Goal: Task Accomplishment & Management: Manage account settings

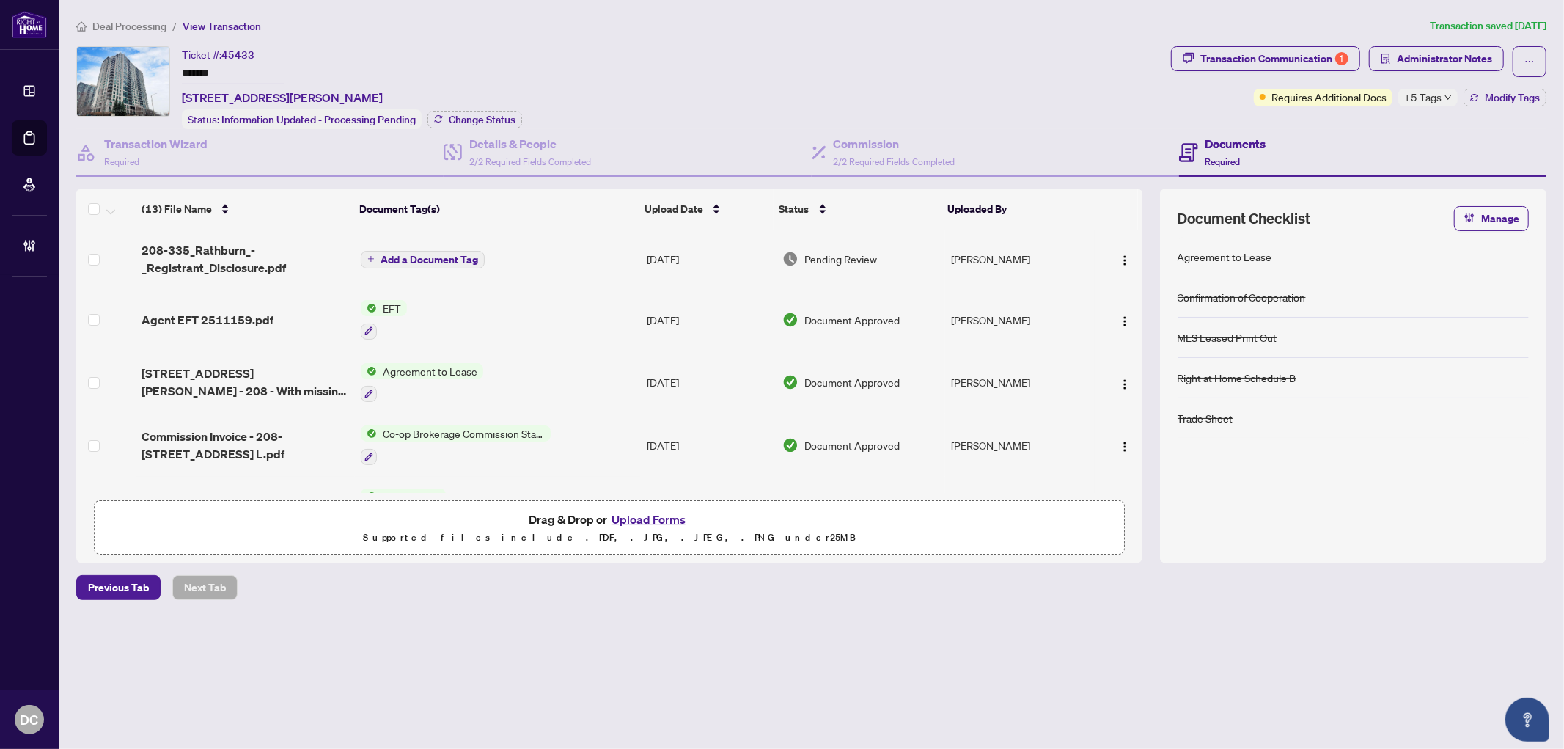
drag, startPoint x: 183, startPoint y: 70, endPoint x: 85, endPoint y: 70, distance: 98.3
click at [85, 70] on div "Ticket #: 45433 ******* 208-335 Rathburn Rd, Mississauga, Ontario L5B 0C8, Cana…" at bounding box center [620, 87] width 1089 height 83
click at [479, 114] on span "Change Status" at bounding box center [482, 119] width 67 height 10
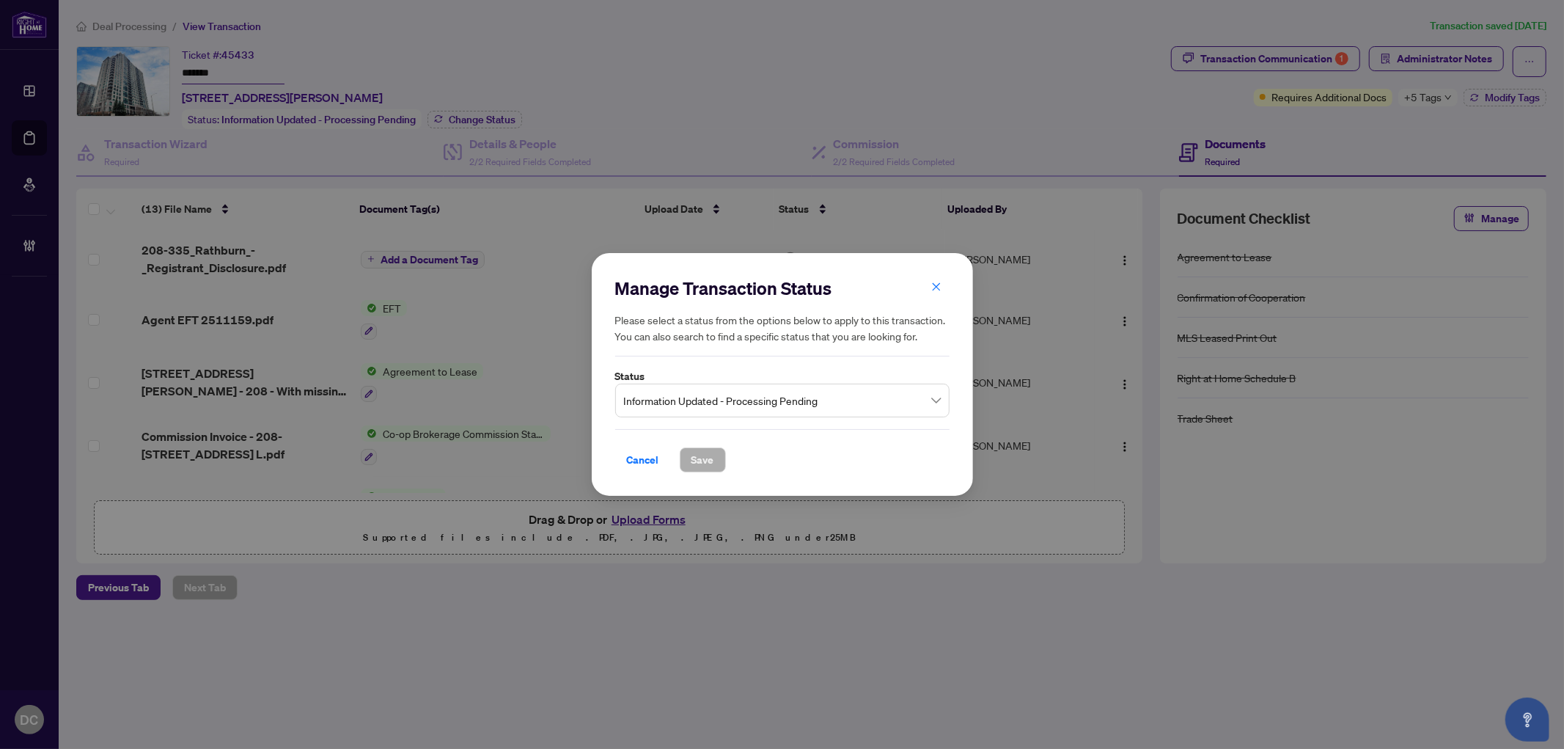
click at [761, 406] on span "Information Updated - Processing Pending" at bounding box center [782, 401] width 317 height 28
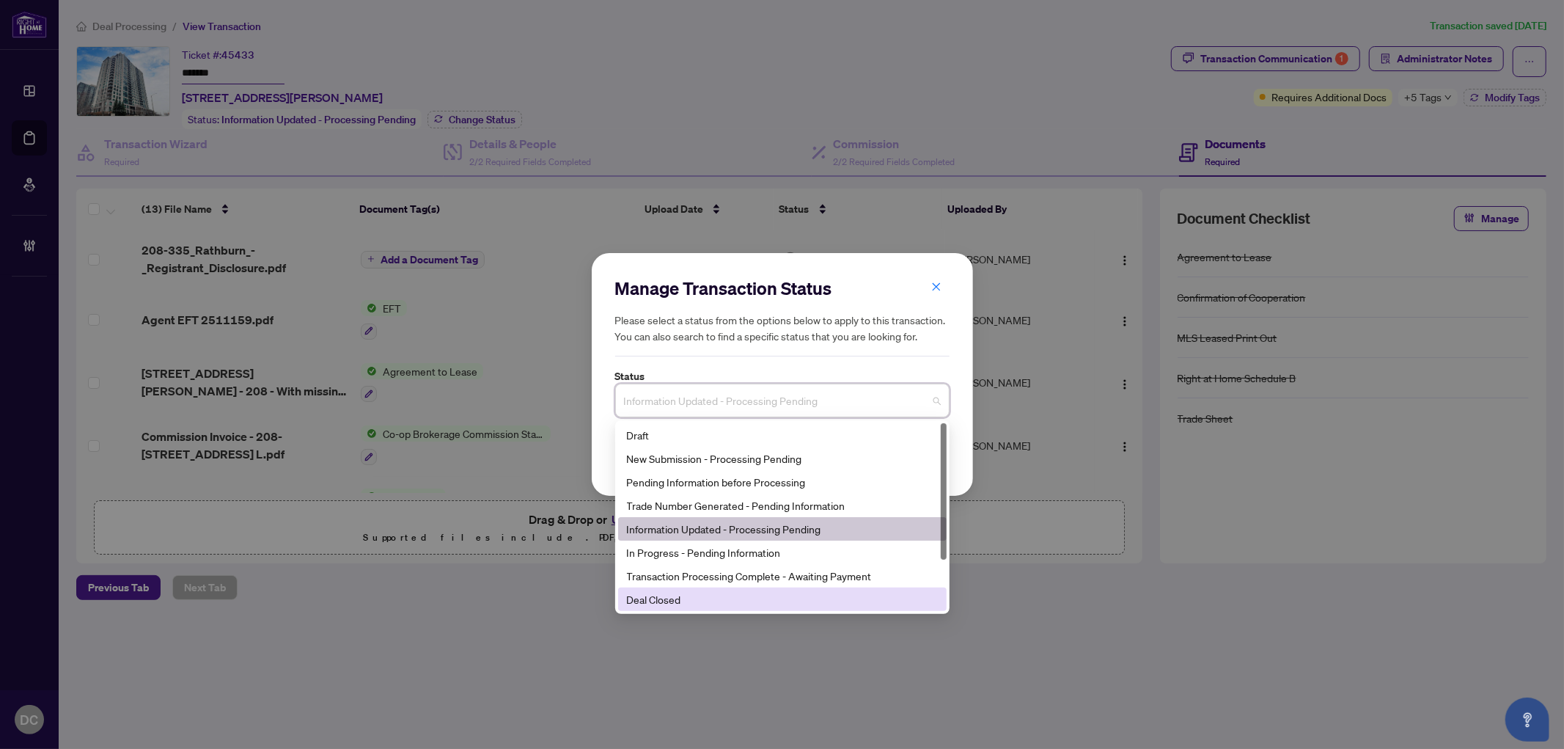
click at [702, 612] on div "8 3 11 Draft New Submission - Processing Pending Pending Information before Pro…" at bounding box center [782, 517] width 334 height 194
click at [707, 603] on div "Deal Closed" at bounding box center [782, 599] width 311 height 16
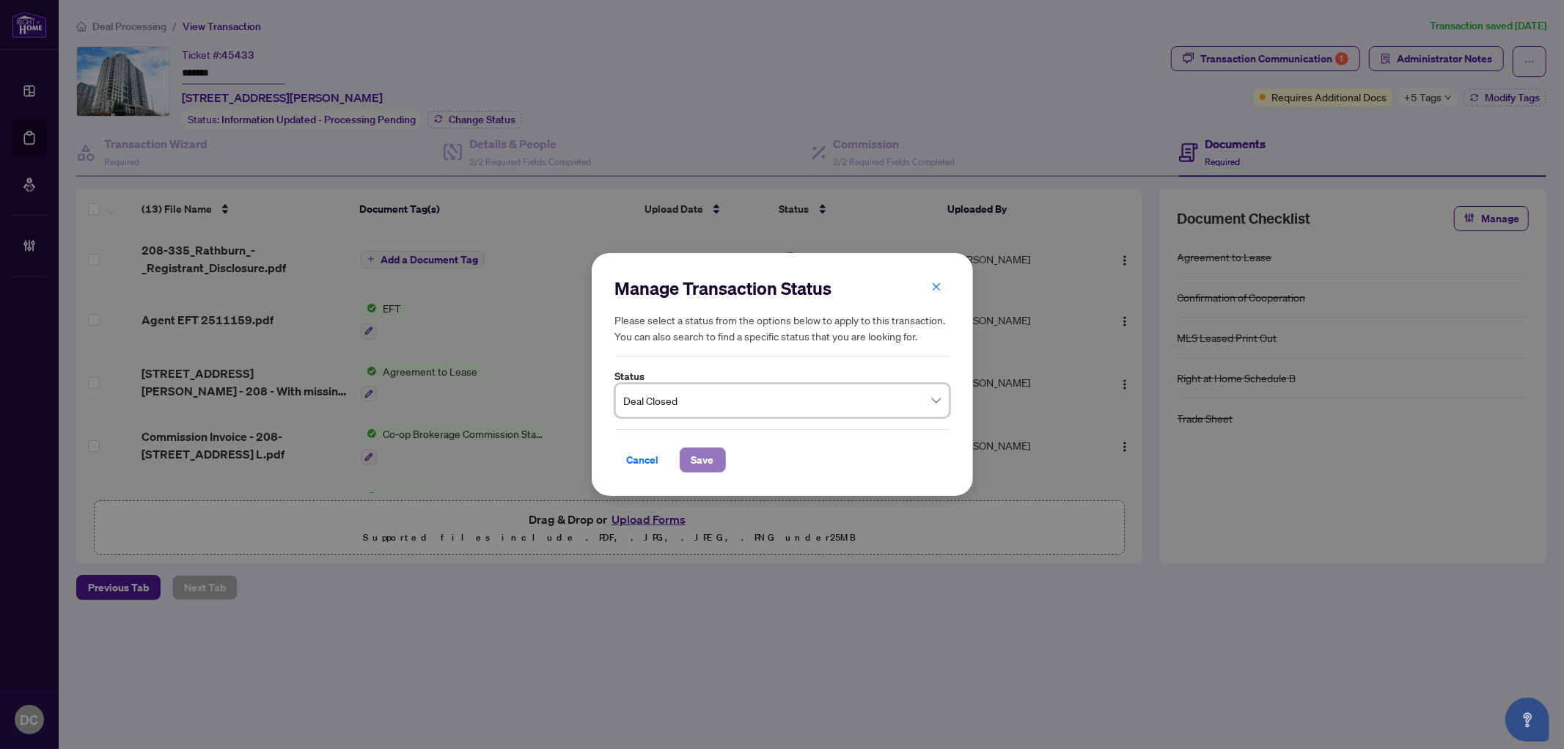
click at [708, 458] on span "Save" at bounding box center [703, 459] width 23 height 23
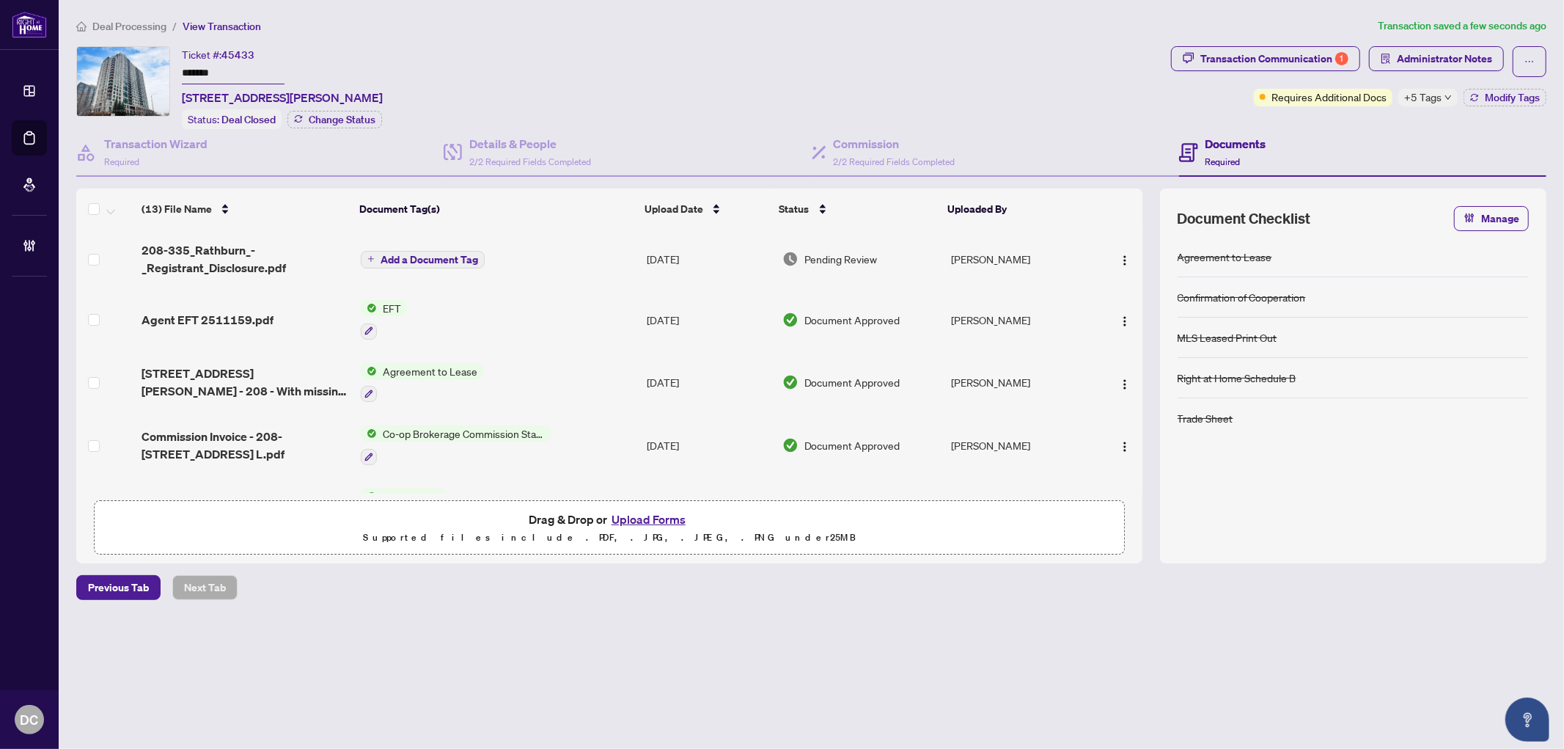
click at [138, 24] on span "Deal Processing" at bounding box center [129, 26] width 74 height 13
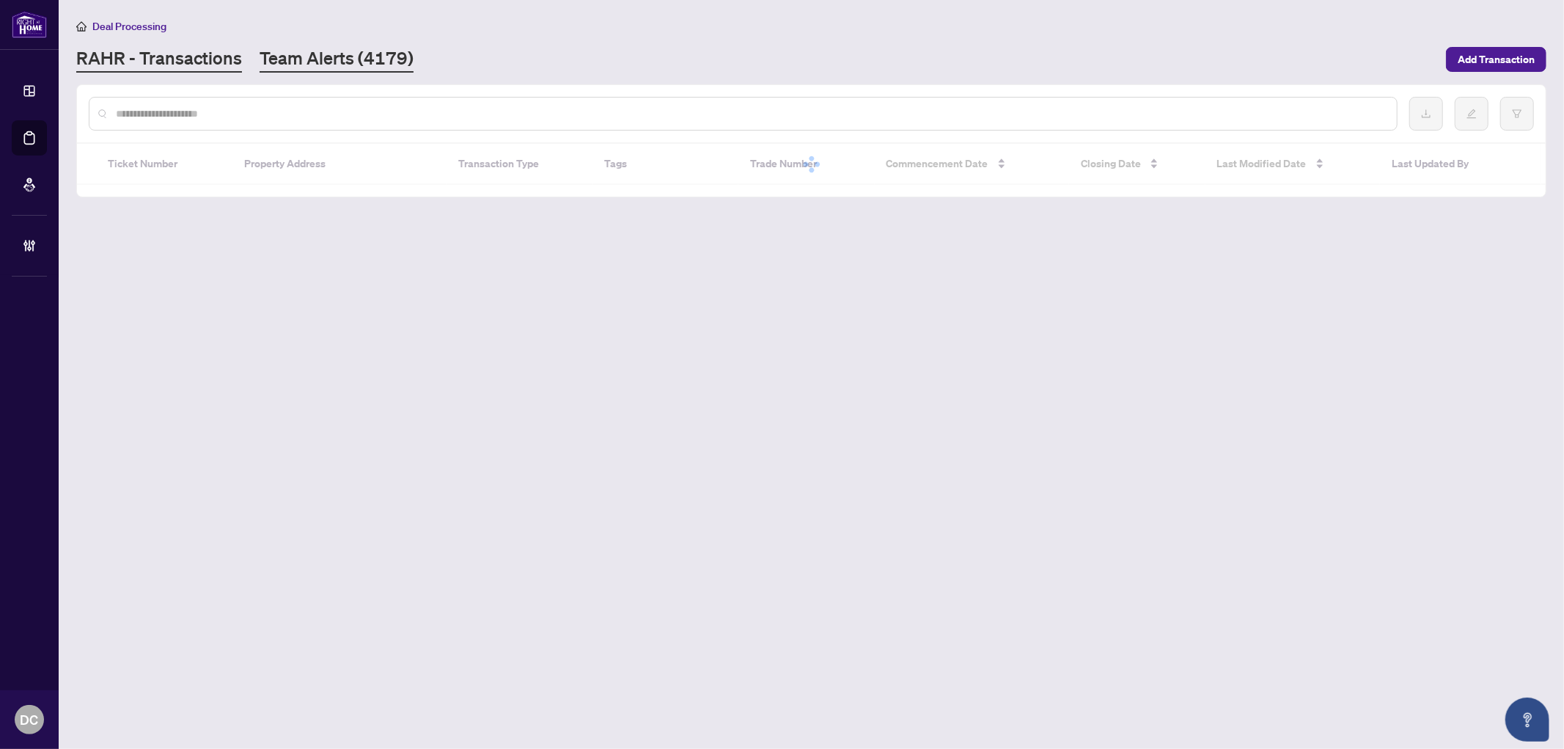
click at [320, 68] on link "Team Alerts (4179)" at bounding box center [337, 59] width 154 height 26
click at [340, 118] on input "text" at bounding box center [796, 114] width 1360 height 16
paste input "*******"
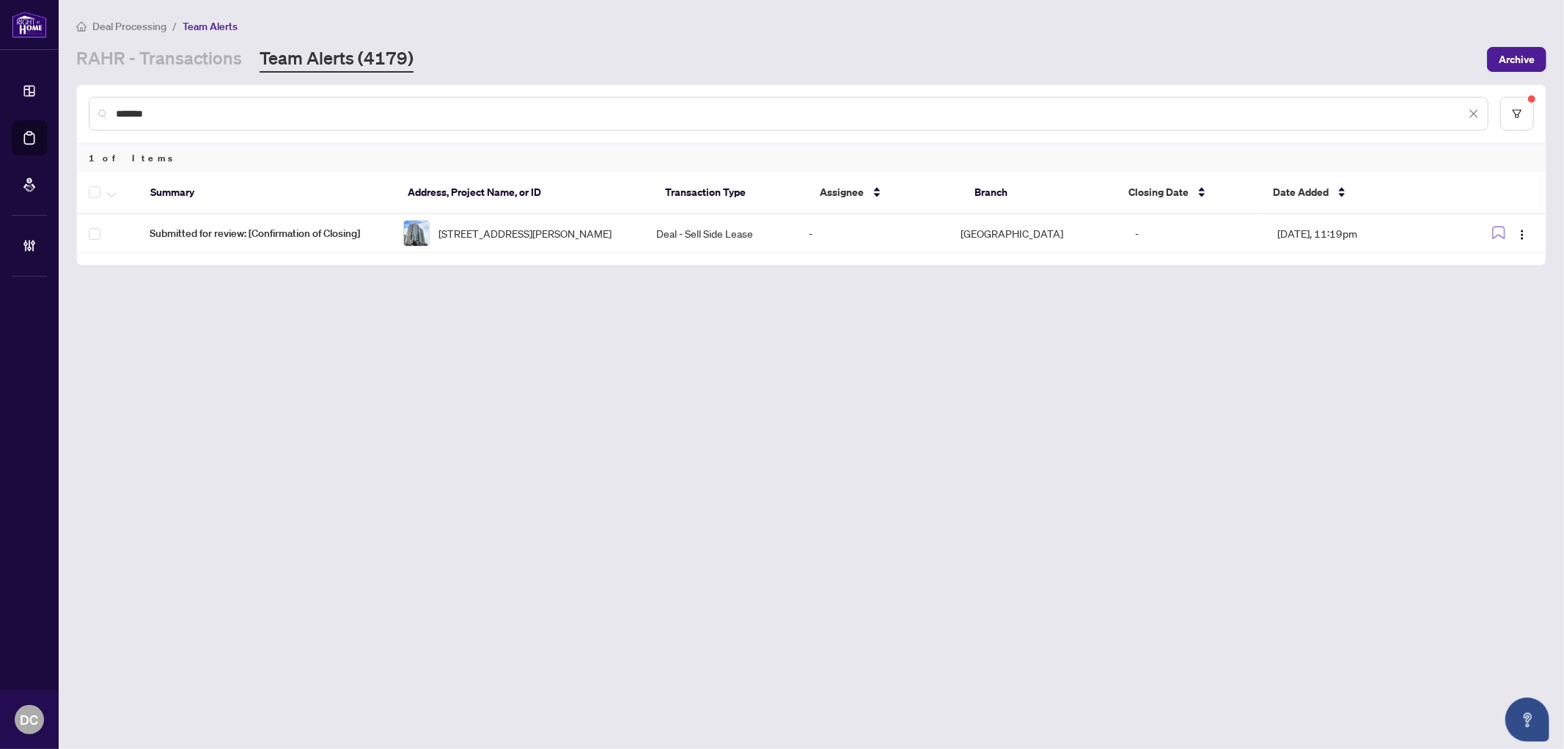
drag, startPoint x: 232, startPoint y: 116, endPoint x: 79, endPoint y: 114, distance: 153.3
click at [79, 114] on div "*******" at bounding box center [811, 113] width 1469 height 57
paste input "text"
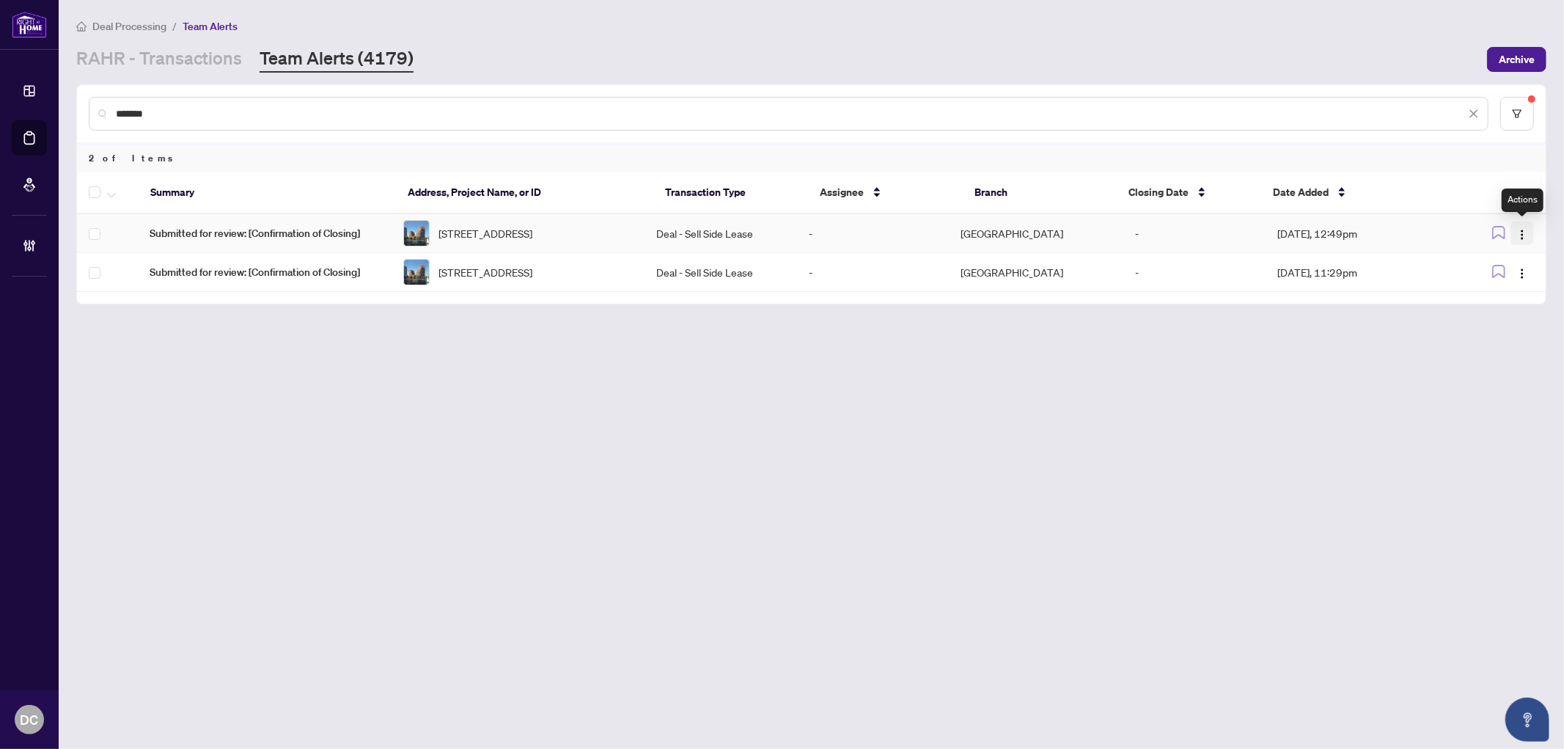
click at [1526, 229] on img "button" at bounding box center [1523, 235] width 12 height 12
click at [1501, 312] on span "Complete Item" at bounding box center [1488, 309] width 68 height 16
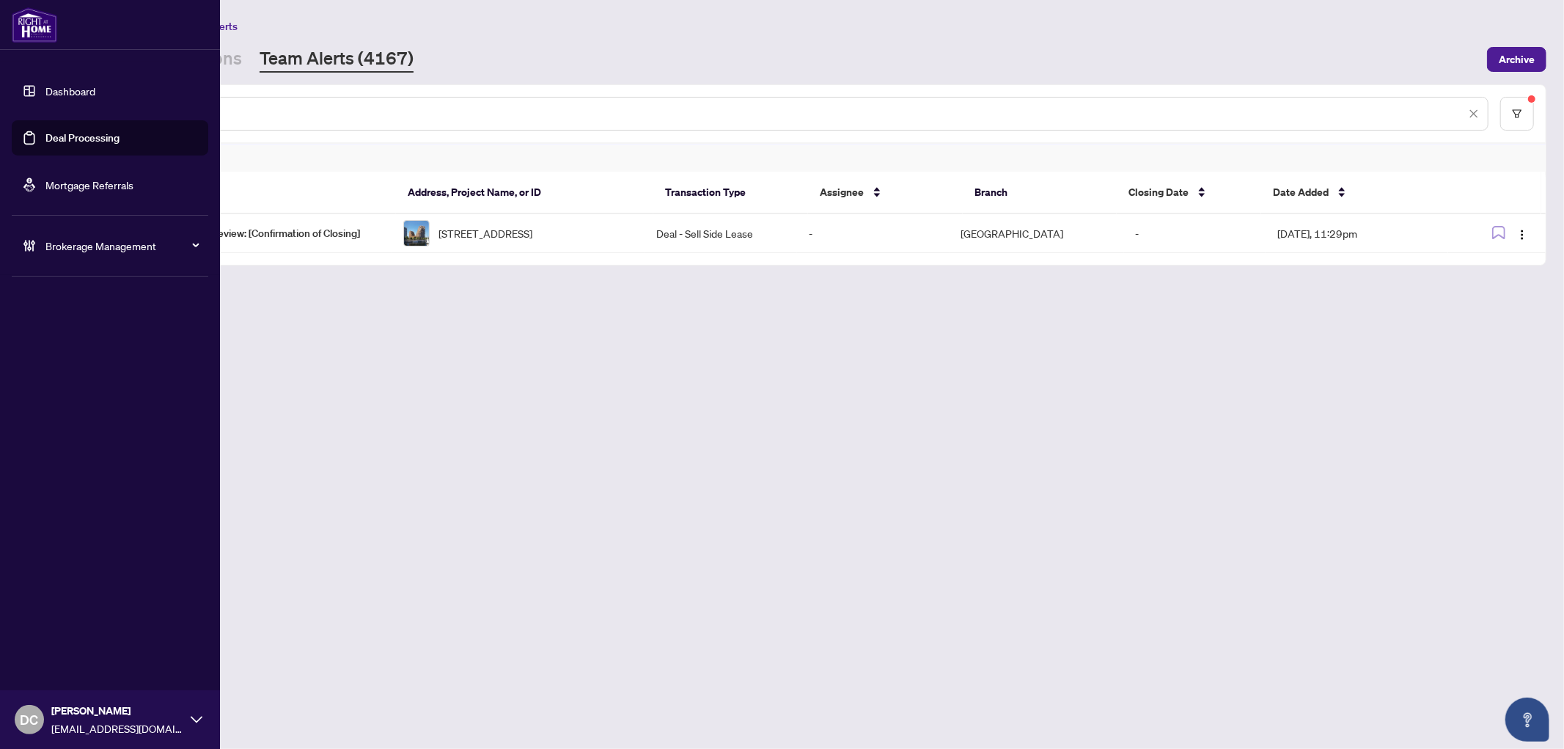
drag, startPoint x: 232, startPoint y: 119, endPoint x: 17, endPoint y: 108, distance: 215.9
click at [17, 108] on div "Dashboard Deal Processing Mortgage Referrals Brokerage Management DC Dawn Chan …" at bounding box center [782, 374] width 1564 height 749
paste input "text"
drag, startPoint x: 242, startPoint y: 111, endPoint x: 131, endPoint y: 89, distance: 113.6
click at [33, 109] on div "Dashboard Deal Processing Mortgage Referrals Brokerage Management DC Dawn Chan …" at bounding box center [782, 374] width 1564 height 749
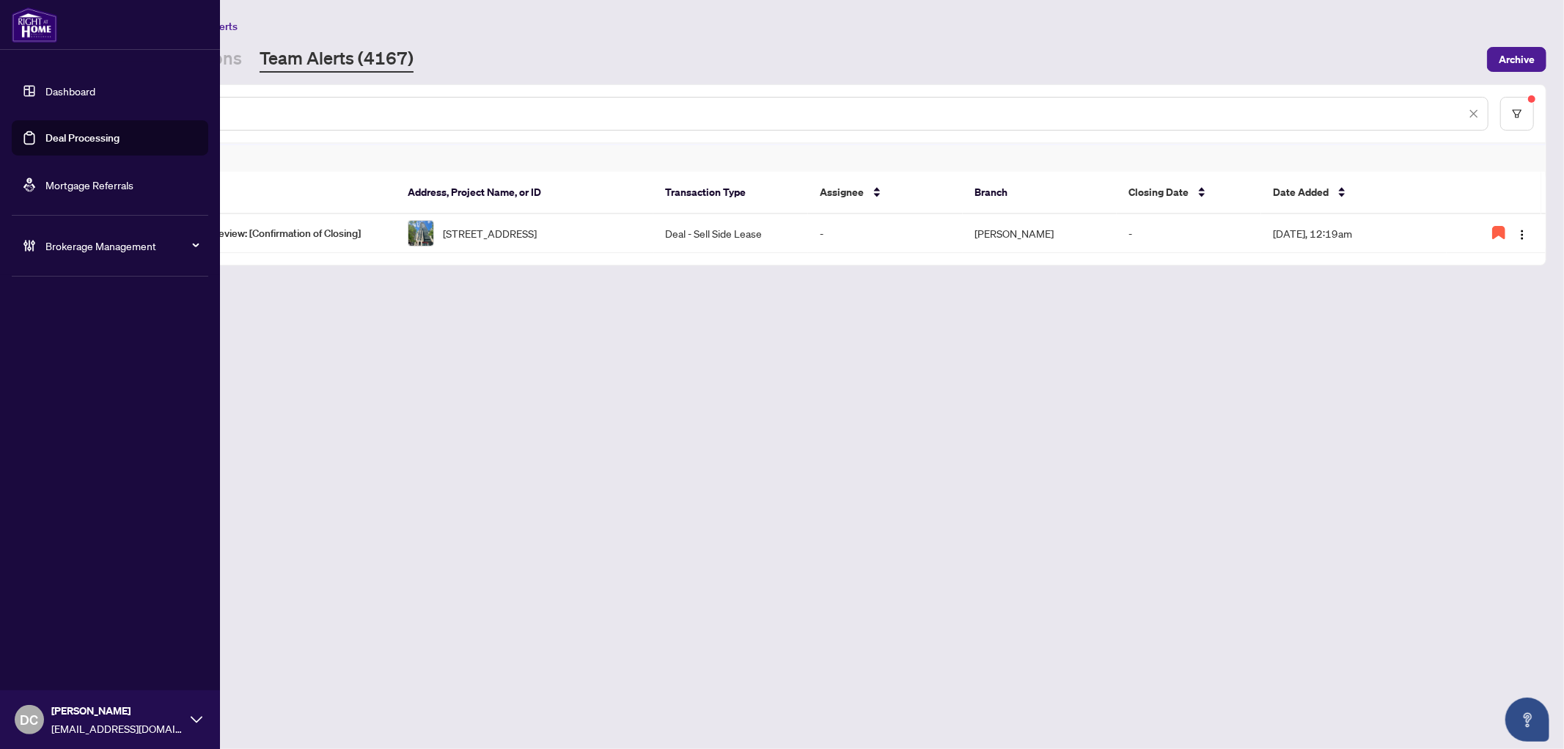
paste input "text"
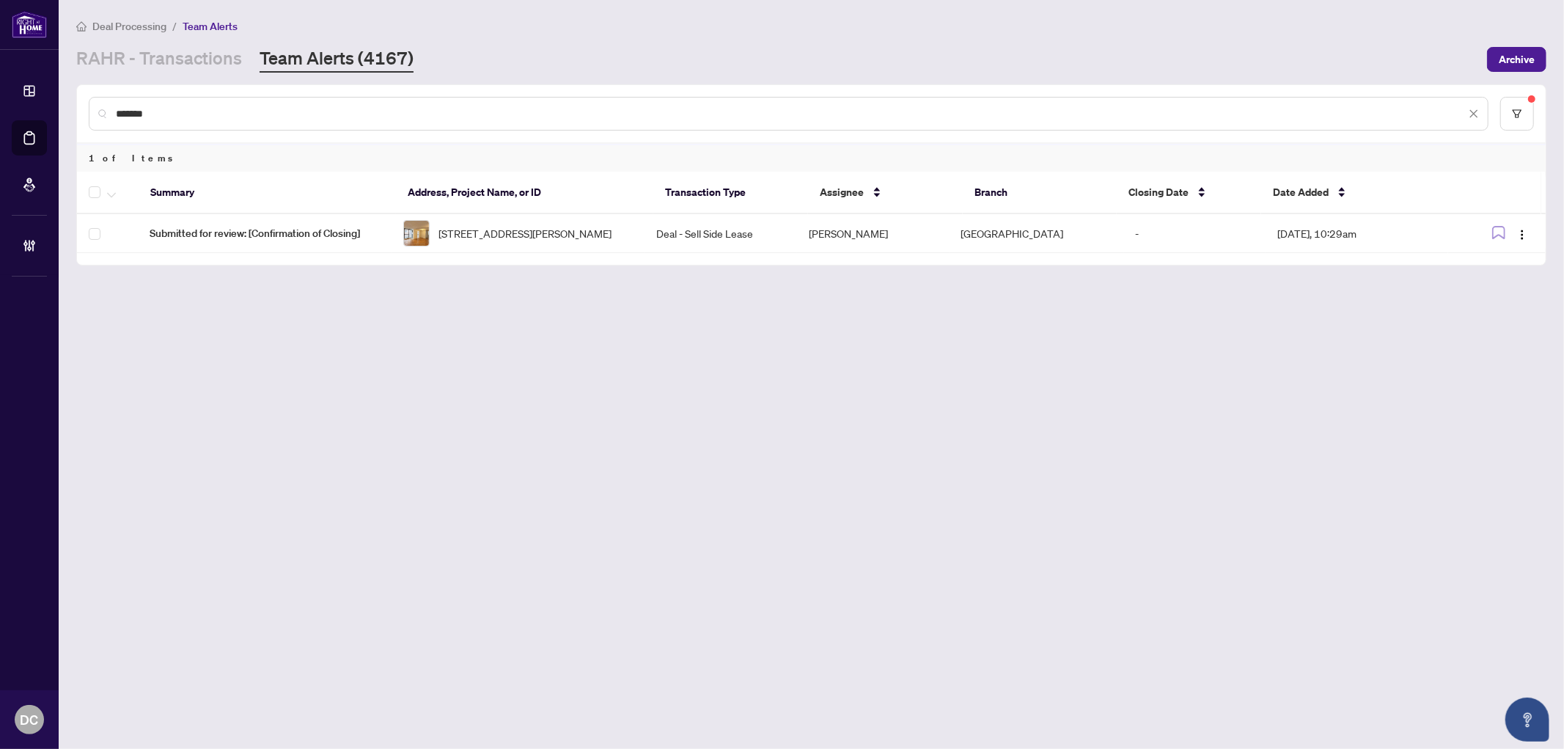
drag, startPoint x: 235, startPoint y: 119, endPoint x: 91, endPoint y: 112, distance: 143.9
click at [91, 112] on div "*******" at bounding box center [789, 114] width 1400 height 34
drag, startPoint x: 226, startPoint y: 110, endPoint x: 18, endPoint y: 103, distance: 208.4
click at [18, 103] on div "Dashboard Deal Processing Mortgage Referrals Brokerage Management DC Dawn Chan …" at bounding box center [782, 374] width 1564 height 749
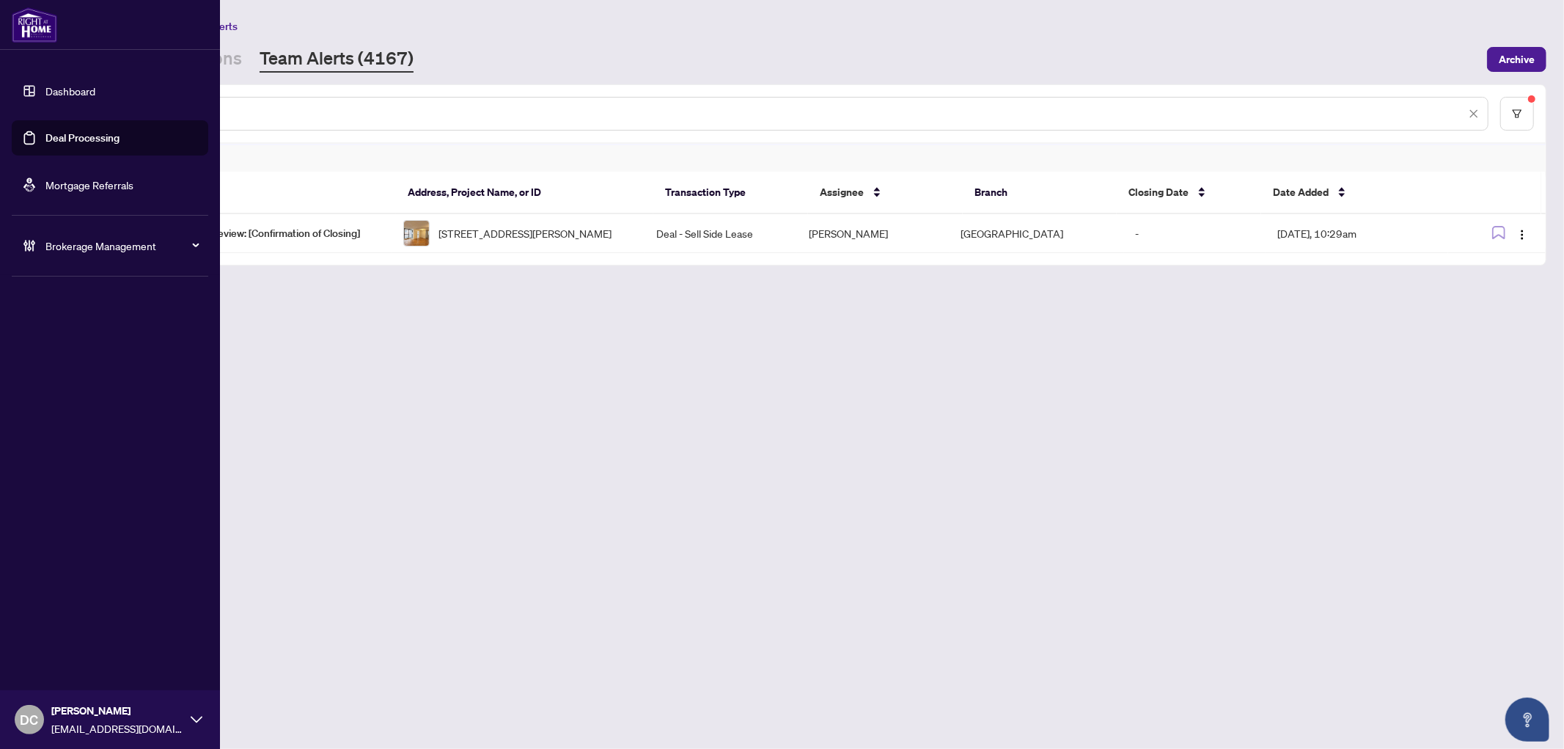
paste input "text"
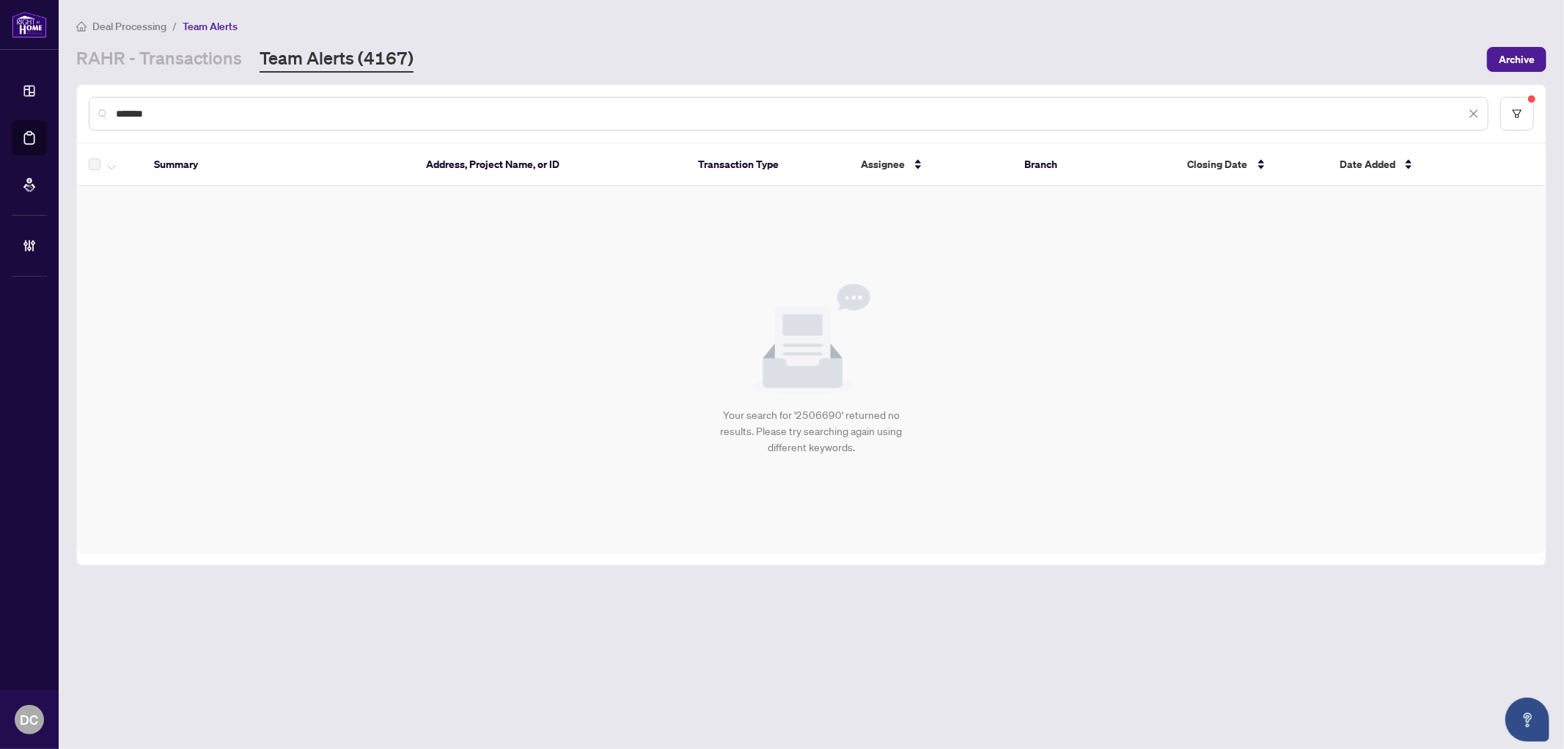
drag, startPoint x: 209, startPoint y: 117, endPoint x: -41, endPoint y: 107, distance: 250.3
click at [0, 107] on html "Dashboard Deal Processing Mortgage Referrals Brokerage Management DC Dawn Chan …" at bounding box center [782, 374] width 1564 height 749
paste input "text"
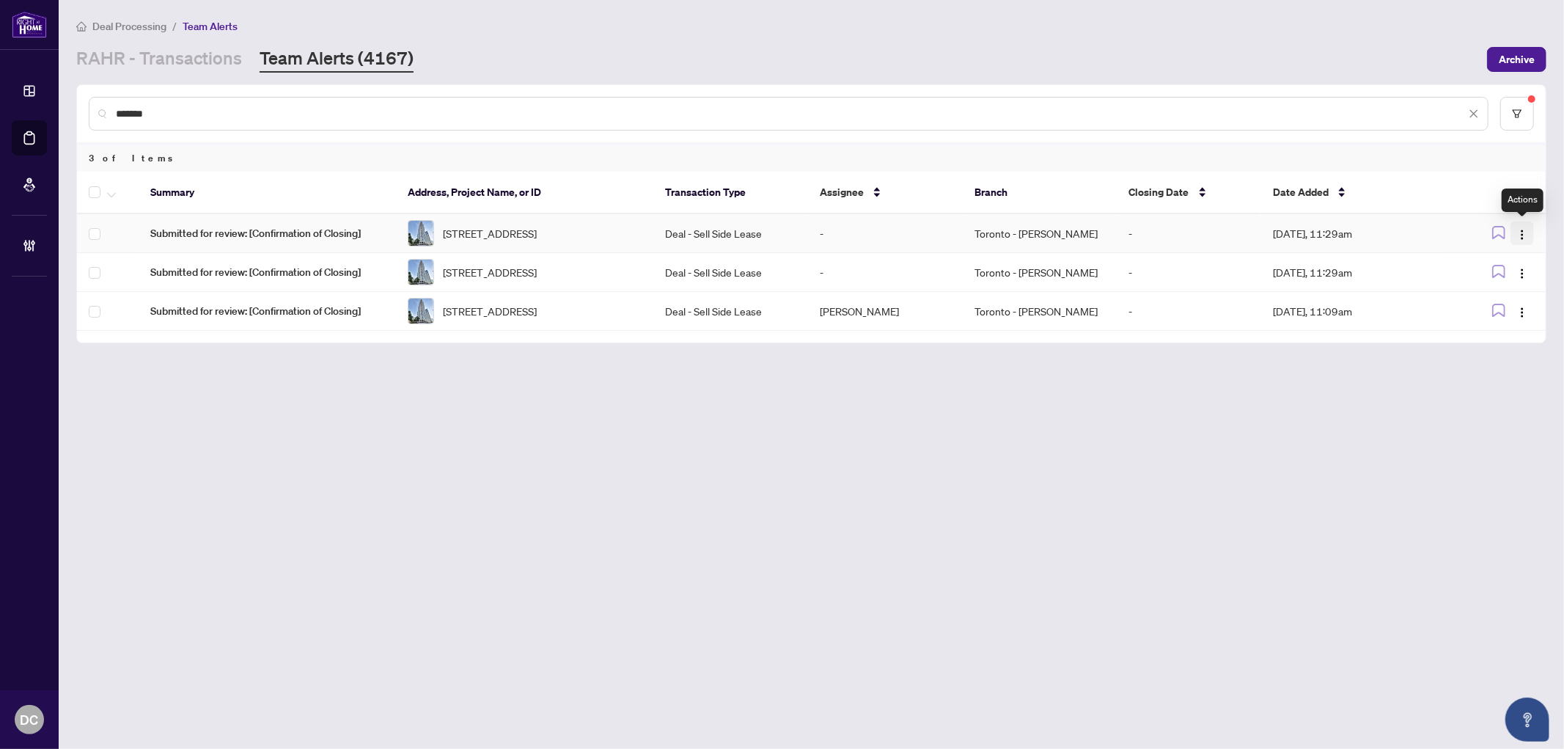
click at [1526, 232] on img "button" at bounding box center [1523, 235] width 12 height 12
click at [1506, 304] on span "Complete Item" at bounding box center [1488, 309] width 68 height 16
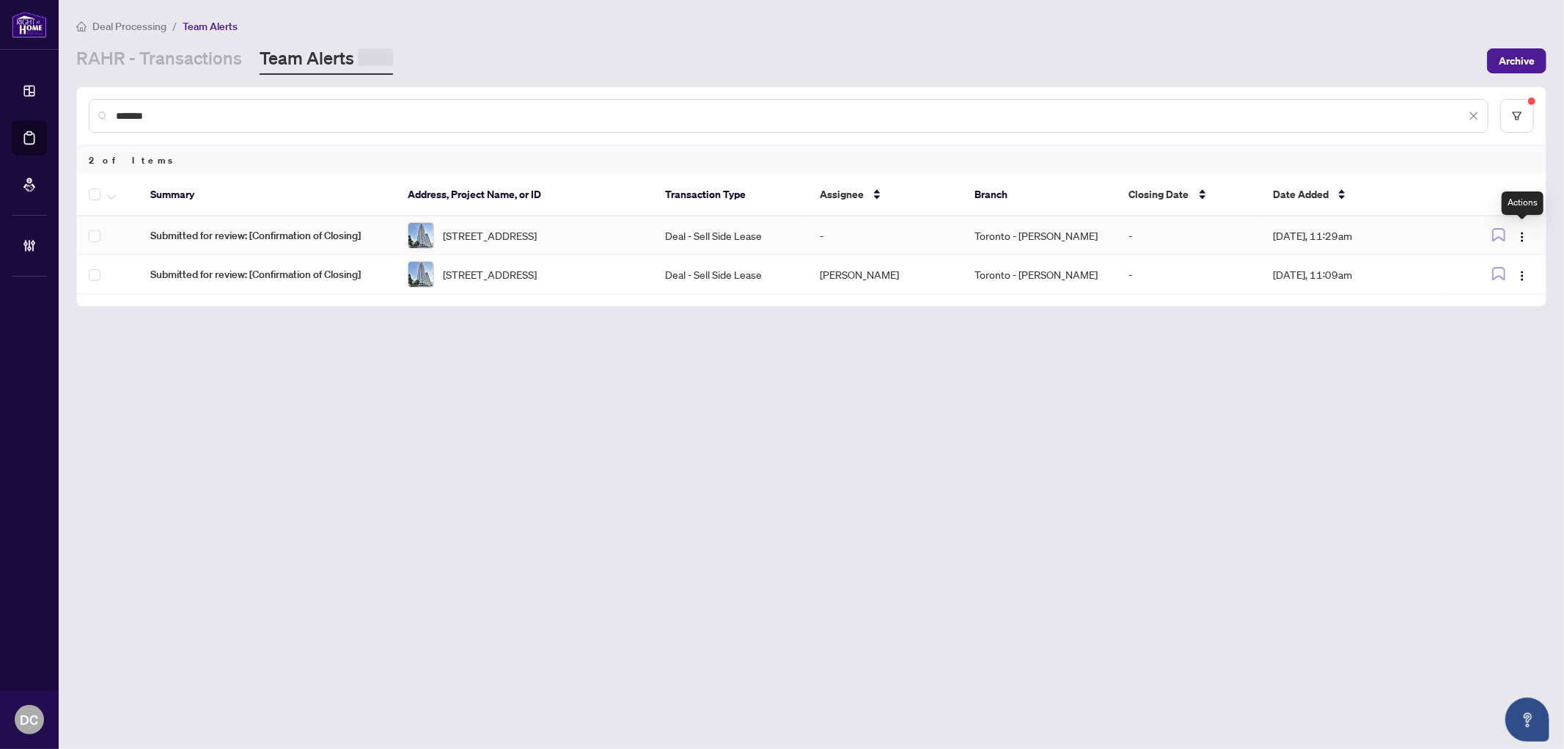
click at [1524, 233] on img "button" at bounding box center [1523, 237] width 12 height 12
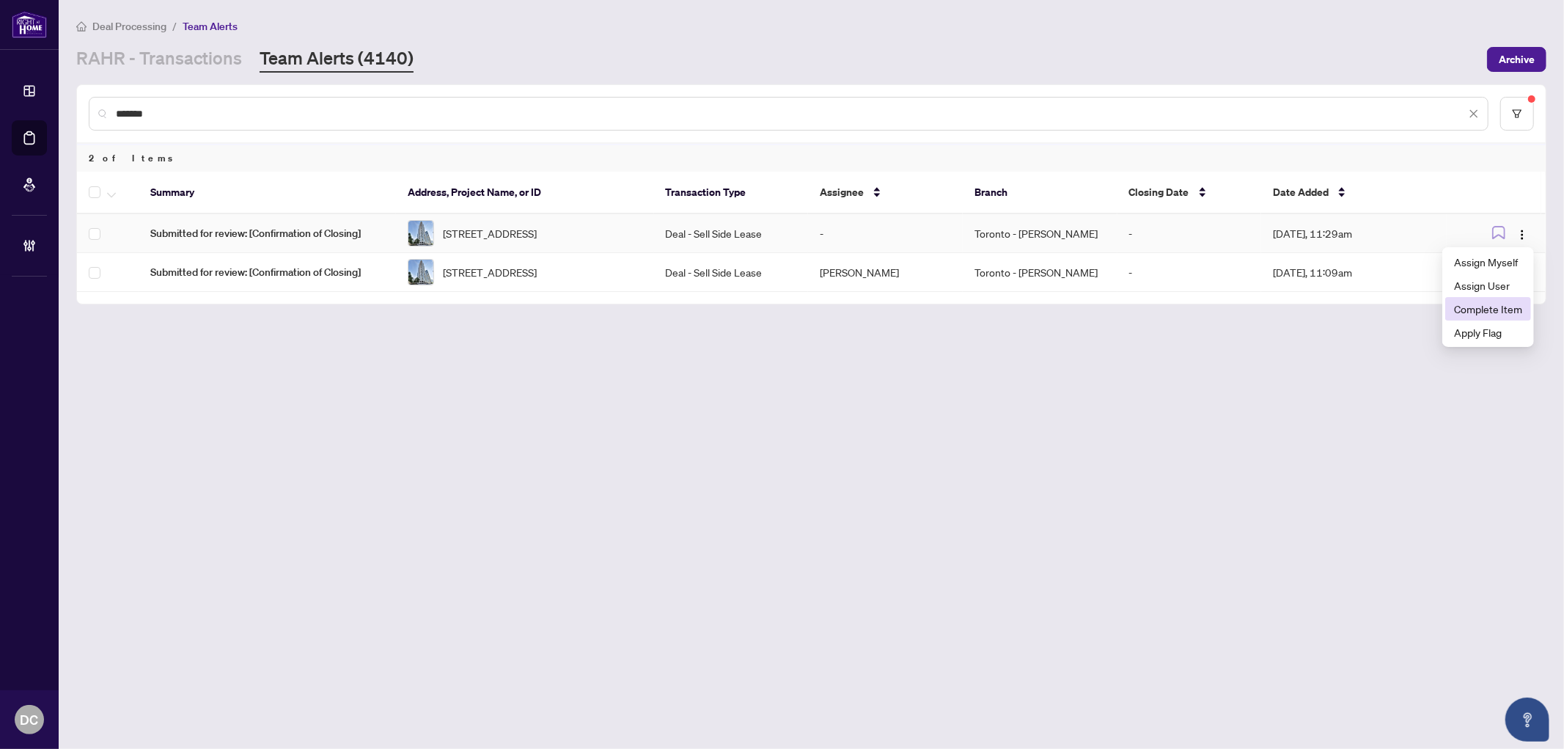
click at [1492, 304] on span "Complete Item" at bounding box center [1488, 309] width 68 height 16
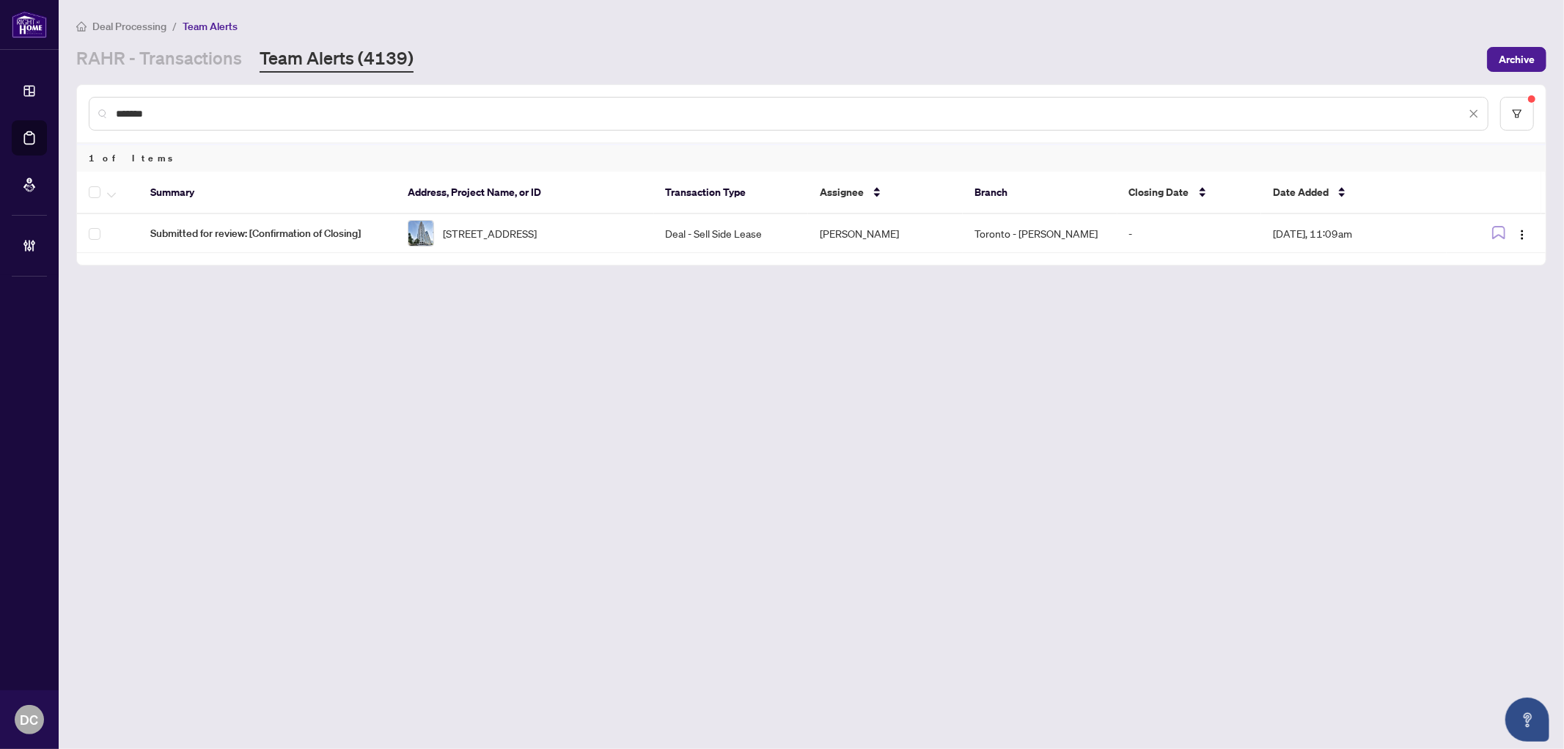
drag, startPoint x: 173, startPoint y: 107, endPoint x: -45, endPoint y: 108, distance: 218.6
click at [0, 108] on html "Dashboard Deal Processing Mortgage Referrals Brokerage Management DC Dawn Chan …" at bounding box center [782, 374] width 1564 height 749
paste input "text"
drag, startPoint x: 184, startPoint y: 111, endPoint x: -10, endPoint y: 103, distance: 194.5
click at [0, 103] on html "Dashboard Deal Processing Mortgage Referrals Brokerage Management DC Dawn Chan …" at bounding box center [782, 374] width 1564 height 749
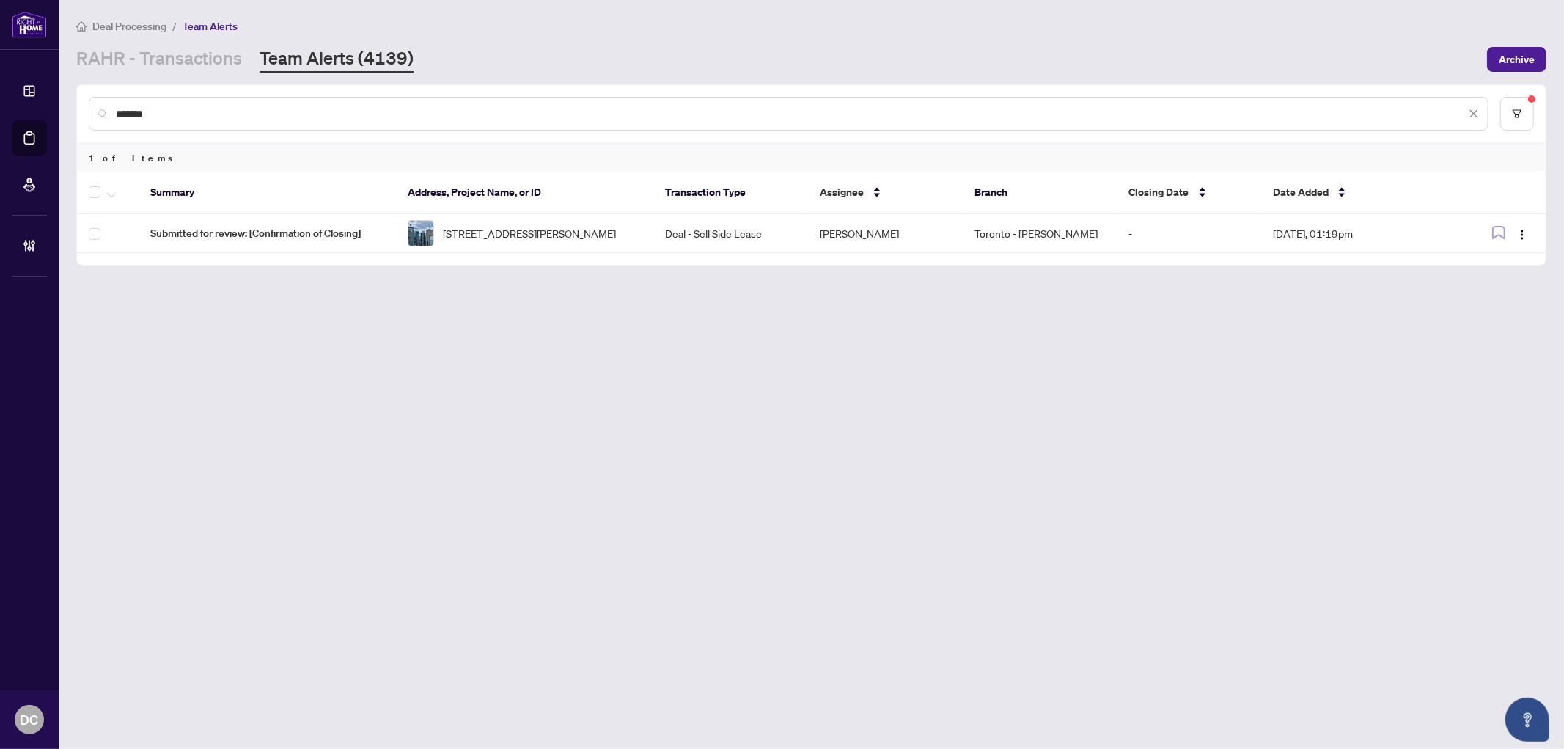
drag, startPoint x: 279, startPoint y: 104, endPoint x: 114, endPoint y: 98, distance: 164.4
click at [114, 98] on div "*******" at bounding box center [789, 114] width 1400 height 34
paste input "text"
drag, startPoint x: 111, startPoint y: 110, endPoint x: -1, endPoint y: 110, distance: 112.9
click at [0, 110] on html "Dashboard Deal Processing Mortgage Referrals Brokerage Management DC Dawn Chan …" at bounding box center [782, 374] width 1564 height 749
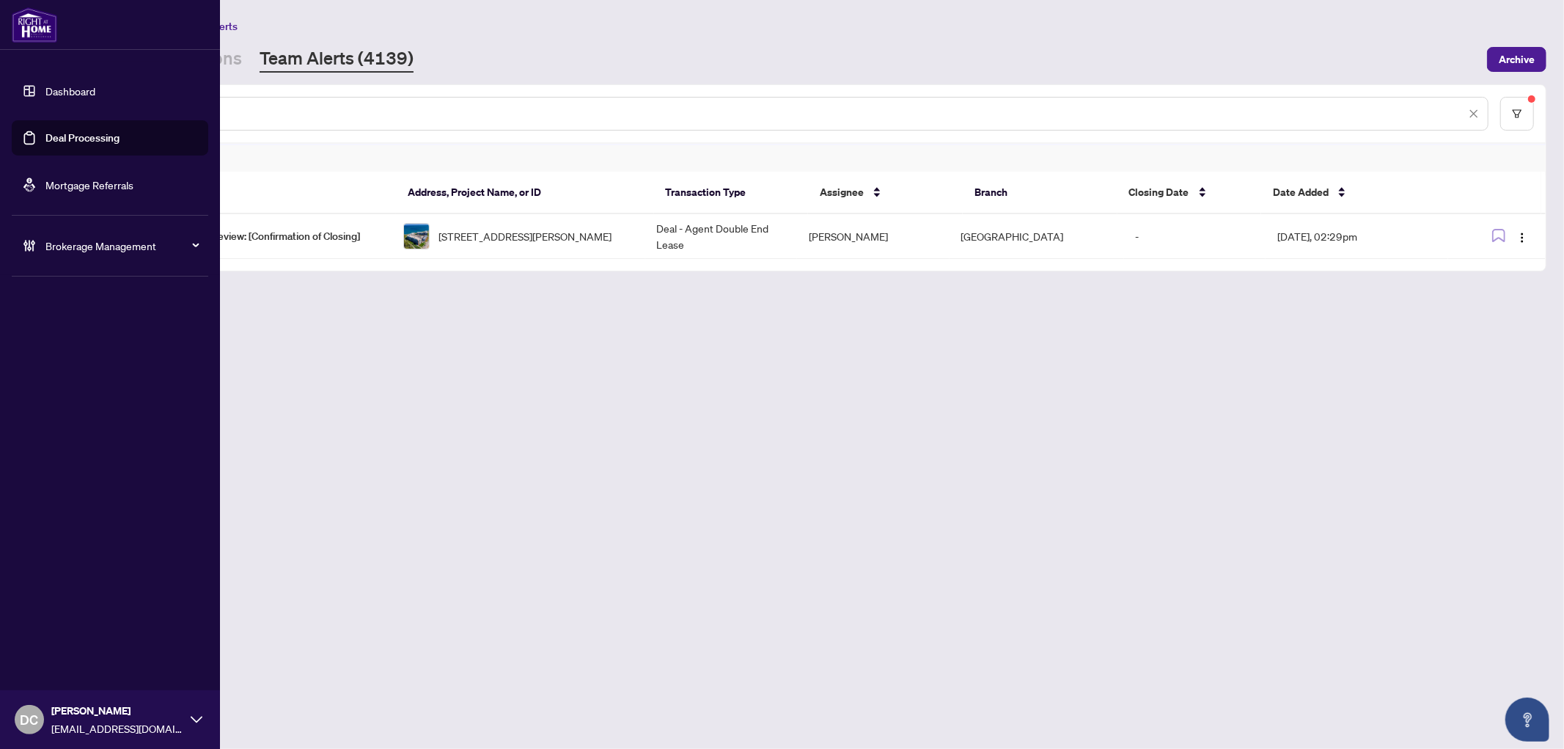
drag, startPoint x: 236, startPoint y: 117, endPoint x: 2, endPoint y: 112, distance: 234.0
click at [2, 112] on div "Dashboard Deal Processing Mortgage Referrals Brokerage Management DC Dawn Chan …" at bounding box center [782, 374] width 1564 height 749
paste input "text"
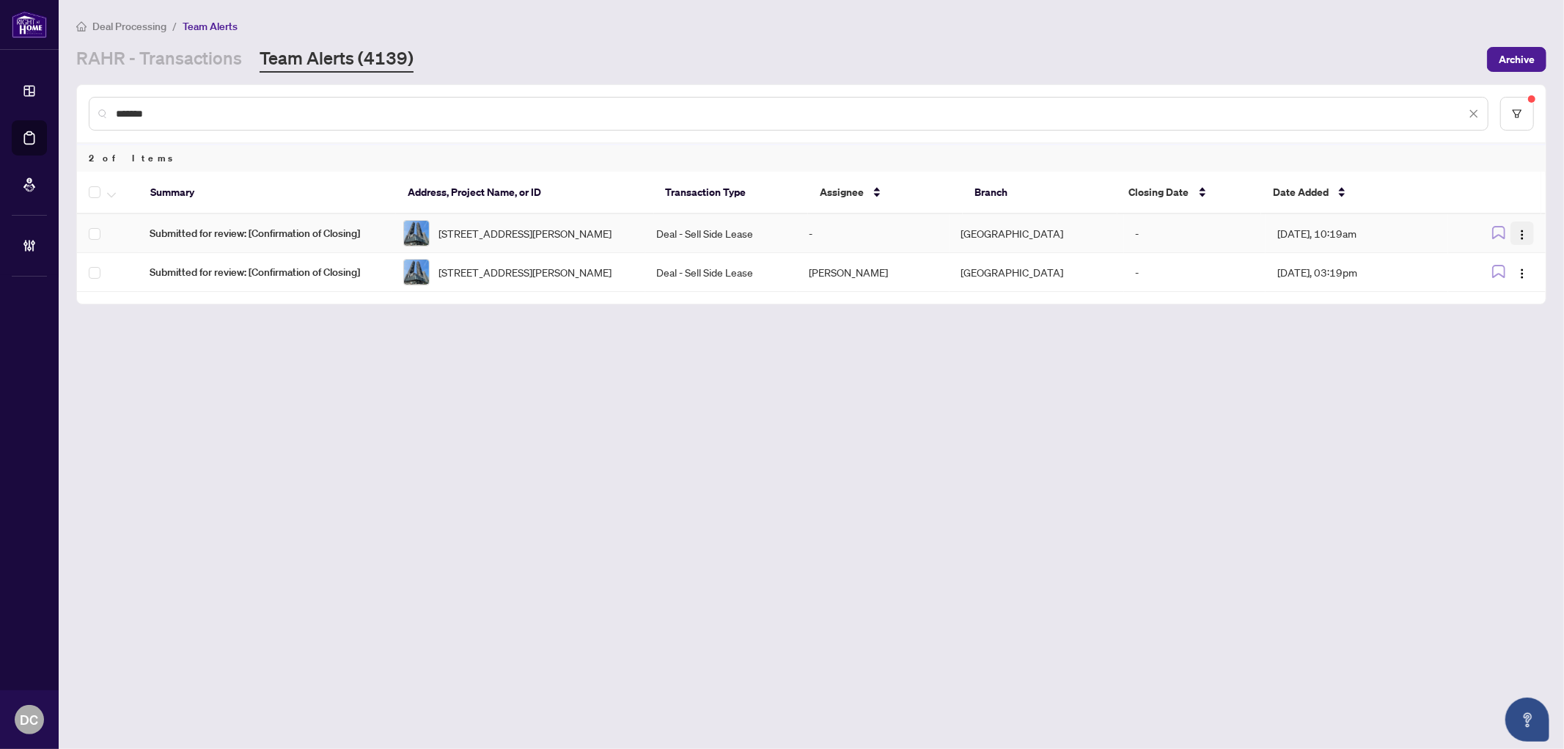
click at [1528, 238] on img "button" at bounding box center [1523, 235] width 12 height 12
click at [1501, 309] on span "Complete Item" at bounding box center [1488, 309] width 68 height 16
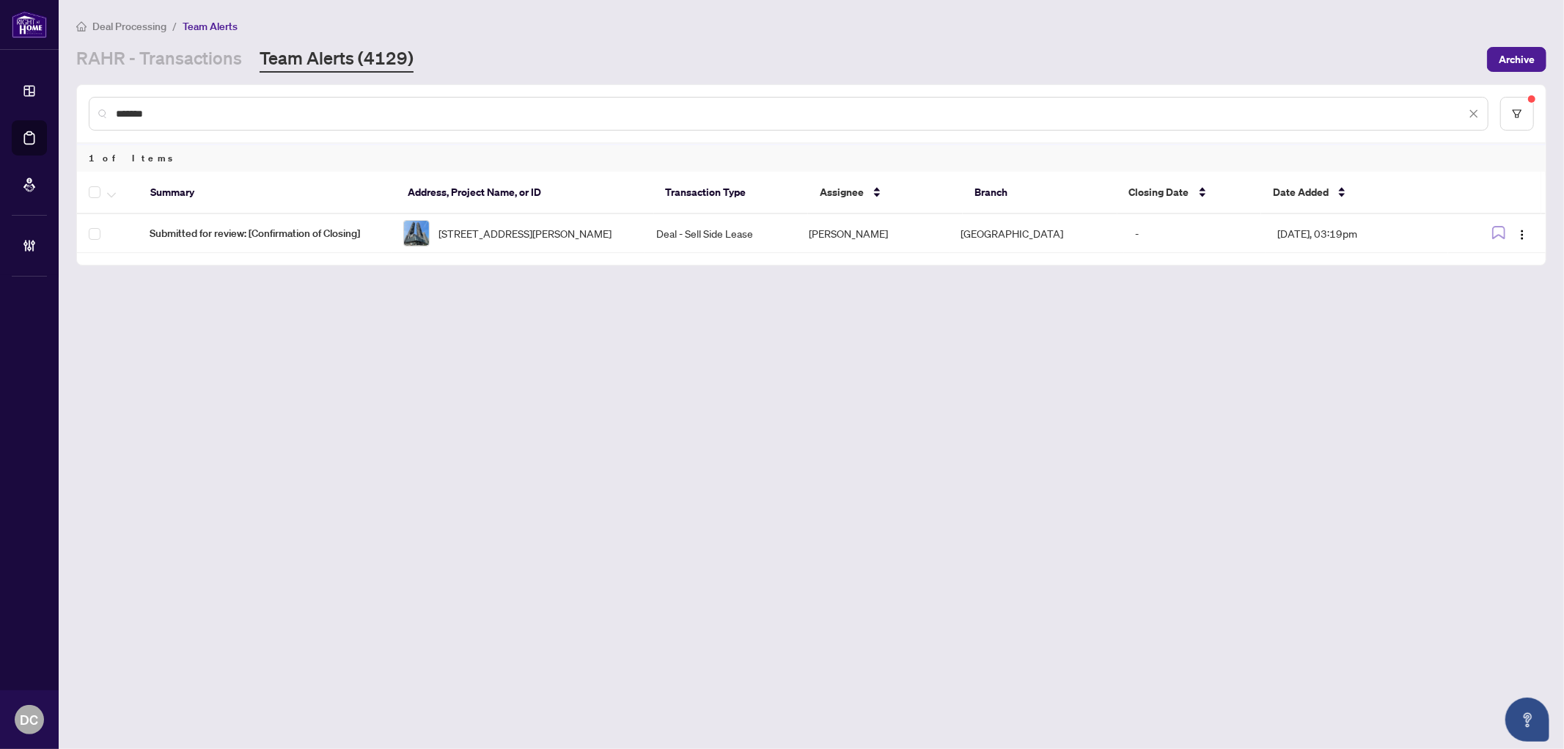
drag, startPoint x: 264, startPoint y: 108, endPoint x: -23, endPoint y: 108, distance: 287.5
click at [0, 108] on html "Dashboard Deal Processing Mortgage Referrals Brokerage Management DC Dawn Chan …" at bounding box center [782, 374] width 1564 height 749
paste input "text"
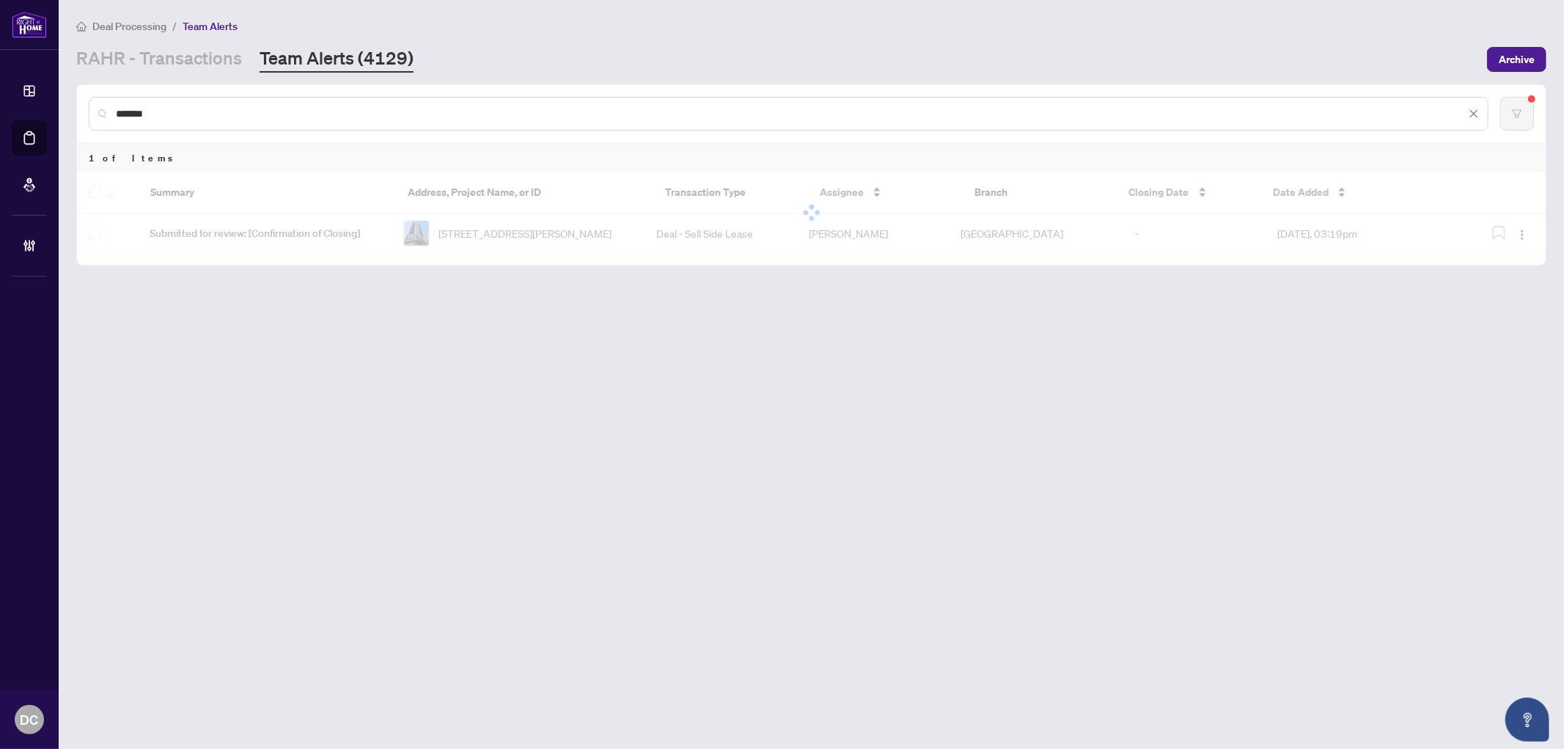
type input "*******"
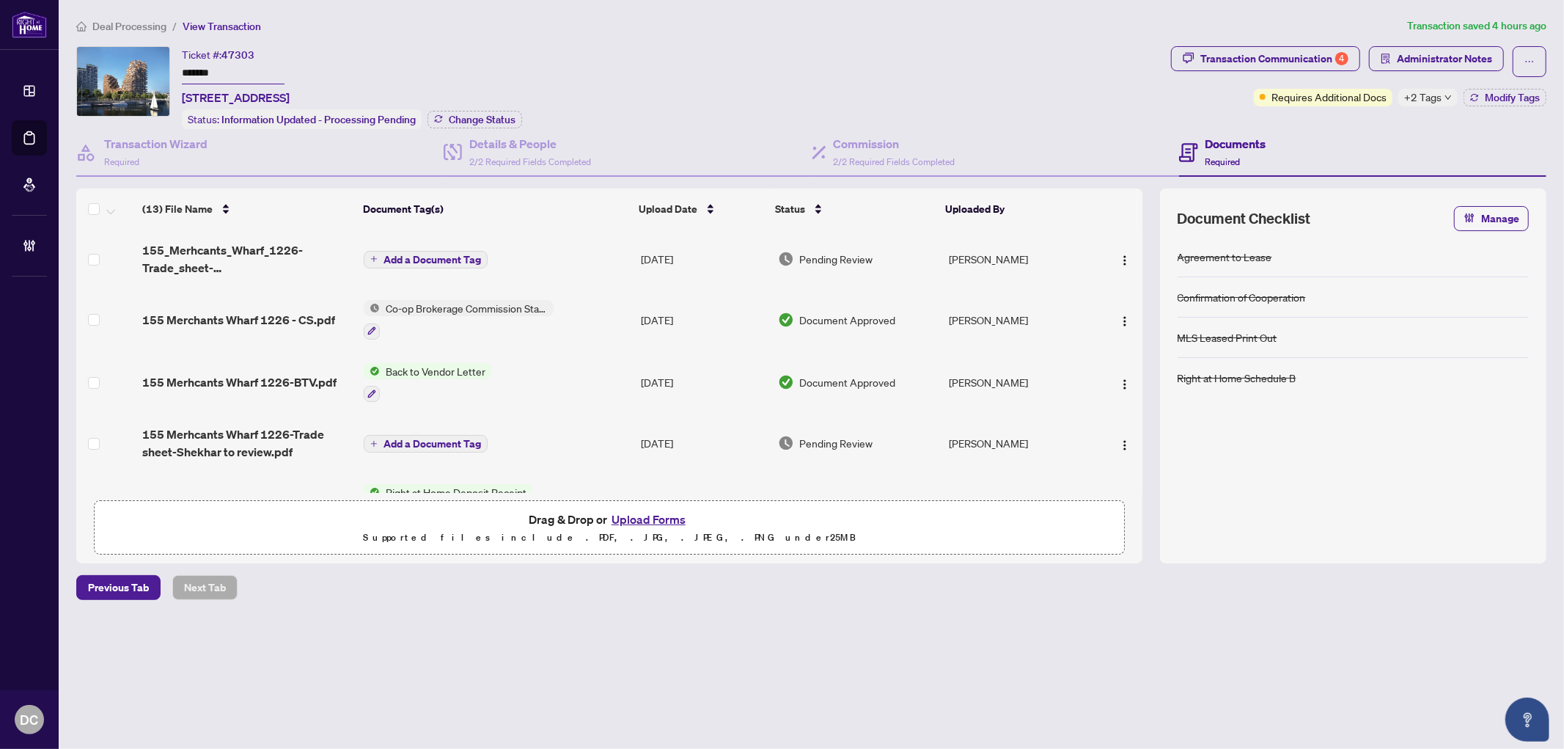
drag, startPoint x: 202, startPoint y: 70, endPoint x: 169, endPoint y: 70, distance: 33.7
click at [169, 70] on div "Ticket #: 47303 ******* 1226-155 Merchants' Wharf, Toronto, Ontario M5A 0Y4, Ca…" at bounding box center [620, 87] width 1089 height 83
click at [517, 114] on button "Change Status" at bounding box center [475, 120] width 95 height 18
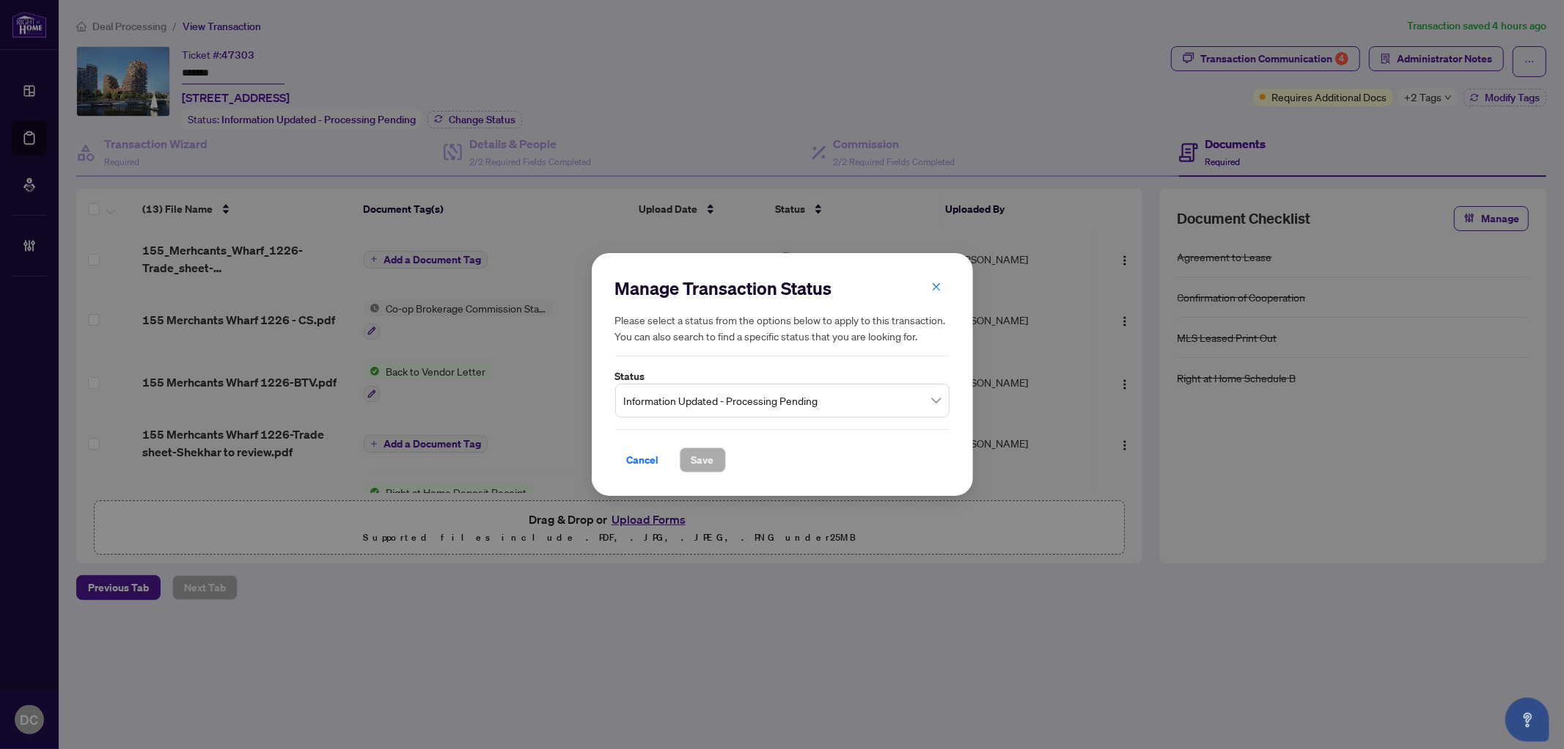
click at [776, 409] on span "Information Updated - Processing Pending" at bounding box center [782, 401] width 317 height 28
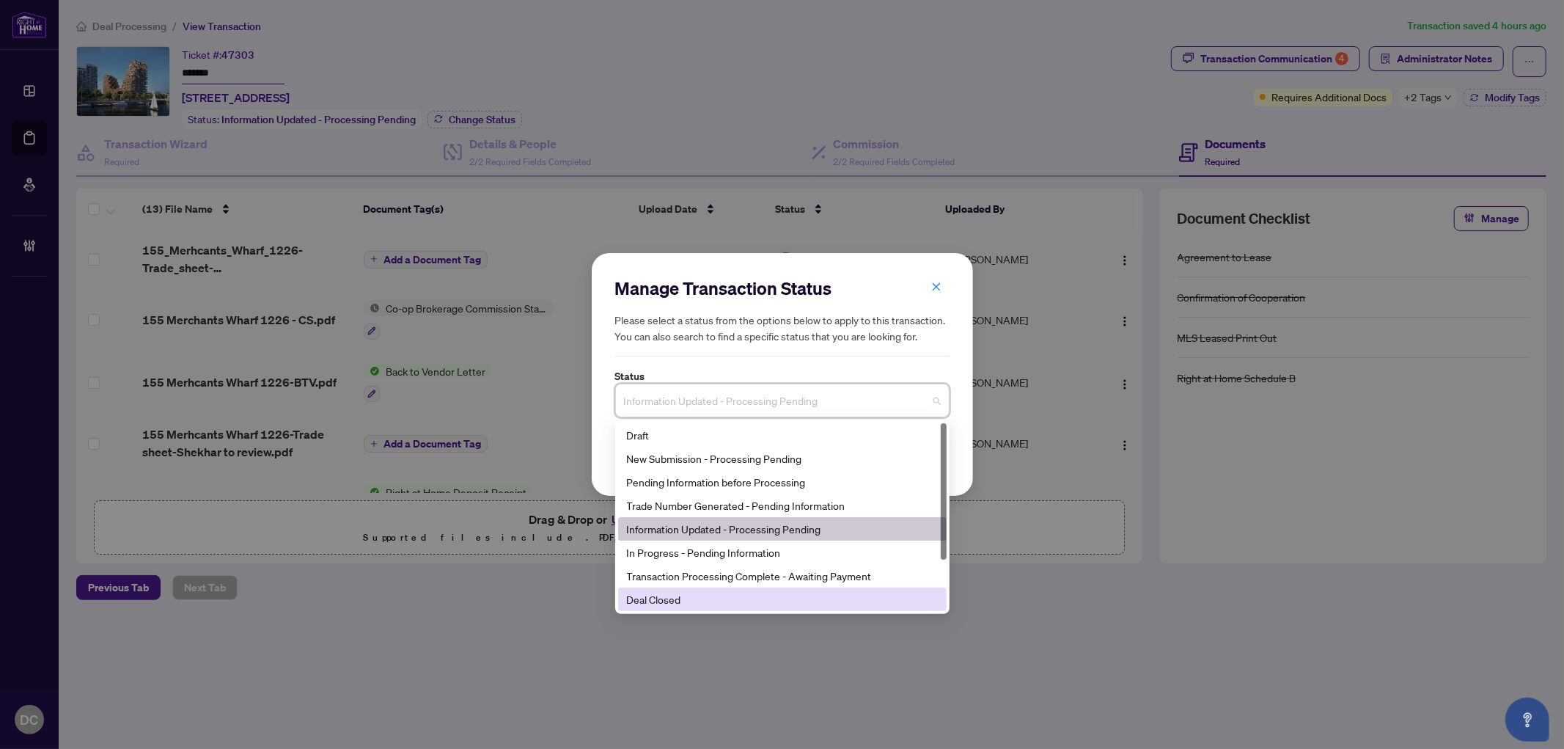
click at [731, 598] on div "Deal Closed" at bounding box center [782, 599] width 311 height 16
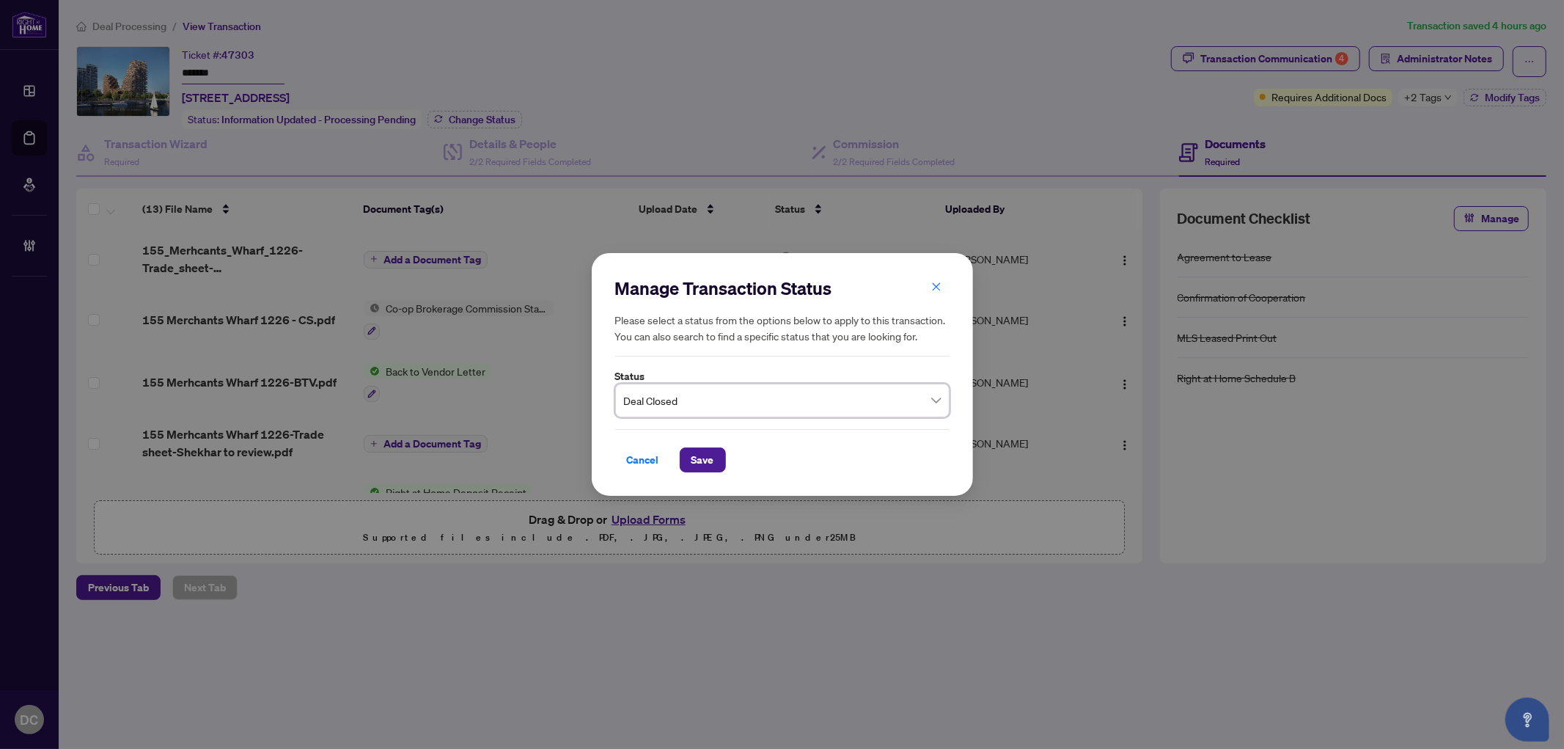
drag, startPoint x: 691, startPoint y: 450, endPoint x: 673, endPoint y: 453, distance: 17.7
click at [692, 450] on span "Save" at bounding box center [703, 459] width 23 height 23
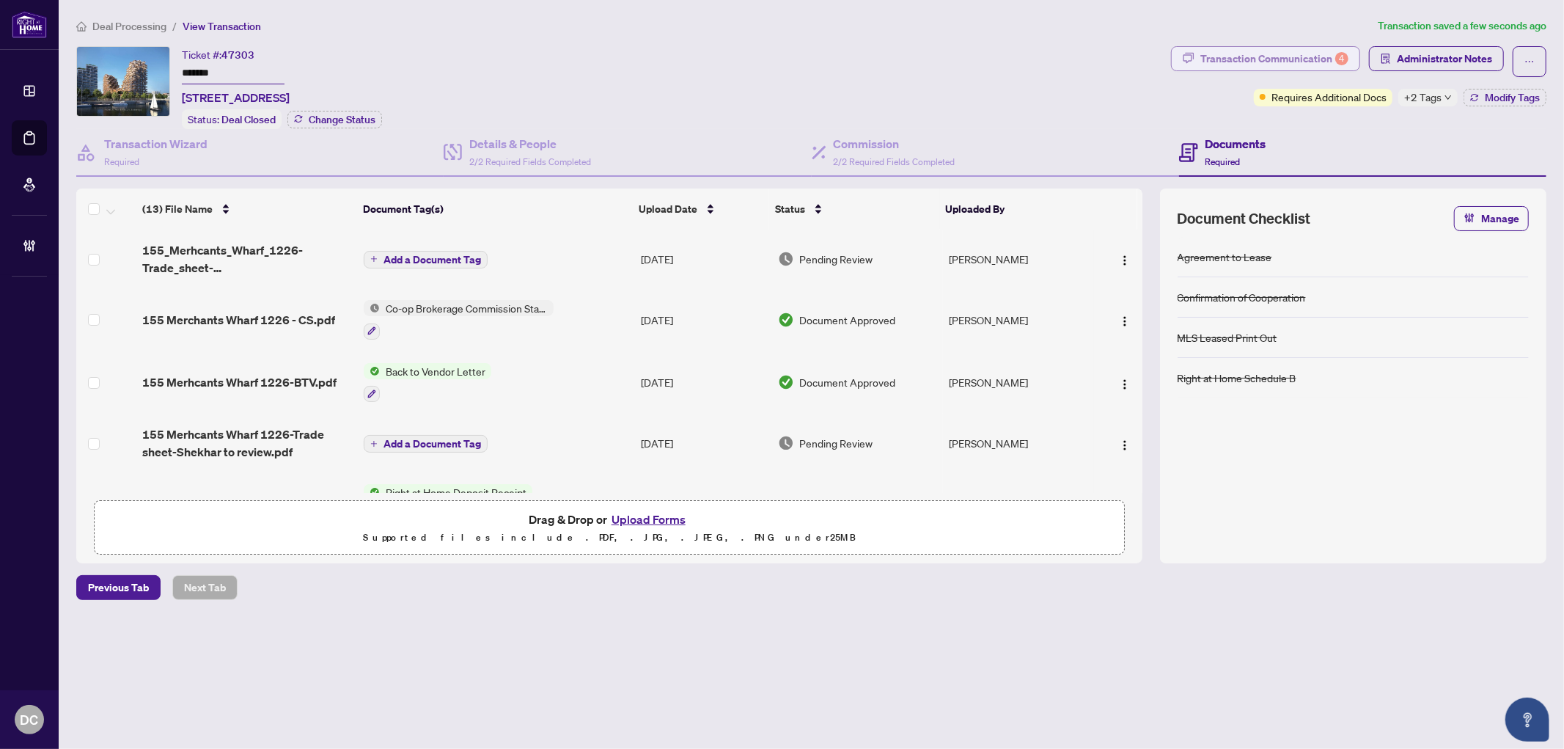
click at [1274, 62] on div "Transaction Communication 4" at bounding box center [1275, 58] width 148 height 23
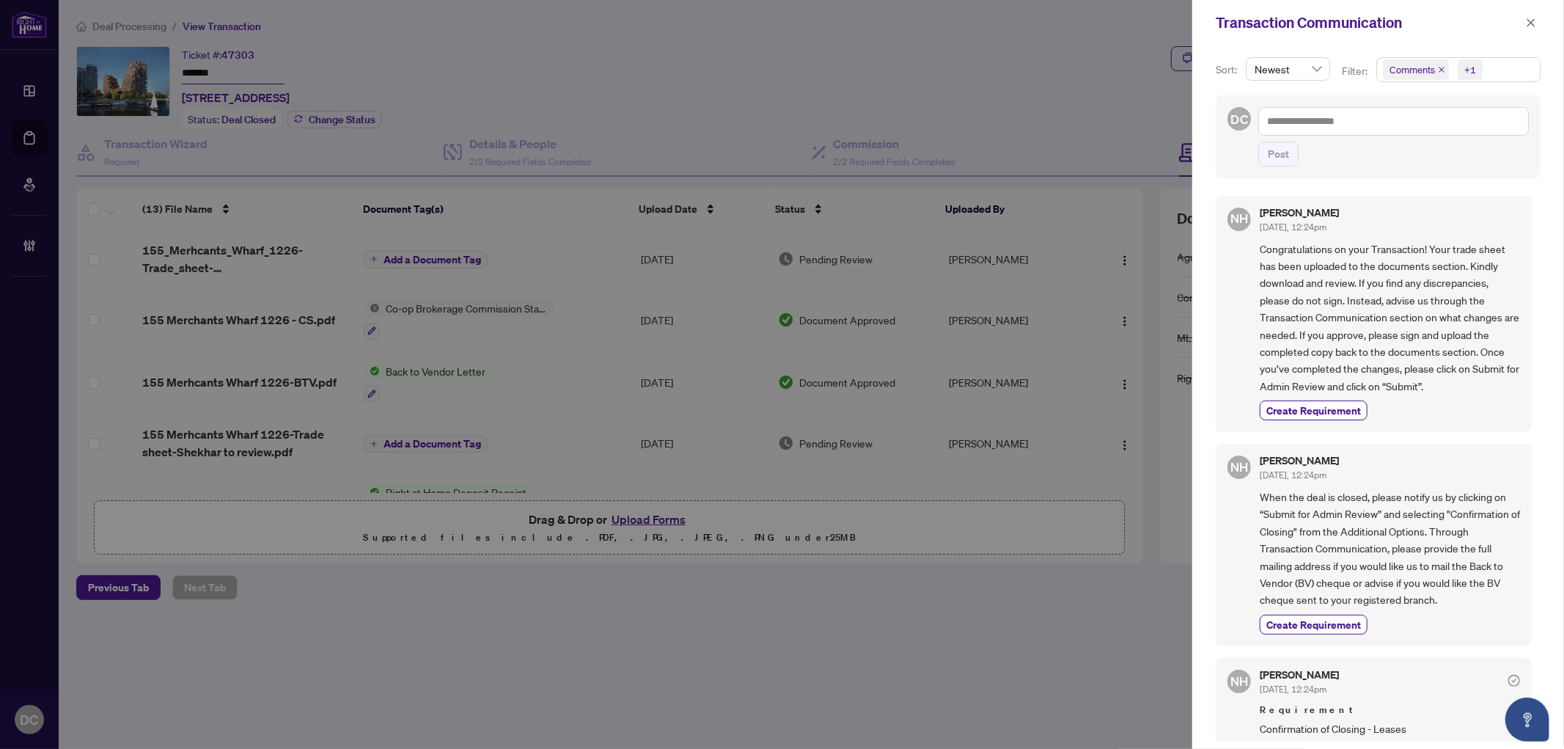
click at [1470, 69] on div "+1" at bounding box center [1471, 69] width 12 height 15
click at [1436, 149] on span "Requirements" at bounding box center [1438, 151] width 65 height 13
click at [1527, 18] on icon "close" at bounding box center [1531, 23] width 10 height 10
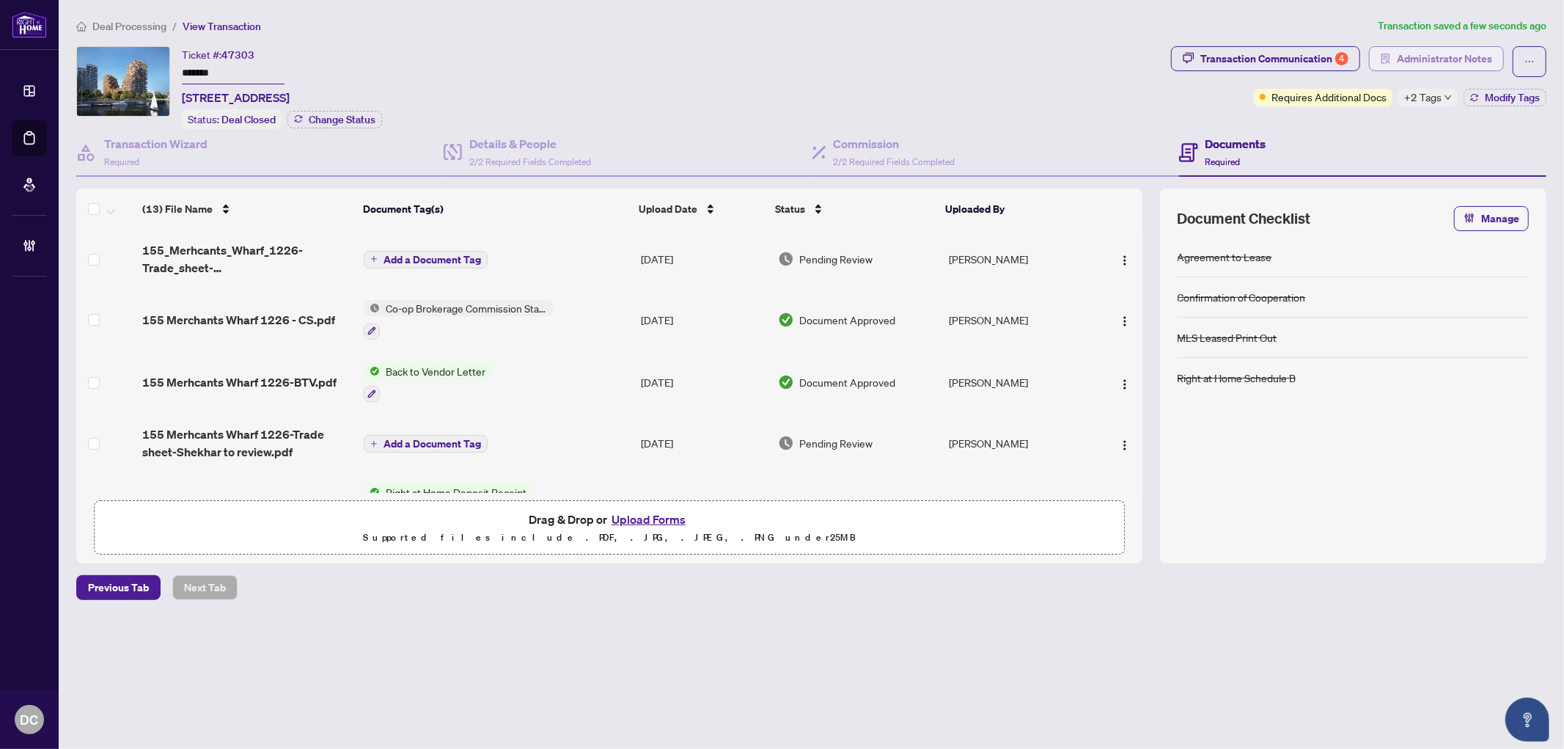
click at [1476, 56] on span "Administrator Notes" at bounding box center [1444, 58] width 95 height 23
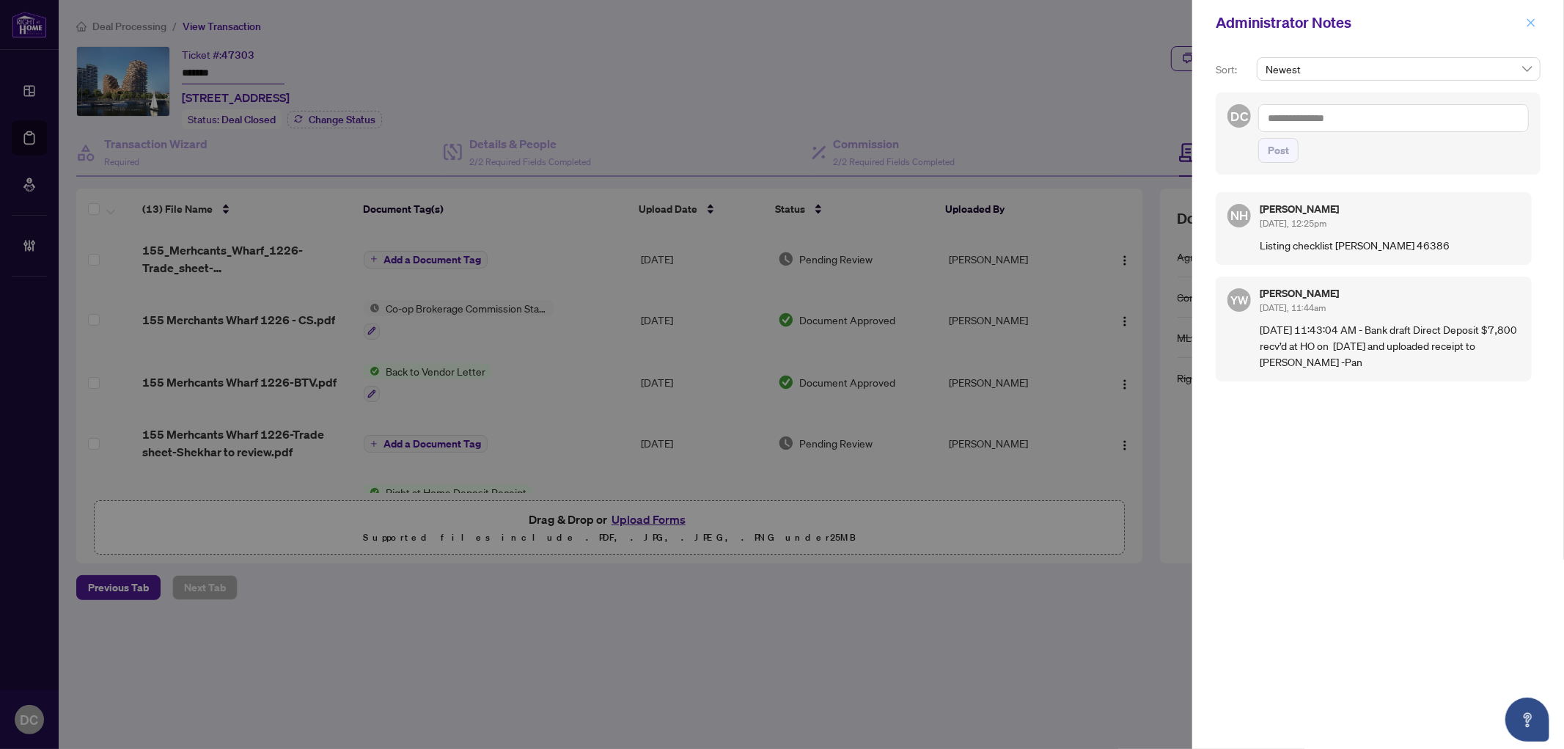
click at [1531, 18] on icon "close" at bounding box center [1531, 23] width 10 height 10
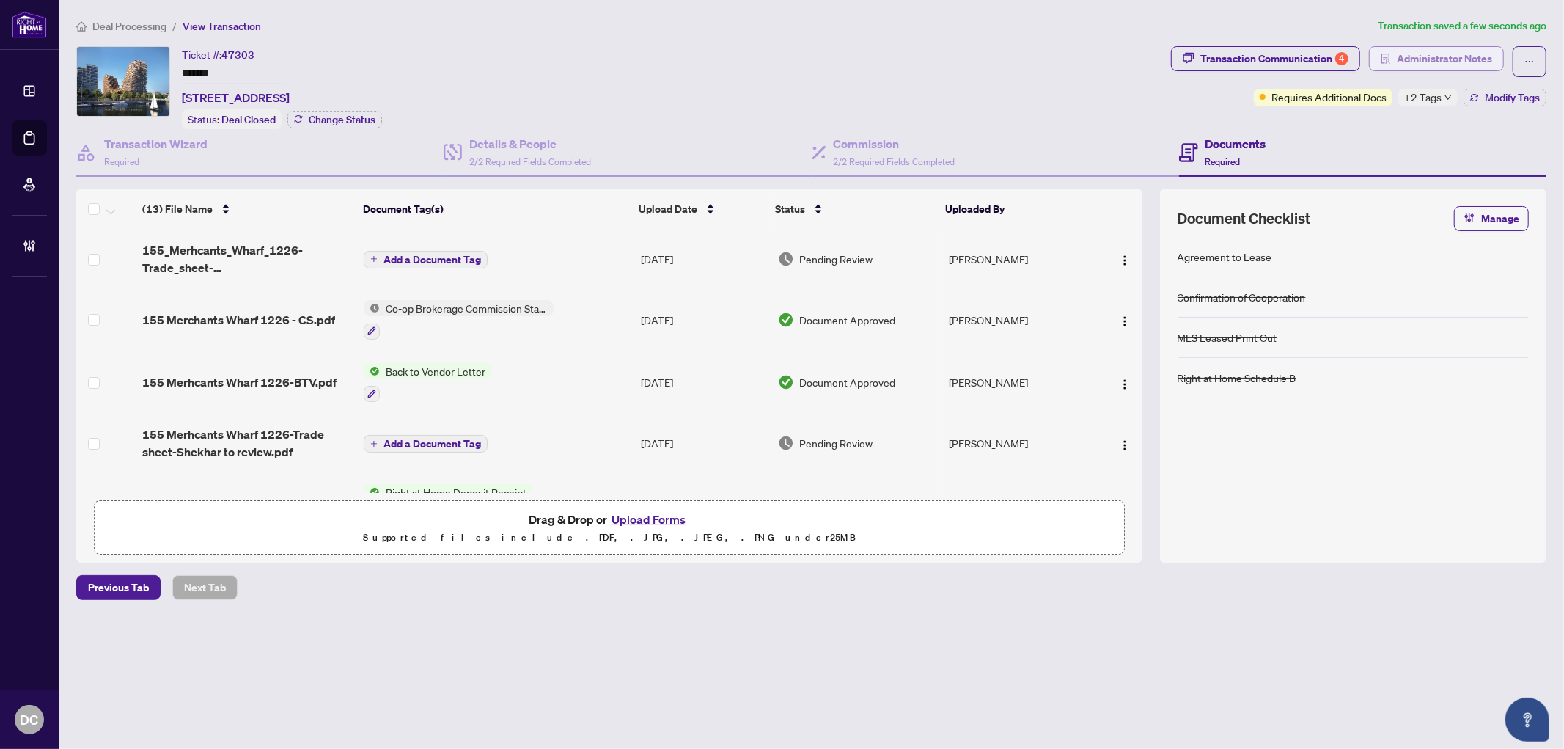
click at [1457, 57] on span "Administrator Notes" at bounding box center [1444, 58] width 95 height 23
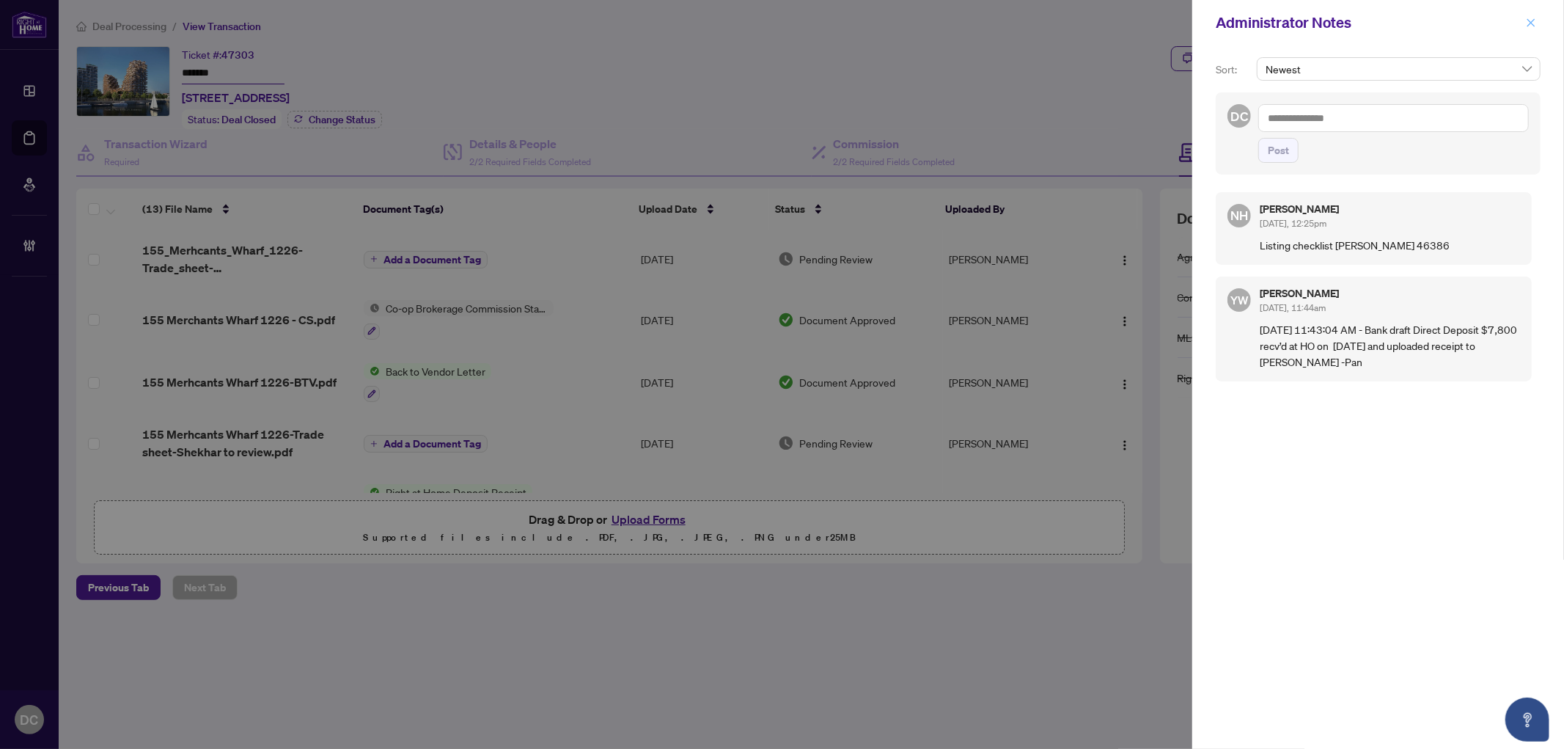
click at [1533, 18] on icon "close" at bounding box center [1531, 23] width 10 height 10
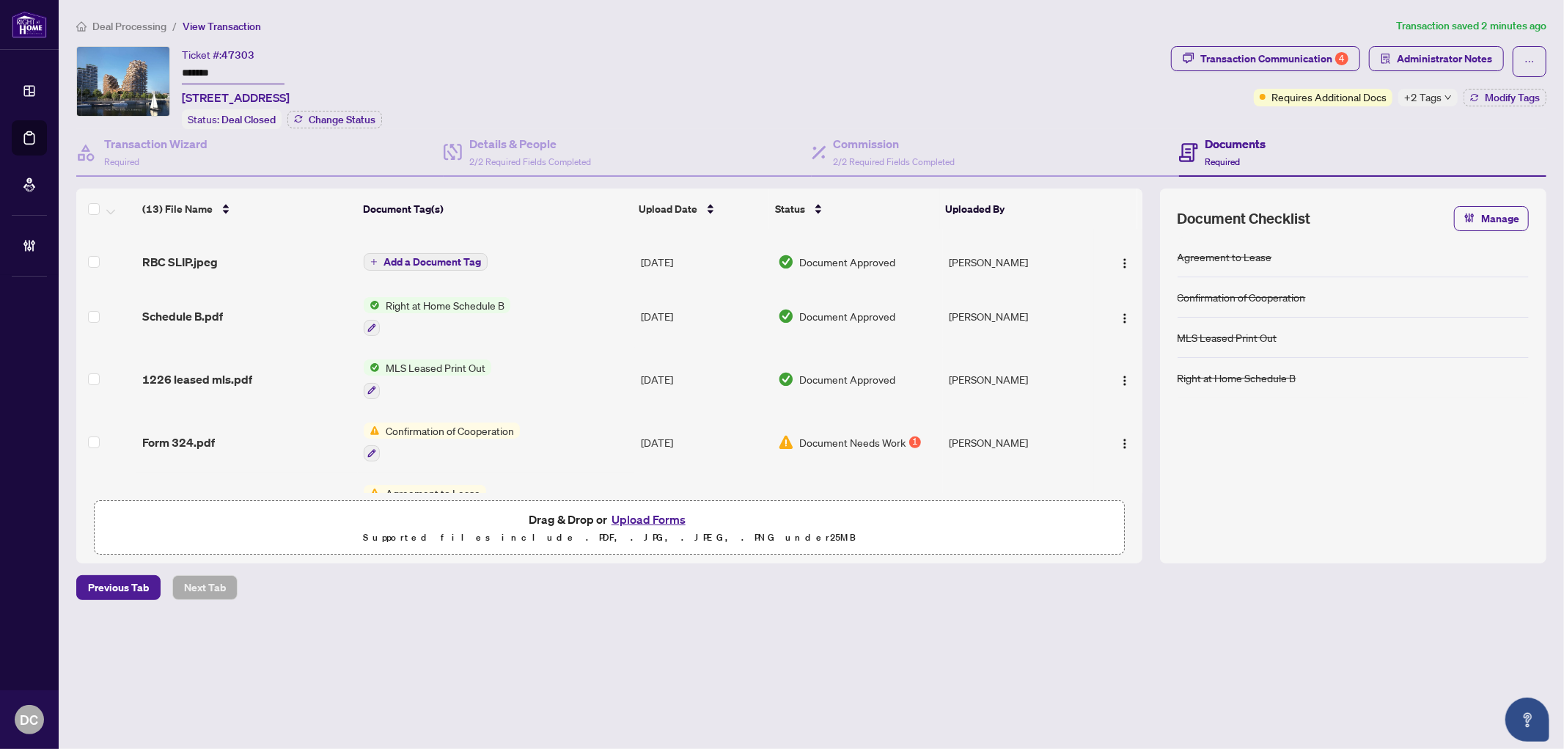
scroll to position [493, 0]
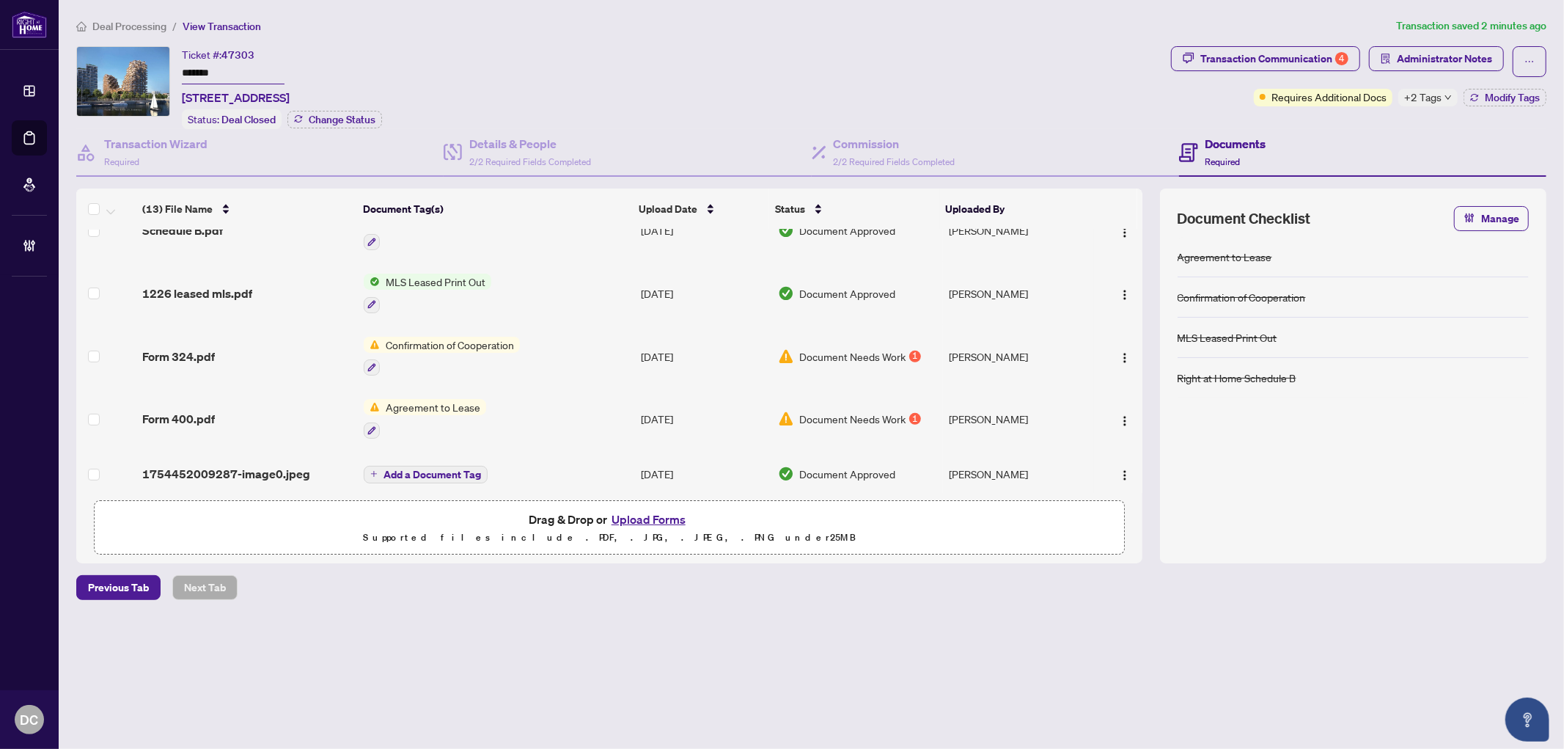
click at [567, 401] on td "Agreement to Lease" at bounding box center [496, 418] width 276 height 63
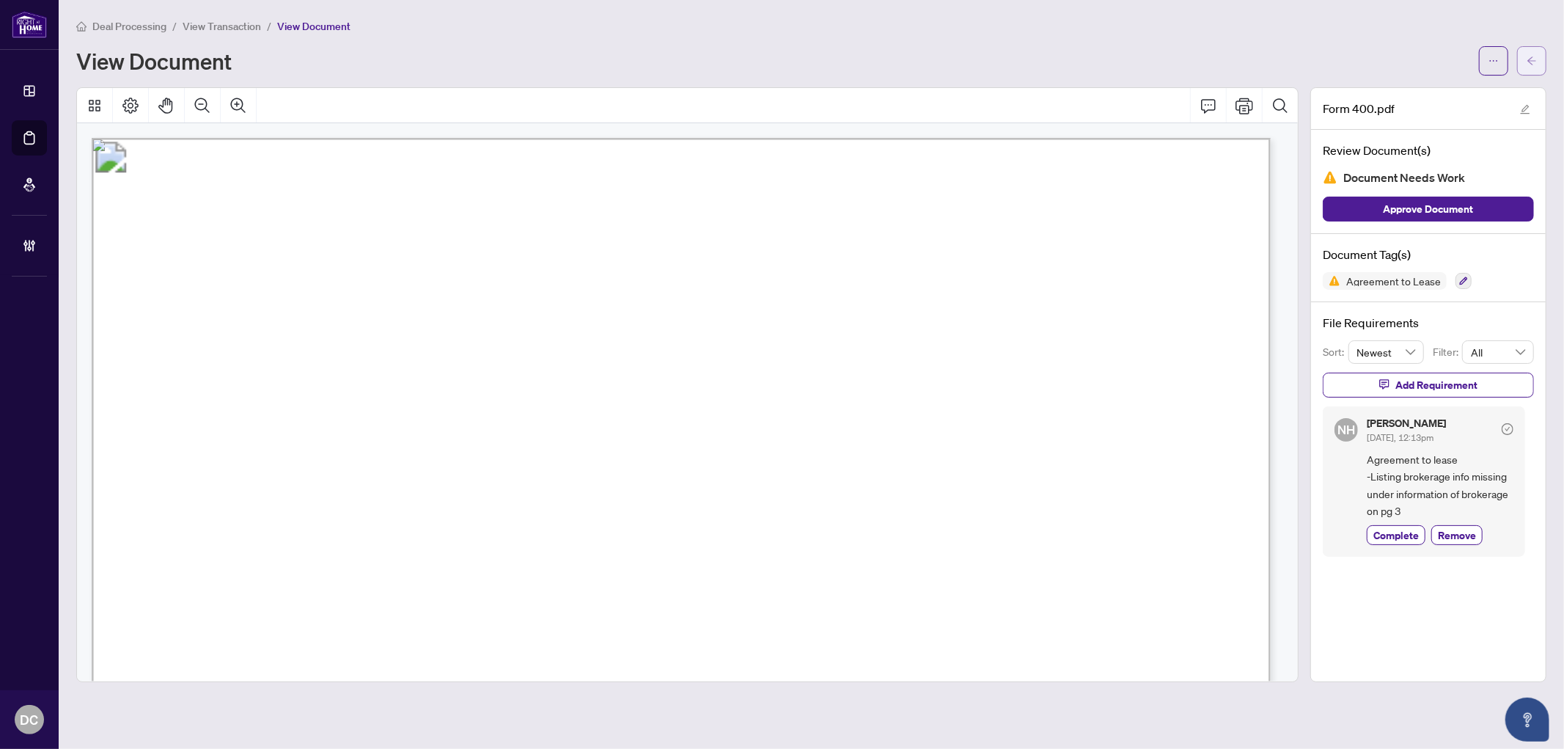
click at [1541, 64] on button "button" at bounding box center [1531, 60] width 29 height 29
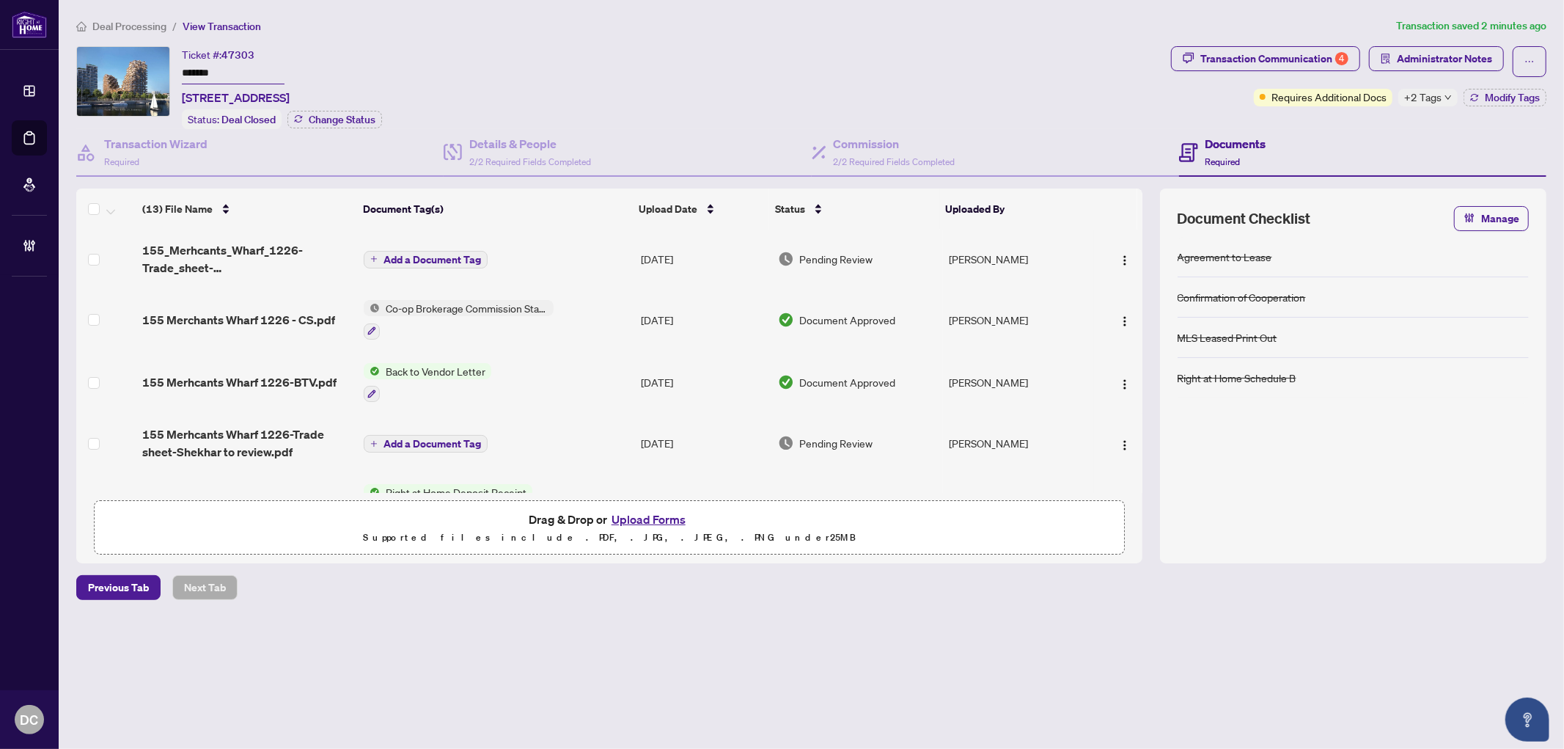
click at [552, 312] on span "Co-op Brokerage Commission Statement" at bounding box center [467, 308] width 174 height 16
click at [622, 314] on td "Co-op Brokerage Commission Statement" at bounding box center [496, 319] width 276 height 63
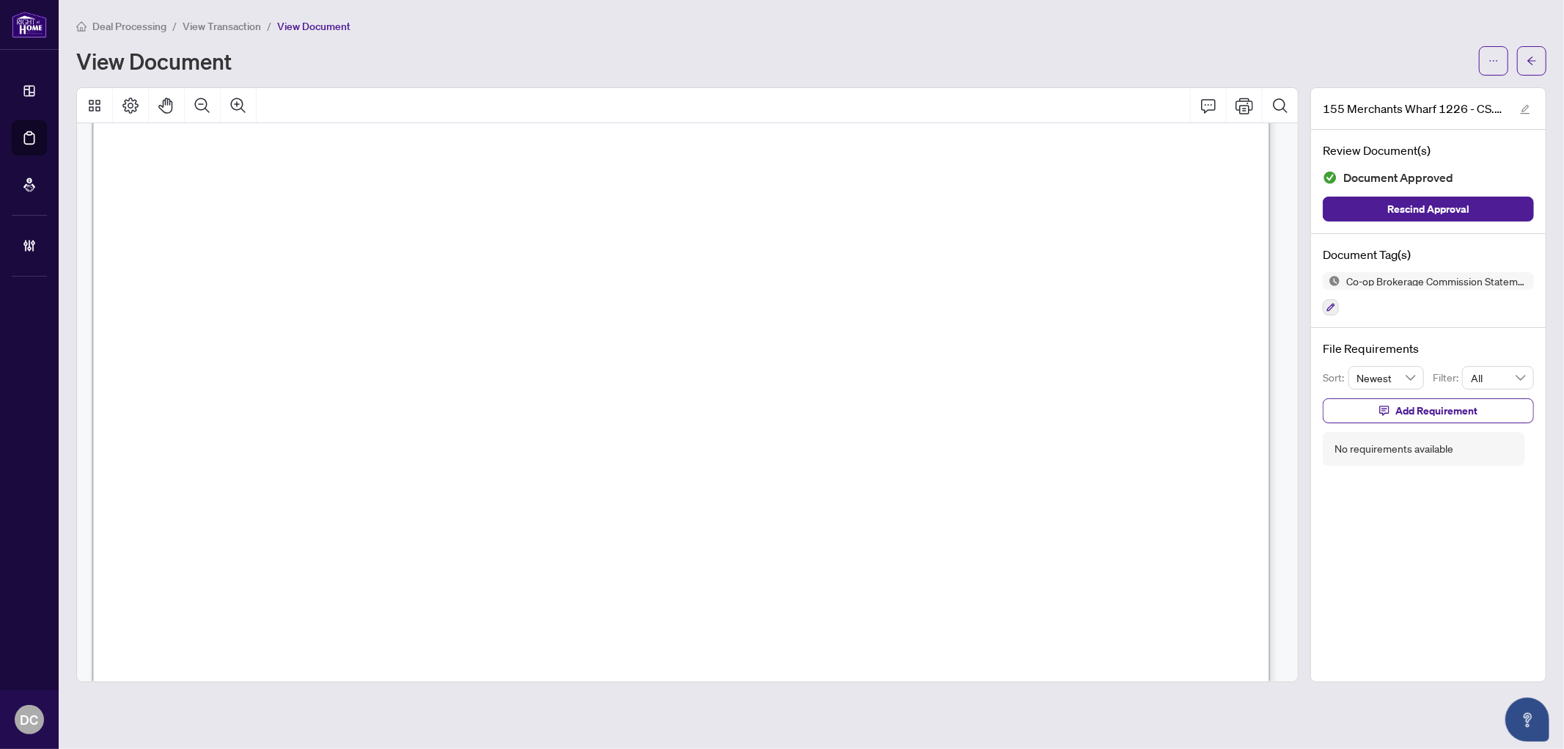
scroll to position [651, 0]
click at [1528, 52] on span "button" at bounding box center [1532, 60] width 10 height 23
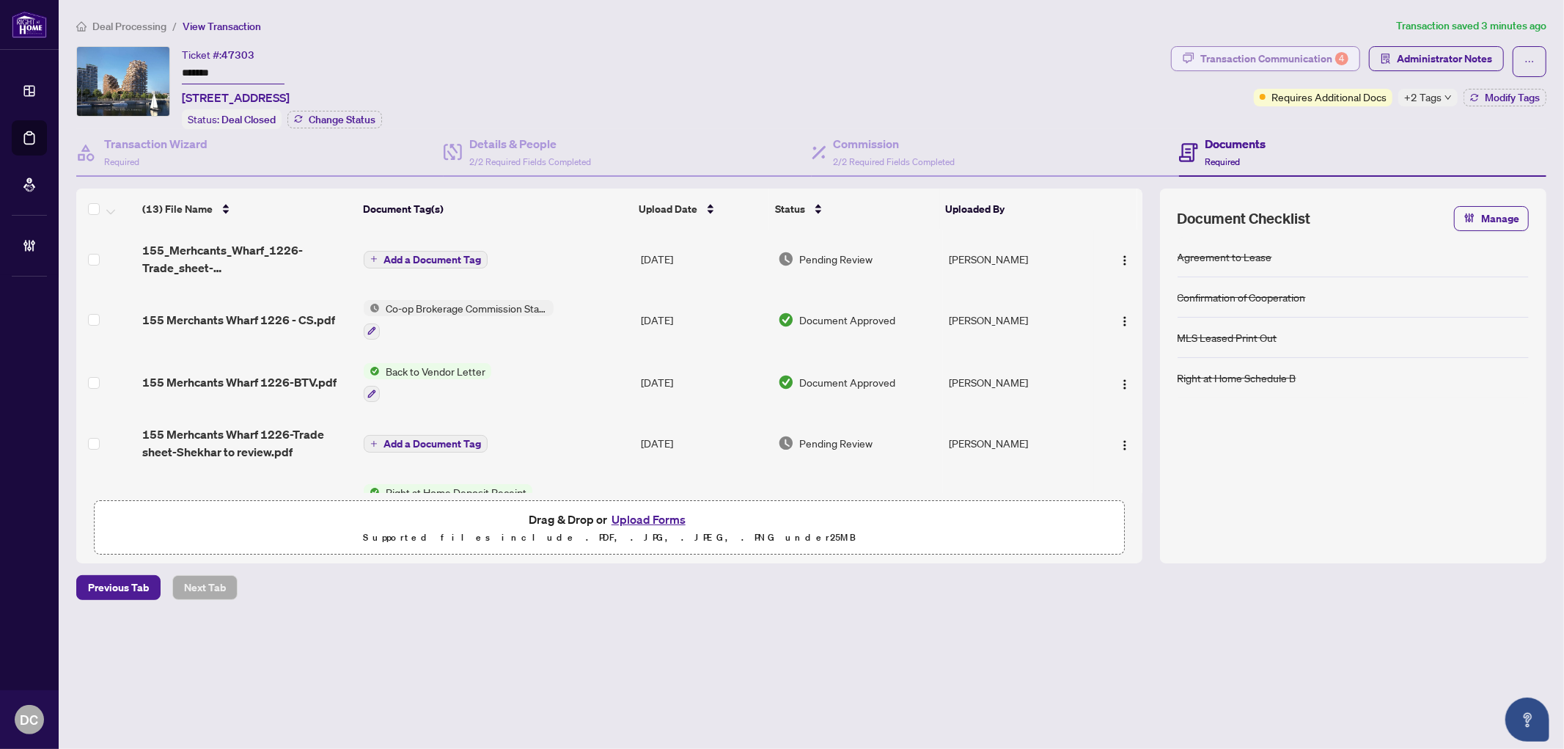
click at [1280, 63] on div "Transaction Communication 4" at bounding box center [1275, 58] width 148 height 23
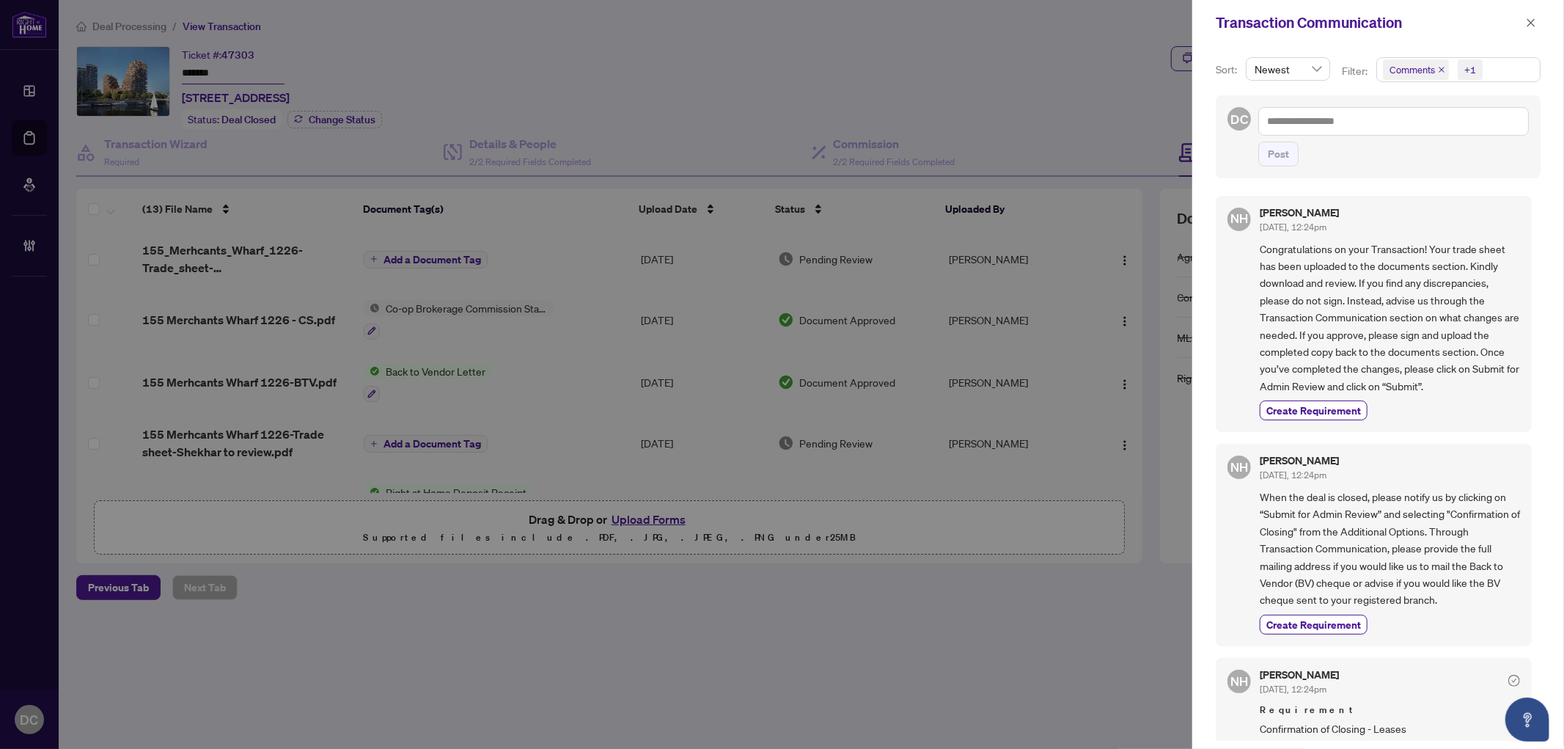
click at [1492, 68] on span "Comments +1" at bounding box center [1458, 69] width 163 height 23
click at [1439, 131] on span "Comments" at bounding box center [1431, 131] width 51 height 13
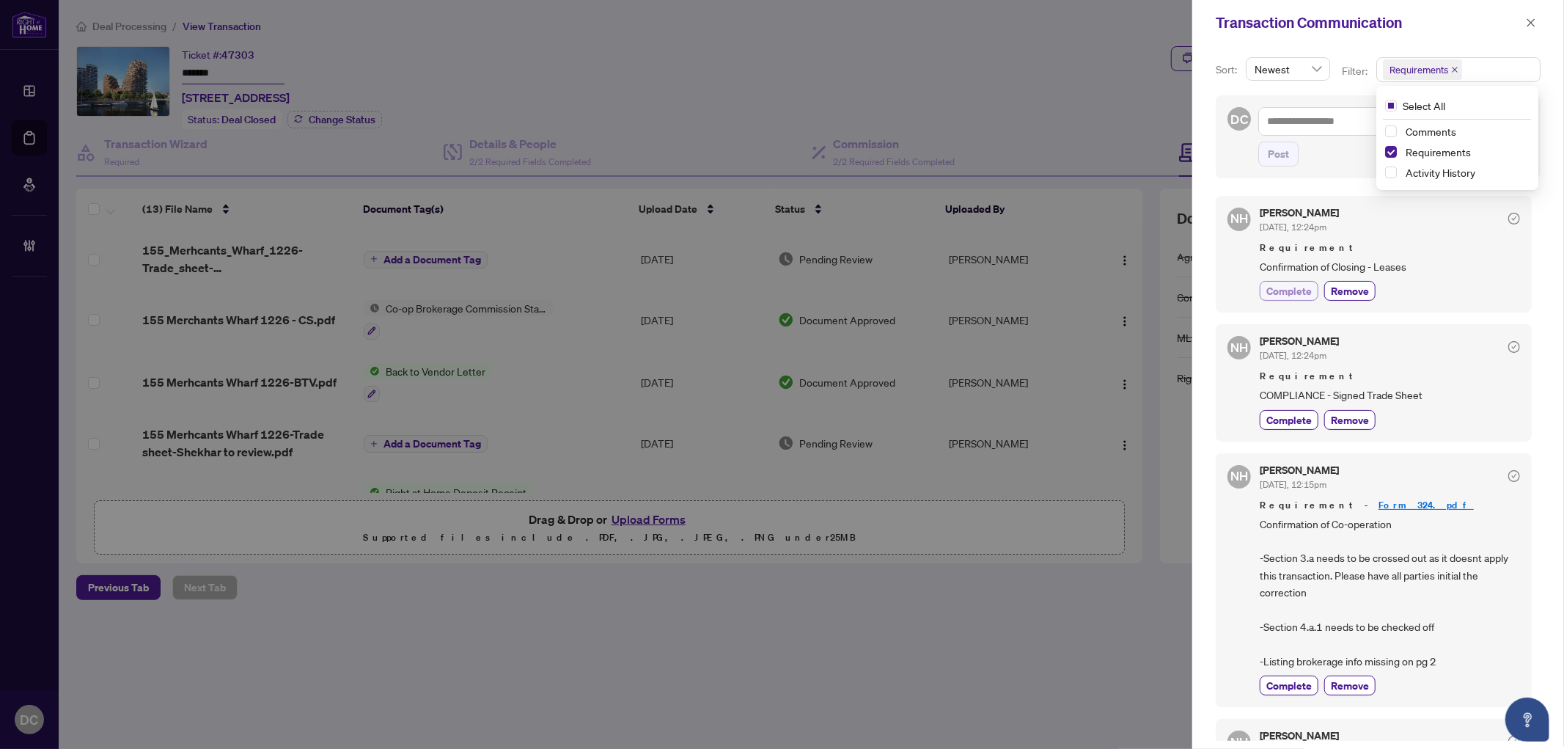
click at [1295, 287] on span "Complete" at bounding box center [1289, 290] width 45 height 15
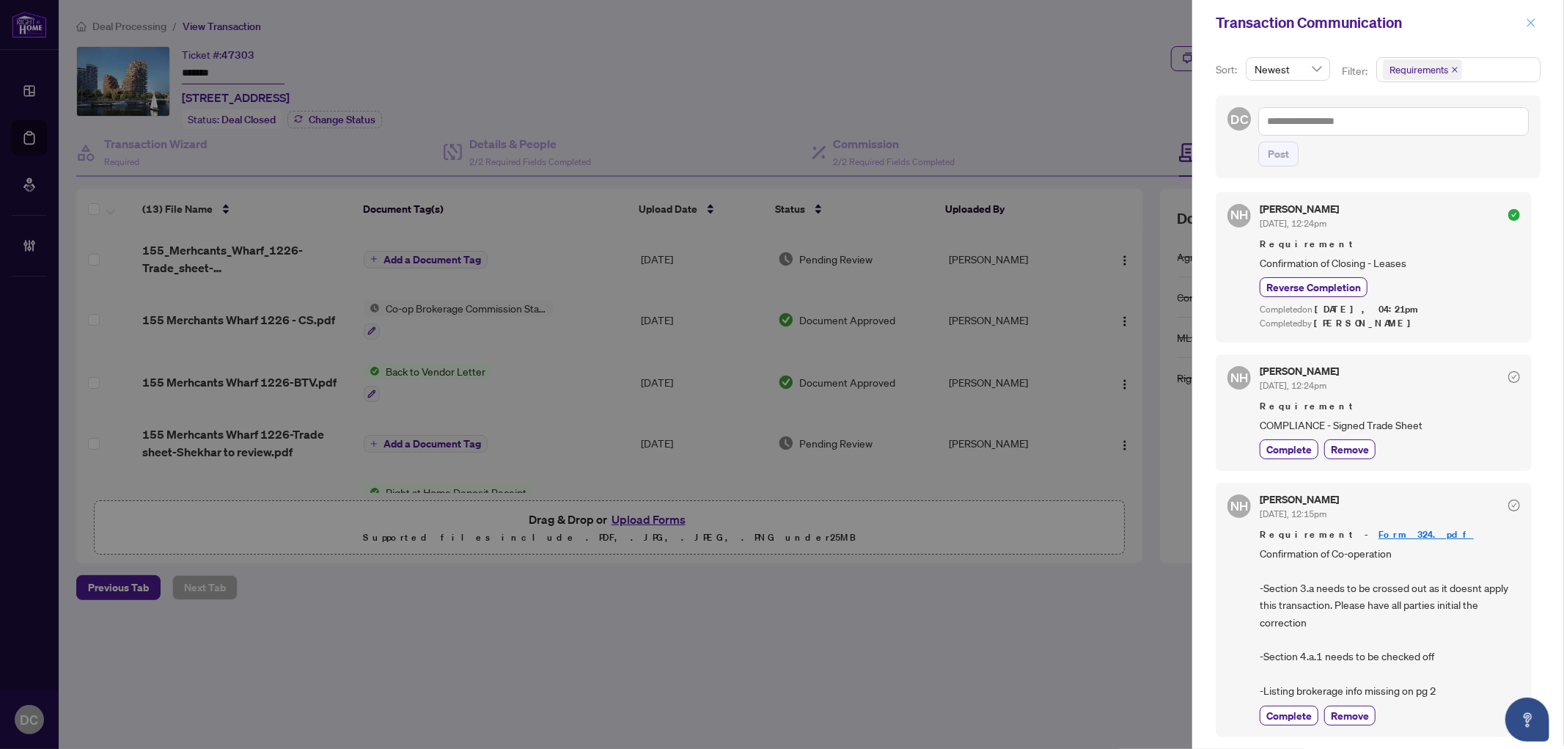
click at [1529, 20] on icon "close" at bounding box center [1532, 22] width 8 height 8
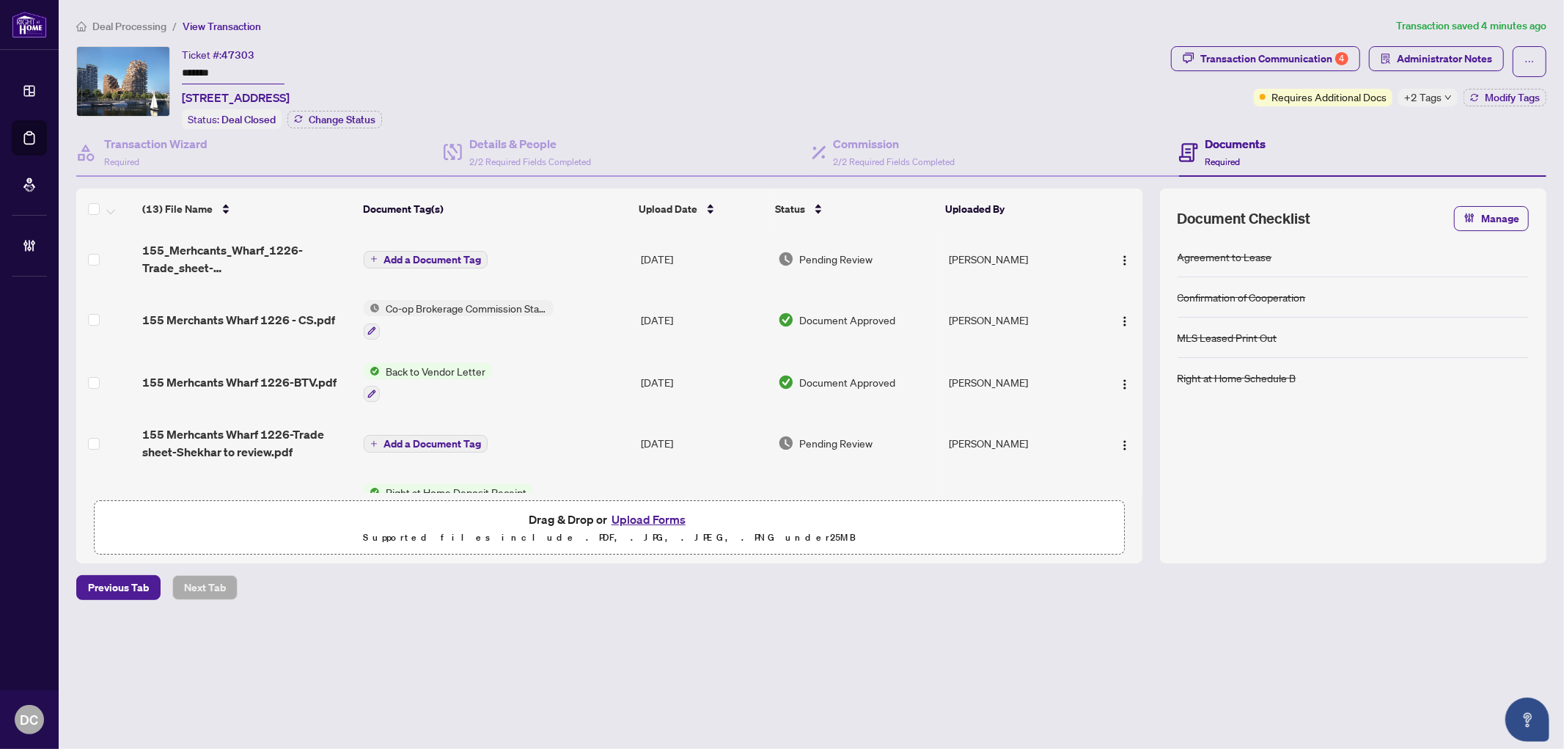
click at [597, 254] on td "Add a Document Tag" at bounding box center [496, 259] width 276 height 59
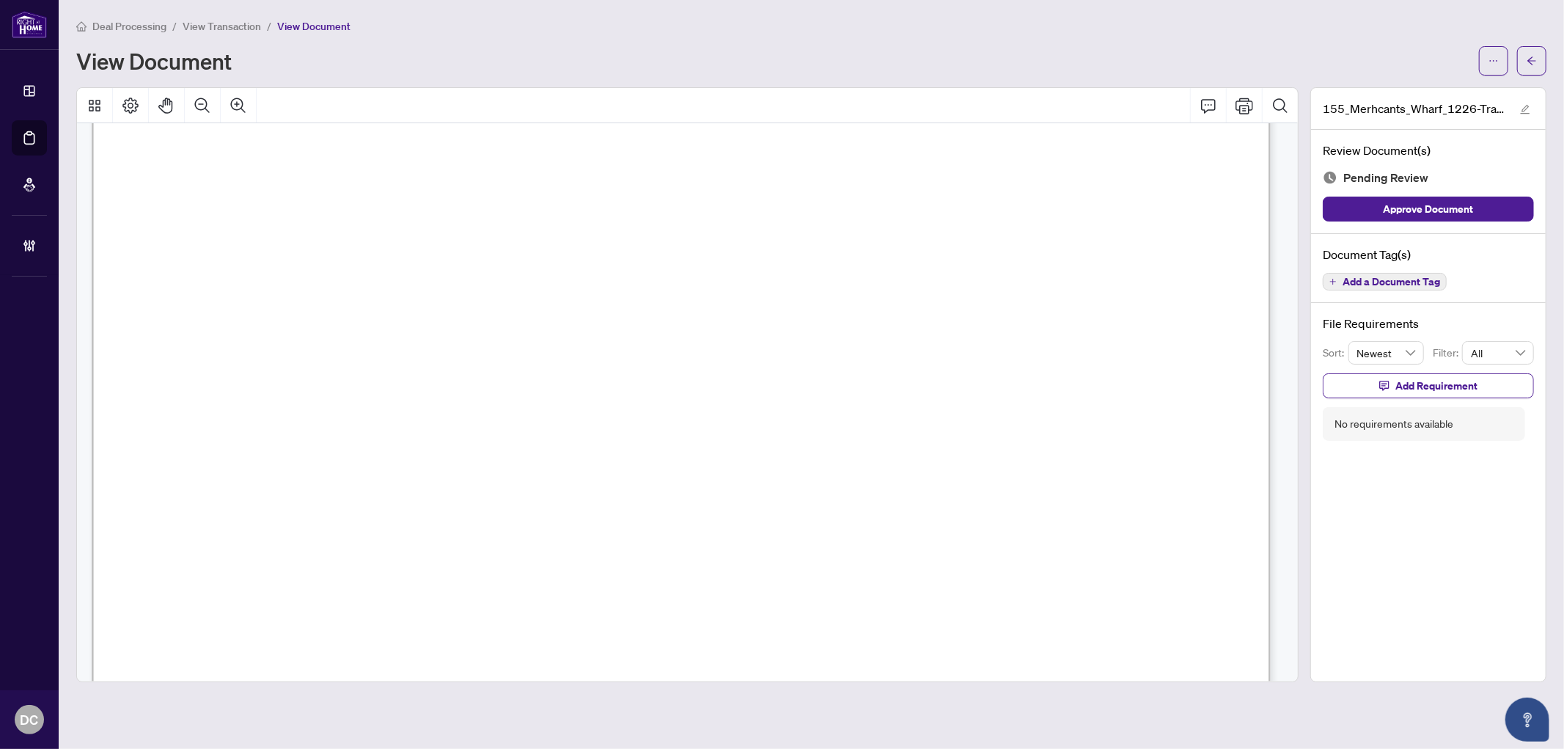
scroll to position [651, 0]
click at [1534, 50] on span "button" at bounding box center [1532, 60] width 10 height 23
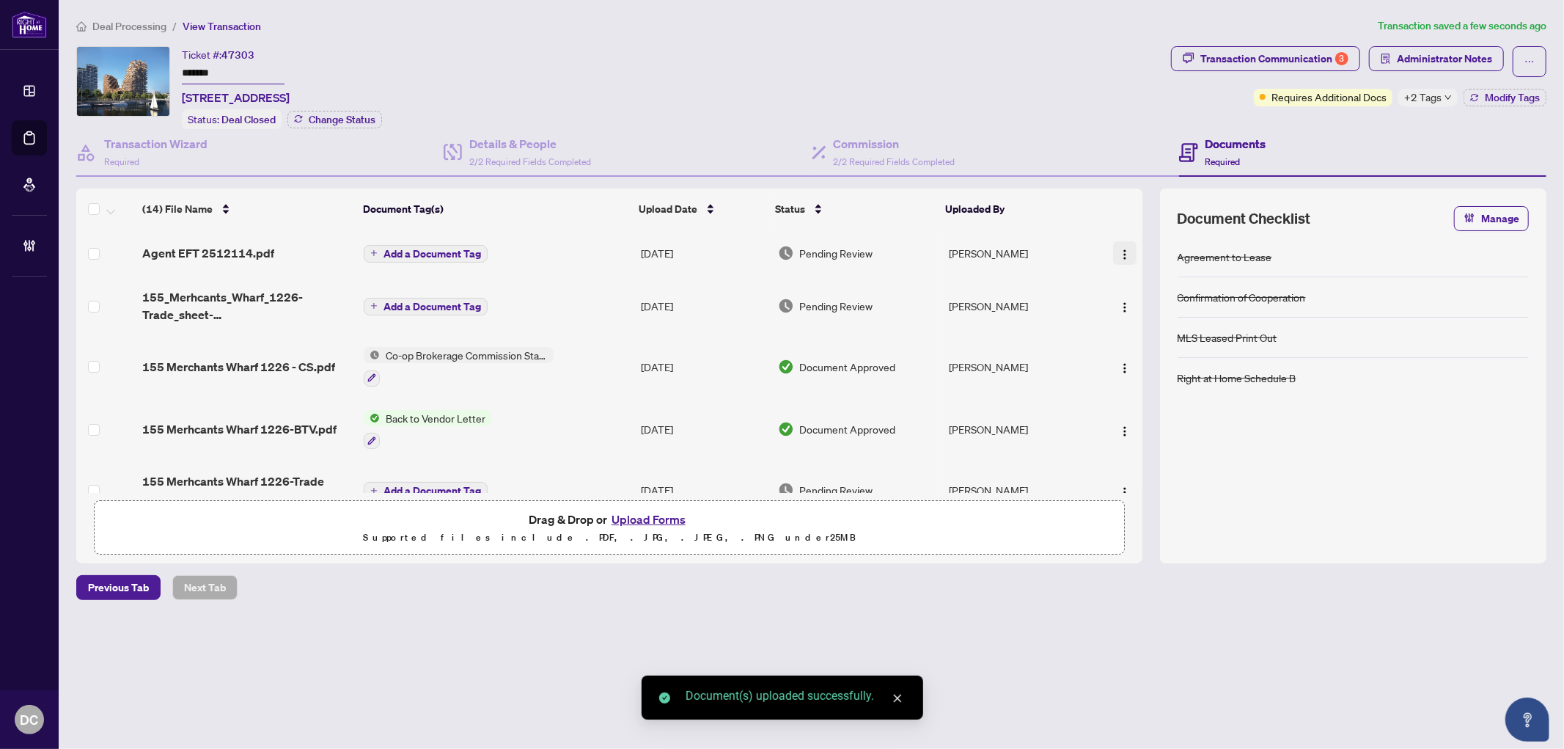
click at [1119, 249] on img "button" at bounding box center [1125, 255] width 12 height 12
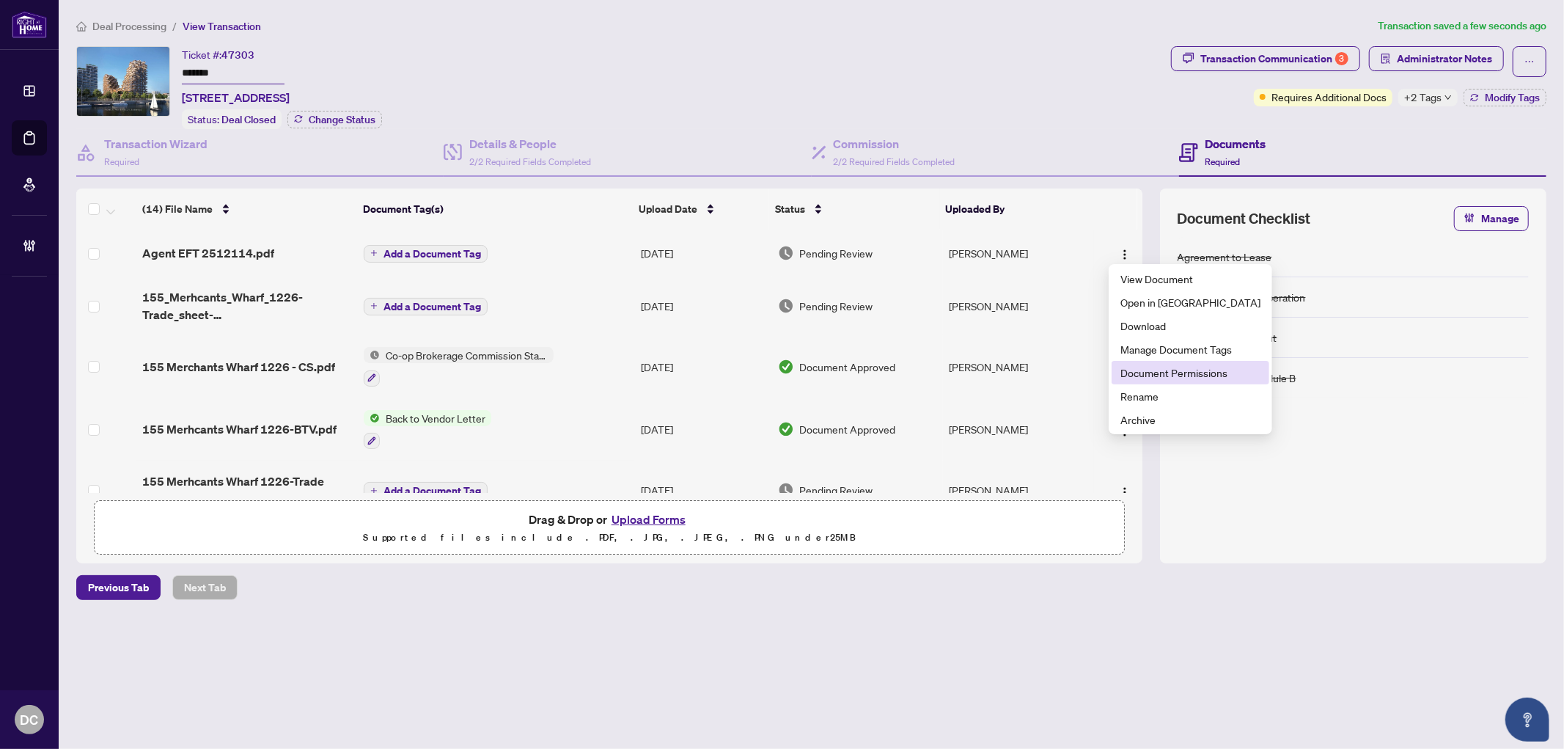
click at [1155, 362] on li "Document Permissions" at bounding box center [1191, 372] width 158 height 23
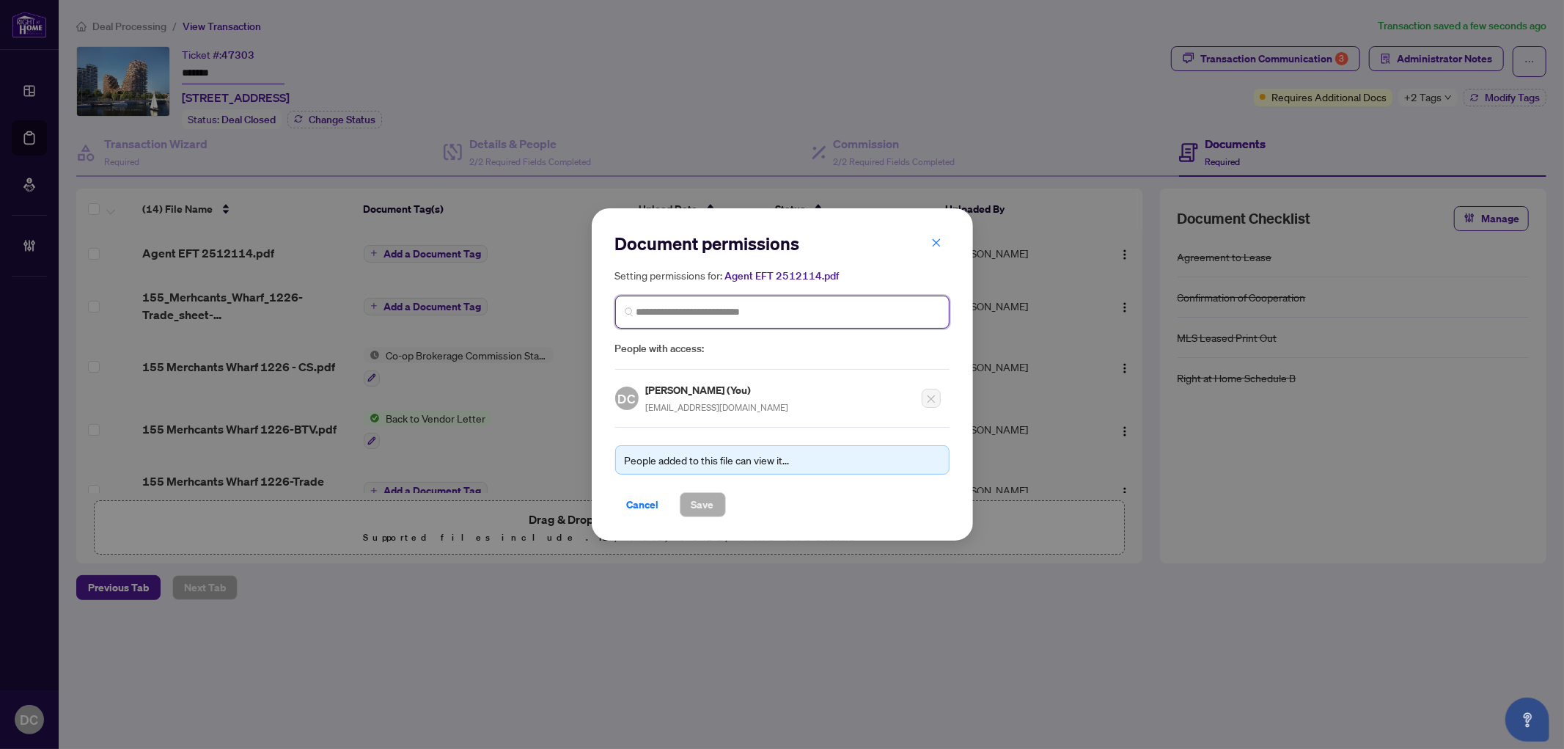
click at [711, 313] on input "search" at bounding box center [789, 311] width 304 height 15
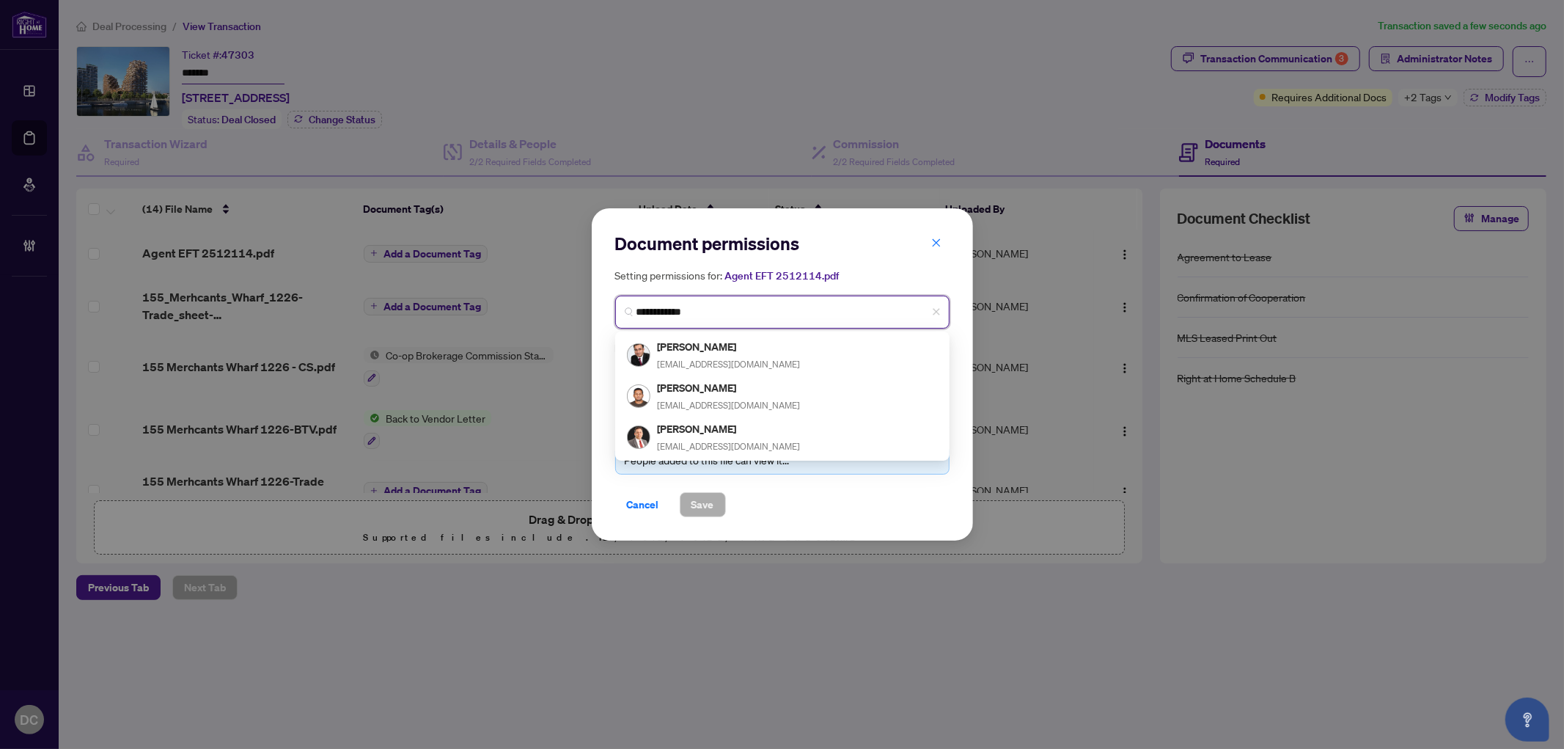
type input "**********"
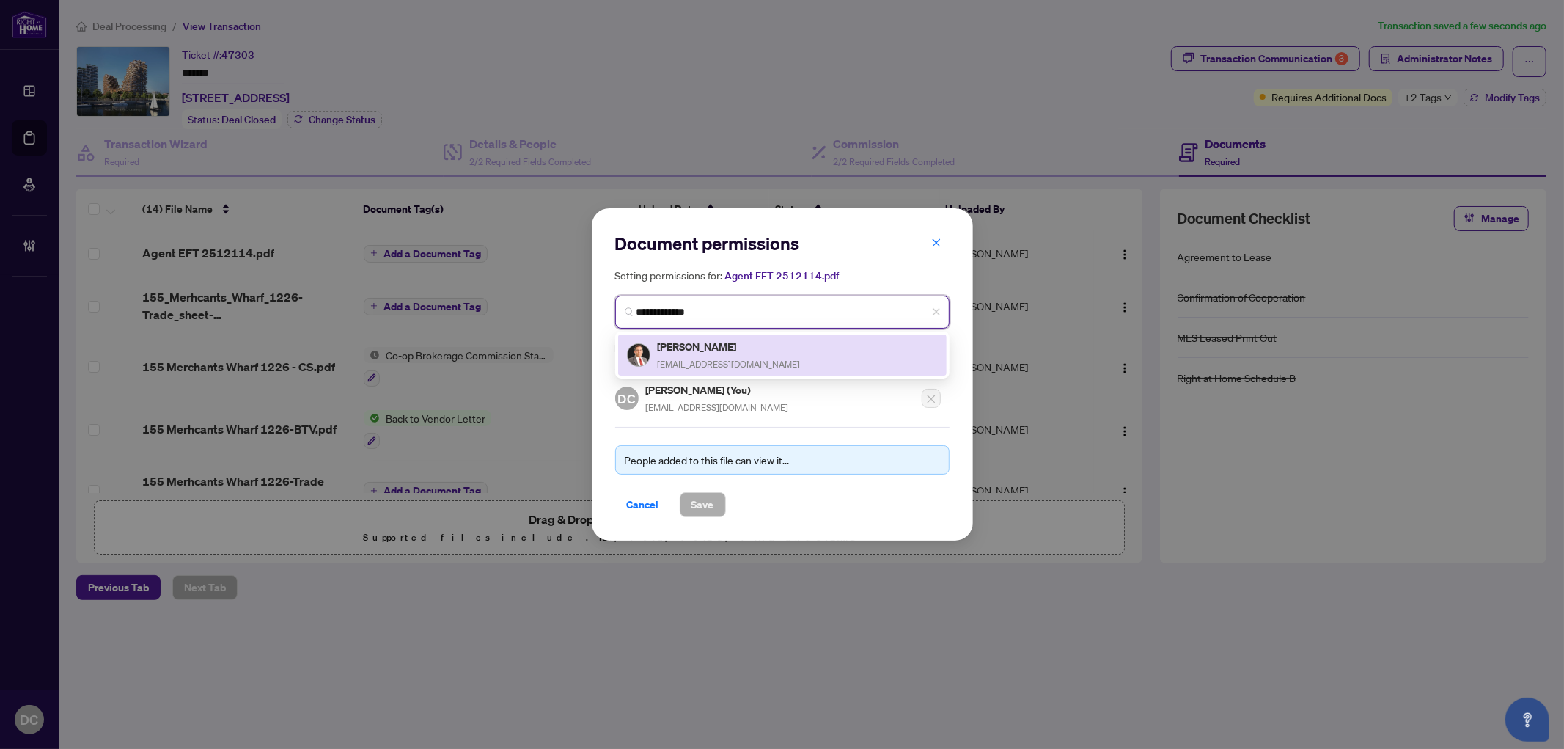
click at [735, 343] on h5 "Shekhar Kamboj" at bounding box center [729, 346] width 143 height 17
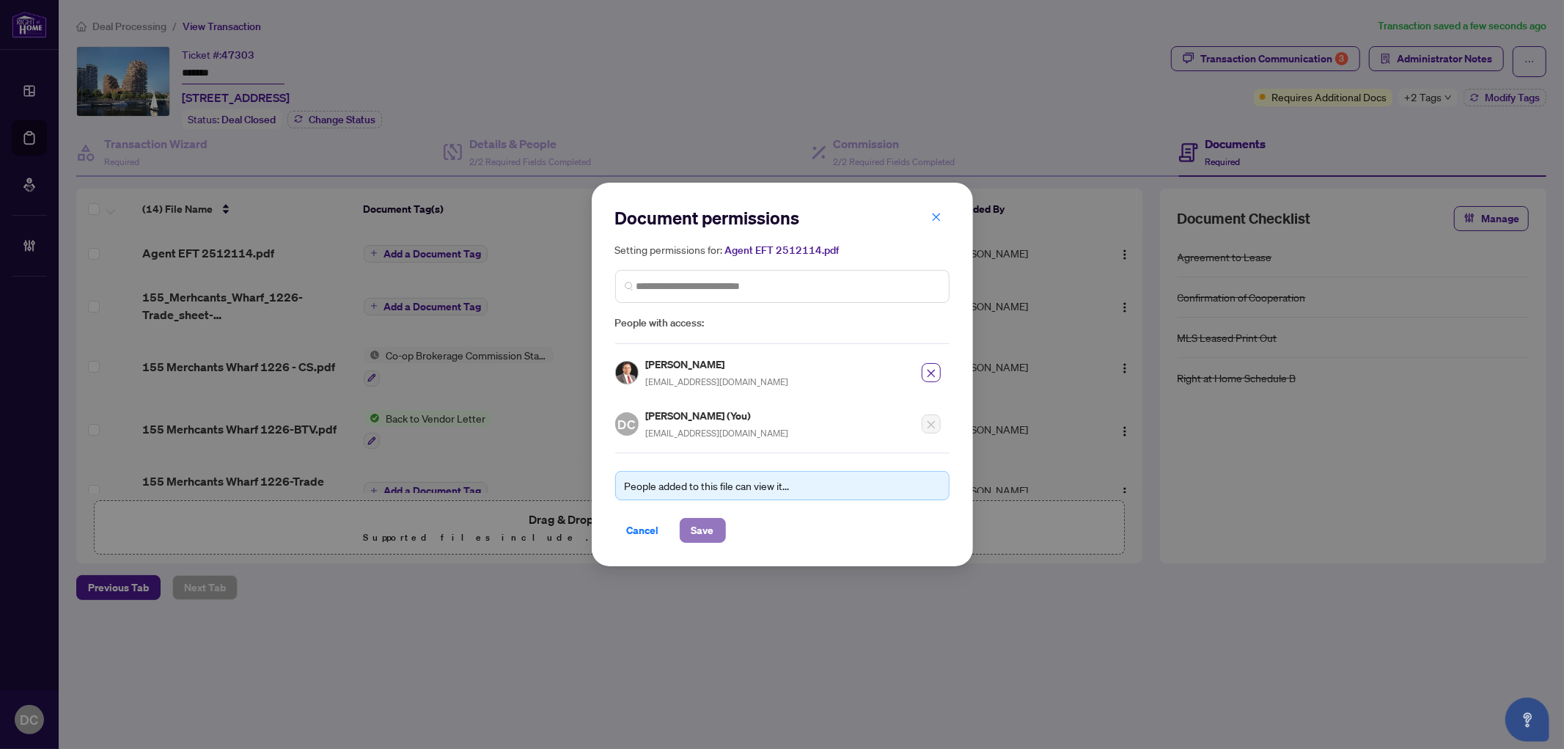
click at [705, 530] on span "Save" at bounding box center [703, 530] width 23 height 23
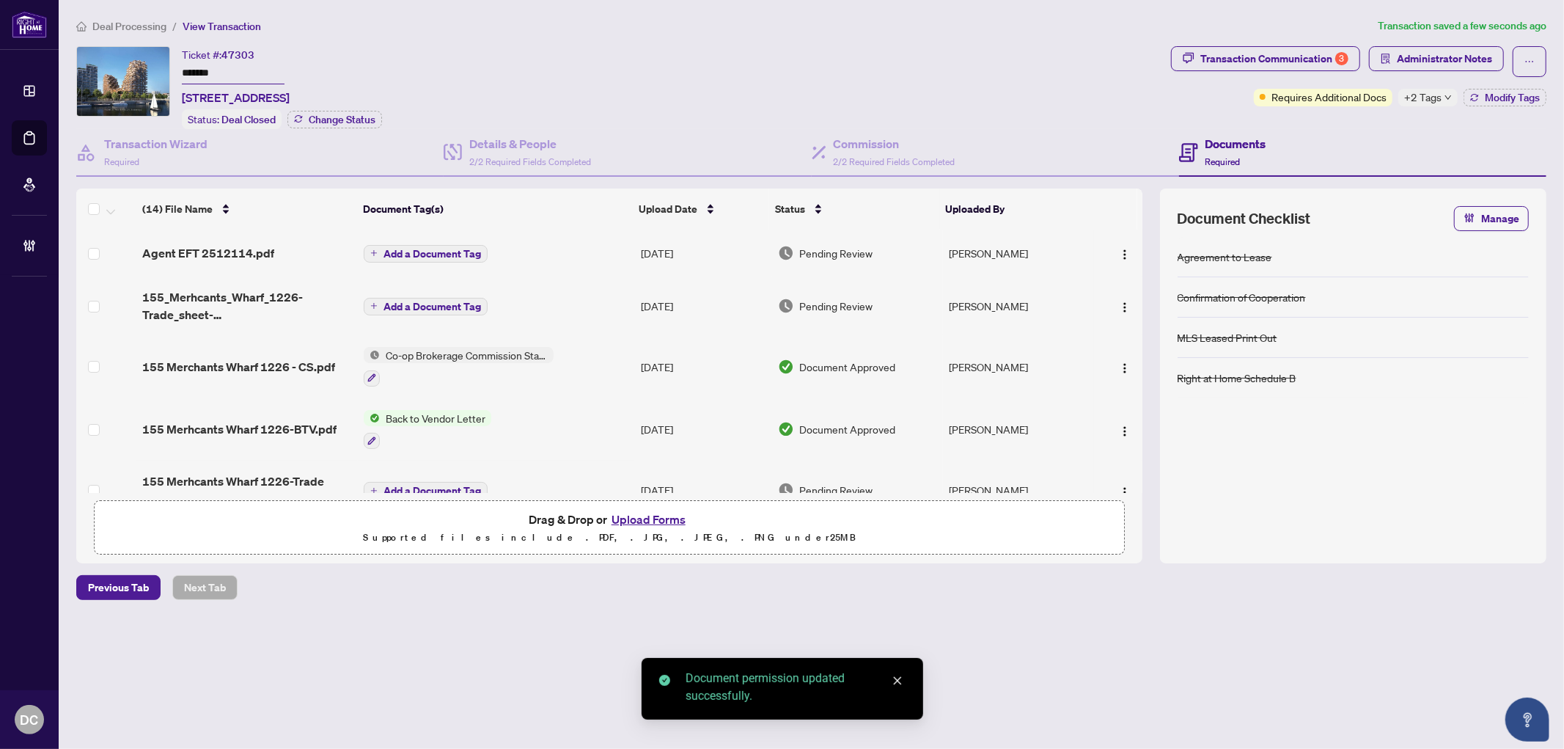
click at [481, 246] on button "Add a Document Tag" at bounding box center [426, 254] width 124 height 18
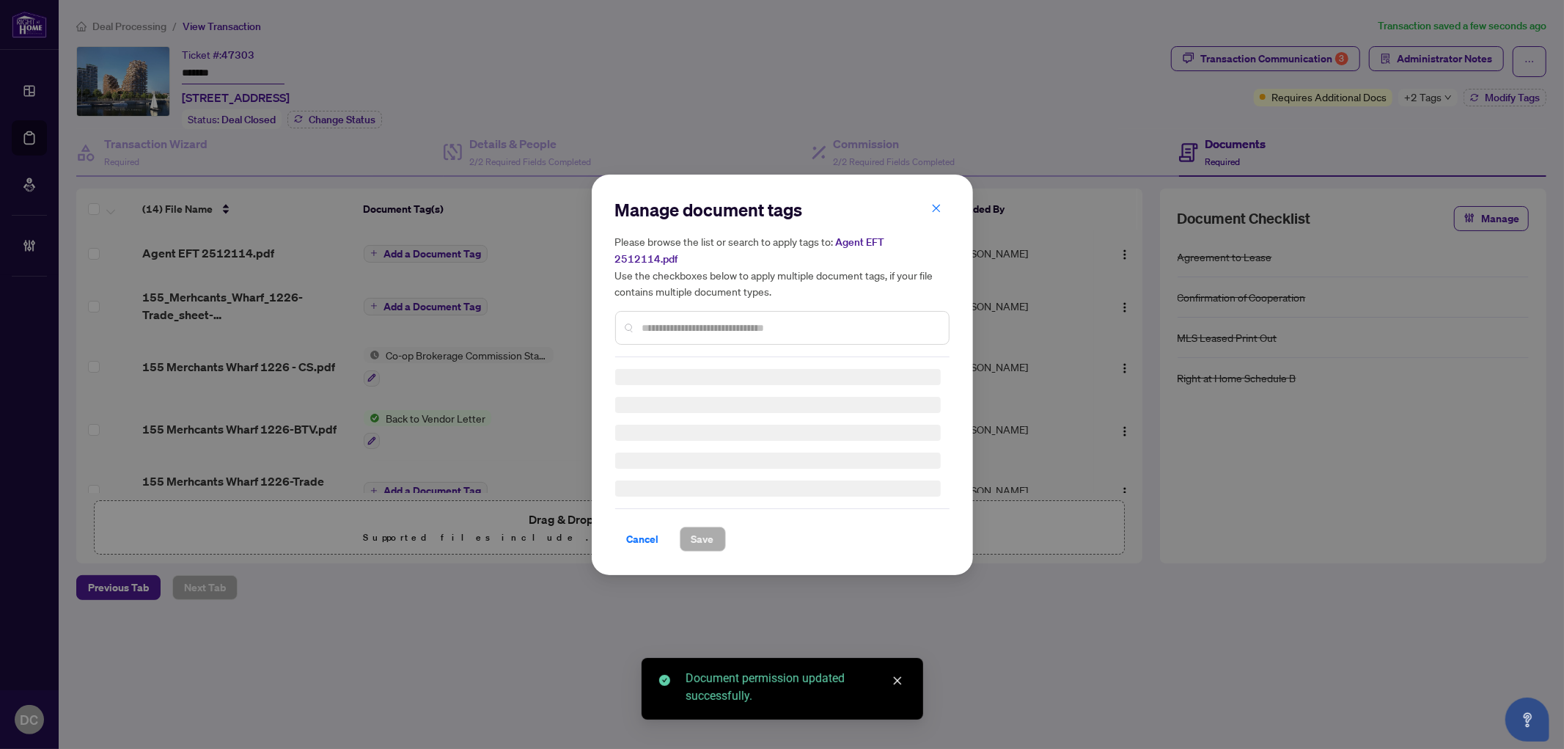
click at [682, 321] on input "text" at bounding box center [789, 328] width 295 height 16
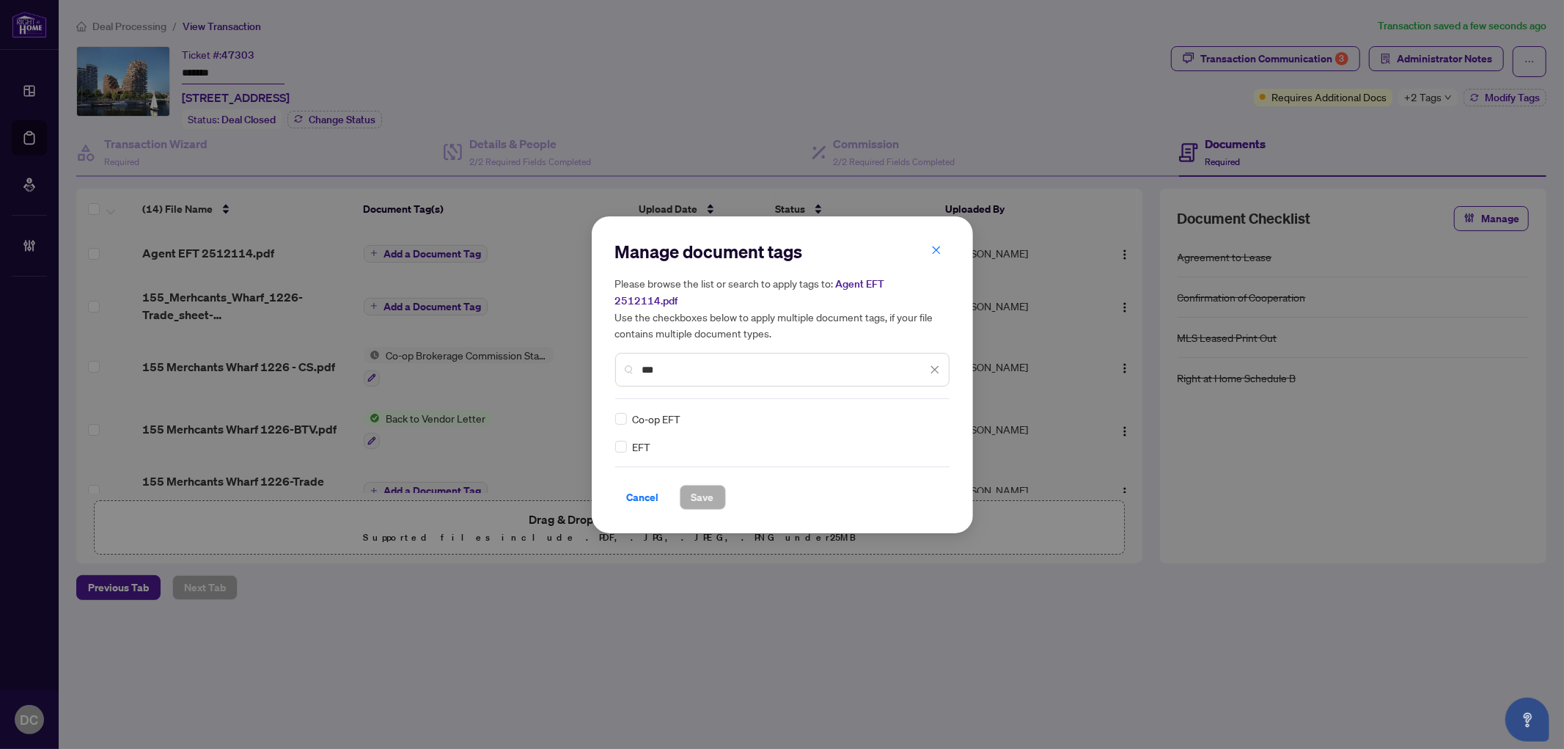
type input "***"
click at [613, 442] on div "Manage document tags Please browse the list or search to apply tags to: Agent E…" at bounding box center [782, 374] width 381 height 317
click at [907, 411] on div at bounding box center [922, 418] width 37 height 15
drag, startPoint x: 890, startPoint y: 479, endPoint x: 853, endPoint y: 482, distance: 36.8
click at [889, 480] on div "Approved" at bounding box center [882, 481] width 94 height 16
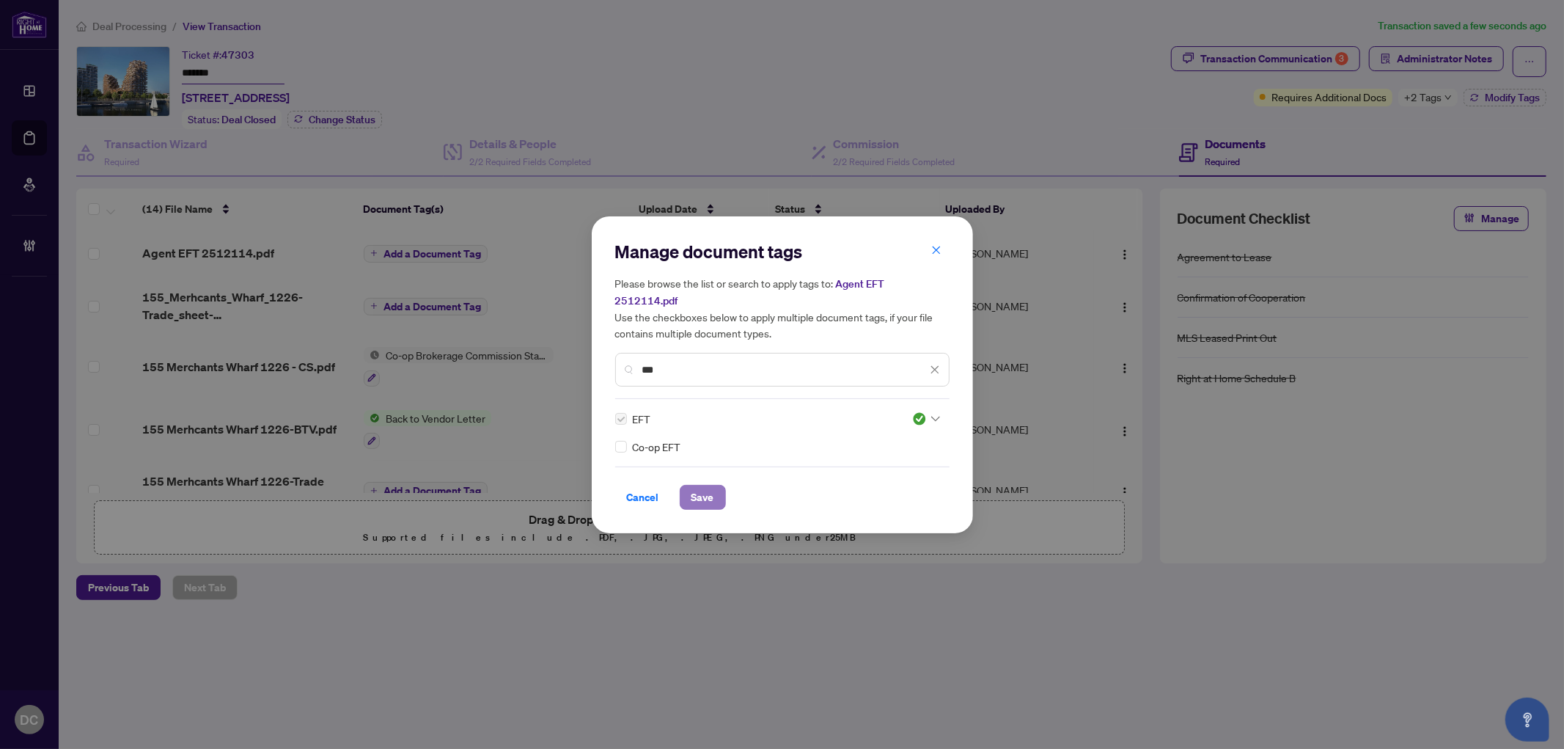
click at [695, 489] on span "Save" at bounding box center [703, 497] width 23 height 23
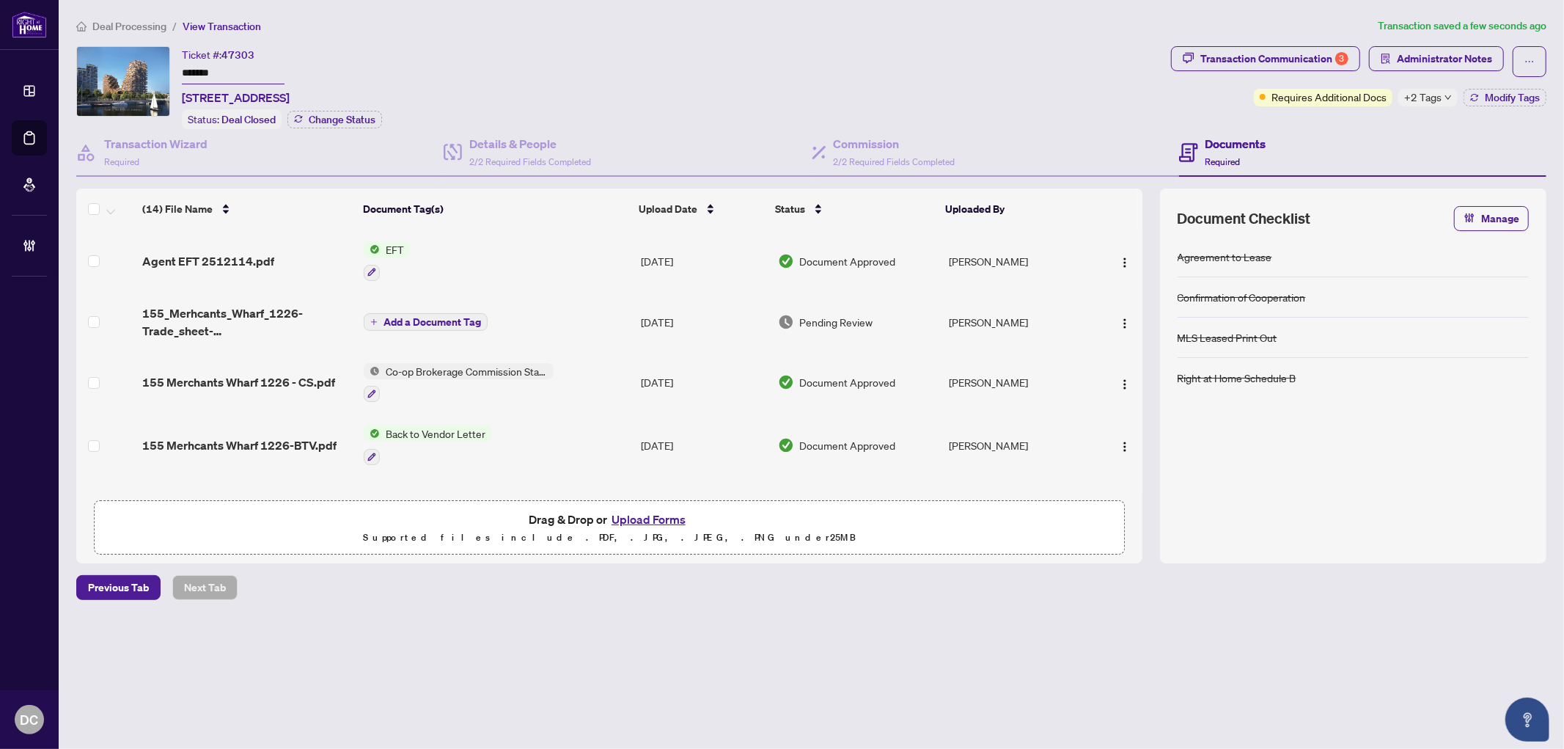
click at [1433, 575] on div "Previous Tab Next Tab" at bounding box center [811, 587] width 1470 height 25
click at [1120, 257] on img "button" at bounding box center [1125, 263] width 12 height 12
click at [1140, 379] on span "Document Permissions" at bounding box center [1191, 380] width 140 height 16
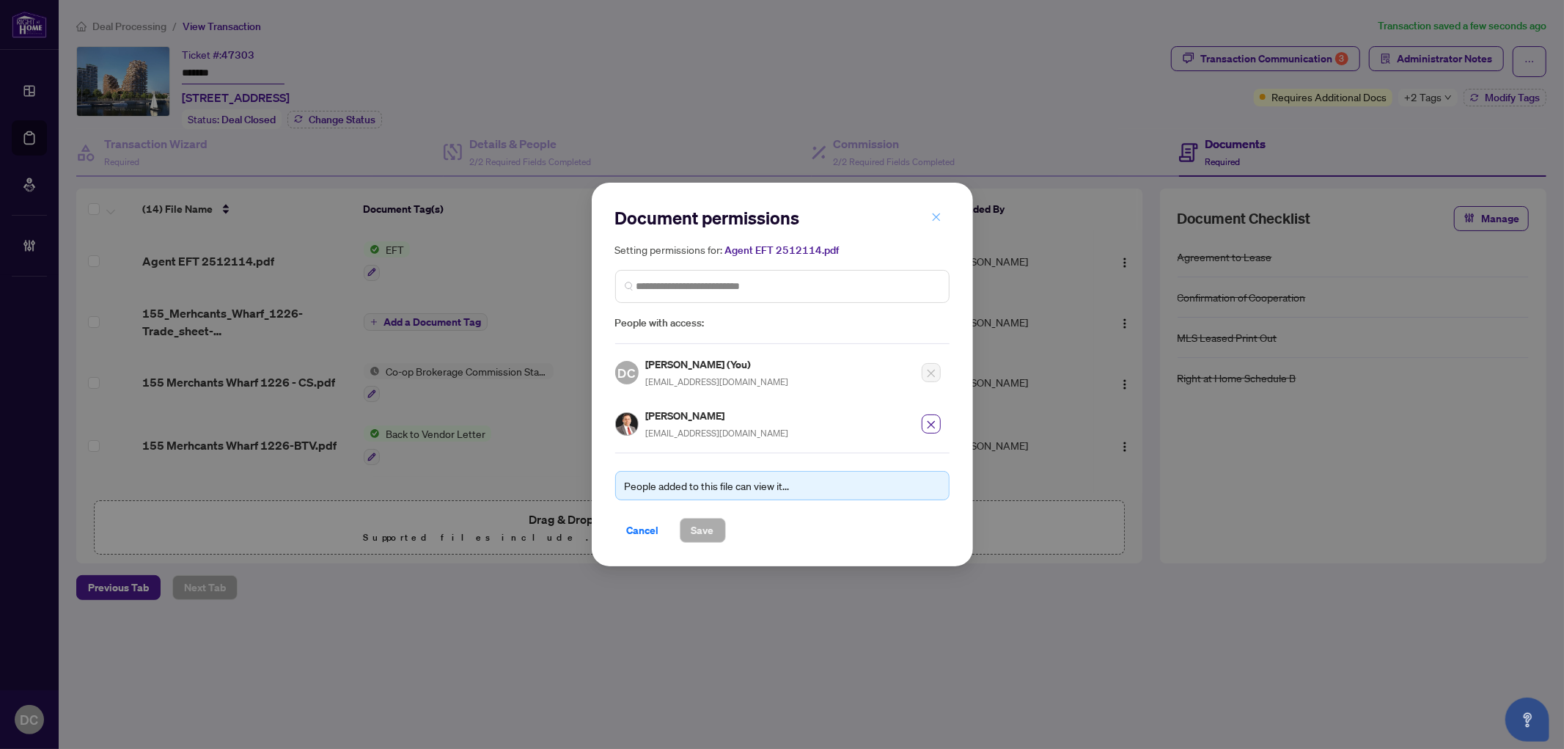
click at [940, 210] on span "button" at bounding box center [936, 216] width 10 height 23
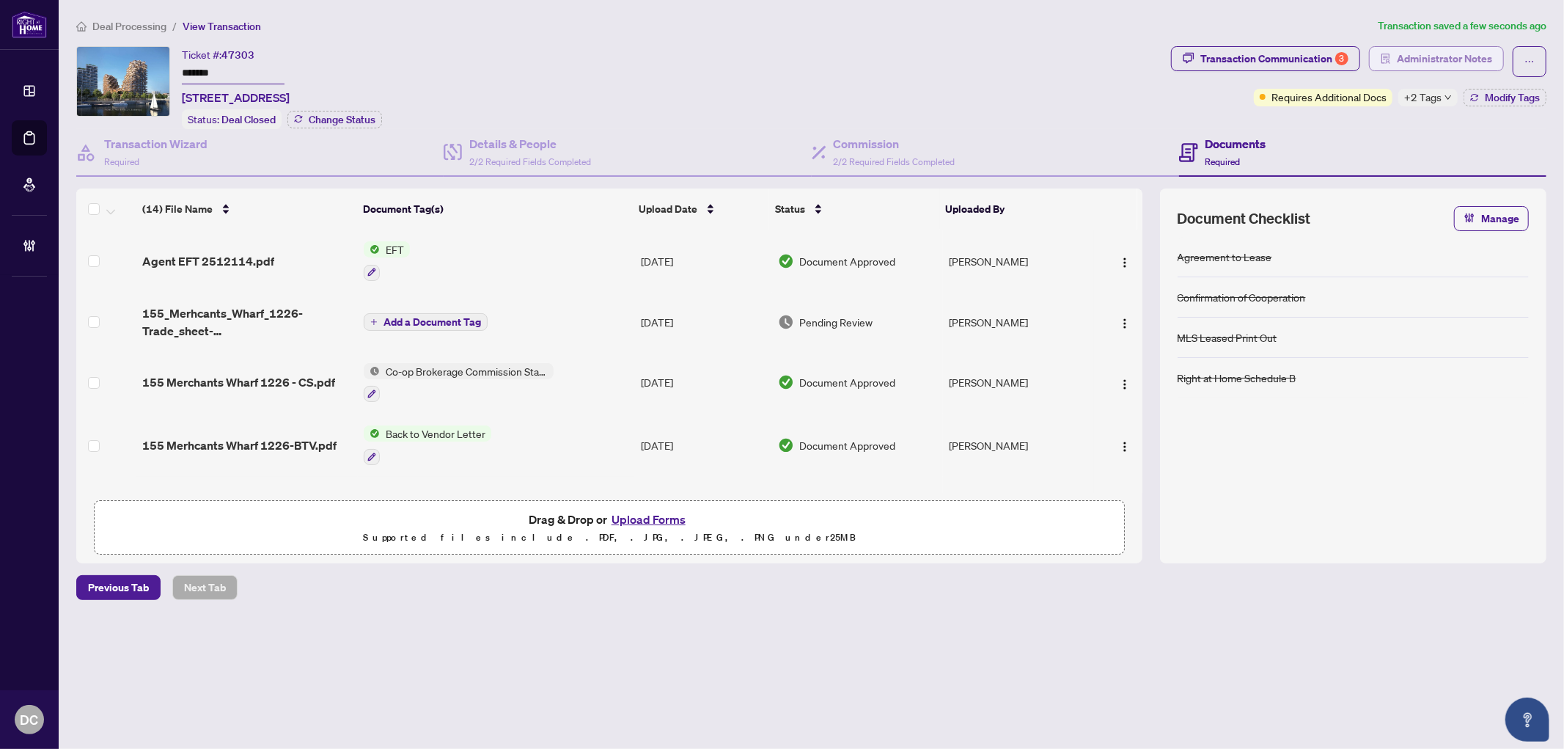
click at [1432, 57] on span "Administrator Notes" at bounding box center [1444, 58] width 95 height 23
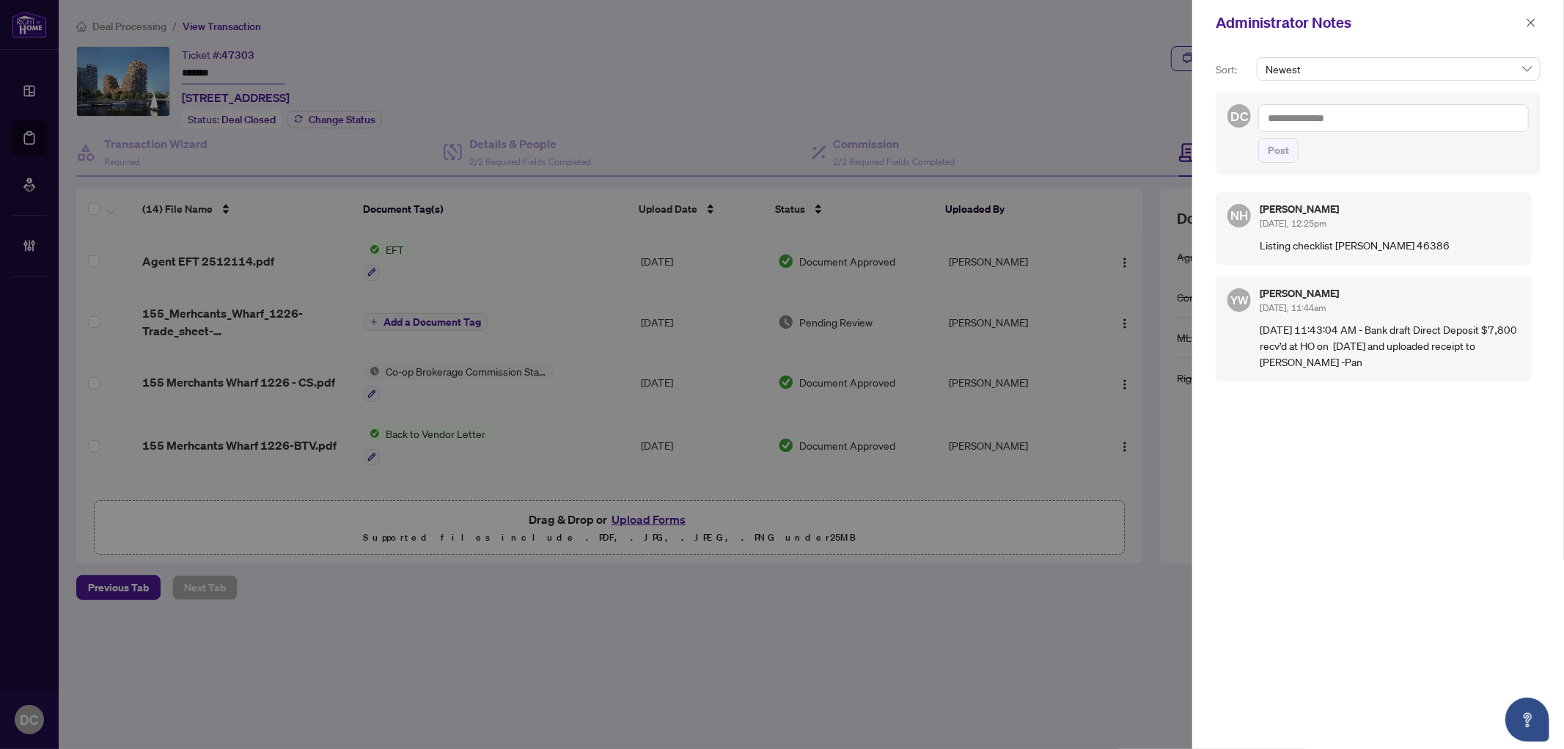
click at [1413, 115] on textarea at bounding box center [1394, 118] width 271 height 28
paste textarea "**********"
type textarea "**********"
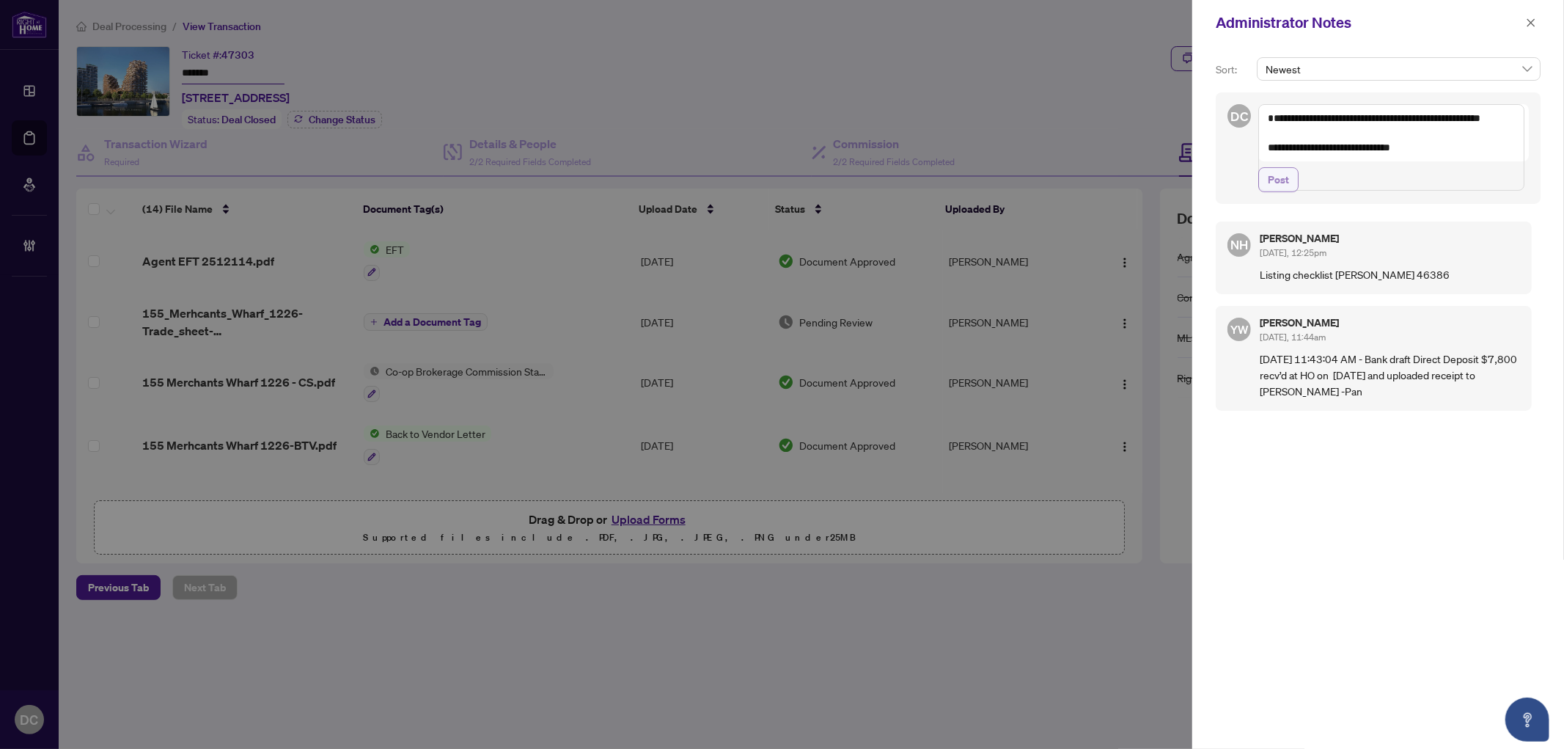
click at [1274, 191] on span "Post" at bounding box center [1278, 179] width 21 height 23
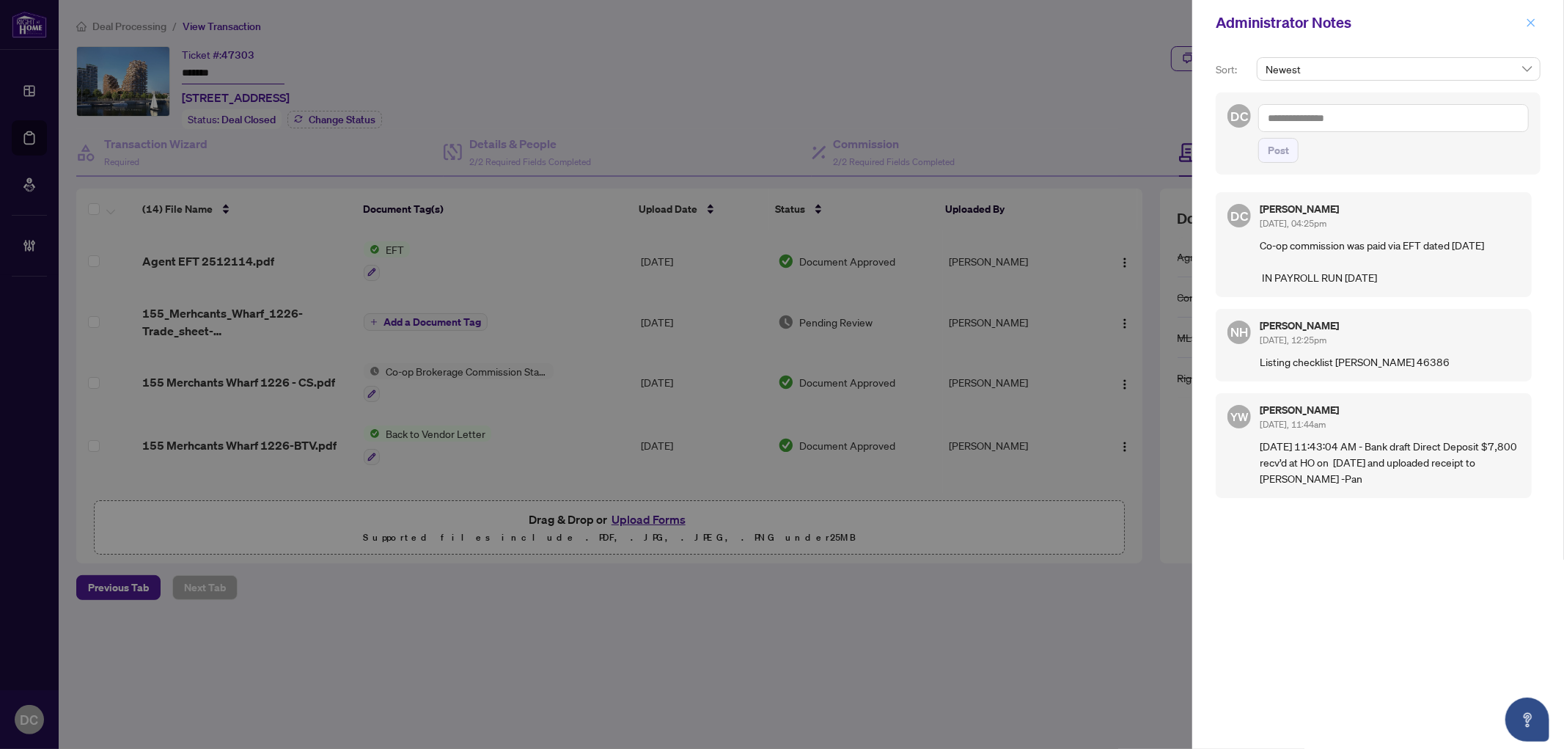
click at [1525, 18] on button "button" at bounding box center [1531, 23] width 19 height 18
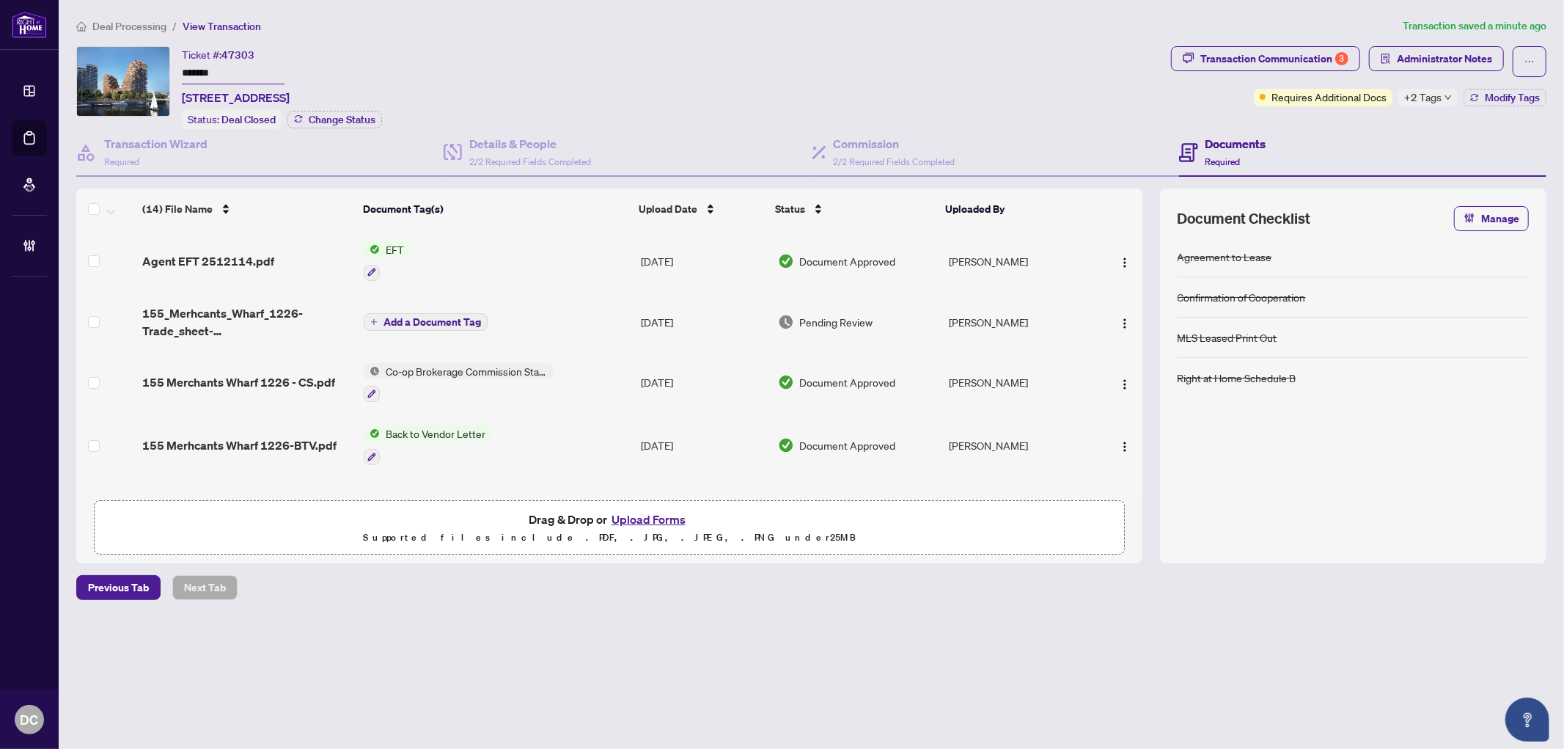
click at [1453, 98] on div "+2 Tags" at bounding box center [1428, 98] width 59 height 18
click at [1352, 116] on div "Transaction Communication 3 Administrator Notes Requires Additional Docs +2 Tag…" at bounding box center [1358, 87] width 381 height 83
click at [1497, 100] on span "Modify Tags" at bounding box center [1512, 97] width 55 height 10
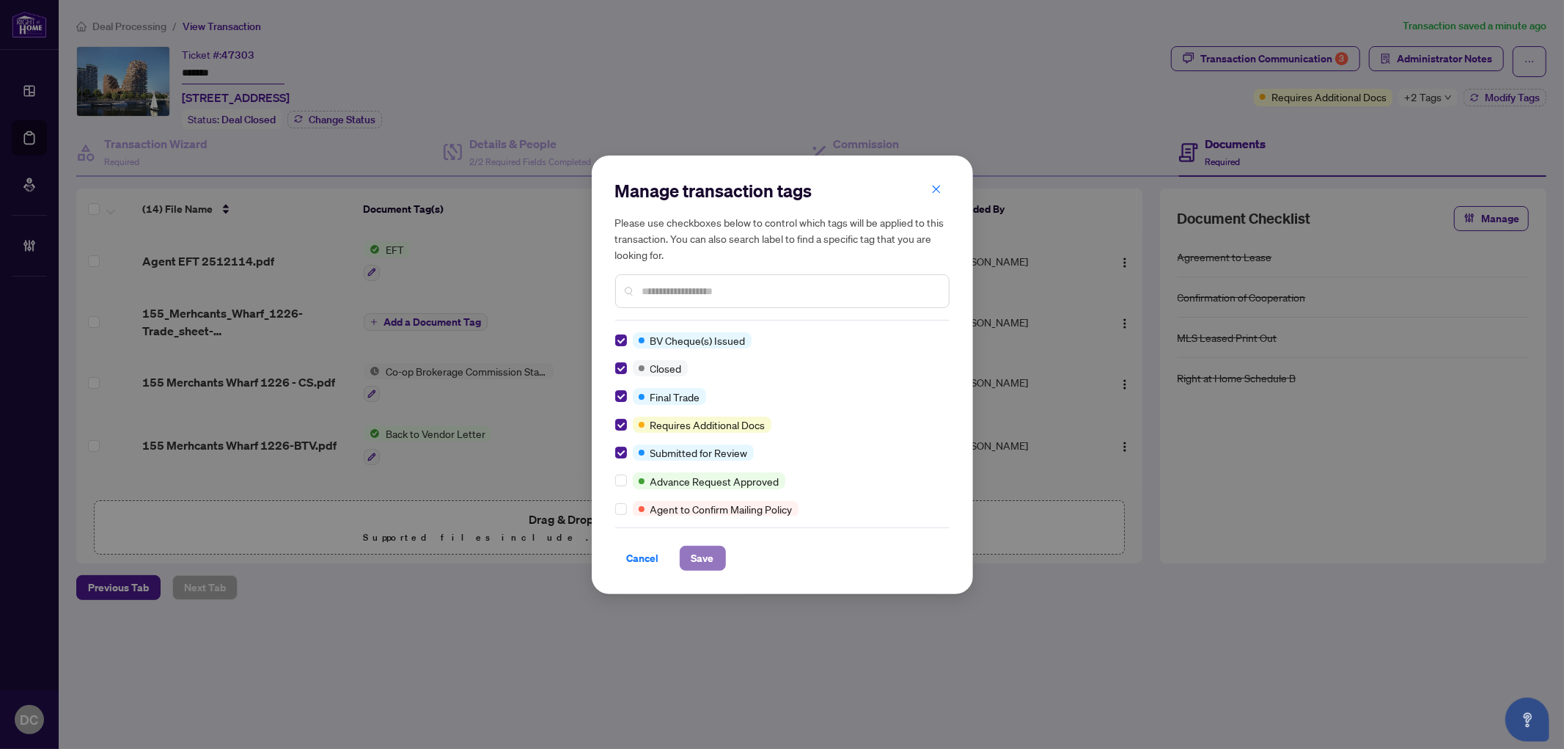
click at [724, 555] on button "Save" at bounding box center [703, 558] width 46 height 25
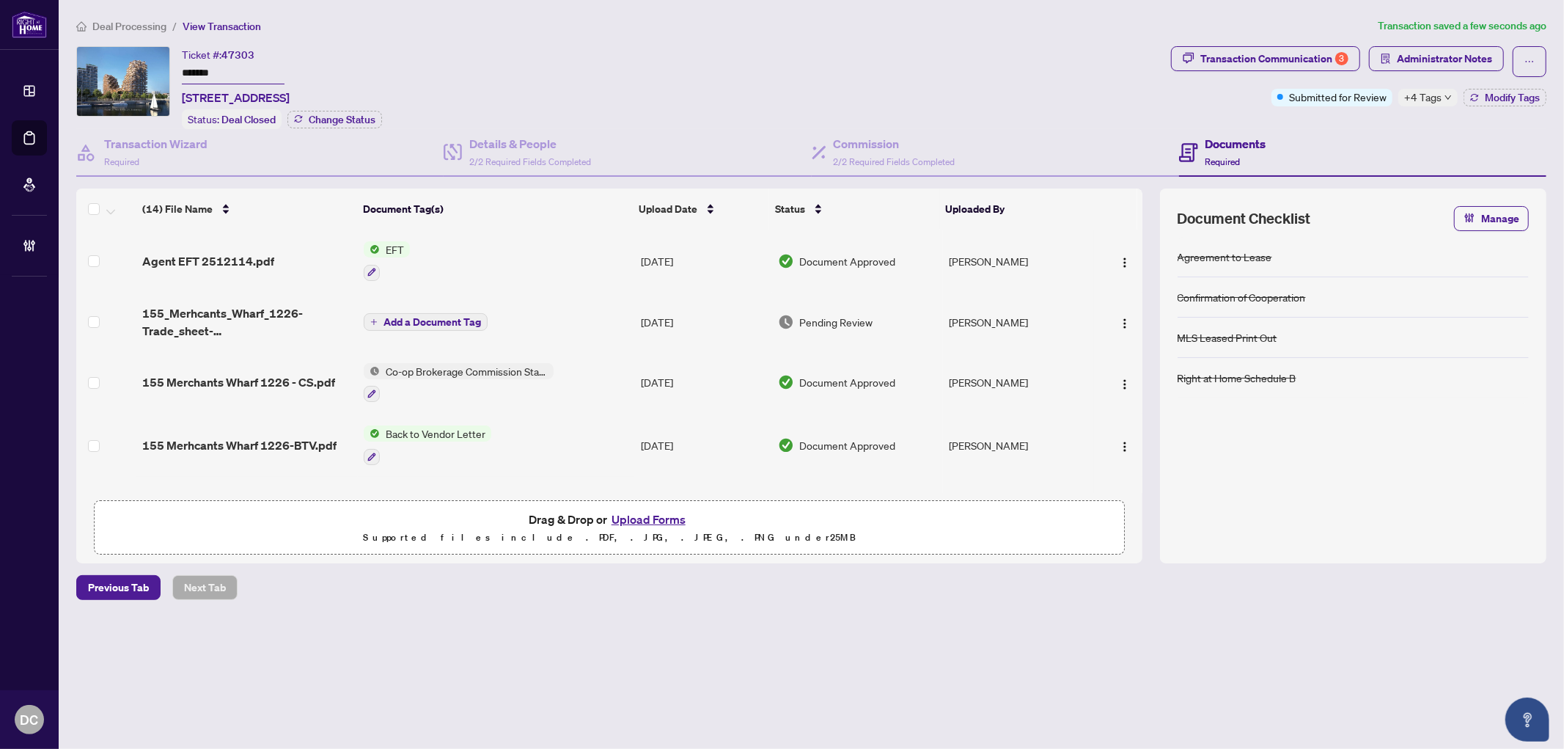
click at [1428, 92] on span "+4 Tags" at bounding box center [1422, 97] width 37 height 17
click at [1427, 60] on span "Administrator Notes" at bounding box center [1444, 58] width 95 height 23
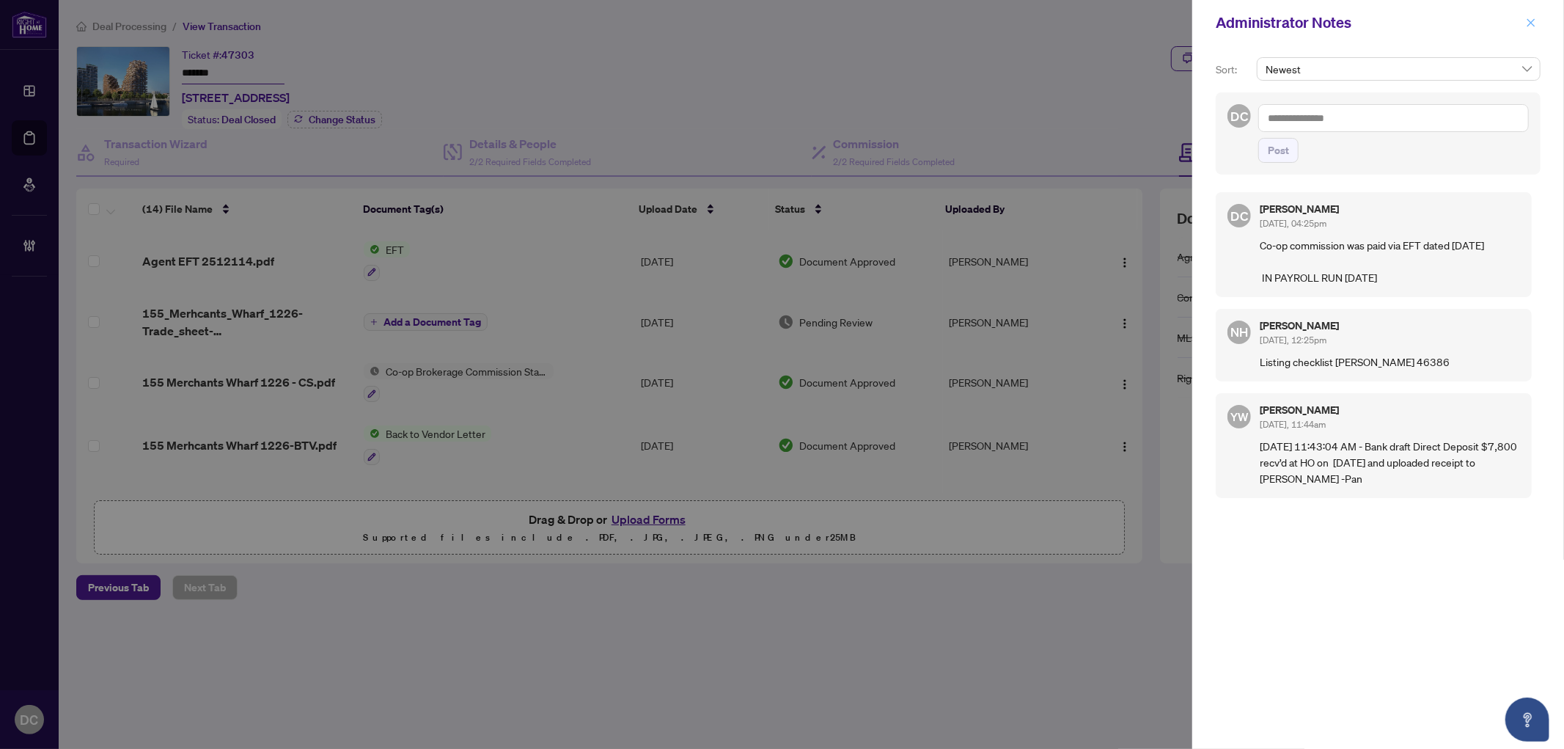
click at [1531, 20] on icon "close" at bounding box center [1531, 23] width 10 height 10
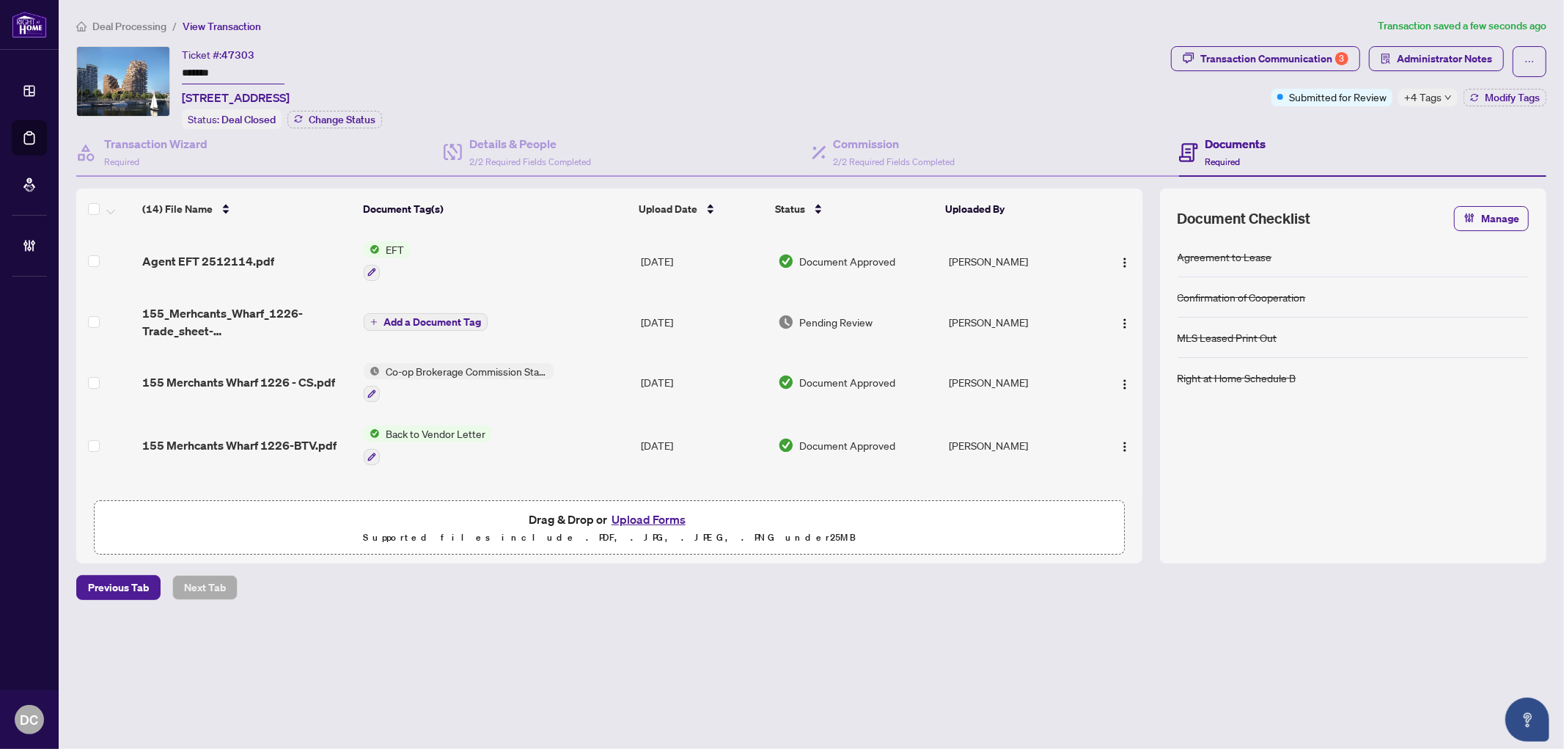
click at [144, 22] on span "Deal Processing" at bounding box center [129, 26] width 74 height 13
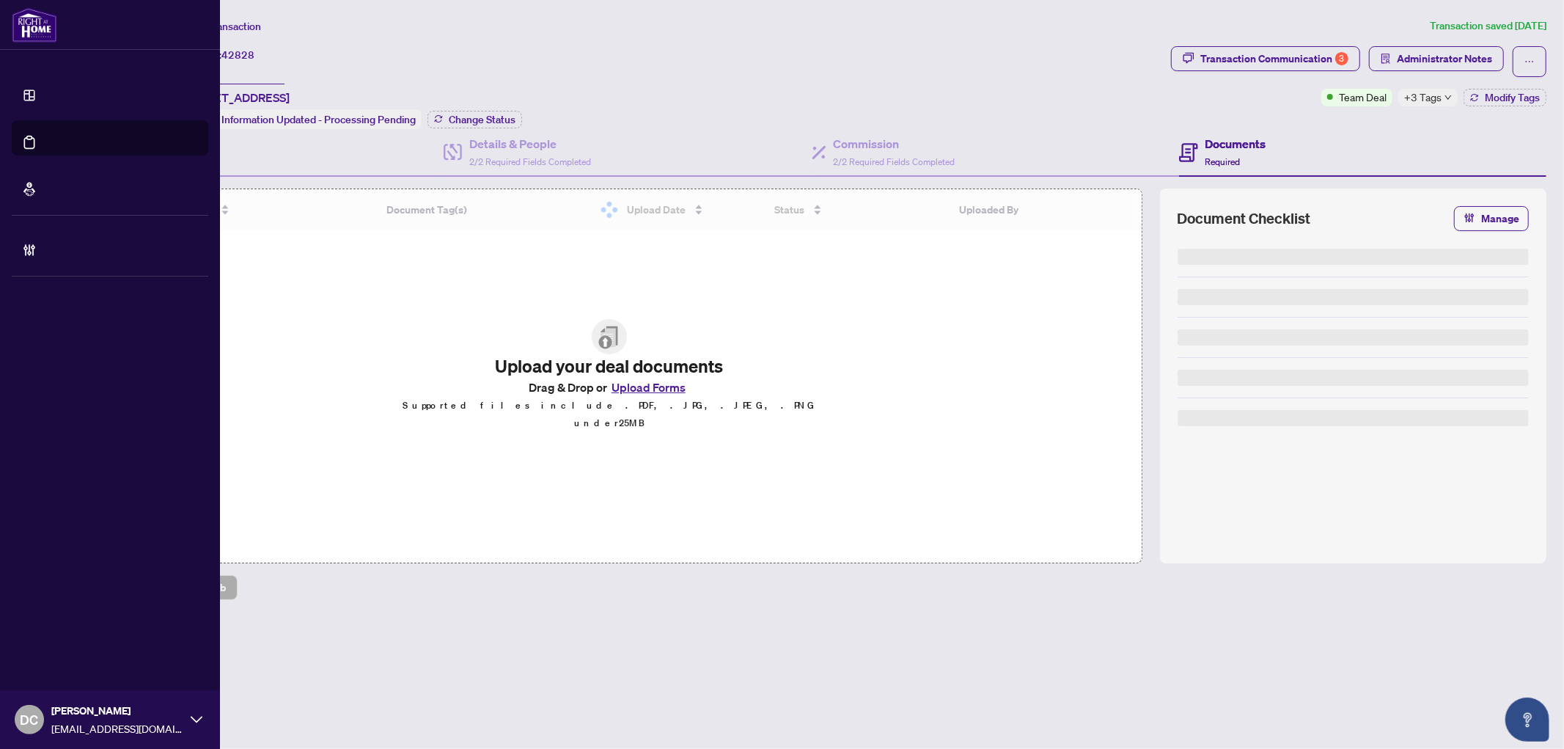
drag, startPoint x: 207, startPoint y: 67, endPoint x: 59, endPoint y: 81, distance: 148.1
click at [53, 65] on div "Dashboard Deal Processing Mortgage Referrals Brokerage Management DC Dawn Chan …" at bounding box center [782, 374] width 1564 height 749
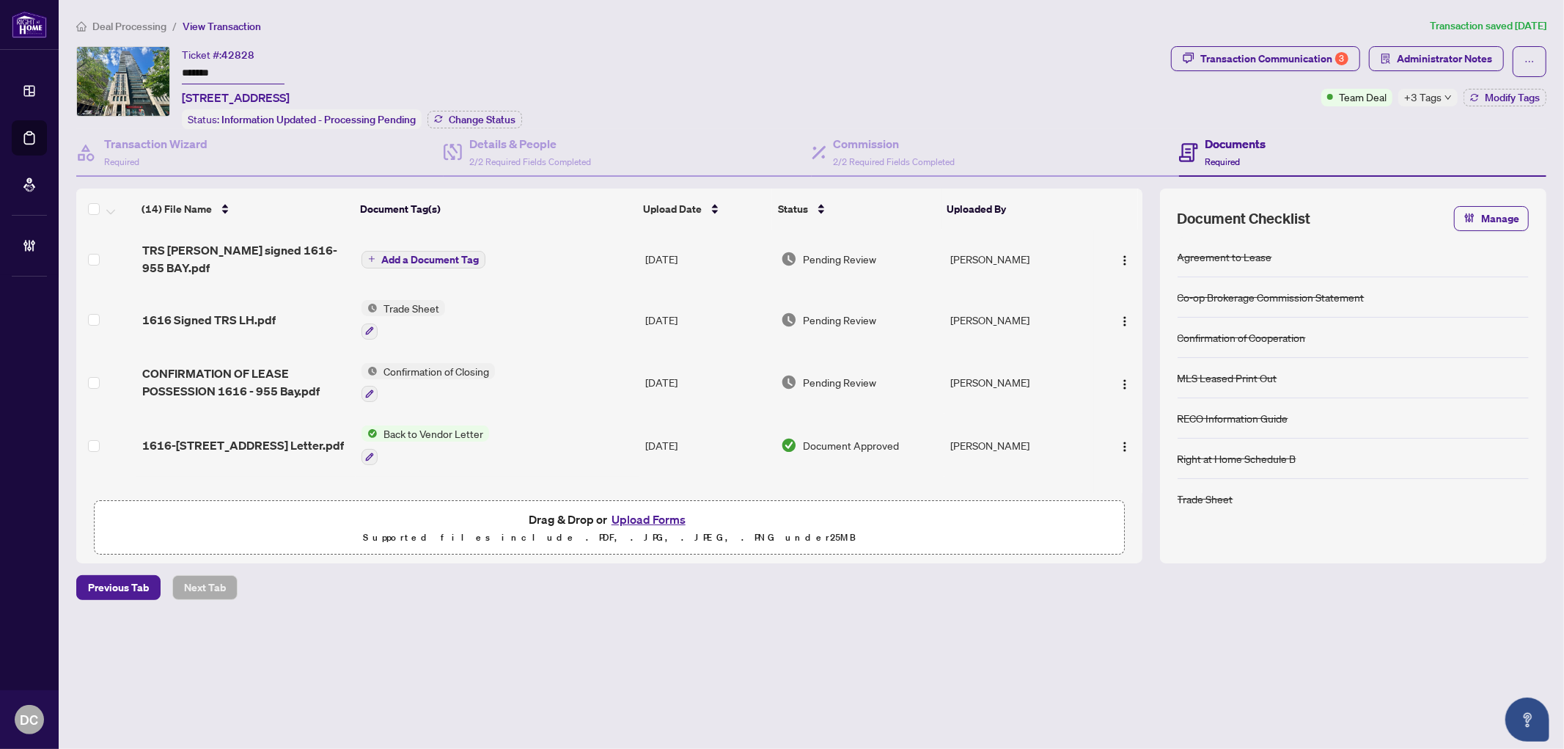
click at [648, 362] on td "Aug/08/2025" at bounding box center [708, 382] width 136 height 63
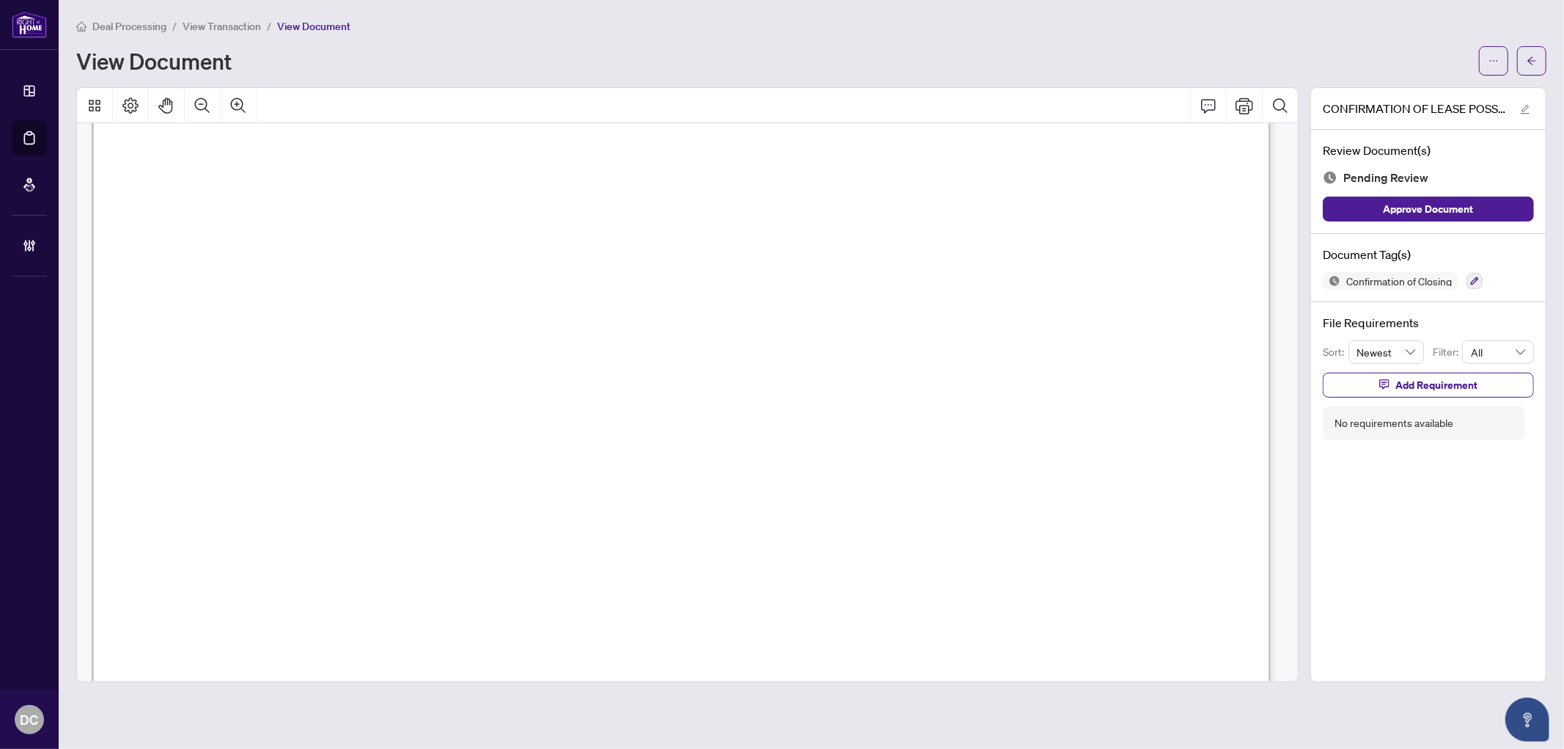
scroll to position [182, 0]
click at [1534, 69] on span "button" at bounding box center [1532, 60] width 10 height 23
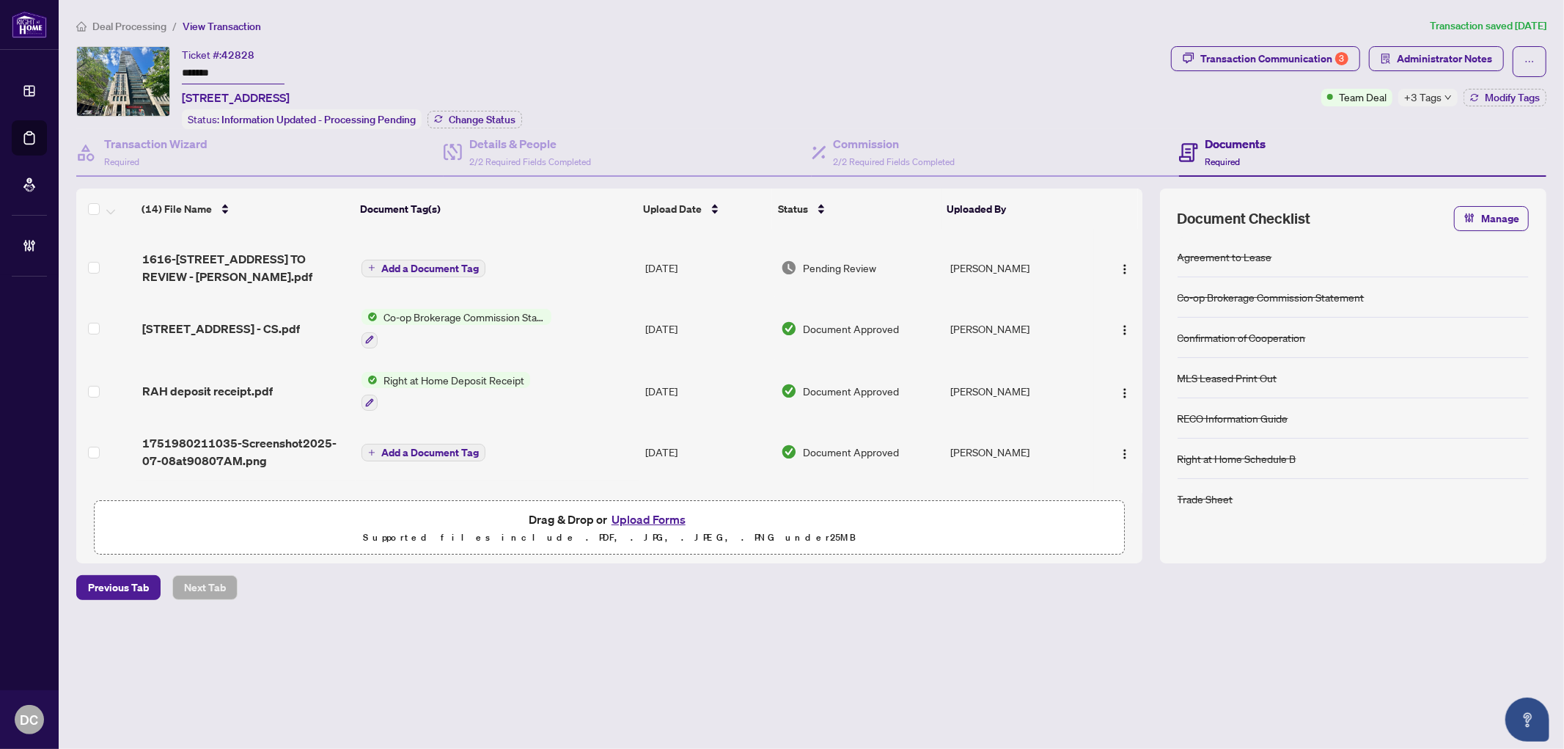
scroll to position [326, 0]
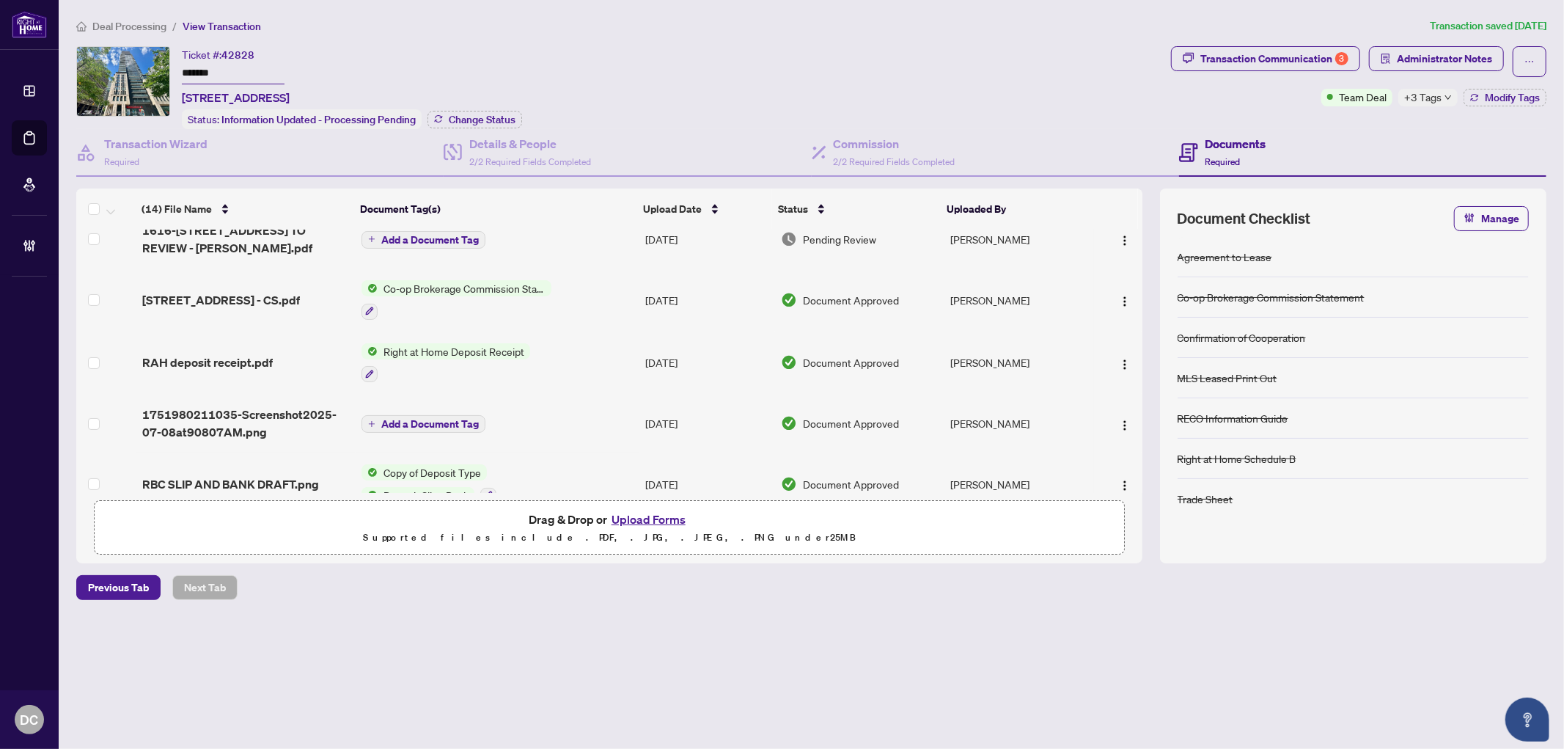
click at [669, 298] on td "Aug/02/2025" at bounding box center [708, 299] width 136 height 63
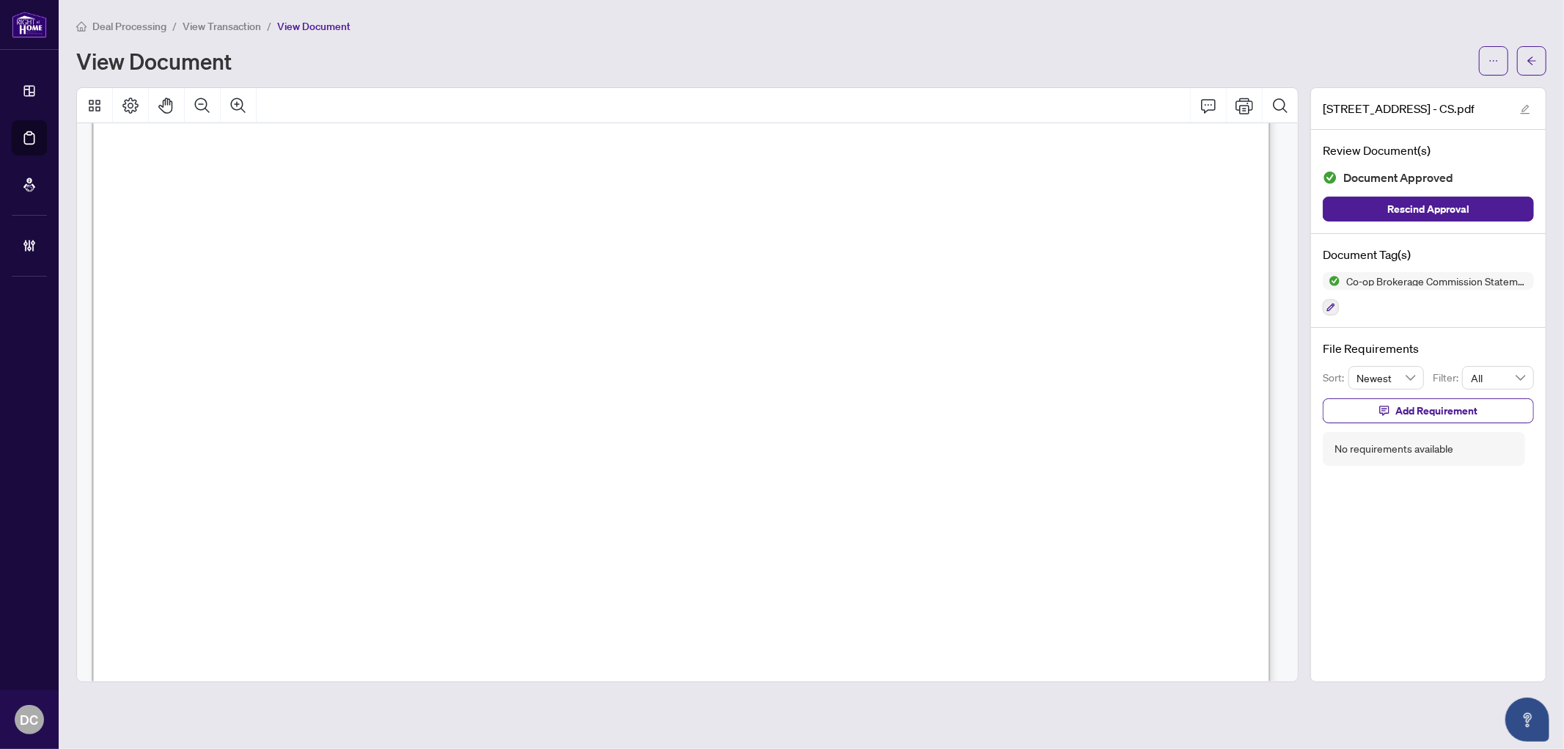
scroll to position [407, 0]
click at [1531, 62] on icon "arrow-left" at bounding box center [1532, 61] width 10 height 10
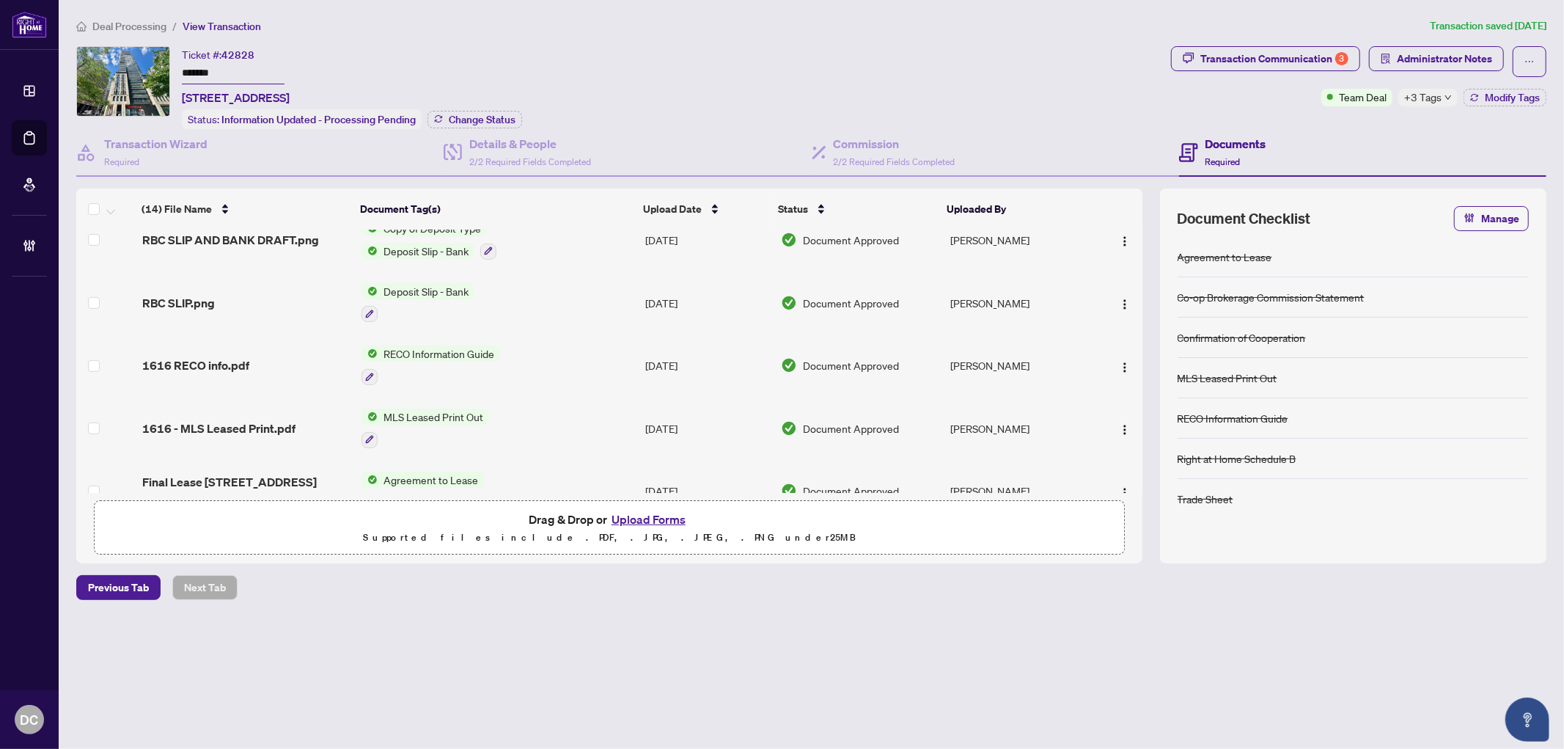
scroll to position [582, 0]
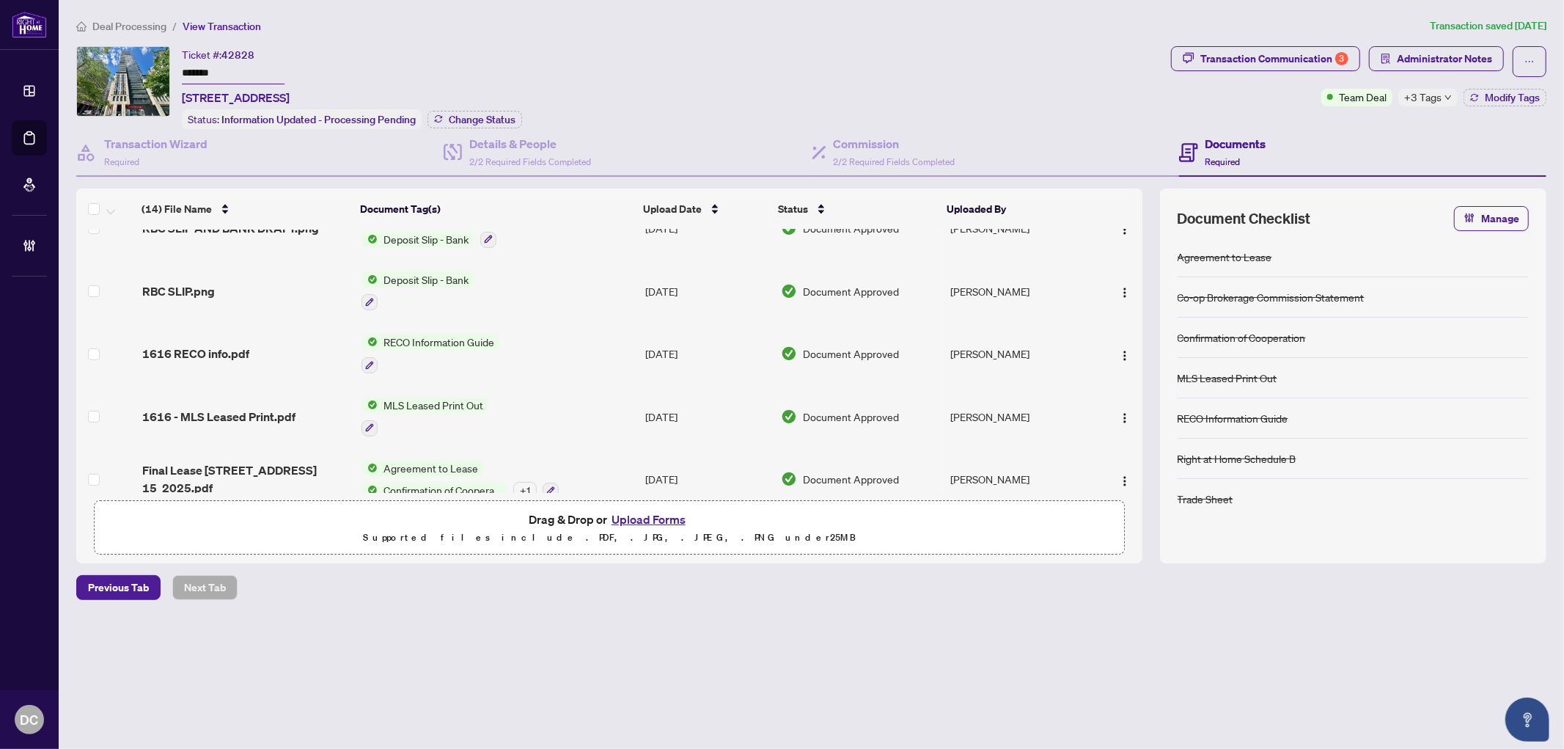
click at [585, 451] on td "Agreement to Lease Confirmation of Cooperation + 1" at bounding box center [498, 479] width 285 height 63
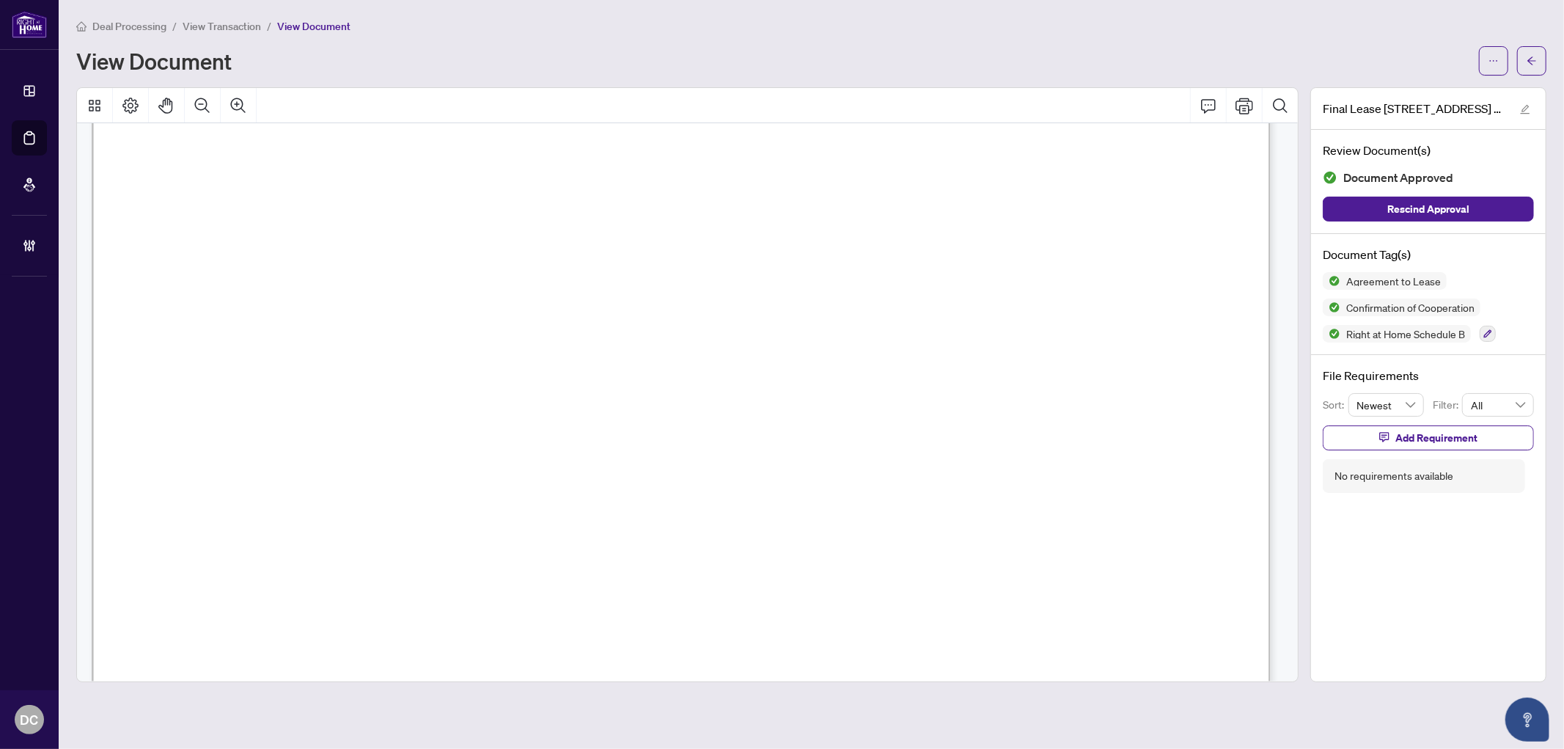
scroll to position [20431, 0]
click at [1535, 60] on icon "arrow-left" at bounding box center [1532, 60] width 9 height 8
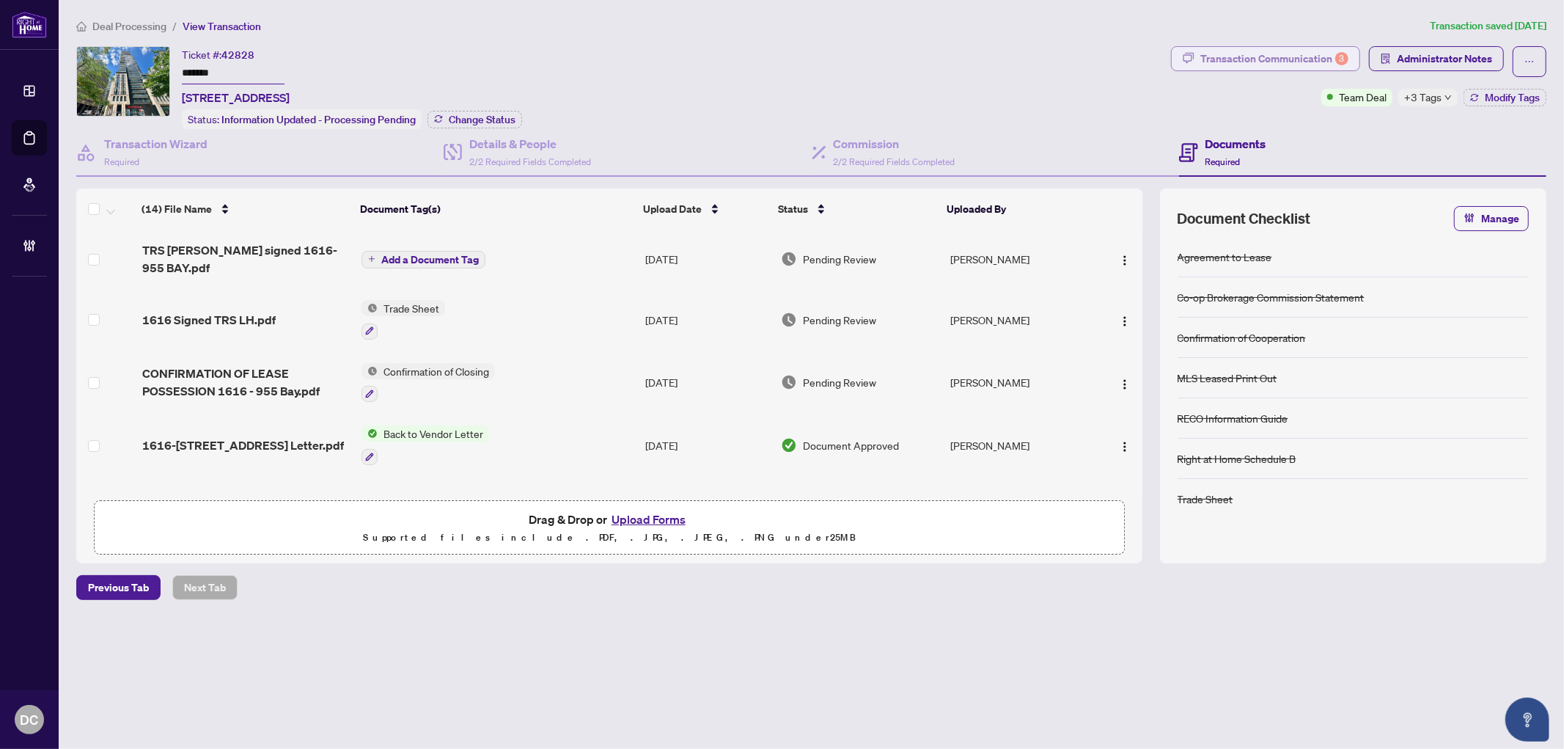
click at [1242, 62] on div "Transaction Communication 3" at bounding box center [1275, 58] width 148 height 23
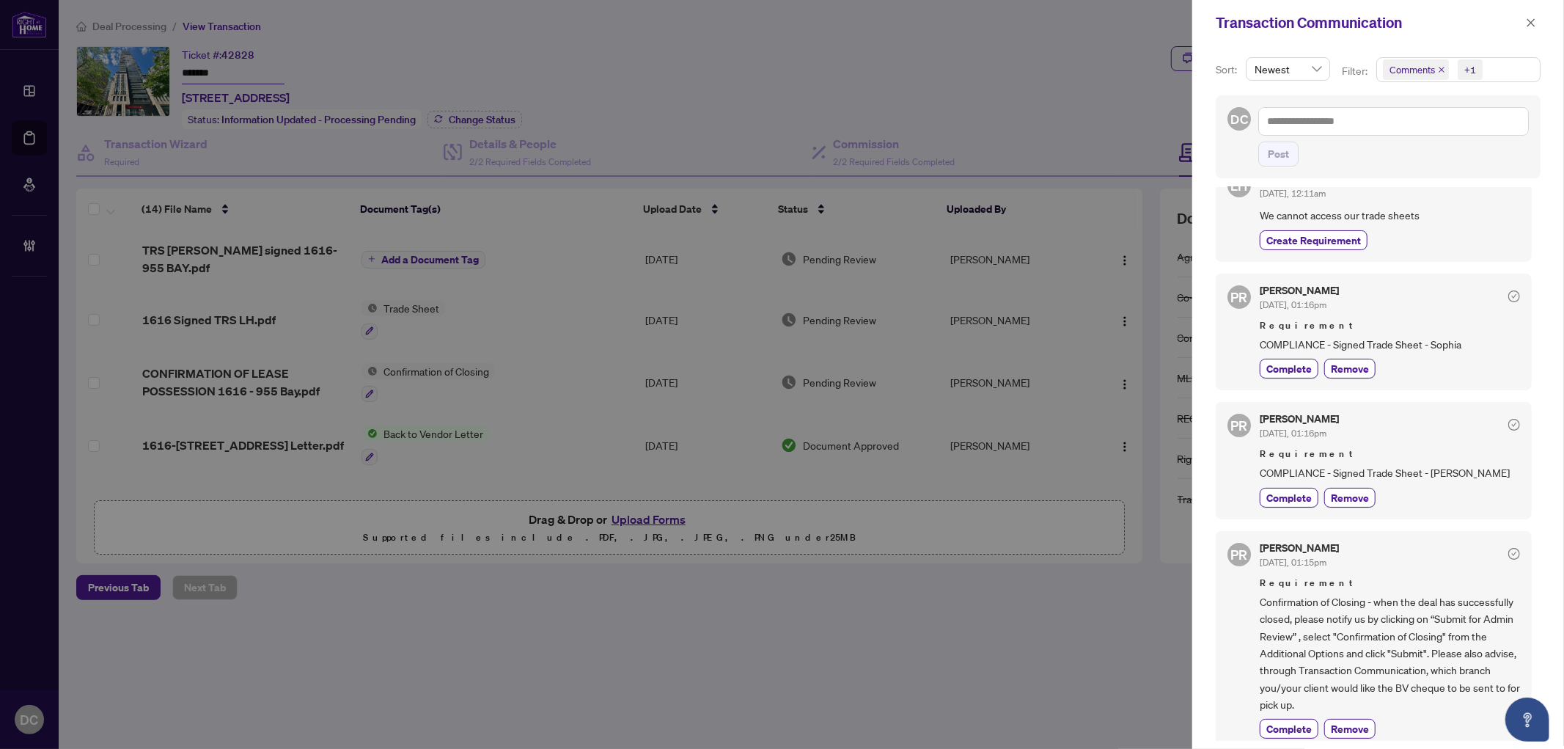
scroll to position [163, 0]
click at [1299, 731] on span "Complete" at bounding box center [1289, 726] width 45 height 15
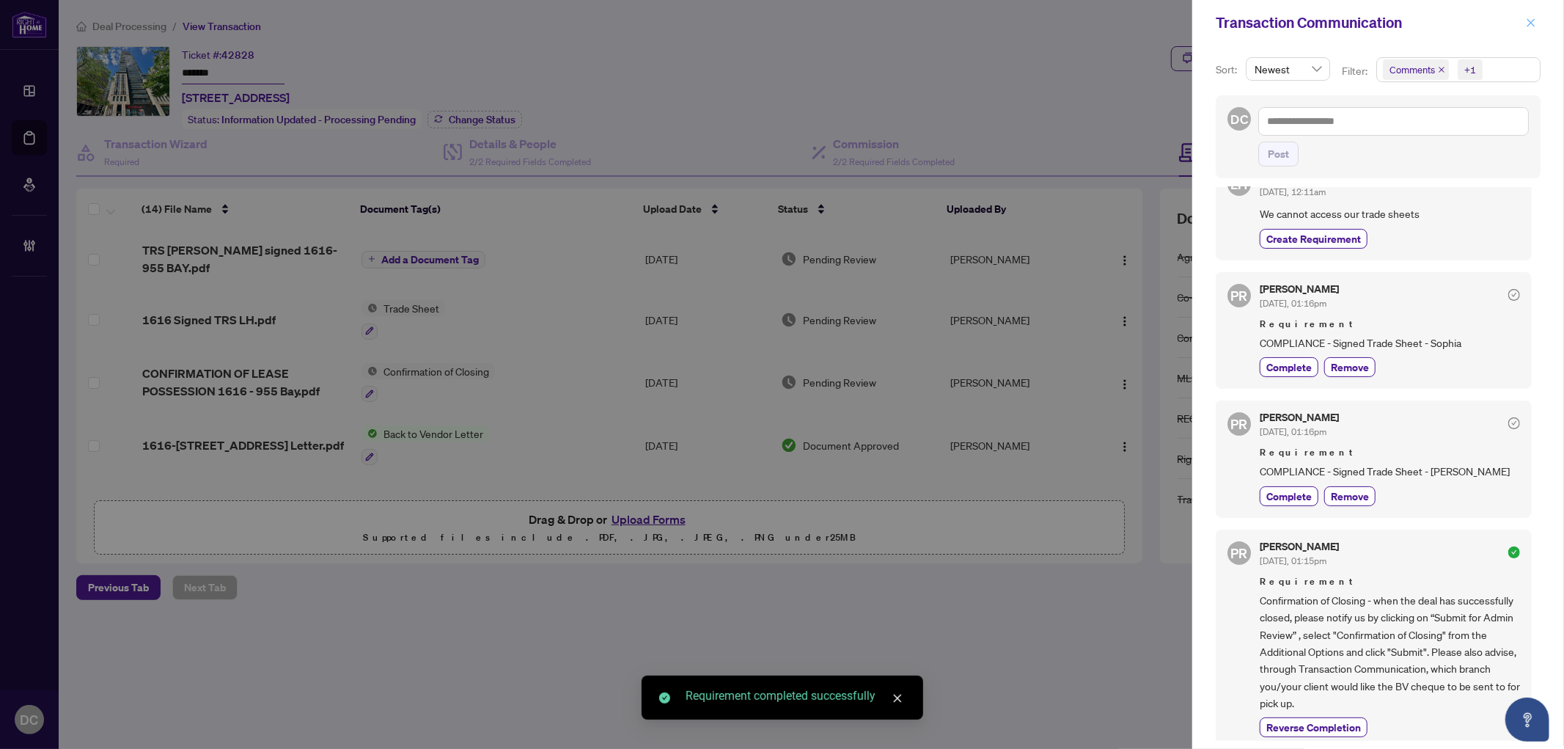
click at [1534, 15] on span "button" at bounding box center [1531, 22] width 10 height 23
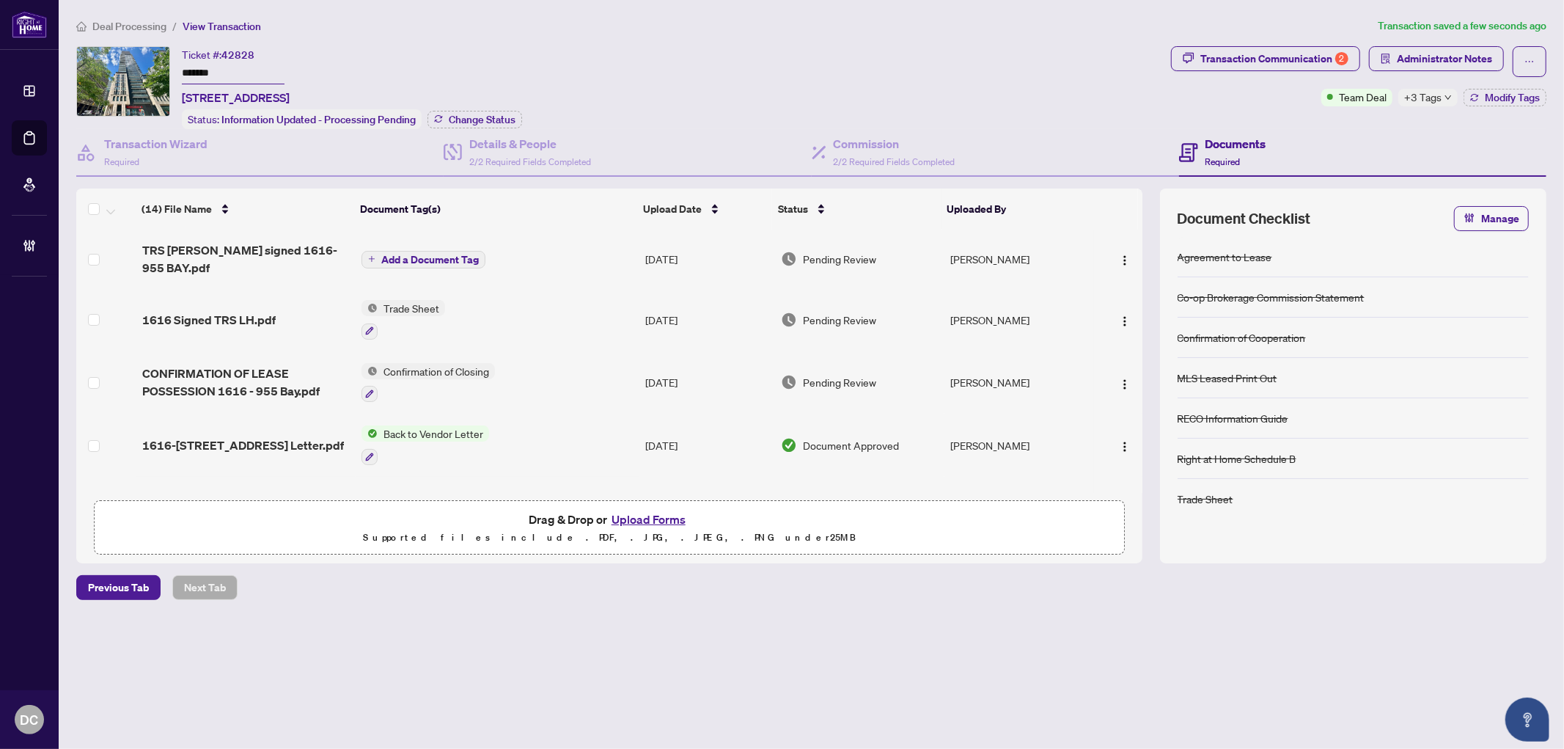
drag, startPoint x: 269, startPoint y: 72, endPoint x: 134, endPoint y: 63, distance: 135.2
click at [134, 63] on div "Ticket #: 42828 ******* #1616-955 Bay St, Toronto, Ontario M5S 0C6, Canada Stat…" at bounding box center [620, 87] width 1089 height 83
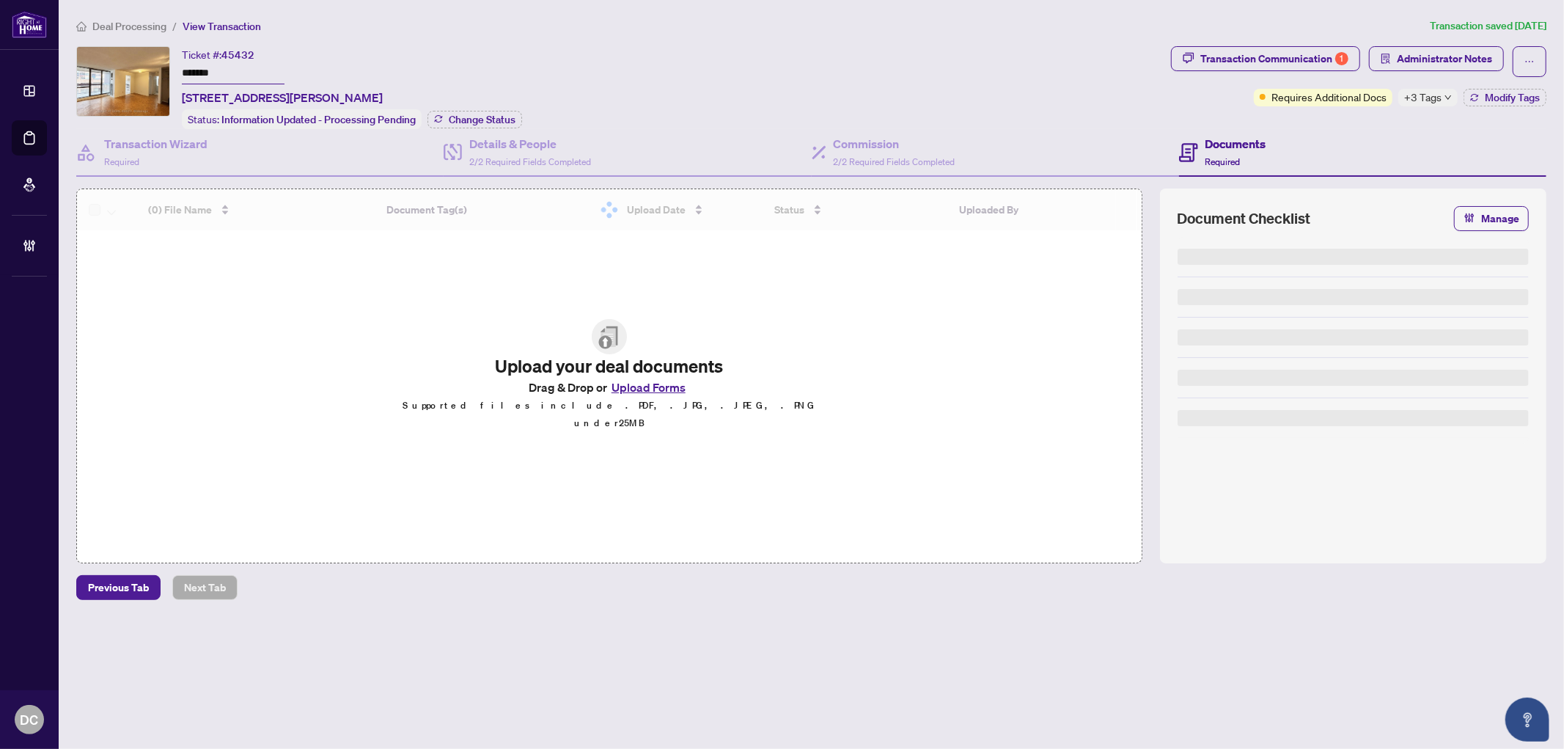
drag, startPoint x: 262, startPoint y: 78, endPoint x: 139, endPoint y: 74, distance: 122.6
click at [139, 74] on div "Ticket #: 45432 ******* [STREET_ADDRESS][PERSON_NAME] Status: Information Updat…" at bounding box center [620, 87] width 1089 height 83
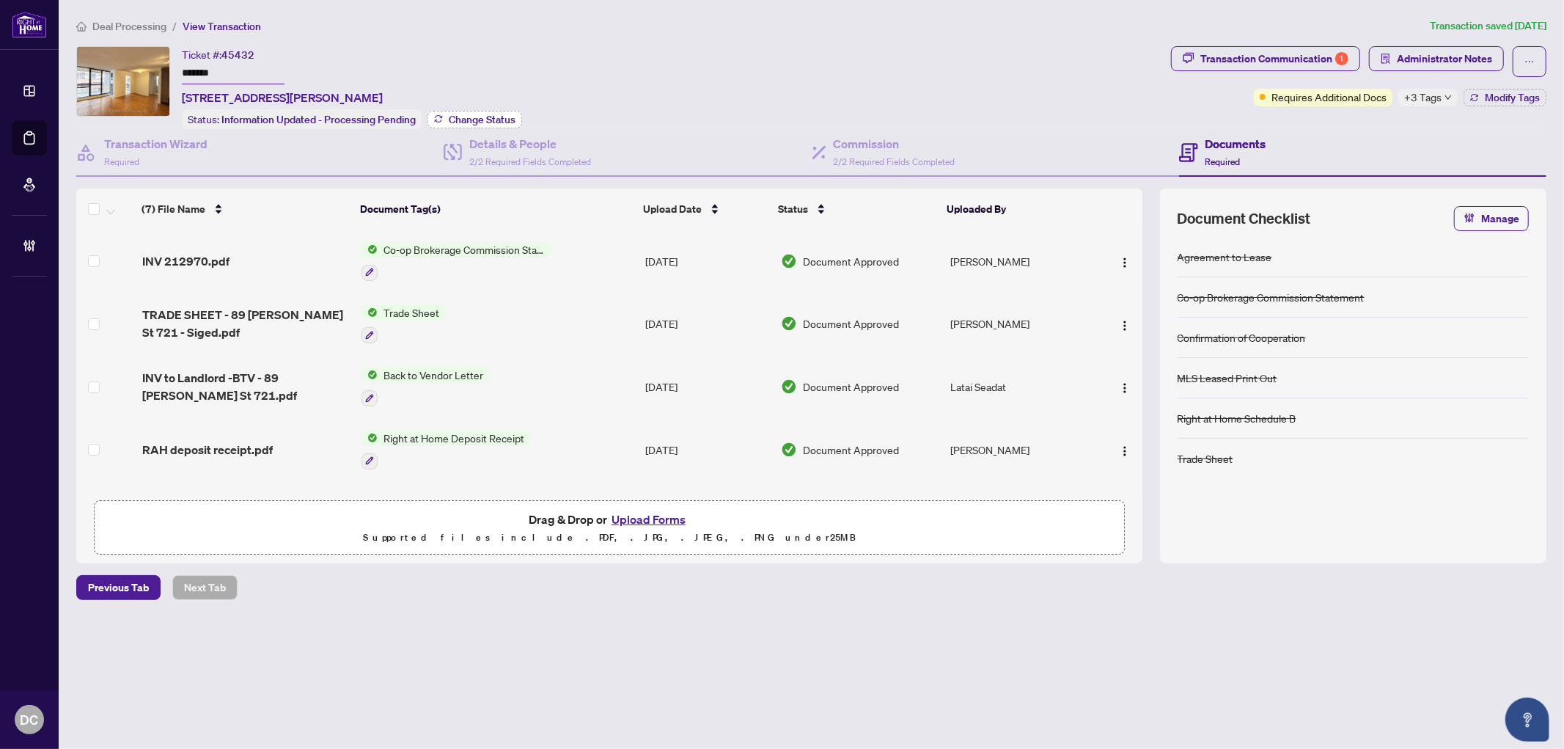
click at [443, 116] on button "Change Status" at bounding box center [475, 120] width 95 height 18
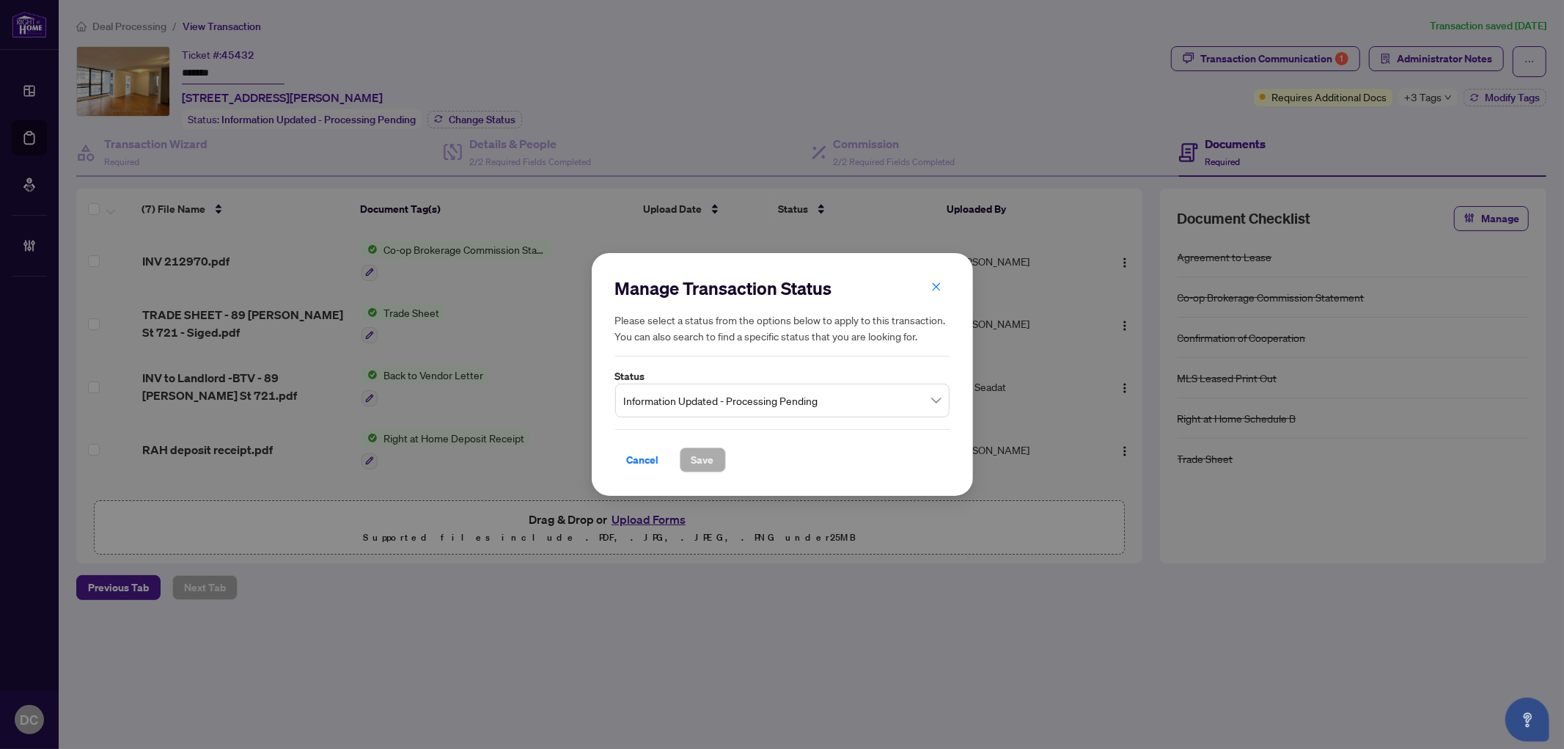
drag, startPoint x: 675, startPoint y: 396, endPoint x: 681, endPoint y: 413, distance: 17.6
click at [676, 396] on span "Information Updated - Processing Pending" at bounding box center [782, 401] width 317 height 28
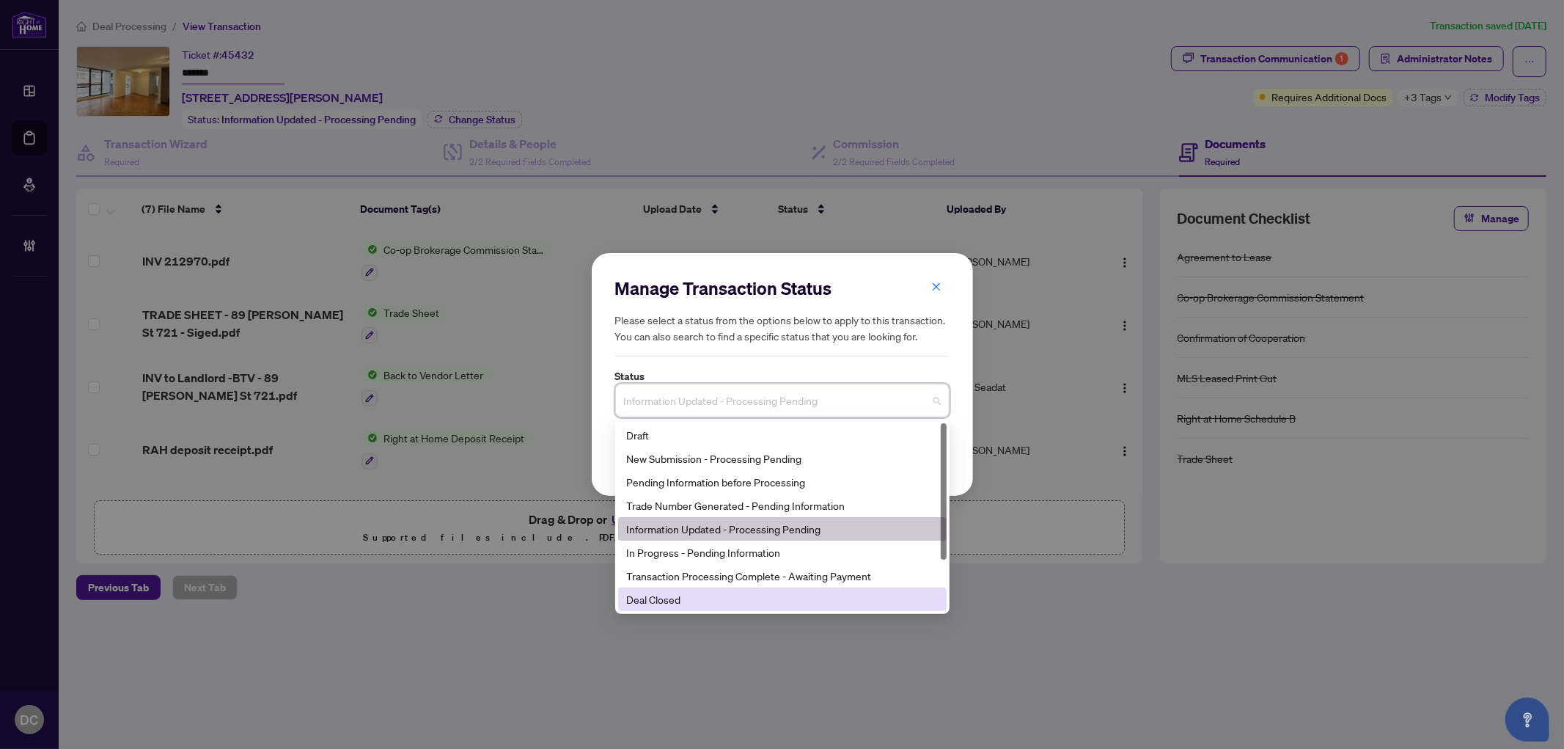
click at [676, 596] on div "Deal Closed" at bounding box center [782, 599] width 311 height 16
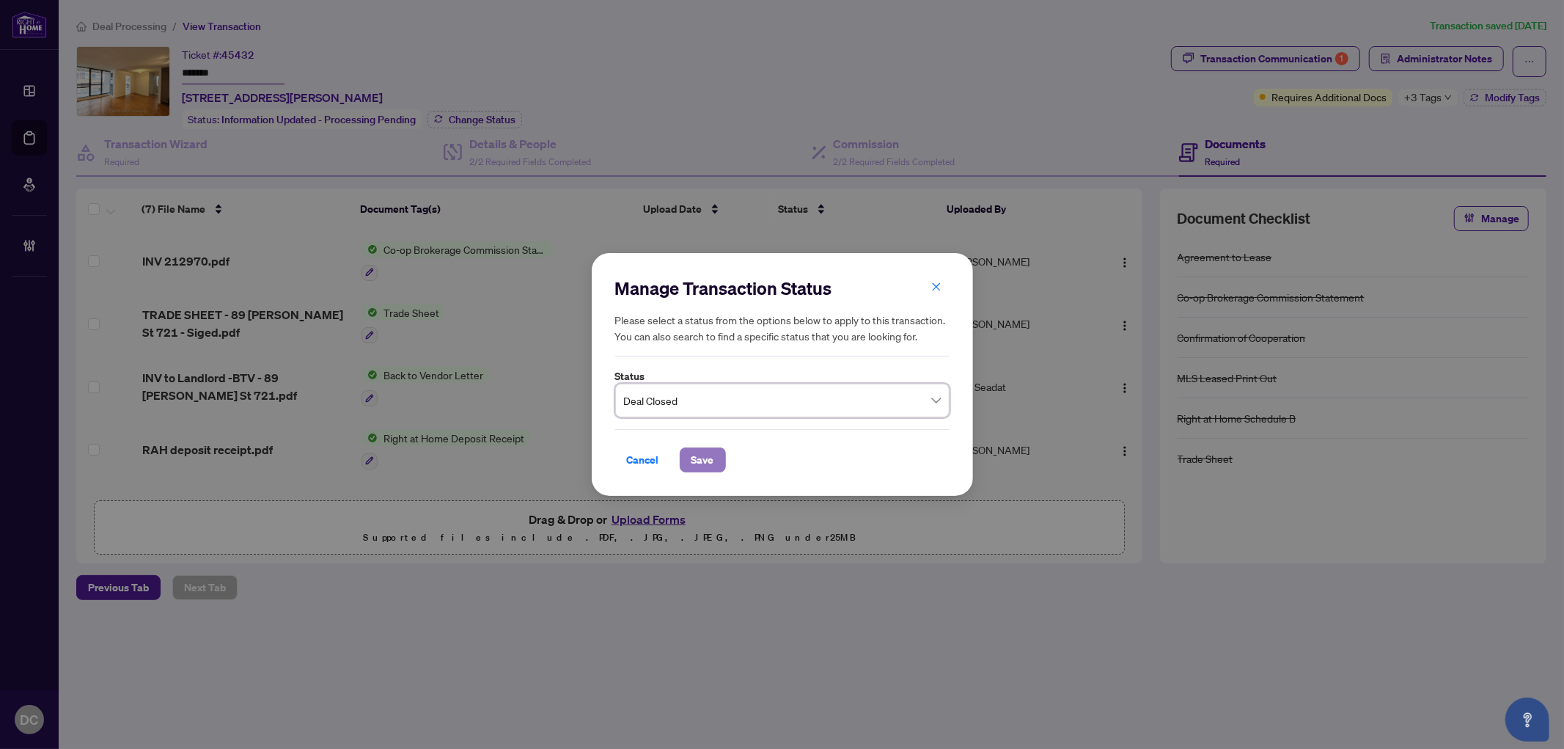
click at [706, 465] on span "Save" at bounding box center [703, 459] width 23 height 23
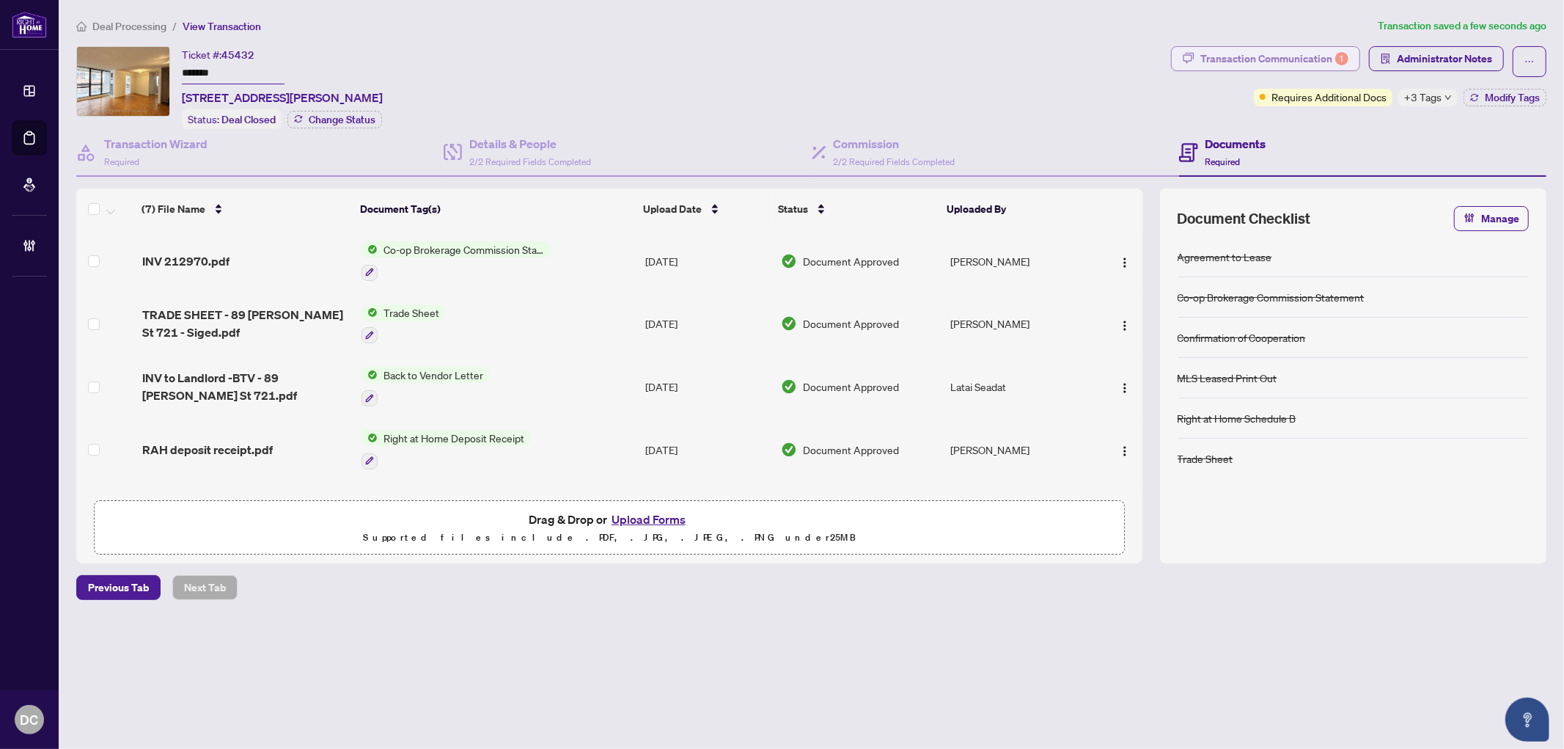
click at [1264, 67] on div "Transaction Communication 1" at bounding box center [1275, 58] width 148 height 23
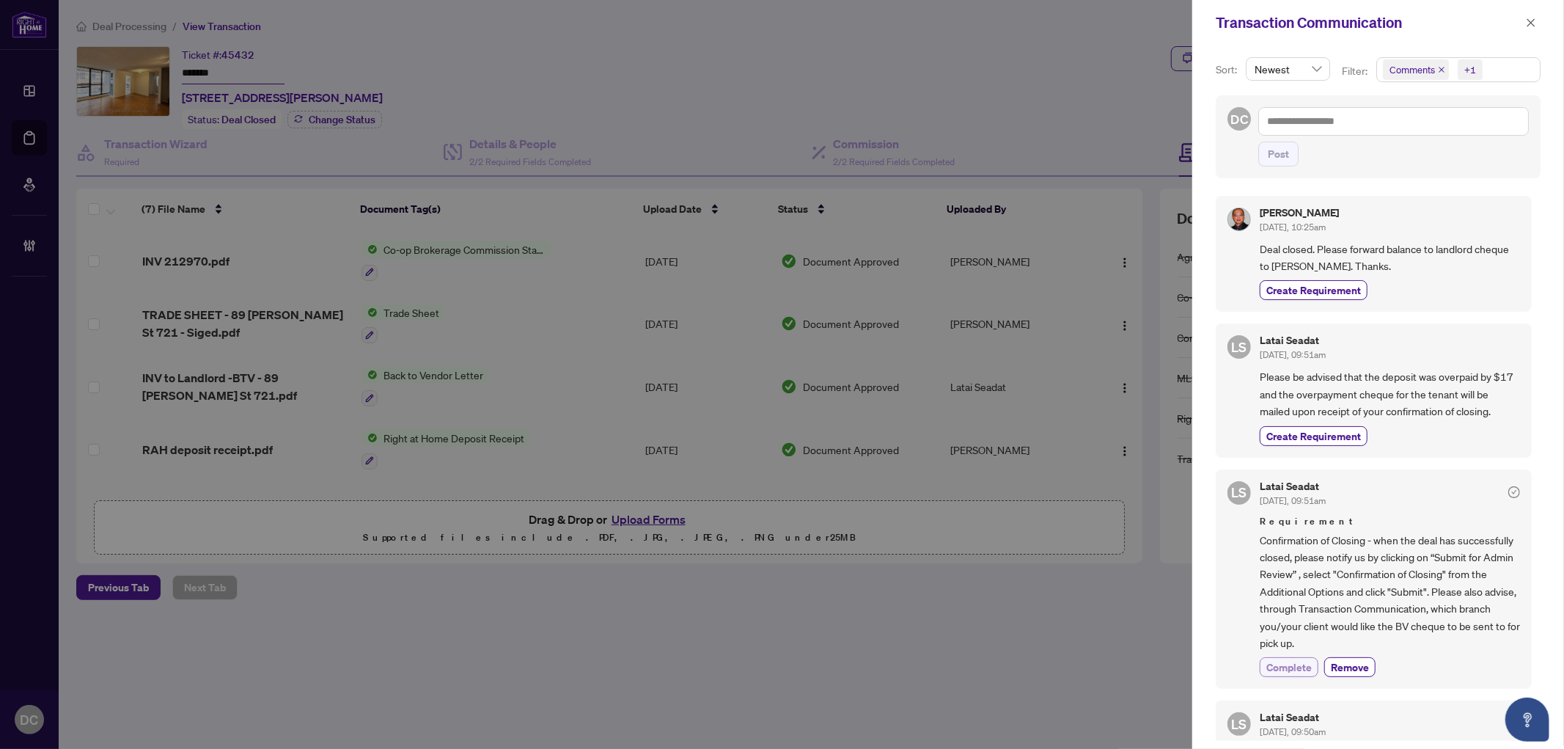
click at [1299, 663] on span "Complete" at bounding box center [1289, 666] width 45 height 15
click at [1534, 23] on icon "close" at bounding box center [1531, 23] width 10 height 10
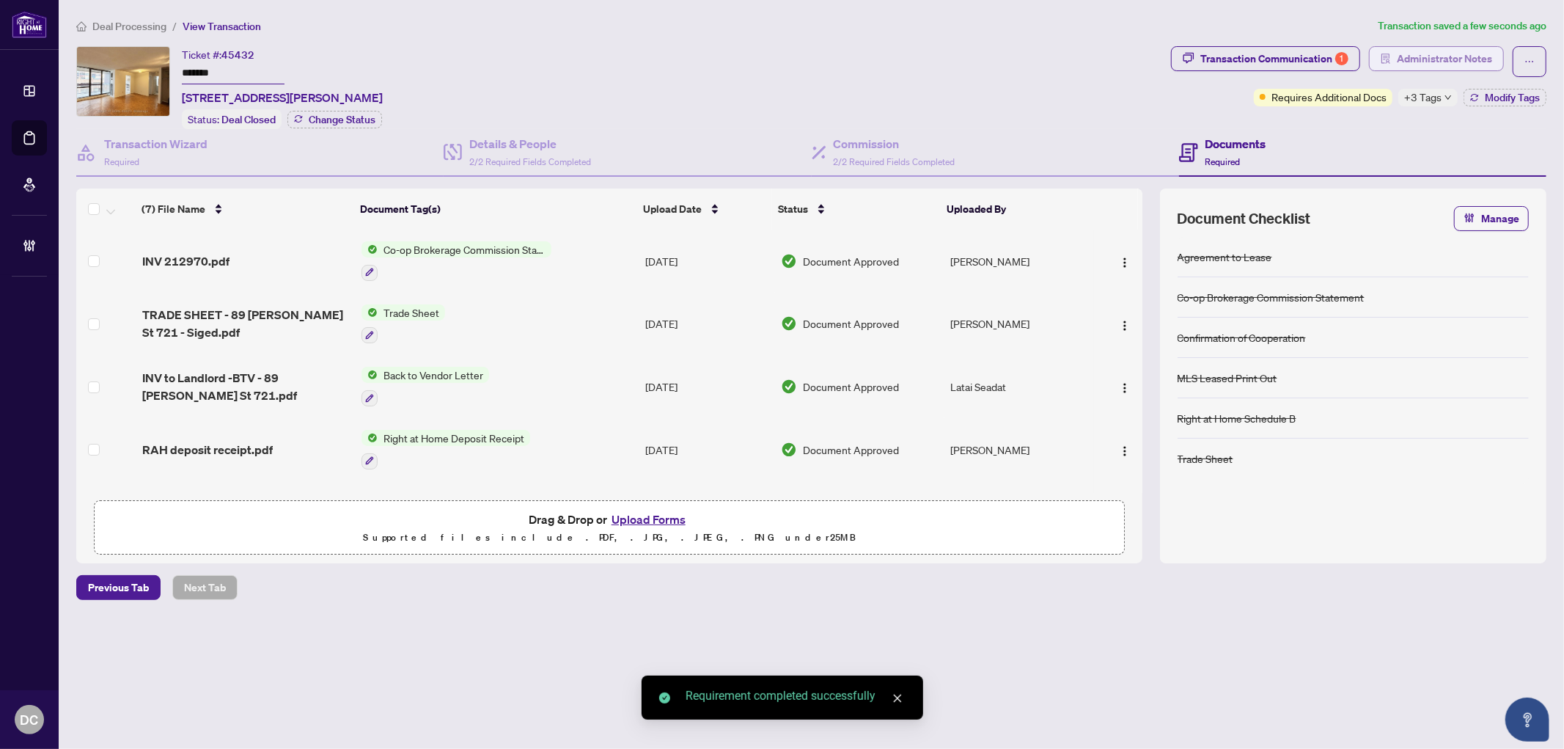
click at [1478, 54] on span "Administrator Notes" at bounding box center [1444, 58] width 95 height 23
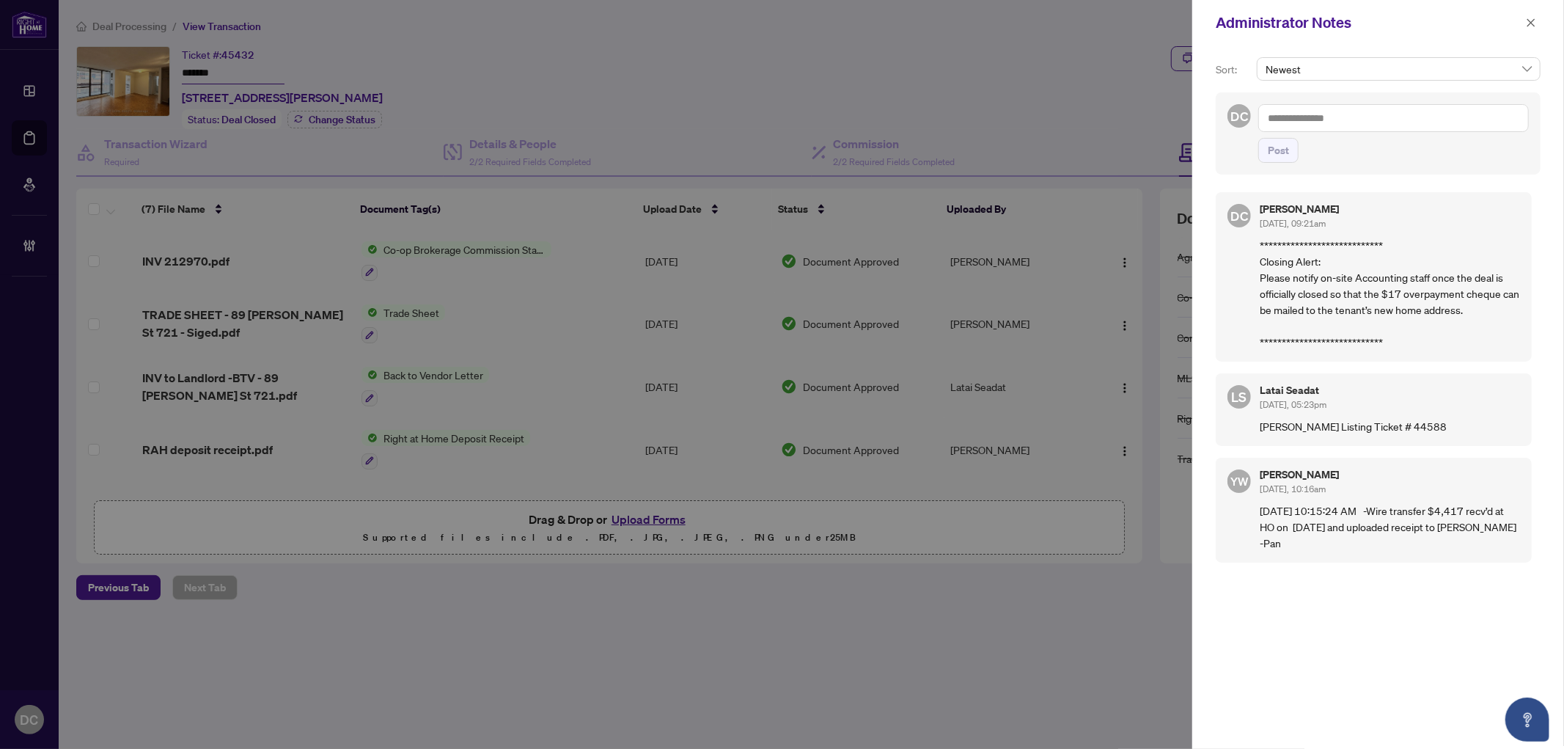
click at [1423, 88] on div "Newest" at bounding box center [1399, 74] width 290 height 35
click at [1418, 106] on textarea at bounding box center [1394, 118] width 271 height 28
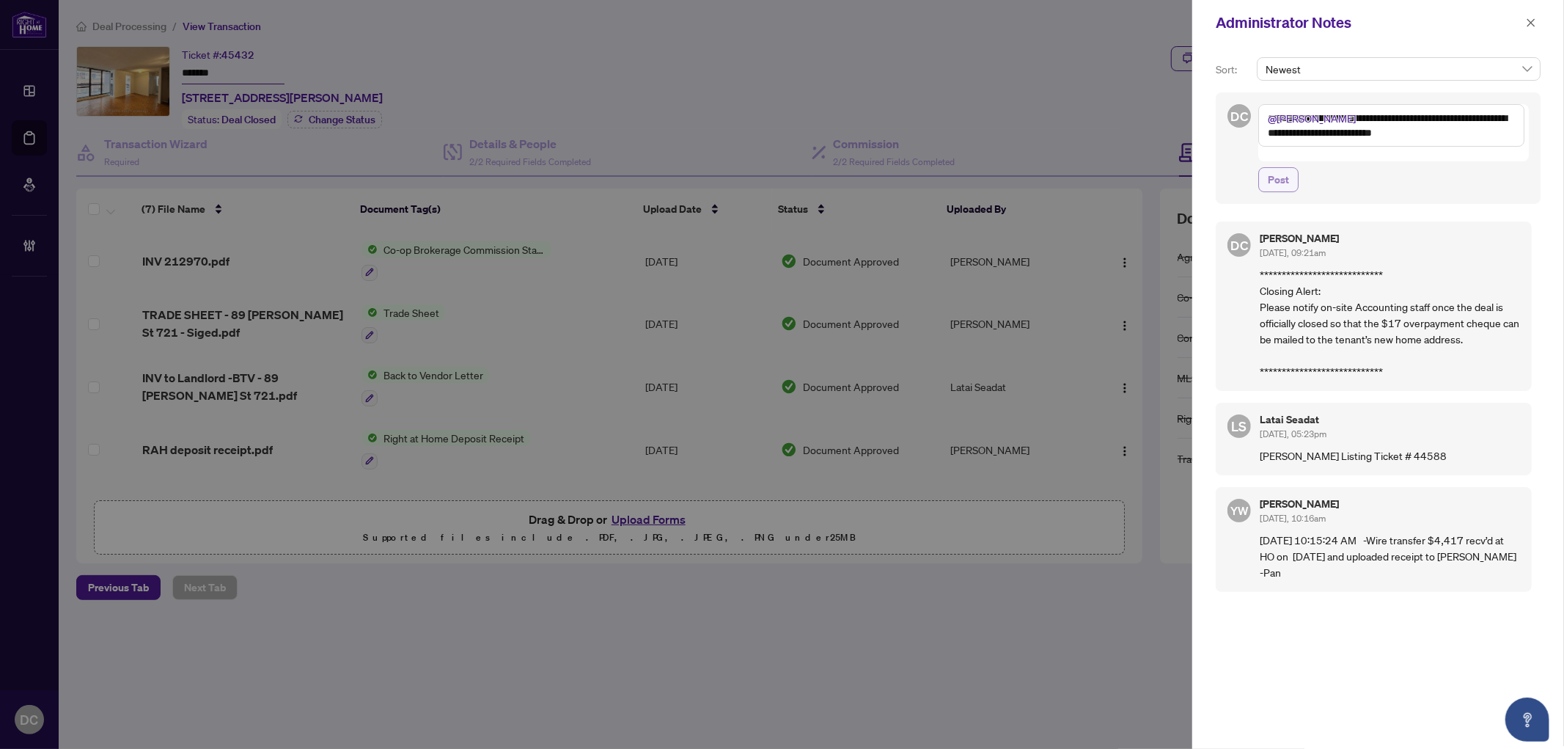
type textarea "**********"
click at [1289, 168] on span "Post" at bounding box center [1278, 179] width 21 height 23
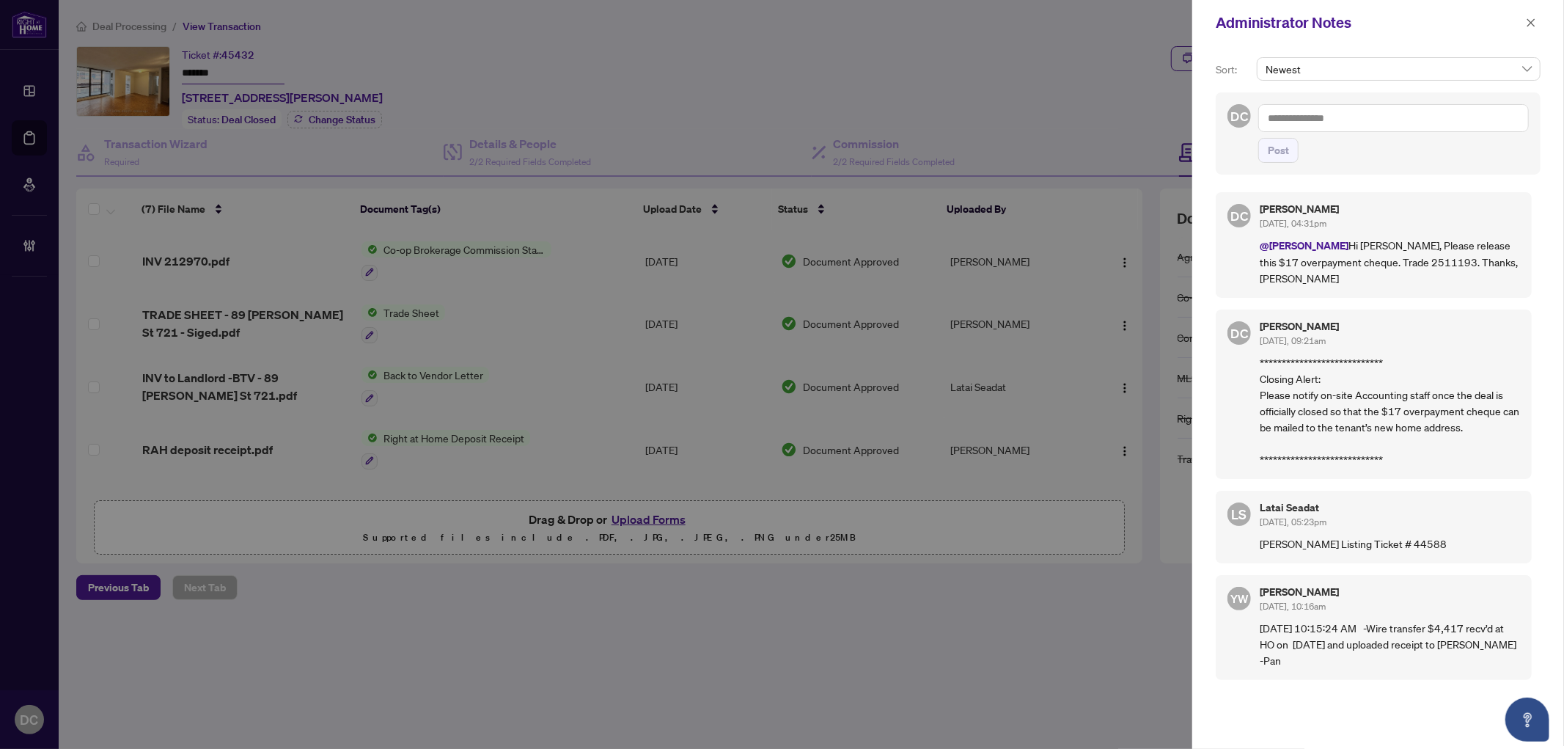
drag, startPoint x: 1534, startPoint y: 22, endPoint x: 1506, endPoint y: 24, distance: 28.7
click at [1534, 22] on icon "close" at bounding box center [1531, 23] width 10 height 10
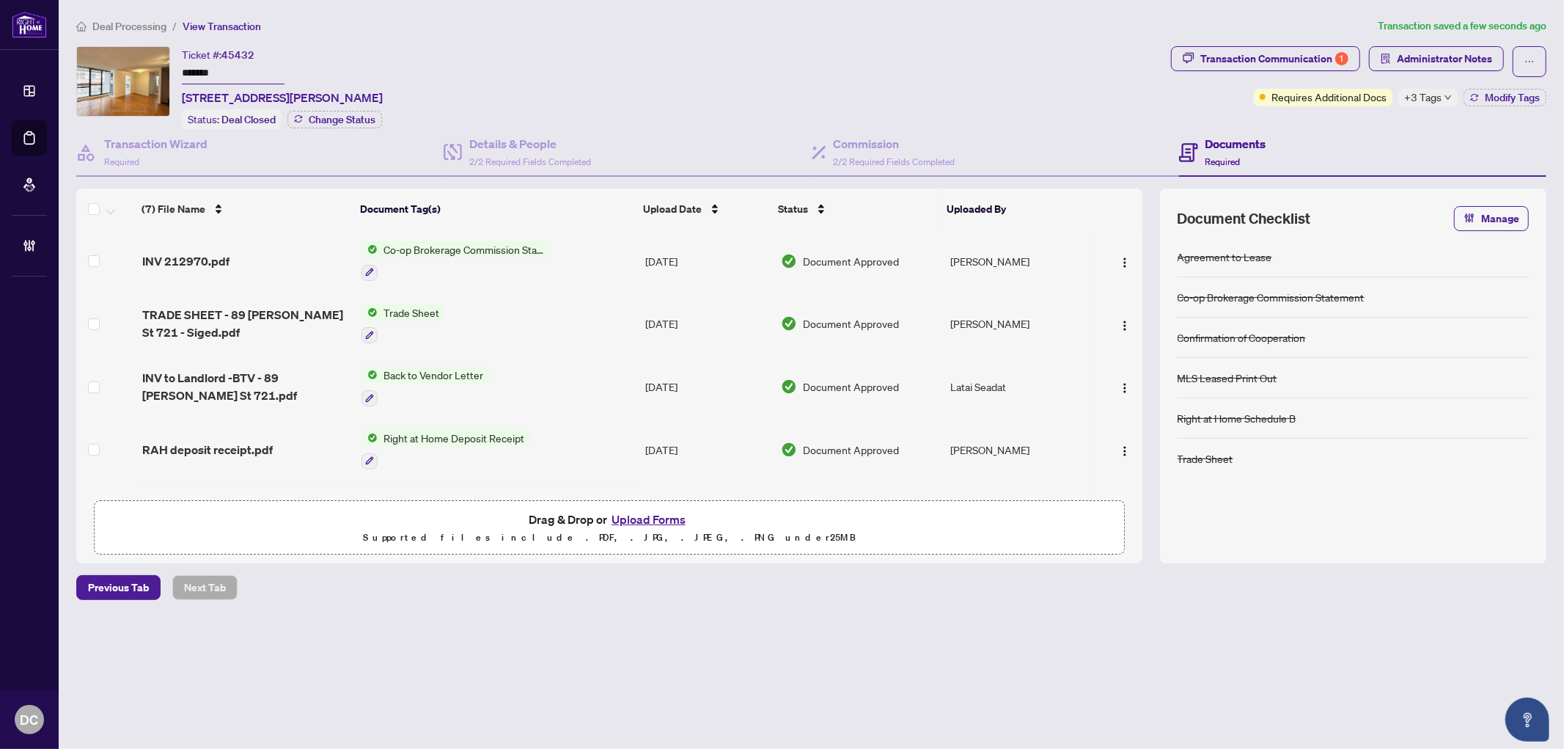
click at [579, 251] on td "Co-op Brokerage Commission Statement" at bounding box center [498, 261] width 285 height 63
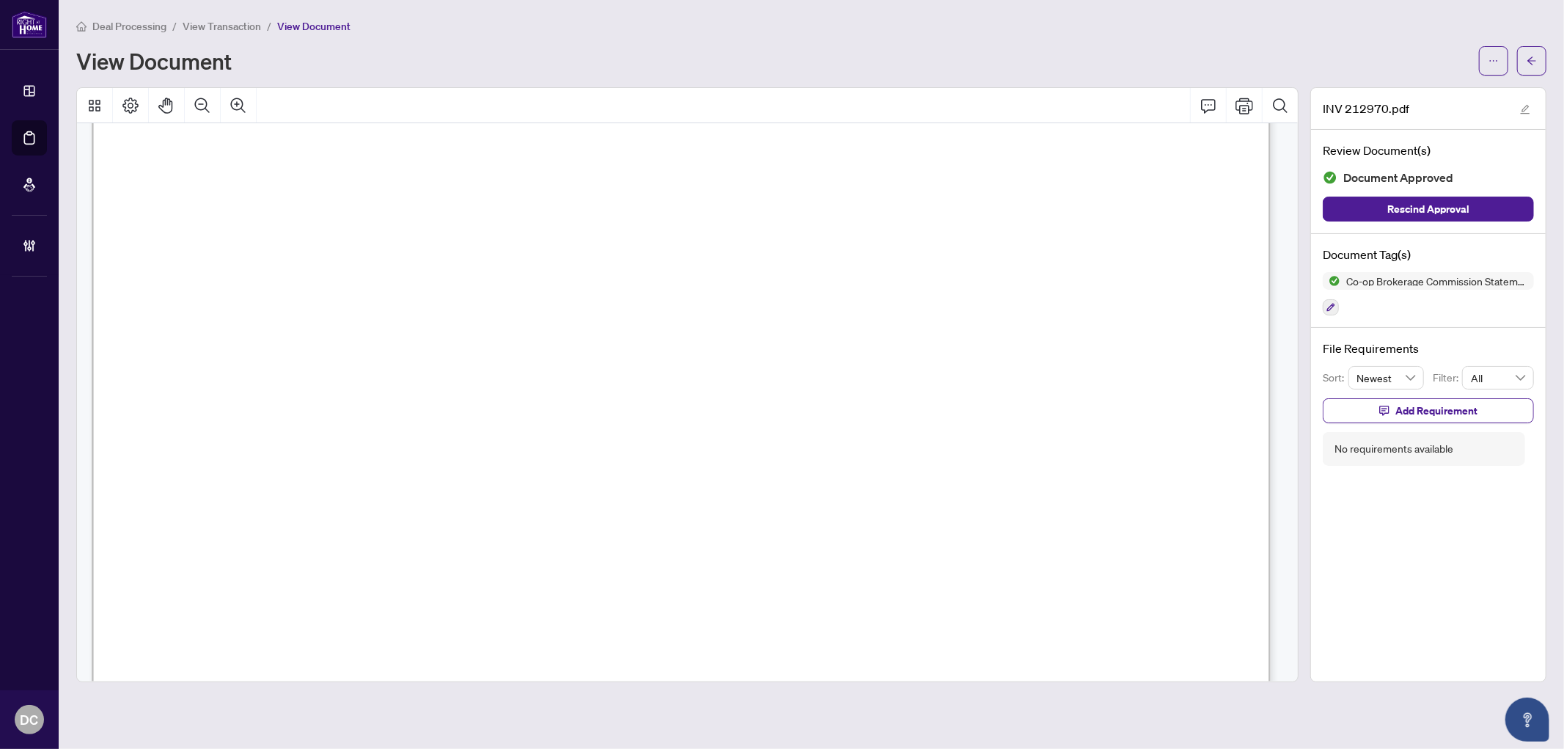
scroll to position [651, 0]
click at [1543, 66] on button "button" at bounding box center [1531, 60] width 29 height 29
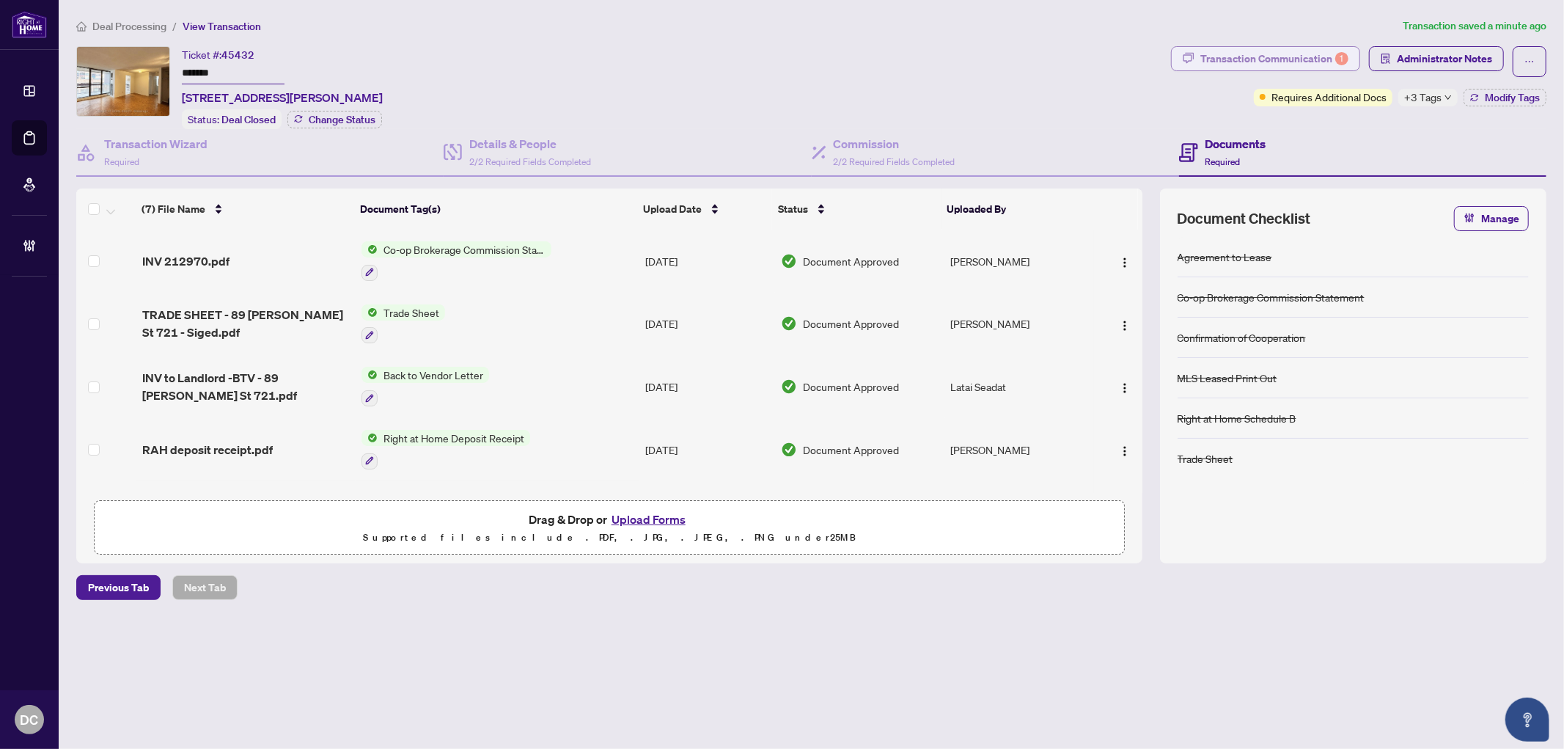
click at [1223, 59] on div "Transaction Communication 1" at bounding box center [1275, 58] width 148 height 23
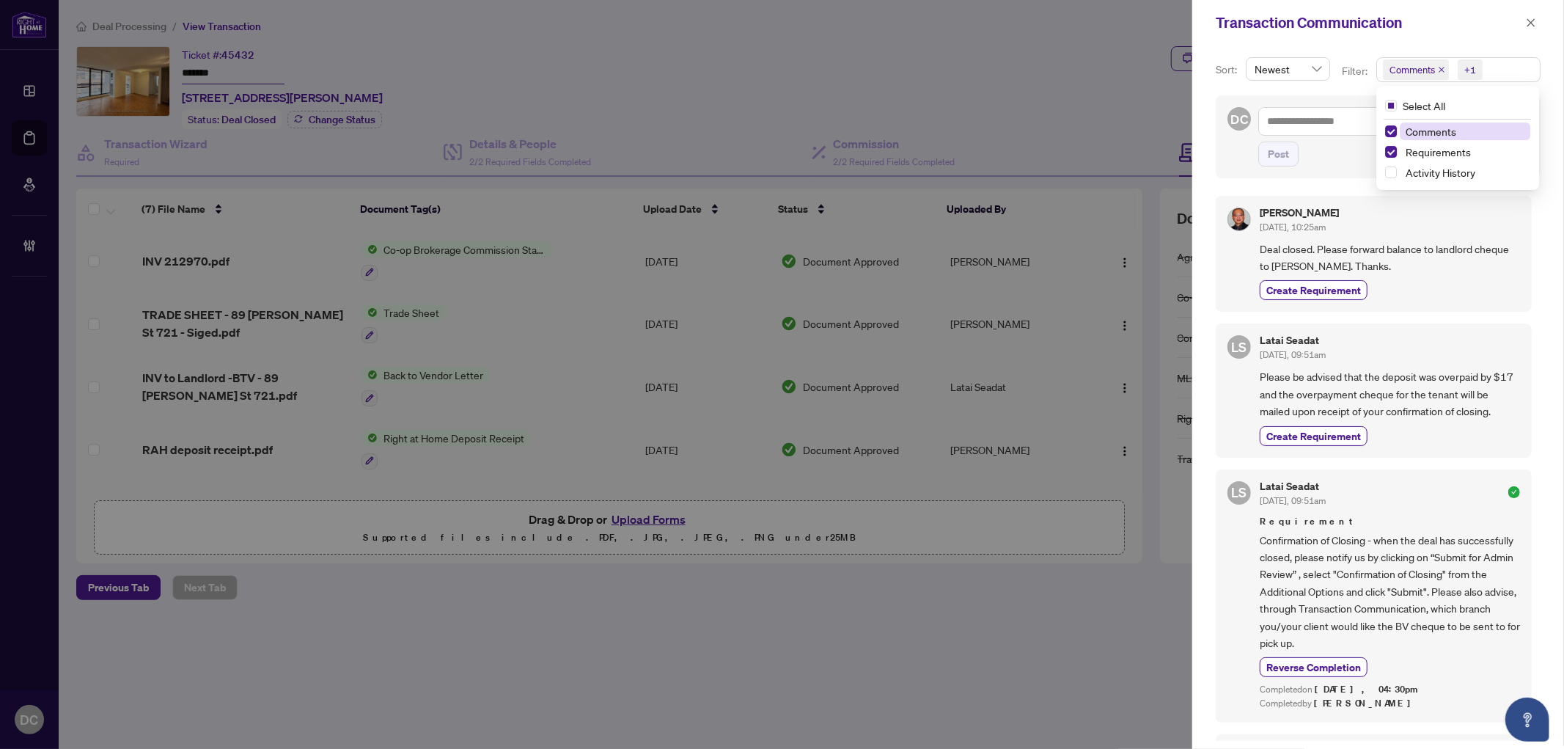
click at [1525, 64] on span "Comments +1" at bounding box center [1458, 69] width 163 height 23
click at [1445, 133] on span "Comments" at bounding box center [1431, 131] width 51 height 13
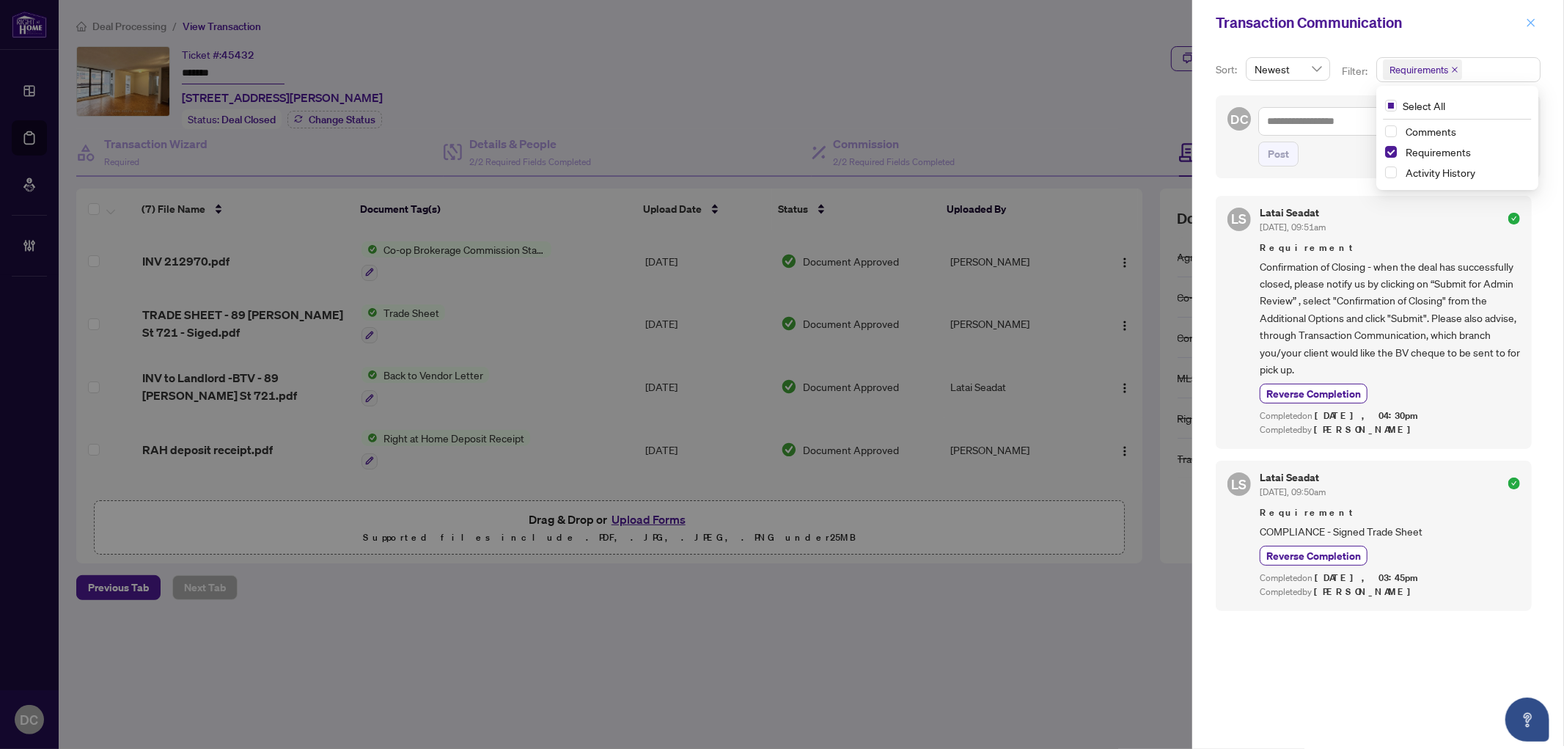
click at [1531, 23] on icon "close" at bounding box center [1532, 22] width 8 height 8
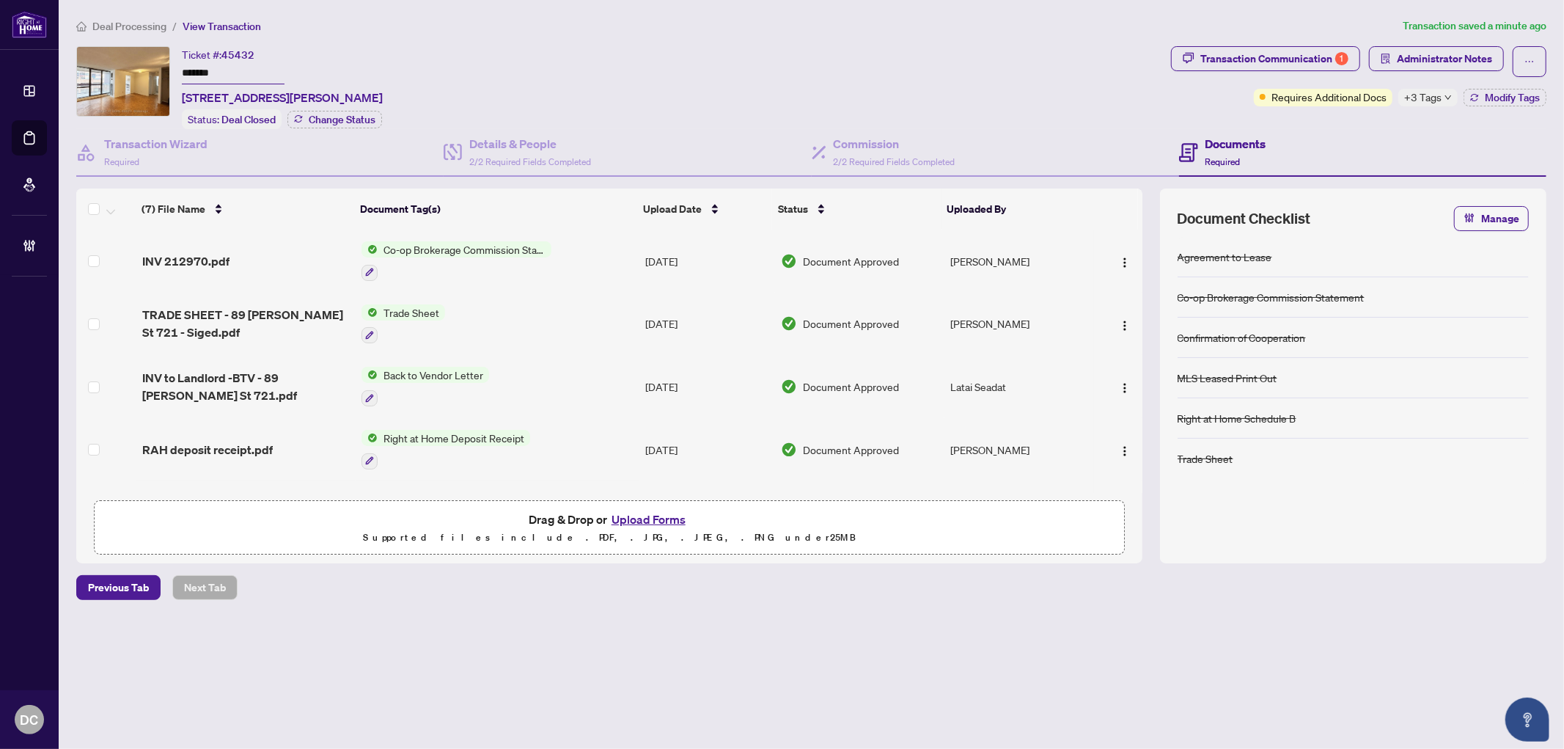
click at [631, 325] on td "Trade Sheet" at bounding box center [498, 324] width 285 height 63
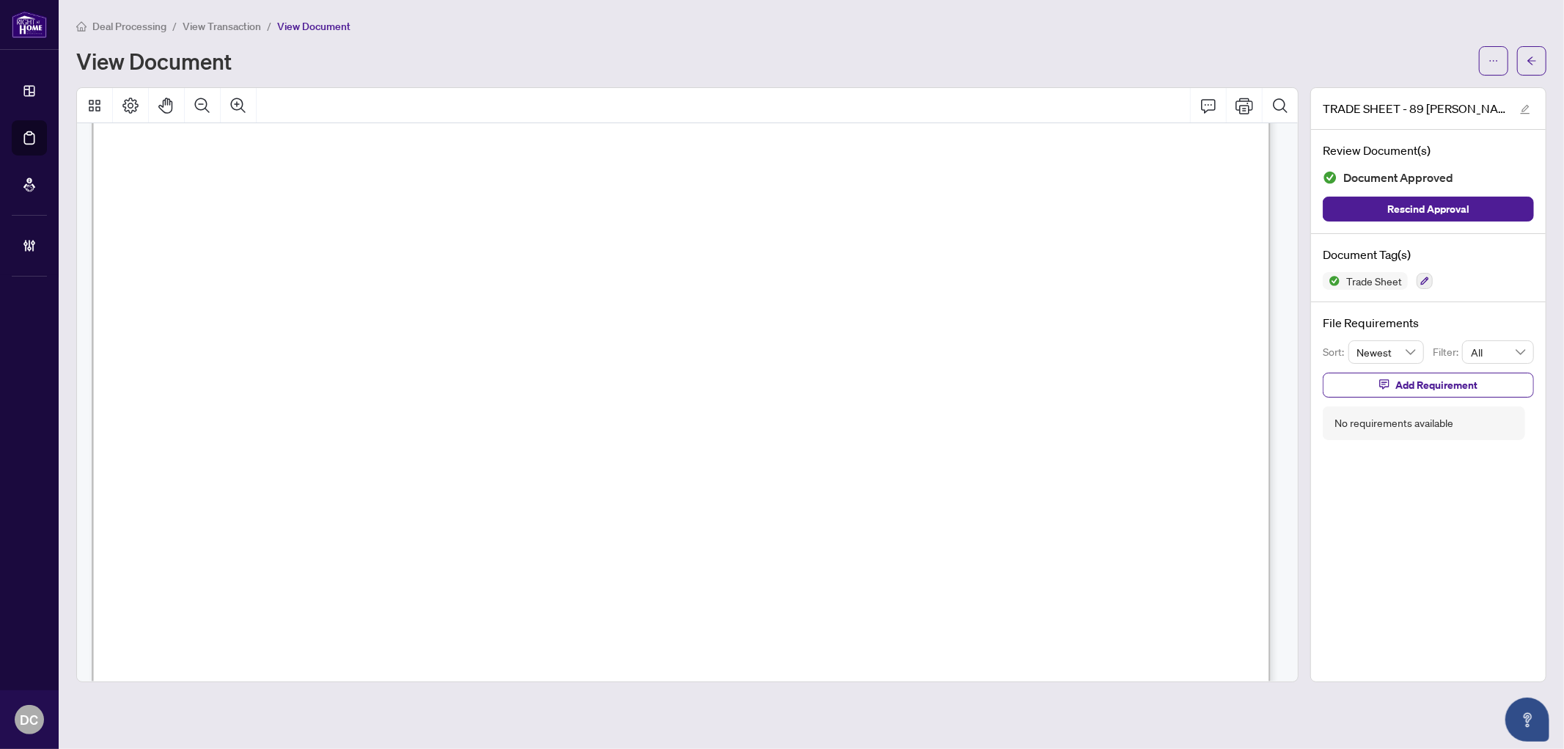
scroll to position [488, 0]
click at [1531, 49] on span "button" at bounding box center [1532, 60] width 10 height 23
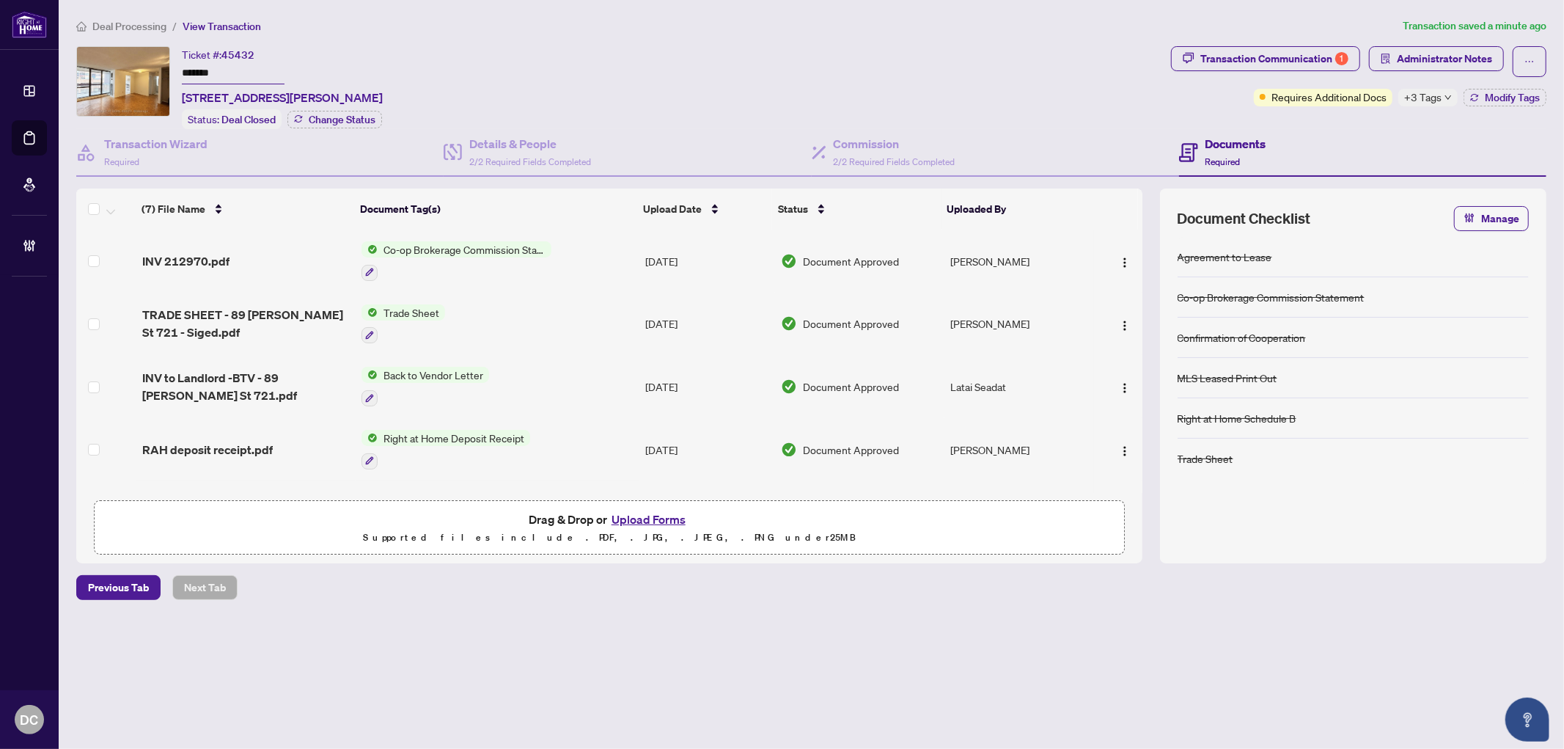
click at [1446, 98] on icon "down" at bounding box center [1448, 97] width 7 height 7
click at [1352, 115] on div "Transaction Communication 1 Administrator Notes Requires Additional Docs +3 Tag…" at bounding box center [1358, 87] width 381 height 83
click at [1501, 92] on span "Modify Tags" at bounding box center [1512, 97] width 55 height 10
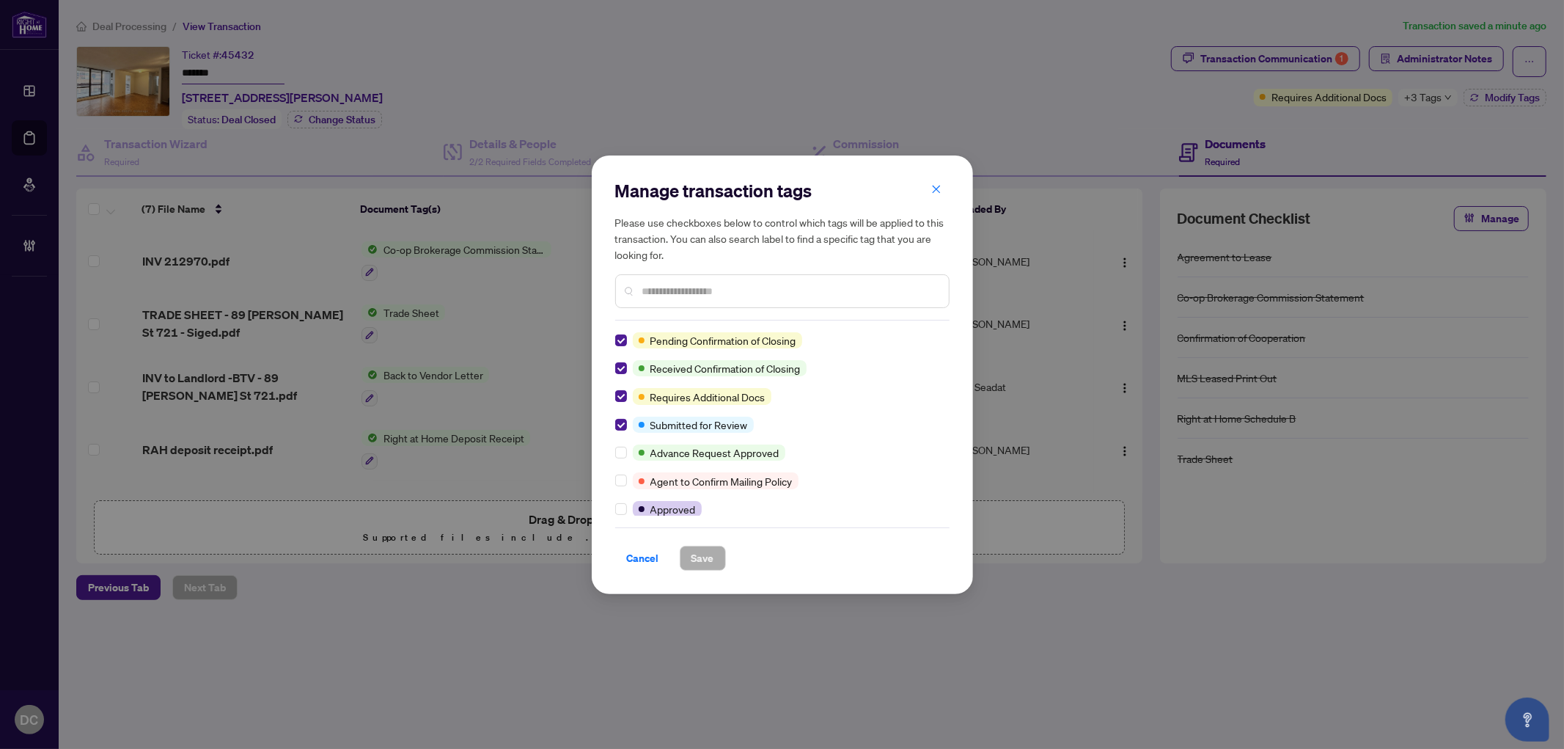
click at [621, 330] on div "Manage transaction tags Please use checkboxes below to control which tags will …" at bounding box center [782, 375] width 334 height 392
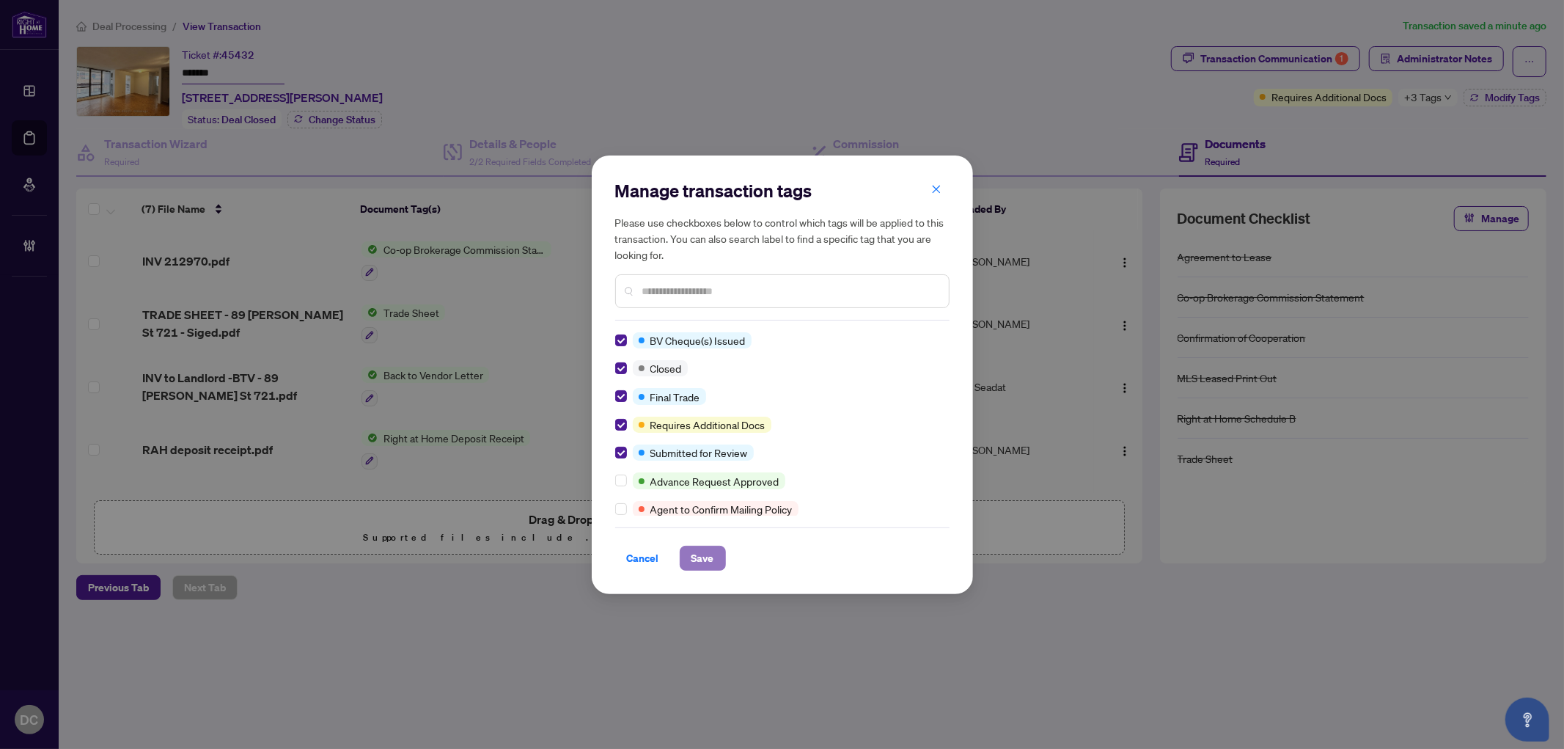
click at [700, 567] on span "Save" at bounding box center [703, 557] width 23 height 23
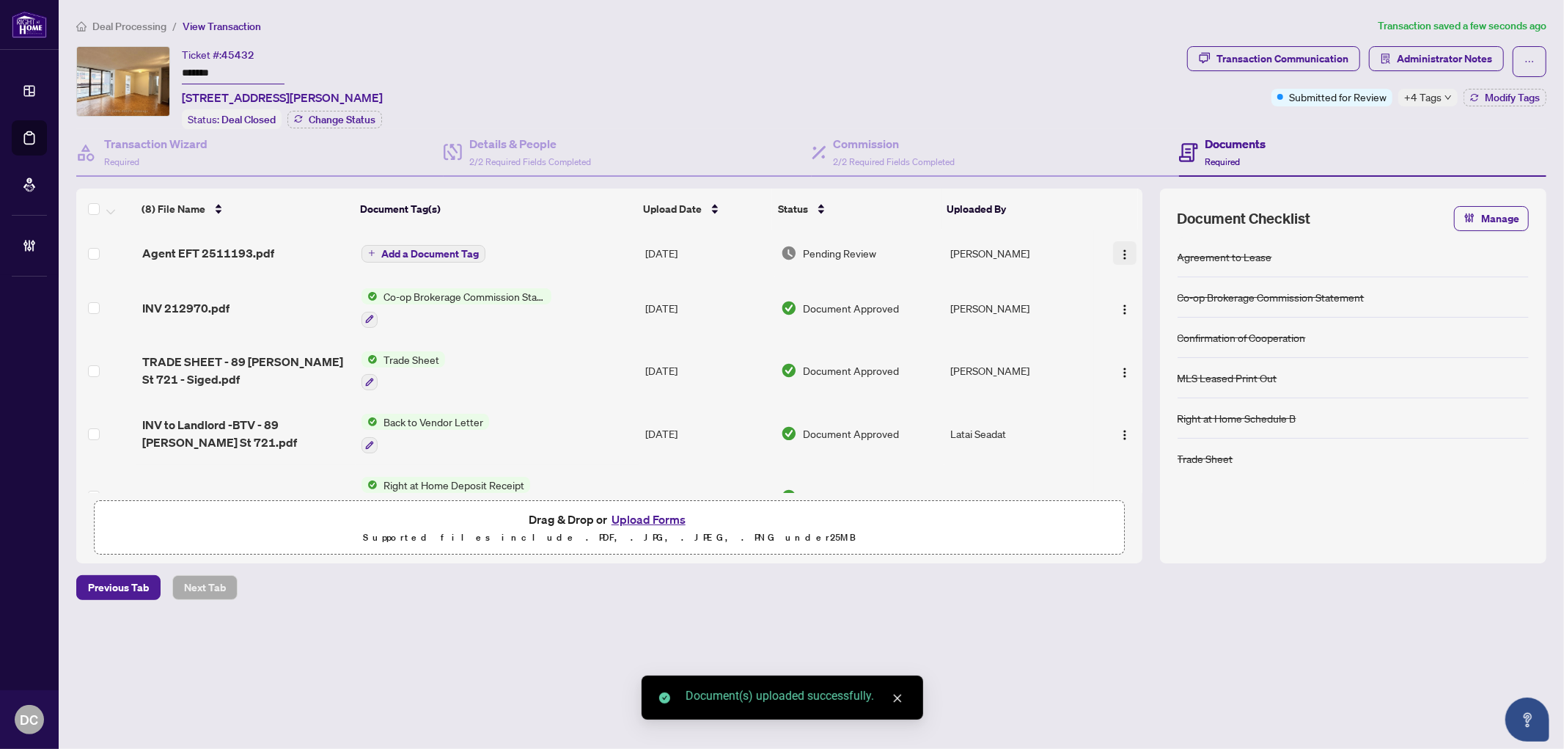
click at [1126, 249] on img "button" at bounding box center [1125, 255] width 12 height 12
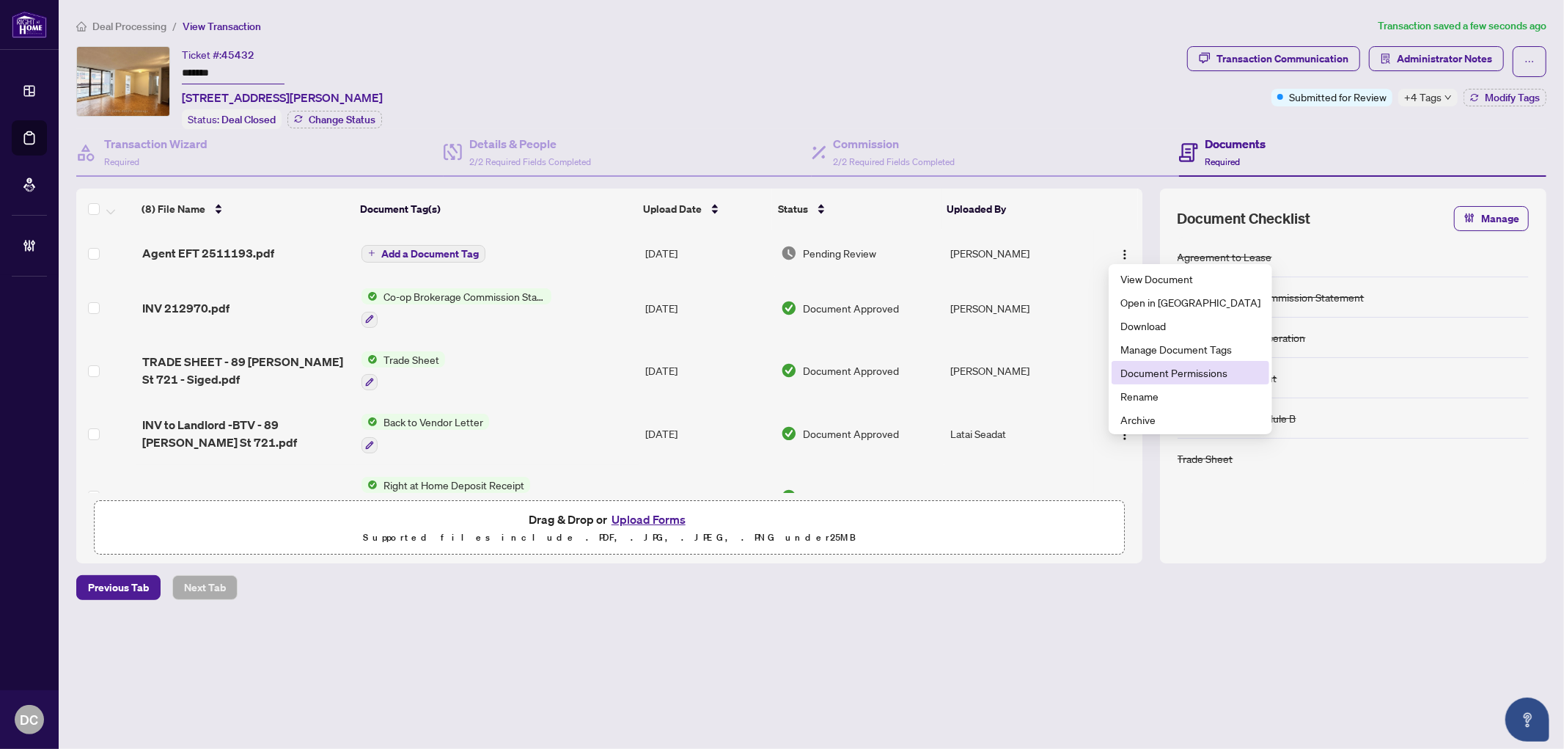
click at [1151, 365] on span "Document Permissions" at bounding box center [1191, 373] width 140 height 16
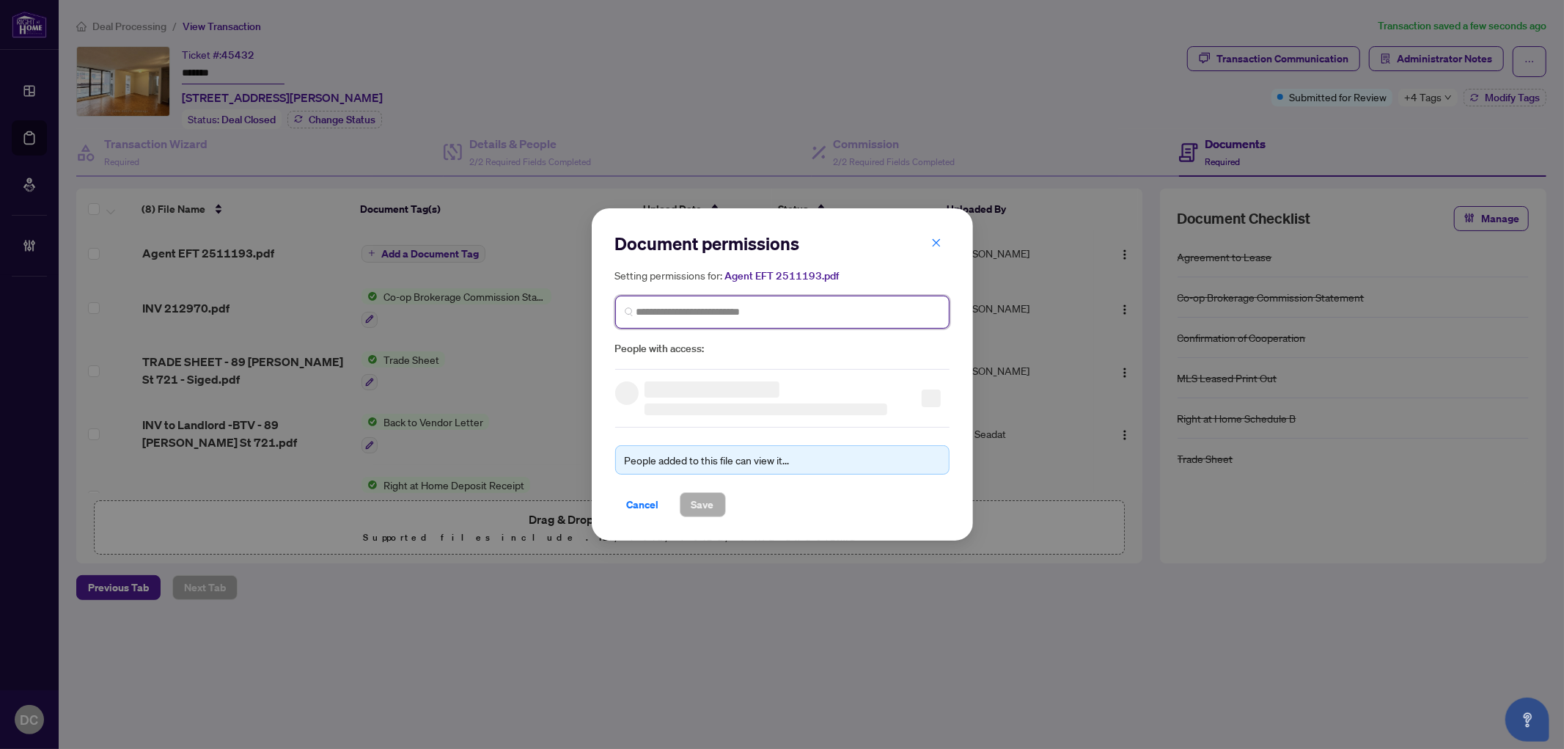
click at [818, 311] on input "search" at bounding box center [789, 311] width 304 height 15
type input "**********"
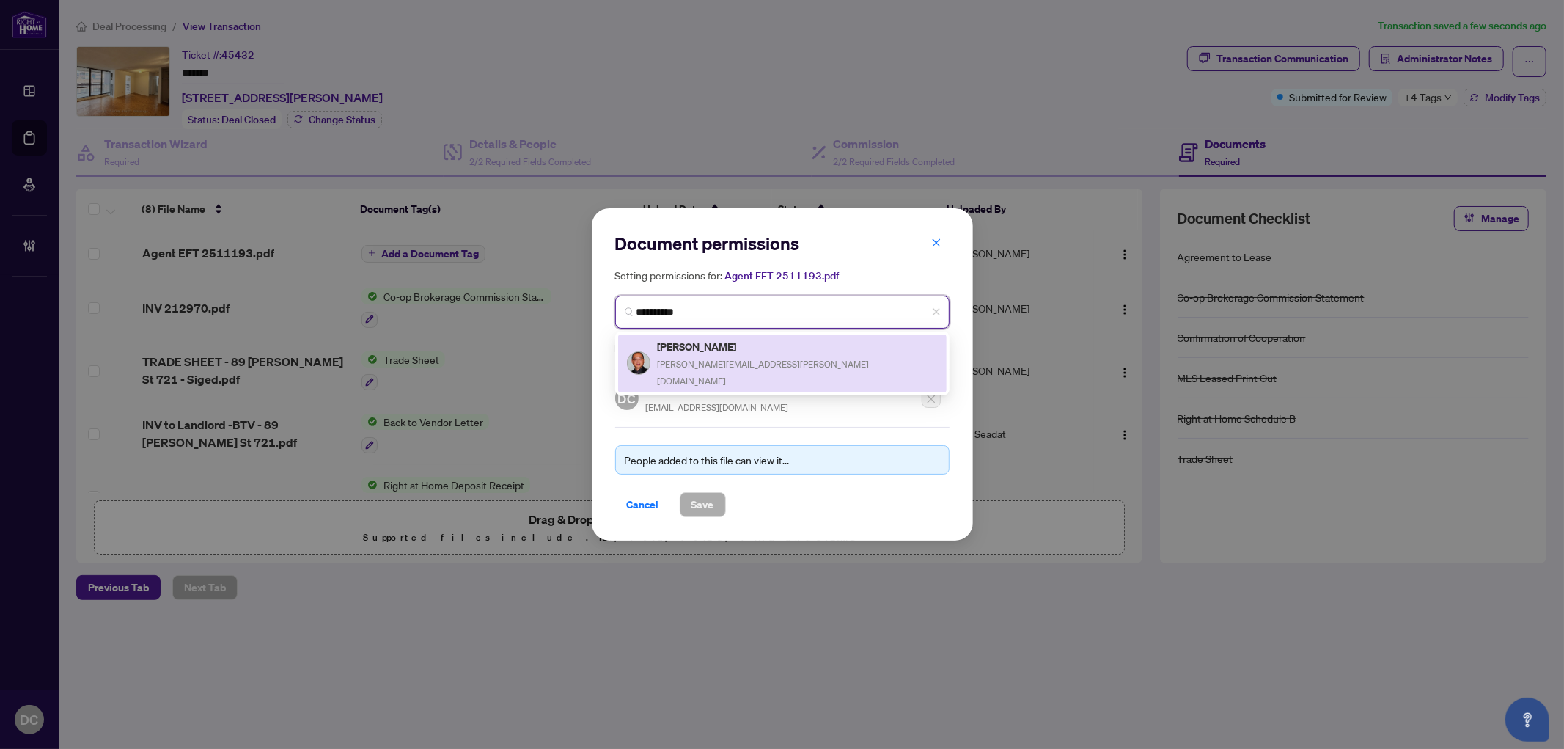
click at [816, 338] on div "Weiser Cheung weiser.cheung@gmail.com" at bounding box center [782, 363] width 311 height 51
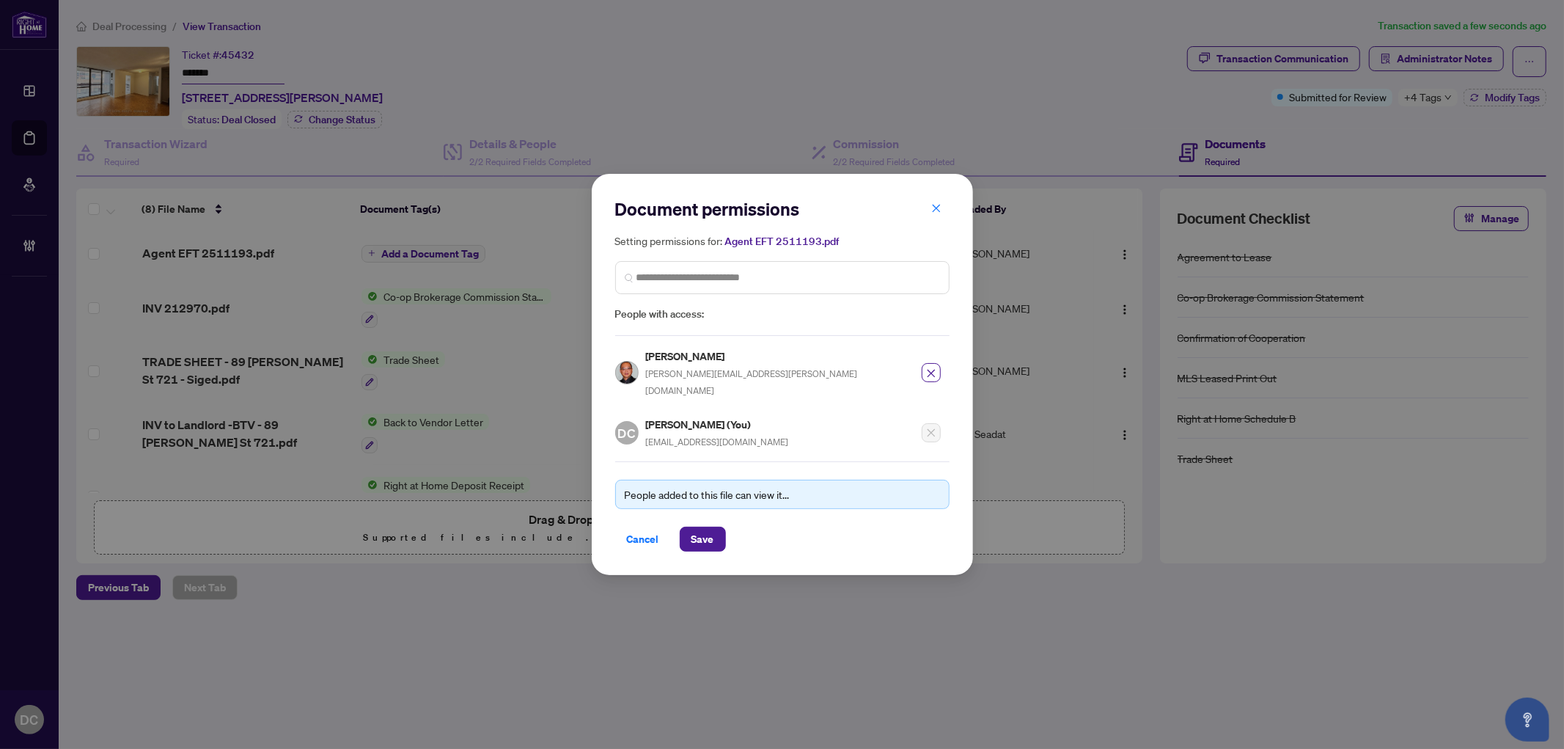
drag, startPoint x: 719, startPoint y: 528, endPoint x: 766, endPoint y: 516, distance: 48.4
click at [720, 527] on button "Save" at bounding box center [703, 539] width 46 height 25
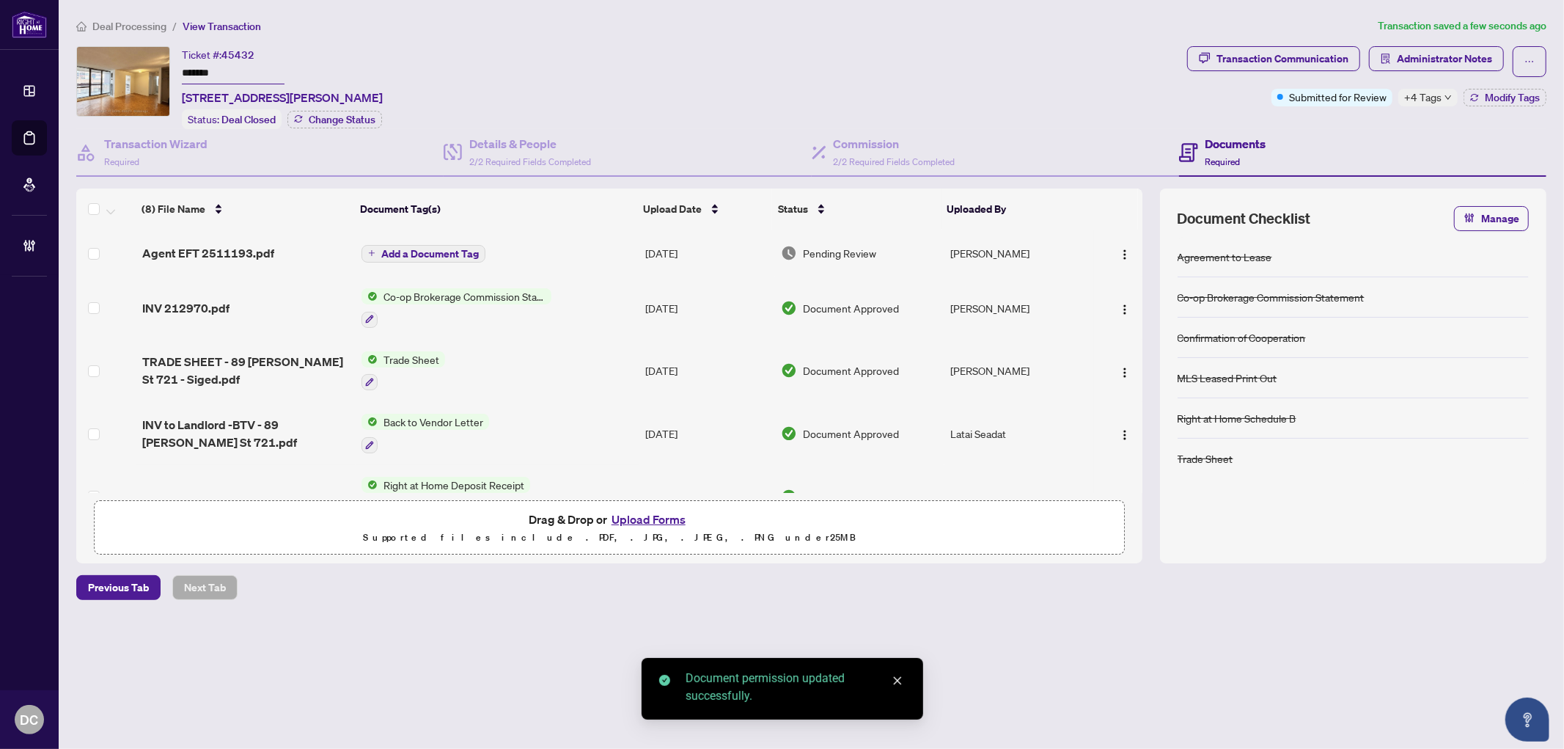
click at [440, 251] on span "Add a Document Tag" at bounding box center [430, 254] width 98 height 10
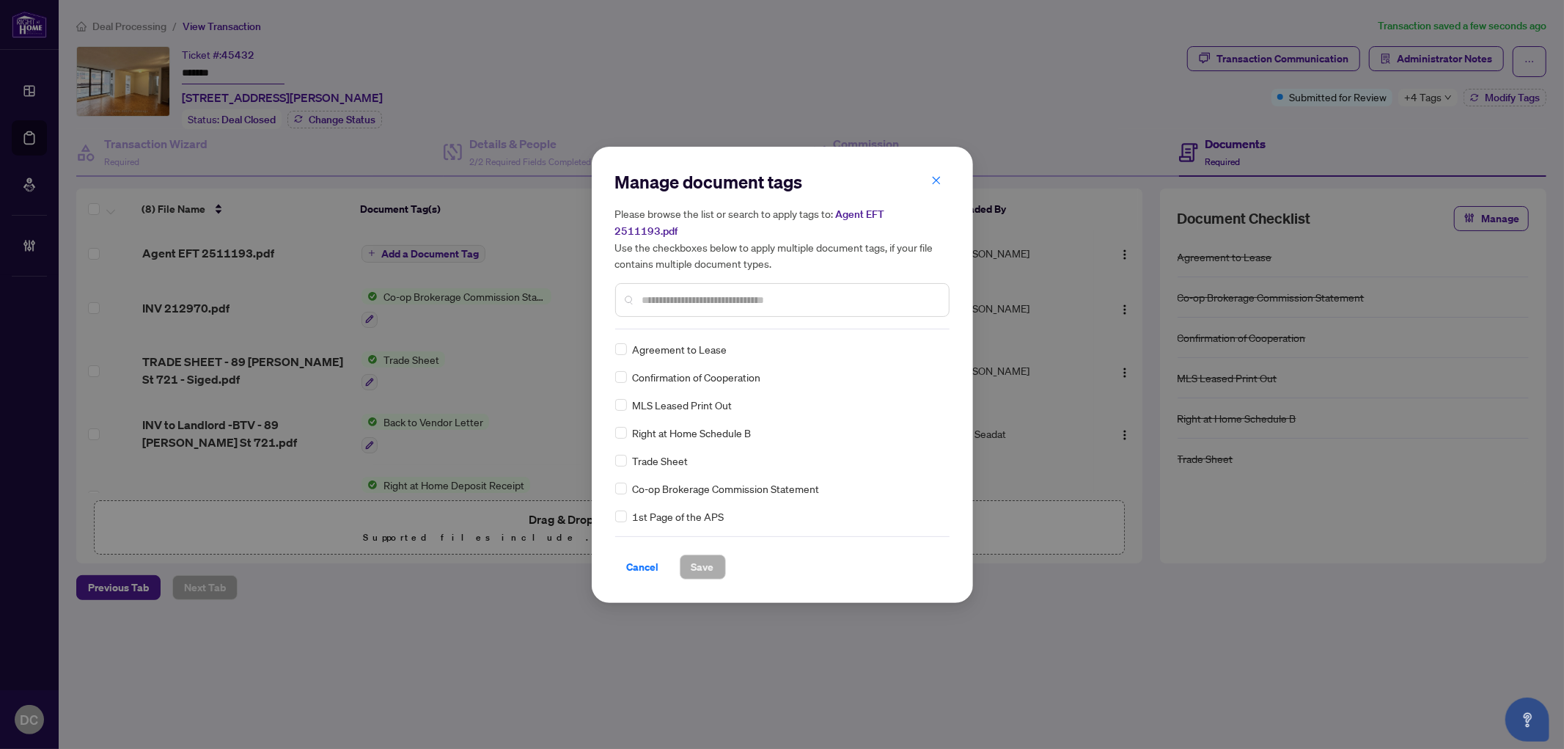
click at [739, 292] on input "text" at bounding box center [789, 300] width 295 height 16
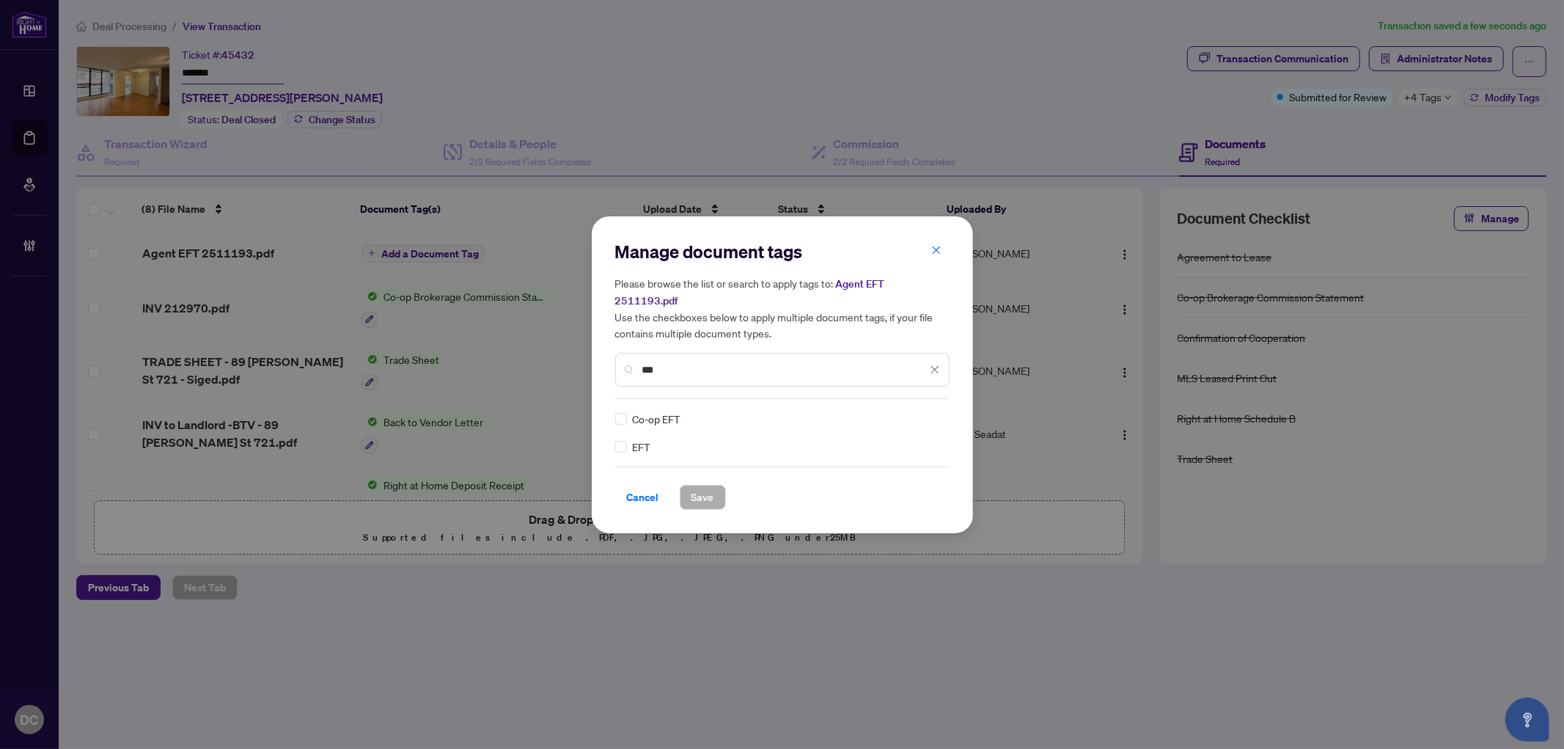
type input "***"
click at [926, 411] on img at bounding box center [919, 418] width 15 height 15
click at [897, 481] on div "Approved" at bounding box center [882, 481] width 94 height 16
drag, startPoint x: 687, startPoint y: 491, endPoint x: 744, endPoint y: 485, distance: 57.6
click at [689, 490] on button "Save" at bounding box center [703, 497] width 46 height 25
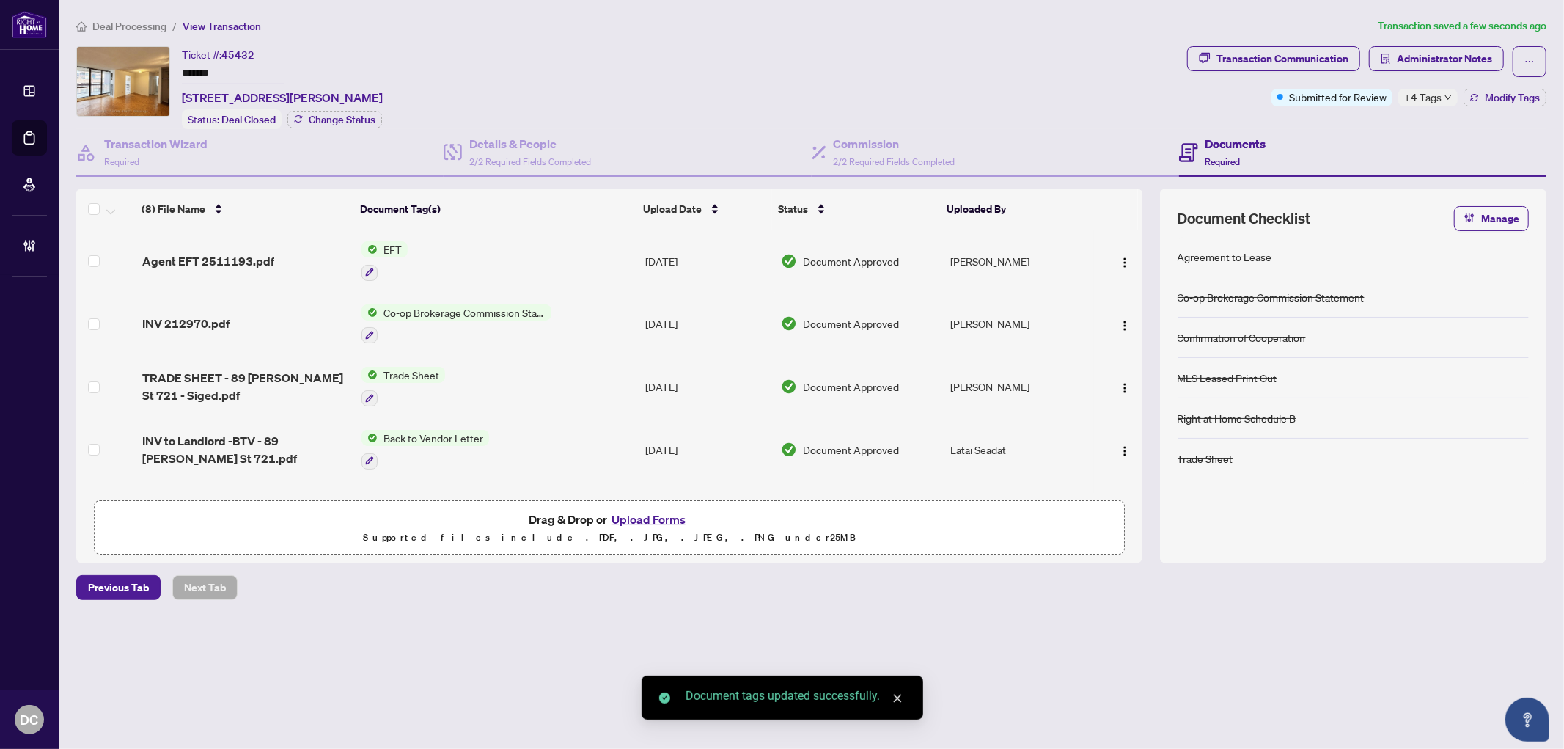
click at [1423, 95] on span "+4 Tags" at bounding box center [1422, 97] width 37 height 17
click at [1366, 129] on div "Documents Required" at bounding box center [1362, 153] width 367 height 48
click at [1430, 51] on span "Administrator Notes" at bounding box center [1444, 58] width 95 height 23
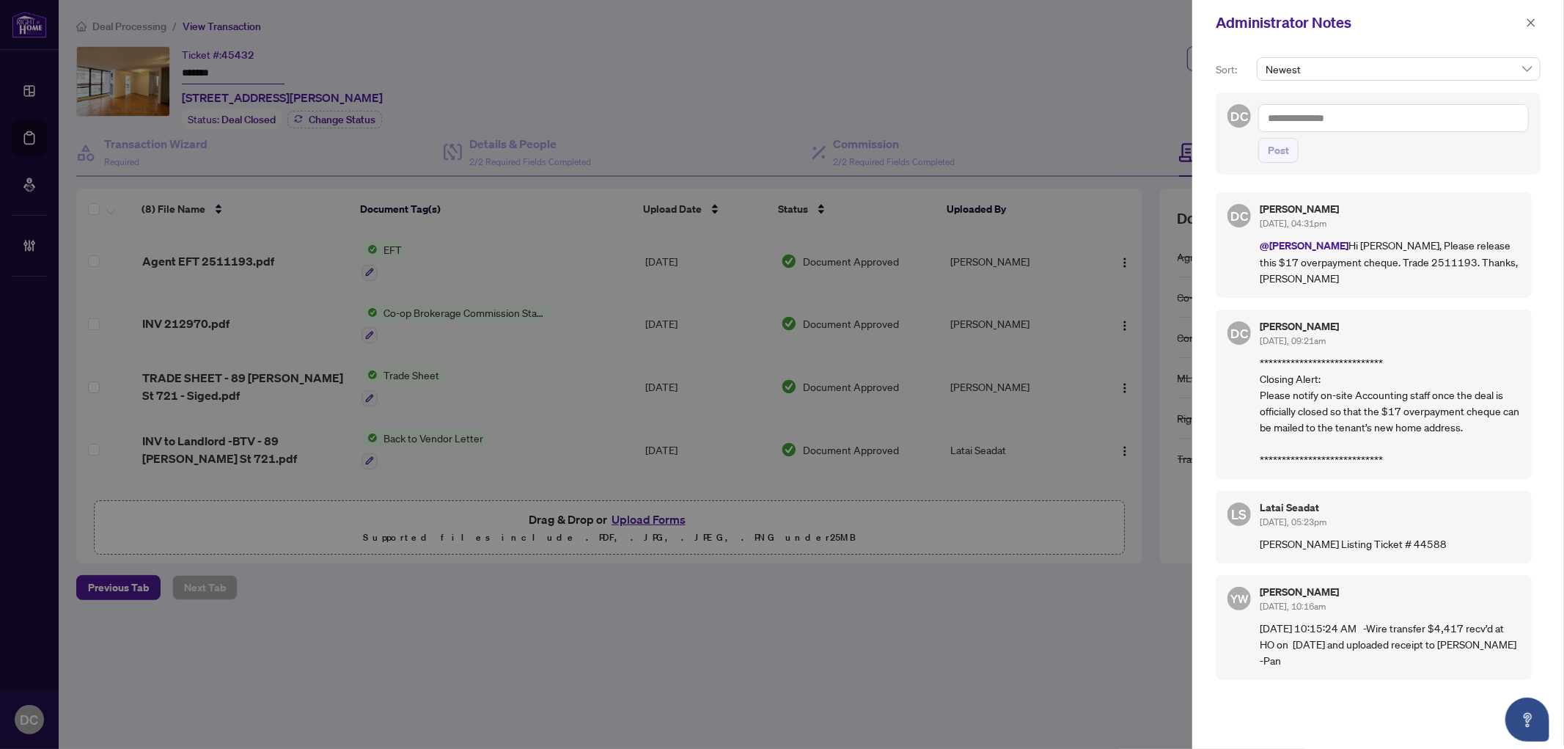
drag, startPoint x: 1405, startPoint y: 116, endPoint x: 1382, endPoint y: 129, distance: 26.9
click at [1405, 116] on textarea at bounding box center [1394, 118] width 271 height 28
paste textarea "**********"
type textarea "**********"
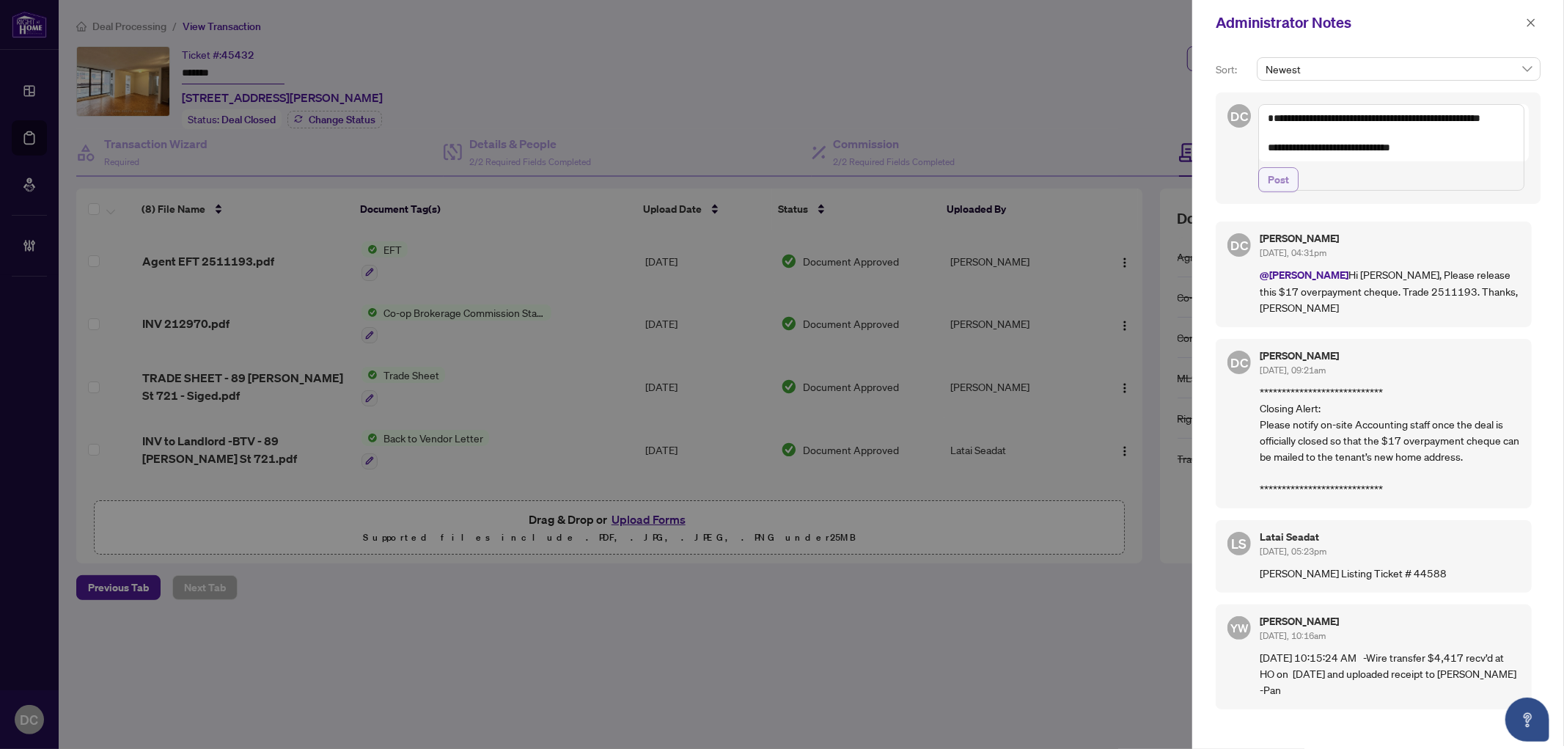
click at [1278, 191] on span "Post" at bounding box center [1278, 179] width 21 height 23
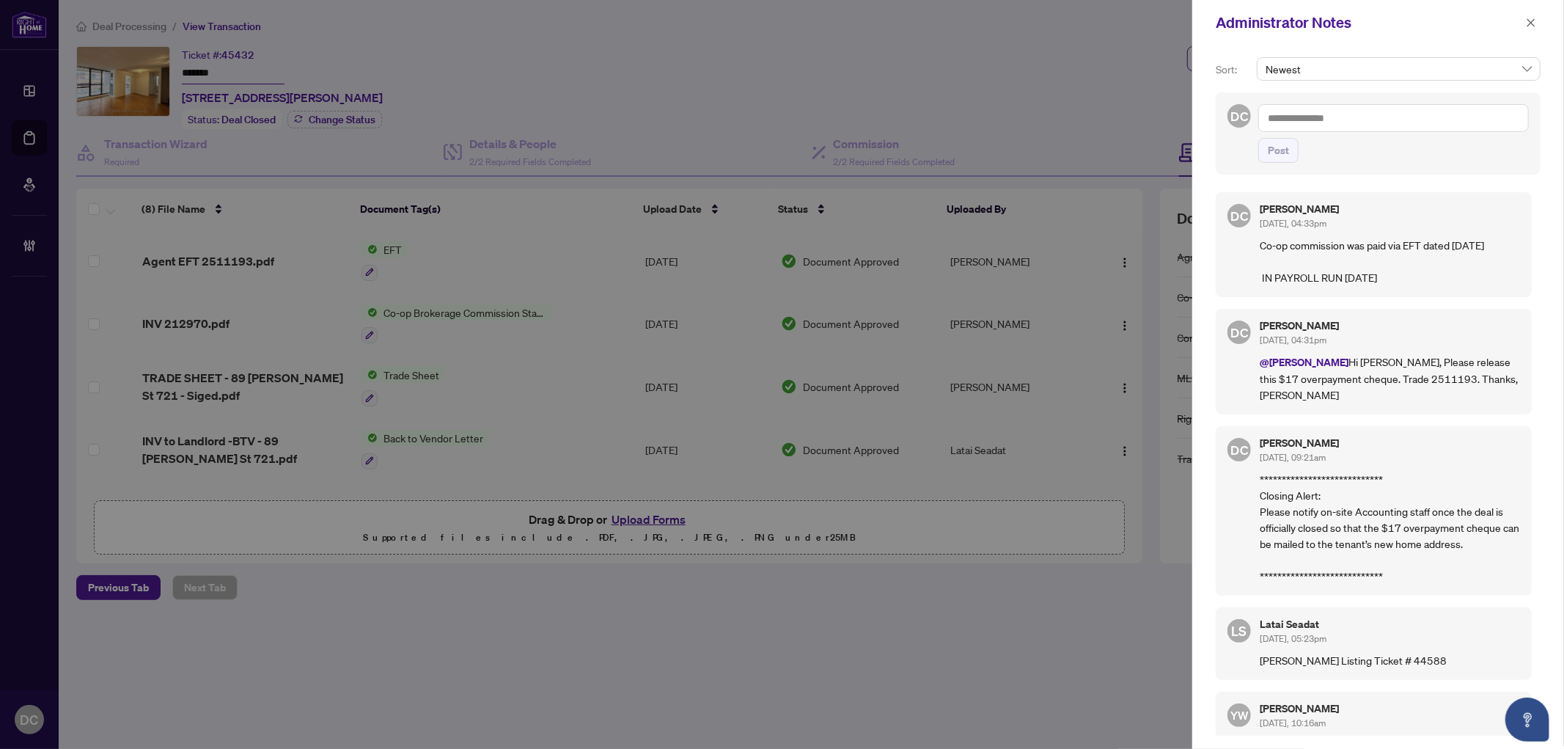
drag, startPoint x: 1524, startPoint y: 21, endPoint x: 1476, endPoint y: 13, distance: 48.2
click at [1524, 20] on button "button" at bounding box center [1531, 23] width 19 height 18
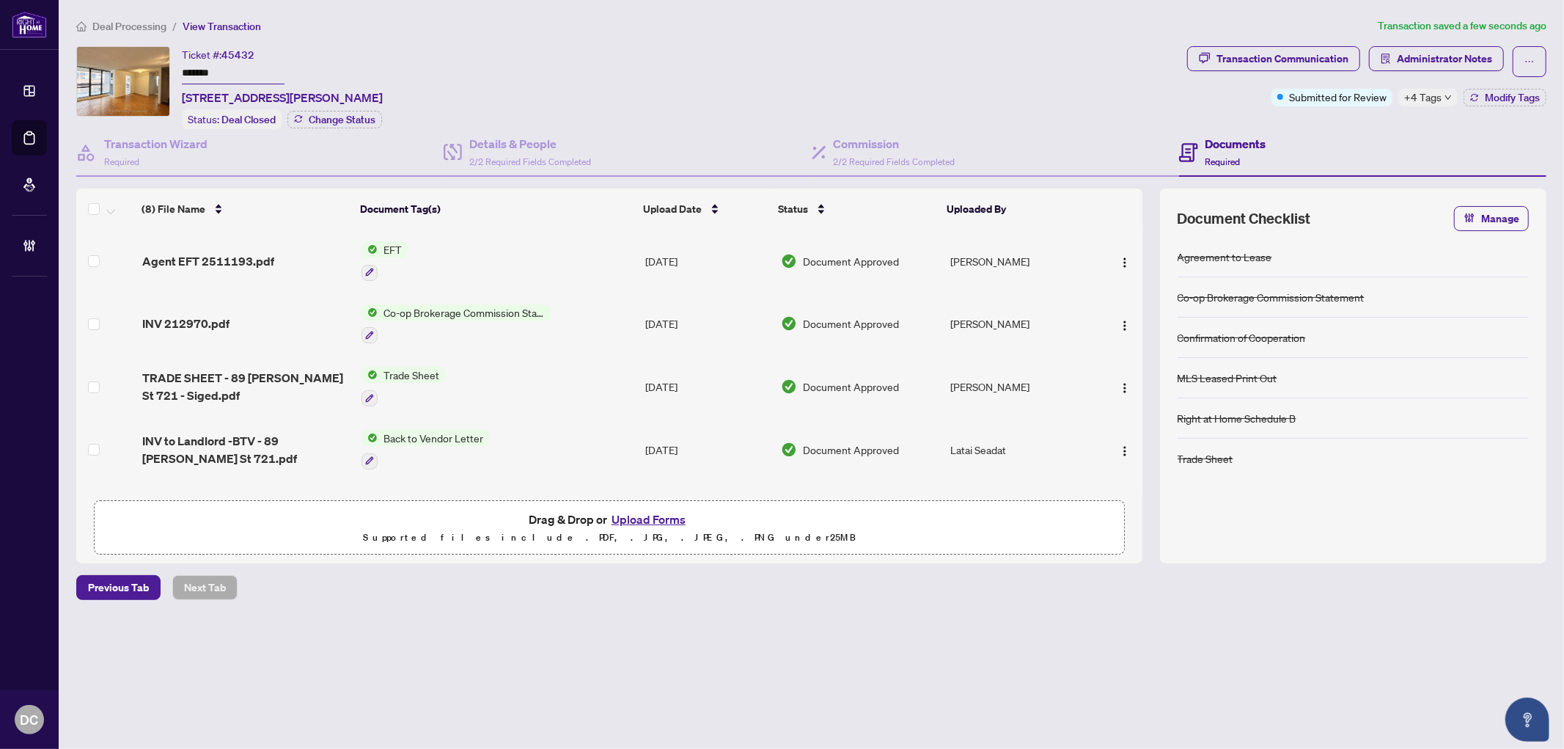
drag, startPoint x: 233, startPoint y: 72, endPoint x: 166, endPoint y: 70, distance: 67.5
click at [166, 70] on div "Ticket #: 45432 ******* 721-89 McCaul St, Toronto, Ontario M5T 2X3, Canada Stat…" at bounding box center [628, 87] width 1105 height 83
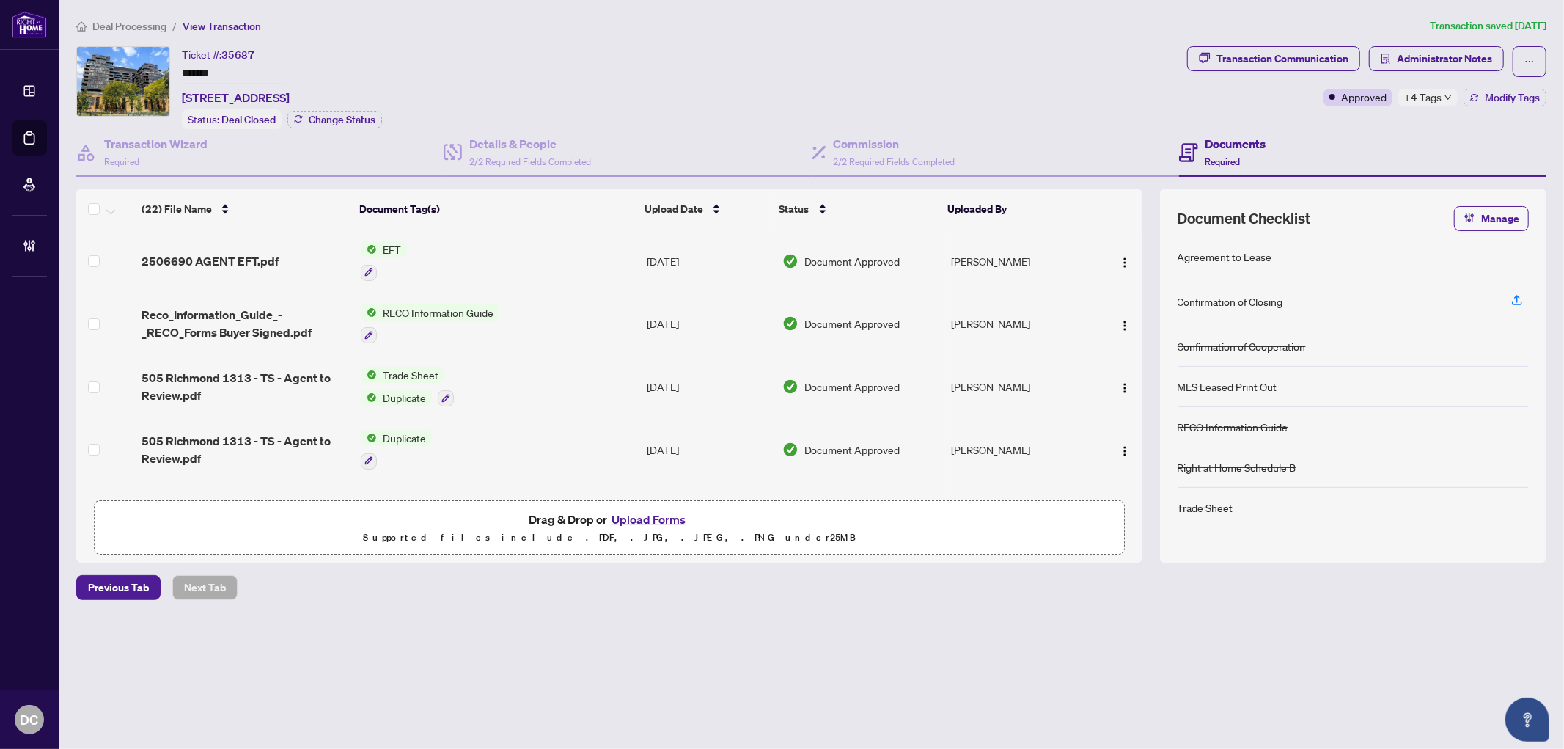
drag, startPoint x: 273, startPoint y: 73, endPoint x: 128, endPoint y: 89, distance: 146.0
click at [109, 67] on div "Ticket #: 35687 ******* [STREET_ADDRESS] Status: Deal Closed Change Status" at bounding box center [628, 87] width 1105 height 83
click at [1424, 96] on span "+4 Tags" at bounding box center [1422, 97] width 37 height 17
click at [1293, 123] on div "Transaction Communication Administrator Notes Approved +4 Tags Modify Tags" at bounding box center [1366, 87] width 365 height 83
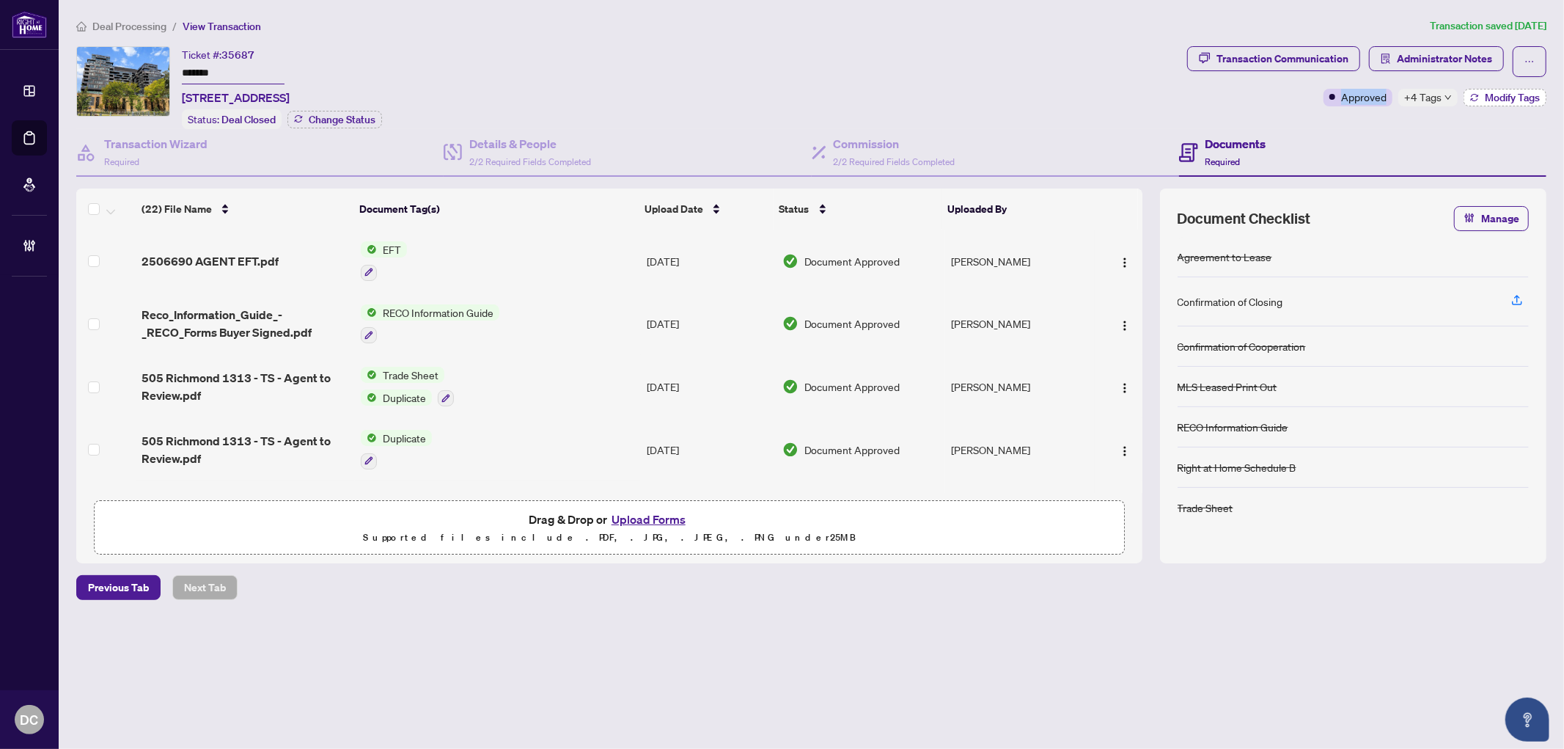
click at [1508, 92] on span "Modify Tags" at bounding box center [1512, 97] width 55 height 10
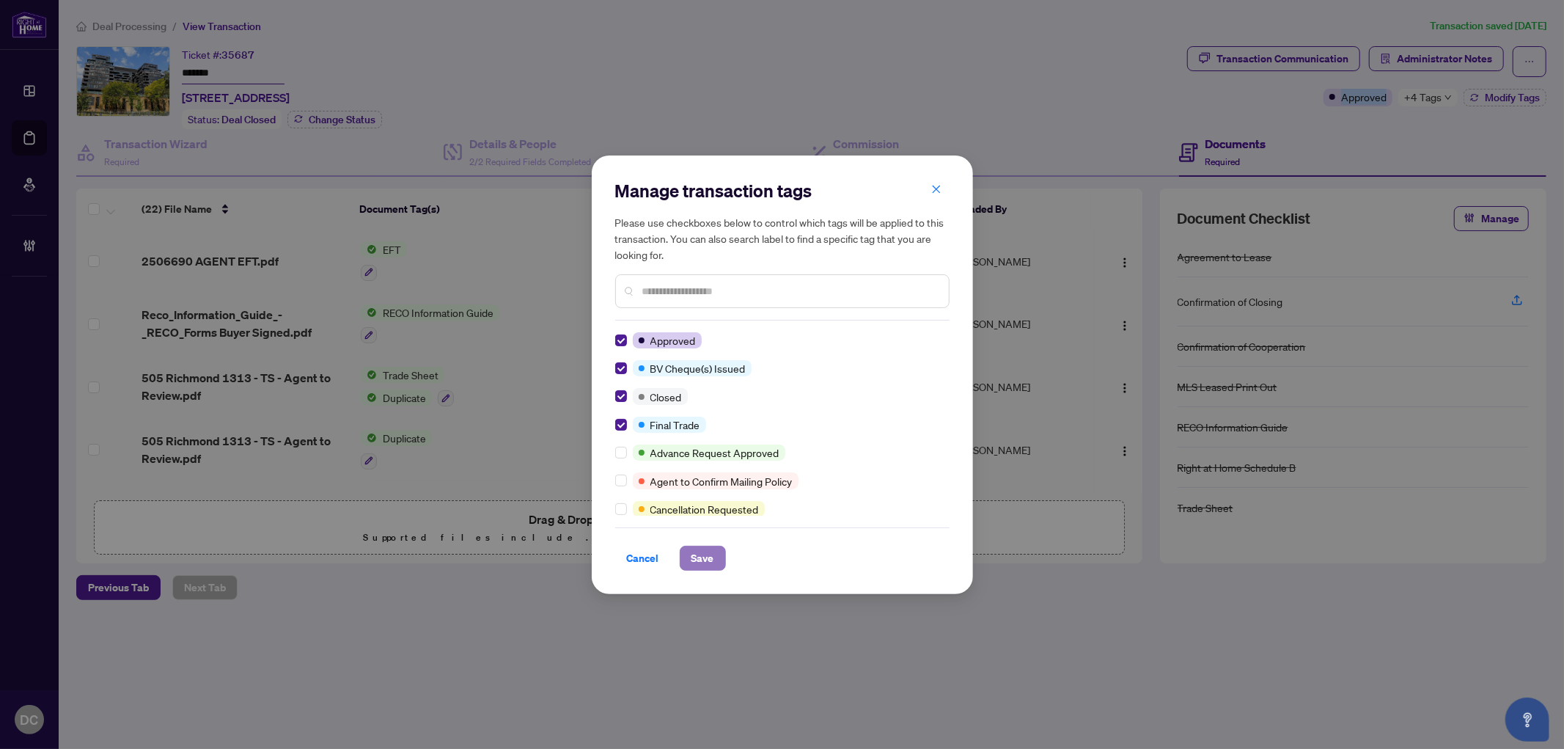
click at [713, 555] on span "Save" at bounding box center [703, 557] width 23 height 23
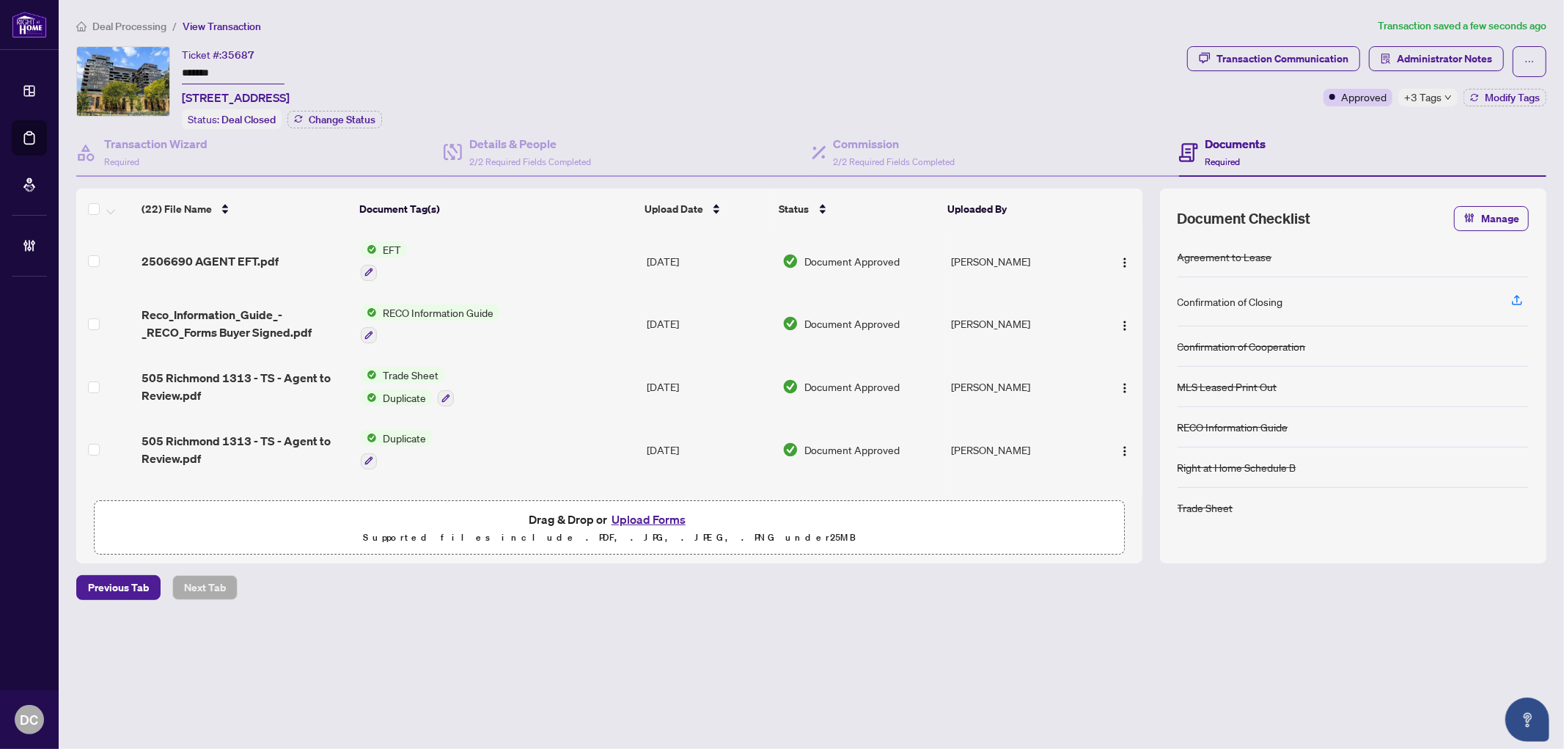
click at [1135, 260] on td at bounding box center [1119, 261] width 48 height 63
click at [1127, 259] on button "button" at bounding box center [1124, 260] width 23 height 23
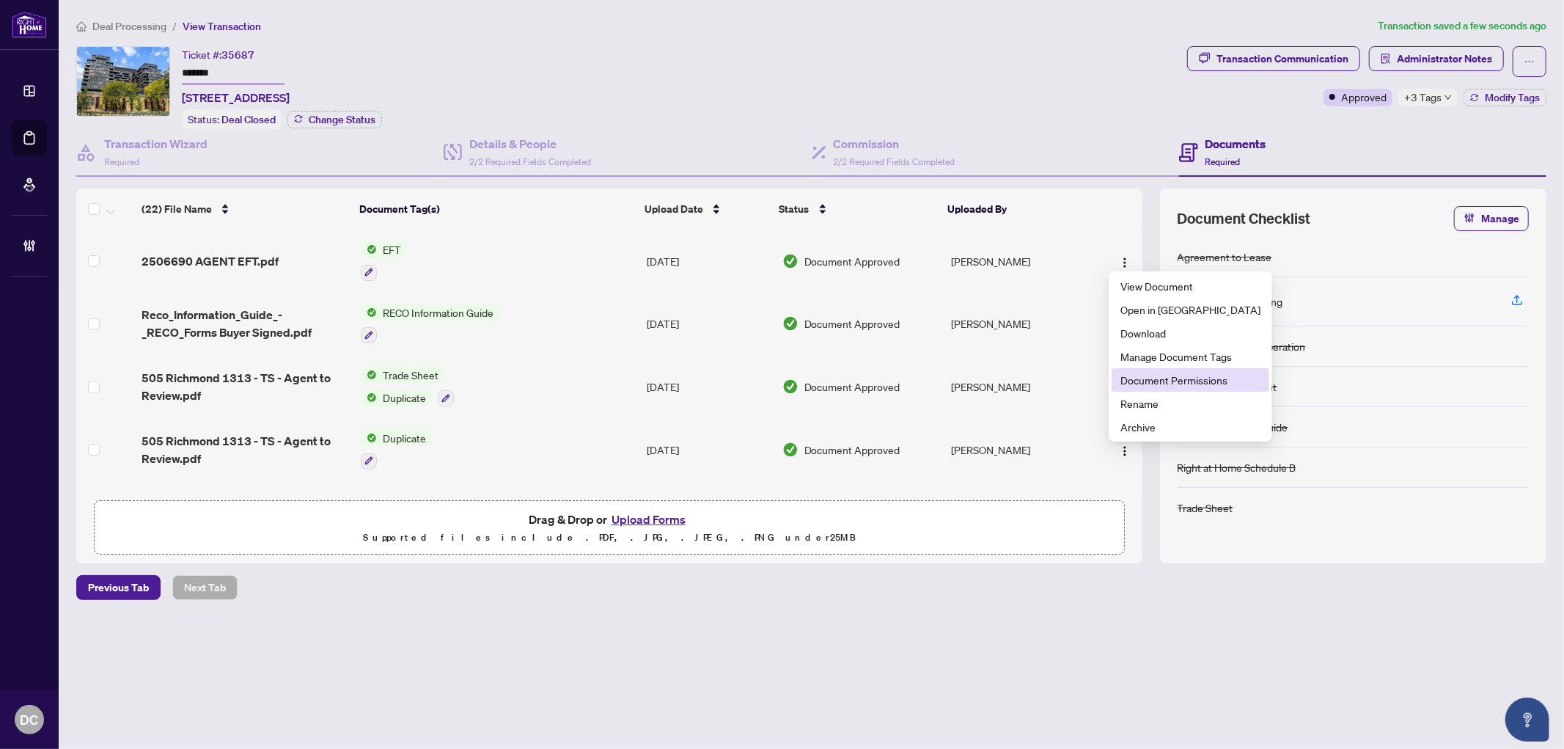
click at [1168, 382] on span "Document Permissions" at bounding box center [1191, 380] width 140 height 16
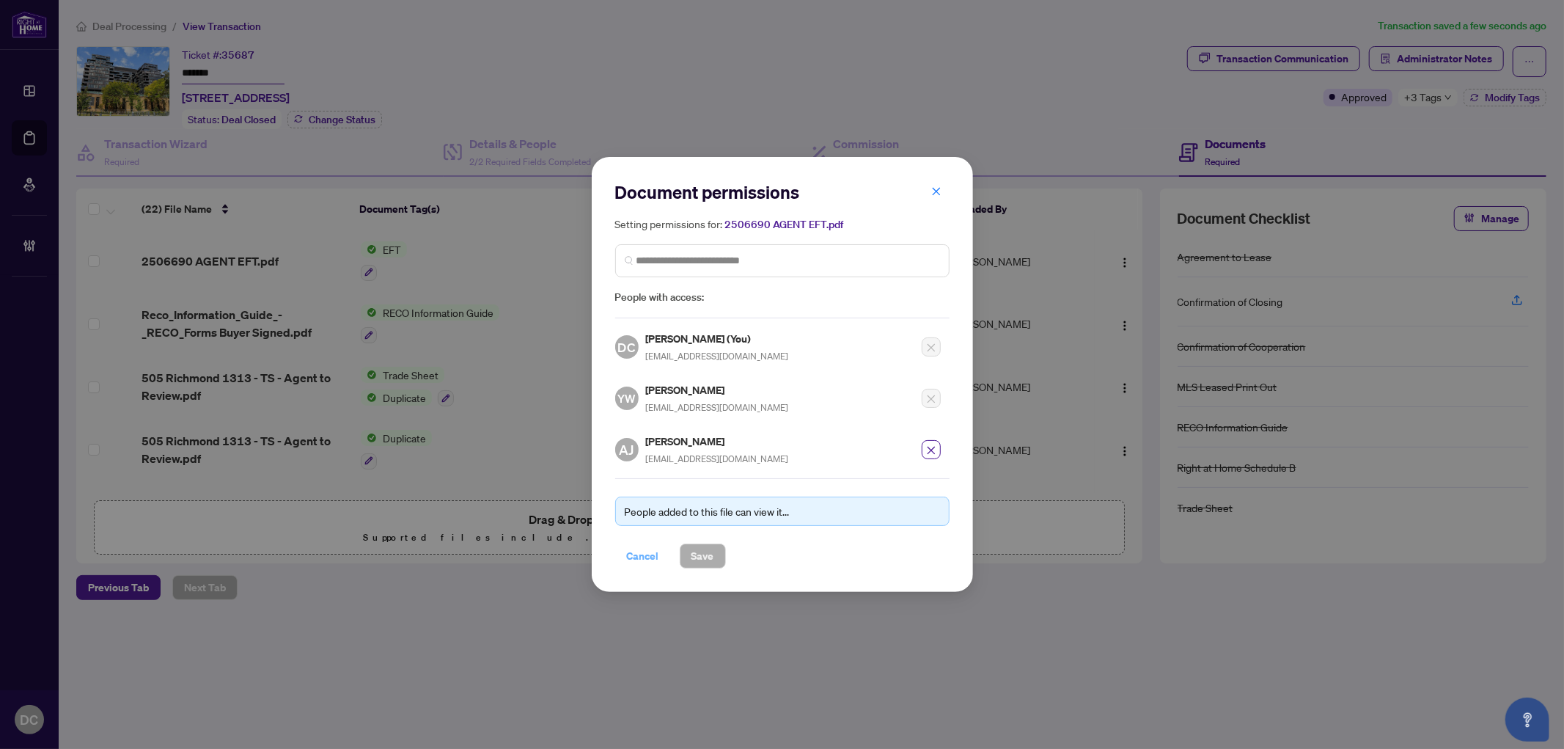
click at [651, 556] on span "Cancel" at bounding box center [643, 555] width 32 height 23
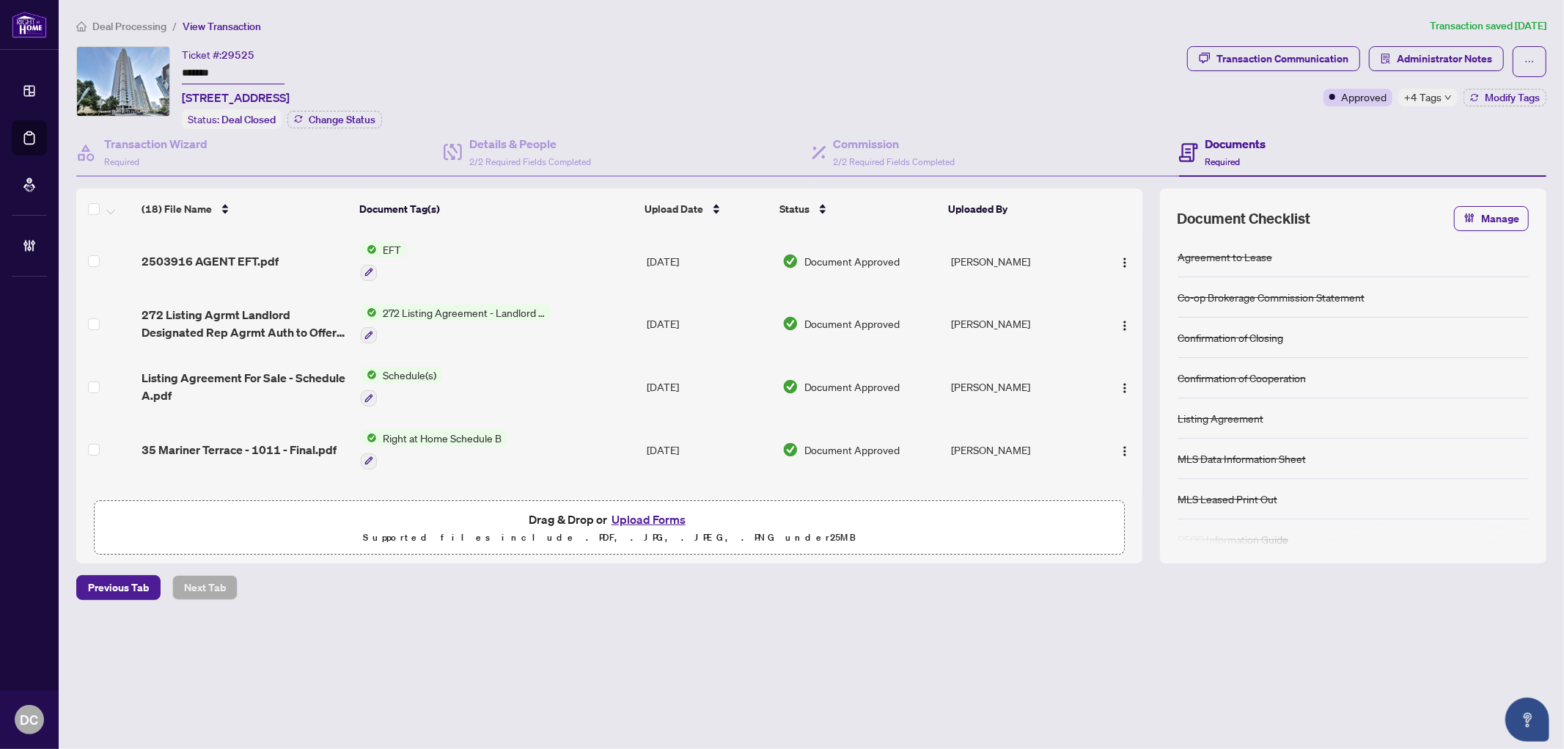
drag, startPoint x: 247, startPoint y: 74, endPoint x: 78, endPoint y: 64, distance: 169.0
click at [78, 64] on div "Ticket #: 29525 ******* [STREET_ADDRESS] Status: Deal Closed Change Status" at bounding box center [628, 87] width 1105 height 83
click at [1309, 53] on div "Transaction Communication" at bounding box center [1283, 58] width 132 height 23
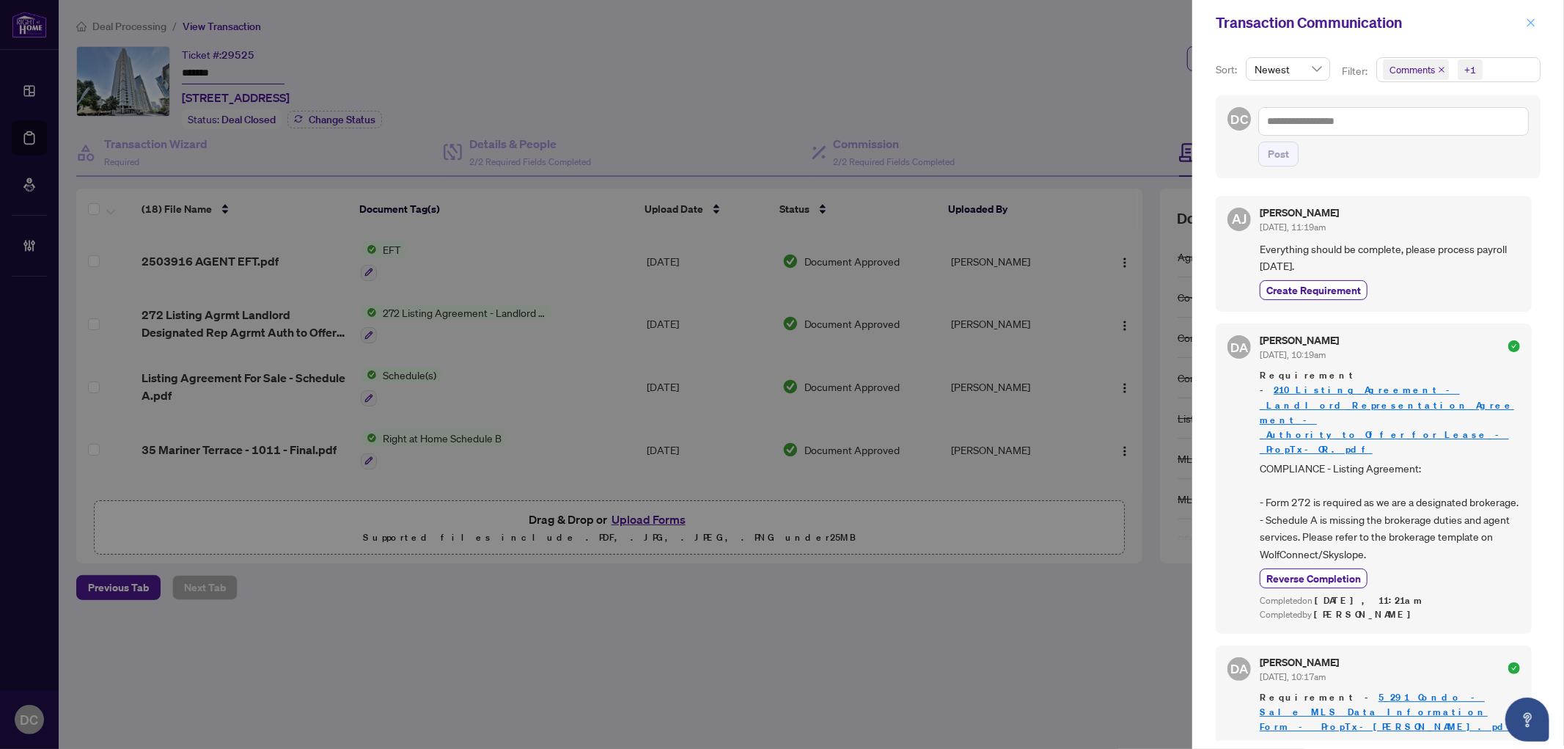
click at [1524, 26] on button "button" at bounding box center [1531, 23] width 19 height 18
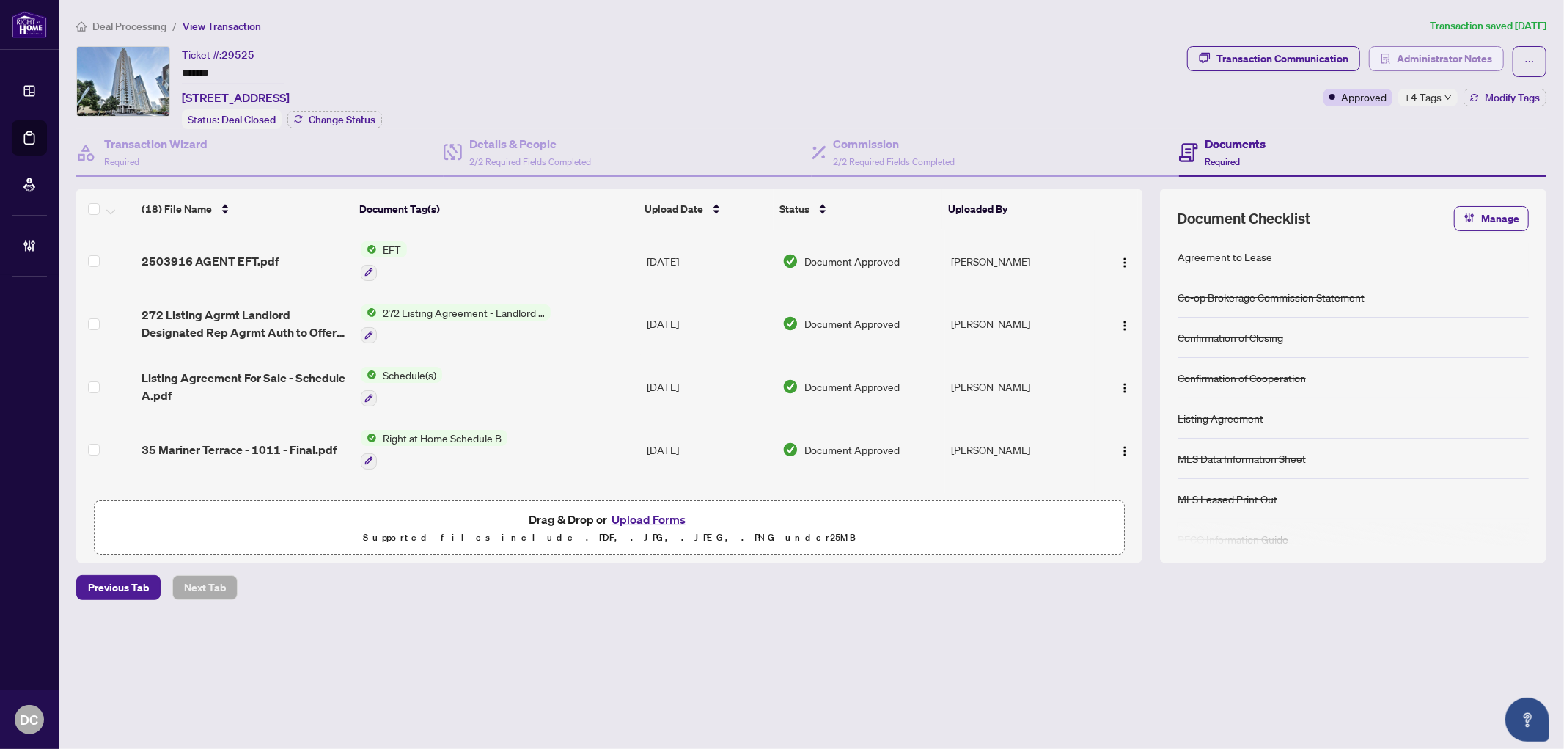
click at [1419, 49] on span "Administrator Notes" at bounding box center [1444, 58] width 95 height 23
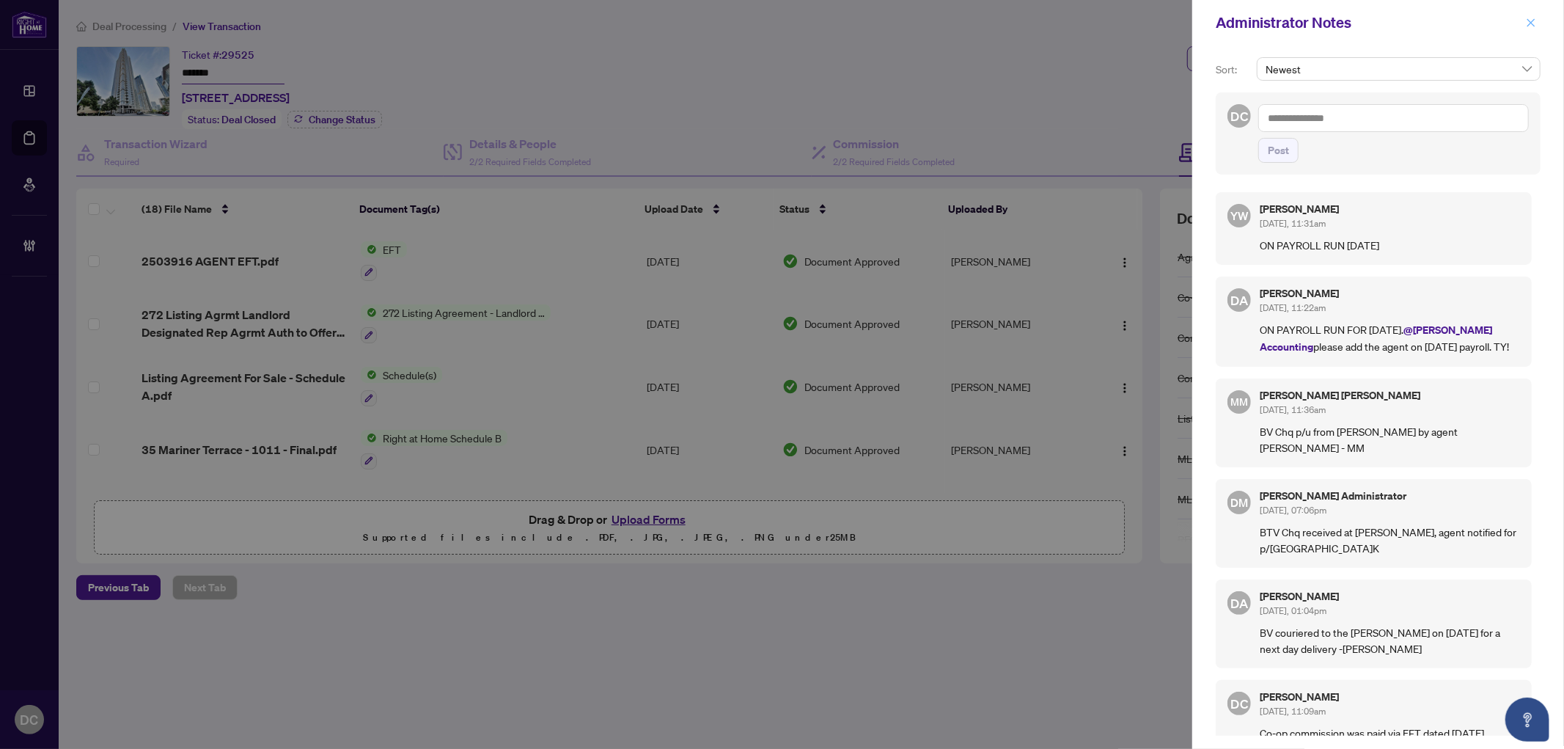
click at [1530, 21] on icon "close" at bounding box center [1532, 22] width 8 height 8
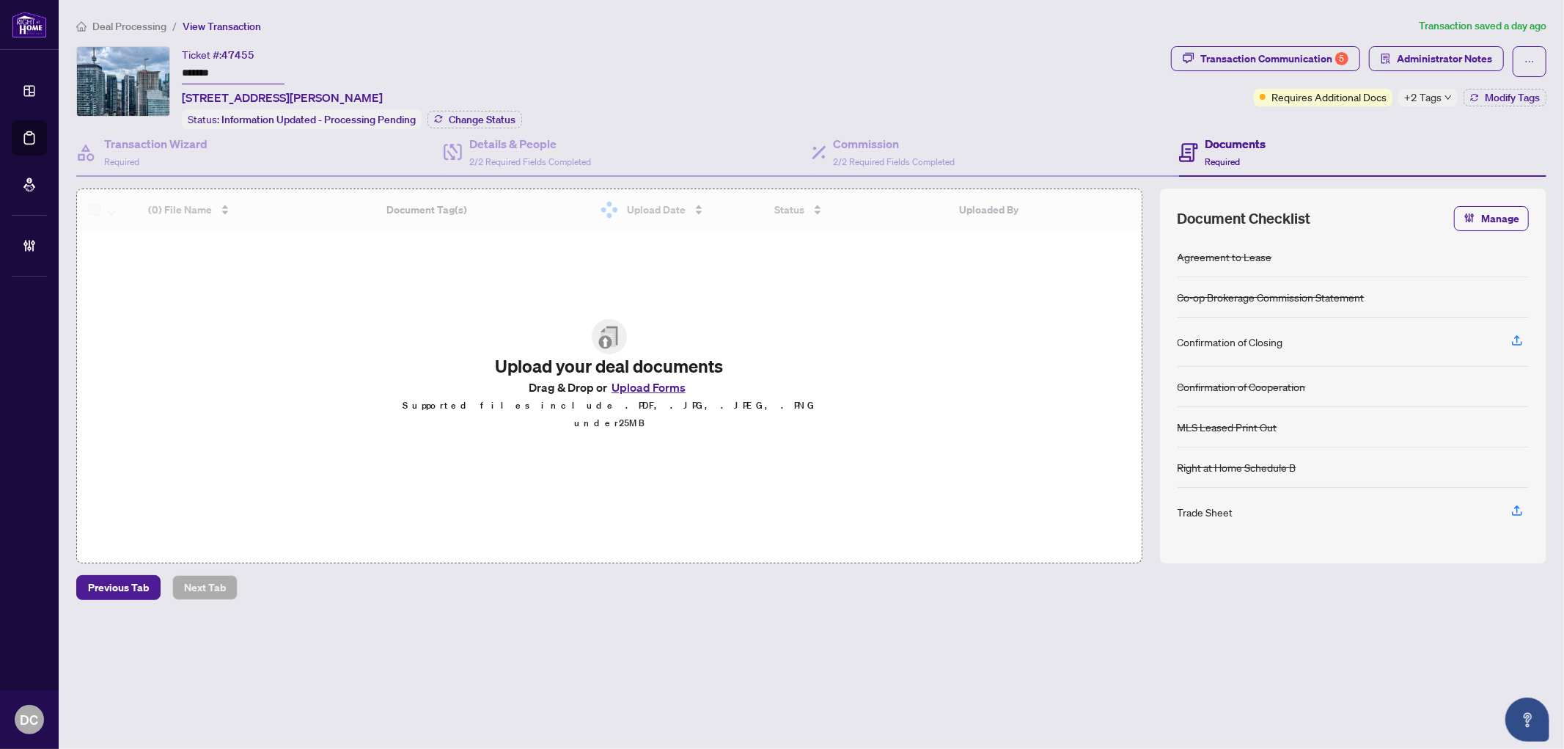
drag, startPoint x: 255, startPoint y: 73, endPoint x: 133, endPoint y: 70, distance: 121.8
click at [133, 70] on div "Ticket #: 47455 ******* [STREET_ADDRESS][PERSON_NAME] Status: Information Updat…" at bounding box center [620, 87] width 1089 height 83
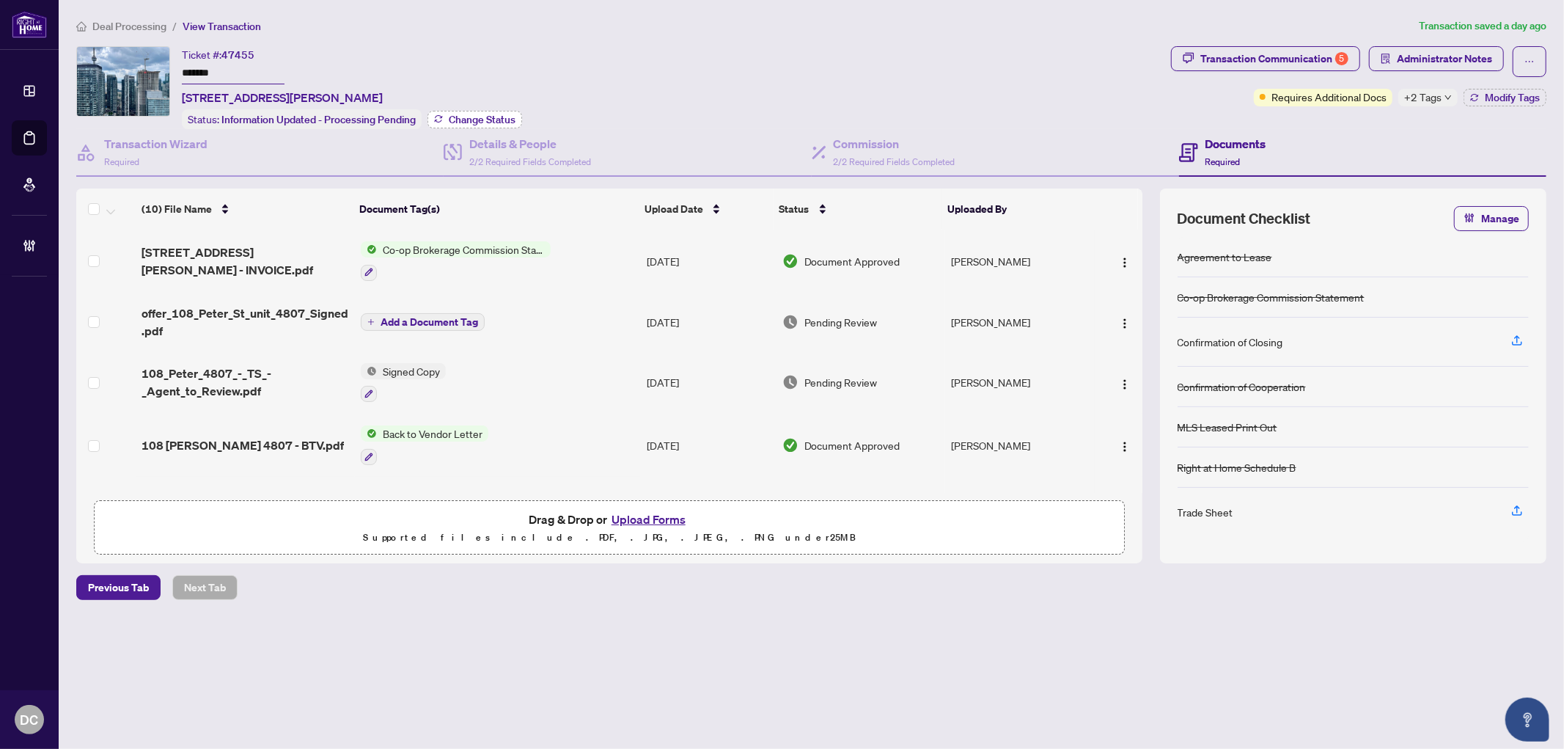
click at [483, 120] on span "Change Status" at bounding box center [482, 119] width 67 height 10
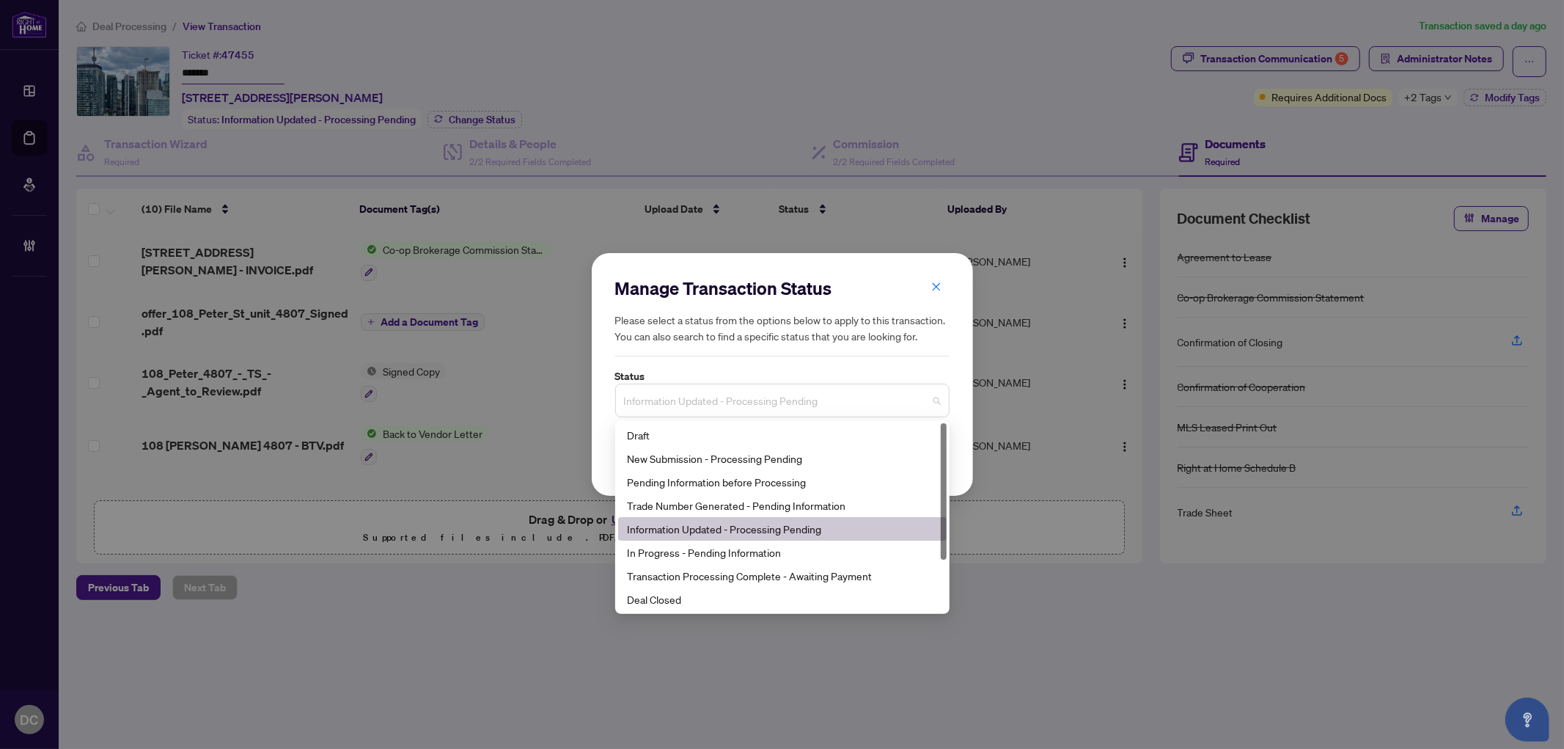
click at [829, 404] on span "Information Updated - Processing Pending" at bounding box center [782, 401] width 317 height 28
click at [681, 599] on div "Deal Closed" at bounding box center [782, 599] width 311 height 16
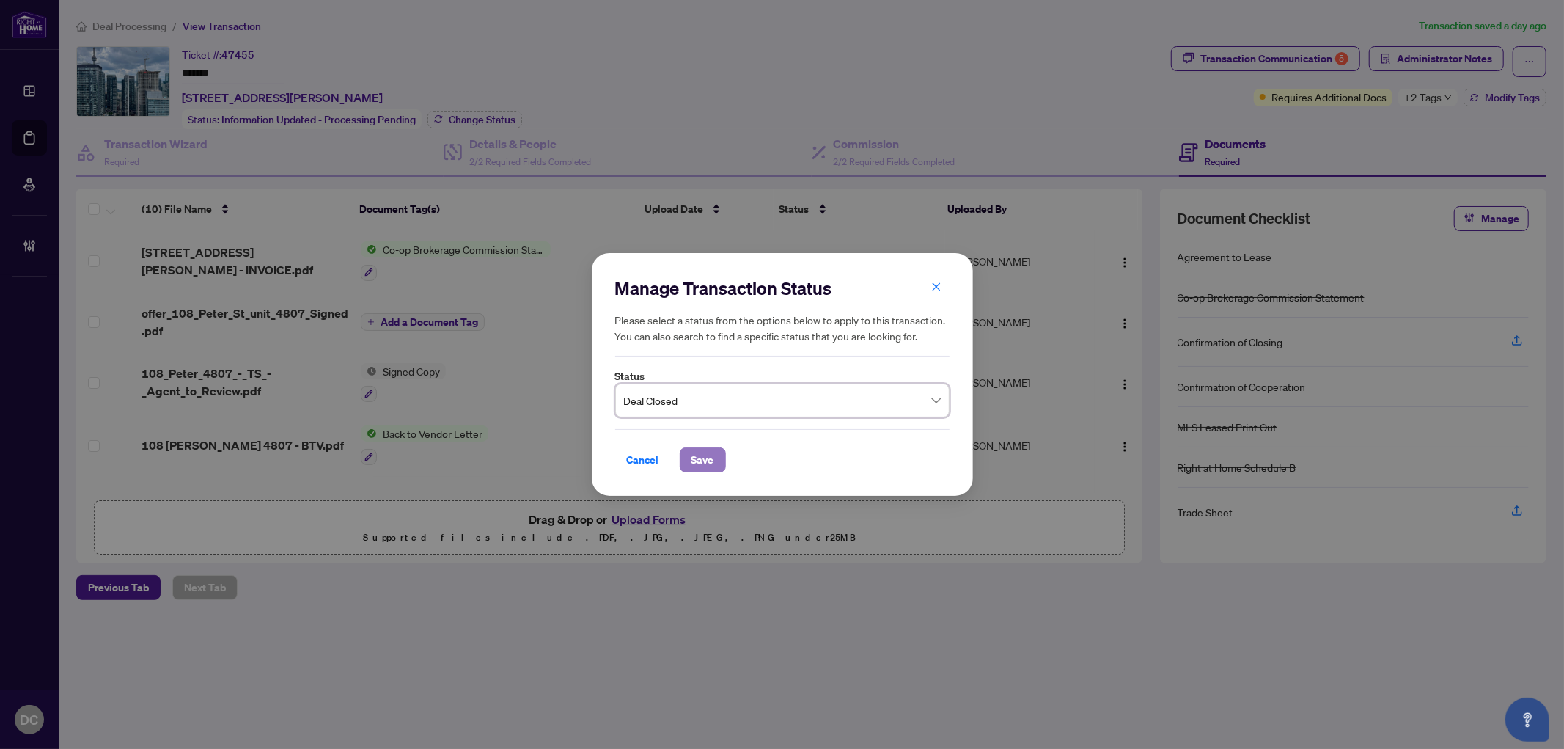
click at [706, 461] on span "Save" at bounding box center [703, 459] width 23 height 23
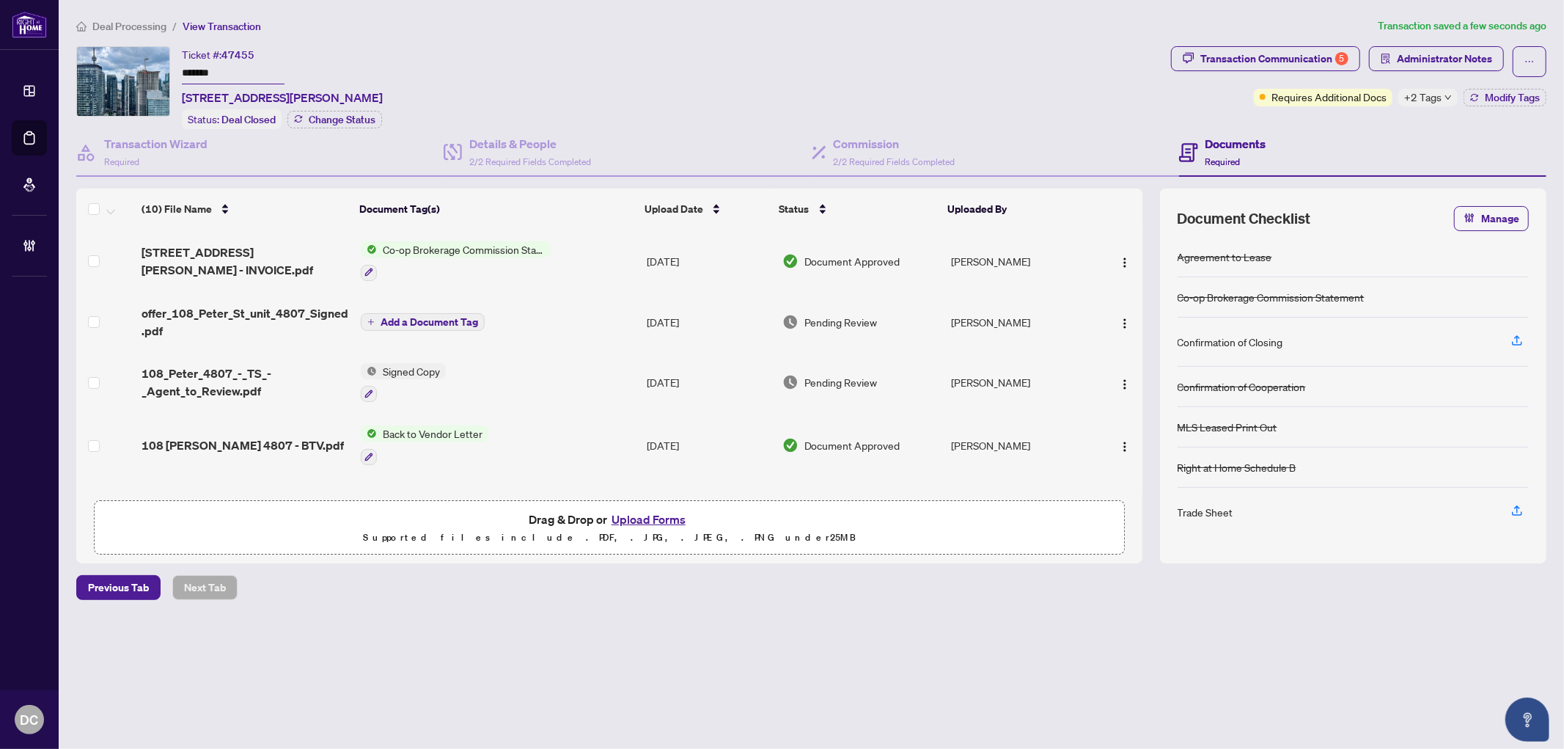
click at [1414, 103] on span "+2 Tags" at bounding box center [1422, 97] width 37 height 17
click at [1316, 121] on div "Transaction Communication 5 Administrator Notes Requires Additional Docs +2 Tag…" at bounding box center [1358, 87] width 381 height 83
click at [1495, 93] on span "Modify Tags" at bounding box center [1512, 97] width 55 height 10
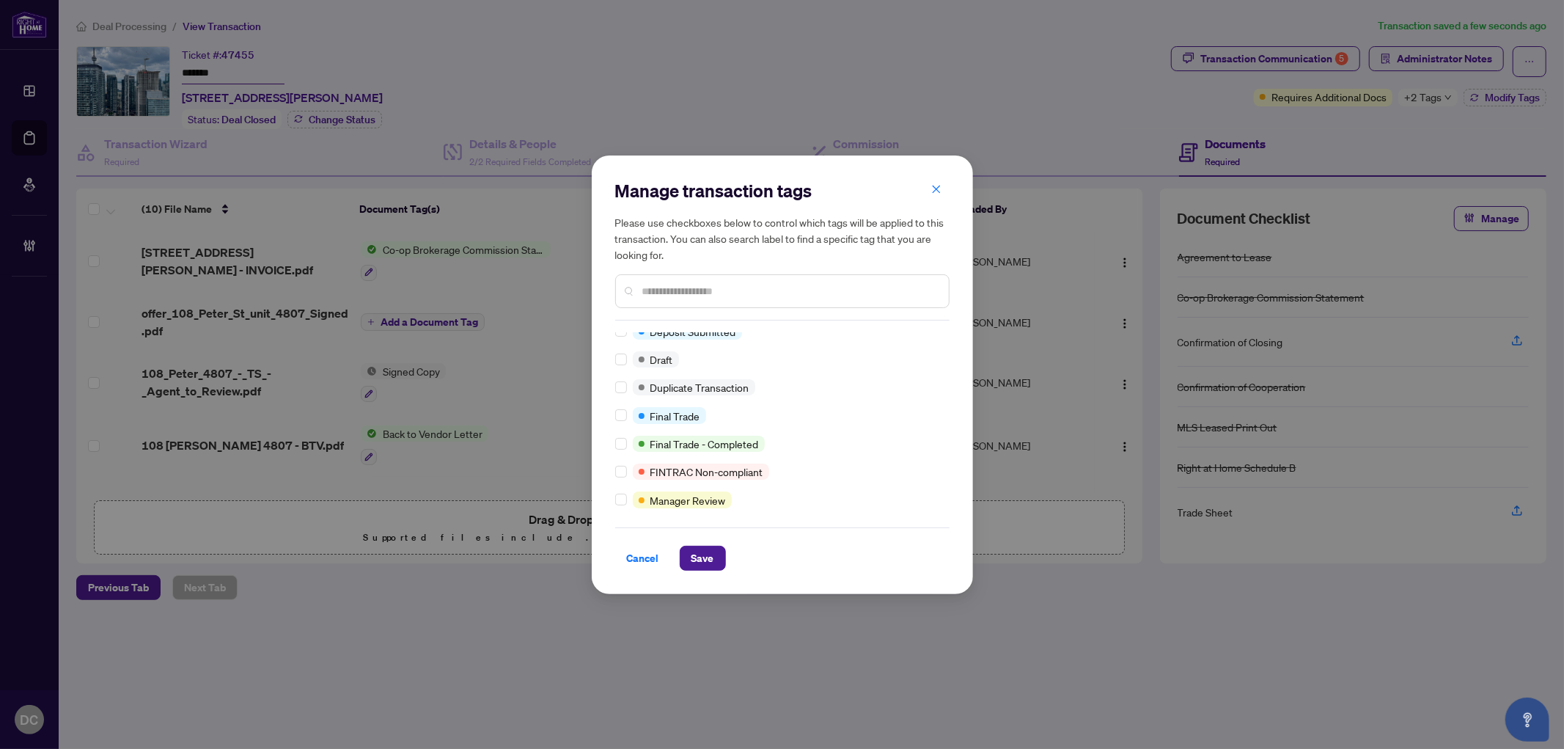
scroll to position [326, 0]
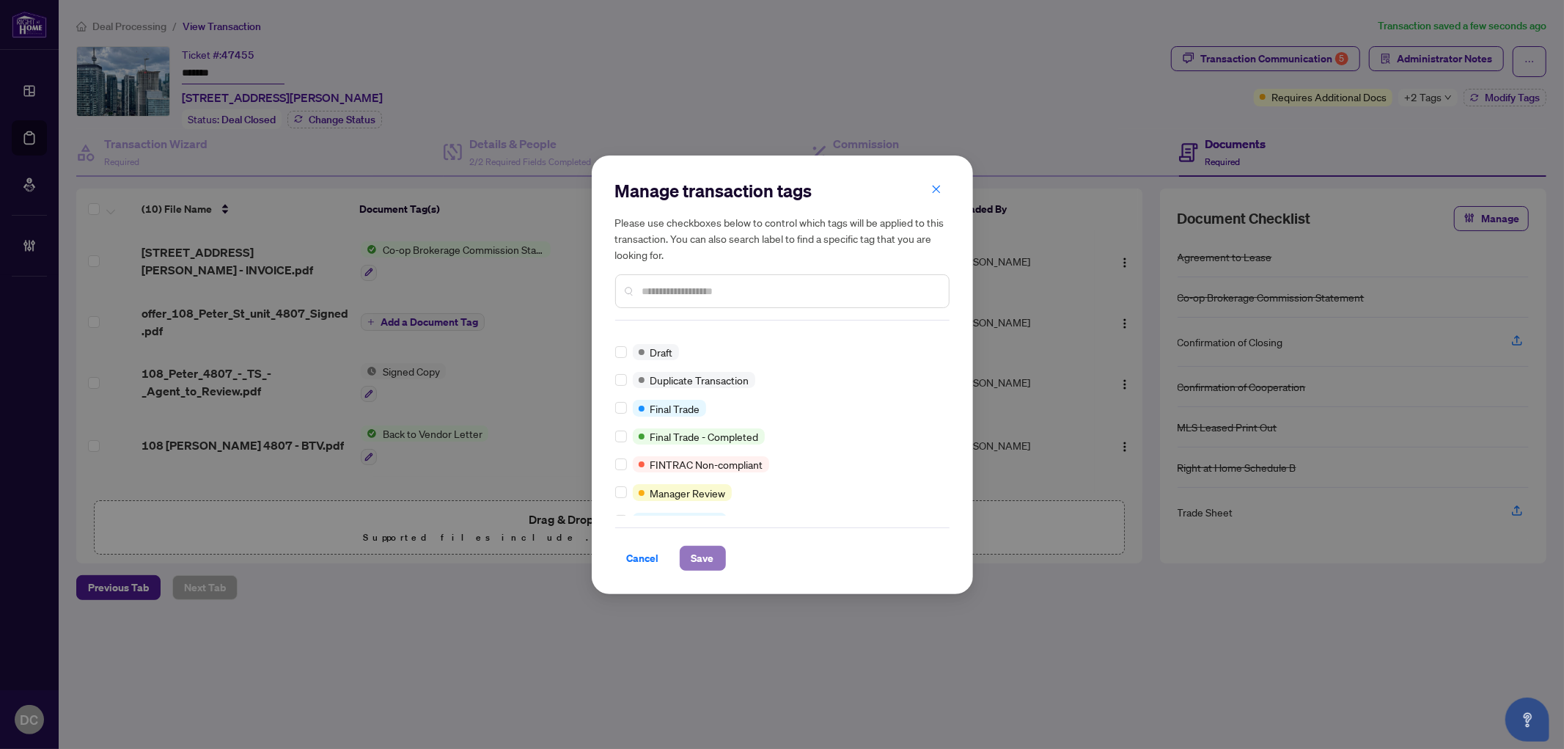
click at [708, 553] on span "Save" at bounding box center [703, 557] width 23 height 23
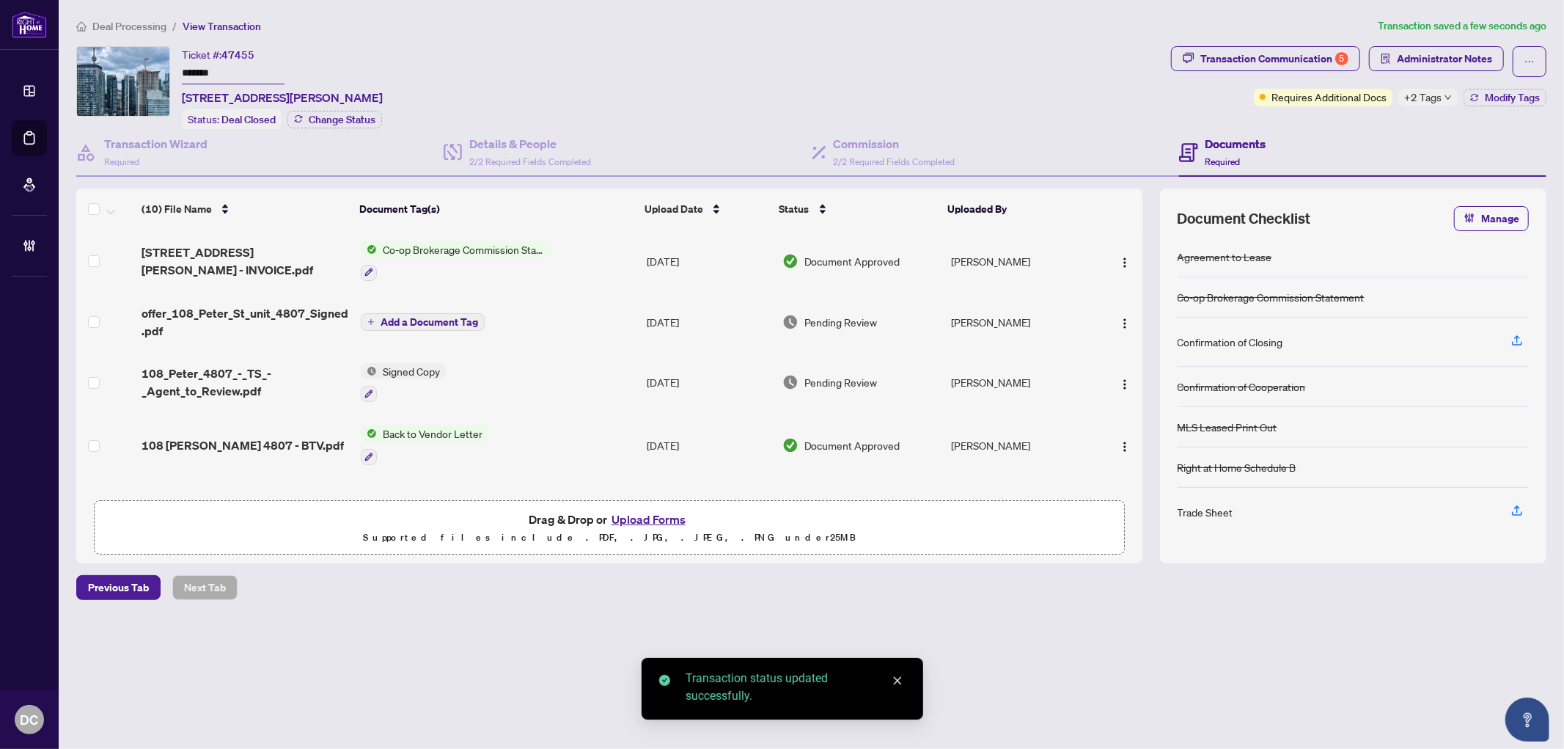
click at [1308, 62] on body "Dashboard Deal Processing Mortgage Referrals Brokerage Management DC Dawn Chan …" at bounding box center [782, 374] width 1564 height 749
click at [1308, 62] on div "Transaction Communication 5" at bounding box center [1275, 58] width 148 height 23
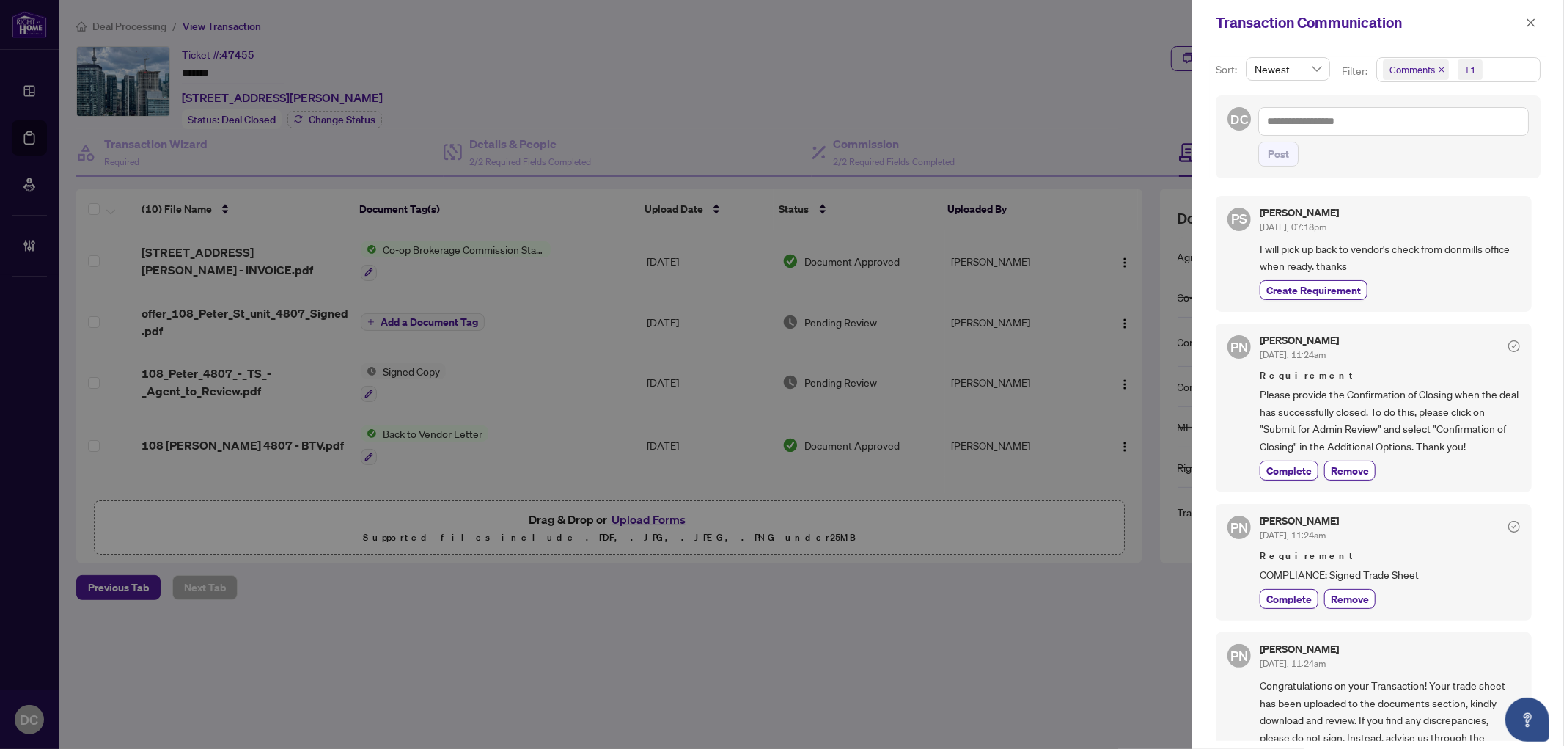
click at [1286, 458] on div "Paula Nguyen Aug/08/2025, 11:24am Requirement Please provide the Confirmation o…" at bounding box center [1390, 407] width 260 height 145
click at [1271, 463] on span "Complete" at bounding box center [1289, 470] width 45 height 15
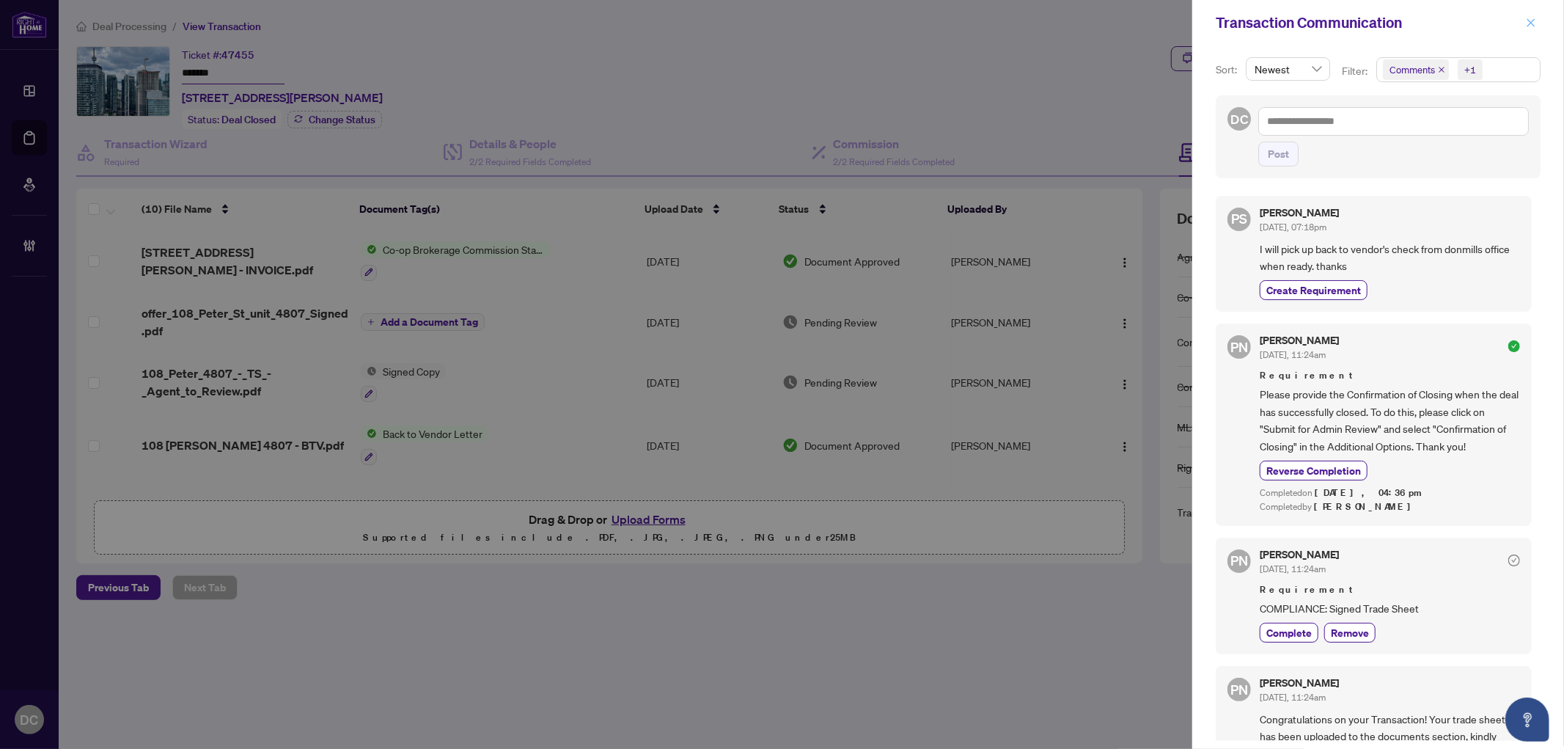
click at [1530, 22] on icon "close" at bounding box center [1531, 23] width 10 height 10
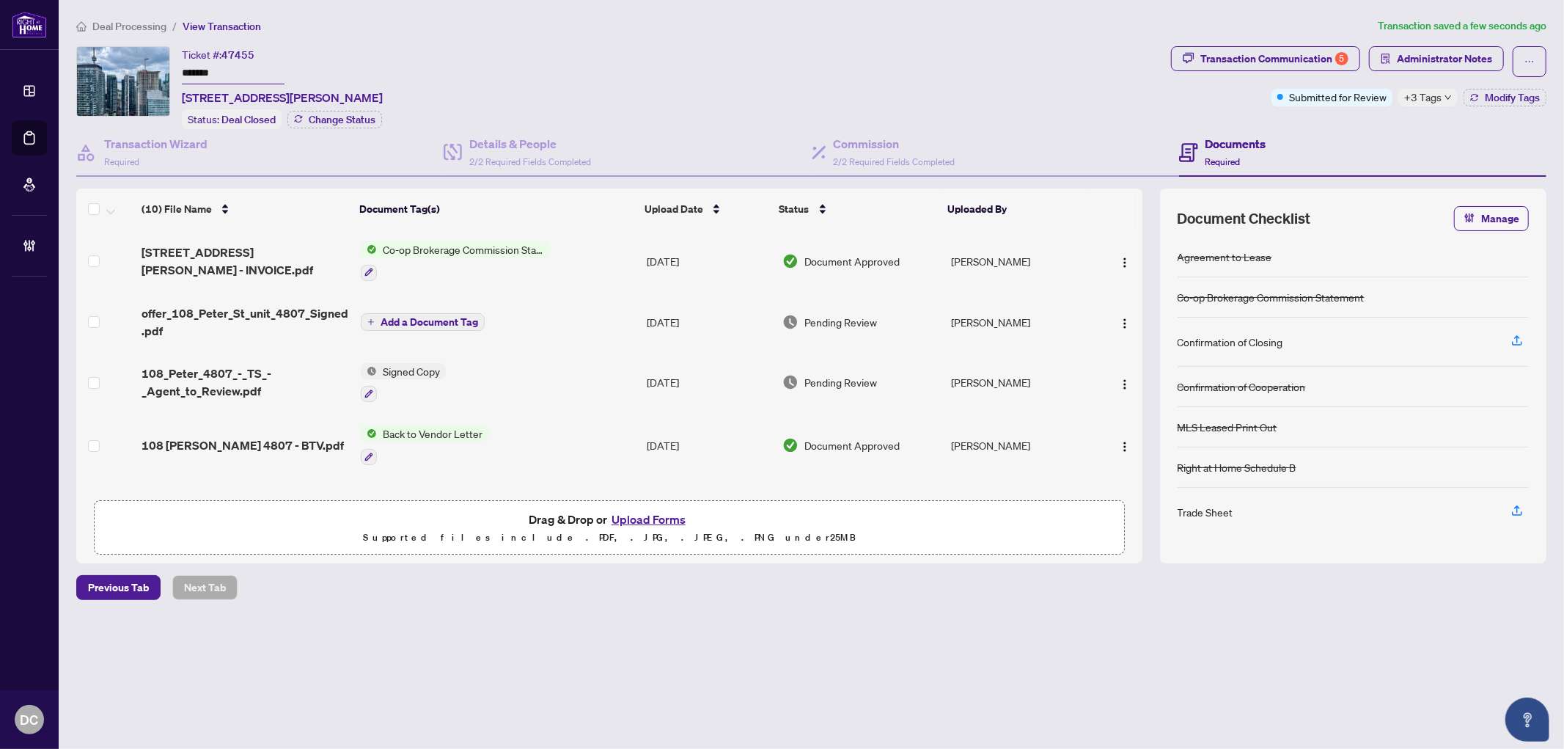
click at [627, 246] on td "Co-op Brokerage Commission Statement" at bounding box center [498, 261] width 287 height 63
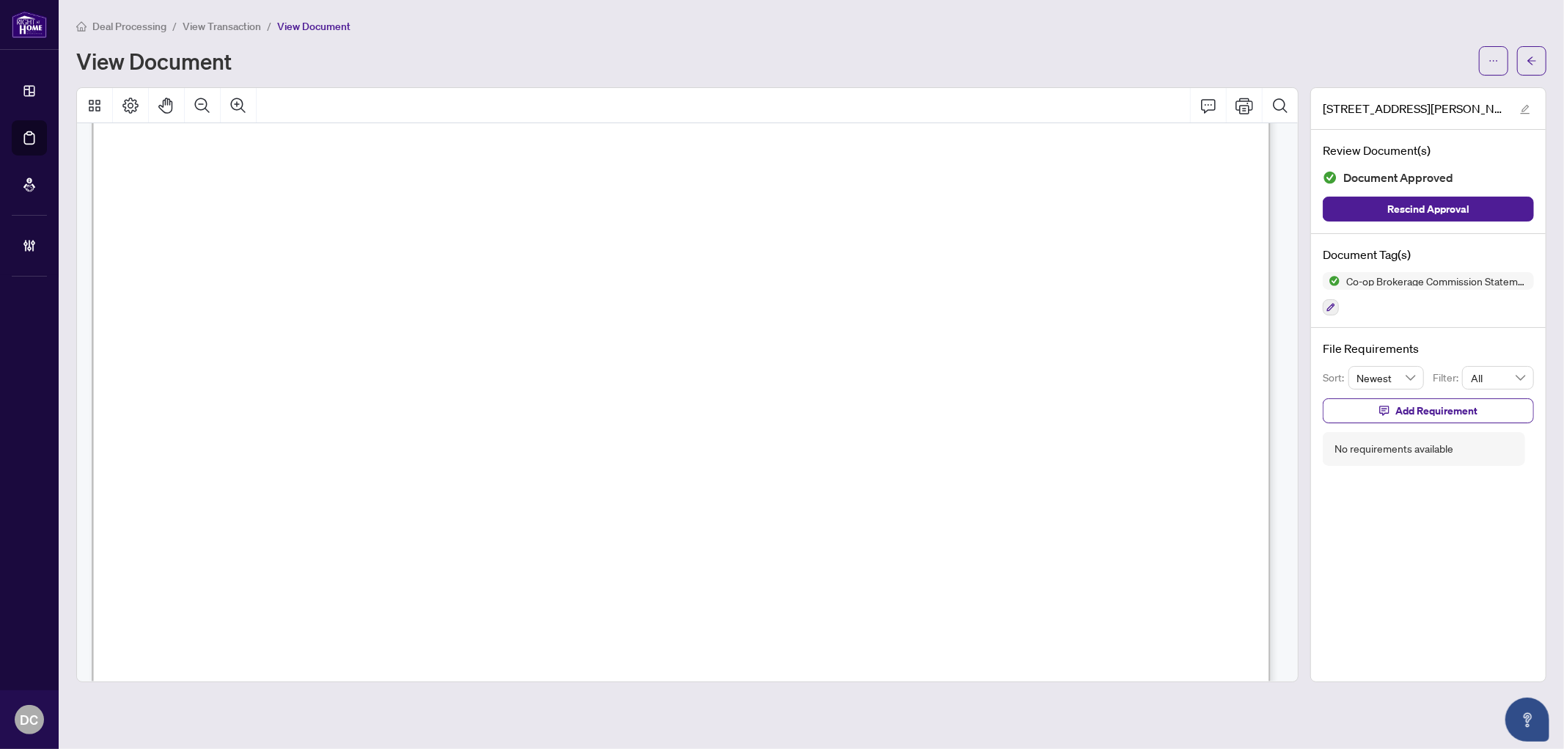
scroll to position [488, 0]
drag, startPoint x: 1523, startPoint y: 61, endPoint x: 967, endPoint y: 4, distance: 558.9
click at [1523, 61] on button "button" at bounding box center [1531, 60] width 29 height 29
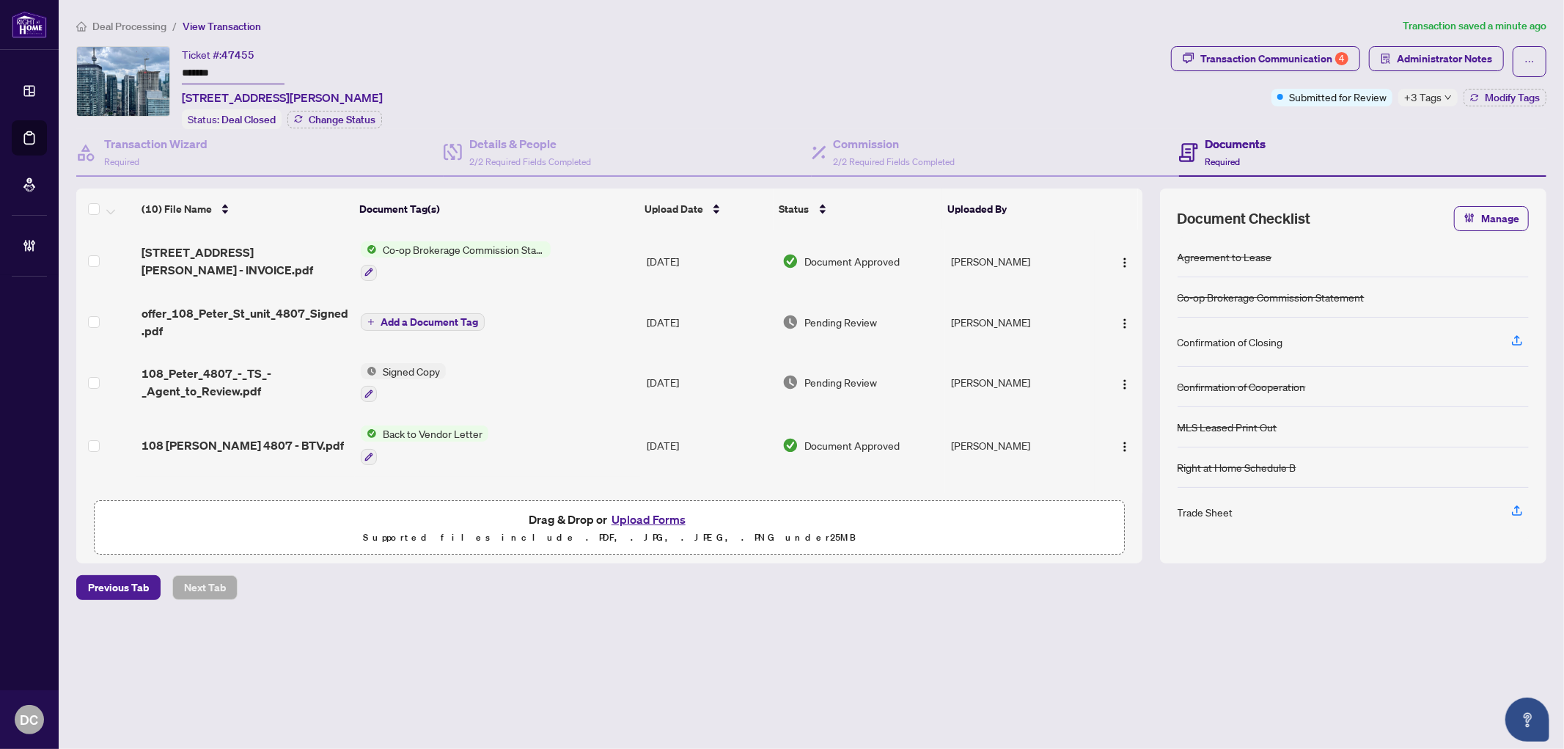
click at [1439, 104] on span "+3 Tags" at bounding box center [1422, 97] width 37 height 17
click at [1338, 131] on div "Documents Required" at bounding box center [1362, 153] width 367 height 48
click at [1341, 65] on div "4" at bounding box center [1342, 58] width 13 height 13
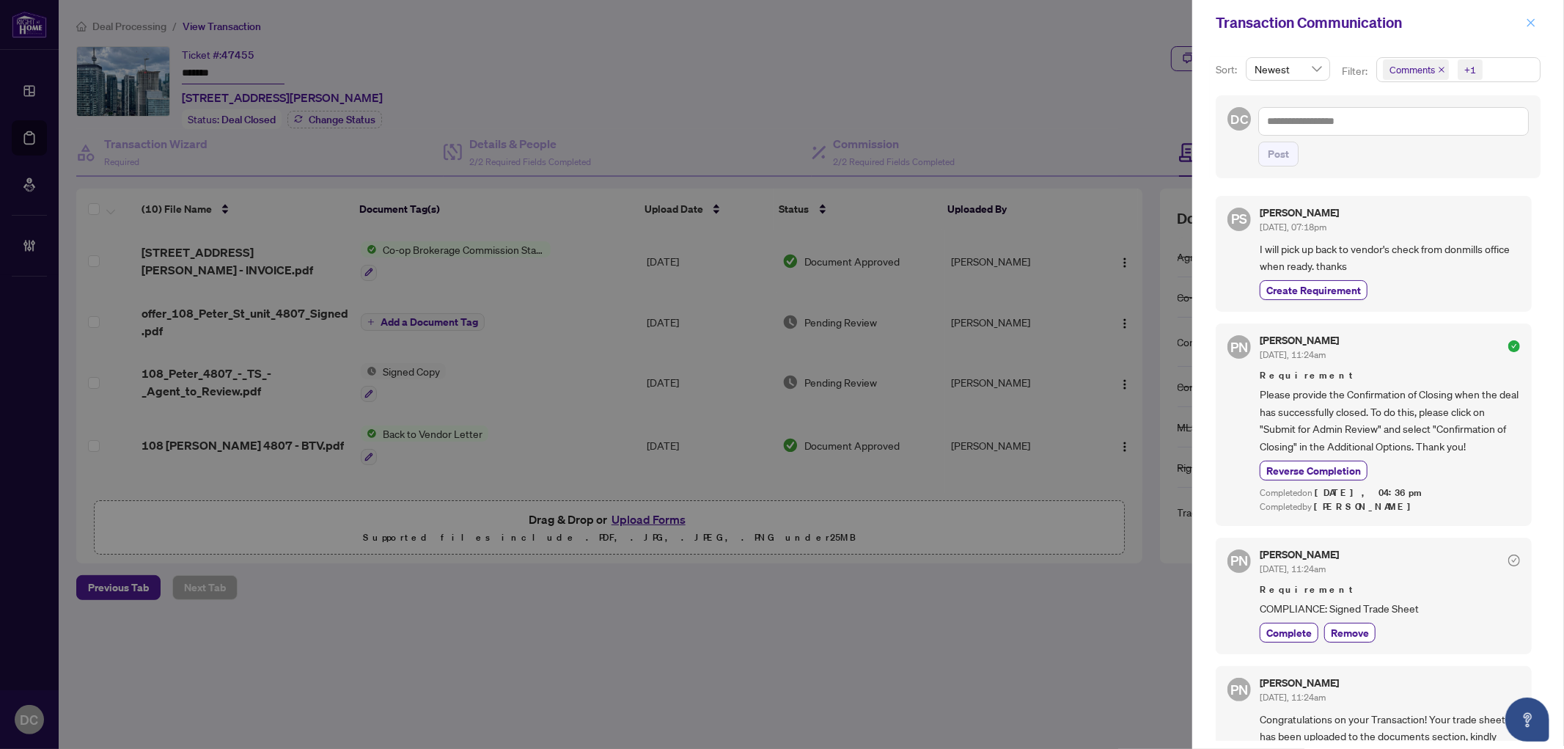
click at [1529, 19] on icon "close" at bounding box center [1531, 23] width 10 height 10
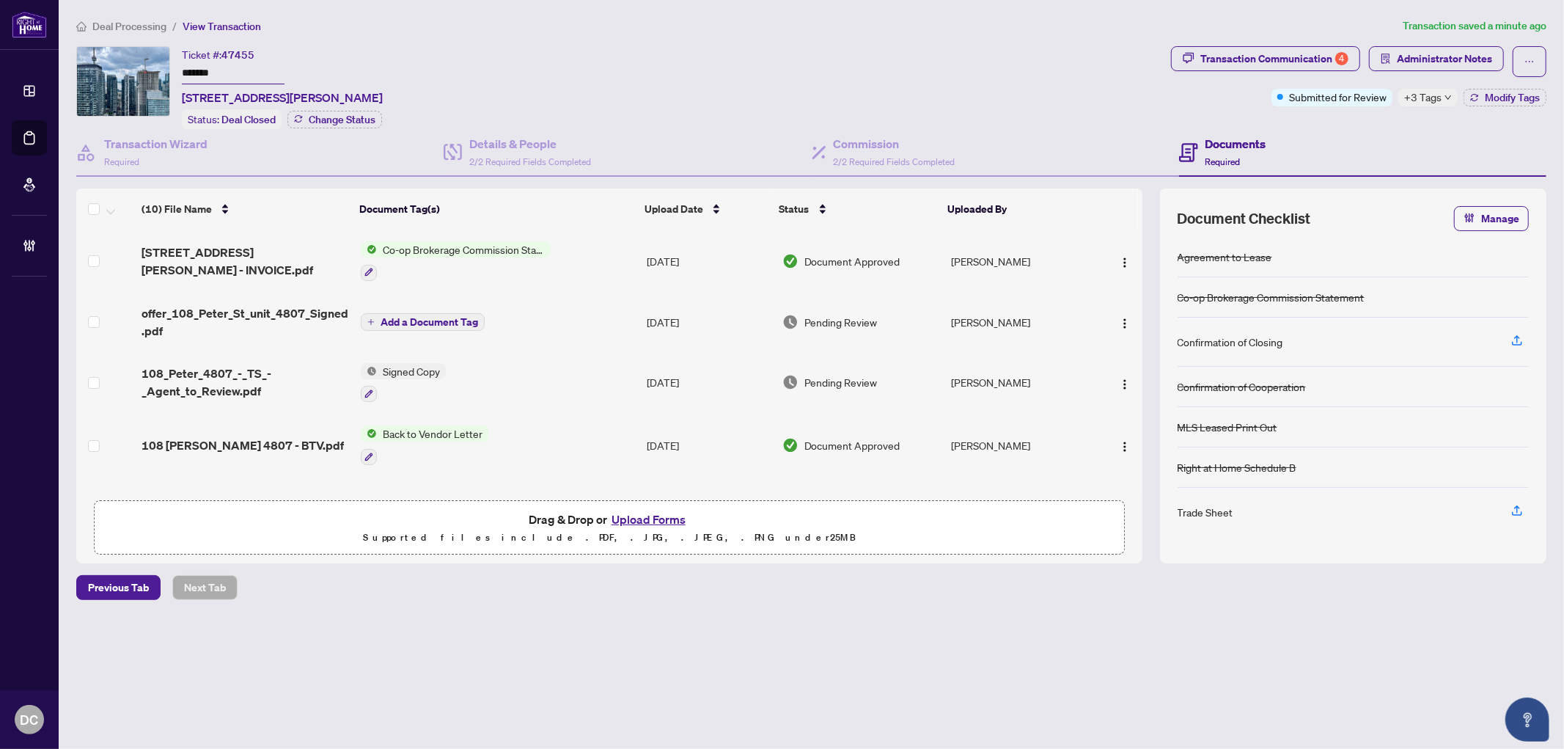
click at [561, 332] on td "Add a Document Tag" at bounding box center [498, 322] width 287 height 59
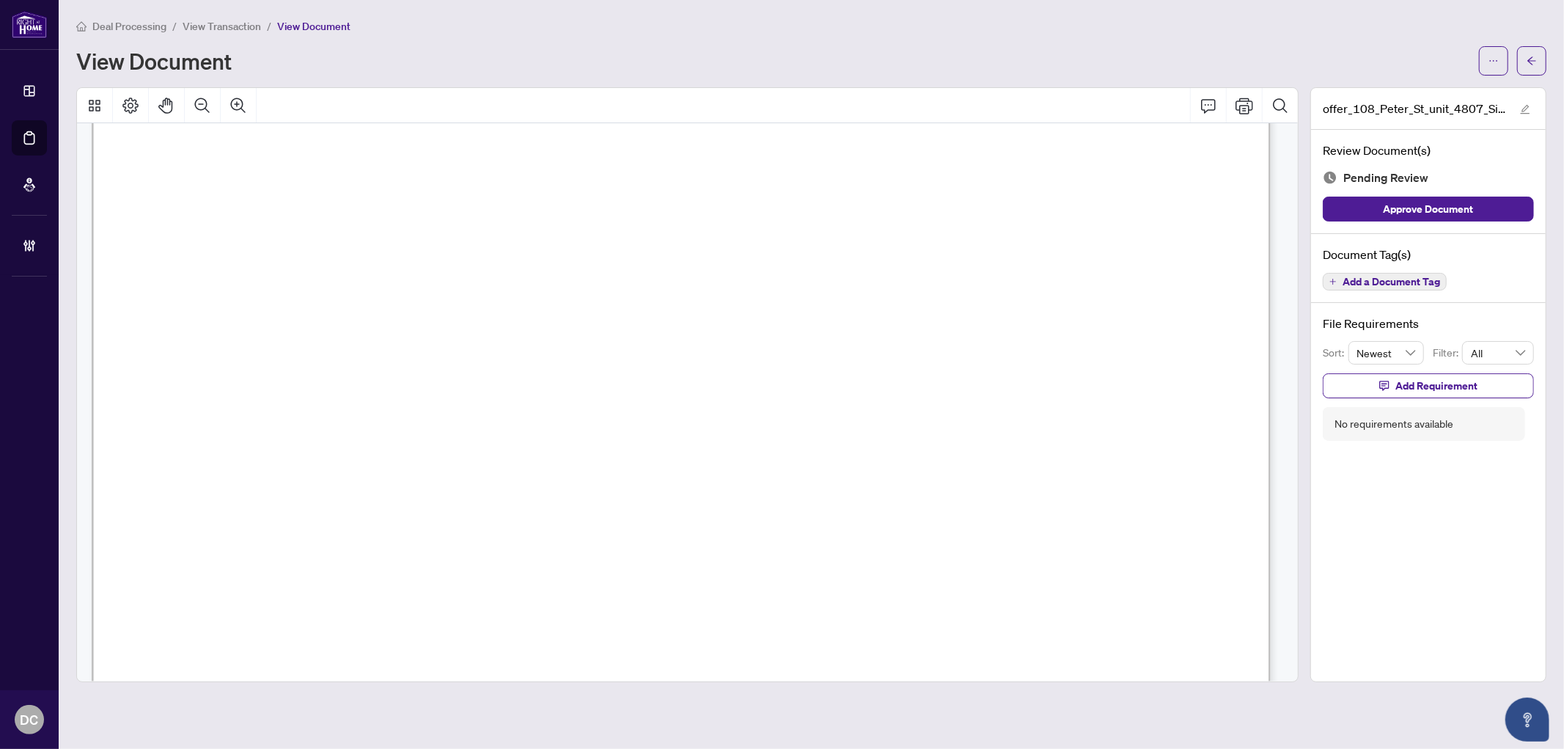
scroll to position [651, 0]
click at [1523, 66] on button "button" at bounding box center [1531, 60] width 29 height 29
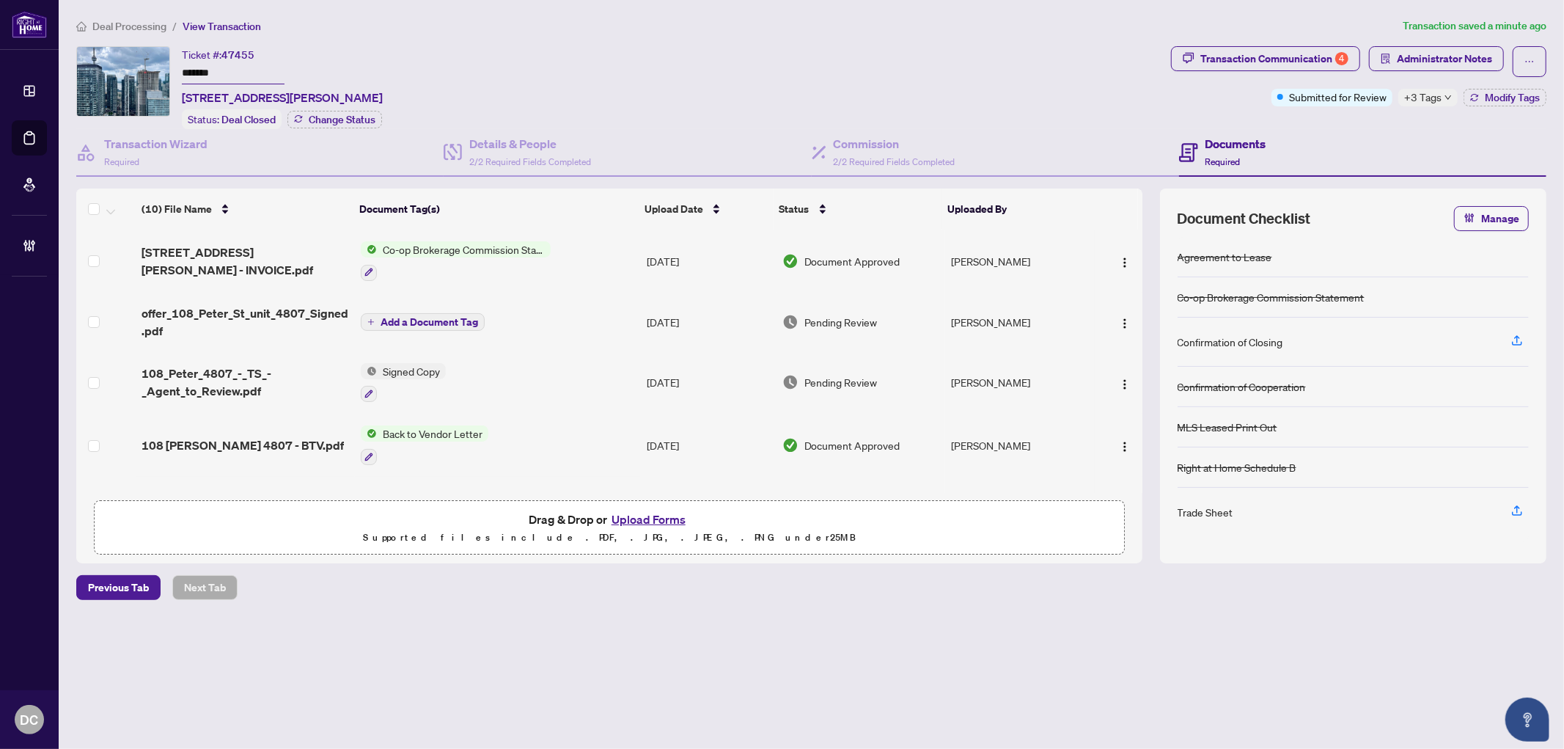
click at [582, 389] on td "Signed Copy" at bounding box center [498, 382] width 287 height 63
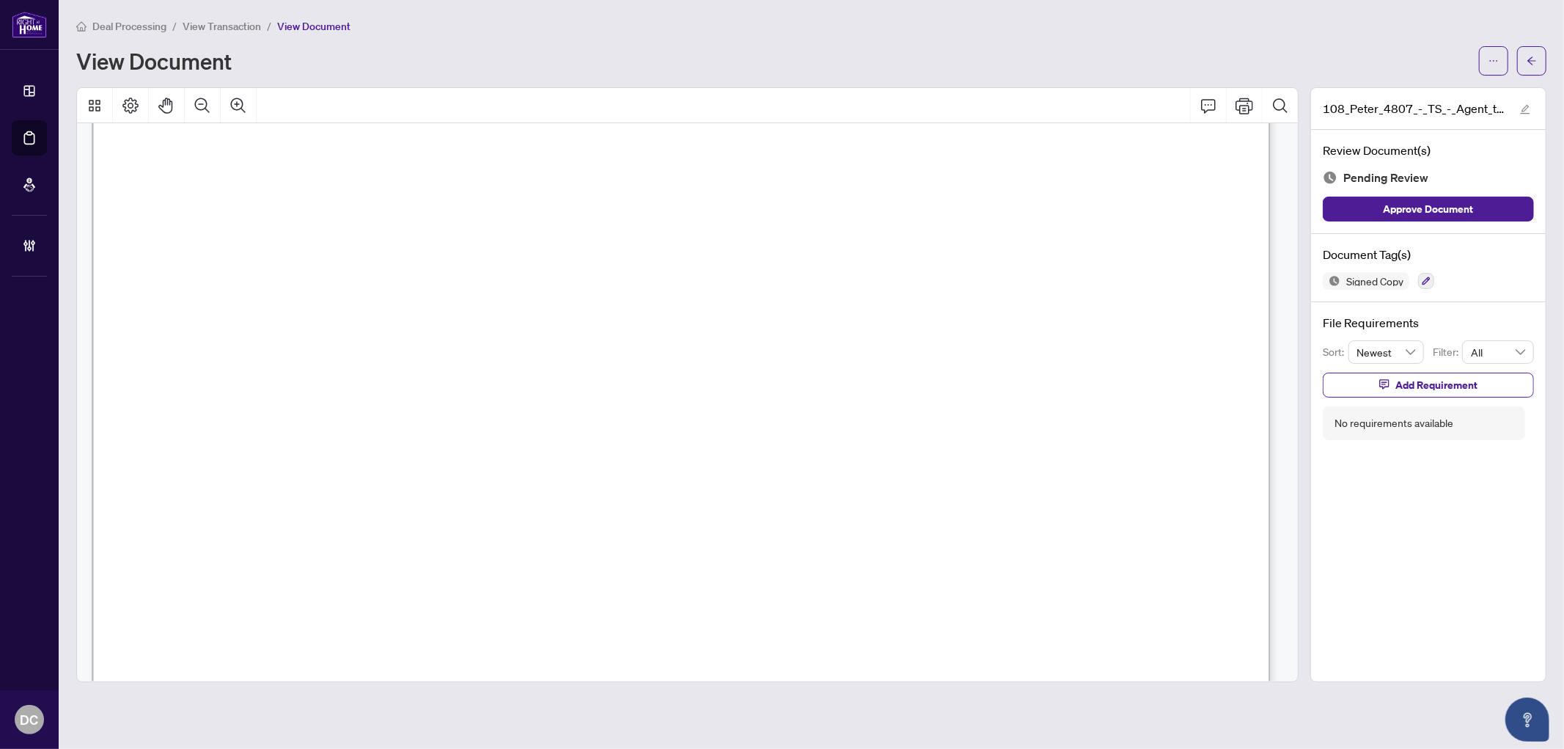
scroll to position [733, 0]
click at [1531, 63] on icon "arrow-left" at bounding box center [1532, 61] width 10 height 10
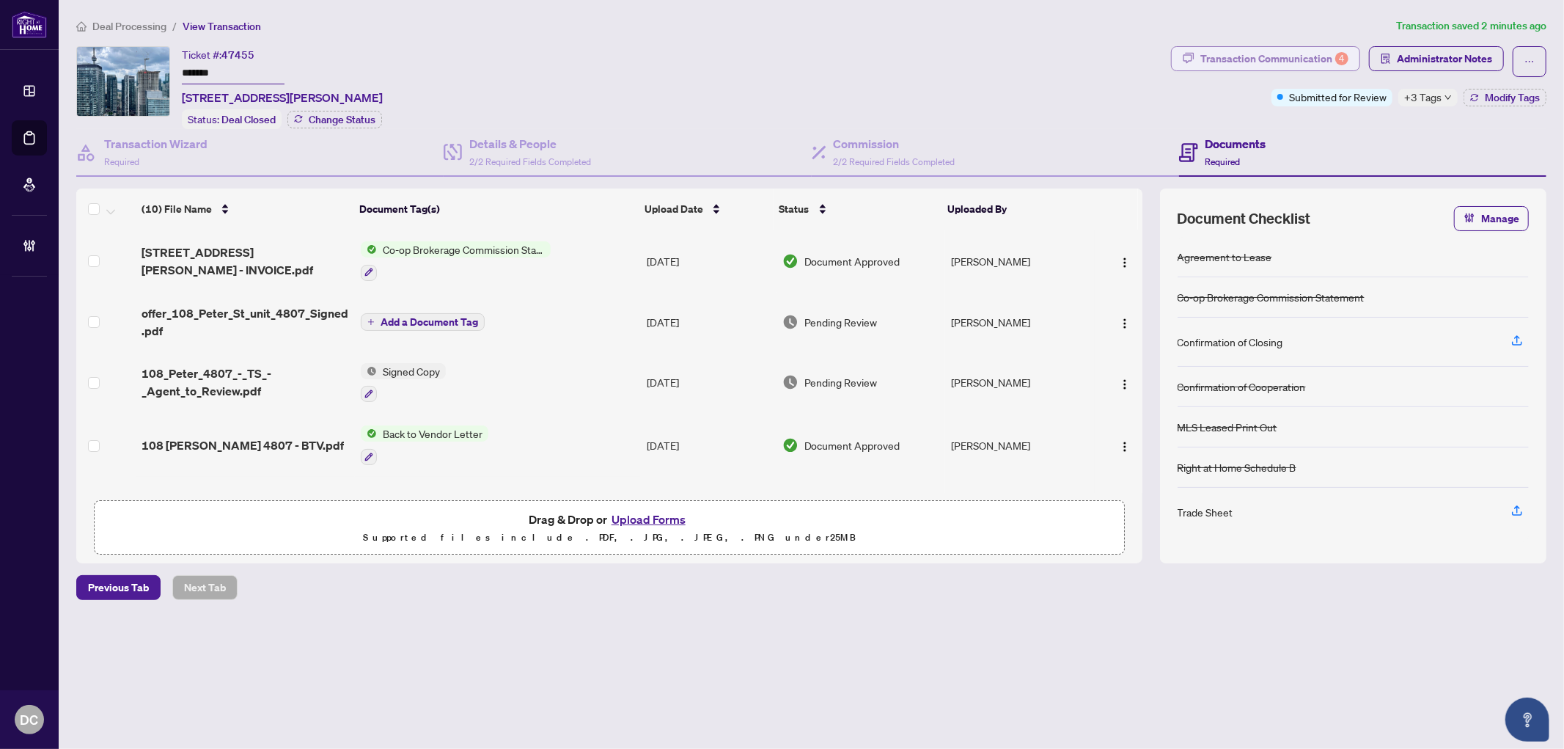
click at [1317, 64] on div "Transaction Communication 4" at bounding box center [1275, 58] width 148 height 23
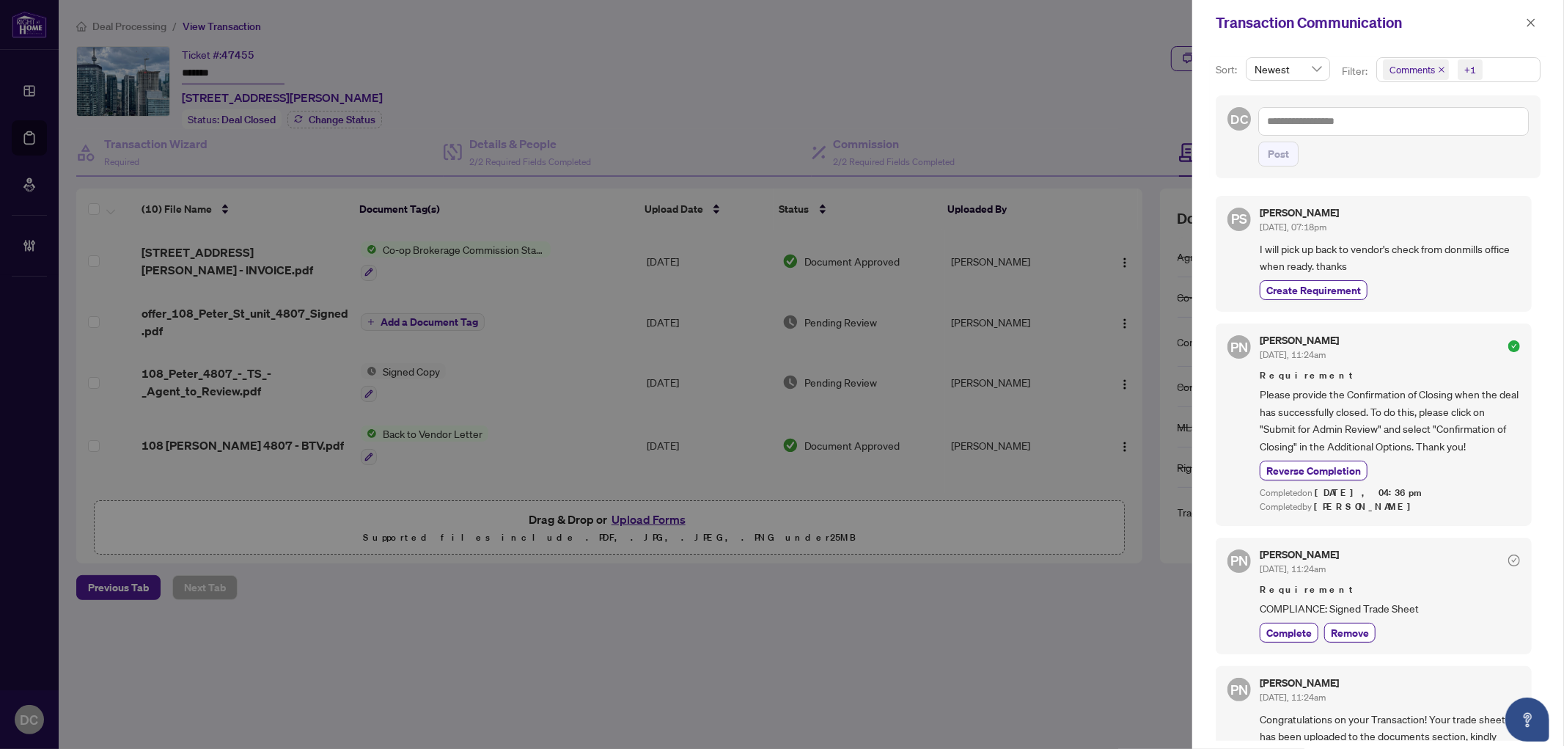
click at [1484, 73] on div "+1" at bounding box center [1469, 69] width 34 height 23
click at [1421, 121] on div "Select All 1 Comments Requirements Activity History" at bounding box center [1458, 138] width 157 height 92
click at [1421, 131] on span "Comments" at bounding box center [1431, 131] width 51 height 13
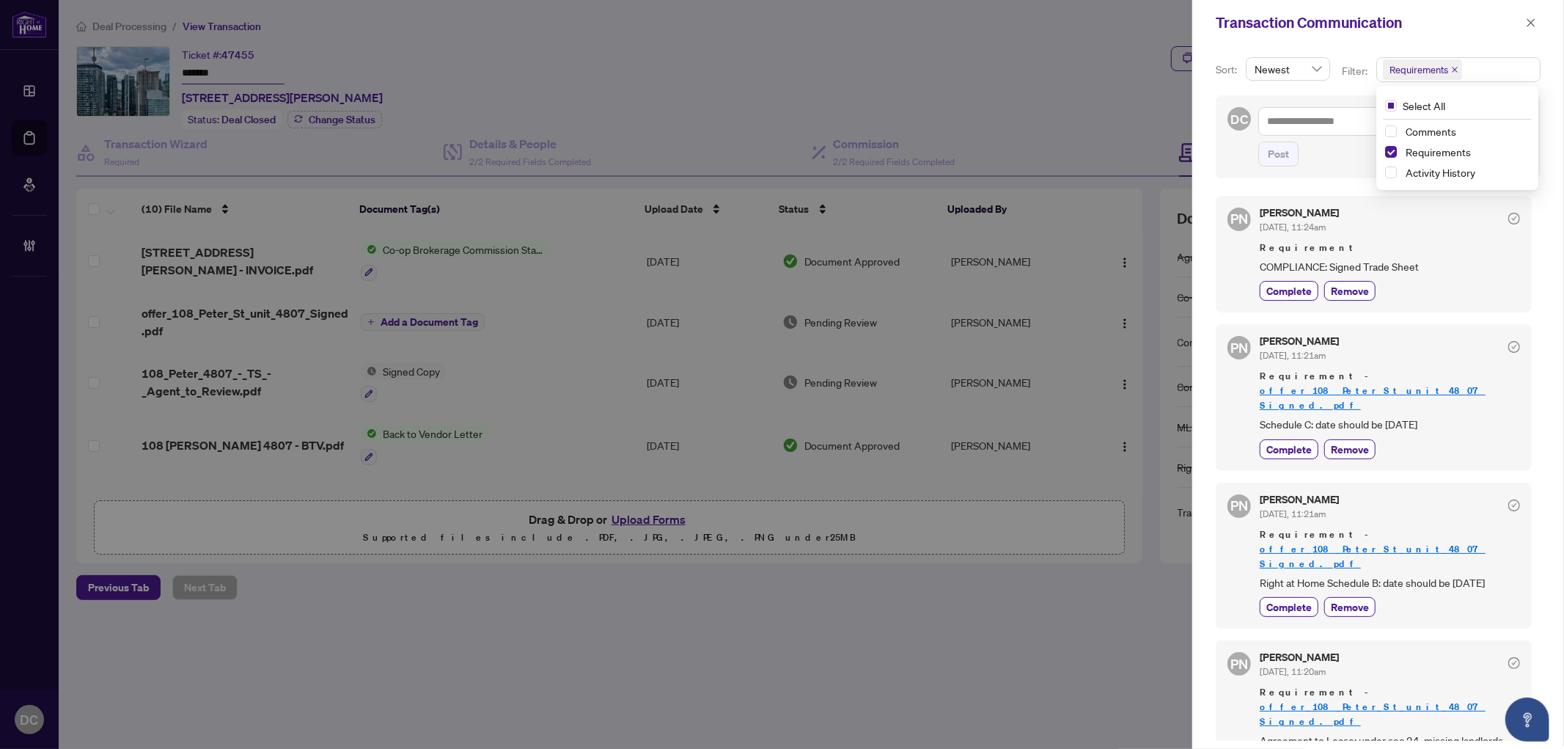
scroll to position [202, 0]
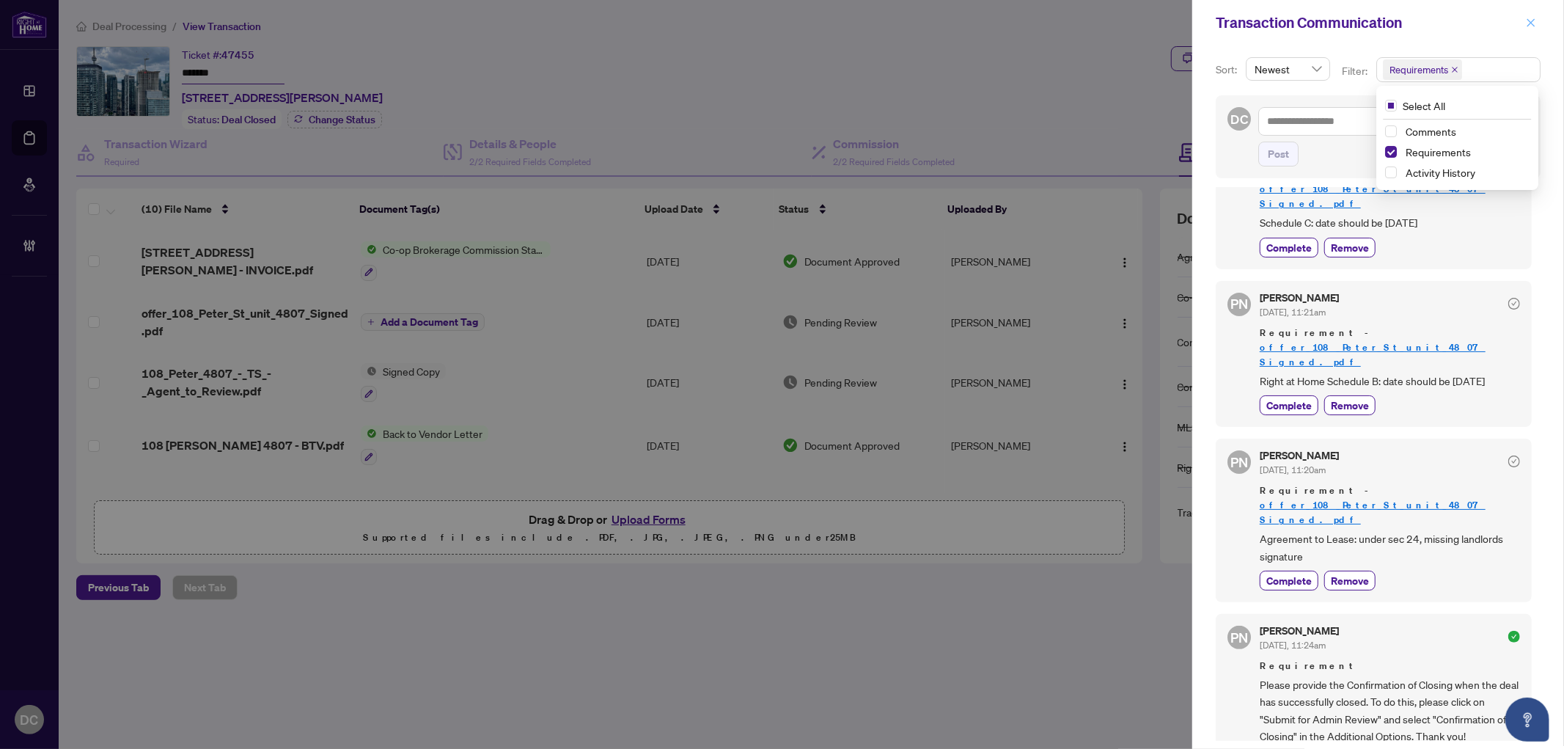
click at [1530, 16] on span "button" at bounding box center [1531, 22] width 10 height 23
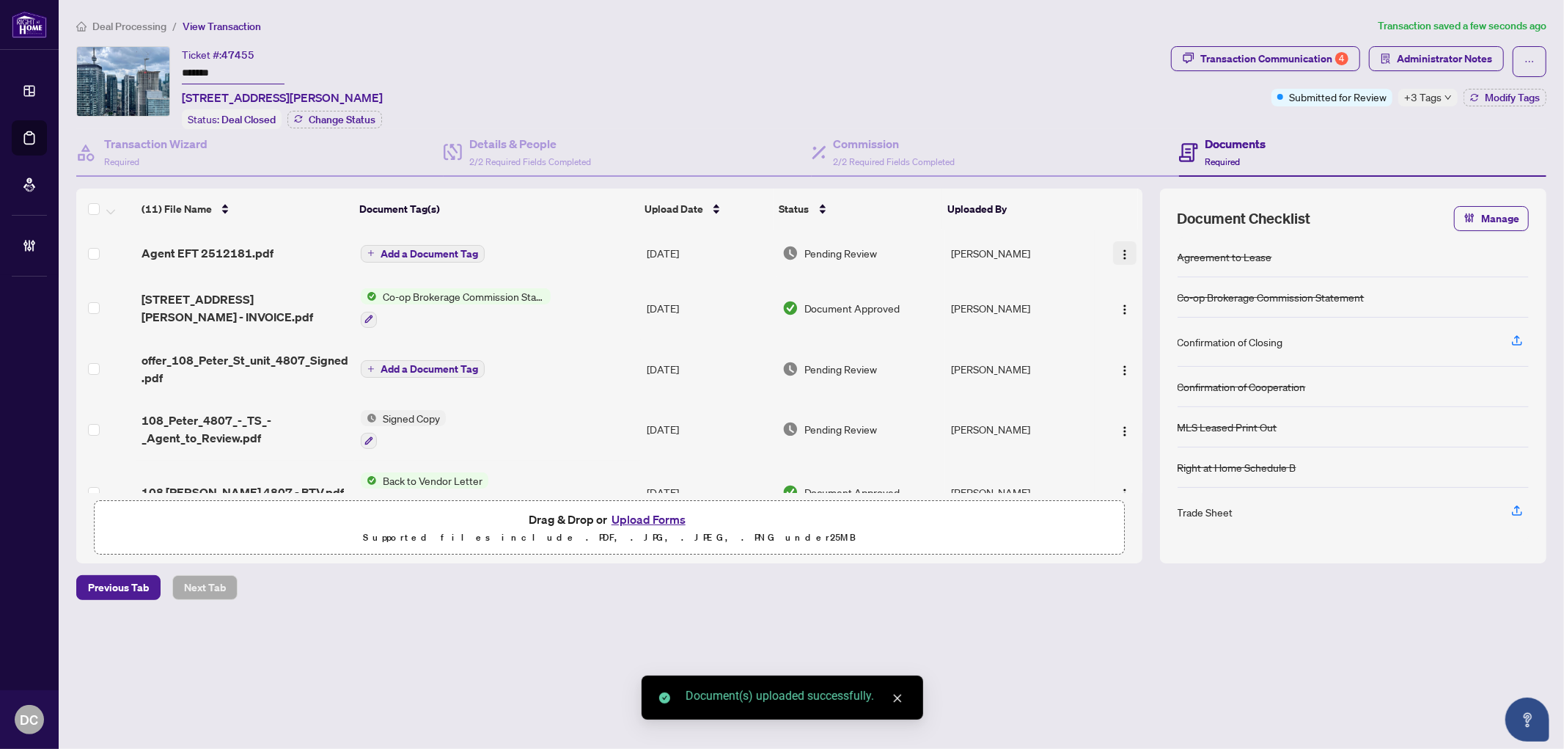
click at [1126, 252] on img "button" at bounding box center [1125, 255] width 12 height 12
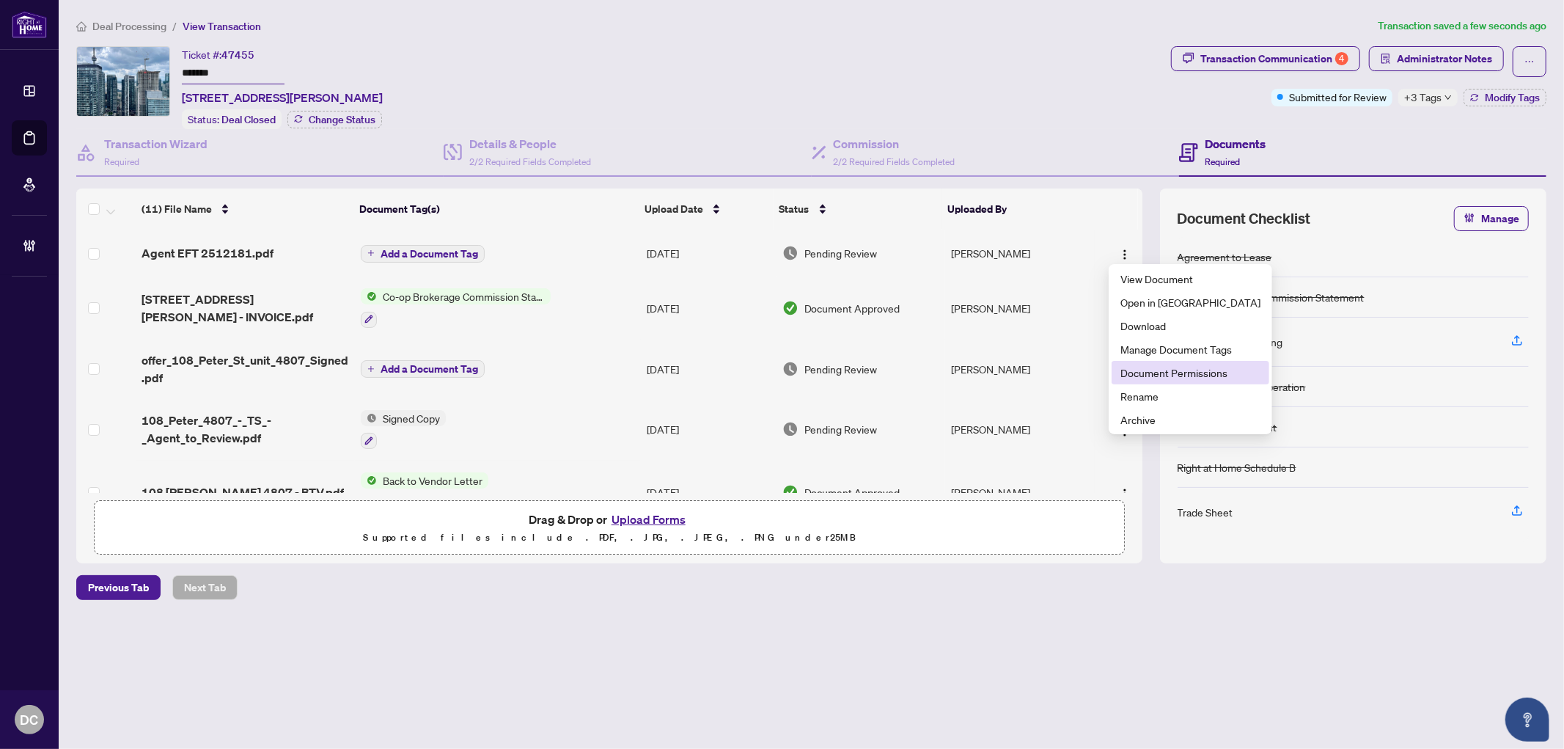
click at [1141, 373] on span "Document Permissions" at bounding box center [1191, 373] width 140 height 16
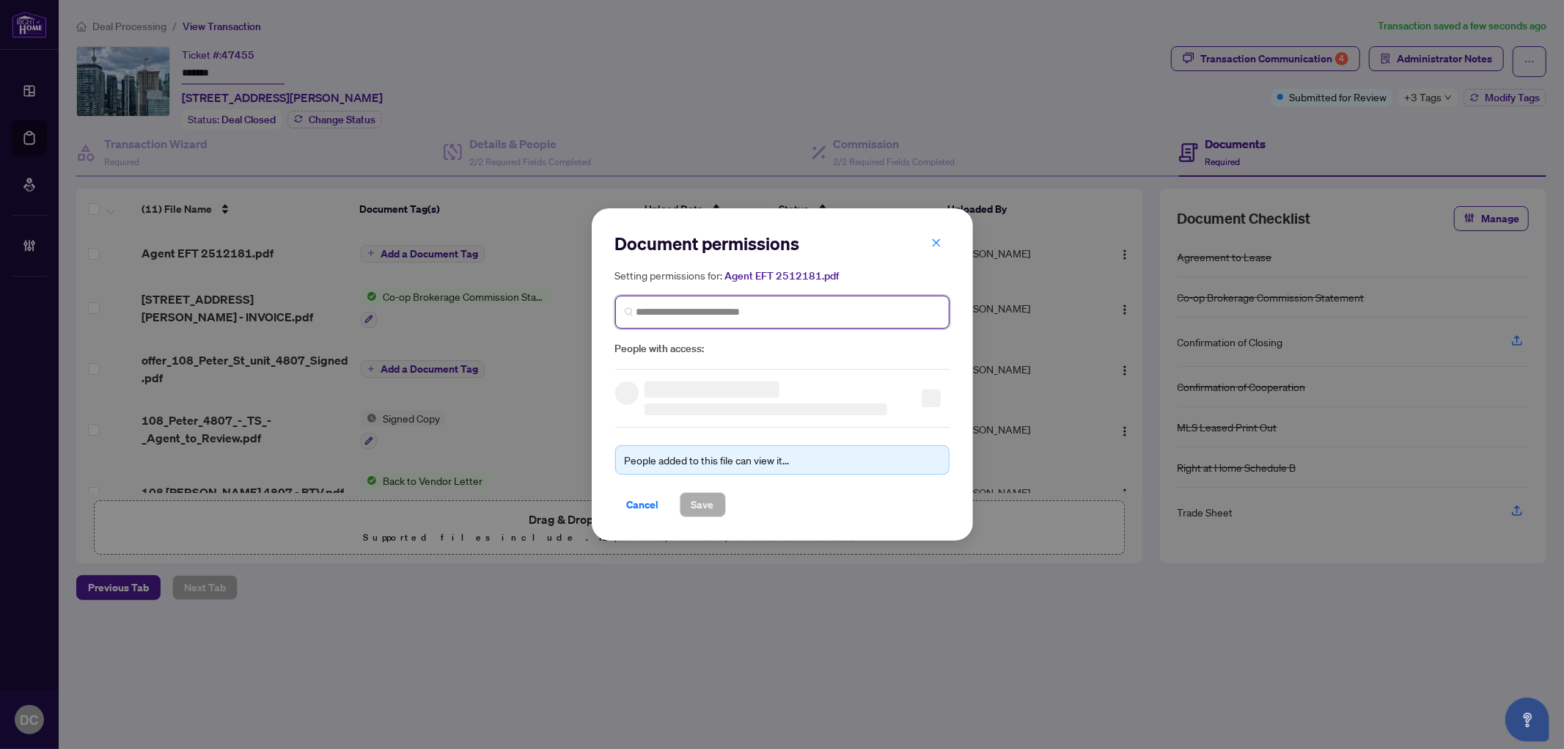
click at [808, 317] on input "search" at bounding box center [789, 311] width 304 height 15
type input "**********"
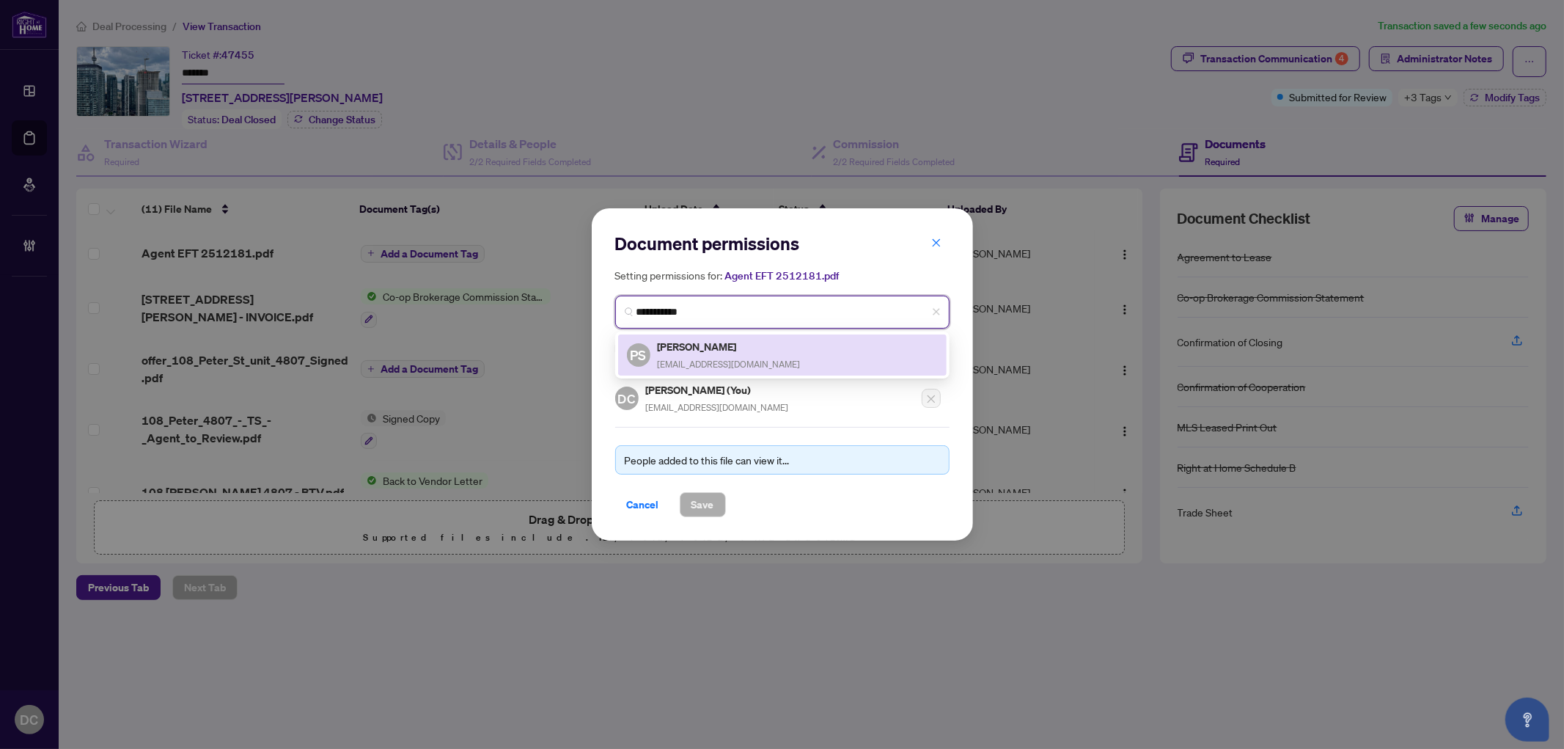
click at [816, 354] on div "PS Pooya Sadeghi pbsadeghi@gmail.com" at bounding box center [782, 355] width 311 height 34
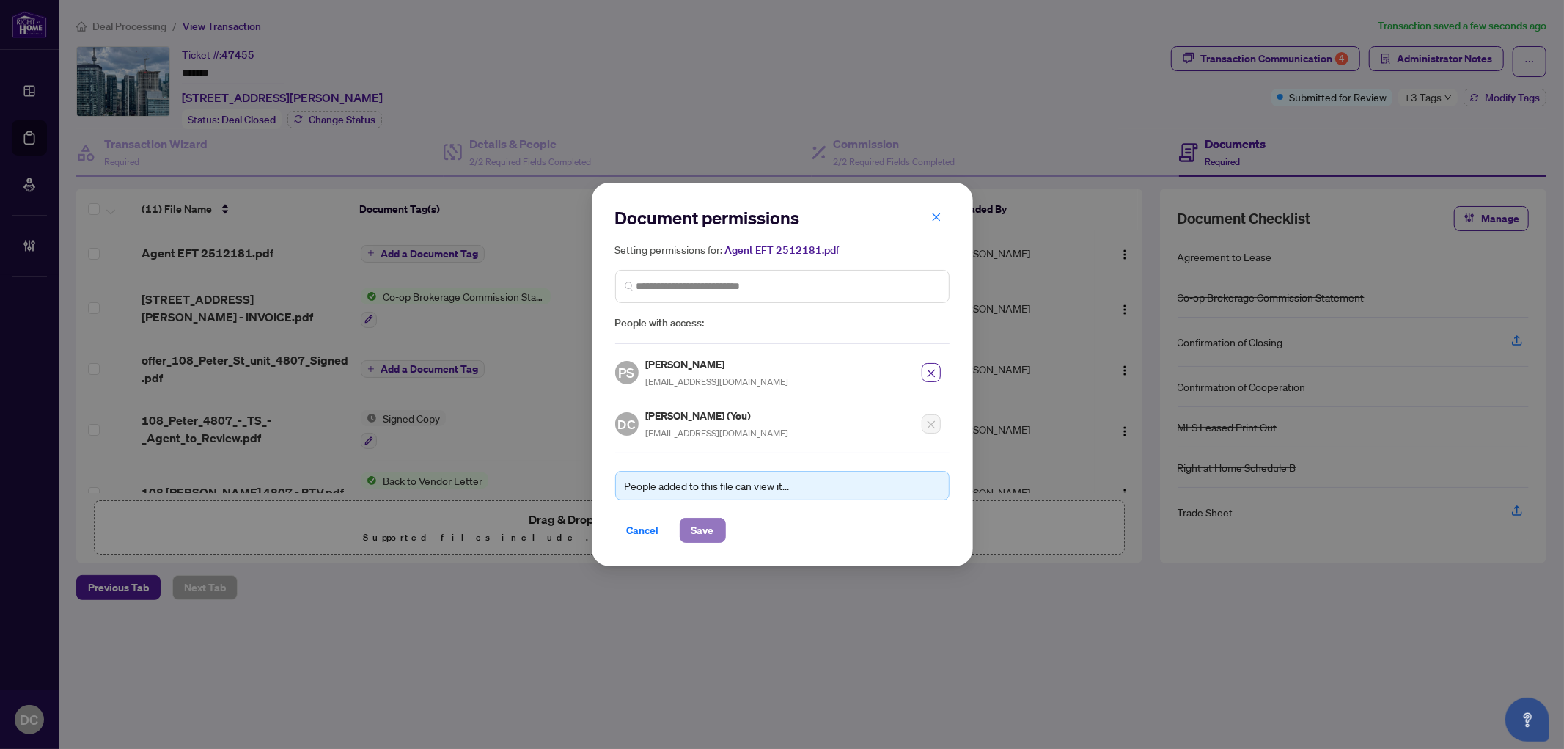
click at [695, 537] on span "Save" at bounding box center [703, 530] width 23 height 23
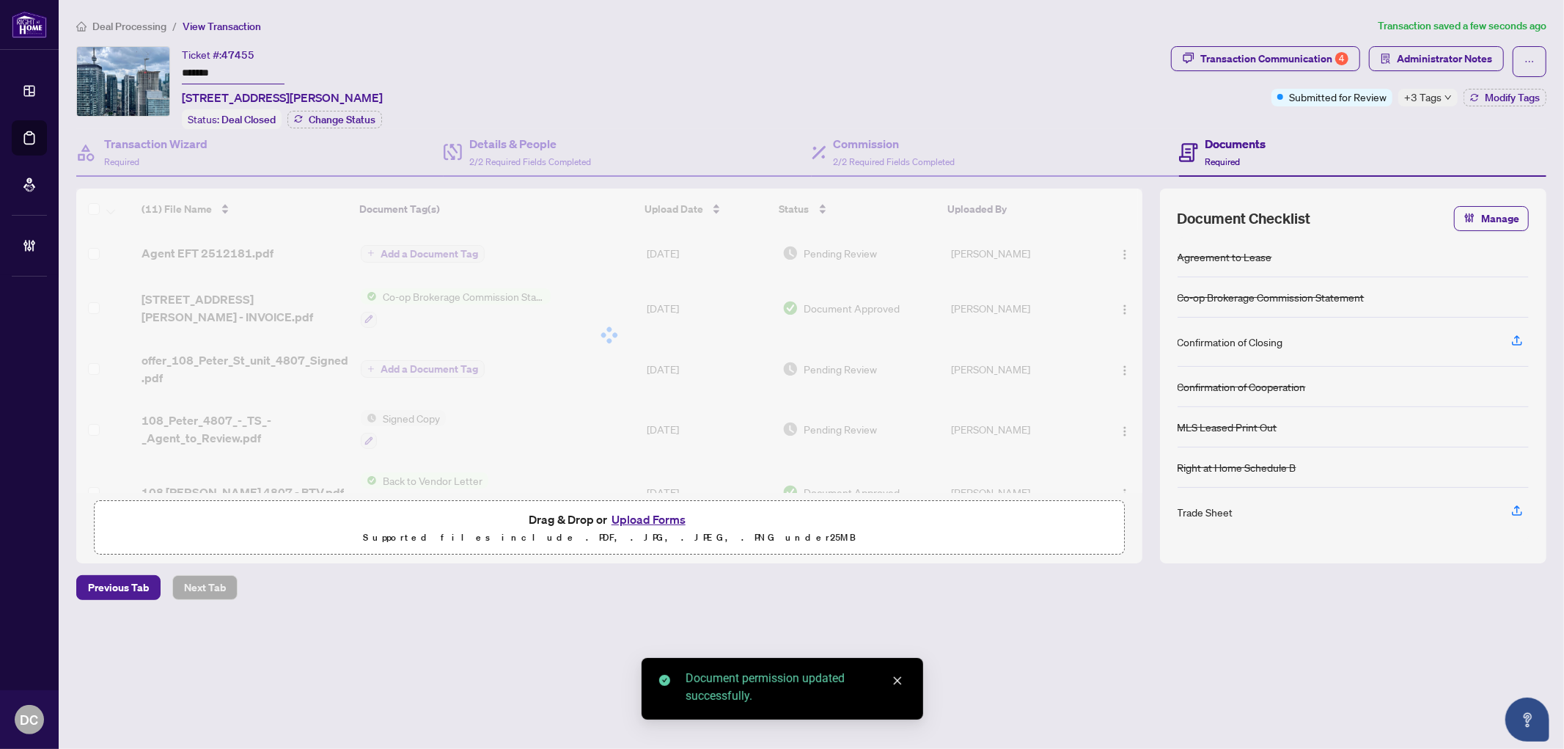
click at [419, 253] on div "Document permissions Setting permissions for: Agent EFT 2512181.pdf 5314 PS Poo…" at bounding box center [782, 374] width 1564 height 749
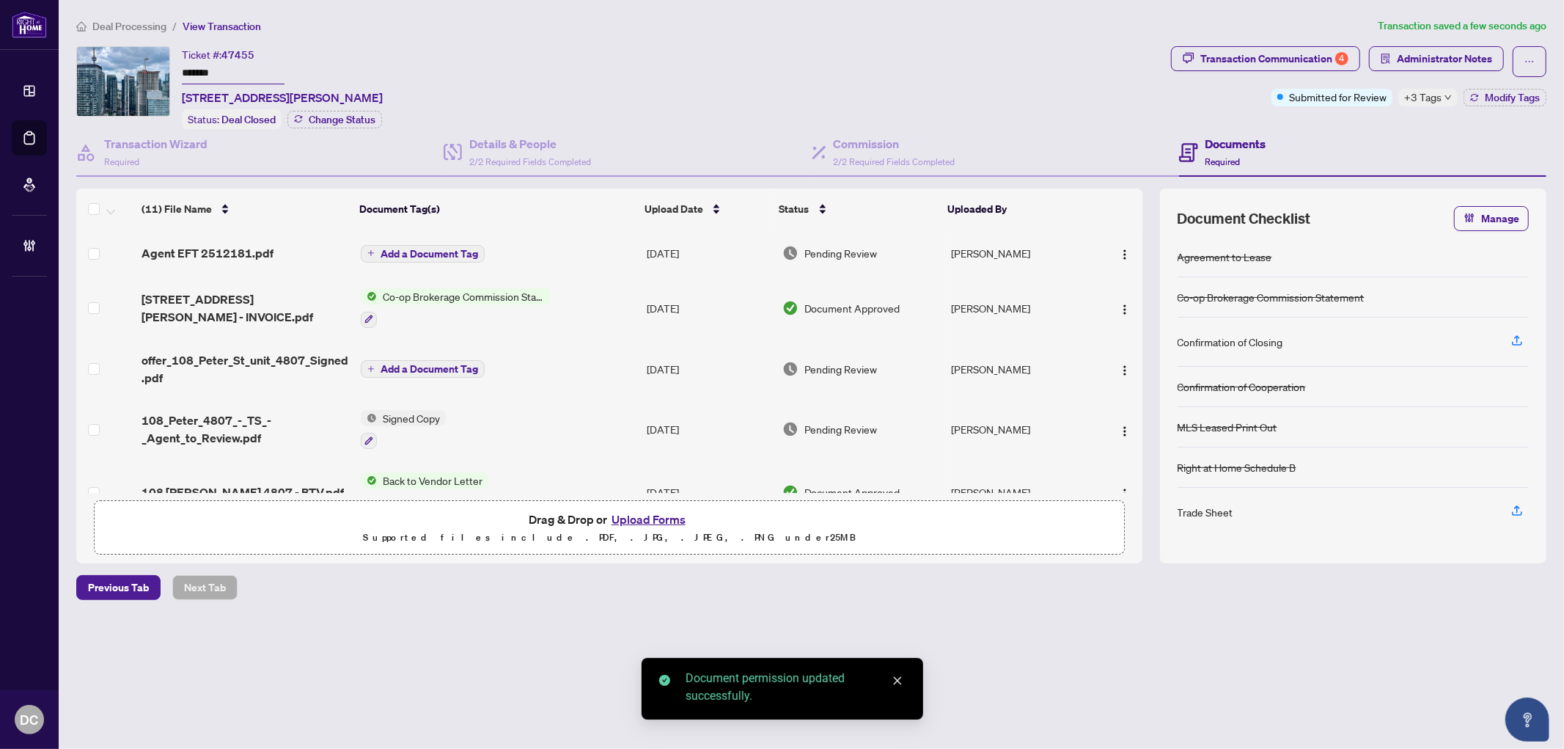
click at [475, 250] on span "Add a Document Tag" at bounding box center [430, 254] width 98 height 10
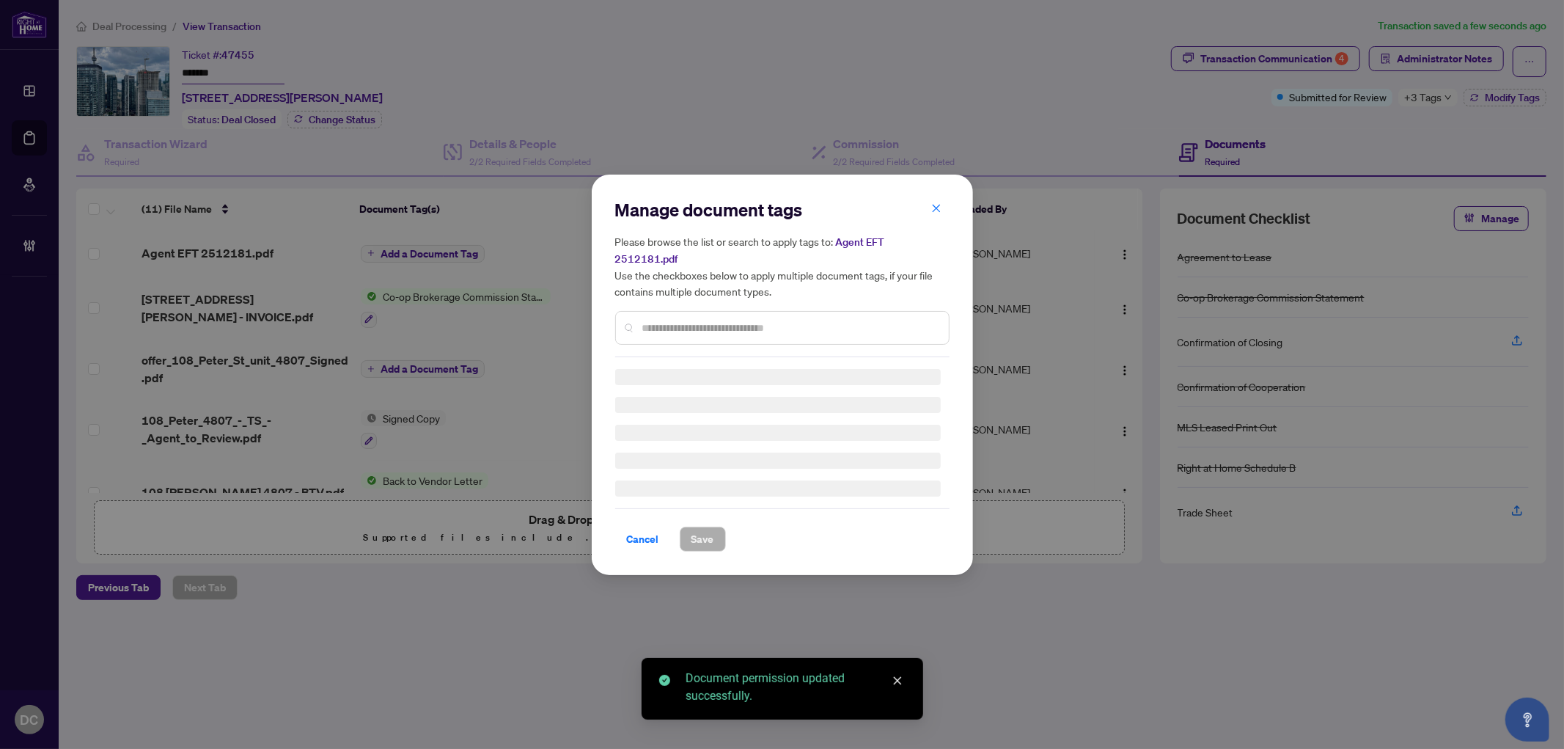
click at [659, 314] on div "Manage document tags Please browse the list or search to apply tags to: Agent E…" at bounding box center [782, 277] width 334 height 159
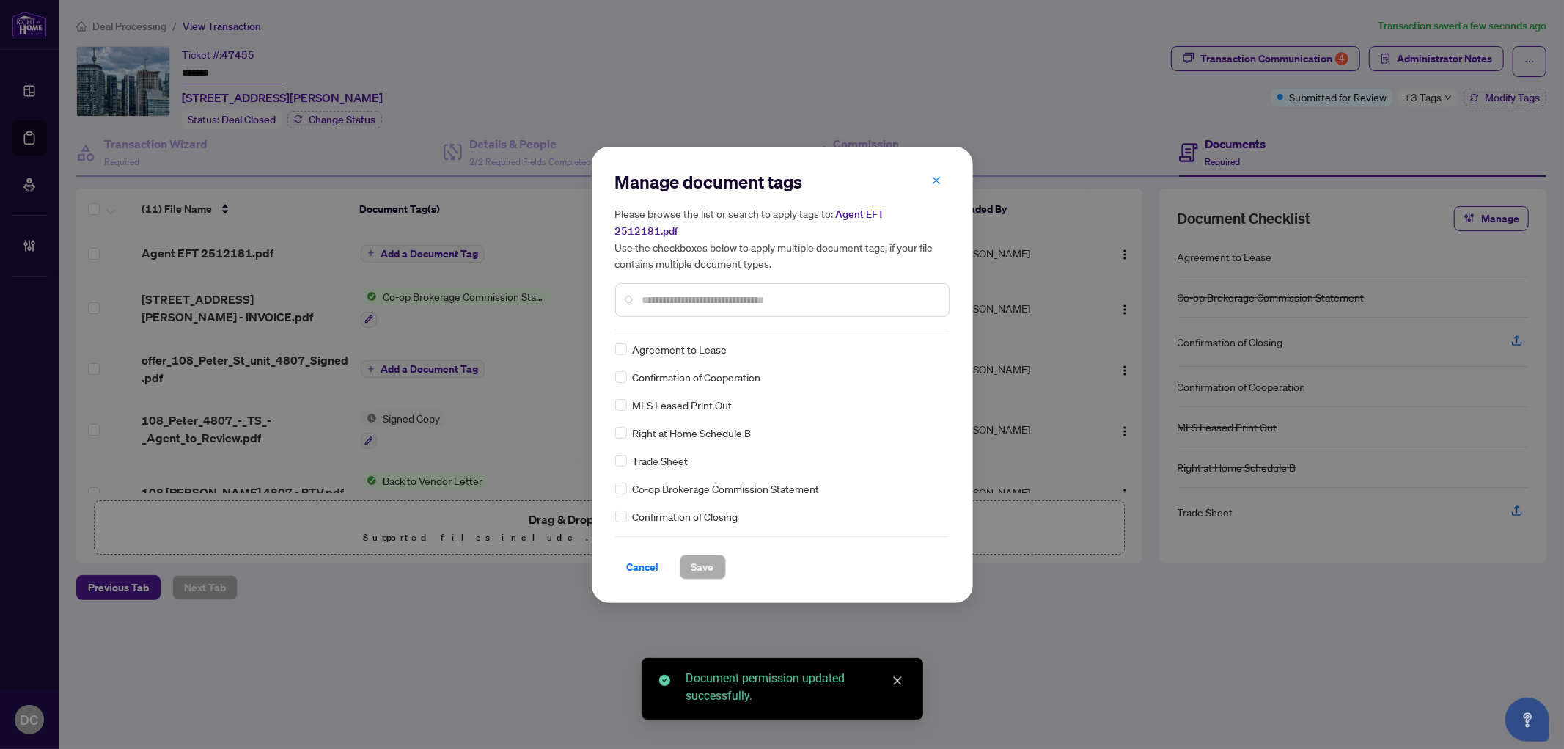
click at [728, 292] on input "text" at bounding box center [789, 300] width 295 height 16
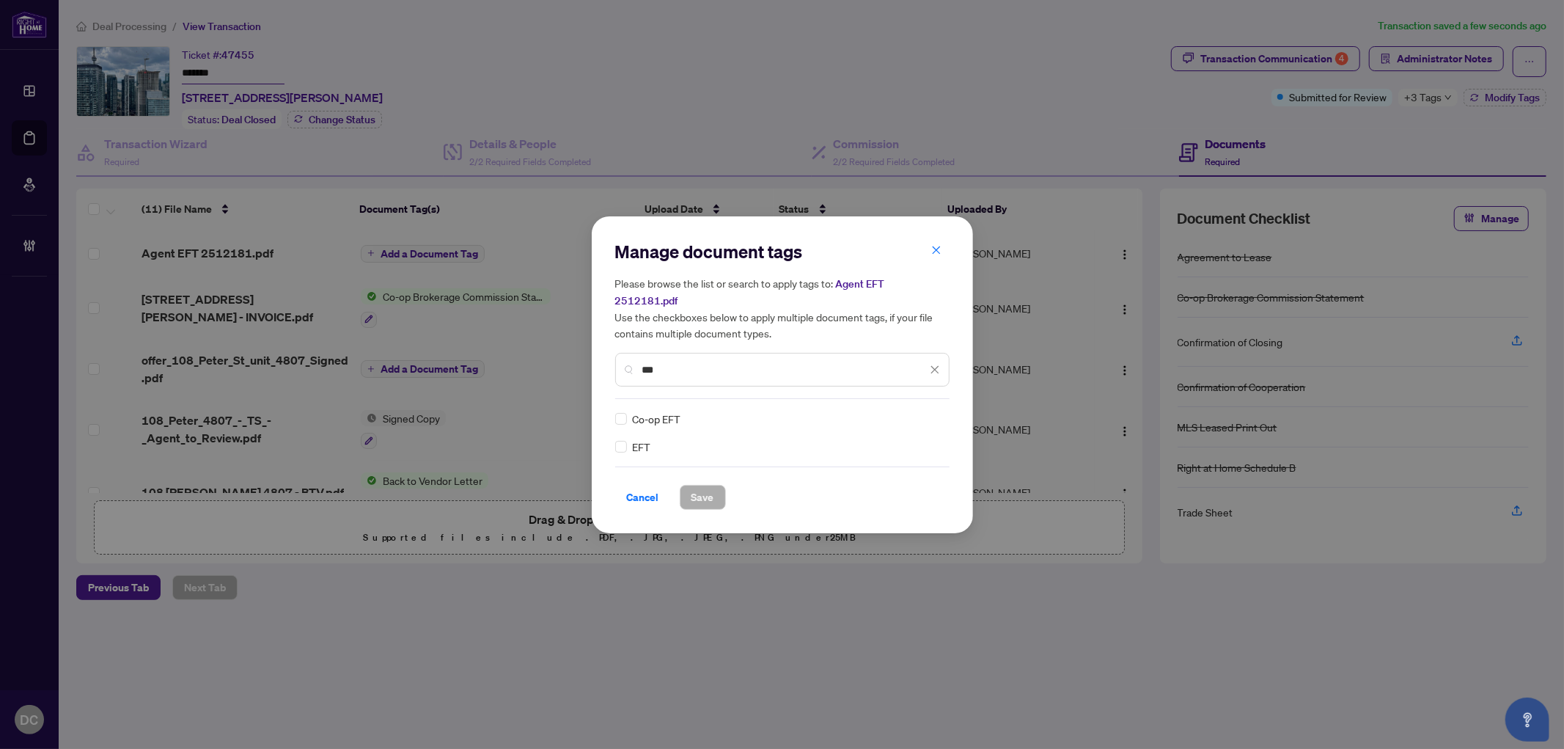
type input "***"
click at [912, 411] on img at bounding box center [919, 418] width 15 height 15
click at [884, 477] on div "Approved" at bounding box center [882, 481] width 94 height 16
click at [710, 486] on span "Save" at bounding box center [703, 497] width 23 height 23
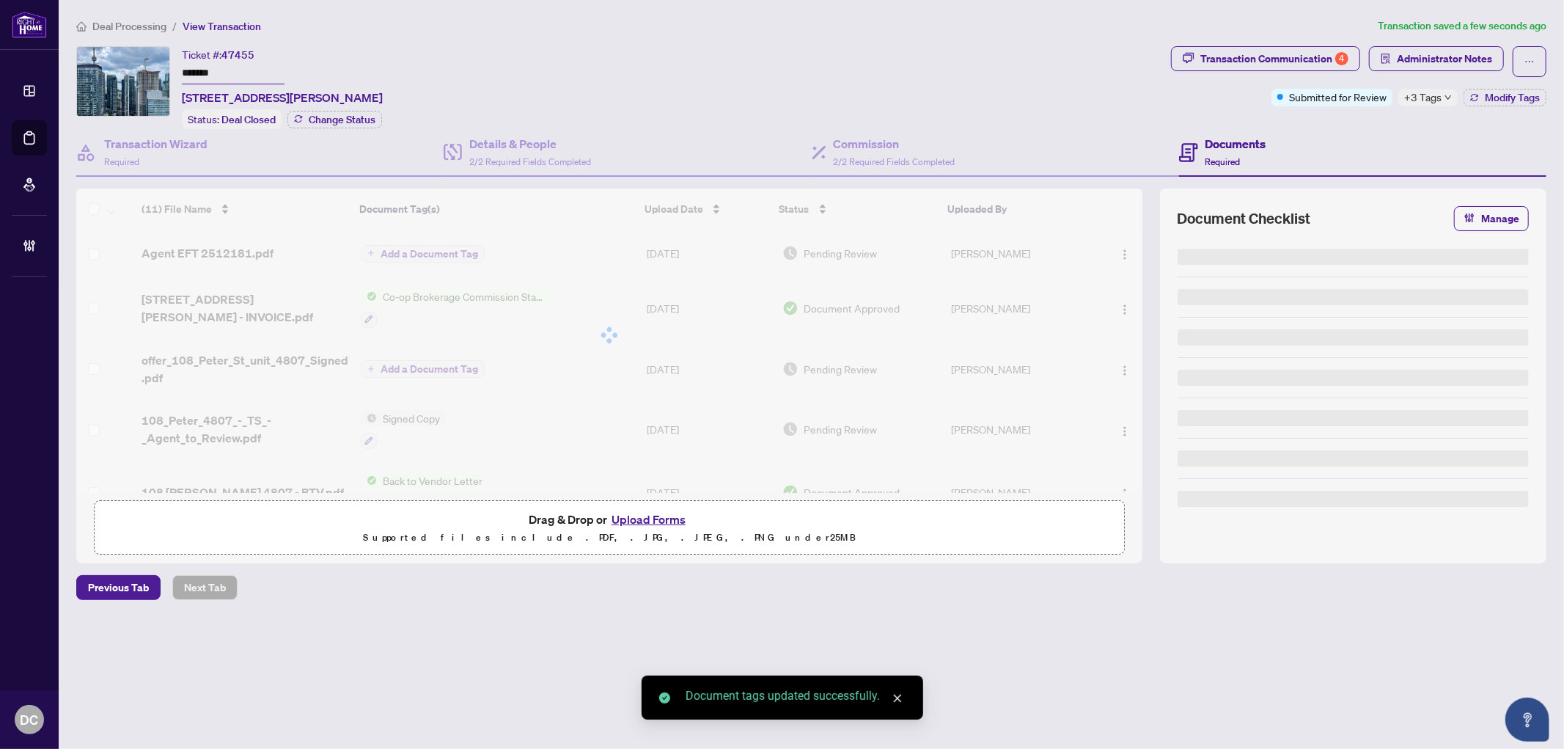
click at [1445, 103] on body "Dashboard Deal Processing Mortgage Referrals Brokerage Management DC Dawn Chan …" at bounding box center [782, 374] width 1564 height 749
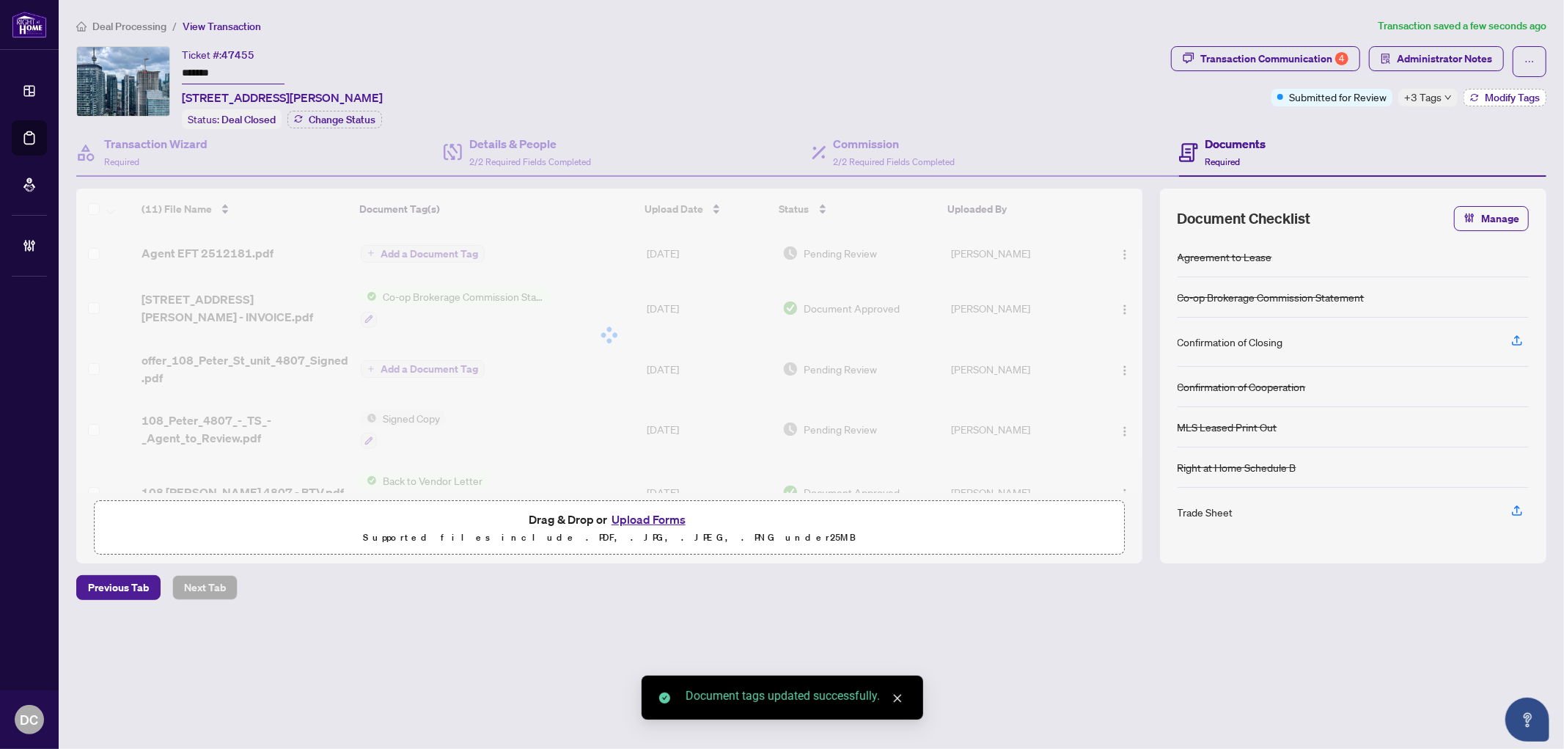
click at [1476, 100] on icon "button" at bounding box center [1474, 97] width 9 height 9
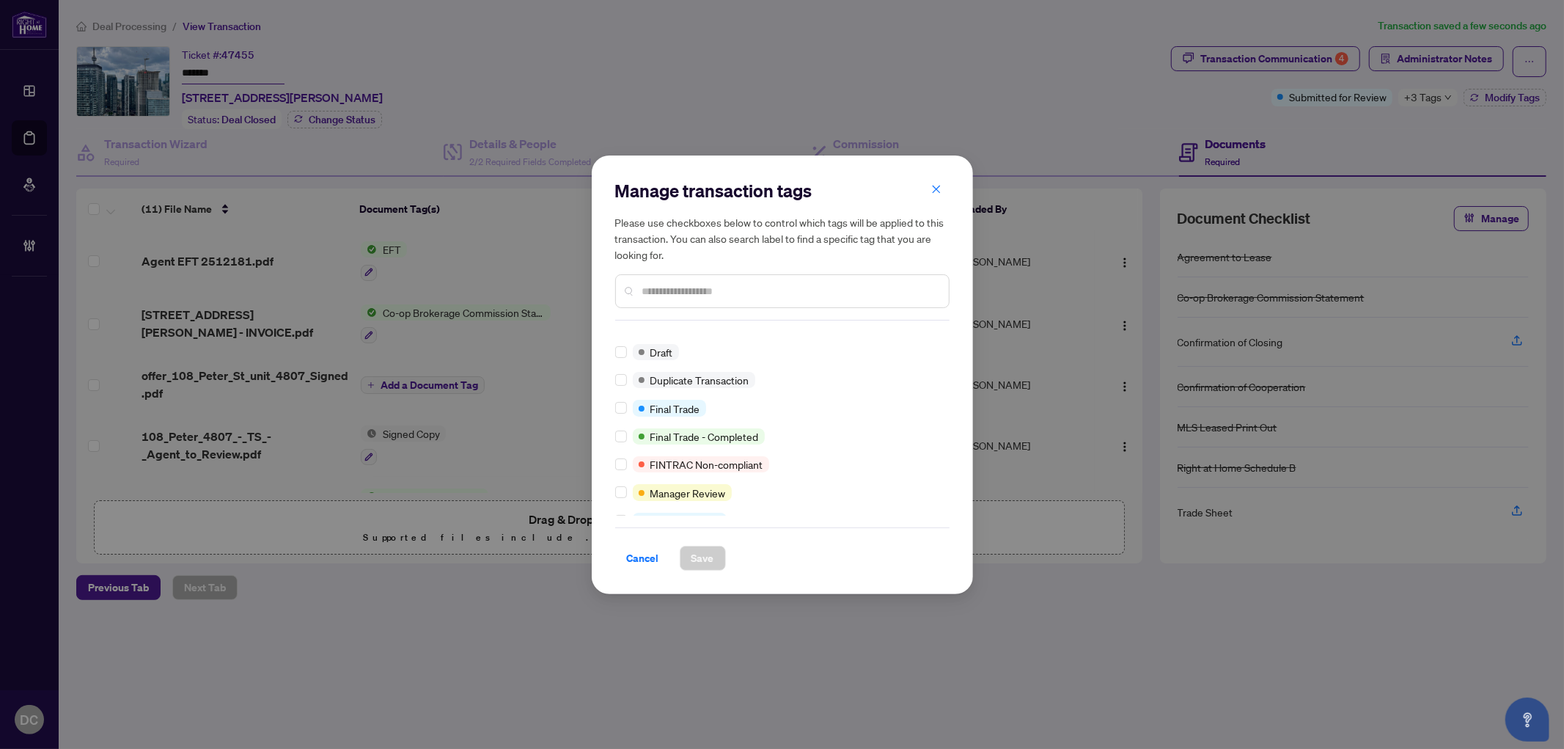
scroll to position [0, 0]
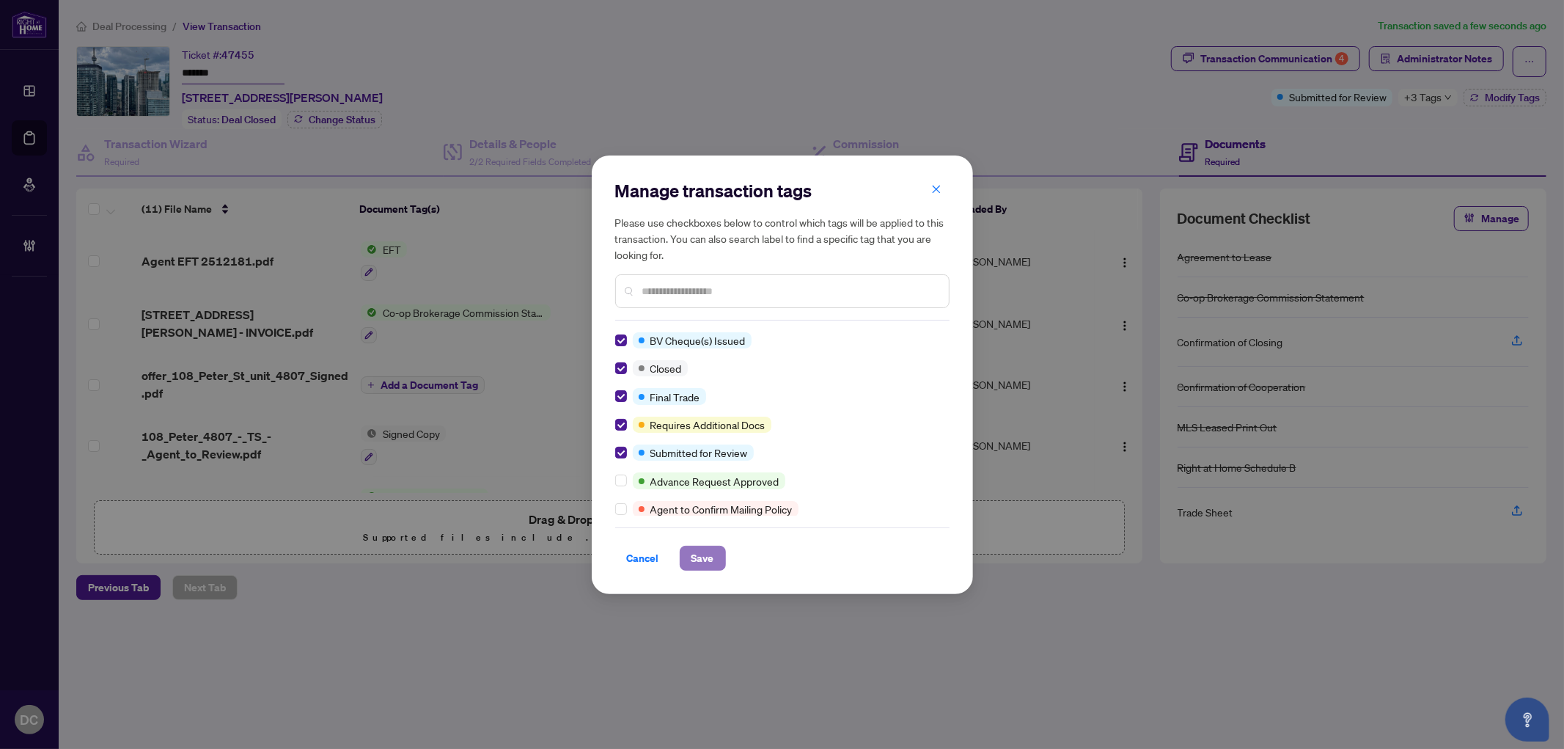
click at [687, 552] on button "Save" at bounding box center [703, 558] width 46 height 25
click at [1432, 48] on div "Manage transaction tags Please use checkboxes below to control which tags will …" at bounding box center [782, 374] width 1564 height 749
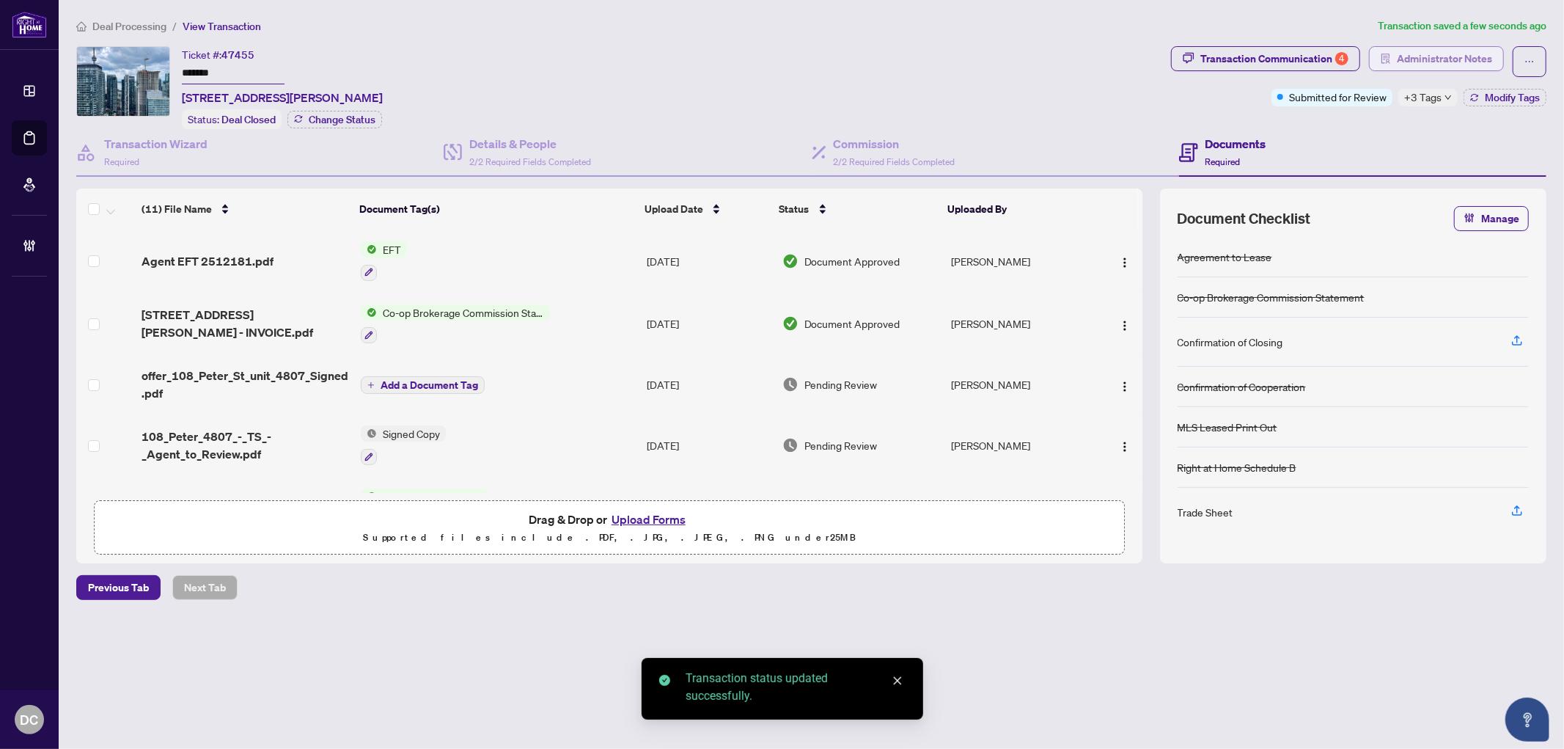
click at [1432, 56] on span "Administrator Notes" at bounding box center [1444, 58] width 95 height 23
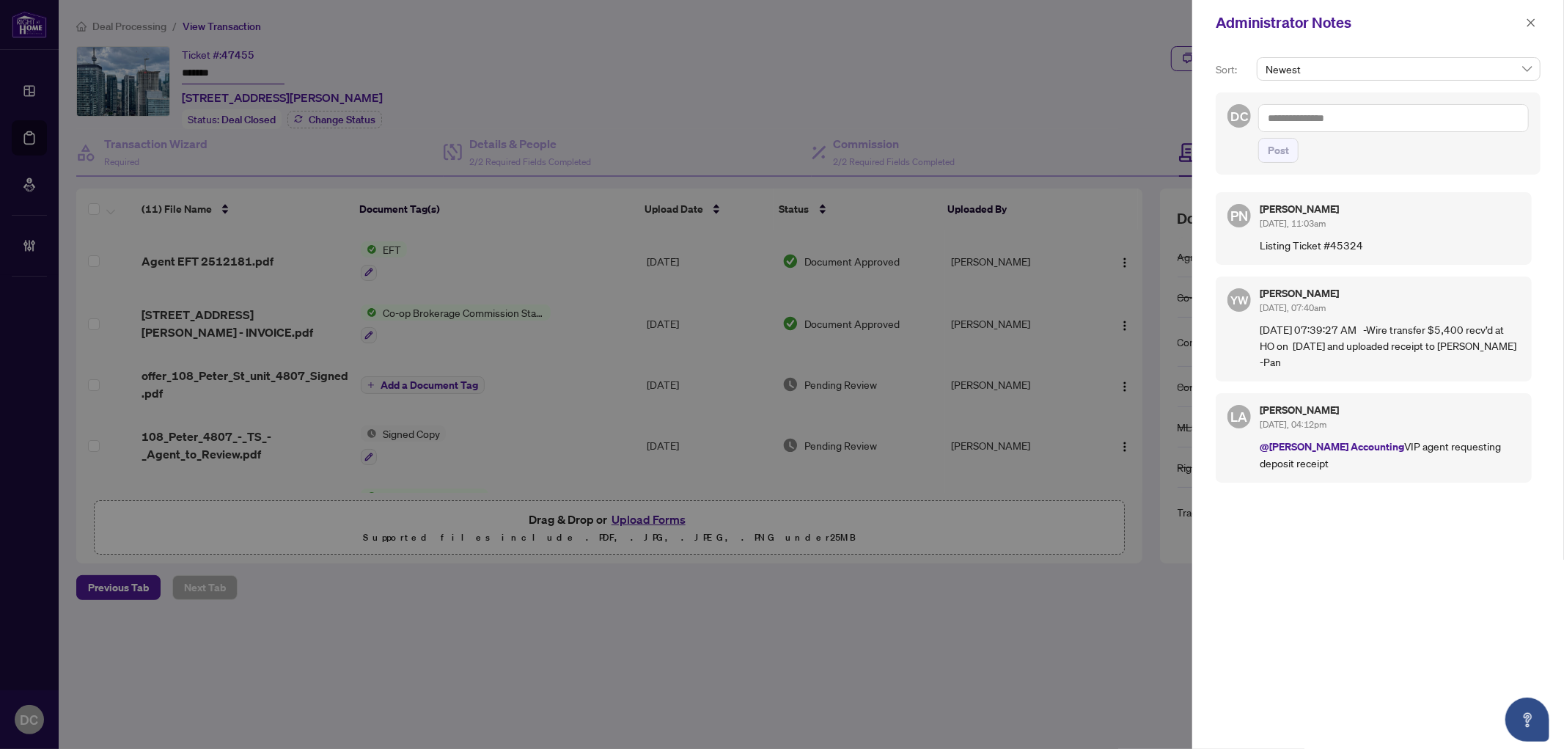
click at [1369, 125] on textarea at bounding box center [1394, 118] width 271 height 28
paste textarea "**********"
type textarea "**********"
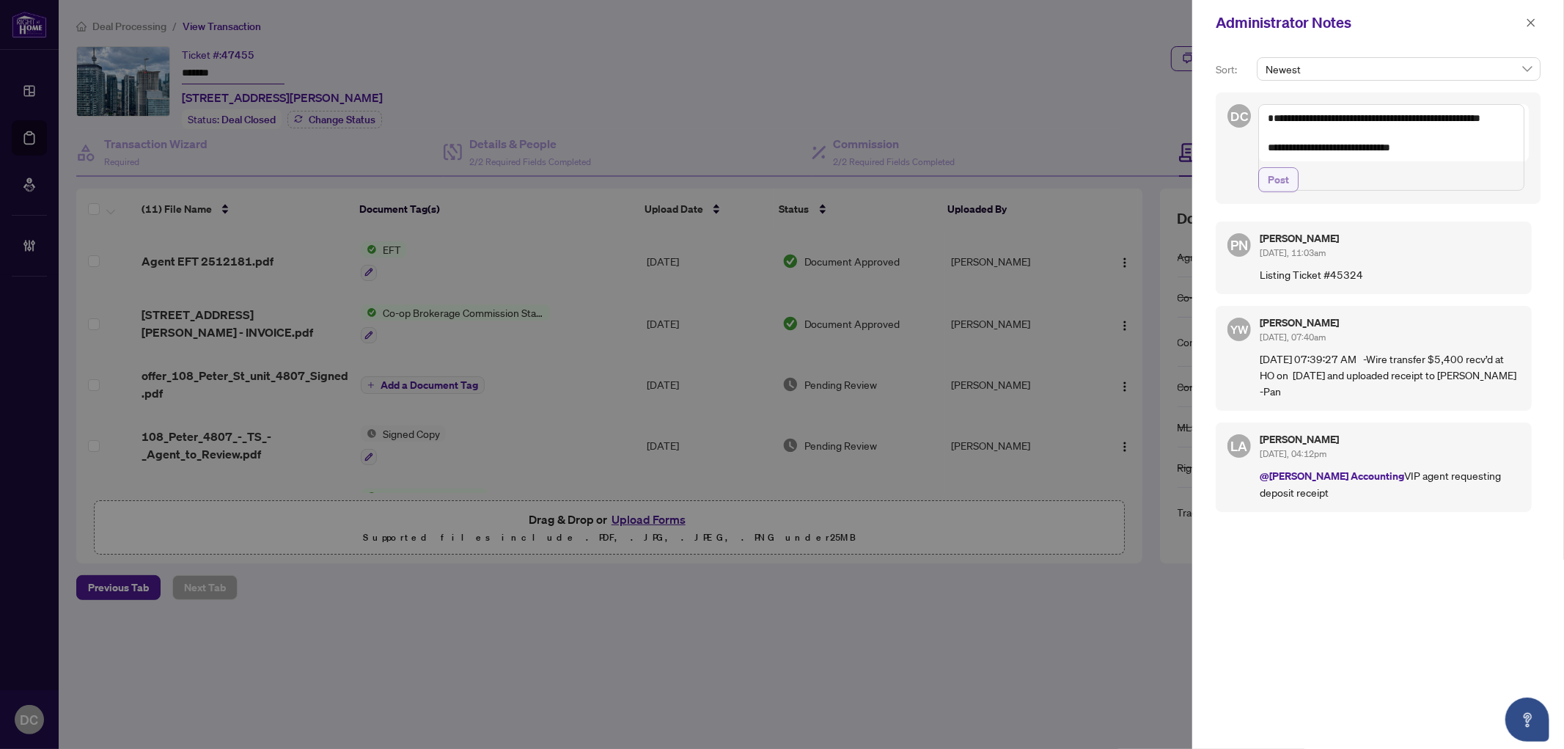
click at [1289, 192] on button "Post" at bounding box center [1279, 179] width 40 height 25
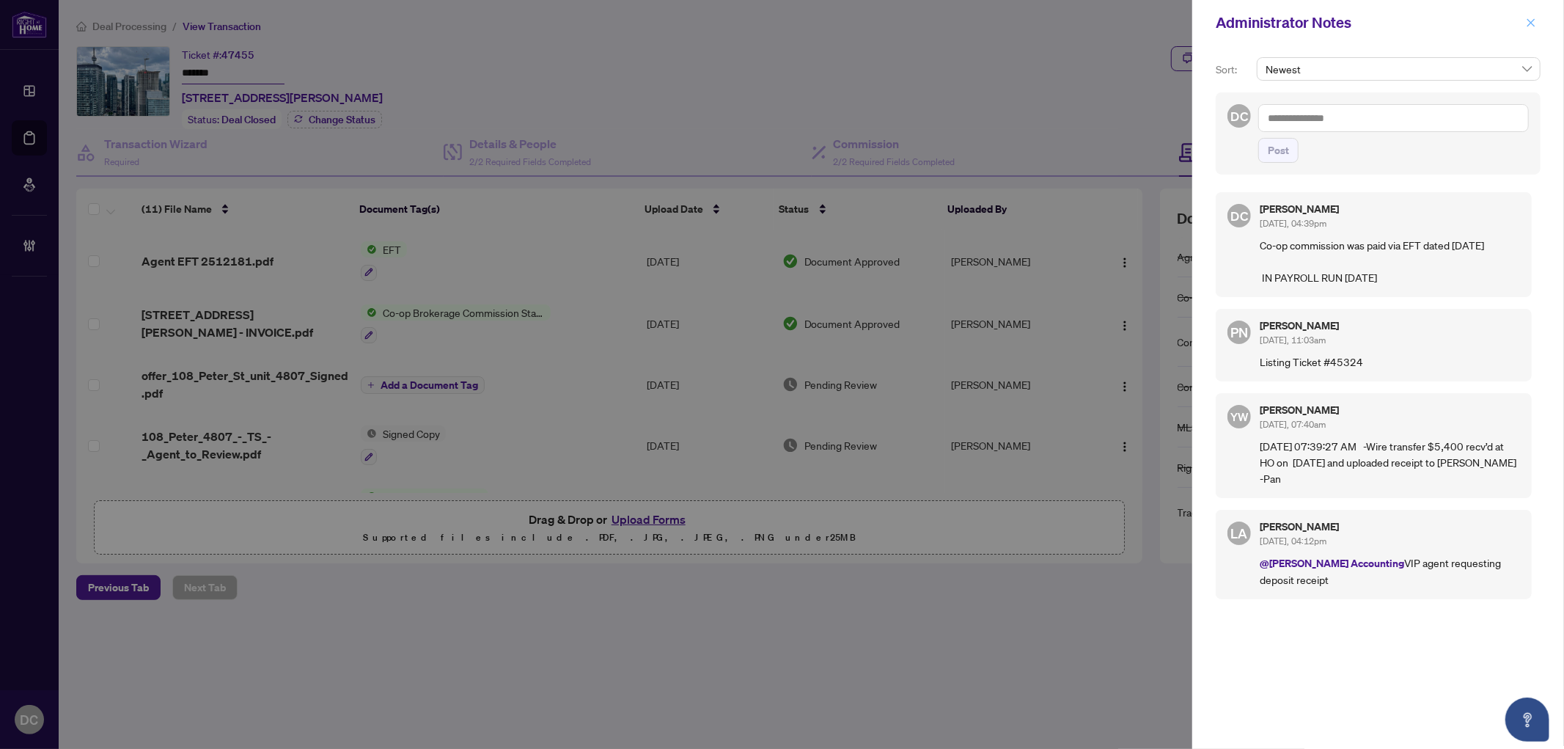
click at [1531, 23] on icon "close" at bounding box center [1532, 22] width 8 height 8
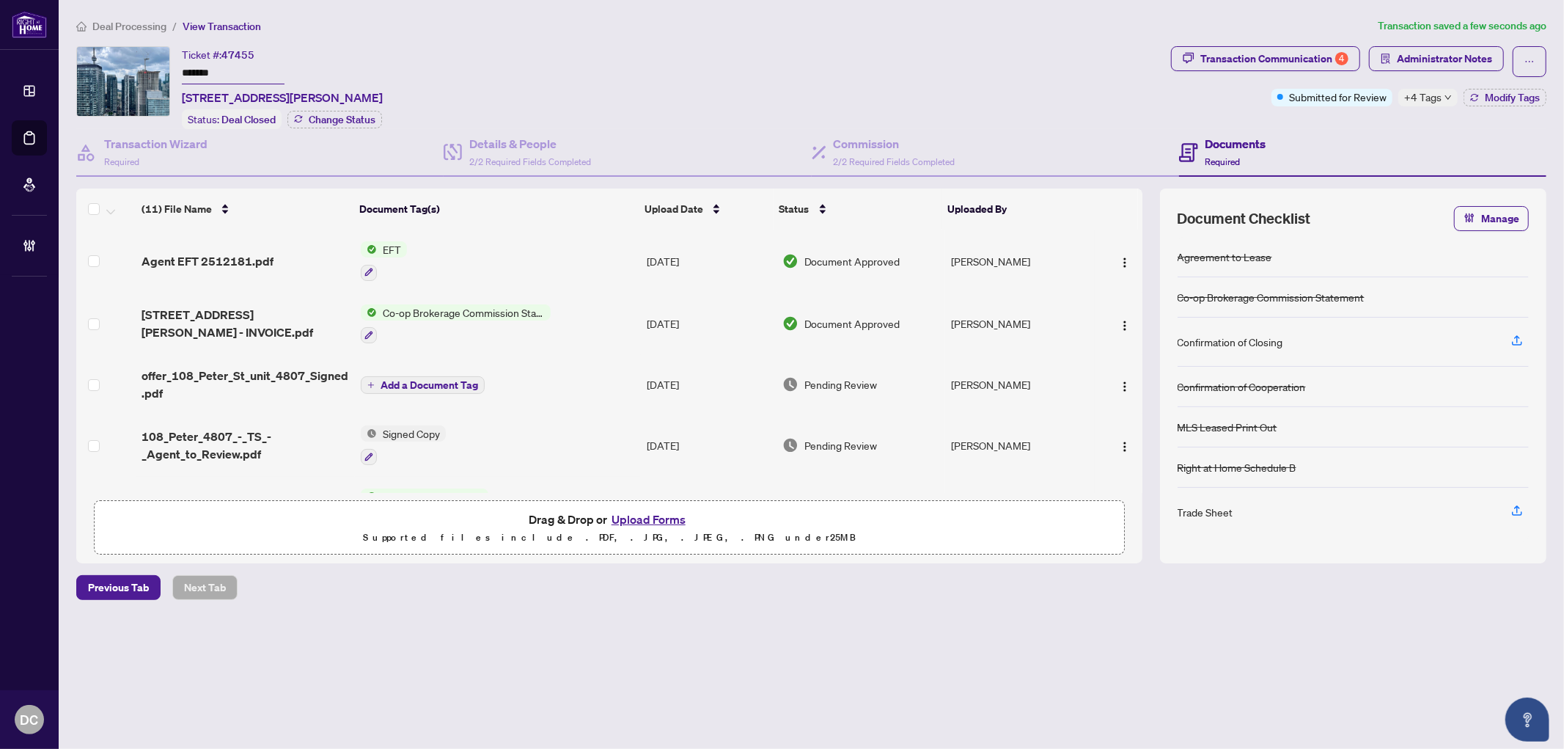
drag, startPoint x: 227, startPoint y: 65, endPoint x: 142, endPoint y: 62, distance: 85.8
click at [142, 62] on div "Ticket #: 47455 ******* 4807-108 Peter St, Toronto, Ontario M5V 0W2, Canada Sta…" at bounding box center [620, 87] width 1089 height 83
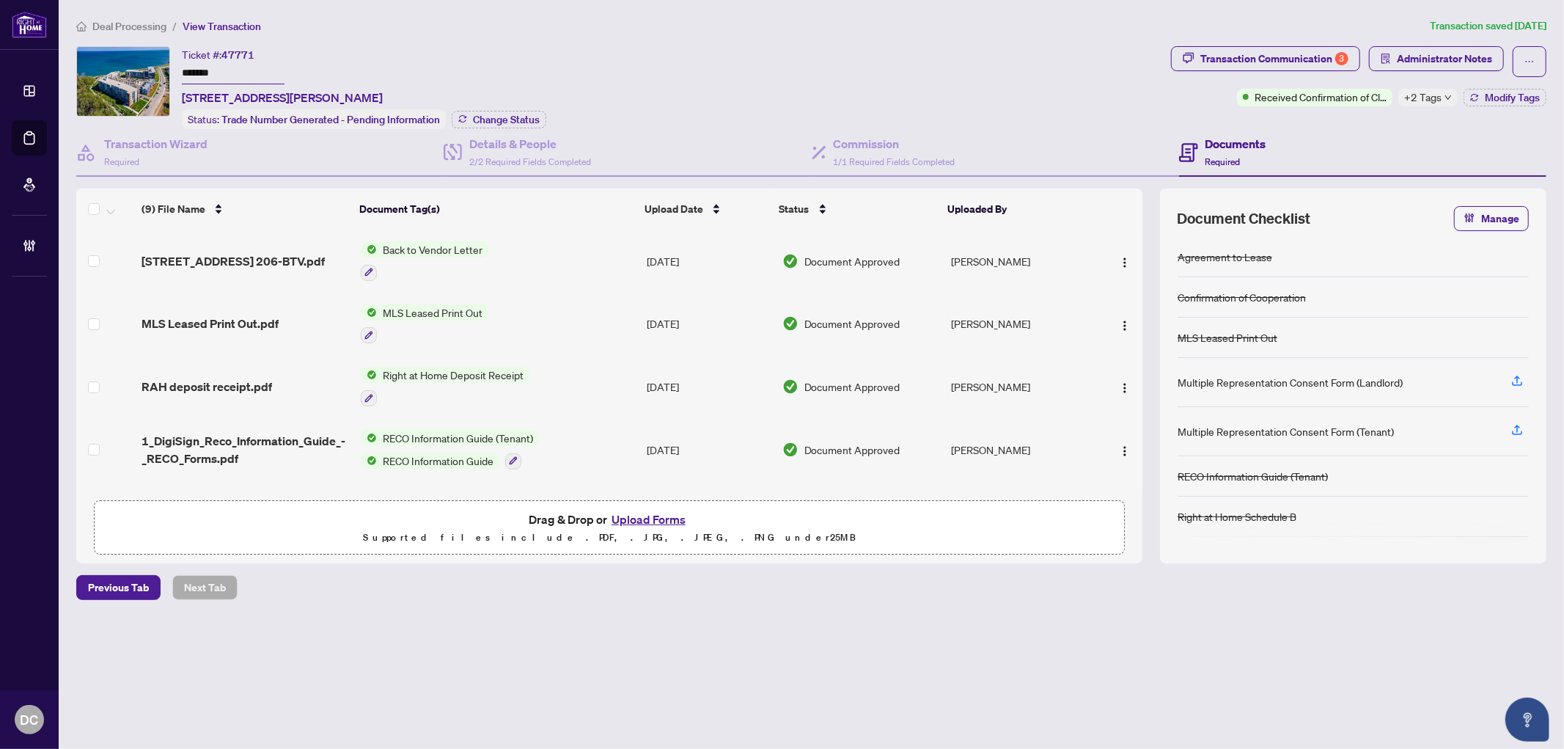
drag, startPoint x: 214, startPoint y: 68, endPoint x: 156, endPoint y: 68, distance: 57.9
click at [156, 68] on div "Ticket #: 47771 ******* [STREET_ADDRESS][PERSON_NAME] Status: Trade Number Gene…" at bounding box center [620, 87] width 1089 height 83
click at [516, 103] on div "Ticket #: 47771 ******* [STREET_ADDRESS][PERSON_NAME] Status: Trade Number Gene…" at bounding box center [364, 87] width 365 height 83
click at [516, 114] on span "Change Status" at bounding box center [506, 119] width 67 height 10
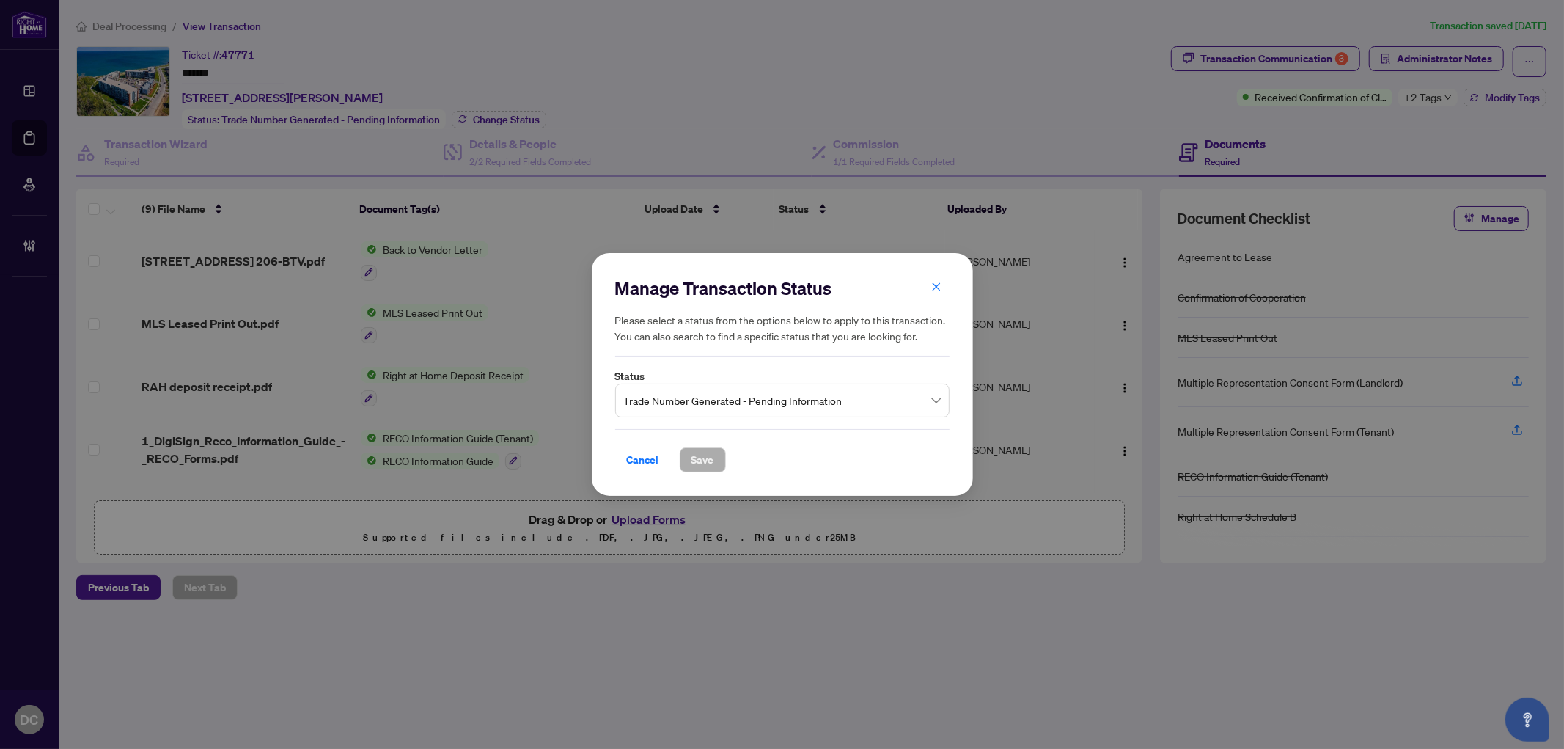
click at [683, 404] on span "Trade Number Generated - Pending Information" at bounding box center [782, 401] width 317 height 28
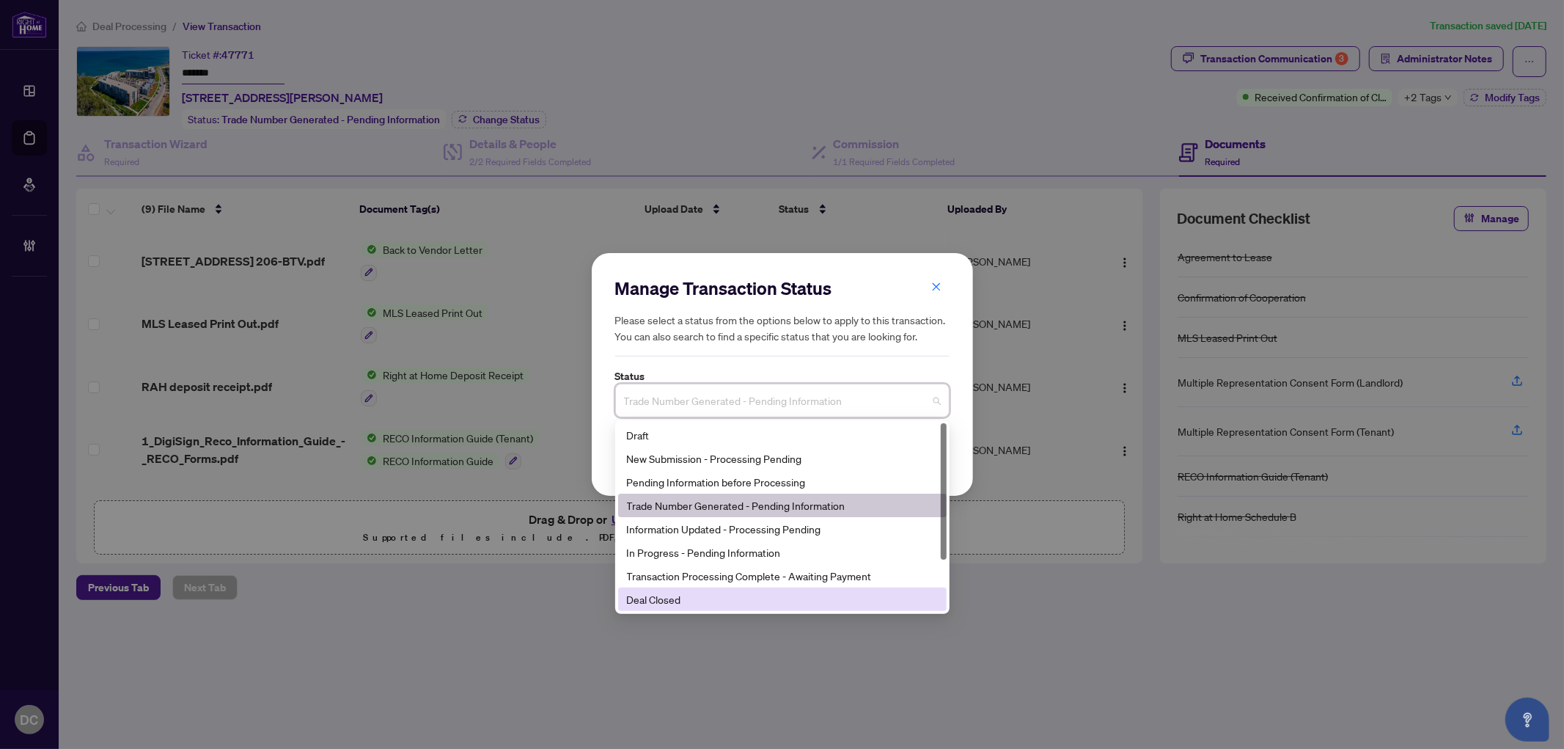
click at [691, 598] on div "Deal Closed" at bounding box center [782, 599] width 311 height 16
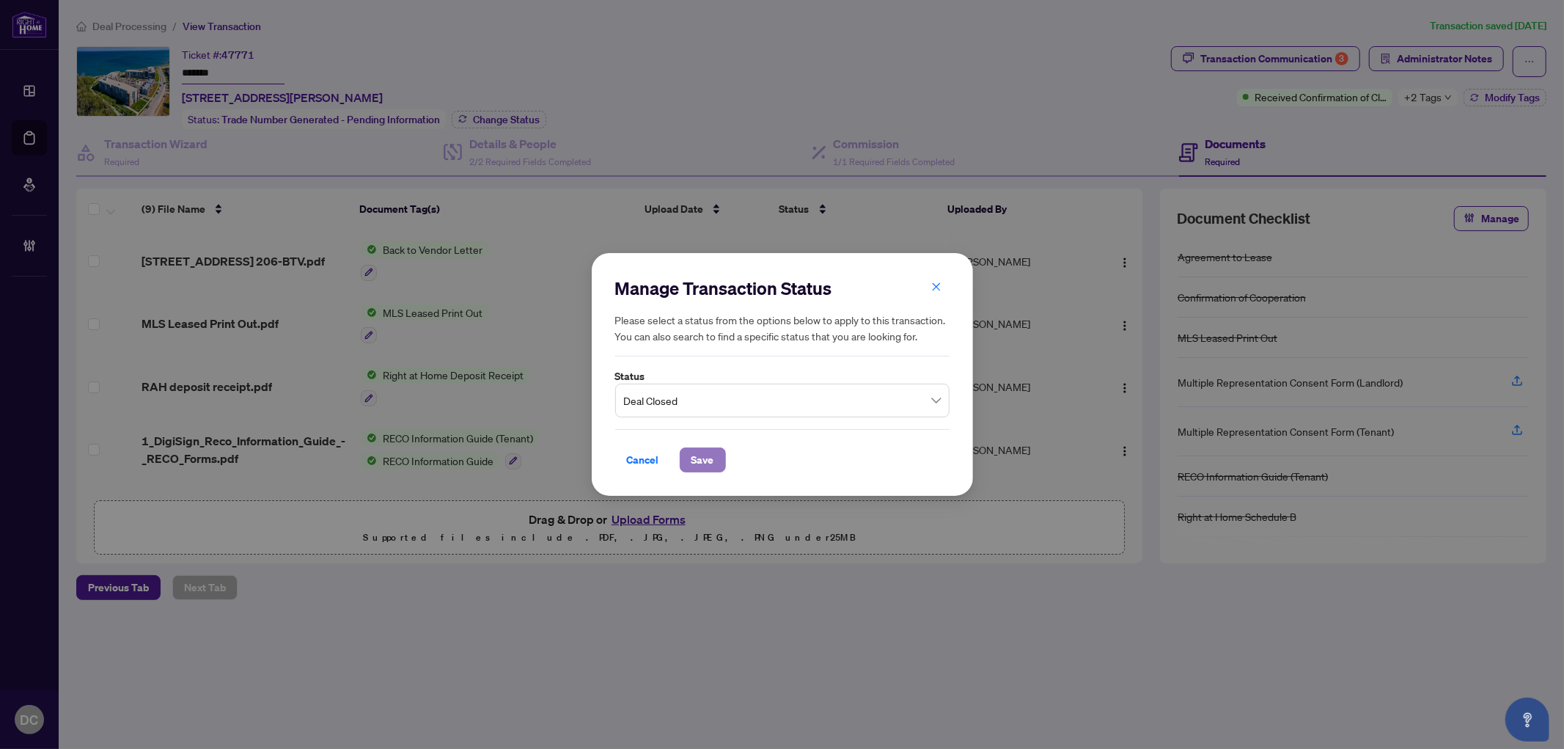
click at [706, 465] on span "Save" at bounding box center [703, 459] width 23 height 23
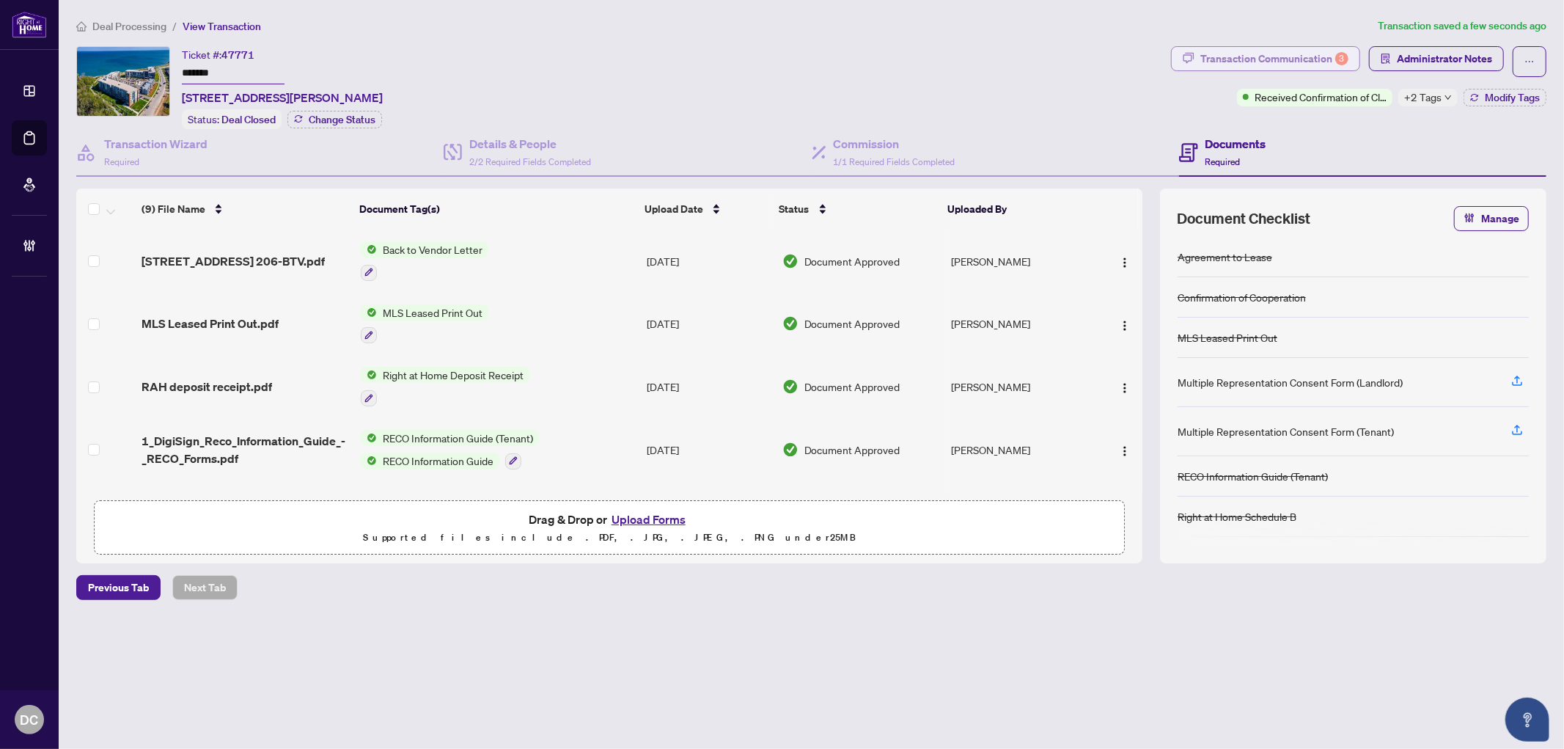
click at [1303, 52] on div "Transaction Communication 3" at bounding box center [1275, 58] width 148 height 23
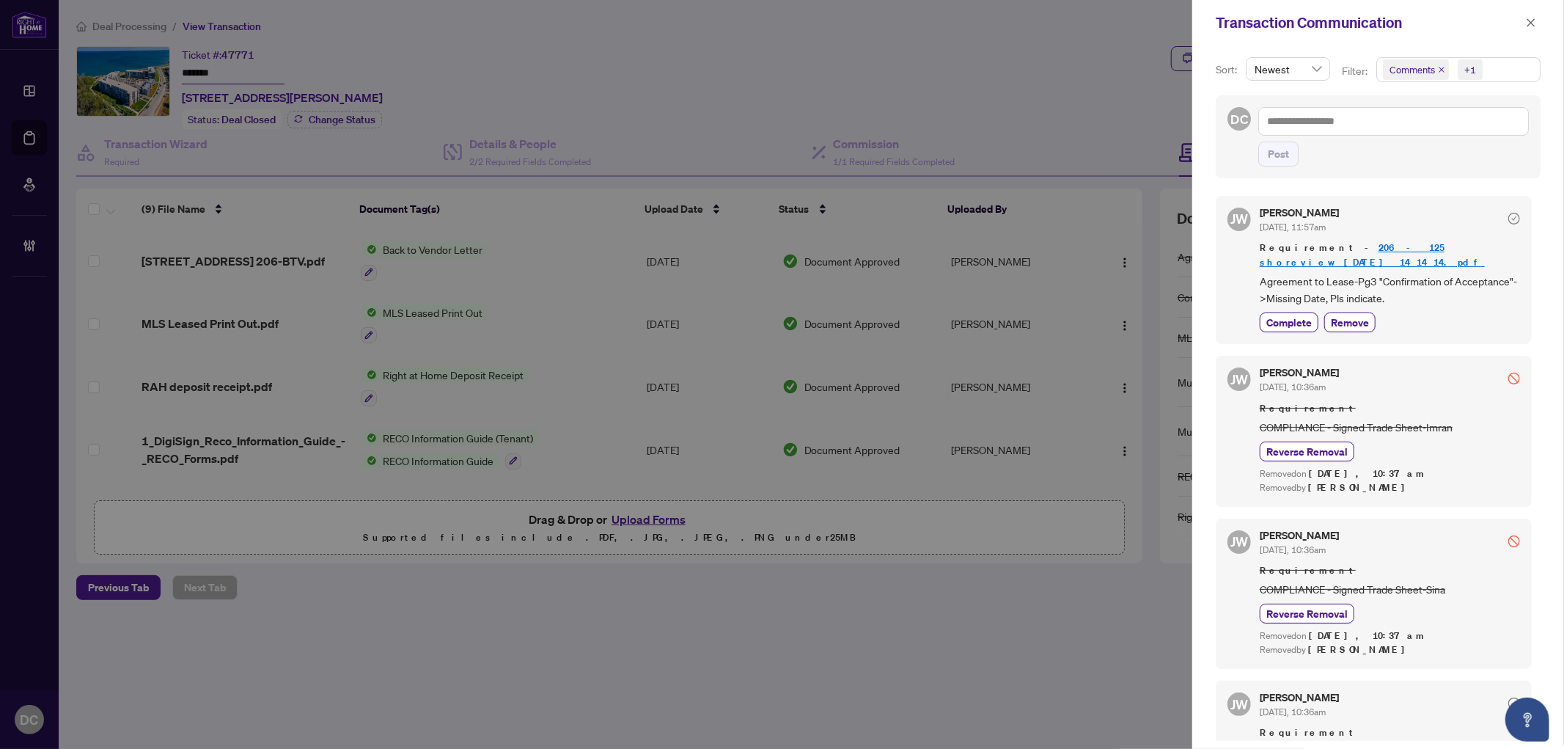
click at [1509, 66] on span "Comments +1" at bounding box center [1458, 69] width 163 height 23
click at [1469, 69] on div "+1" at bounding box center [1471, 69] width 12 height 15
click at [1430, 149] on span "Requirements" at bounding box center [1438, 151] width 65 height 13
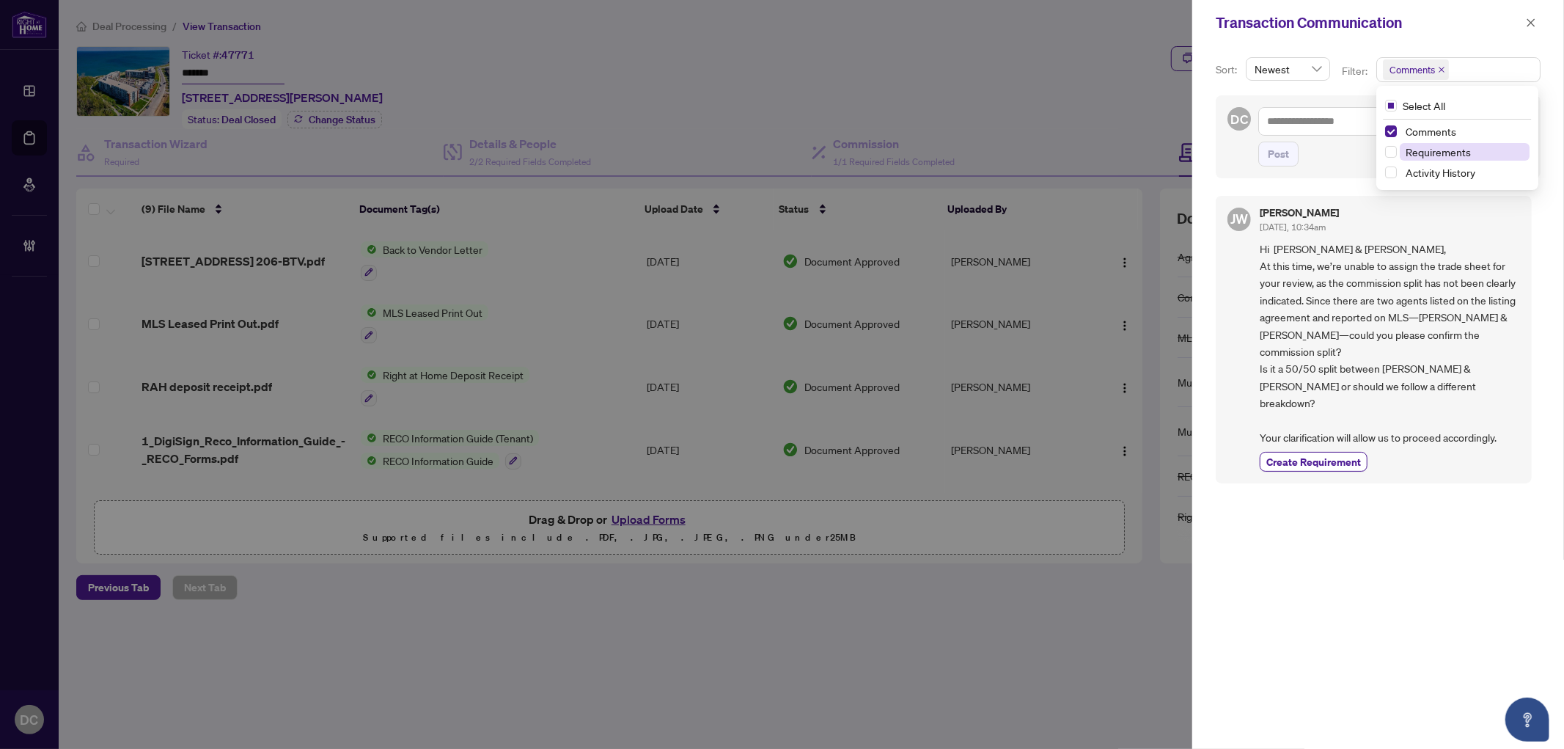
click at [1438, 155] on span "Requirements" at bounding box center [1438, 151] width 65 height 13
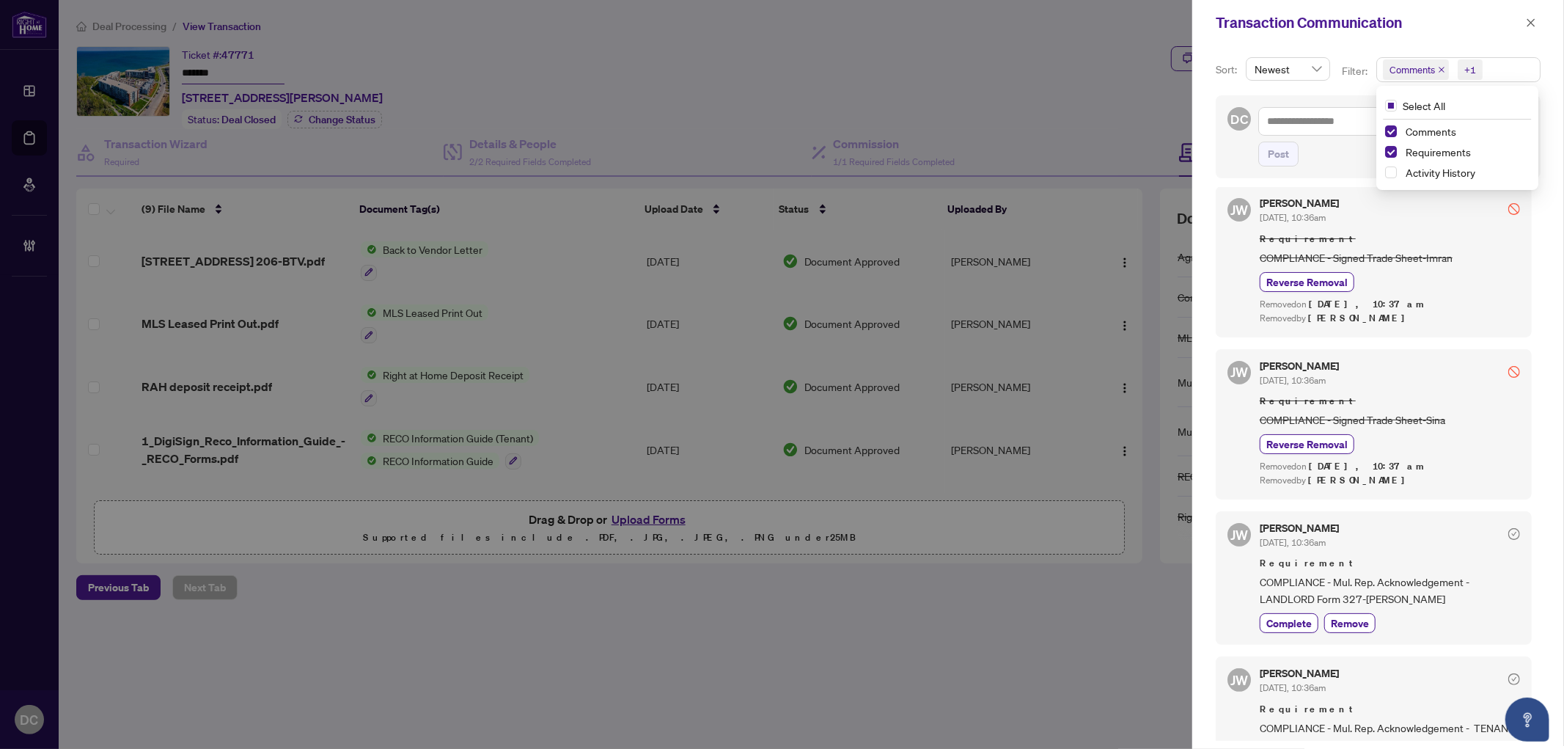
scroll to position [76, 0]
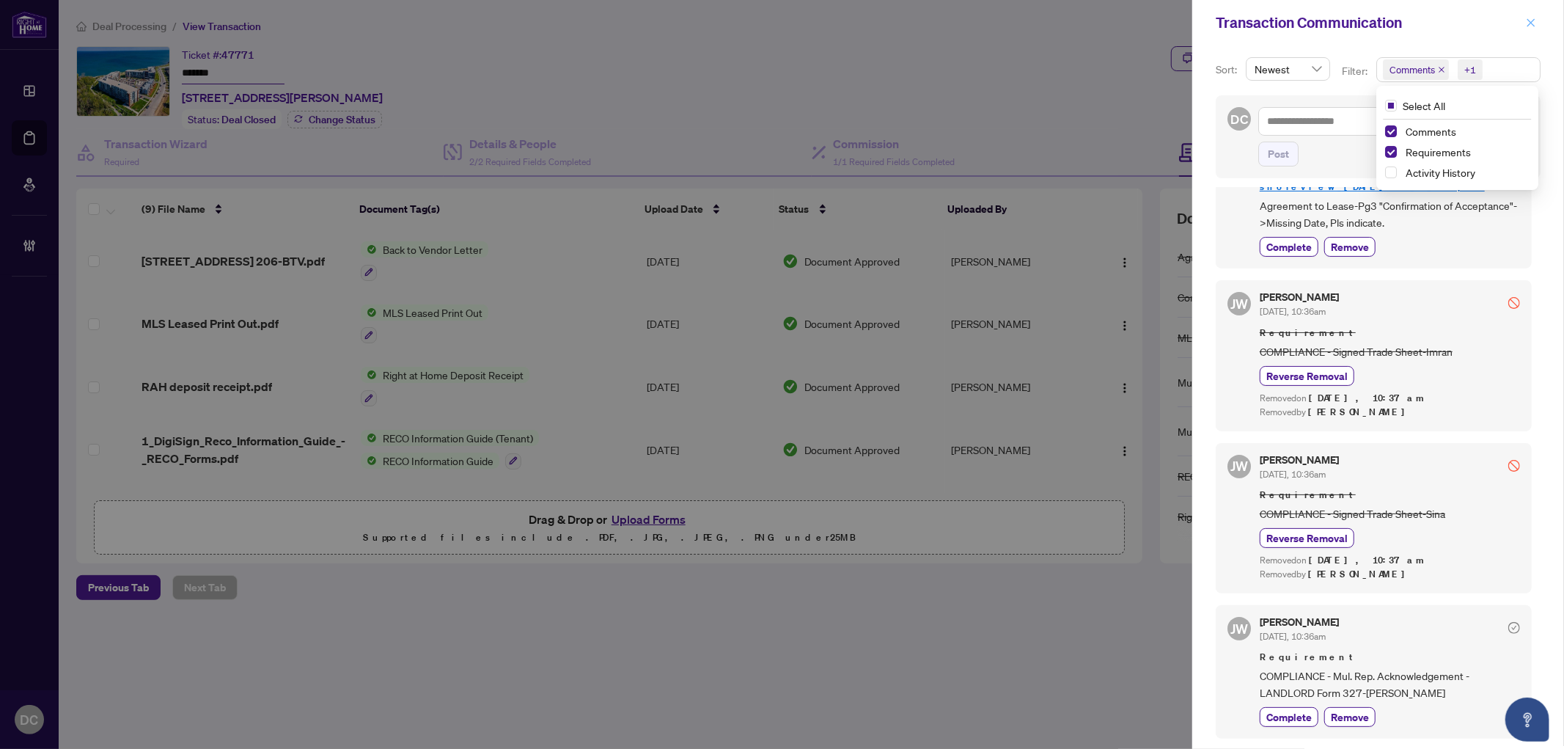
click at [1529, 23] on icon "close" at bounding box center [1531, 23] width 10 height 10
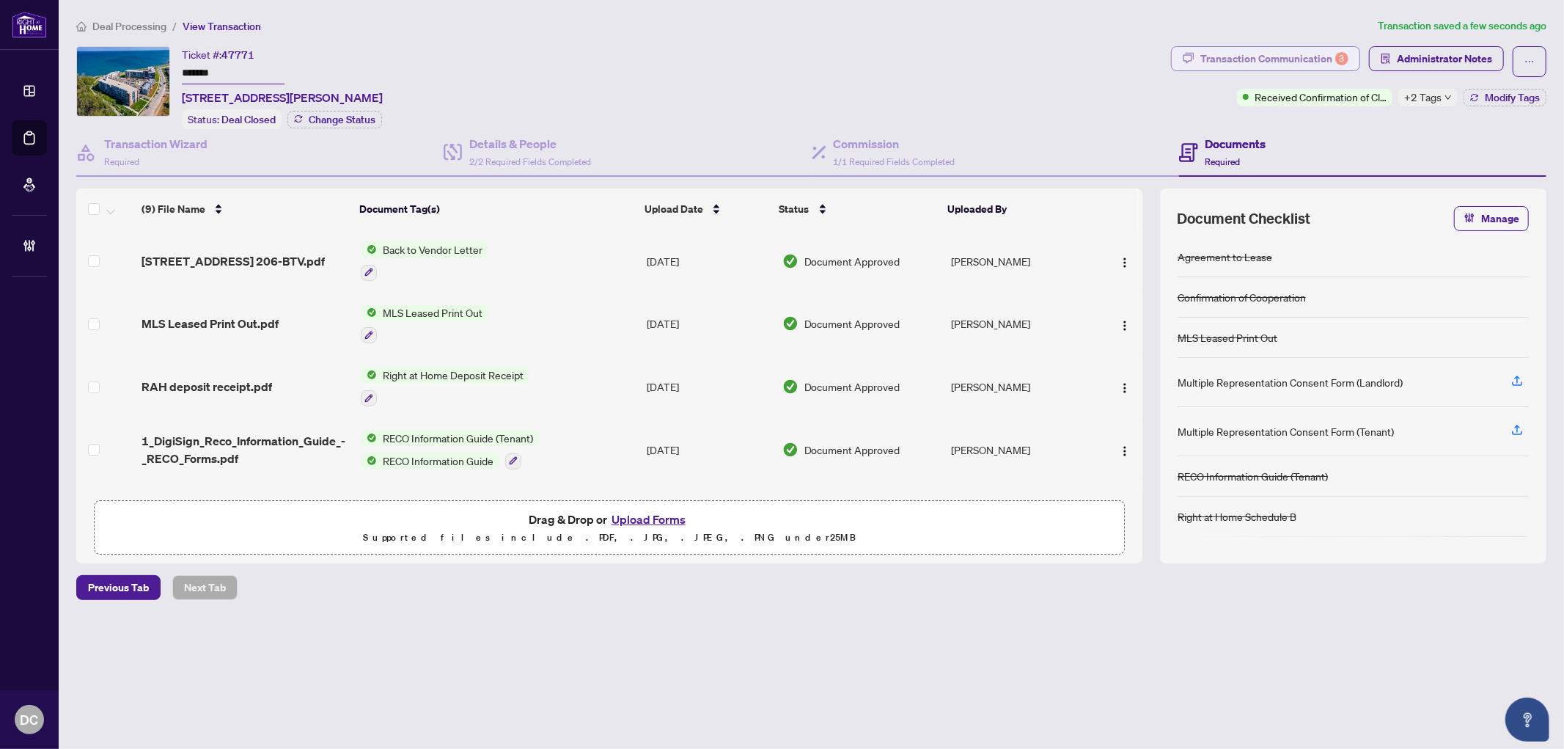
click at [1308, 55] on div "Transaction Communication 3" at bounding box center [1275, 58] width 148 height 23
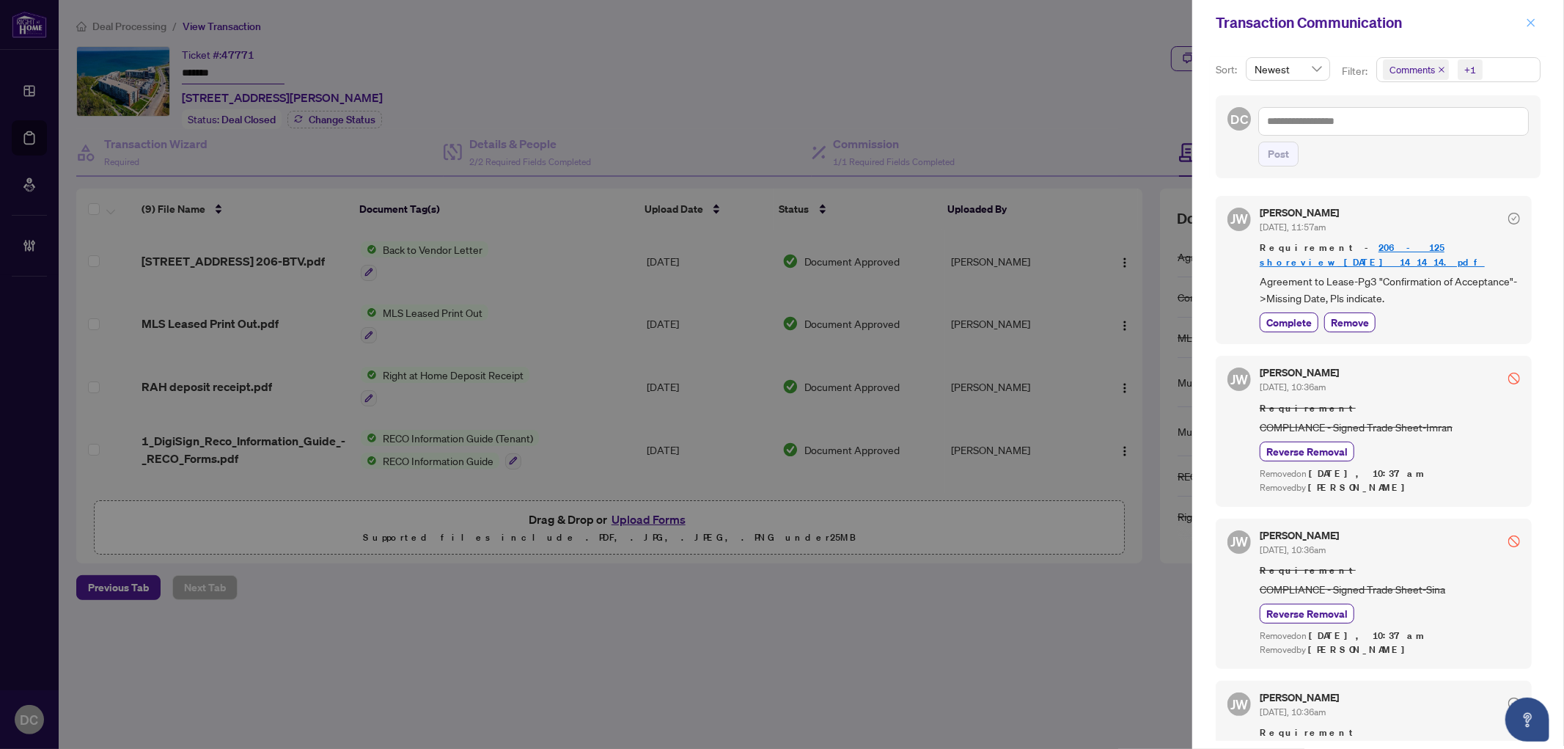
click at [1531, 21] on icon "close" at bounding box center [1531, 23] width 10 height 10
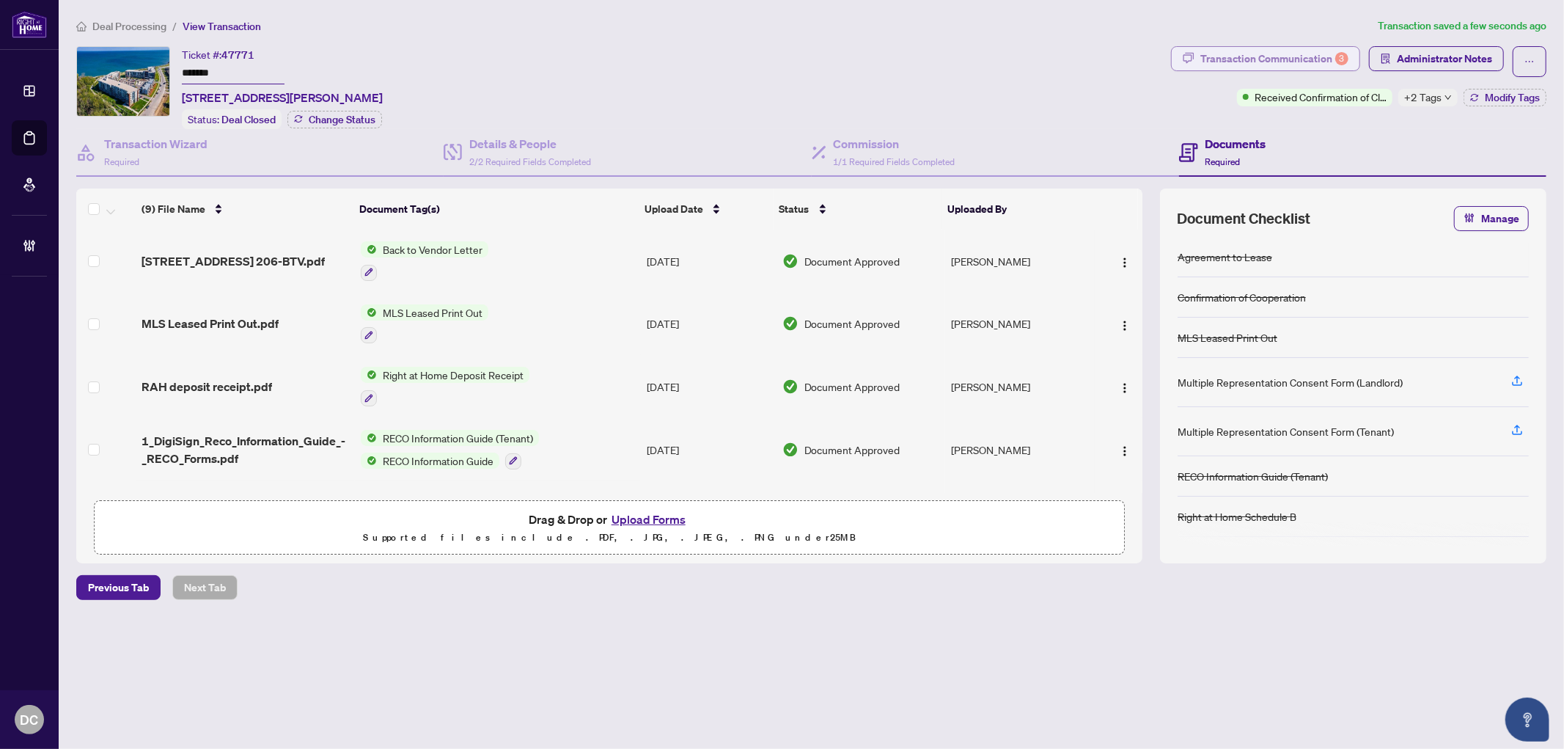
click at [1332, 59] on div "Transaction Communication 3" at bounding box center [1275, 58] width 148 height 23
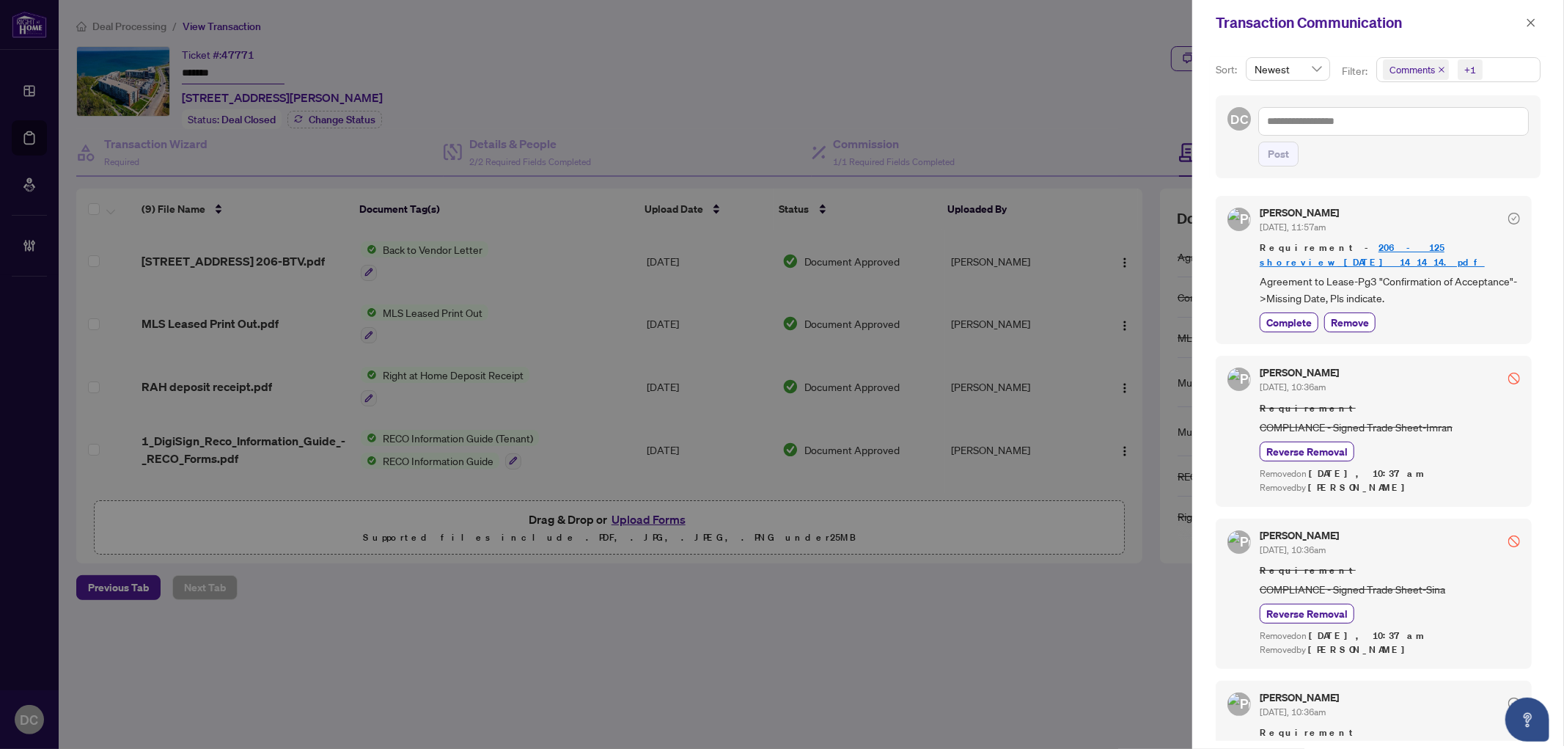
click at [1118, 46] on div at bounding box center [782, 374] width 1564 height 749
click at [1537, 21] on button "button" at bounding box center [1531, 23] width 19 height 18
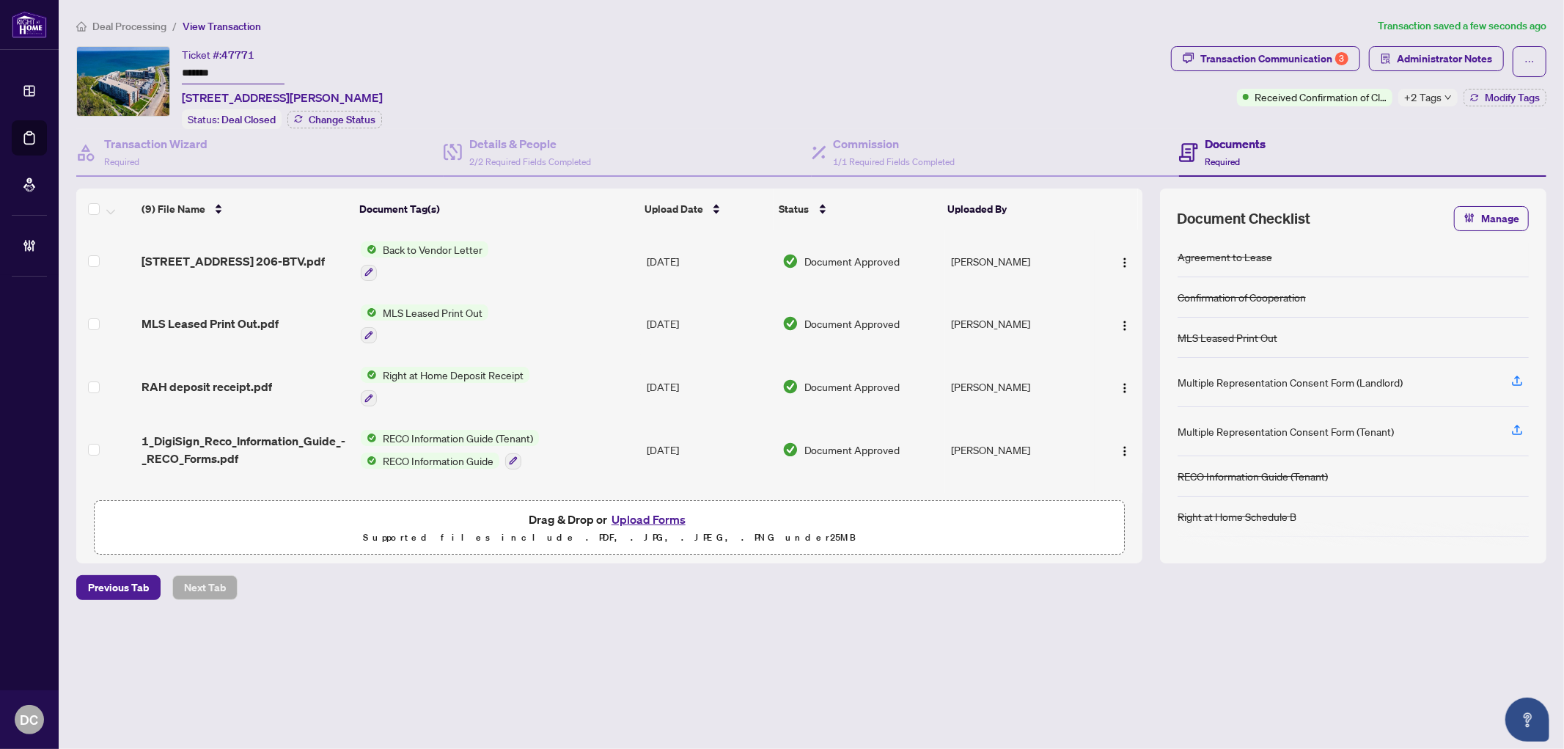
click at [1513, 92] on span "Modify Tags" at bounding box center [1512, 97] width 55 height 10
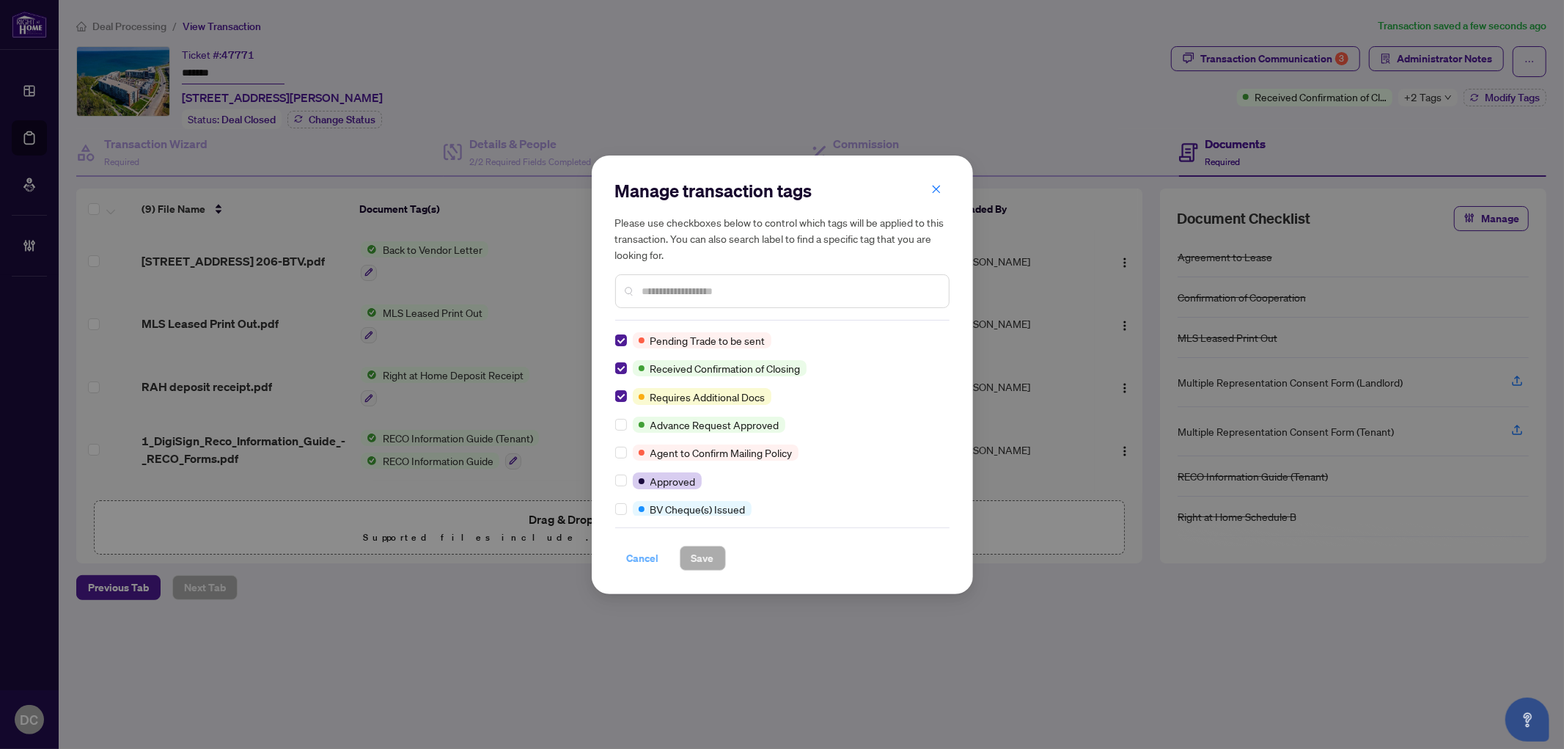
click at [629, 565] on span "Cancel" at bounding box center [643, 557] width 32 height 23
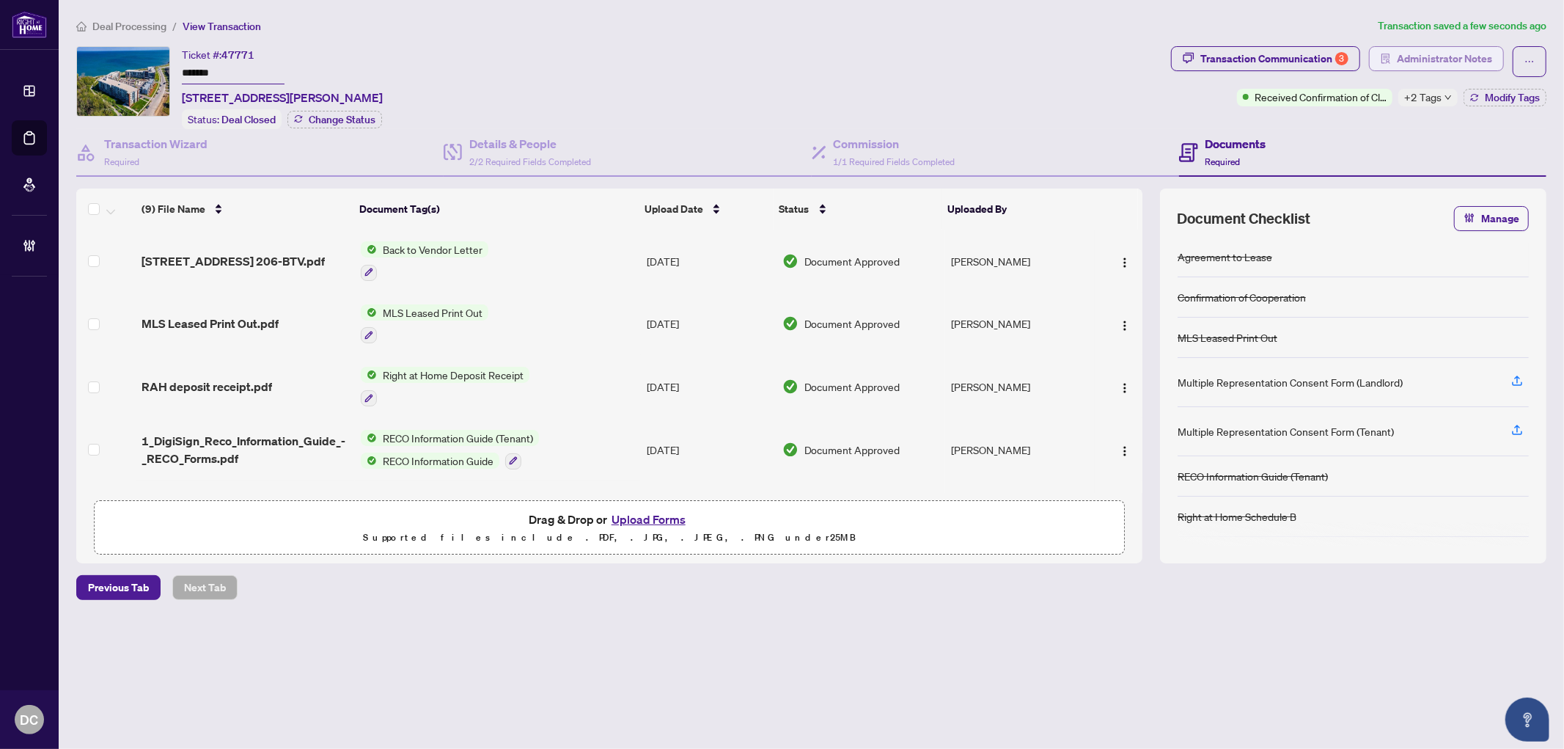
click at [1469, 59] on span "Administrator Notes" at bounding box center [1444, 58] width 95 height 23
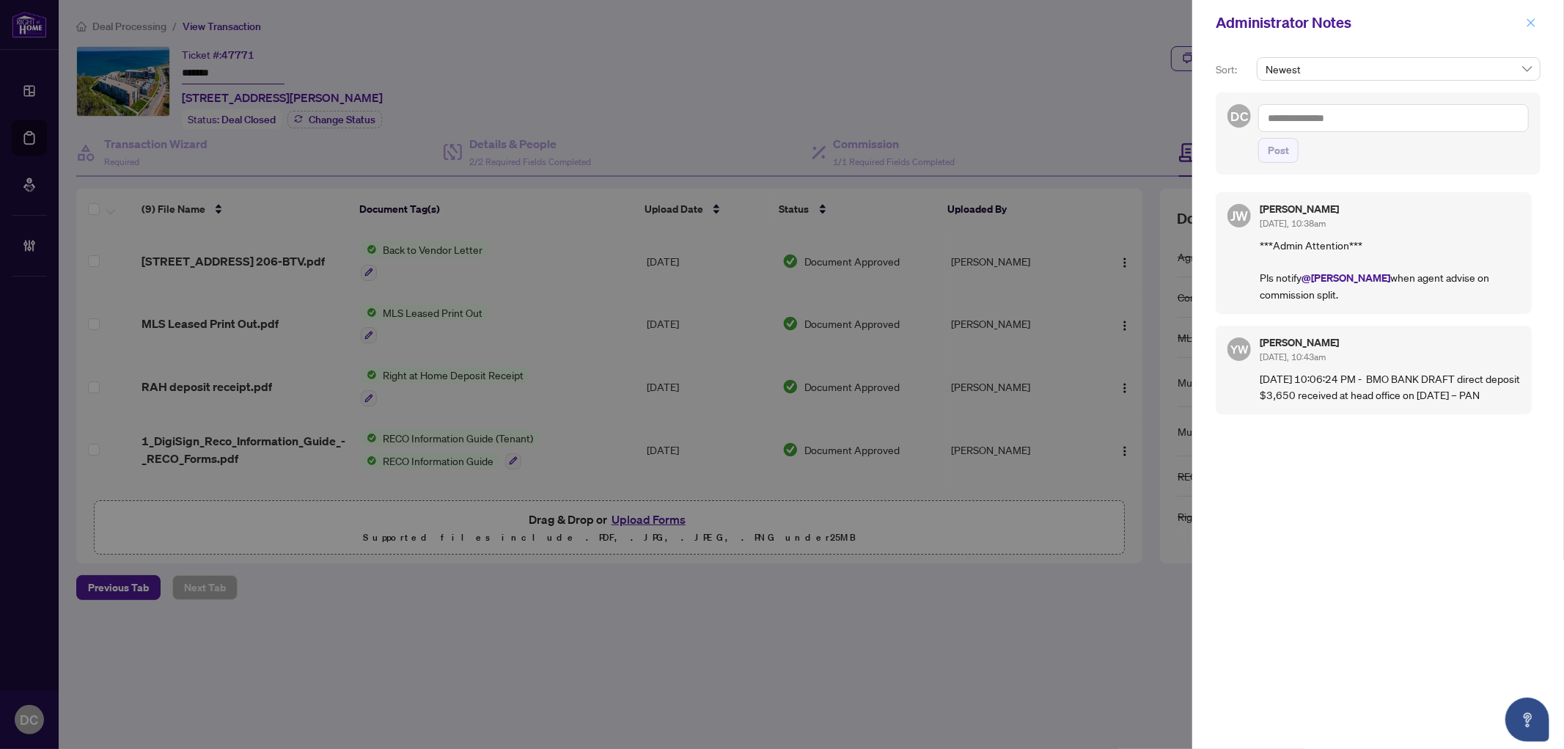
click at [1529, 12] on span "button" at bounding box center [1531, 22] width 10 height 23
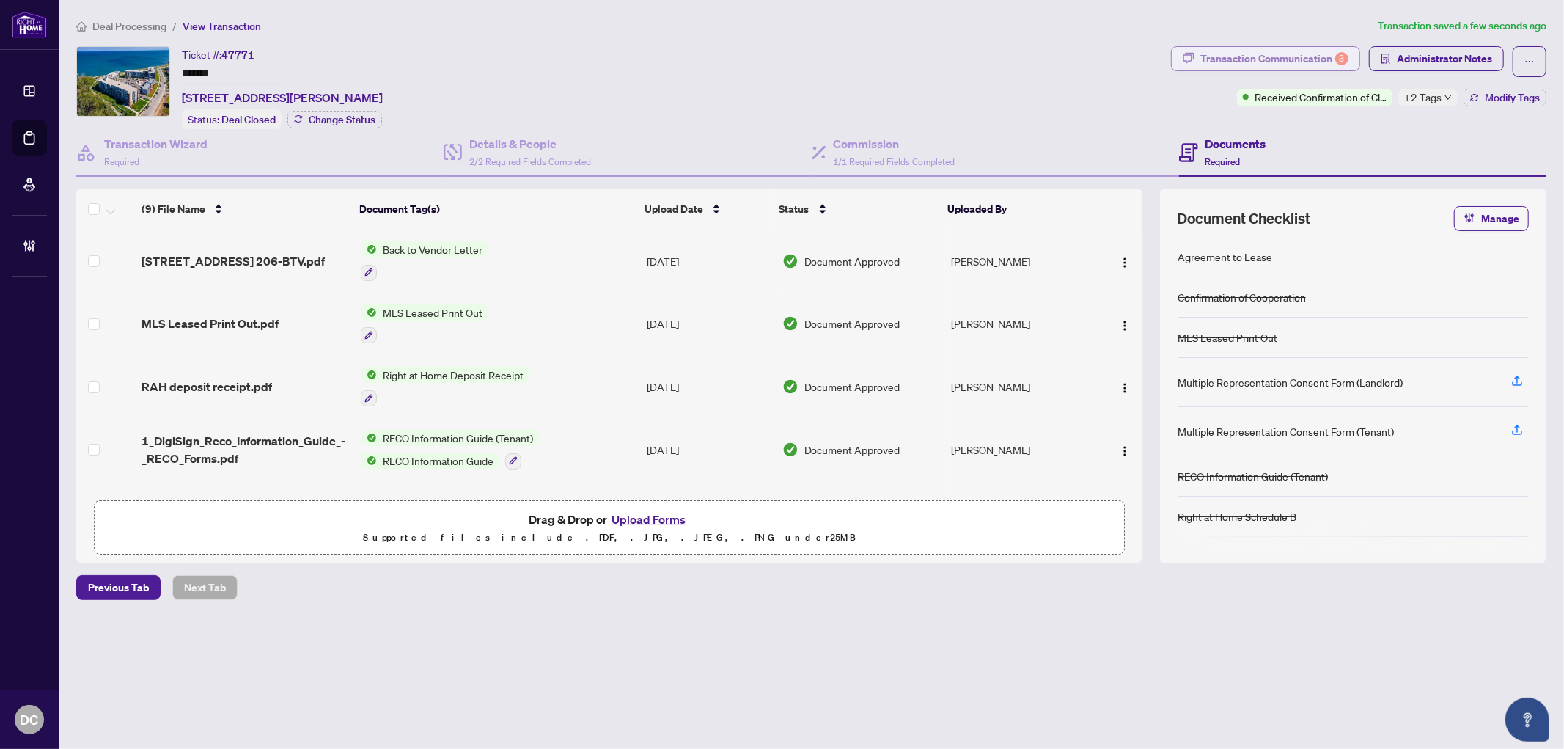
click at [1323, 60] on div "Transaction Communication 3" at bounding box center [1275, 58] width 148 height 23
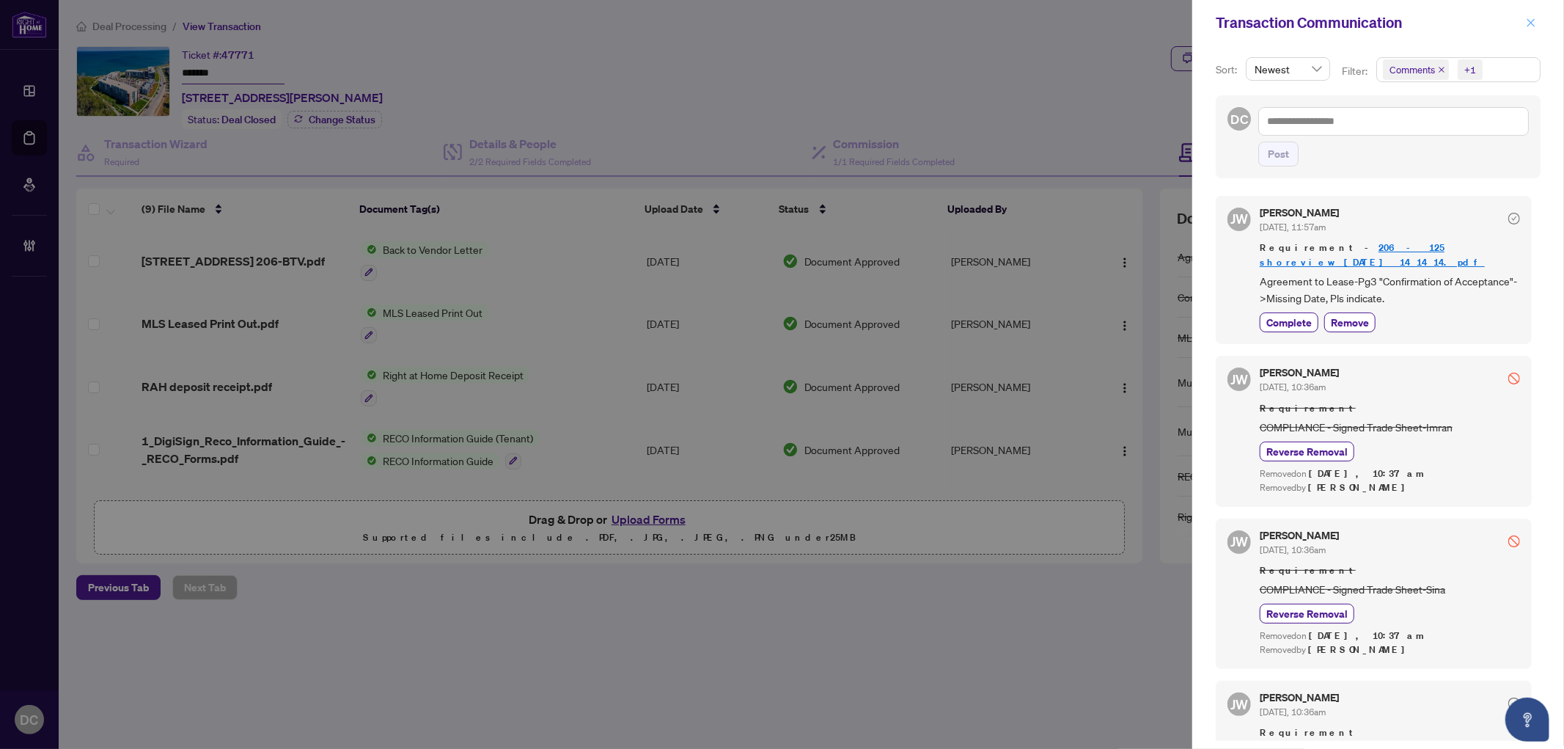
click at [1534, 26] on icon "close" at bounding box center [1532, 22] width 8 height 8
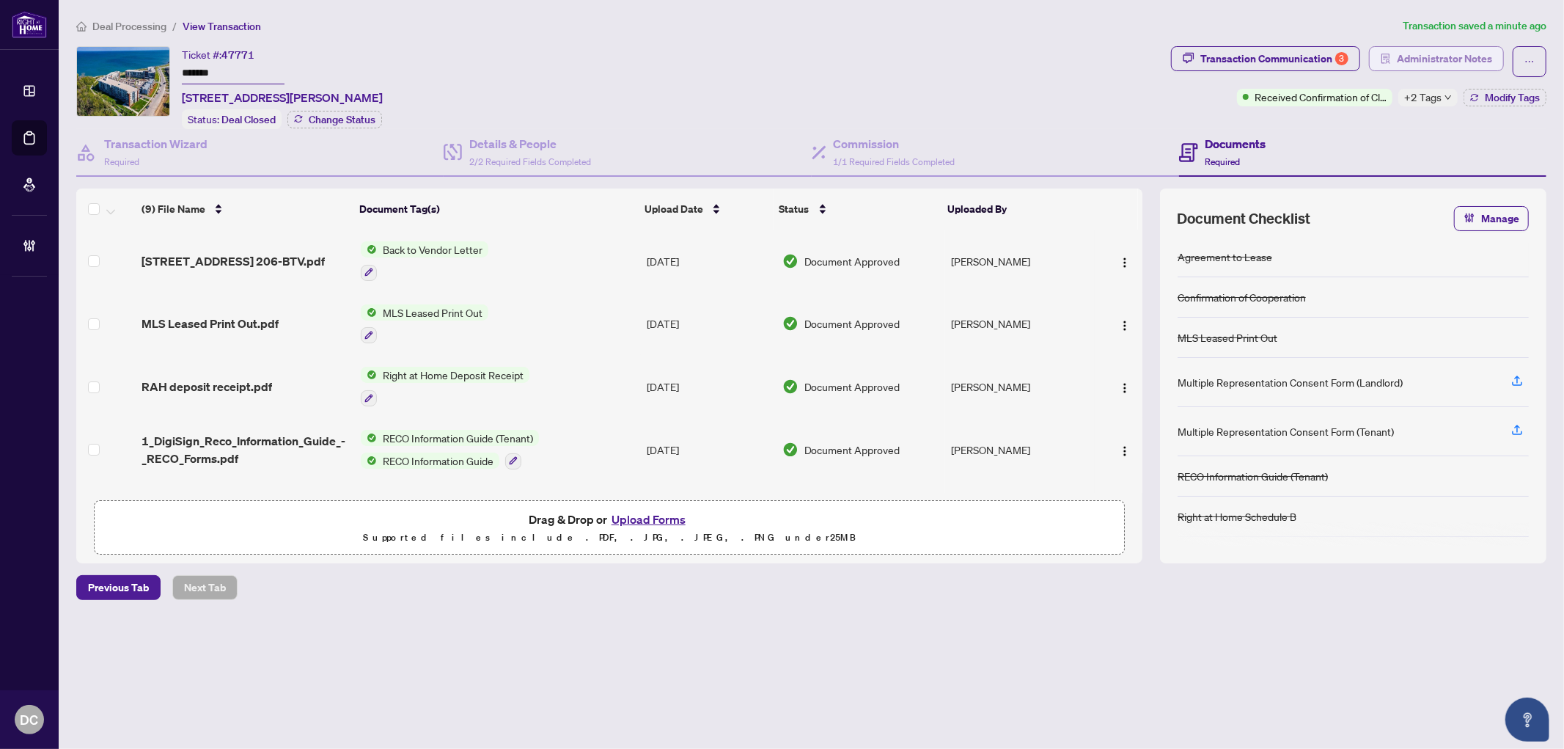
click at [1430, 57] on span "Administrator Notes" at bounding box center [1444, 58] width 95 height 23
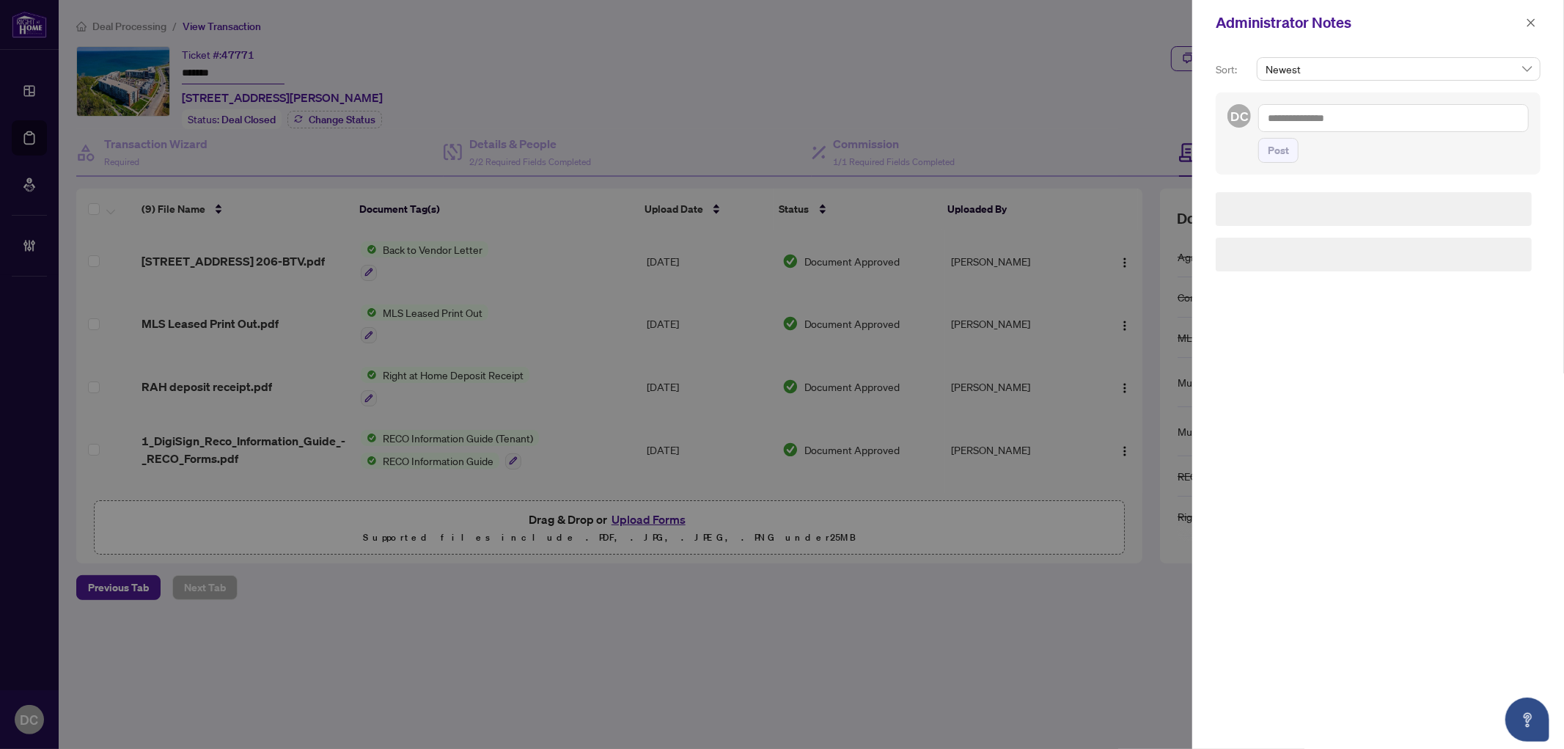
click at [1360, 123] on textarea at bounding box center [1394, 118] width 271 height 28
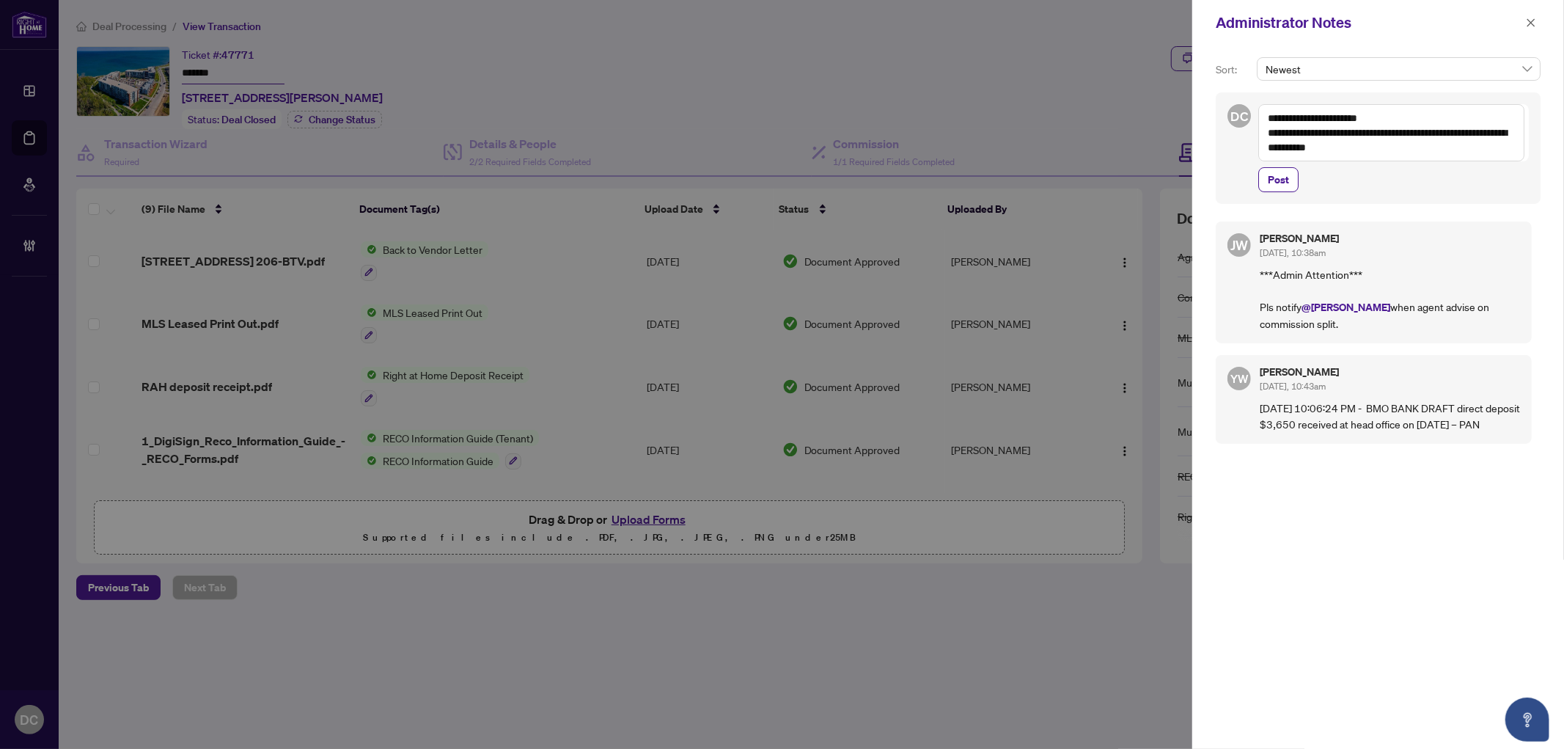
drag, startPoint x: 1396, startPoint y: 117, endPoint x: 1200, endPoint y: 115, distance: 195.8
click at [1200, 115] on div "**********" at bounding box center [1379, 396] width 372 height 703
click at [1413, 155] on textarea "**********" at bounding box center [1392, 132] width 266 height 57
paste textarea "**********"
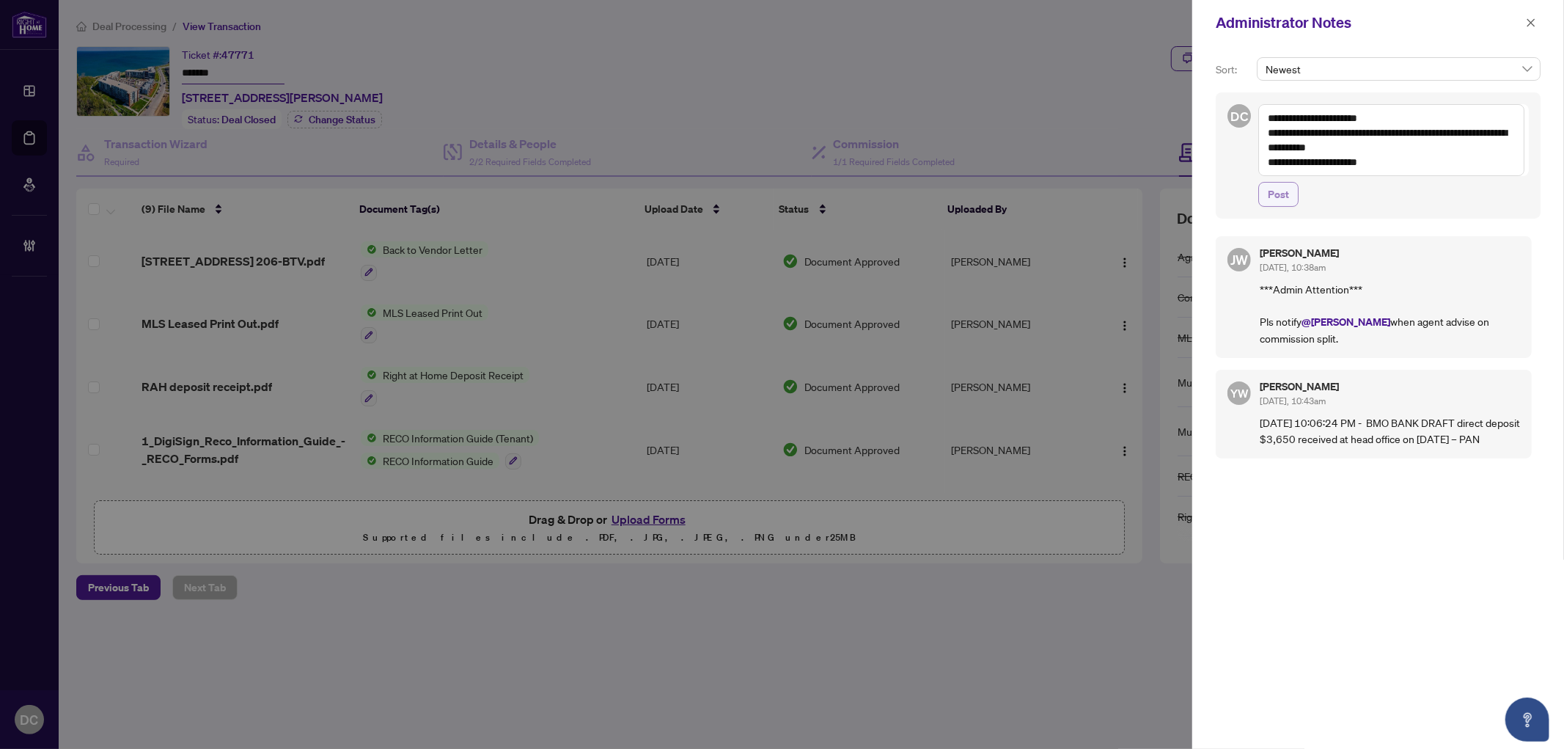
type textarea "**********"
click at [1279, 201] on span "Post" at bounding box center [1278, 194] width 21 height 23
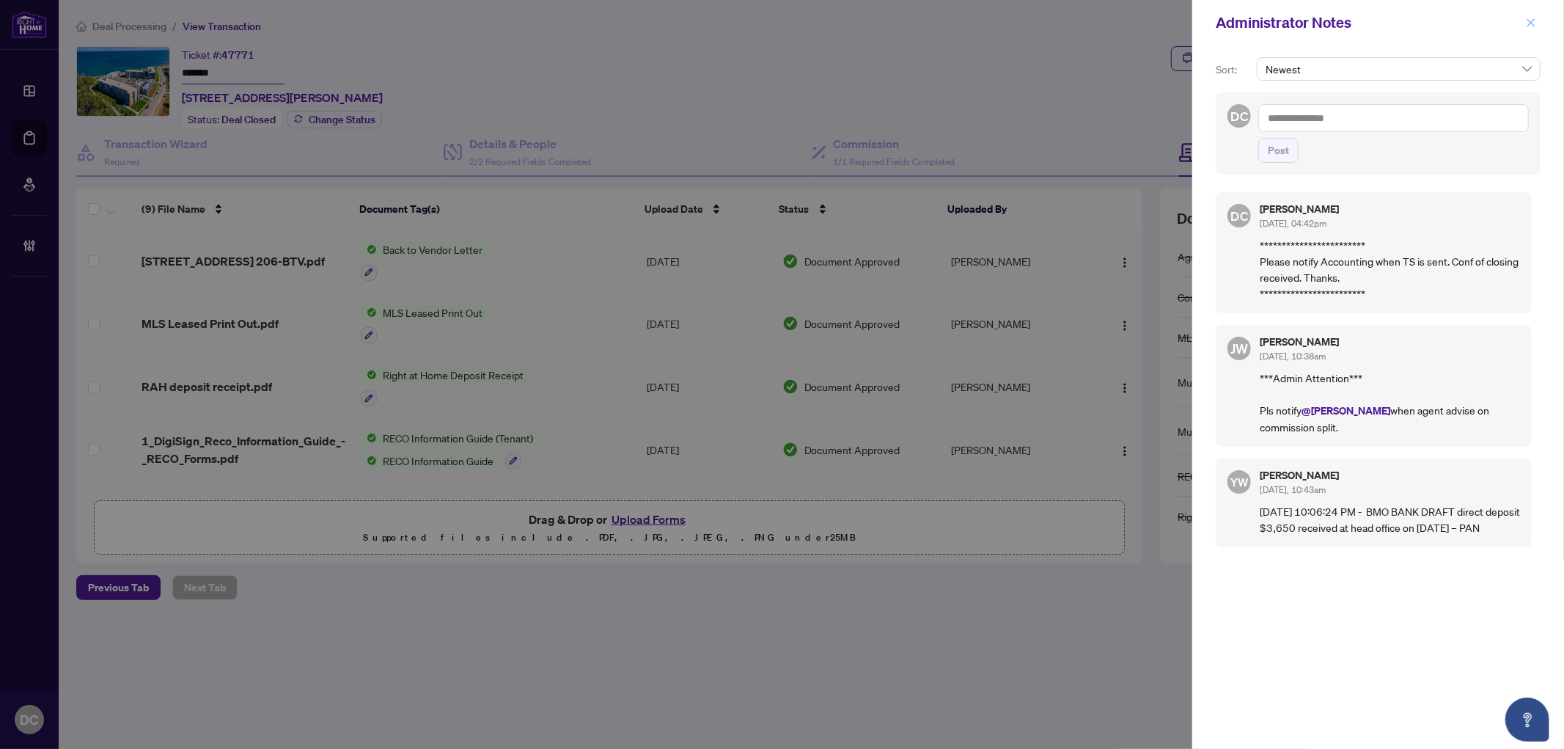
click at [1528, 23] on icon "close" at bounding box center [1531, 23] width 10 height 10
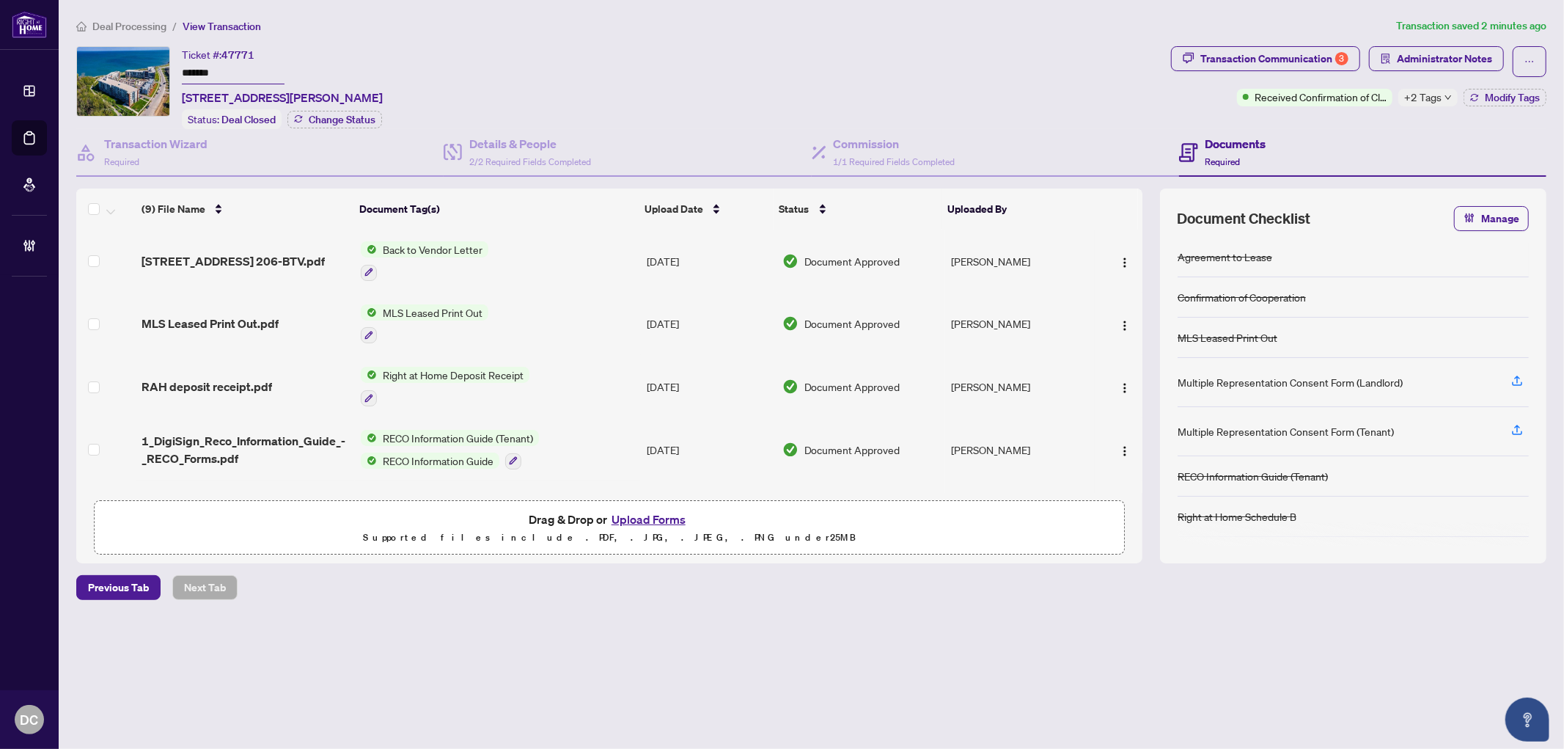
drag, startPoint x: 251, startPoint y: 65, endPoint x: 86, endPoint y: 89, distance: 166.9
click at [84, 65] on div "Ticket #: 47771 ******* 206-125 Shoreview Pl, Hamilton, Ontario L8E 0K3, Canada…" at bounding box center [620, 87] width 1089 height 83
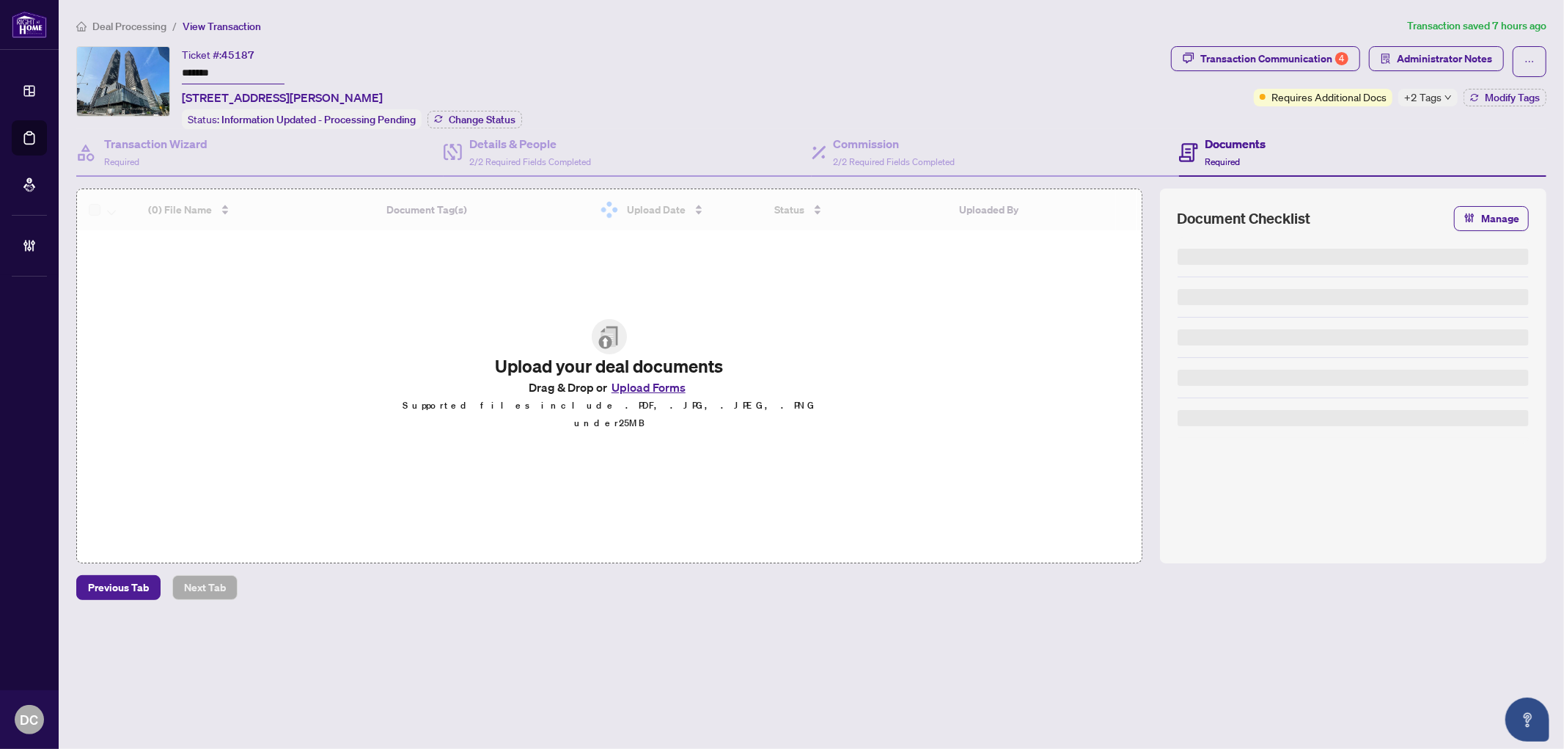
drag, startPoint x: 232, startPoint y: 76, endPoint x: 133, endPoint y: 88, distance: 99.1
click at [120, 67] on div "Ticket #: 45187 ******* [STREET_ADDRESS][PERSON_NAME] Status: Information Updat…" at bounding box center [620, 87] width 1089 height 83
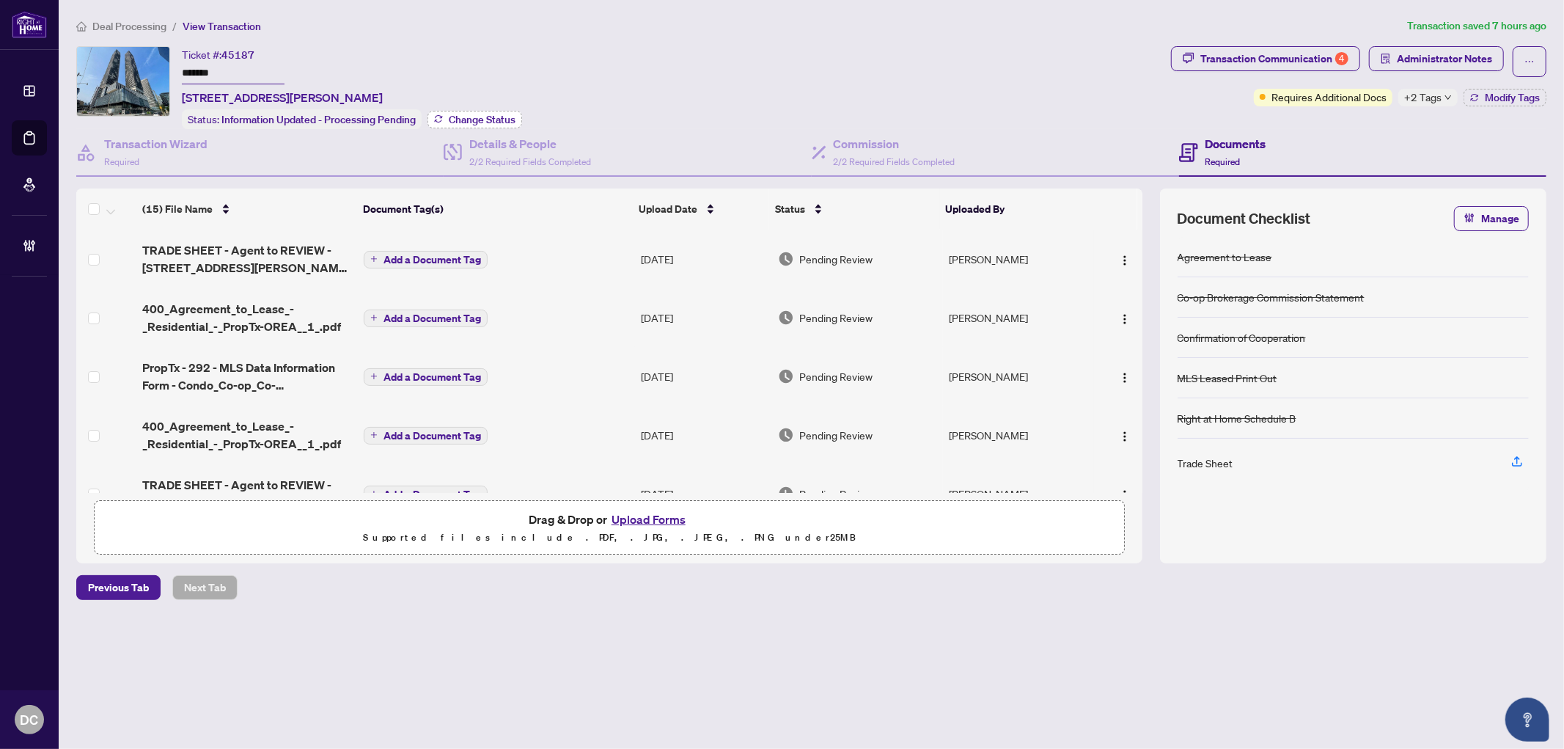
click at [469, 116] on span "Change Status" at bounding box center [482, 119] width 67 height 10
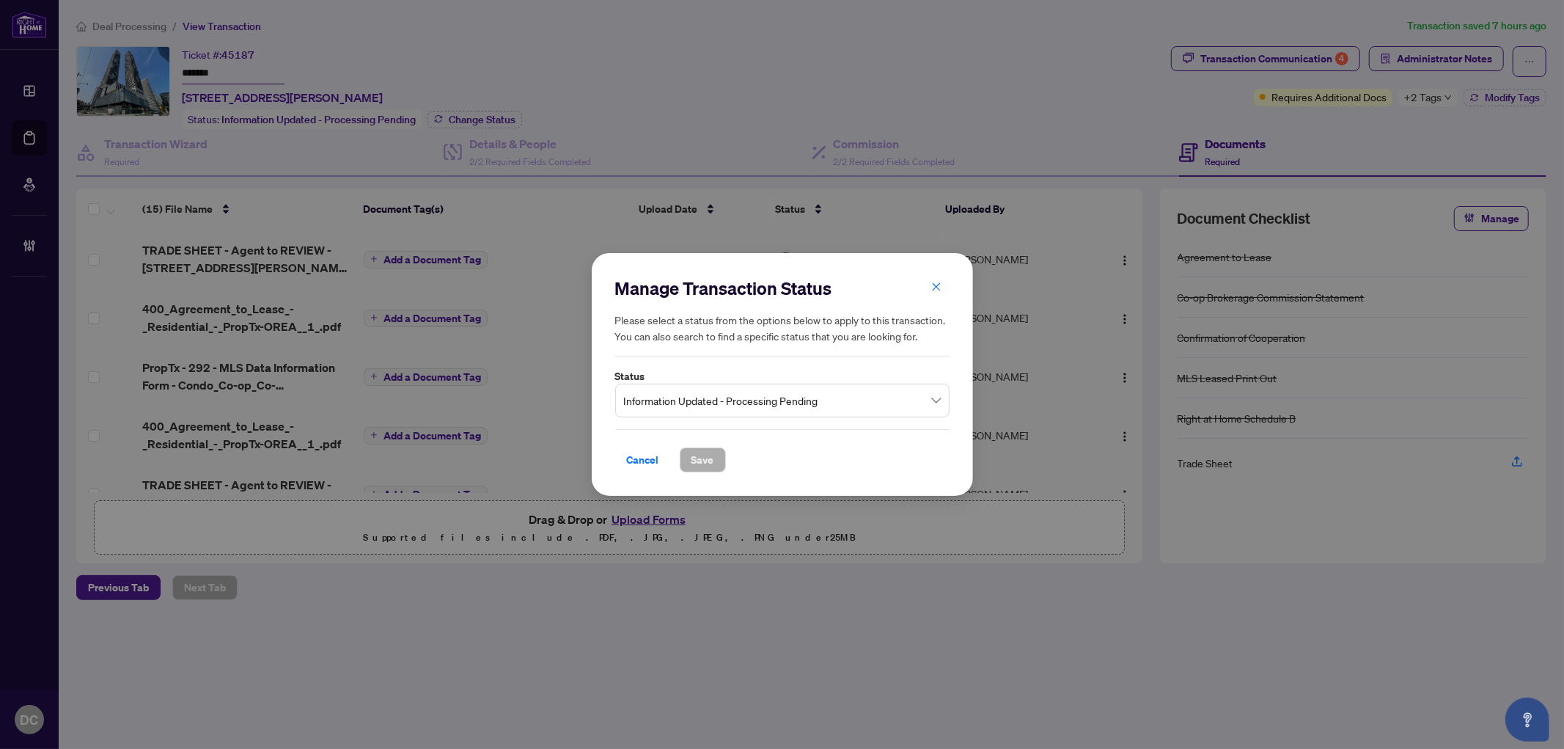
click at [802, 396] on span "Information Updated - Processing Pending" at bounding box center [782, 401] width 317 height 28
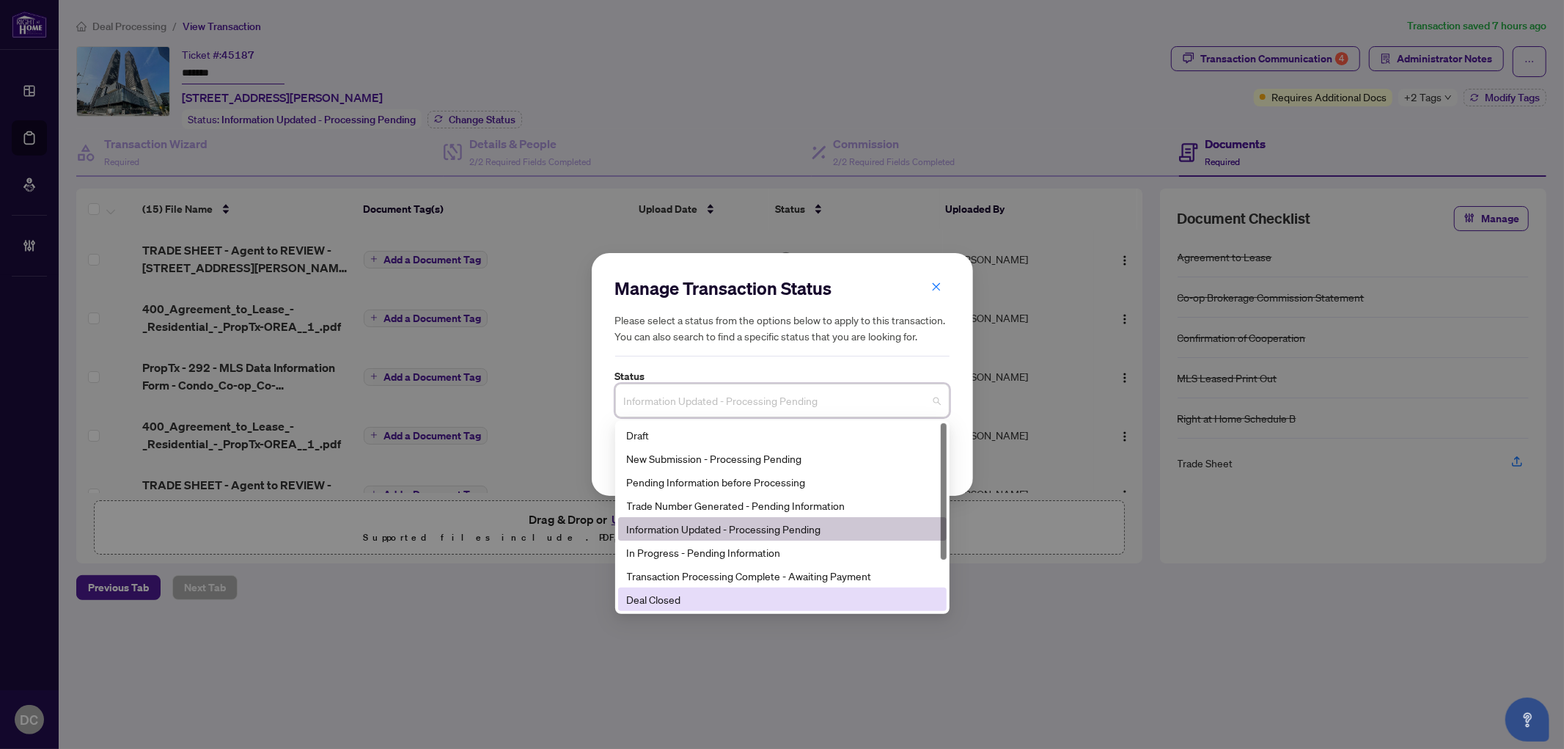
click at [699, 605] on div "Deal Closed" at bounding box center [782, 599] width 311 height 16
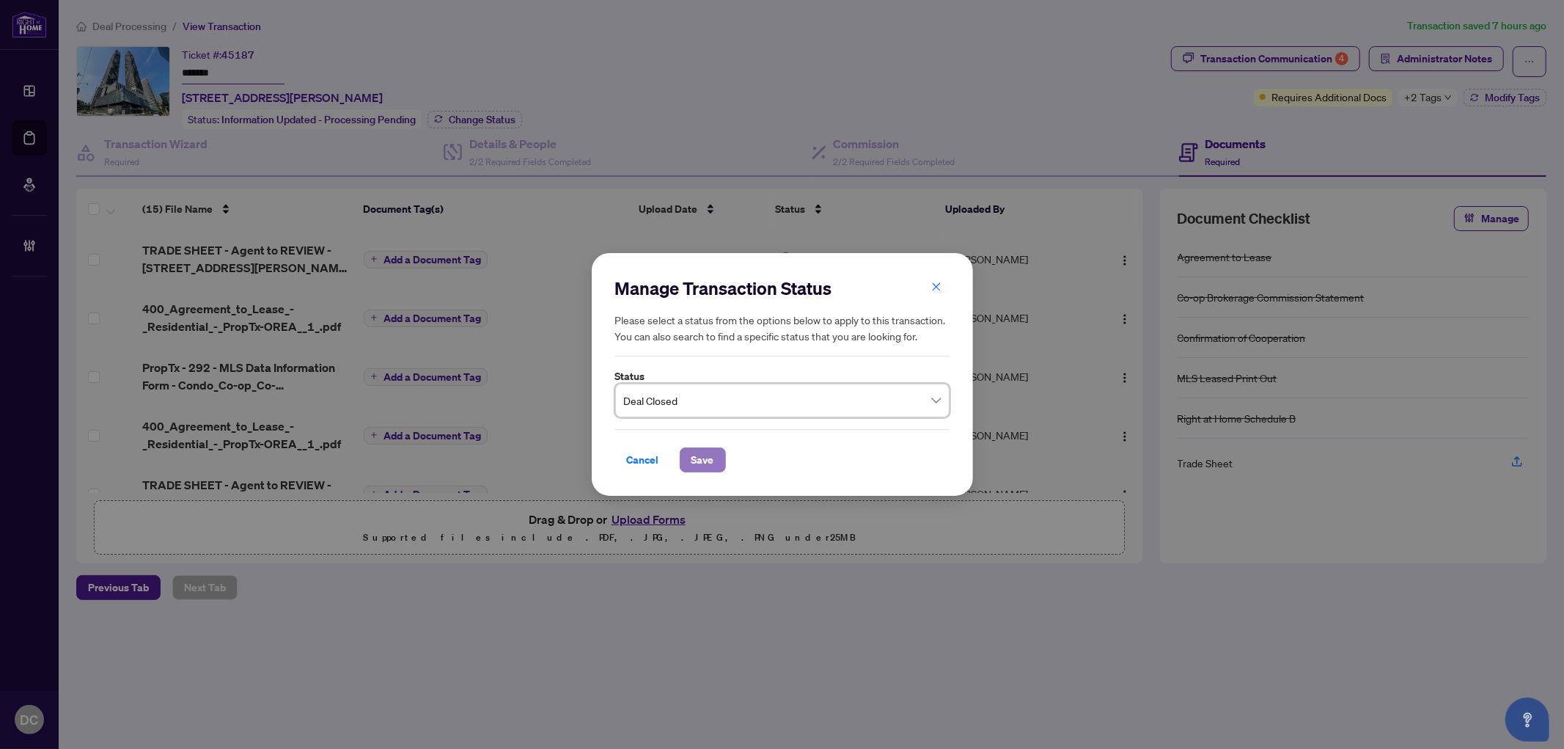
click at [700, 451] on span "Save" at bounding box center [703, 459] width 23 height 23
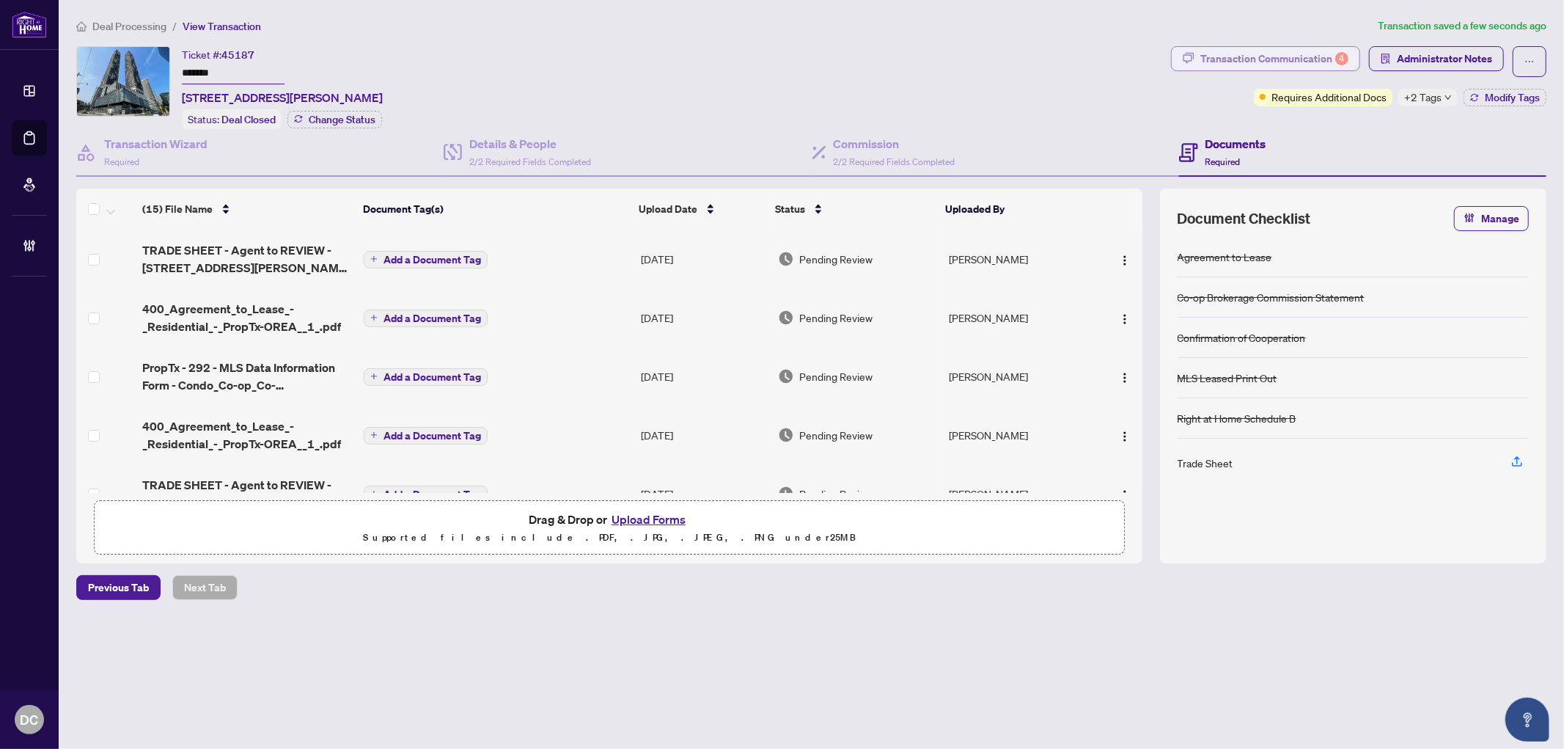
click at [1323, 56] on div "Transaction Communication 4" at bounding box center [1275, 58] width 148 height 23
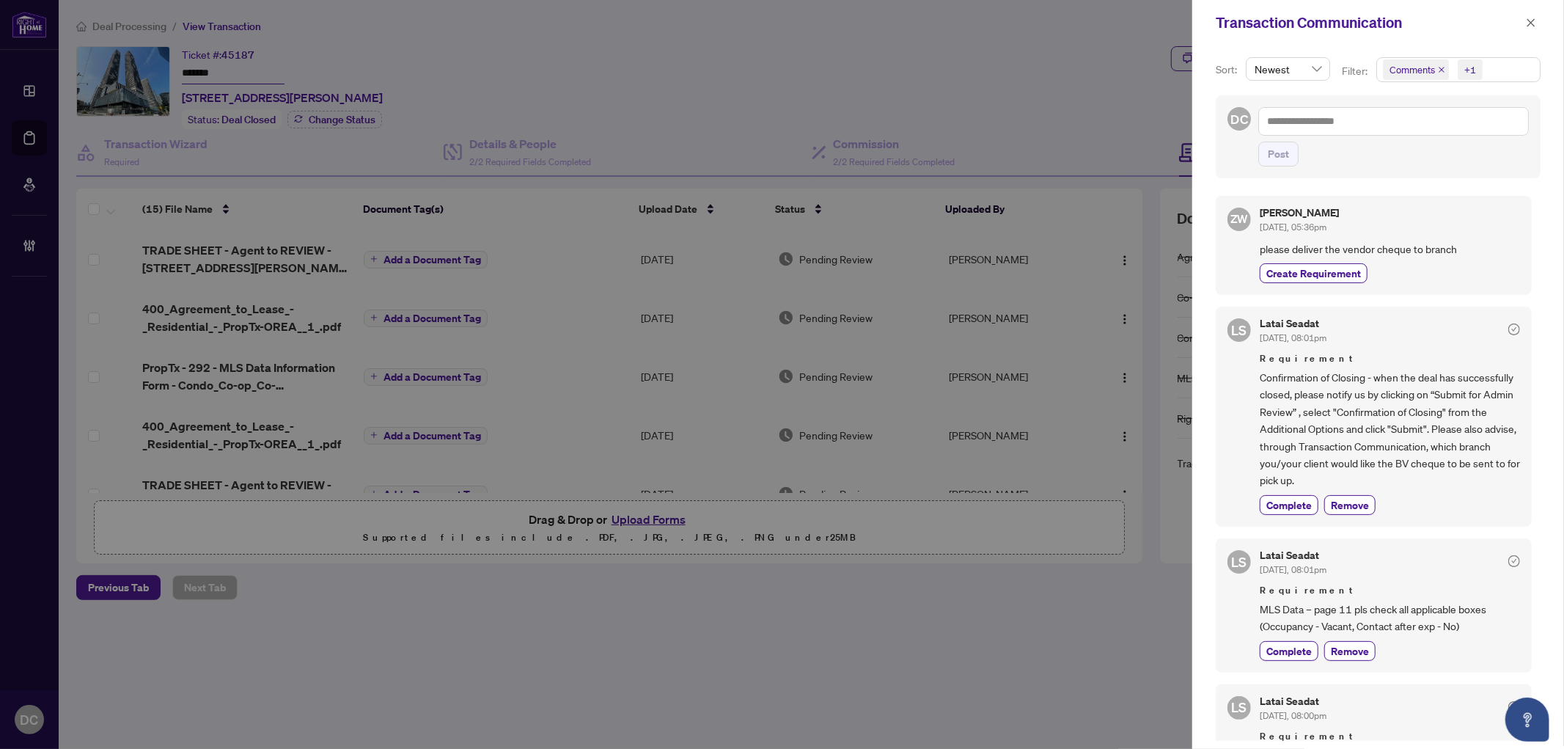
drag, startPoint x: 1277, startPoint y: 507, endPoint x: 1241, endPoint y: 497, distance: 37.2
click at [1277, 506] on span "Complete" at bounding box center [1289, 504] width 45 height 15
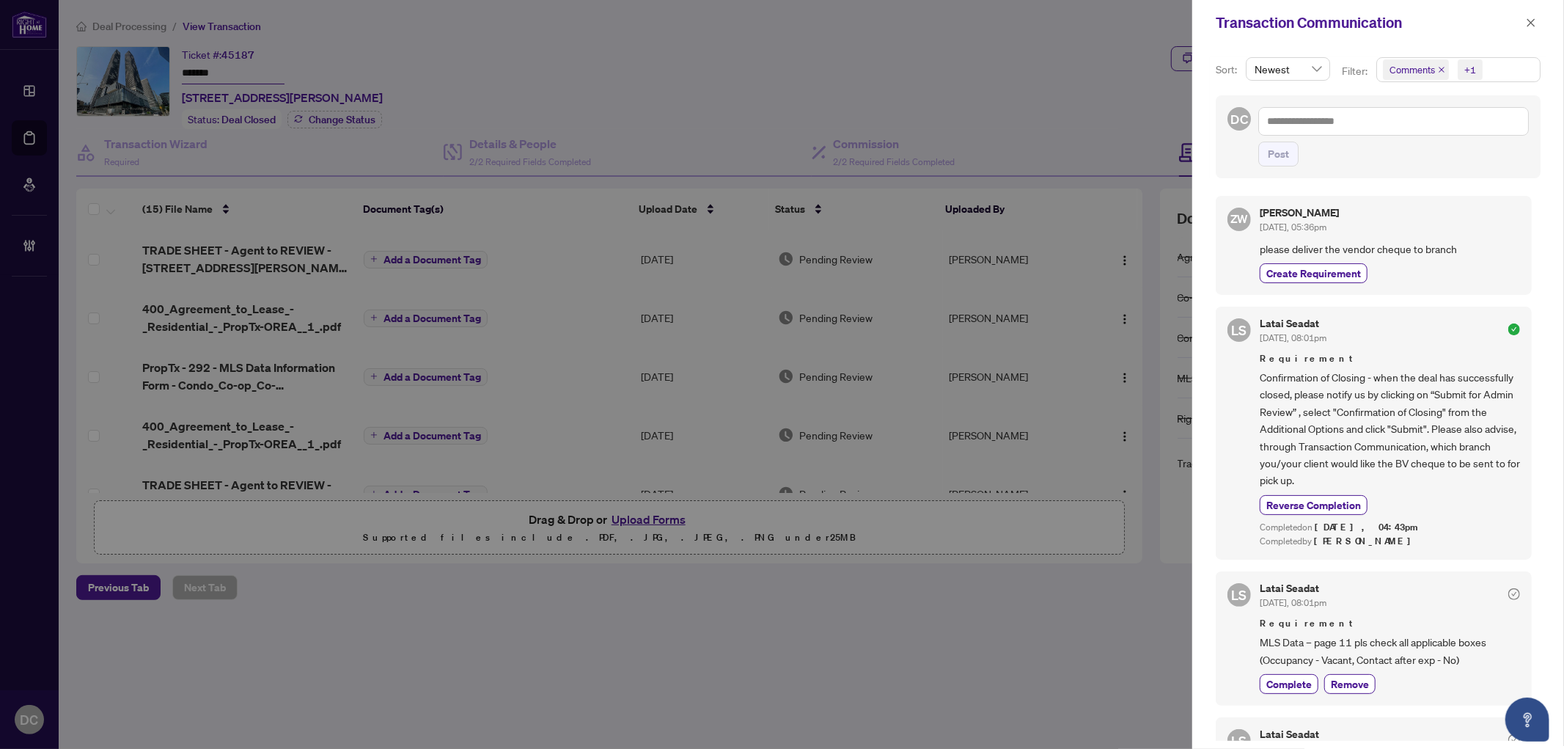
drag, startPoint x: 1527, startPoint y: 20, endPoint x: 1333, endPoint y: 48, distance: 195.7
click at [1527, 21] on icon "close" at bounding box center [1531, 23] width 10 height 10
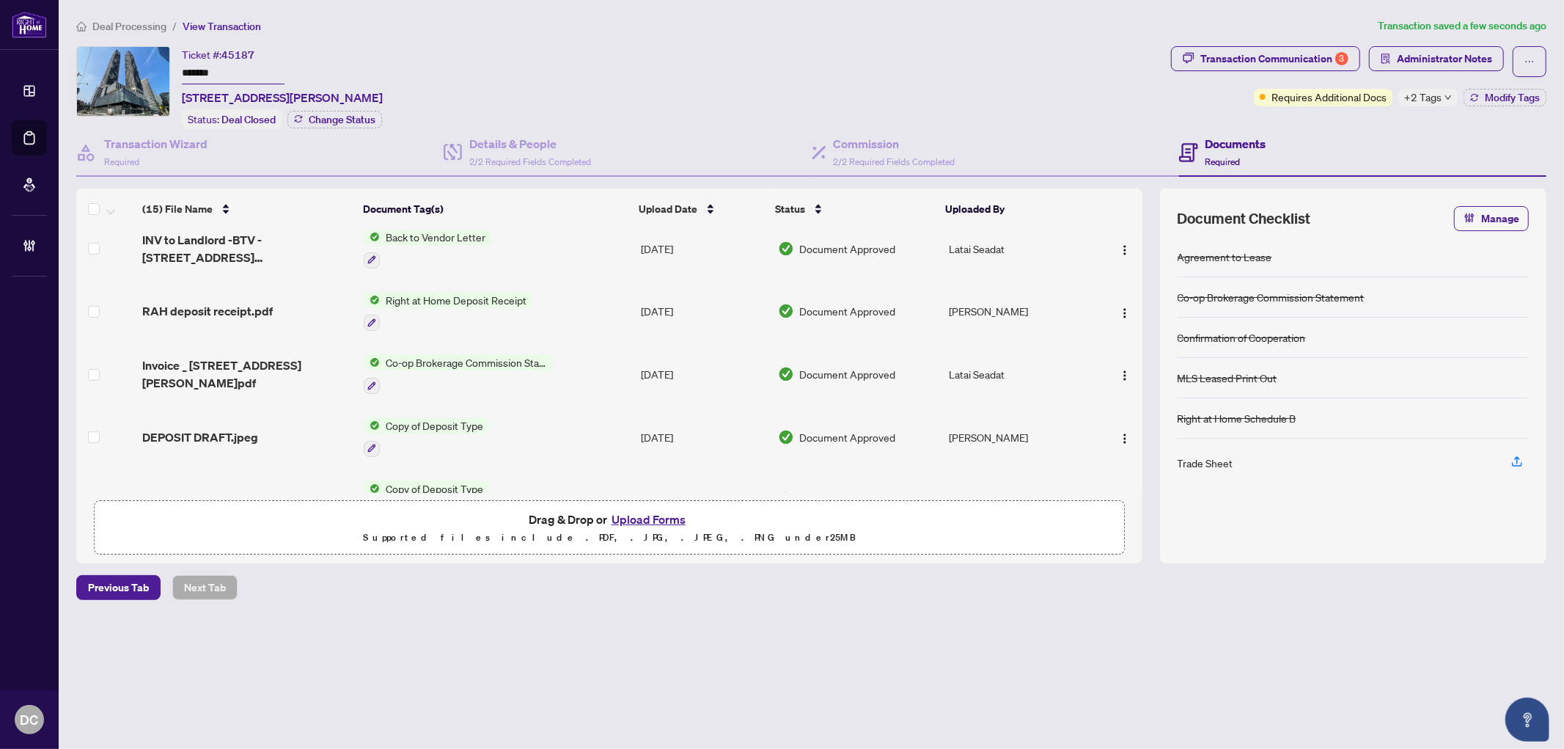
scroll to position [407, 0]
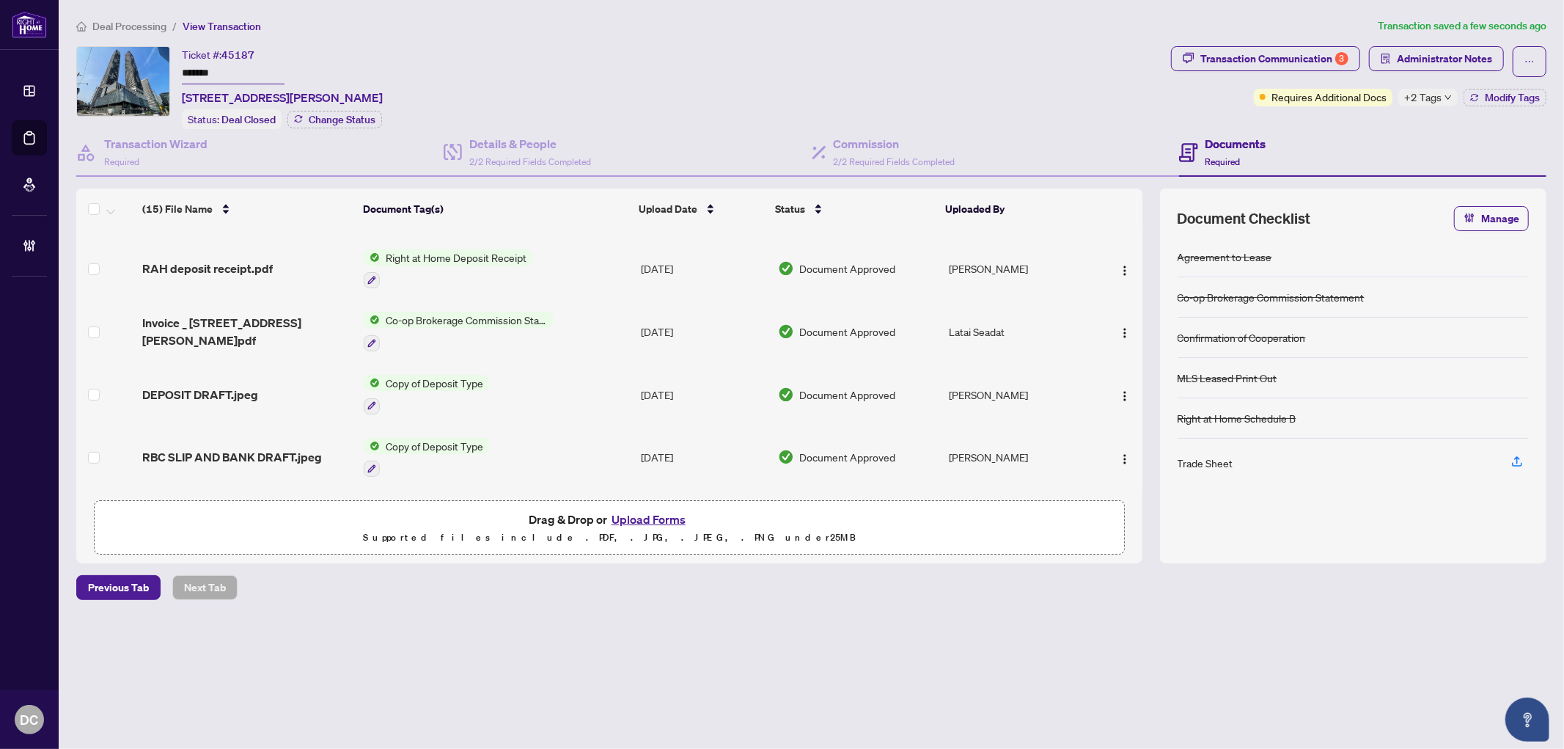
click at [626, 323] on td "Co-op Brokerage Commission Statement" at bounding box center [496, 331] width 276 height 63
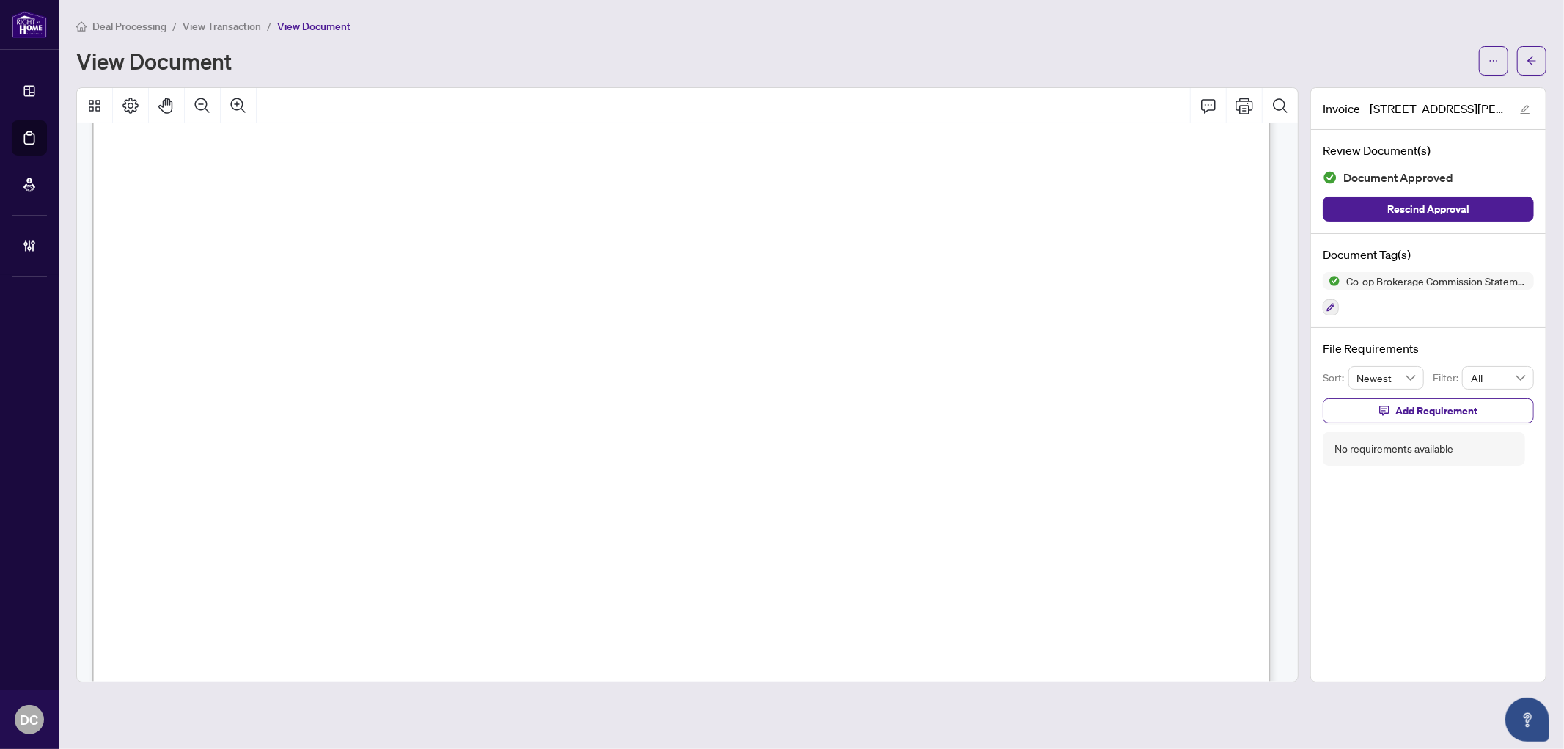
scroll to position [651, 0]
click at [1534, 65] on span "button" at bounding box center [1532, 60] width 10 height 23
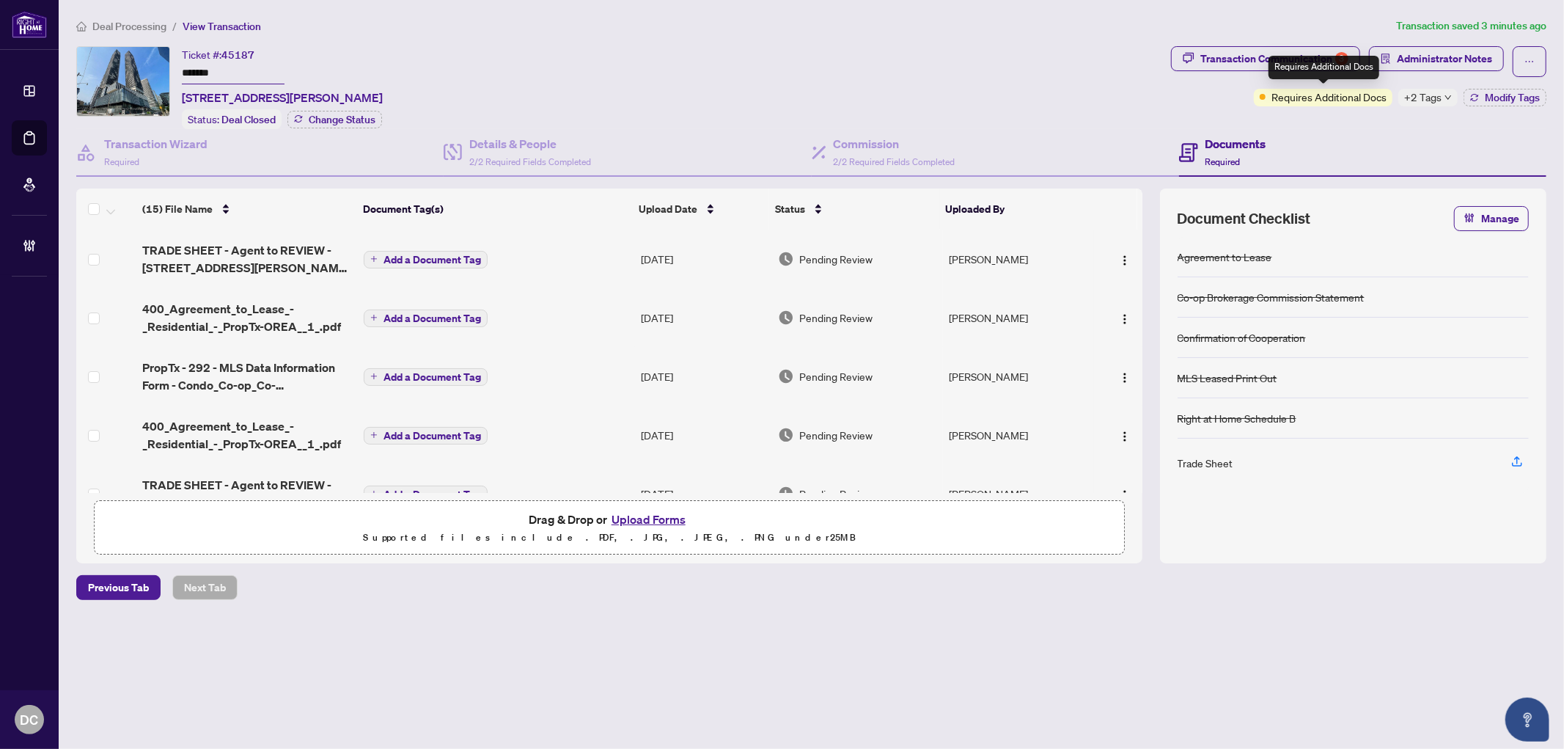
click at [1294, 65] on div "Requires Additional Docs" at bounding box center [1324, 67] width 111 height 23
click at [1226, 62] on div "Transaction Communication 3" at bounding box center [1275, 58] width 148 height 23
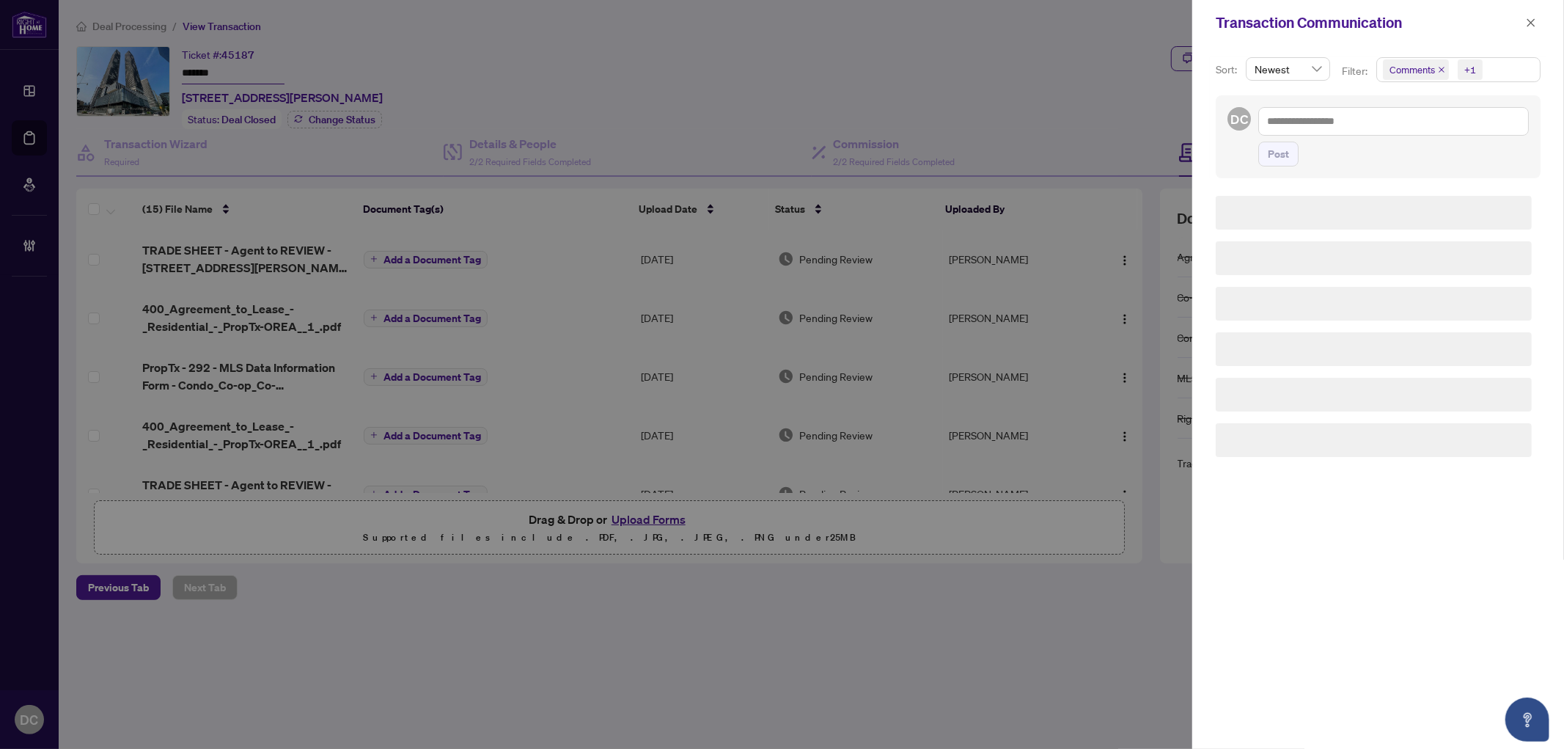
click at [1493, 70] on span "Comments +1" at bounding box center [1458, 69] width 163 height 23
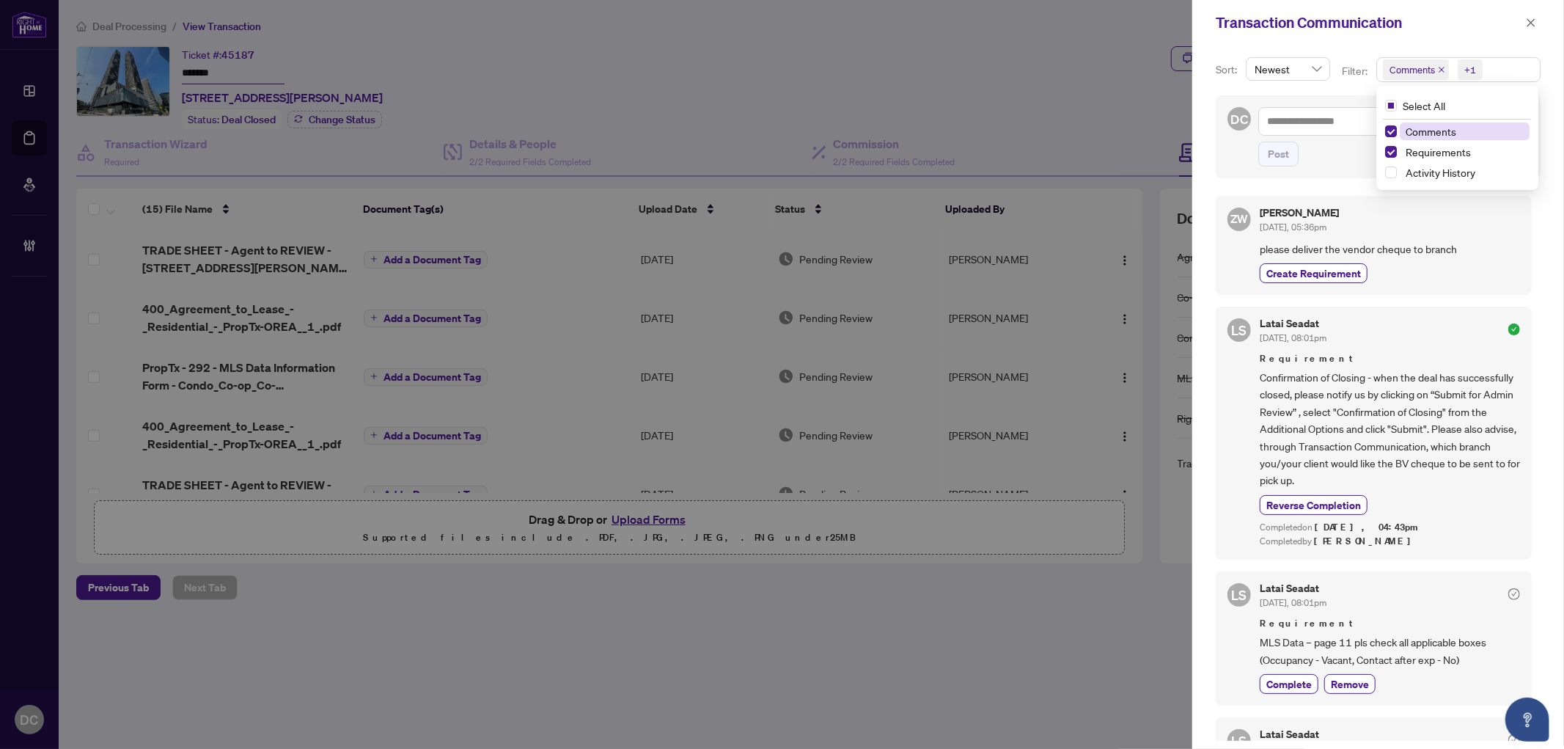
click at [1440, 130] on span "Comments" at bounding box center [1431, 131] width 51 height 13
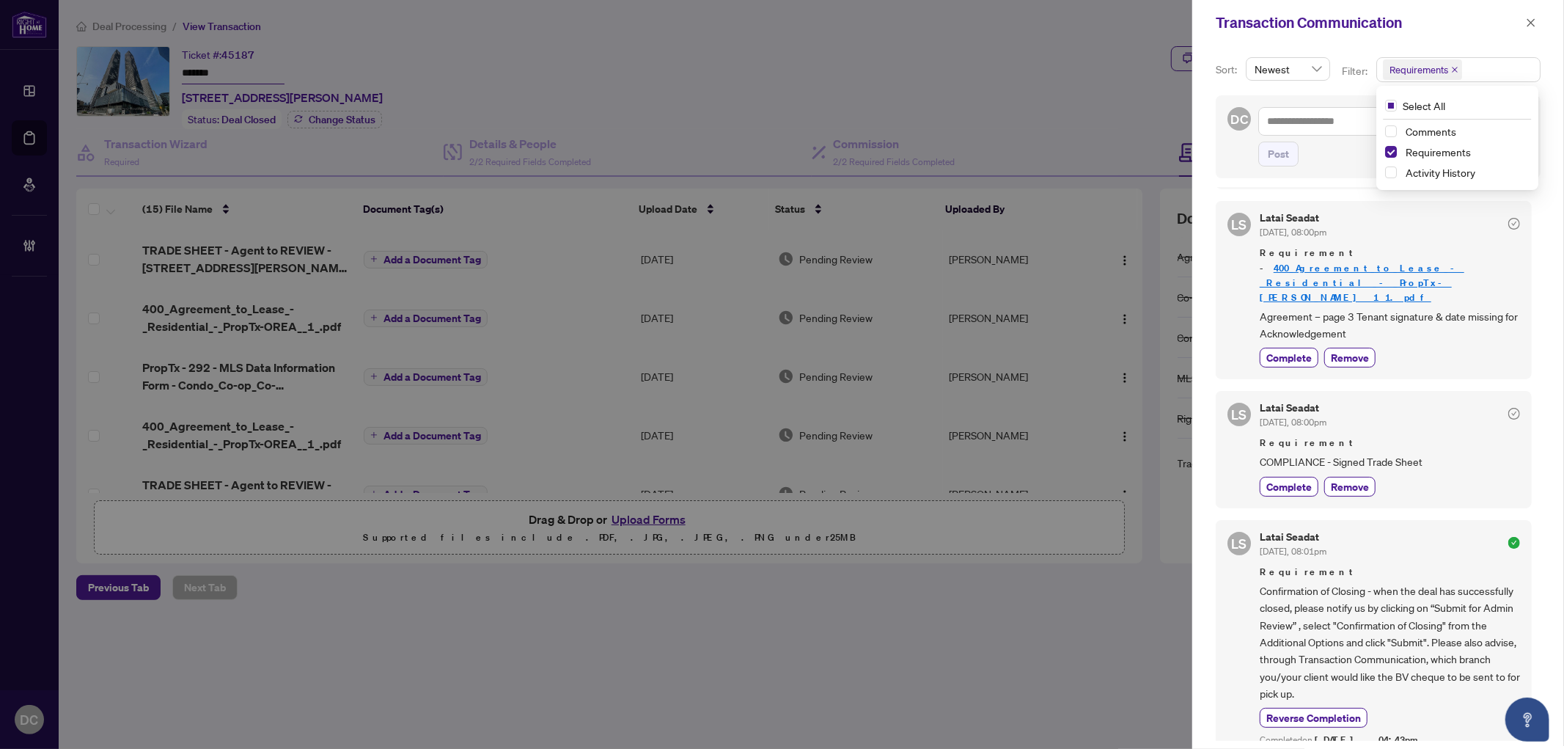
scroll to position [4, 0]
click at [1534, 20] on icon "close" at bounding box center [1531, 23] width 10 height 10
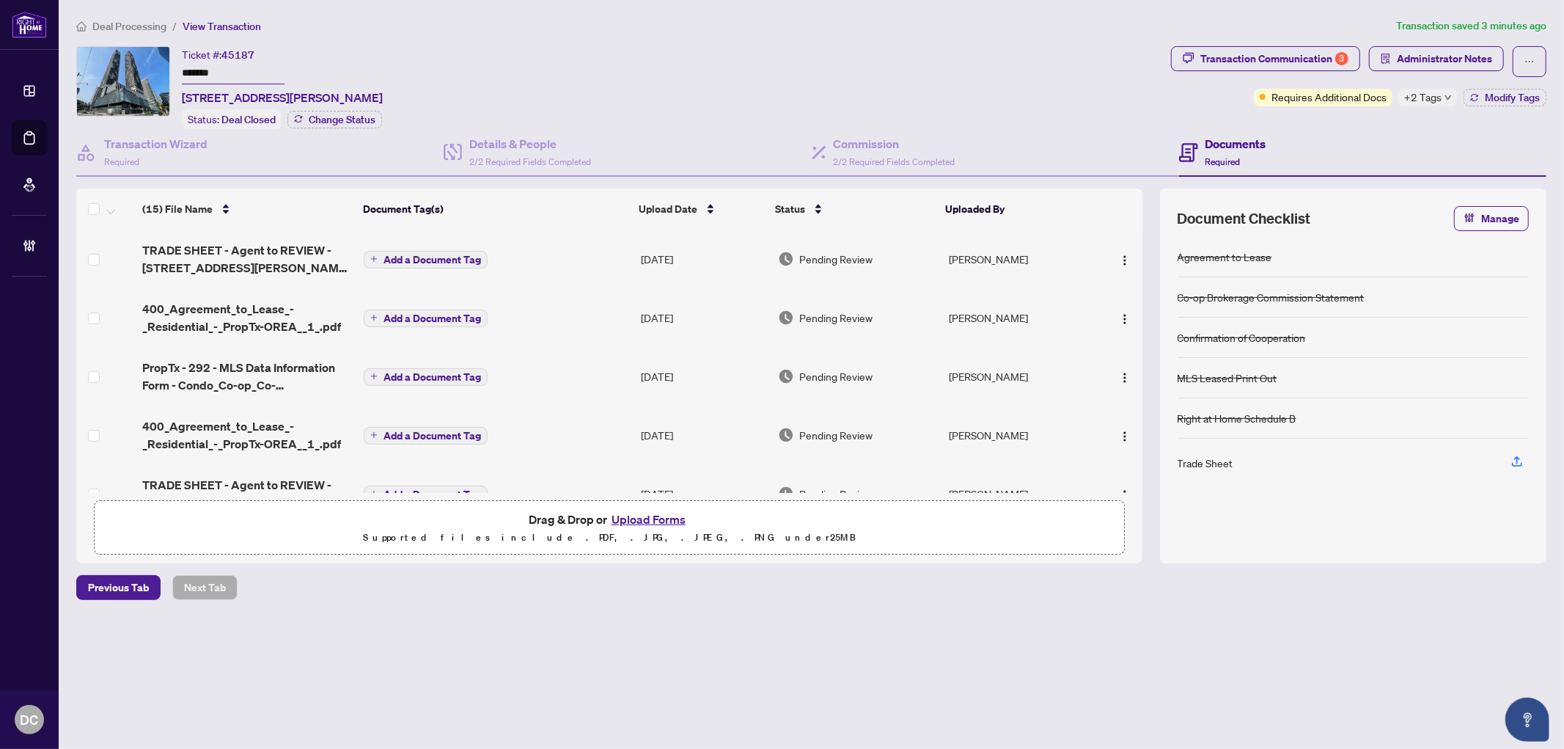
click at [590, 254] on td "Add a Document Tag" at bounding box center [496, 259] width 276 height 59
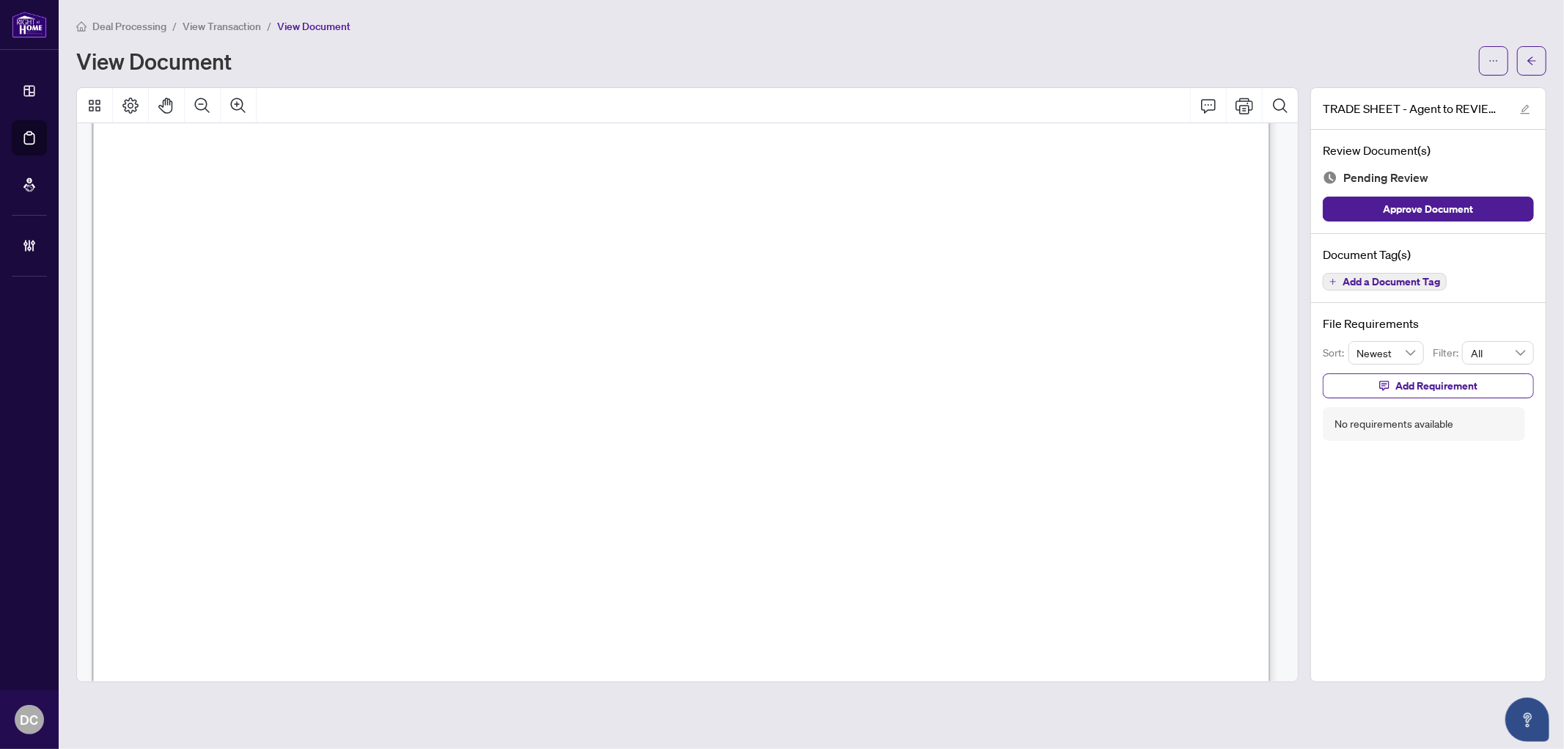
scroll to position [488, 0]
click at [1538, 70] on button "button" at bounding box center [1531, 60] width 29 height 29
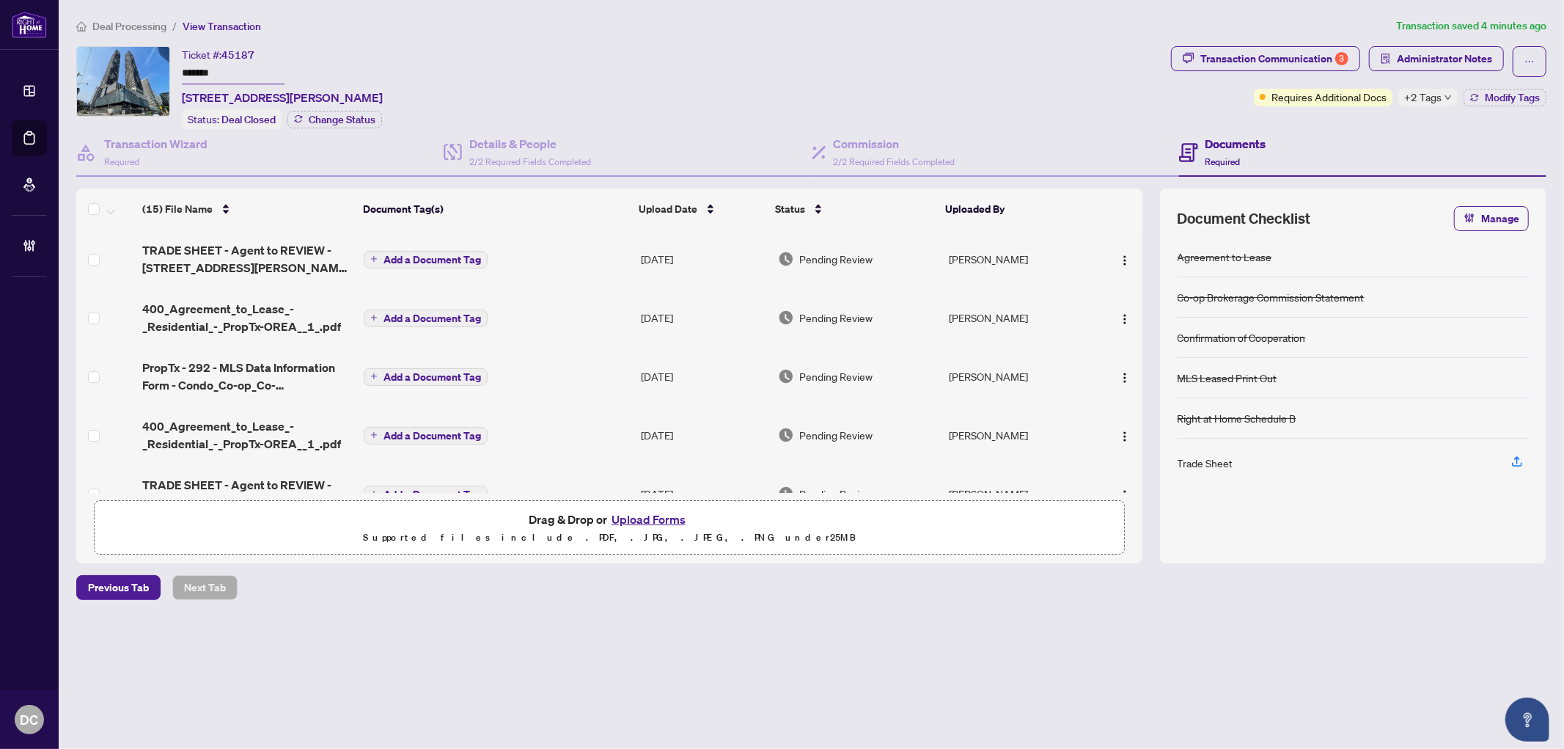
drag, startPoint x: 233, startPoint y: 71, endPoint x: 148, endPoint y: 64, distance: 85.4
click at [148, 64] on div "Ticket #: 45187 ******* 5605-138 Downes St, Toronto, Ontario M5E 0E4, Canada St…" at bounding box center [620, 87] width 1089 height 83
click at [1439, 103] on span "+2 Tags" at bounding box center [1422, 97] width 37 height 17
click at [1322, 129] on div "Documents Required" at bounding box center [1362, 153] width 367 height 48
click at [1491, 100] on span "Modify Tags" at bounding box center [1512, 97] width 55 height 10
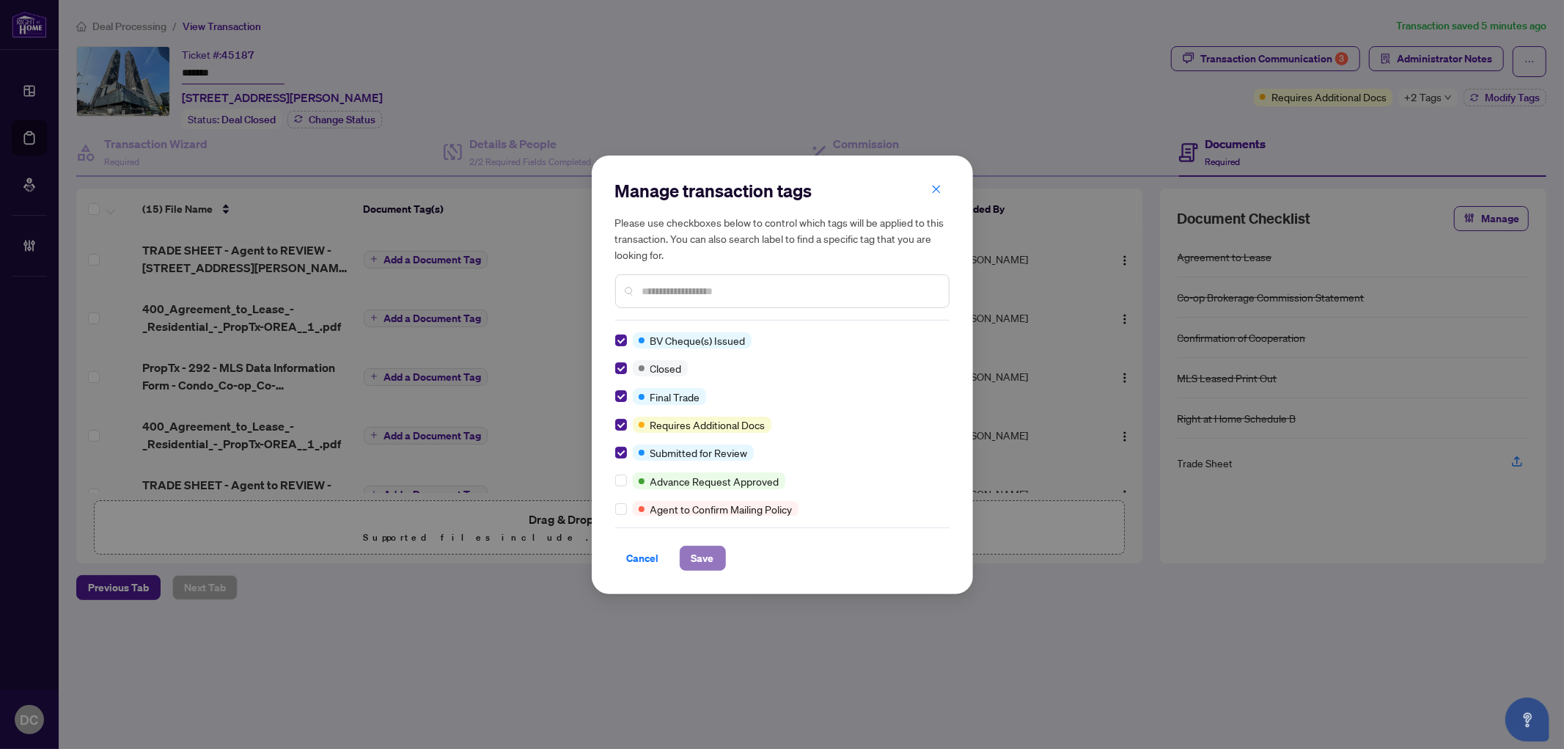
click at [698, 565] on span "Save" at bounding box center [703, 557] width 23 height 23
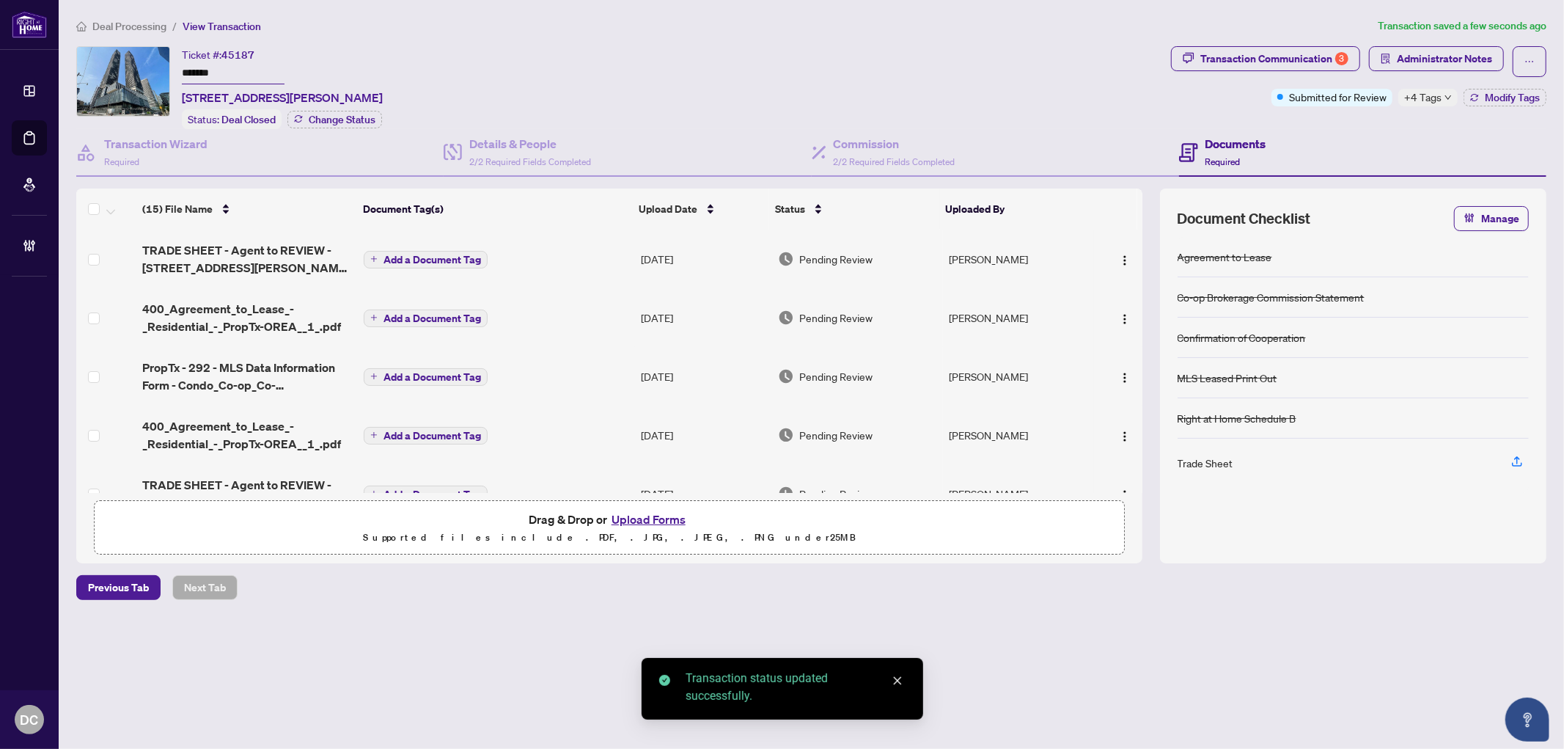
click at [1441, 73] on span "Administrator Notes" at bounding box center [1436, 61] width 135 height 31
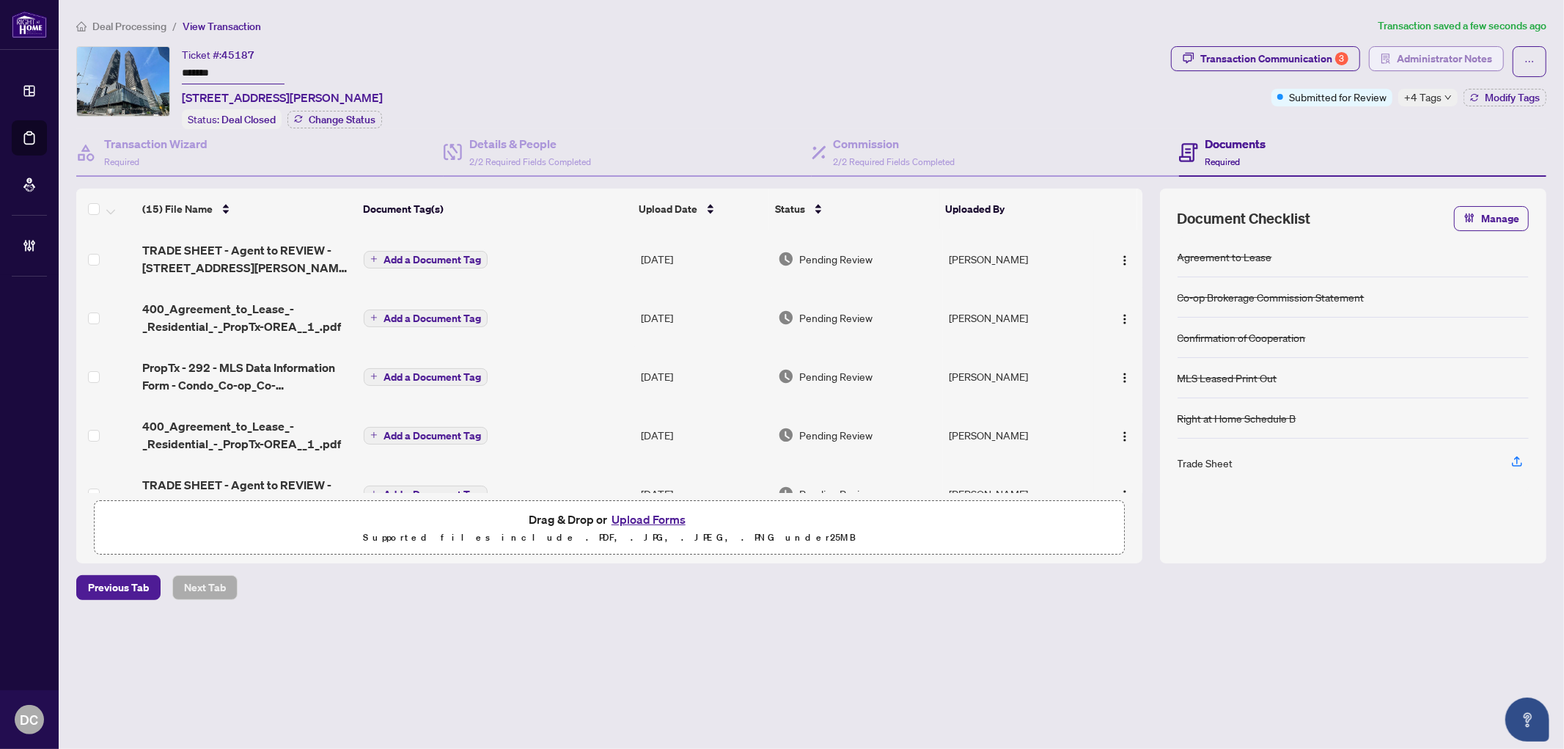
click at [1446, 64] on span "Administrator Notes" at bounding box center [1444, 58] width 95 height 23
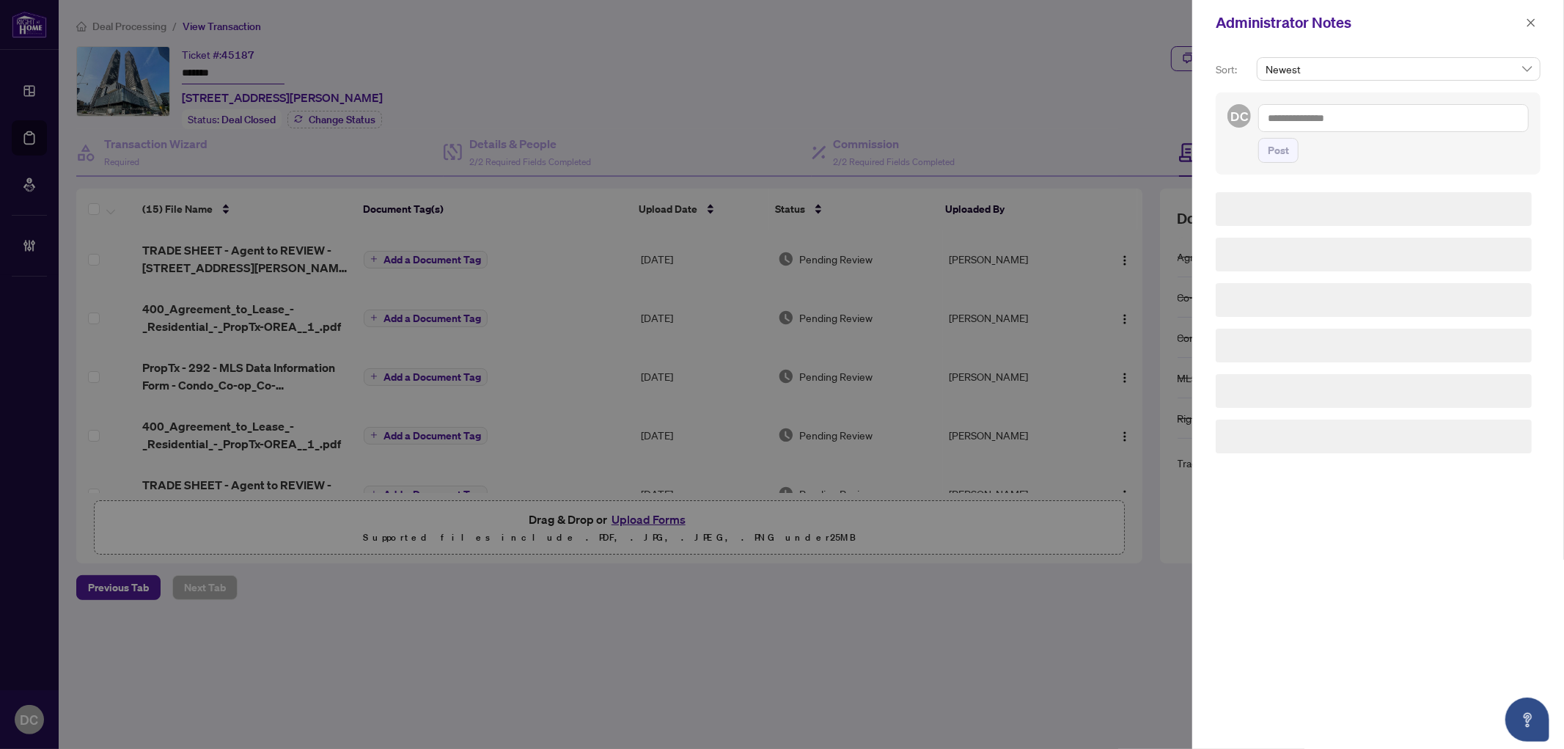
click at [1426, 126] on textarea at bounding box center [1394, 118] width 271 height 28
paste textarea "**********"
type textarea "**********"
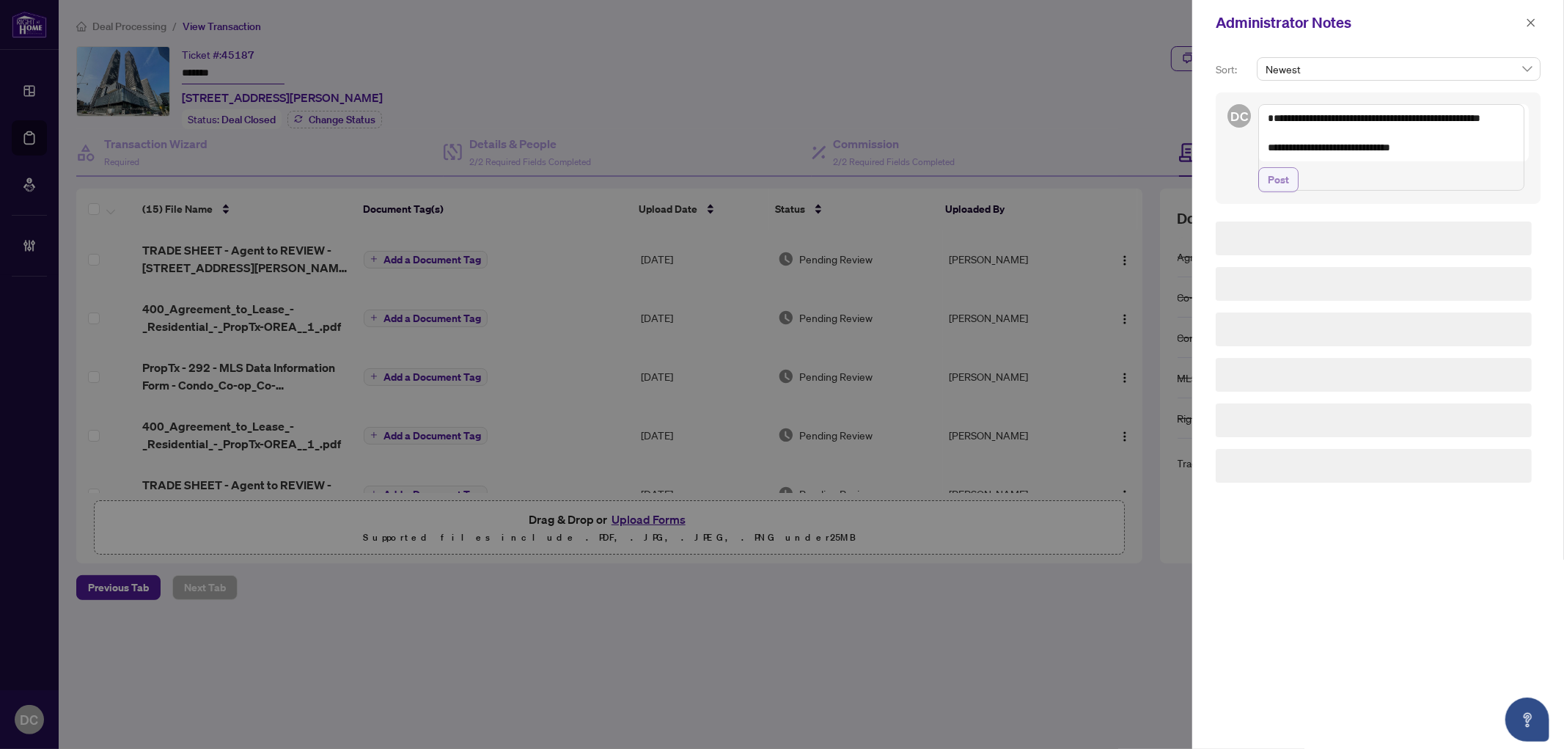
click at [1286, 191] on span "Post" at bounding box center [1278, 179] width 21 height 23
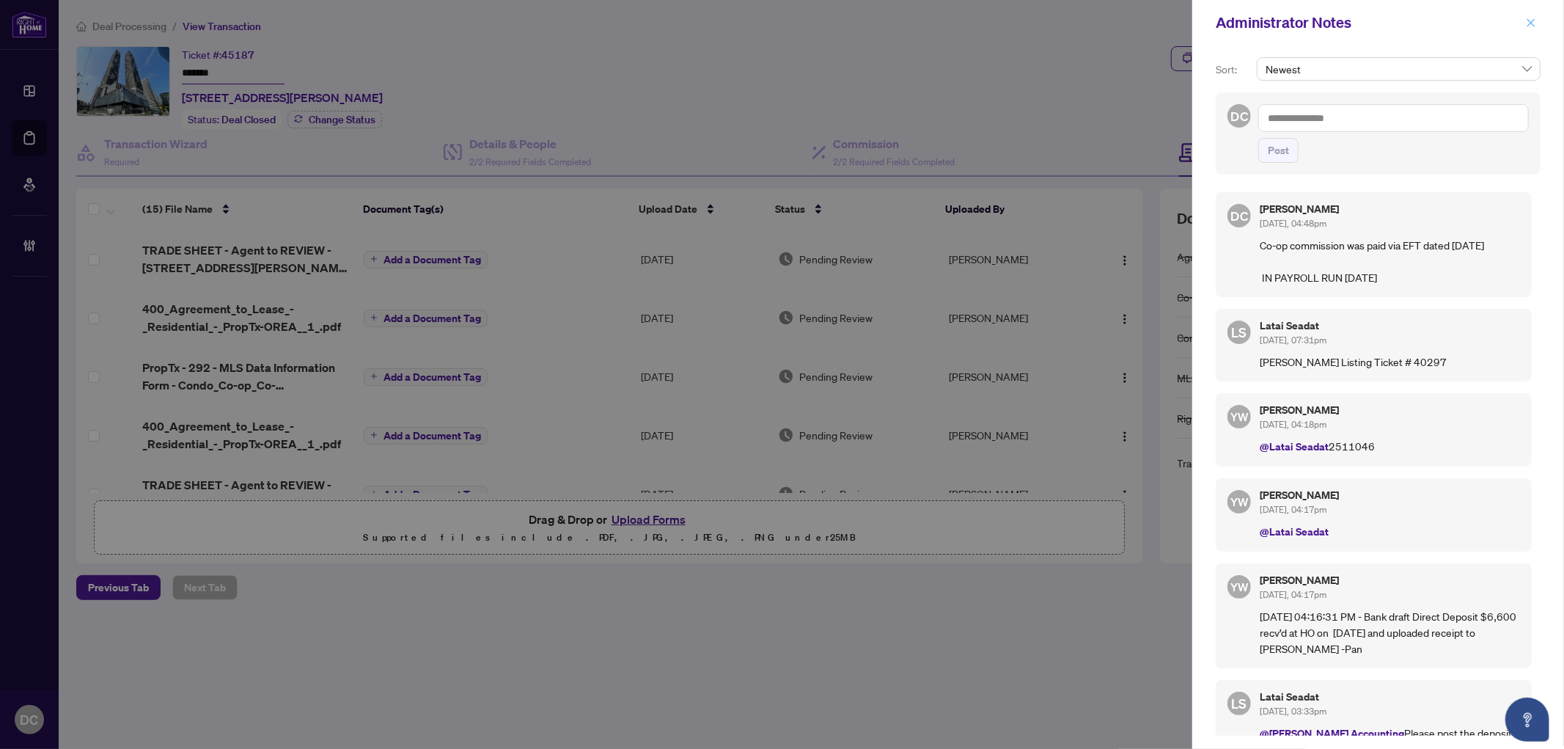
click at [1536, 21] on icon "close" at bounding box center [1531, 23] width 10 height 10
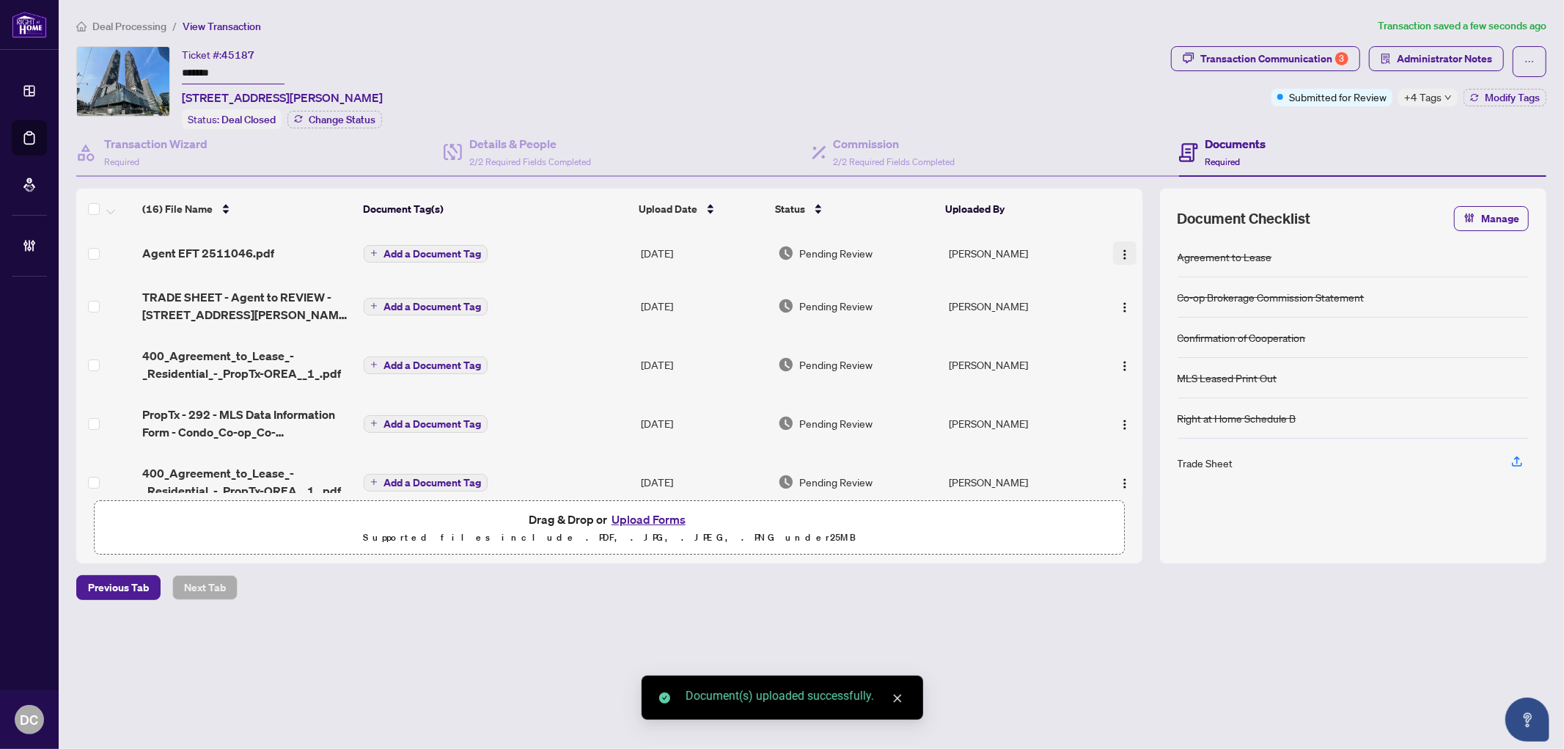
click at [1119, 257] on span "button" at bounding box center [1125, 253] width 12 height 16
click at [1162, 378] on span "Document Permissions" at bounding box center [1191, 373] width 140 height 16
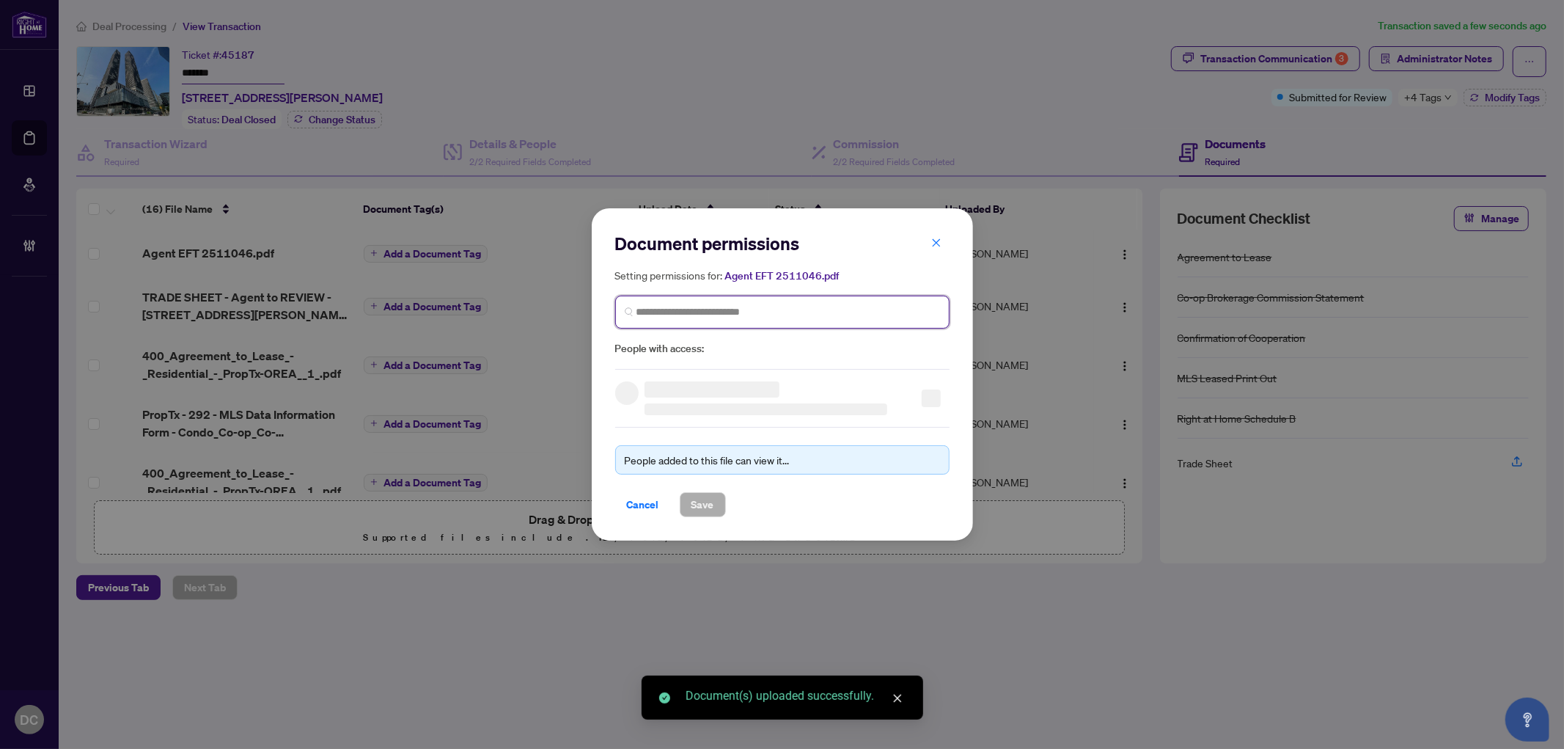
click at [767, 315] on input "search" at bounding box center [789, 311] width 304 height 15
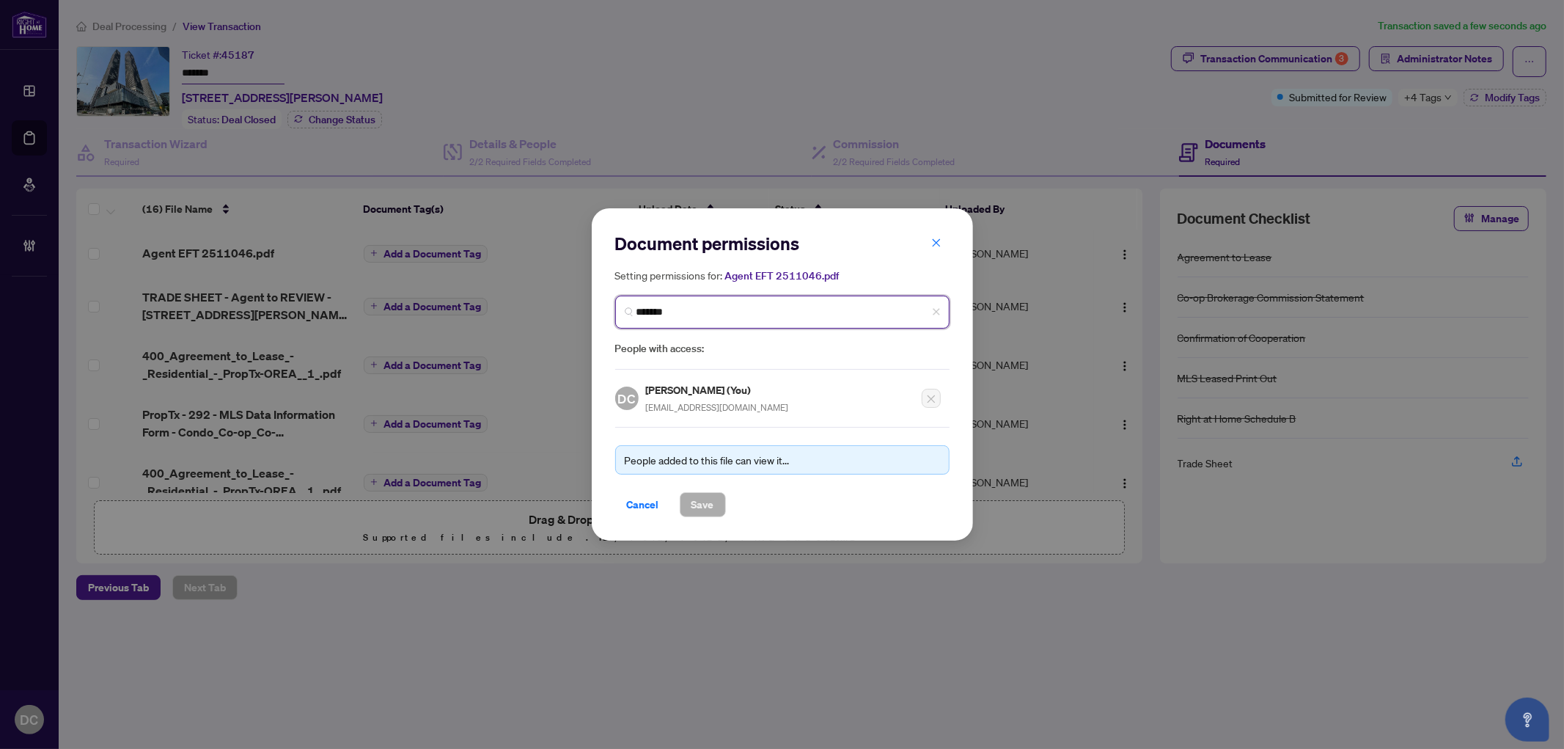
click at [715, 314] on input "*******" at bounding box center [789, 311] width 304 height 15
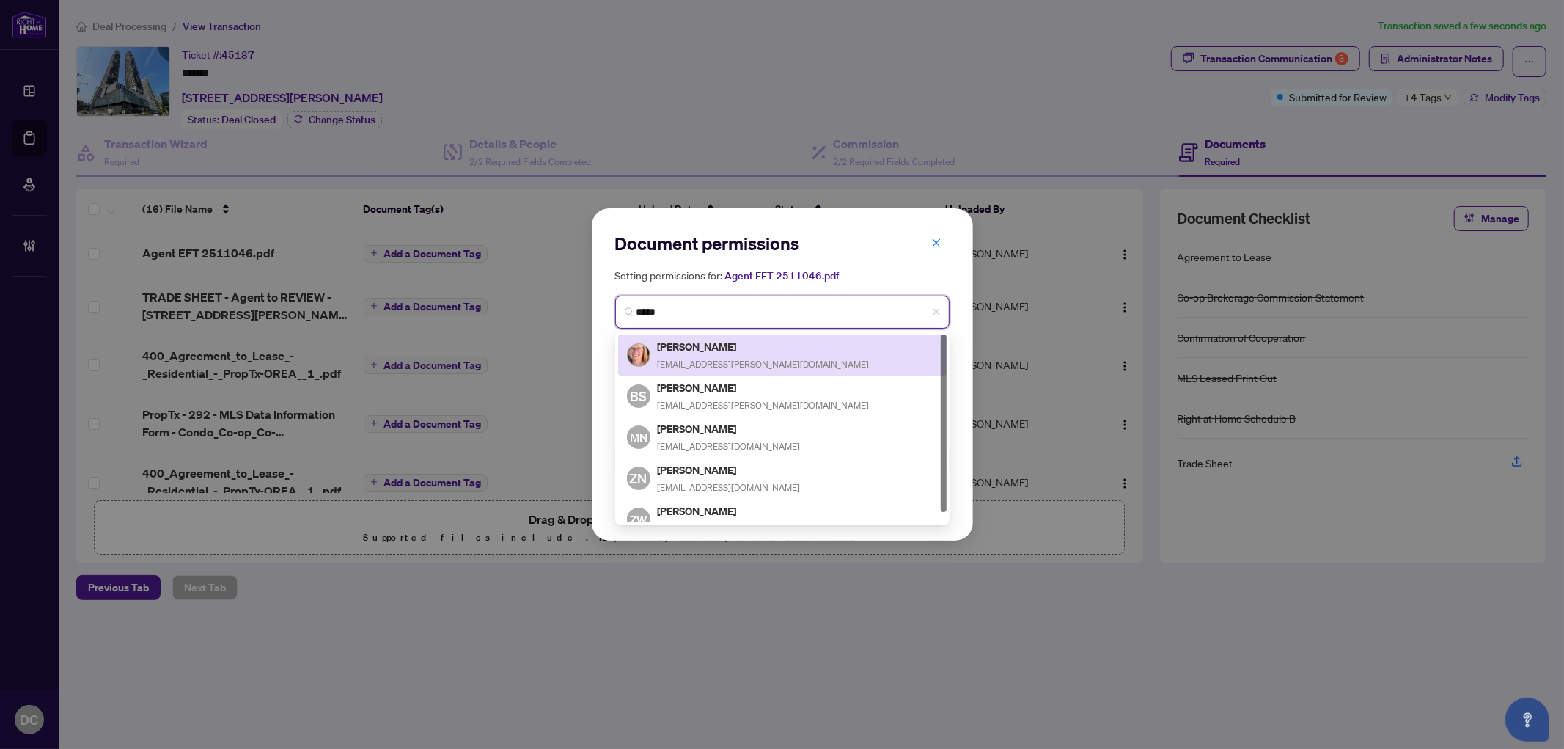
type input "******"
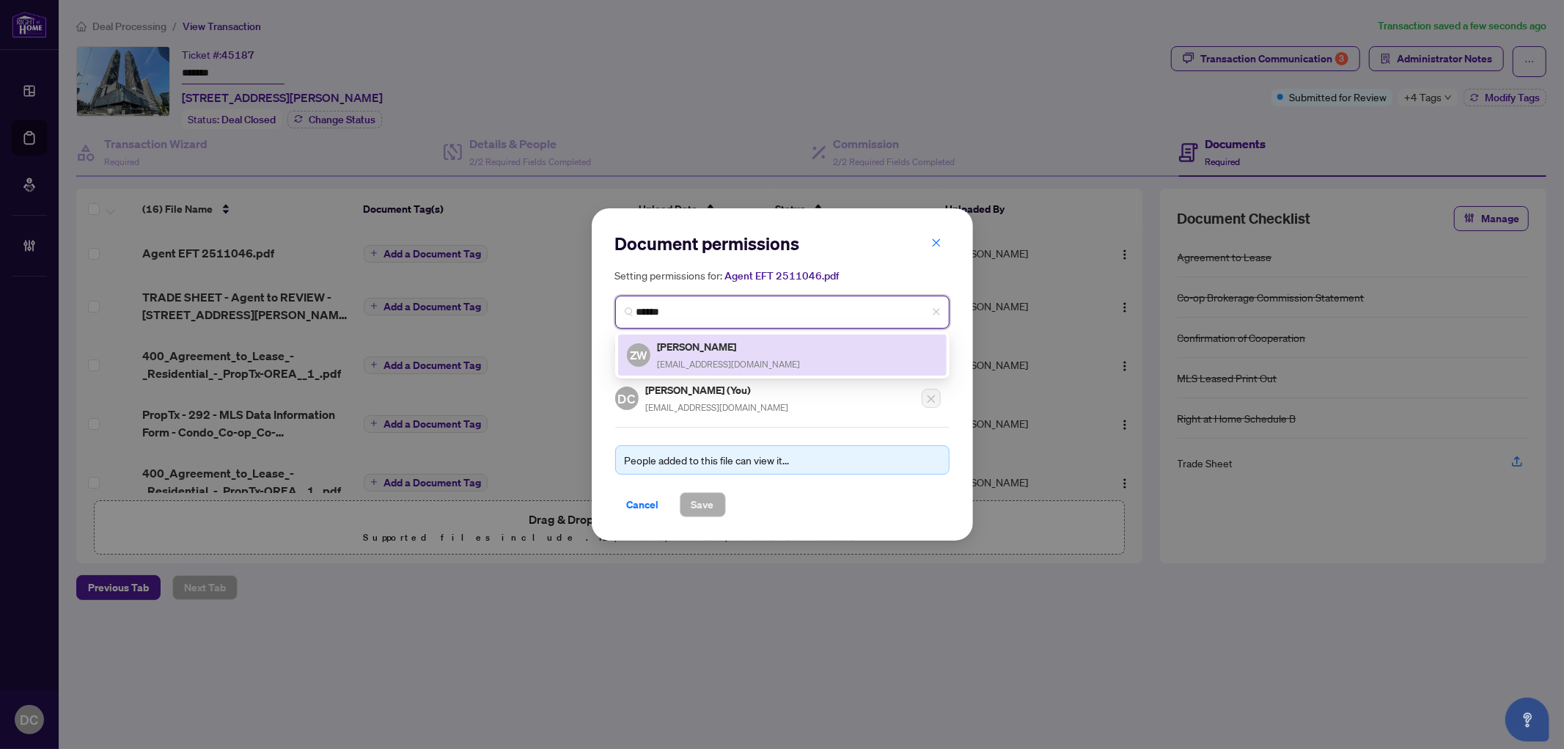
click at [715, 343] on h5 "Zena Wu" at bounding box center [729, 346] width 143 height 17
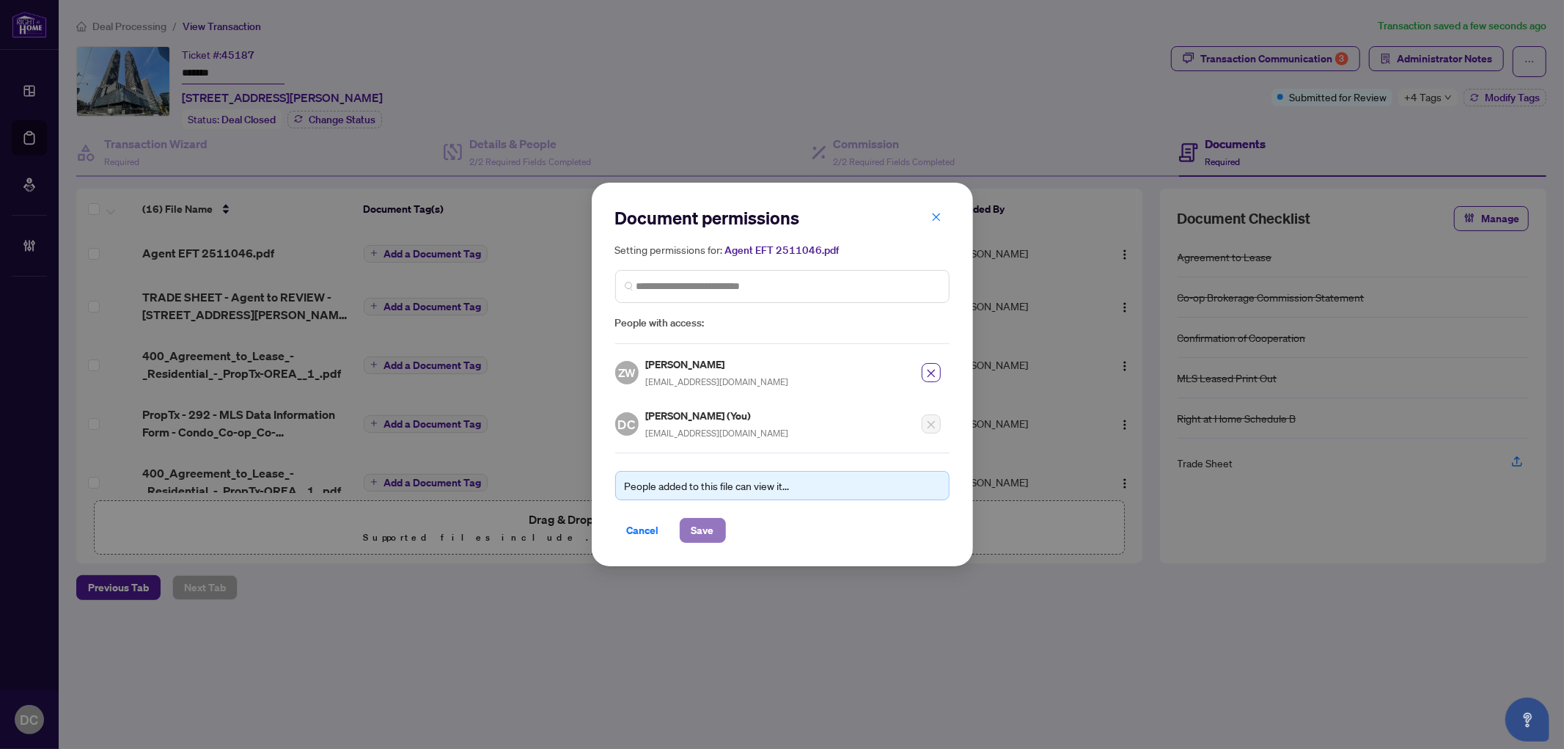
click at [702, 519] on span "Save" at bounding box center [703, 530] width 23 height 23
click at [427, 255] on div "Document permissions Setting permissions for: Agent EFT 2511046.pdf 19 ZW Zena …" at bounding box center [782, 374] width 1564 height 749
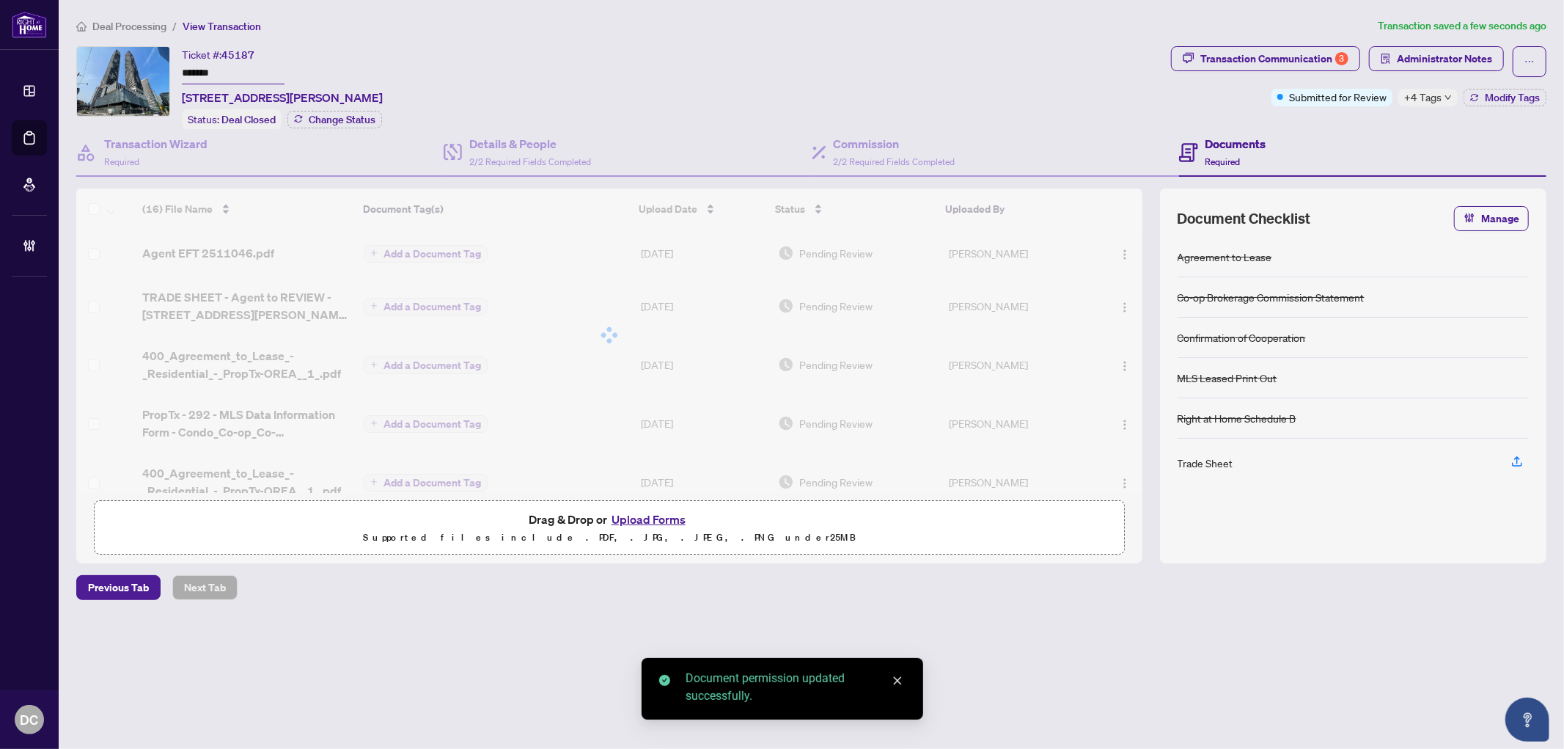
click at [458, 252] on div at bounding box center [609, 334] width 1066 height 293
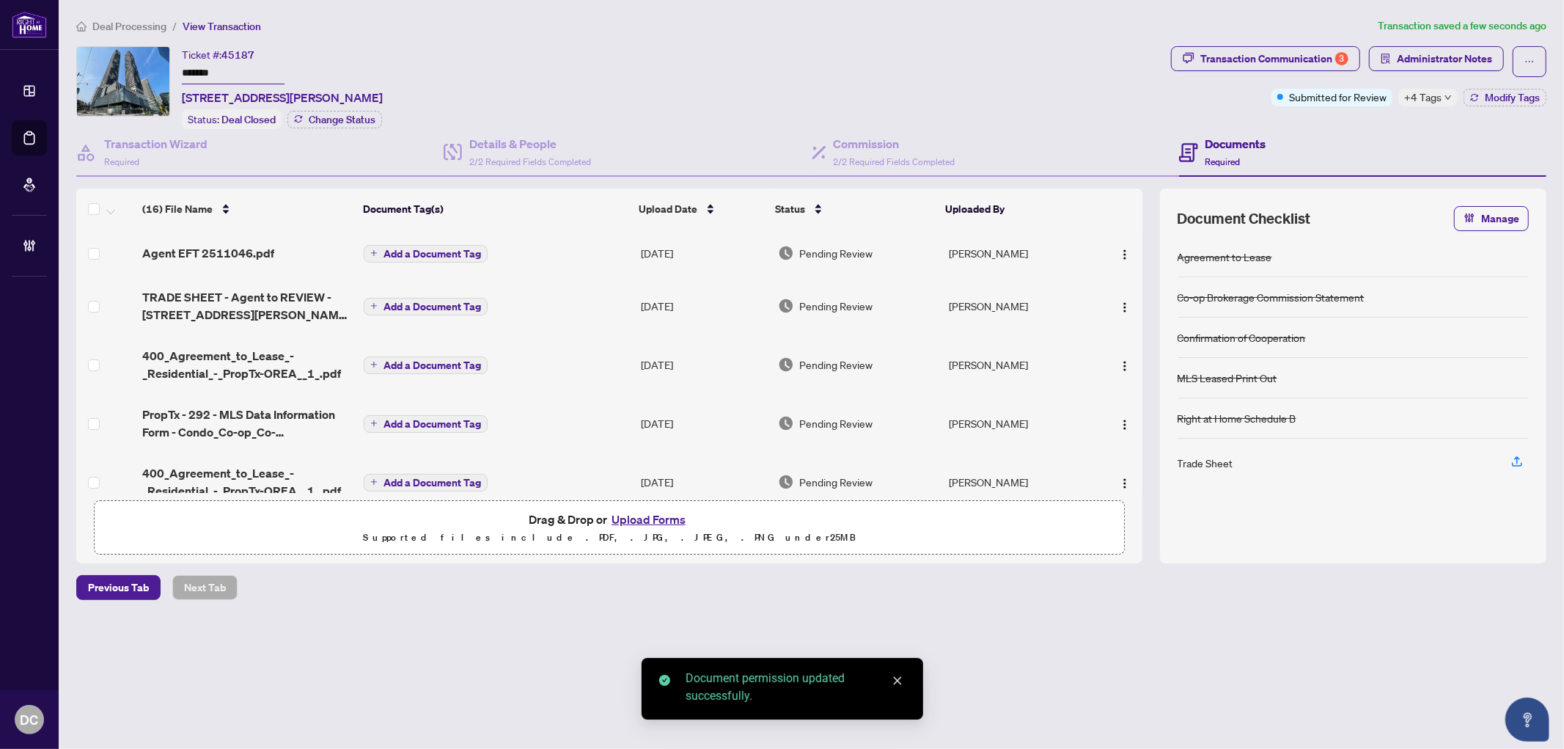
click at [456, 250] on span "Add a Document Tag" at bounding box center [433, 254] width 98 height 10
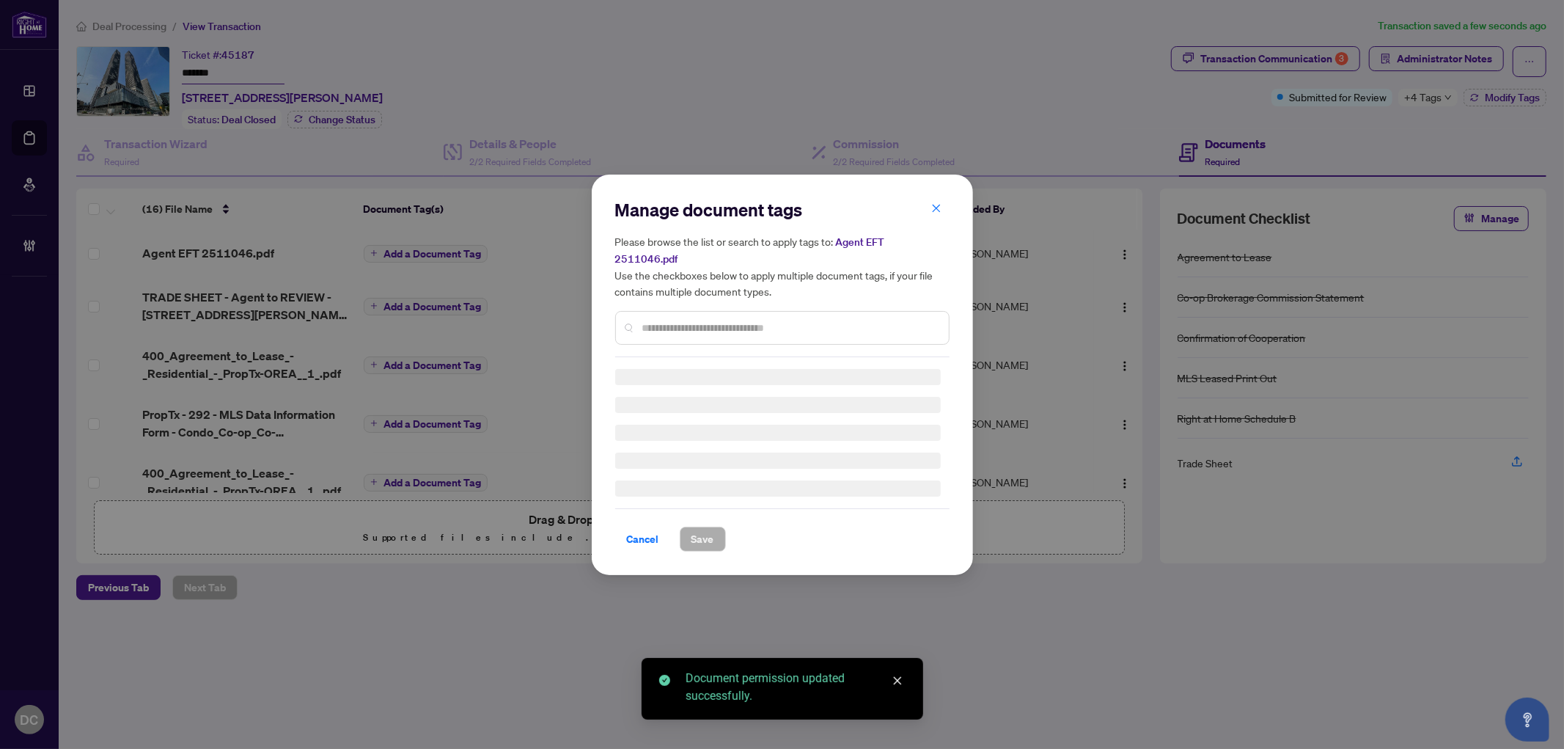
click at [871, 315] on div "Manage document tags Please browse the list or search to apply tags to: Agent E…" at bounding box center [782, 277] width 334 height 159
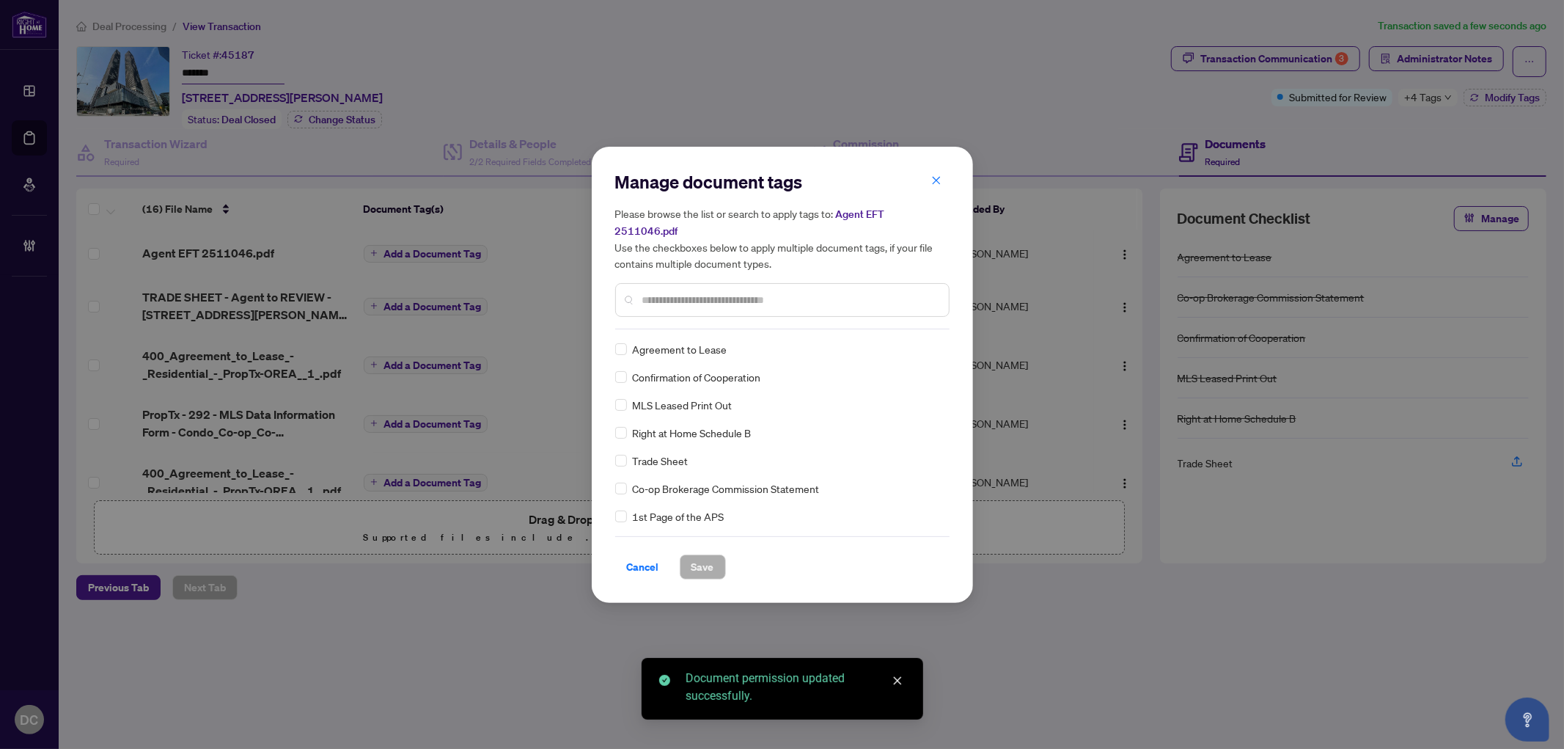
click at [727, 292] on input "text" at bounding box center [789, 300] width 295 height 16
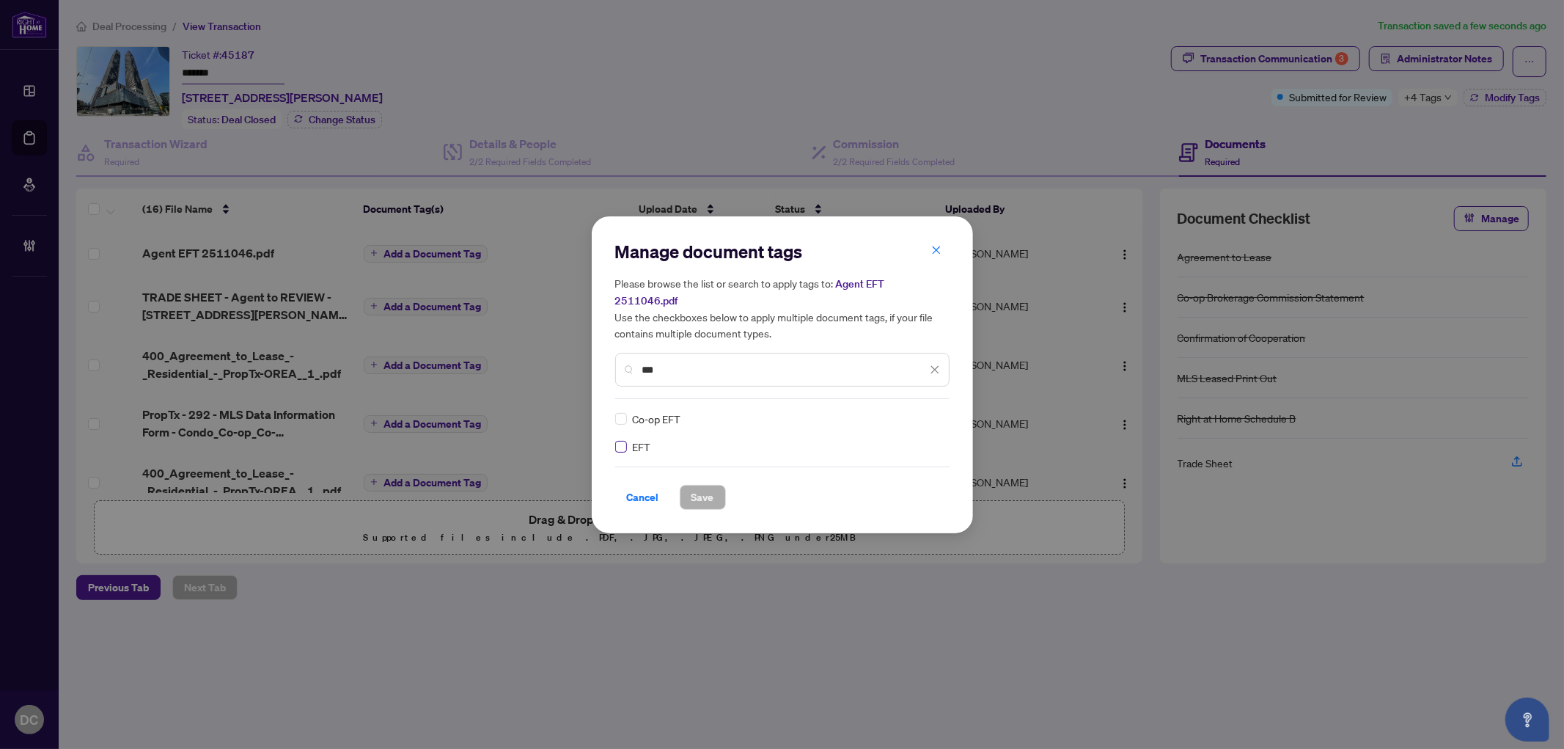
type input "***"
click at [919, 411] on img at bounding box center [919, 418] width 15 height 15
click at [890, 480] on div "Approved" at bounding box center [882, 481] width 94 height 16
click at [688, 485] on button "Save" at bounding box center [703, 497] width 46 height 25
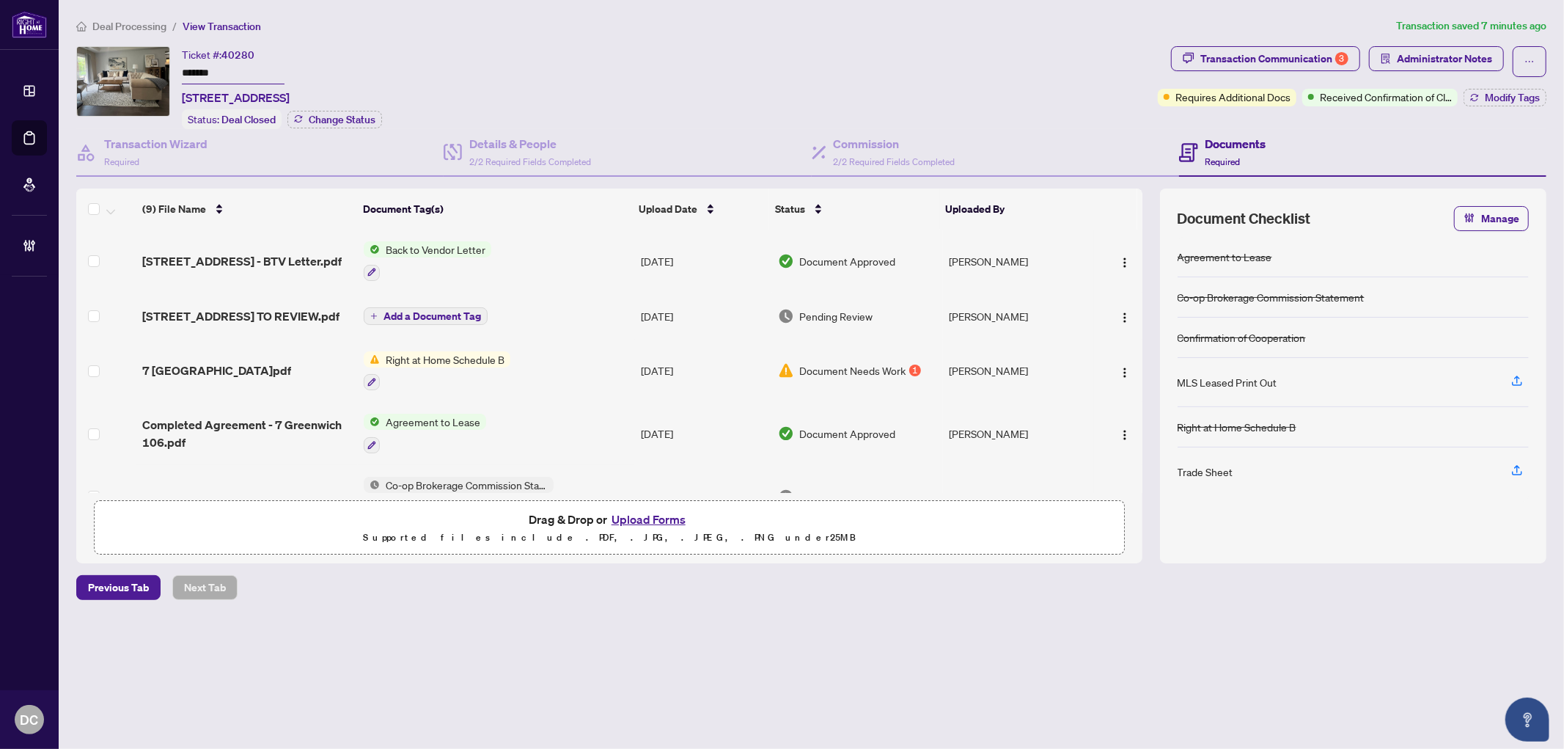
drag, startPoint x: 253, startPoint y: 76, endPoint x: 136, endPoint y: 60, distance: 118.4
click at [136, 60] on div "Ticket #: 40280 ******* [STREET_ADDRESS] Status: Deal Closed Change Status" at bounding box center [614, 87] width 1076 height 83
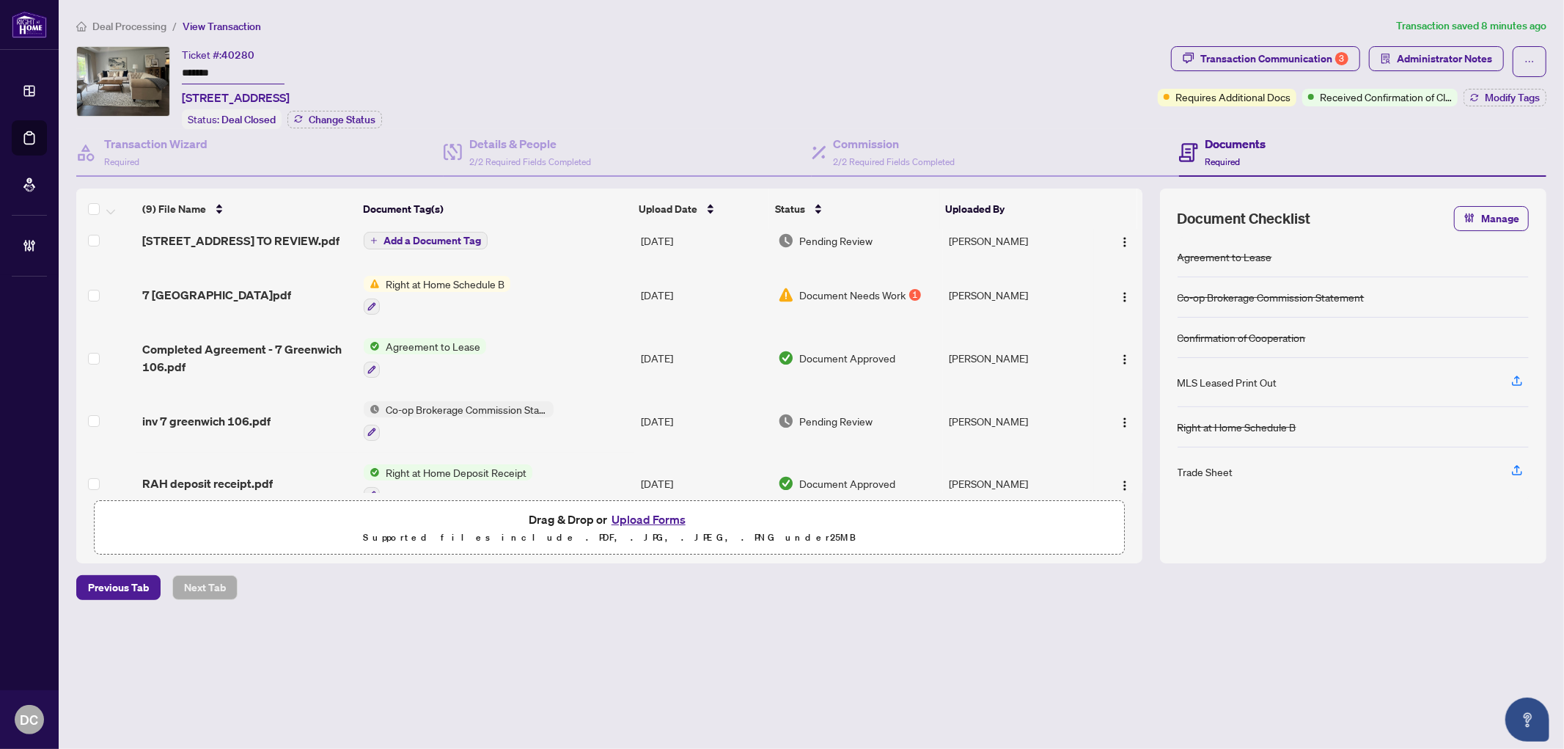
scroll to position [163, 0]
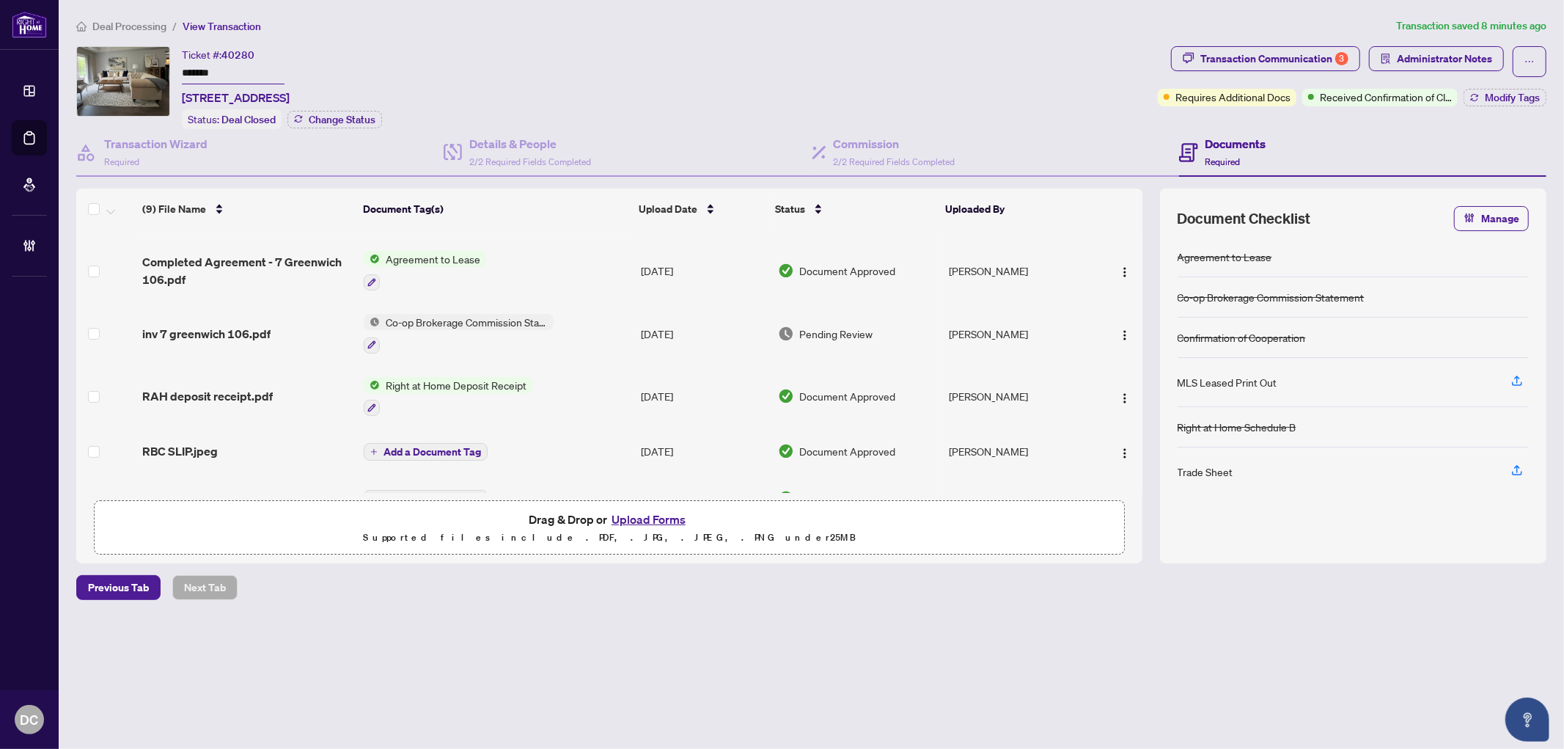
click at [631, 333] on td "Co-op Brokerage Commission Statement" at bounding box center [496, 333] width 276 height 63
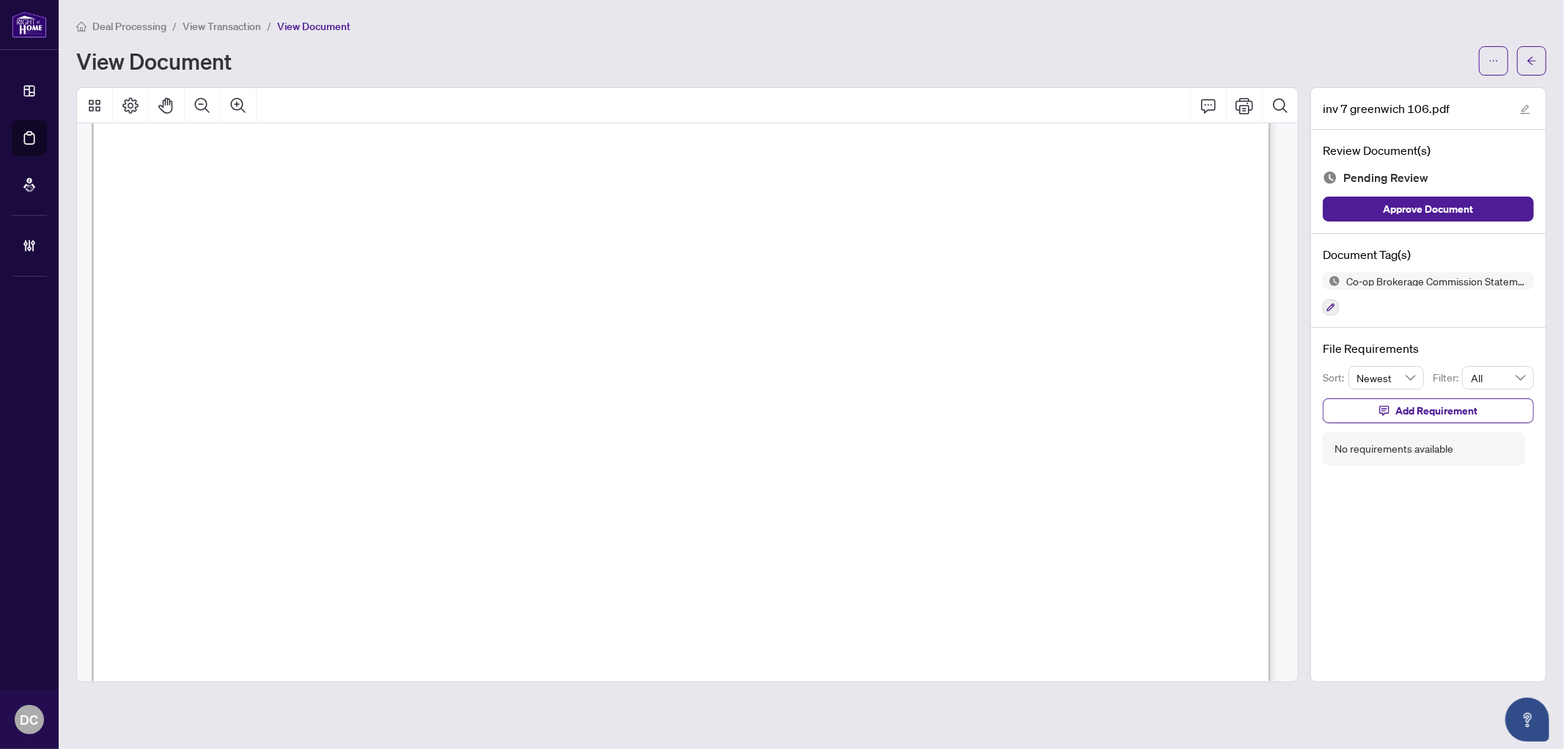
scroll to position [407, 0]
click at [1540, 61] on button "button" at bounding box center [1531, 60] width 29 height 29
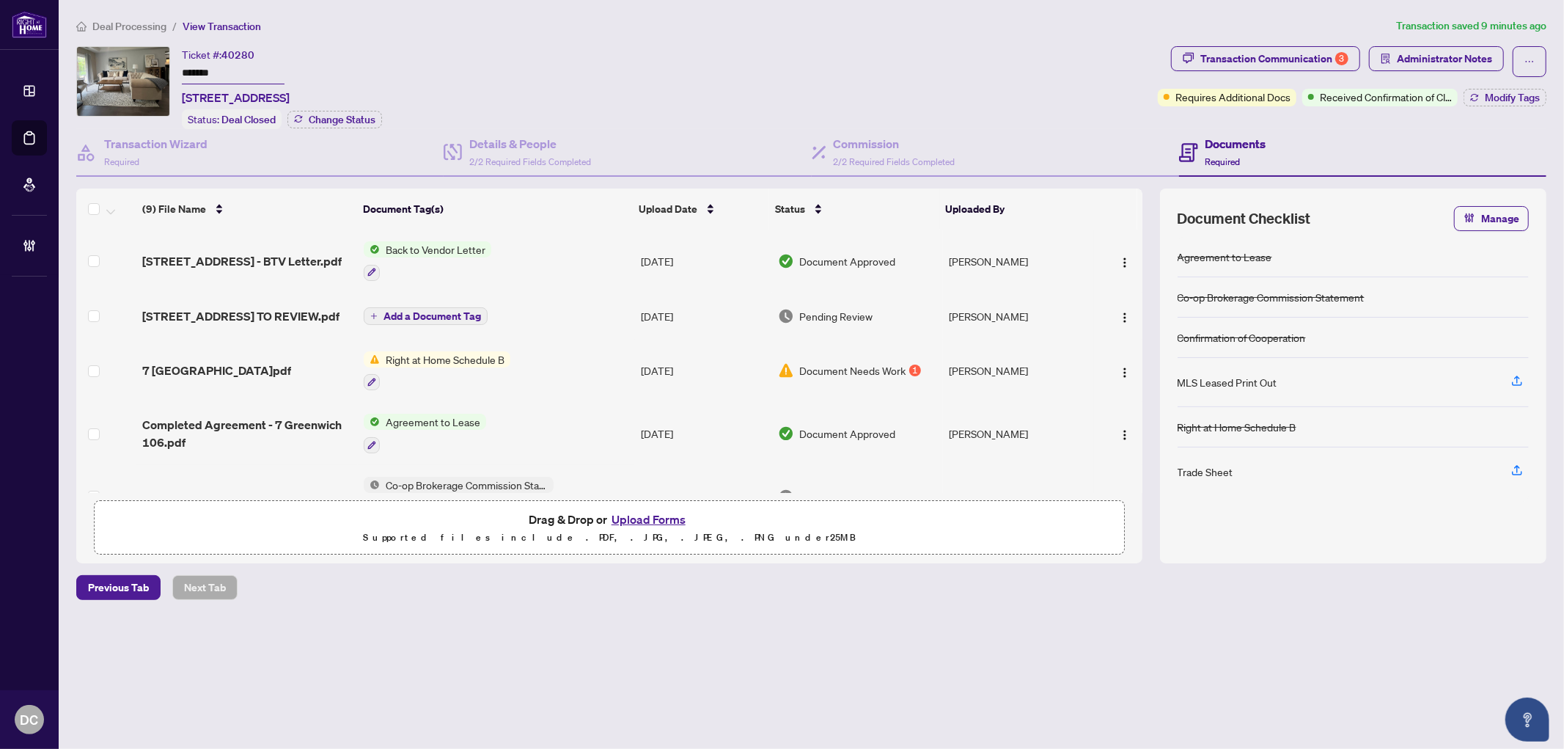
drag, startPoint x: 257, startPoint y: 68, endPoint x: 137, endPoint y: 70, distance: 119.6
click at [137, 70] on div "Ticket #: 40280 ******* [STREET_ADDRESS] Status: Deal Closed Change Status" at bounding box center [614, 87] width 1076 height 83
click at [1501, 96] on span "Modify Tags" at bounding box center [1512, 97] width 55 height 10
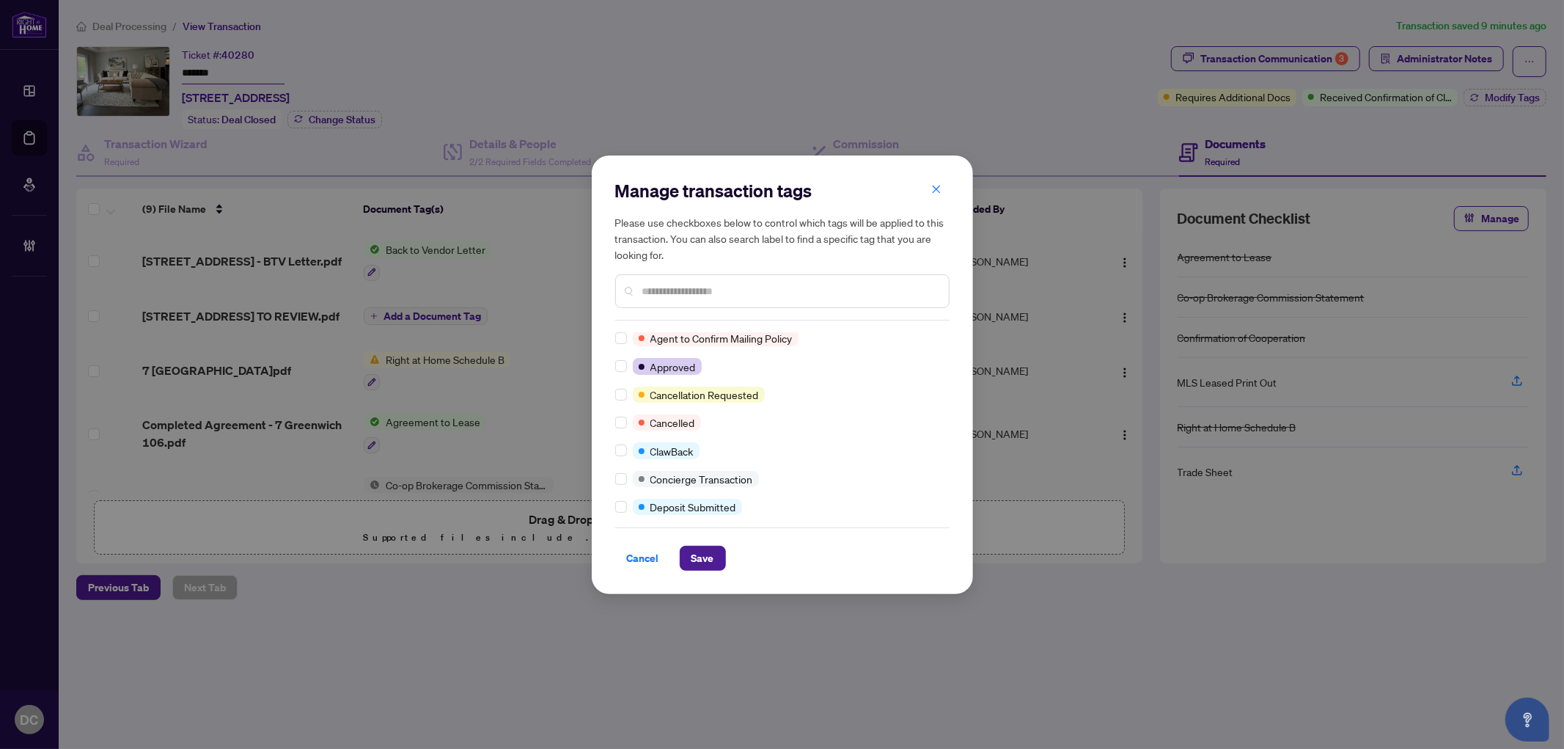
scroll to position [244, 0]
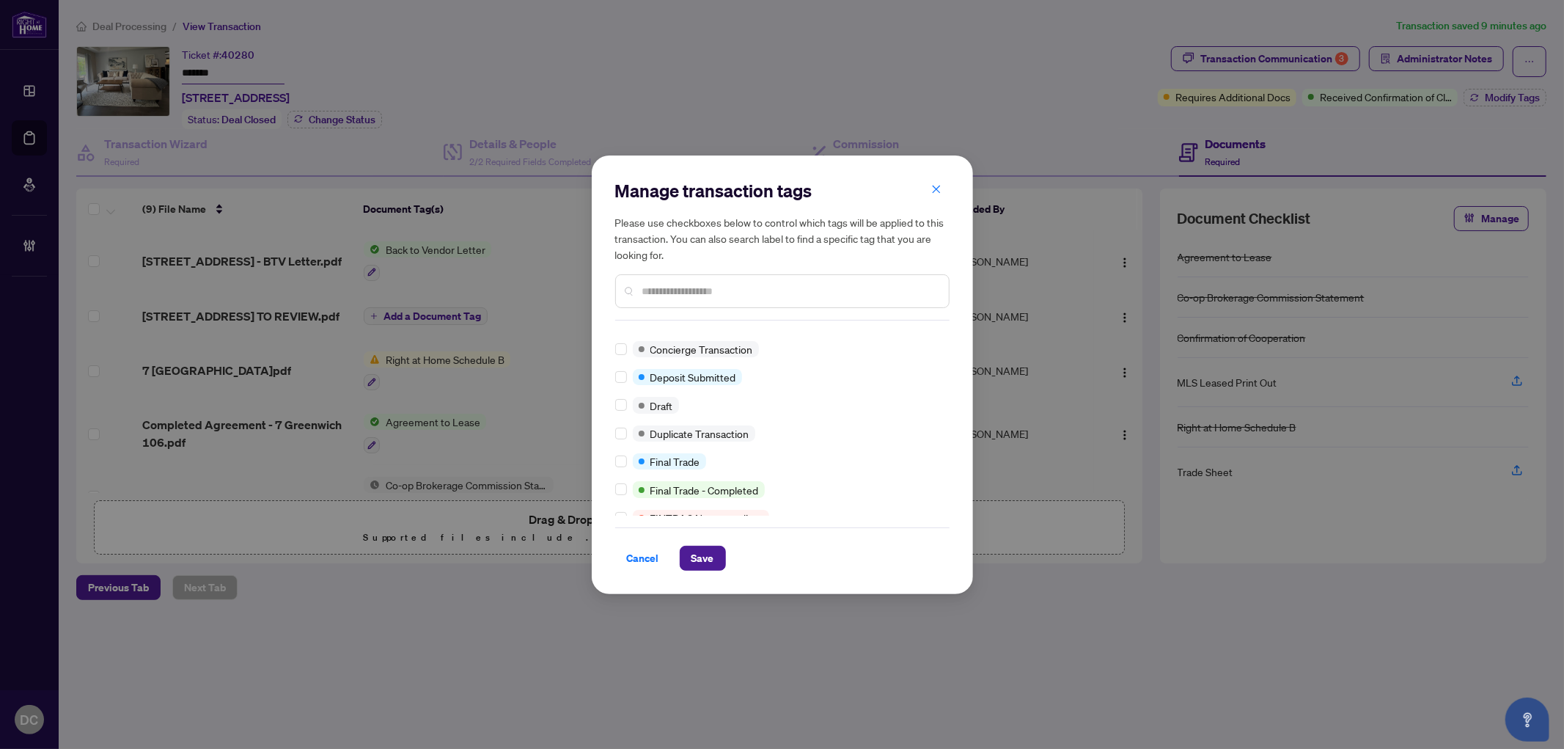
drag, startPoint x: 695, startPoint y: 553, endPoint x: 657, endPoint y: 531, distance: 44.0
click at [695, 553] on span "Save" at bounding box center [703, 557] width 23 height 23
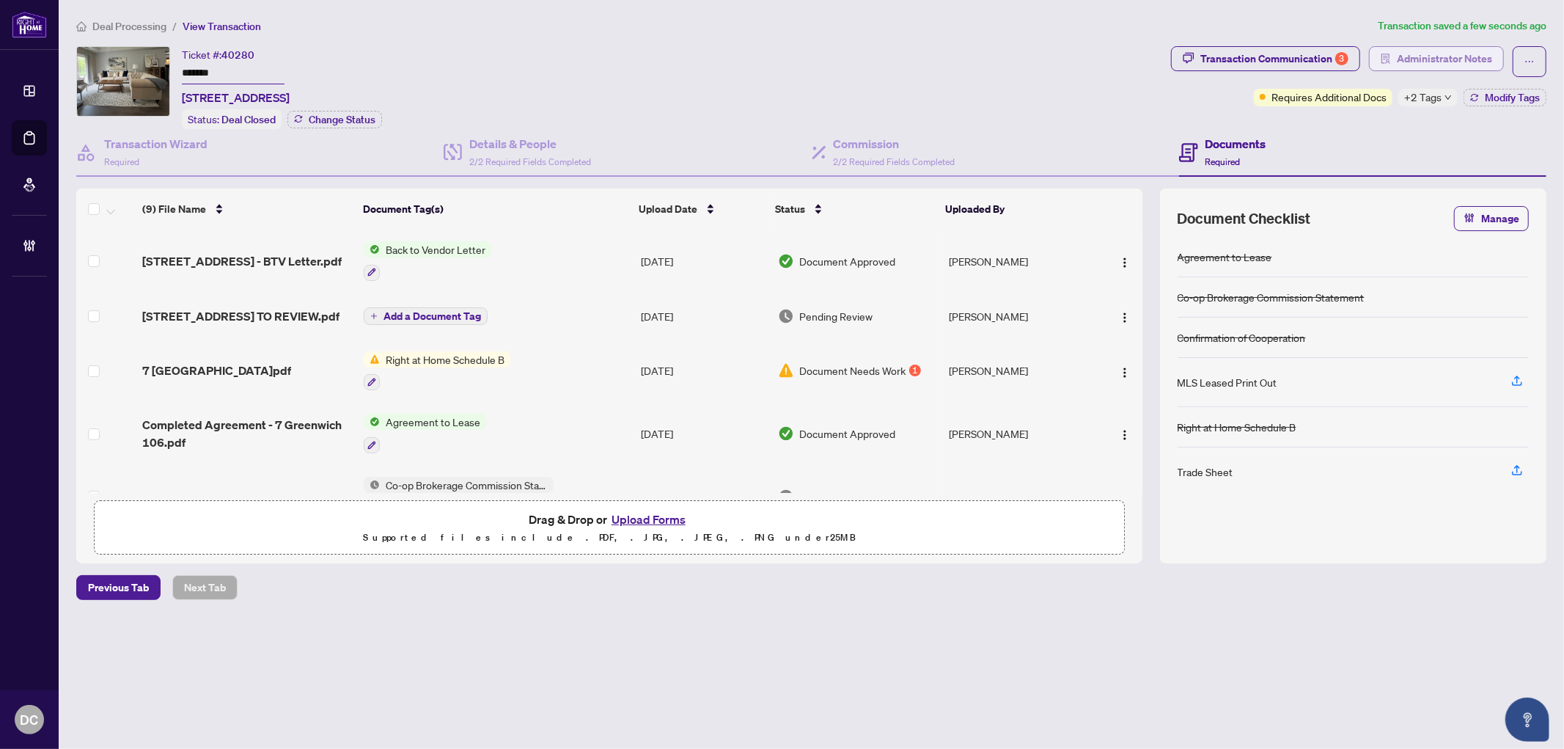
click at [1440, 59] on span "Administrator Notes" at bounding box center [1444, 58] width 95 height 23
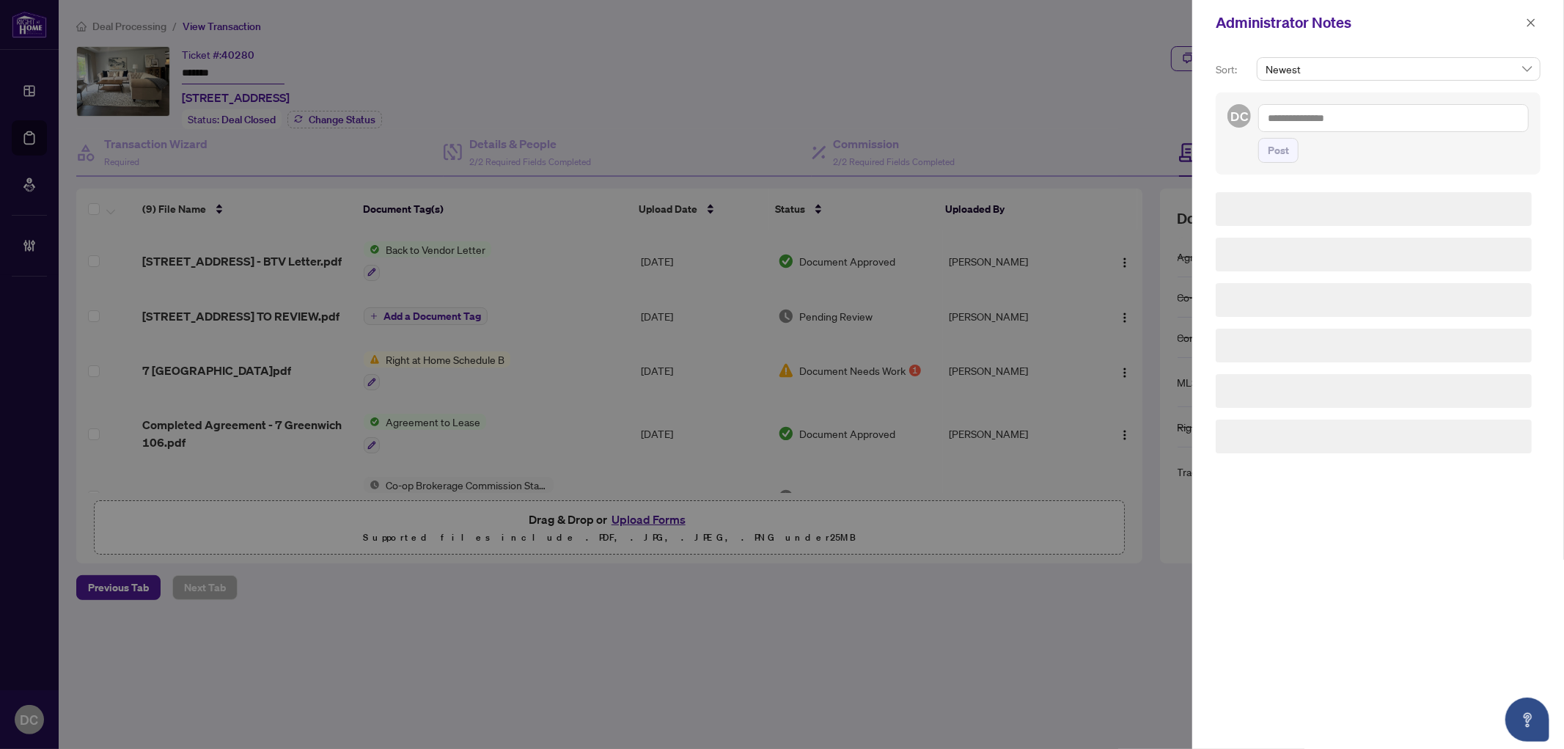
click at [1388, 127] on textarea at bounding box center [1394, 118] width 271 height 28
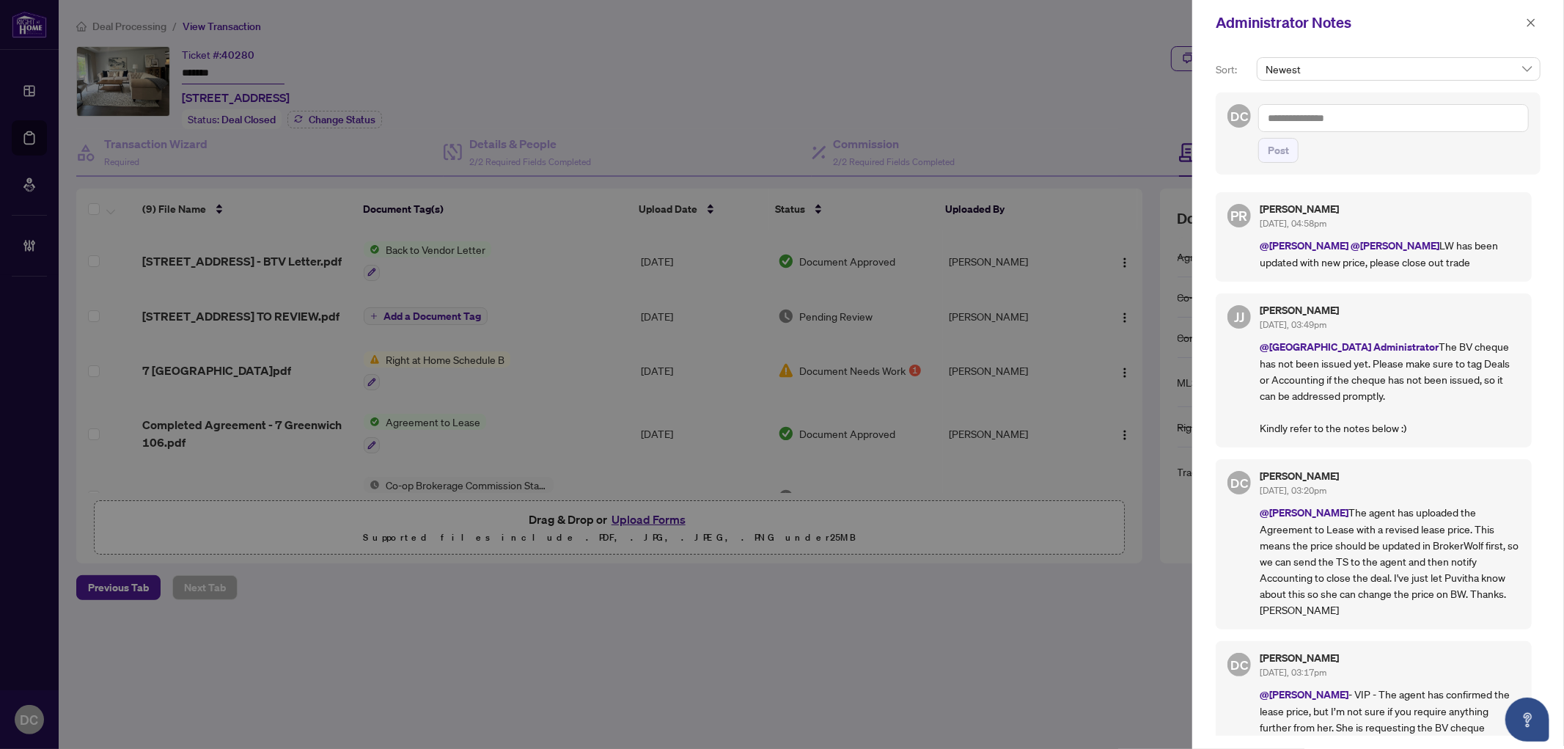
paste textarea "**********"
type textarea "**********"
drag, startPoint x: 1286, startPoint y: 171, endPoint x: 1363, endPoint y: 130, distance: 86.6
click at [1286, 162] on span "Post" at bounding box center [1278, 150] width 21 height 23
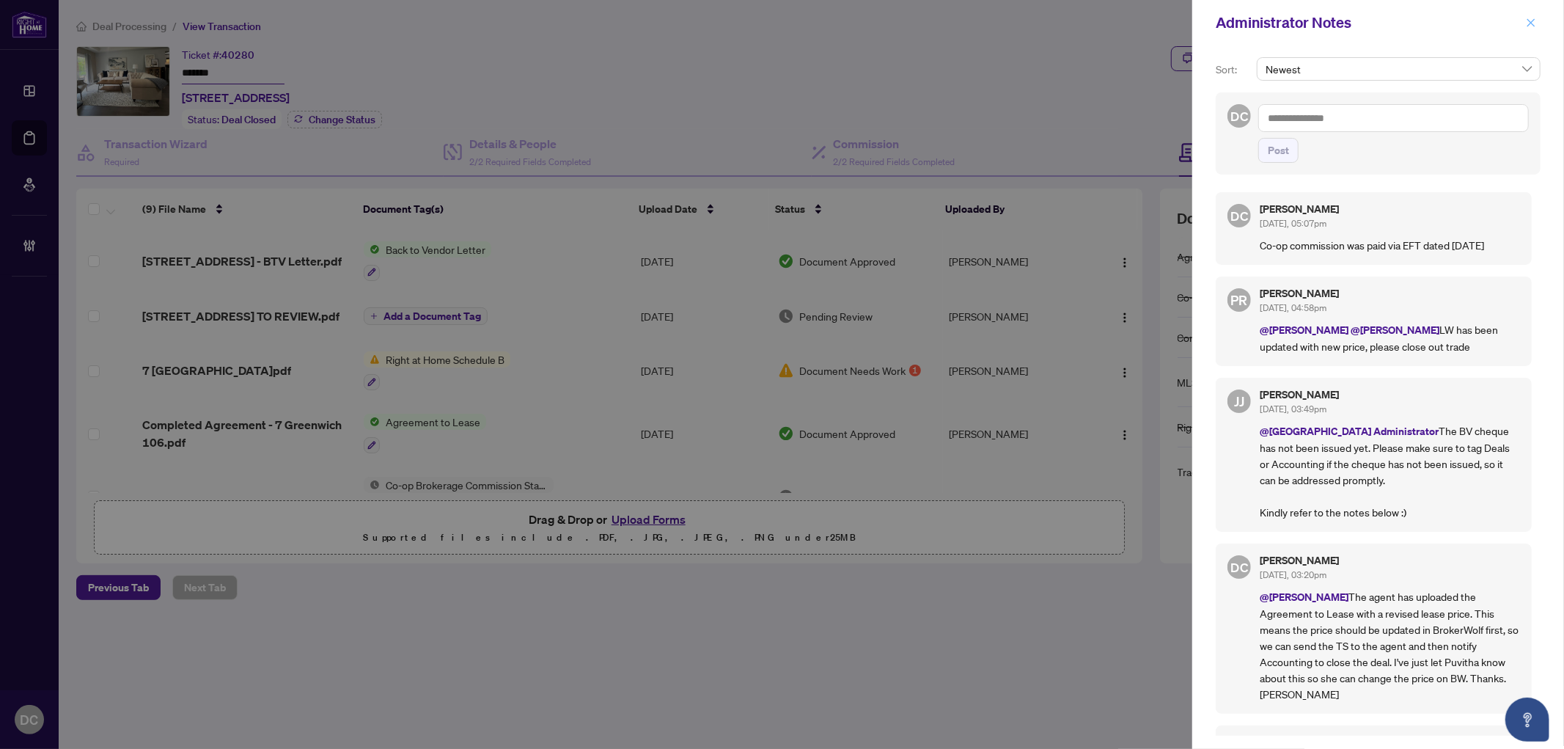
click at [1529, 22] on icon "close" at bounding box center [1531, 23] width 10 height 10
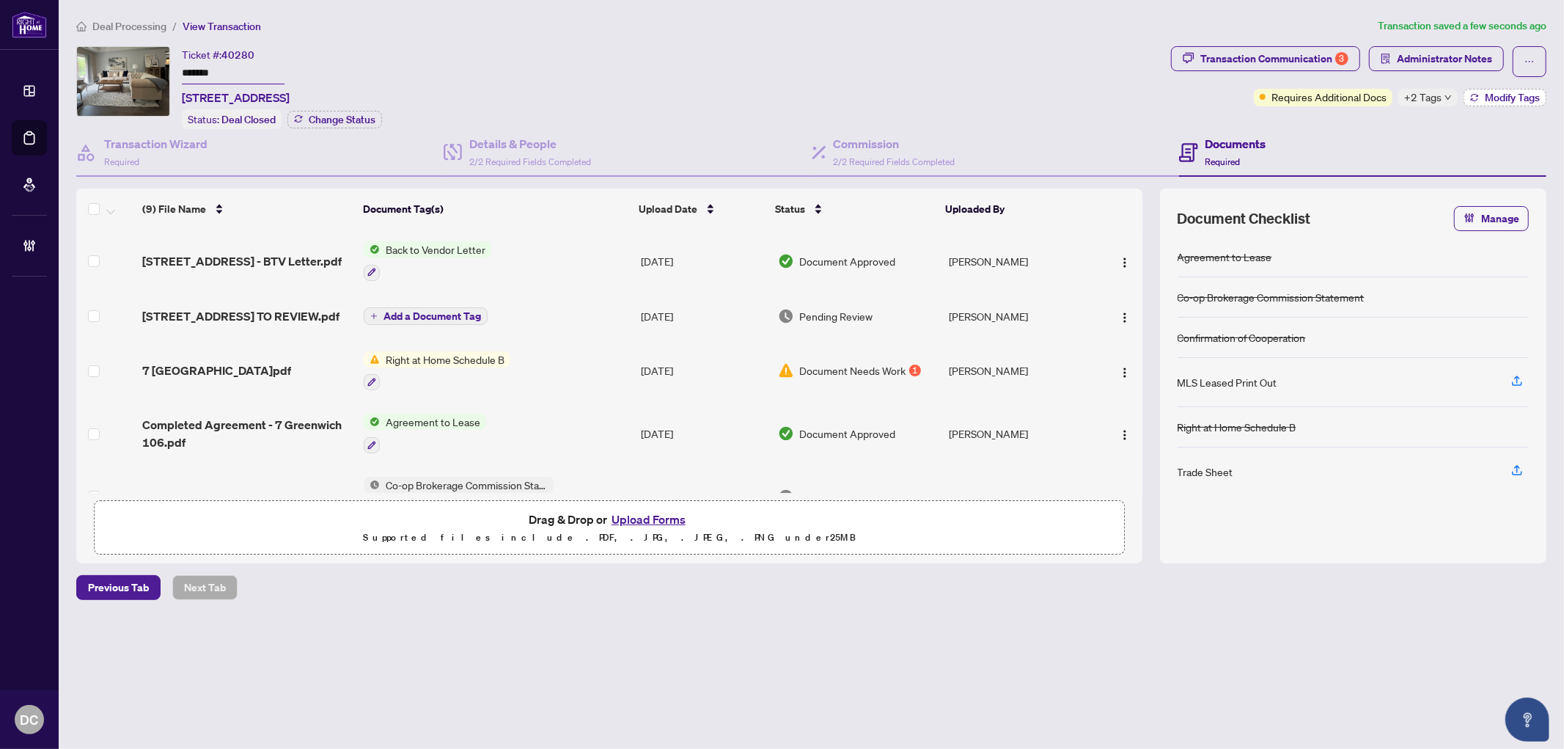
click at [1473, 94] on icon "button" at bounding box center [1474, 97] width 9 height 9
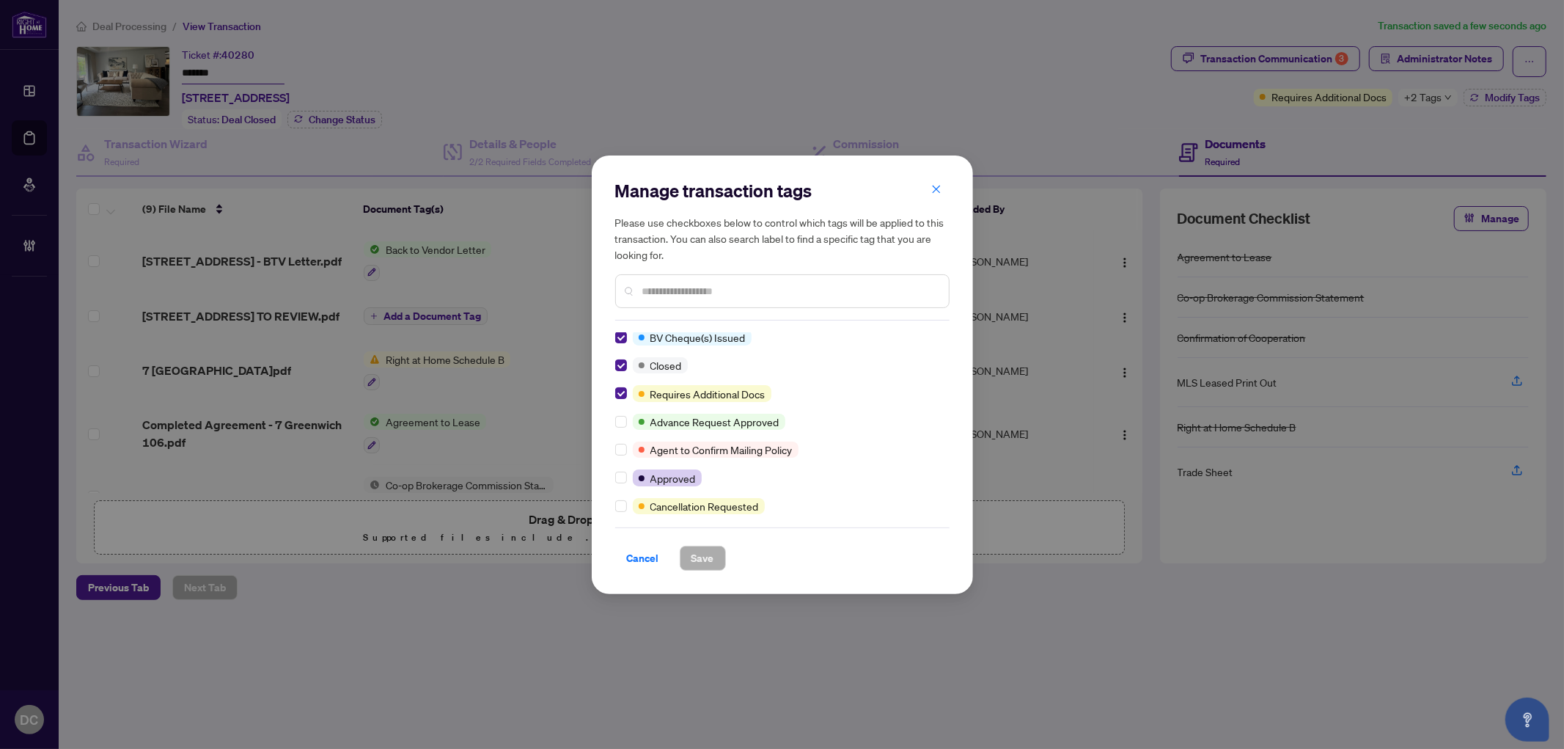
scroll to position [0, 0]
click at [636, 559] on span "Cancel" at bounding box center [643, 557] width 32 height 23
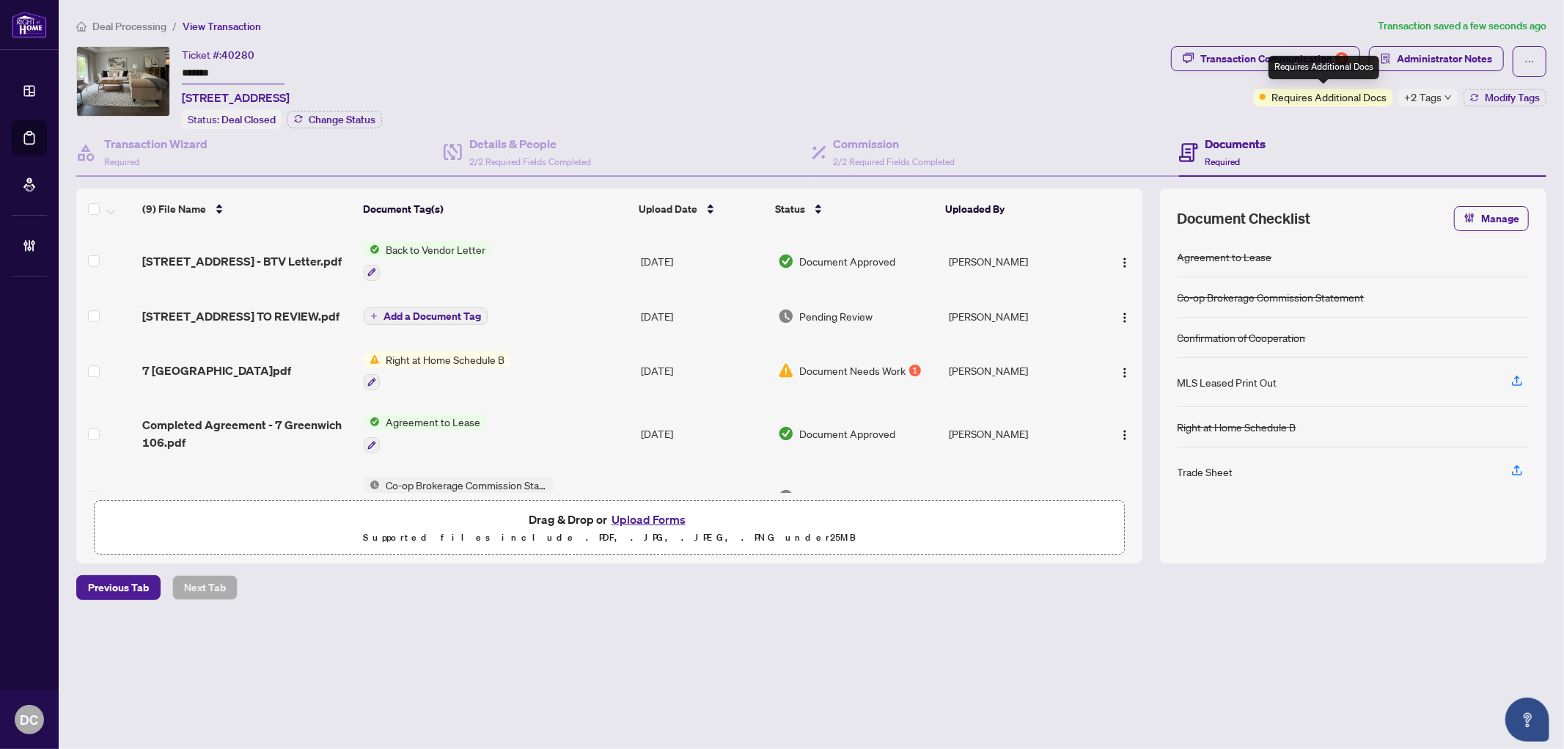
click at [1281, 78] on div "Requires Additional Docs" at bounding box center [1324, 67] width 111 height 23
click at [1264, 57] on div "Transaction Communication 3" at bounding box center [1275, 58] width 148 height 23
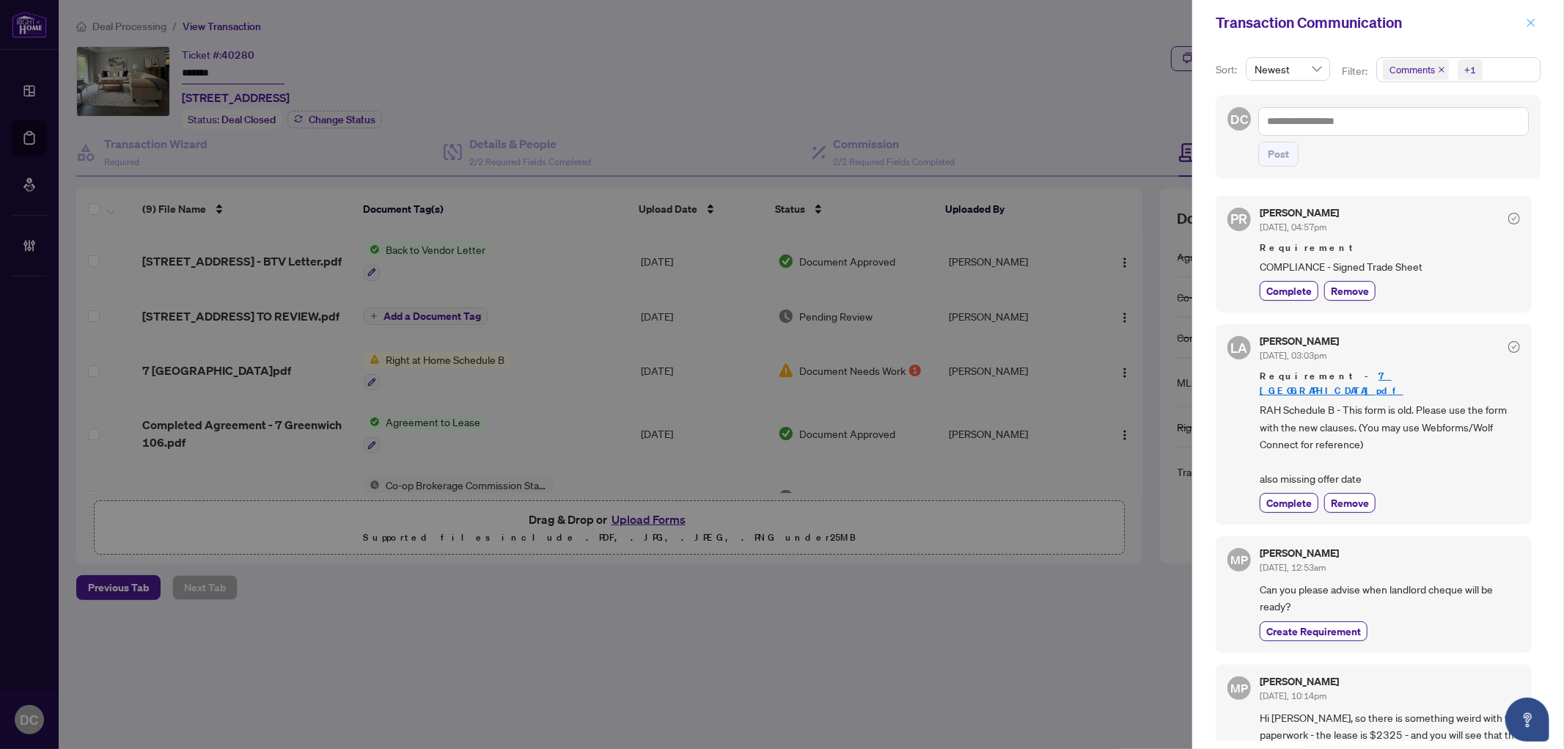
click at [1536, 19] on icon "close" at bounding box center [1531, 23] width 10 height 10
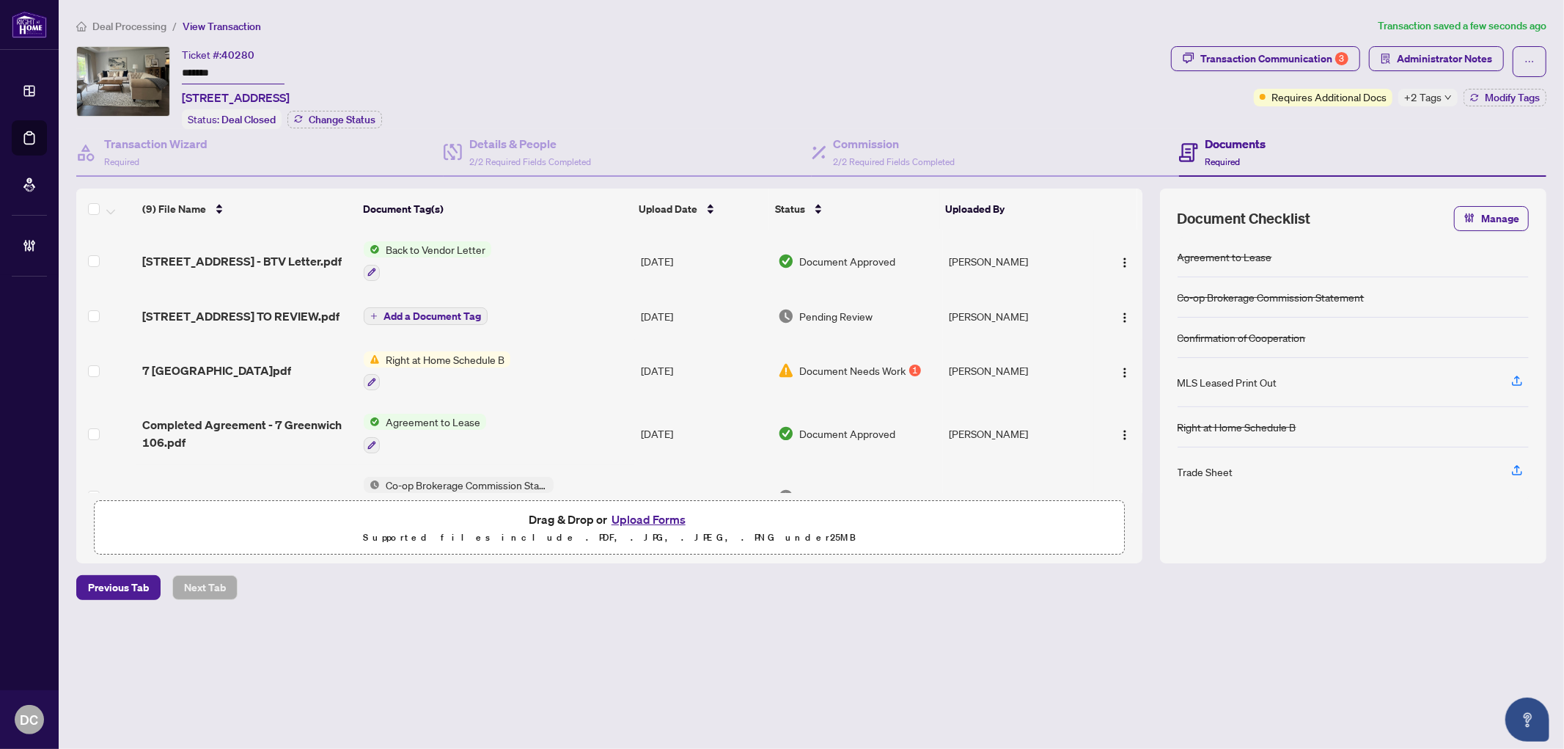
drag, startPoint x: 257, startPoint y: 70, endPoint x: 159, endPoint y: 70, distance: 97.5
click at [159, 70] on div "Ticket #: 40280 ******* [STREET_ADDRESS] Status: Deal Closed Change Status" at bounding box center [620, 87] width 1089 height 83
